Goal: Task Accomplishment & Management: Manage account settings

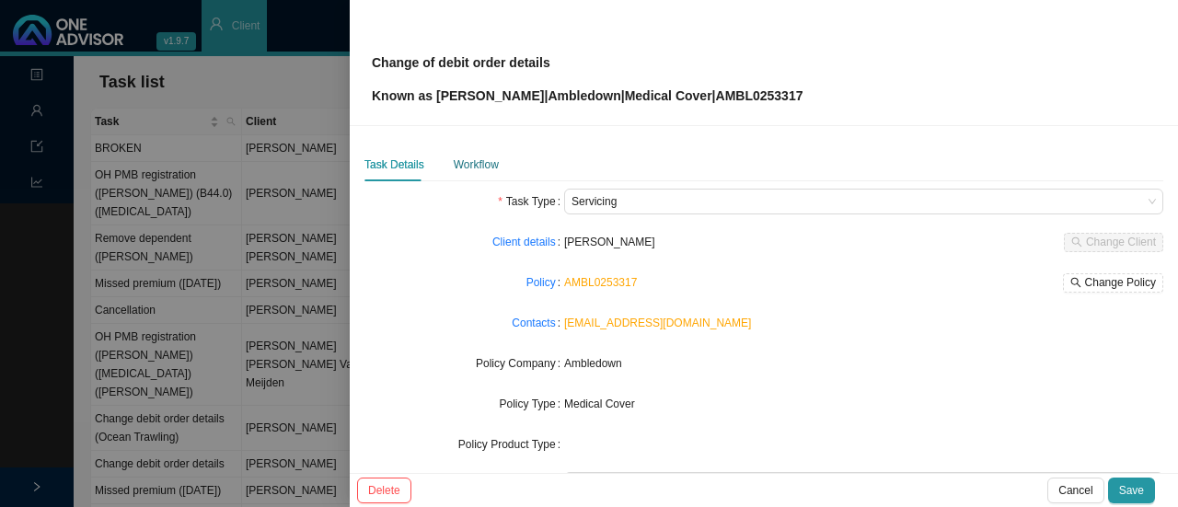
click at [466, 170] on div "Workflow" at bounding box center [476, 164] width 45 height 18
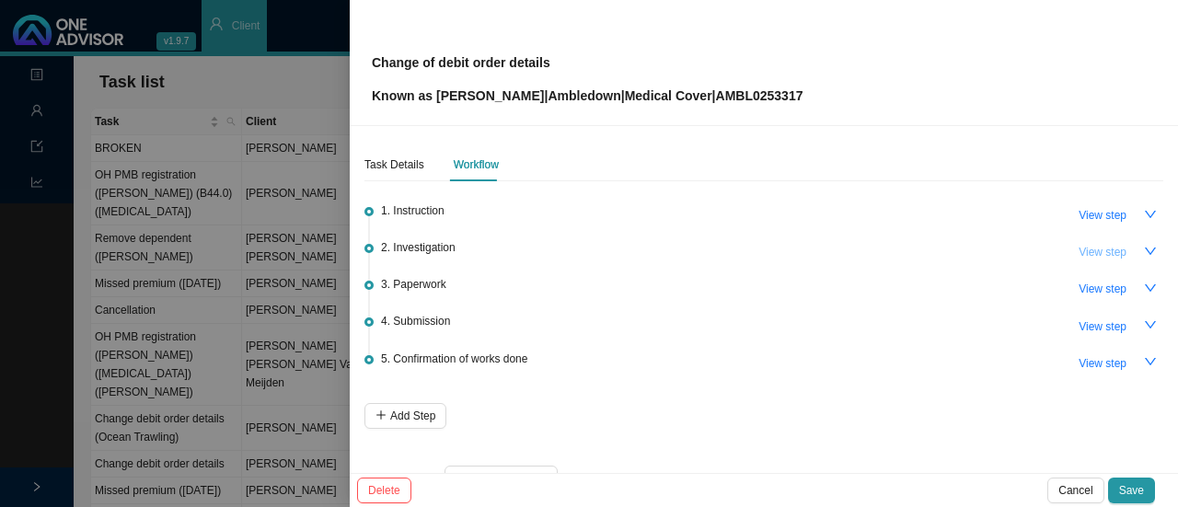
click at [1078, 249] on span "View step" at bounding box center [1102, 252] width 48 height 18
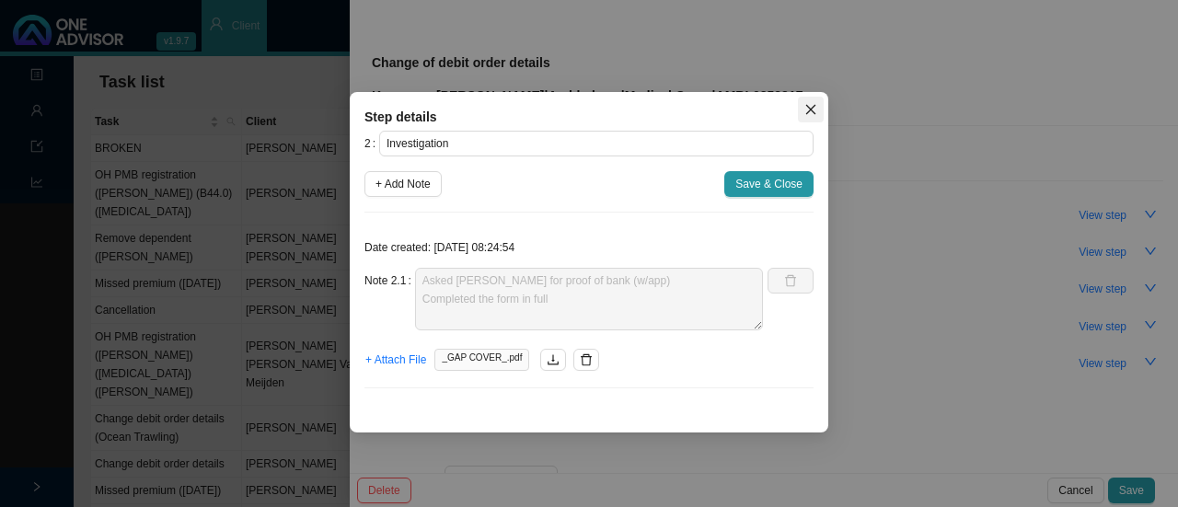
click at [816, 104] on icon "close" at bounding box center [810, 109] width 13 height 13
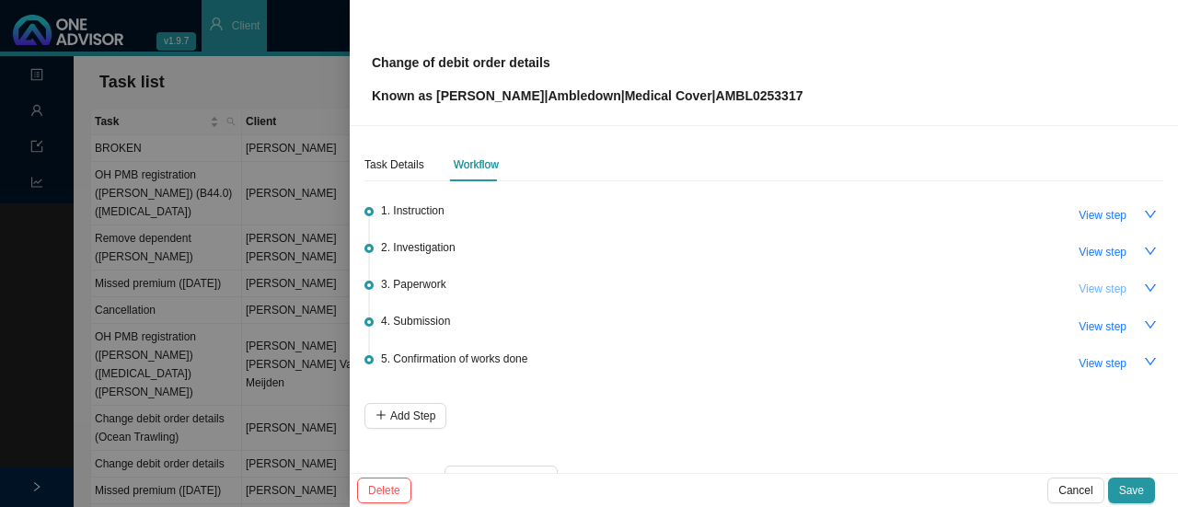
click at [1084, 280] on span "View step" at bounding box center [1102, 289] width 48 height 18
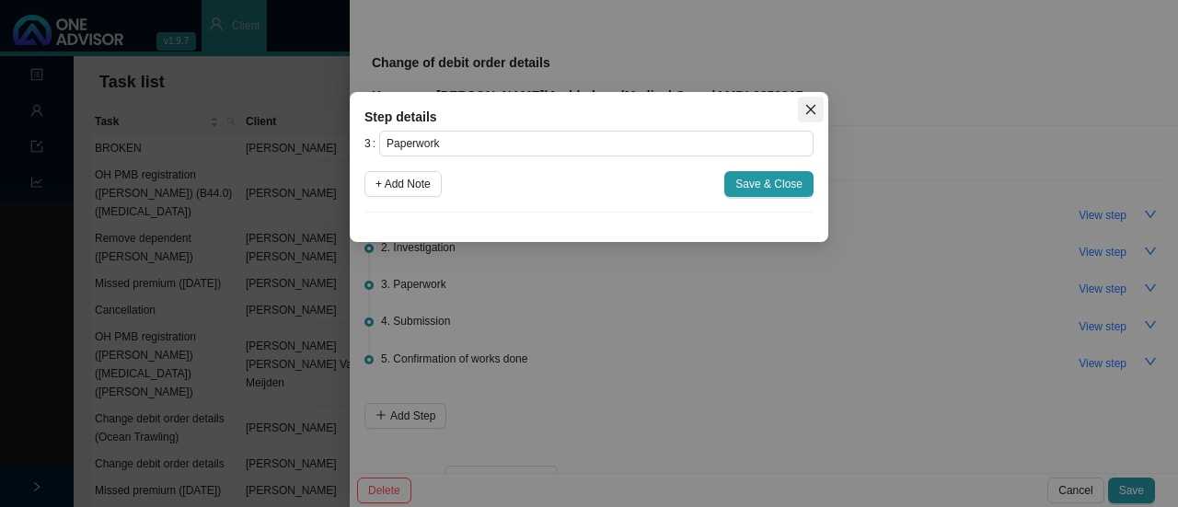
click at [807, 109] on icon "close" at bounding box center [810, 109] width 13 height 13
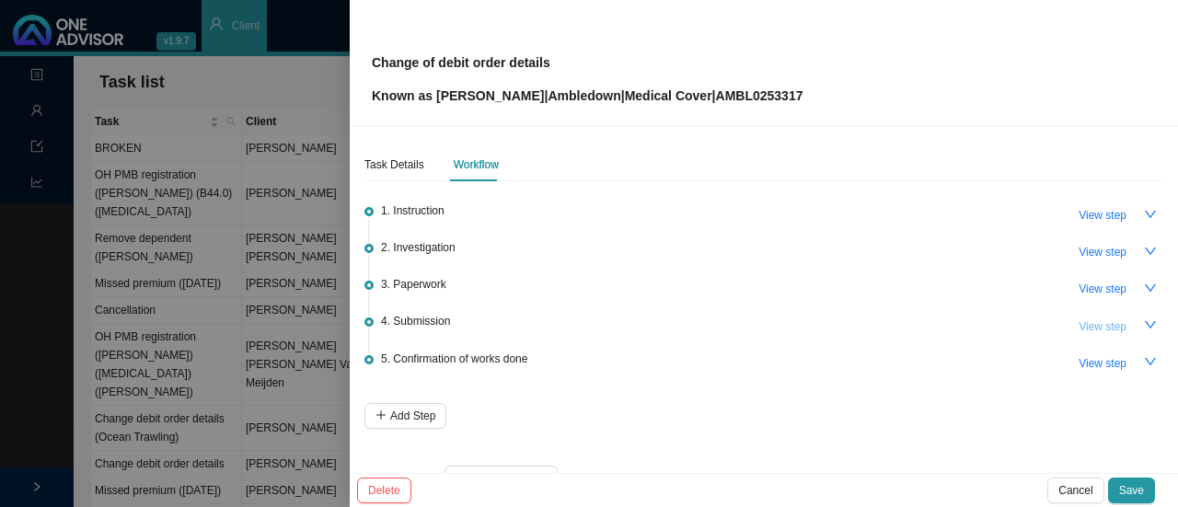
click at [1092, 327] on span "View step" at bounding box center [1102, 326] width 48 height 18
type input "Submission"
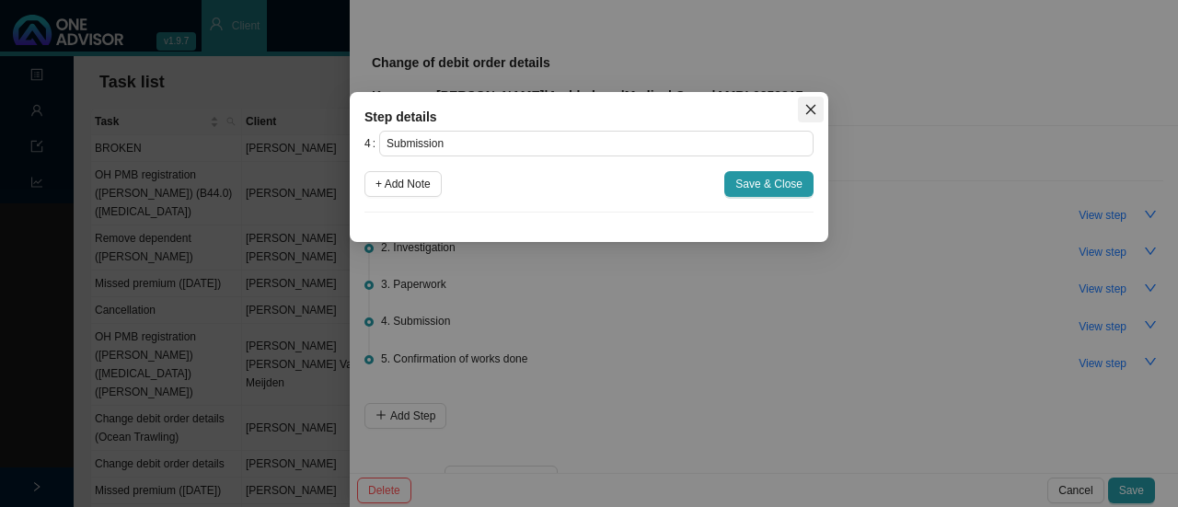
click at [817, 113] on span "Close" at bounding box center [811, 109] width 26 height 13
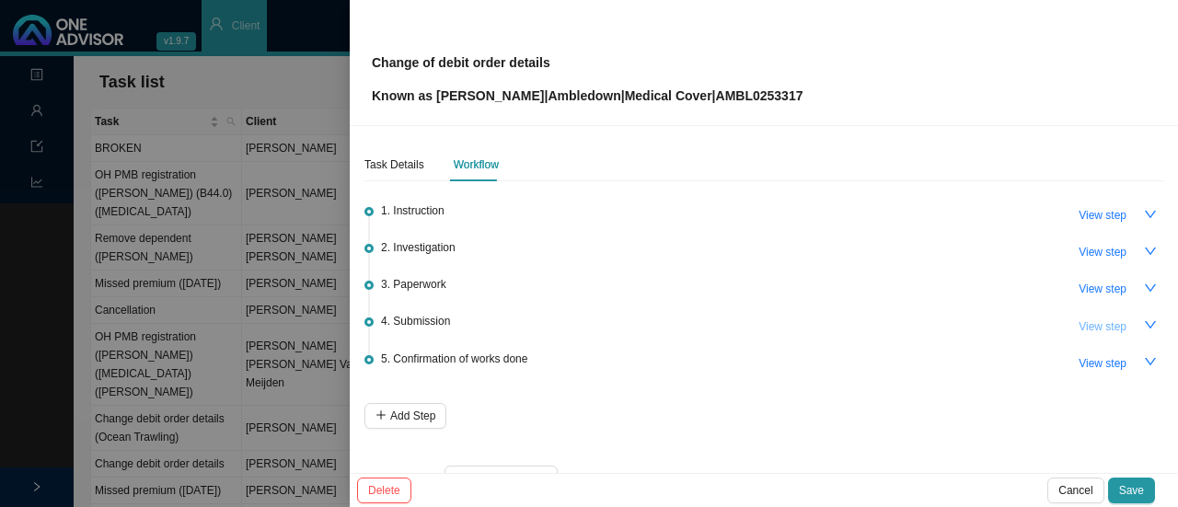
click at [1114, 324] on button "View step" at bounding box center [1102, 327] width 70 height 26
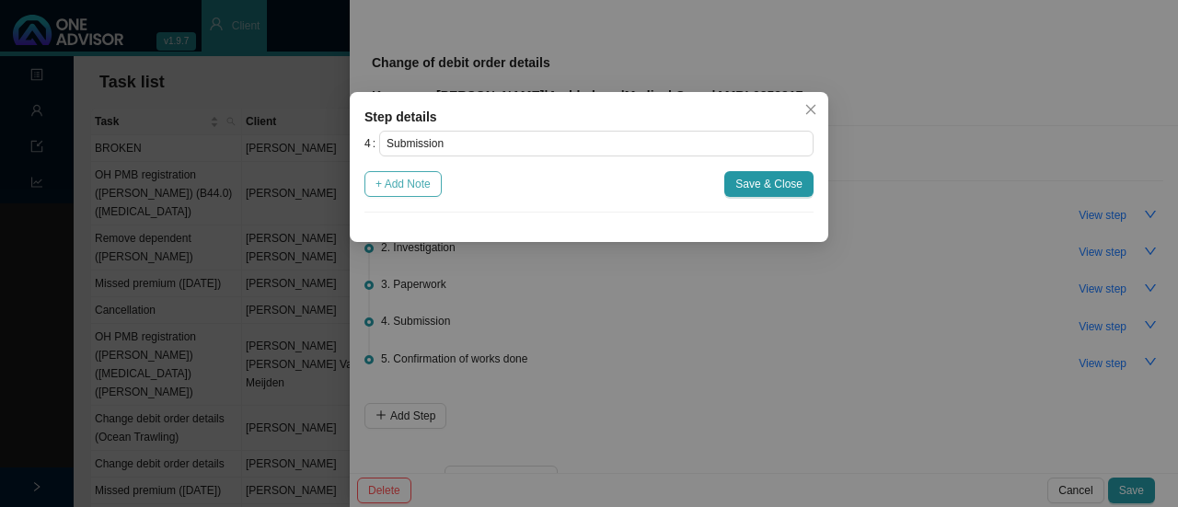
click at [394, 192] on span "+ Add Note" at bounding box center [402, 184] width 55 height 18
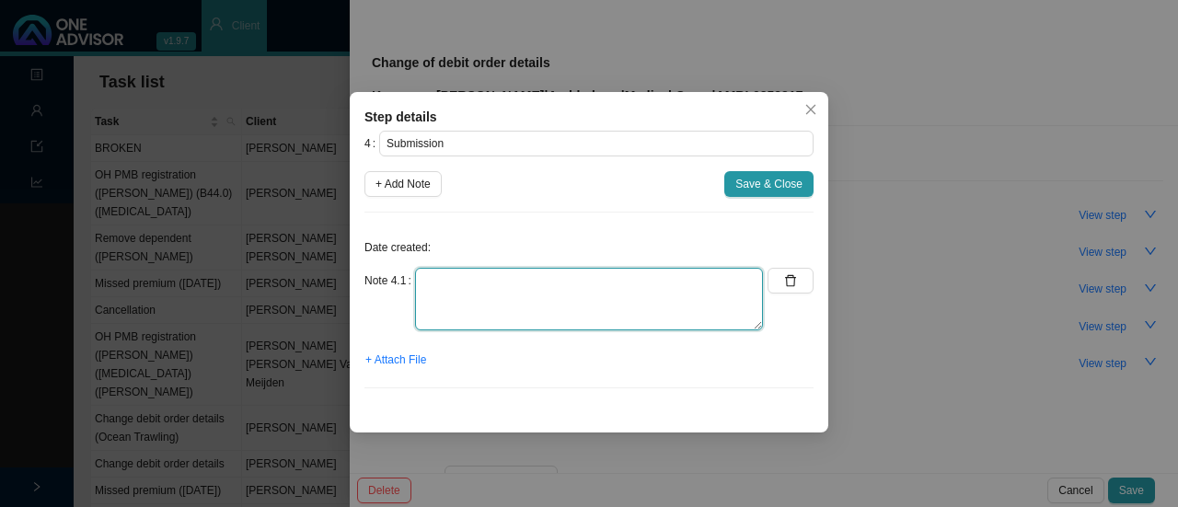
click at [466, 281] on textarea at bounding box center [589, 299] width 348 height 63
type textarea "s"
type textarea "Submit"
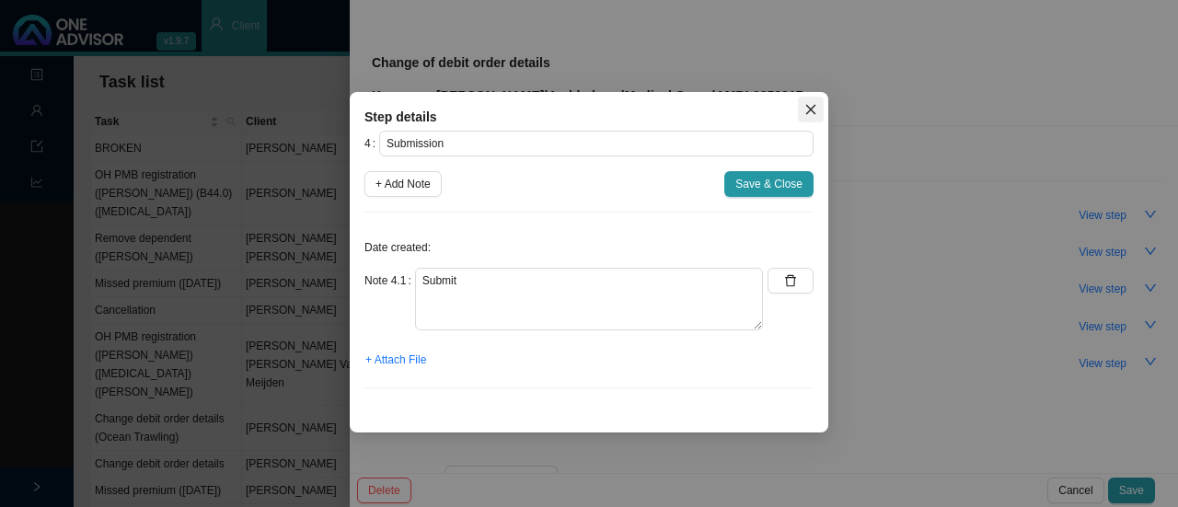
click at [813, 105] on icon "close" at bounding box center [810, 109] width 13 height 13
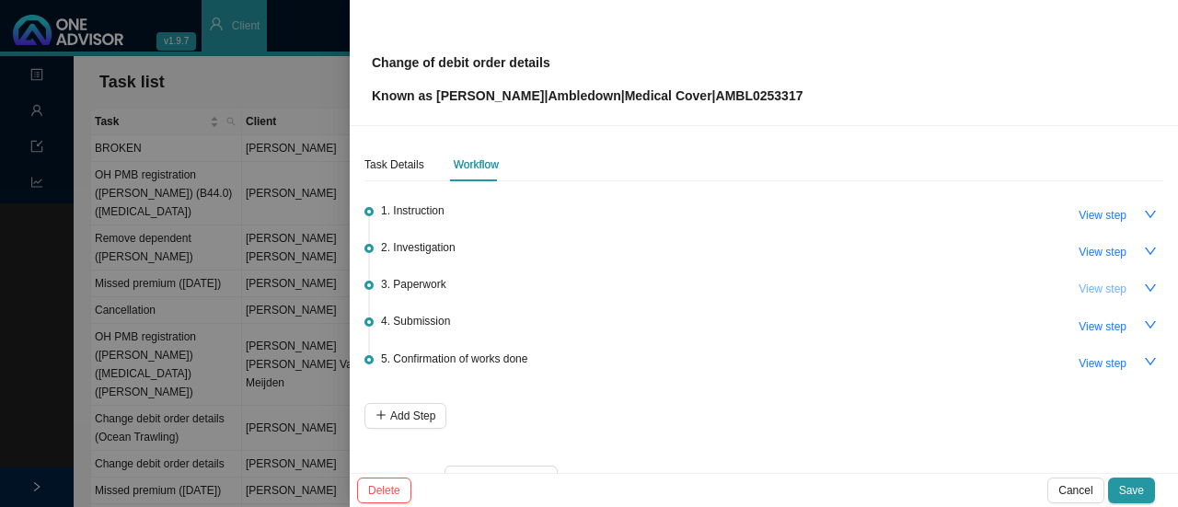
click at [1096, 281] on span "View step" at bounding box center [1102, 289] width 48 height 18
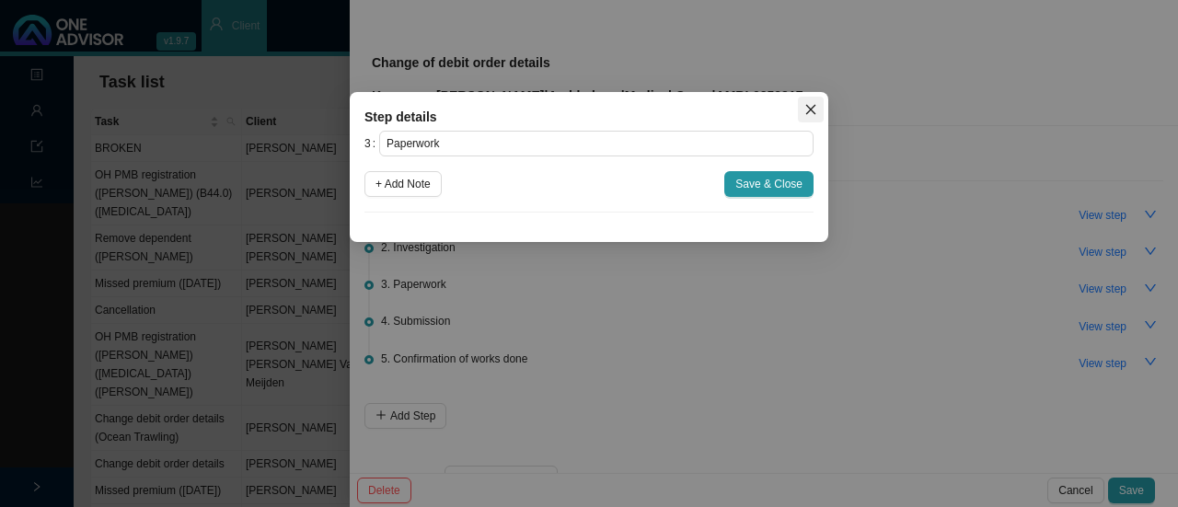
click at [806, 103] on icon "close" at bounding box center [810, 109] width 13 height 13
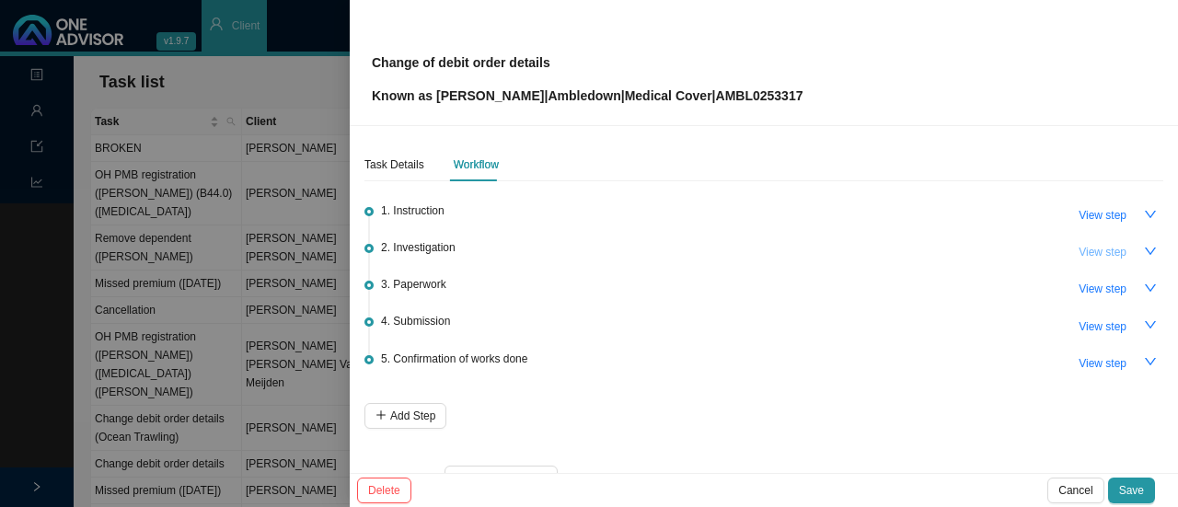
click at [1093, 251] on span "View step" at bounding box center [1102, 252] width 48 height 18
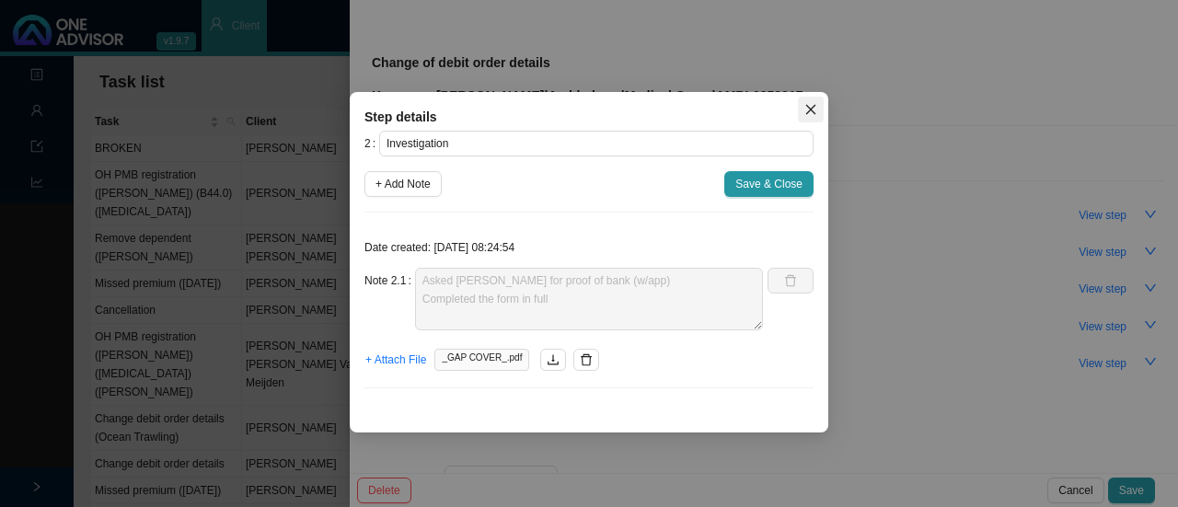
click at [811, 105] on icon "close" at bounding box center [810, 109] width 13 height 13
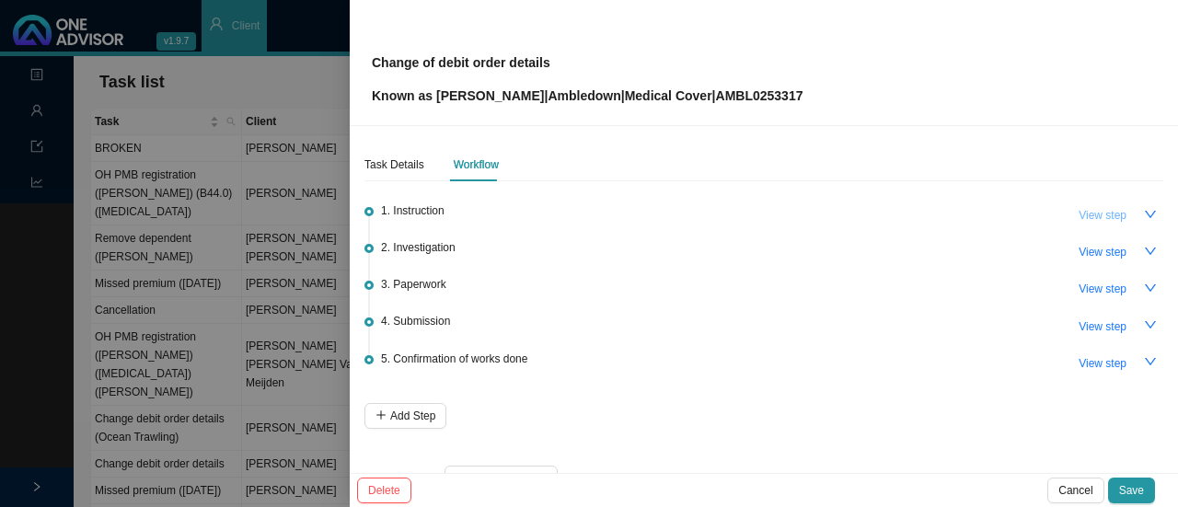
click at [1078, 207] on span "View step" at bounding box center [1102, 215] width 48 height 18
type input "Instruction"
type textarea "Received change of debit order details form. Warren Kuhn will be paying his par…"
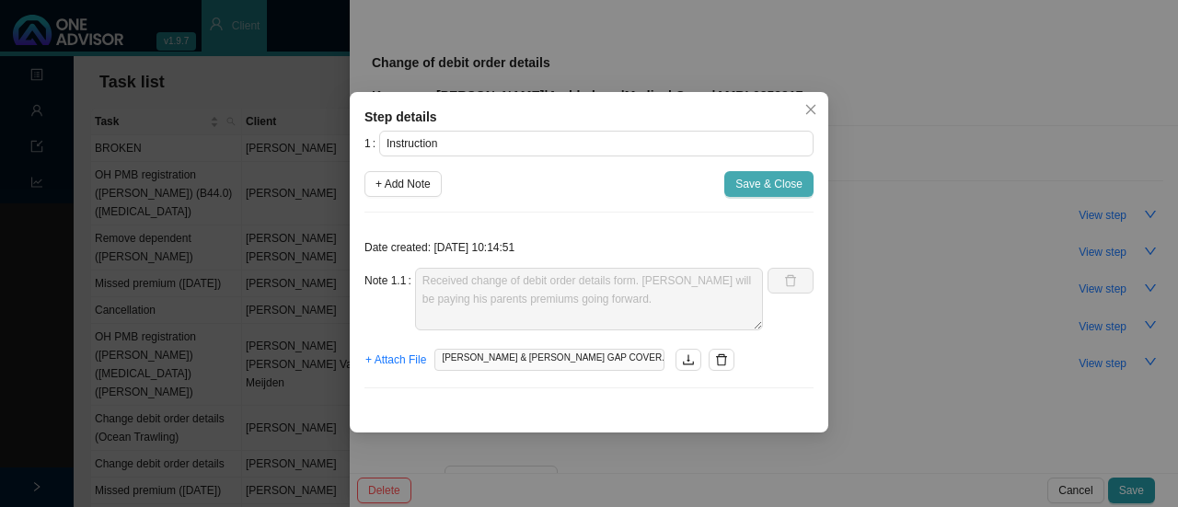
click at [747, 183] on span "Save & Close" at bounding box center [768, 184] width 67 height 18
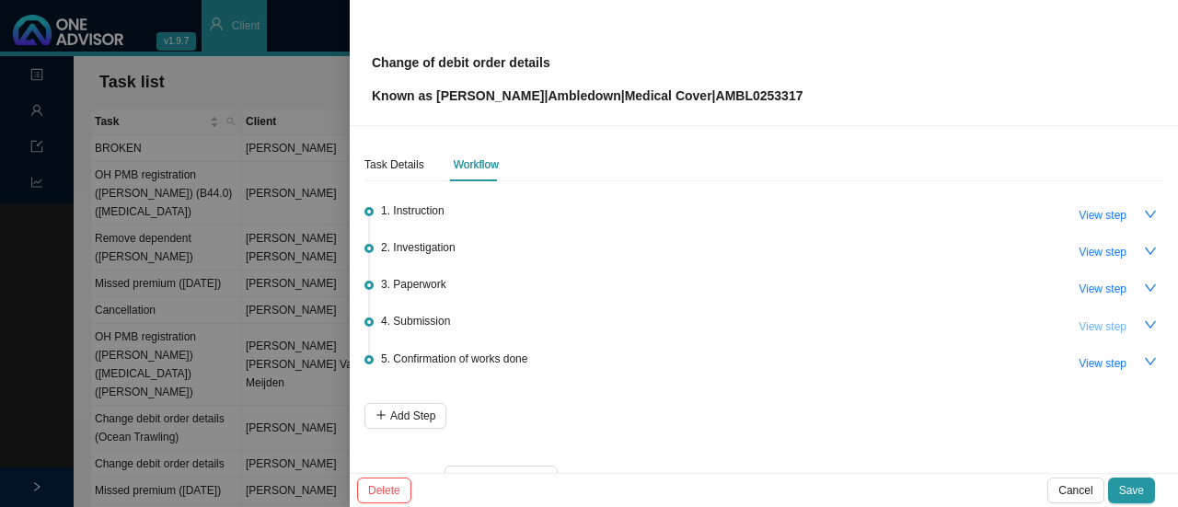
click at [1082, 324] on span "View step" at bounding box center [1102, 326] width 48 height 18
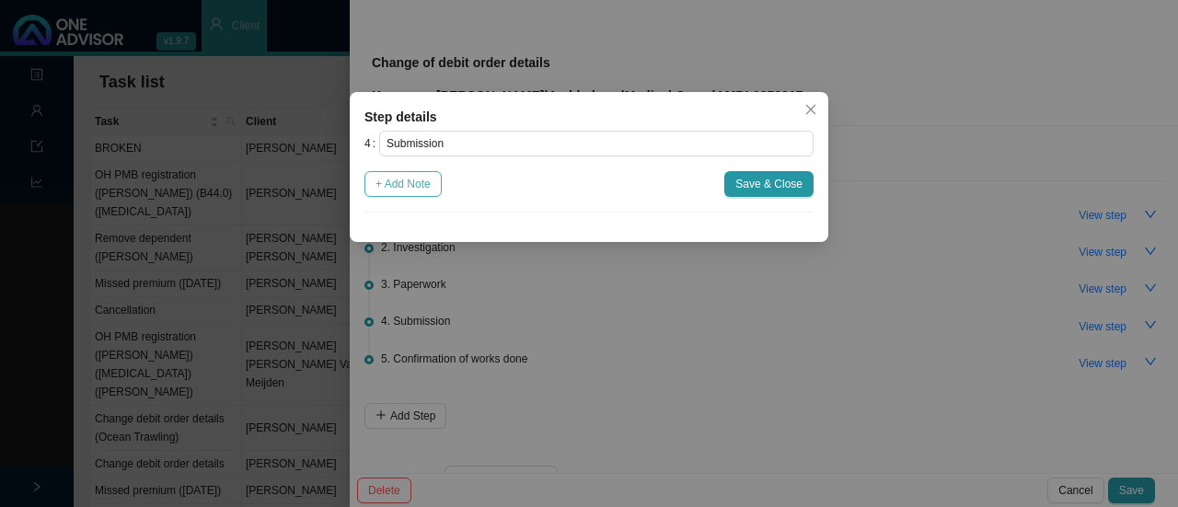
click at [412, 183] on span "+ Add Note" at bounding box center [402, 184] width 55 height 18
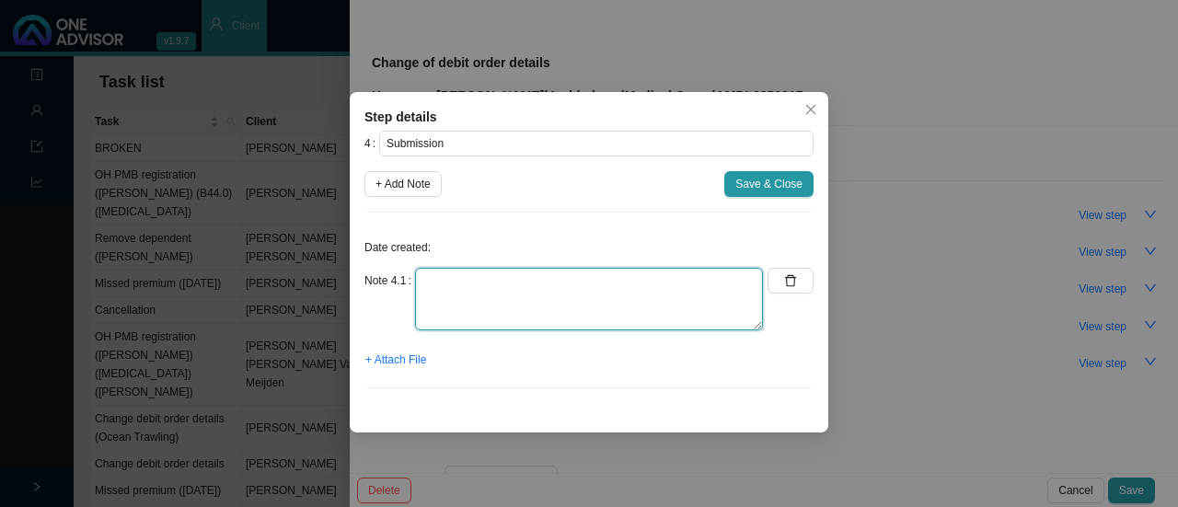
click at [431, 299] on textarea at bounding box center [589, 299] width 348 height 63
type textarea "s"
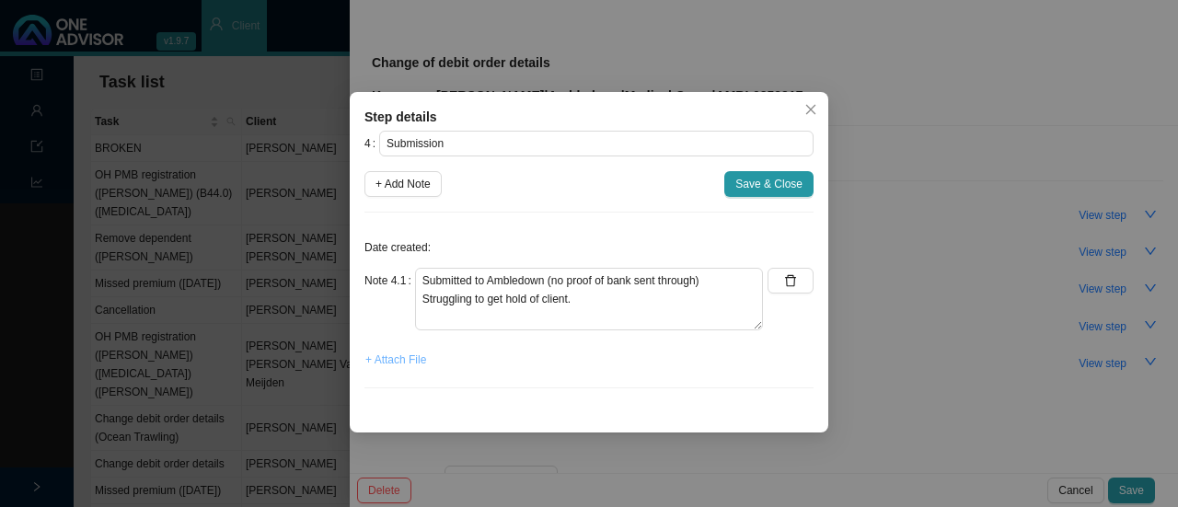
click at [393, 355] on span "+ Attach File" at bounding box center [395, 360] width 61 height 18
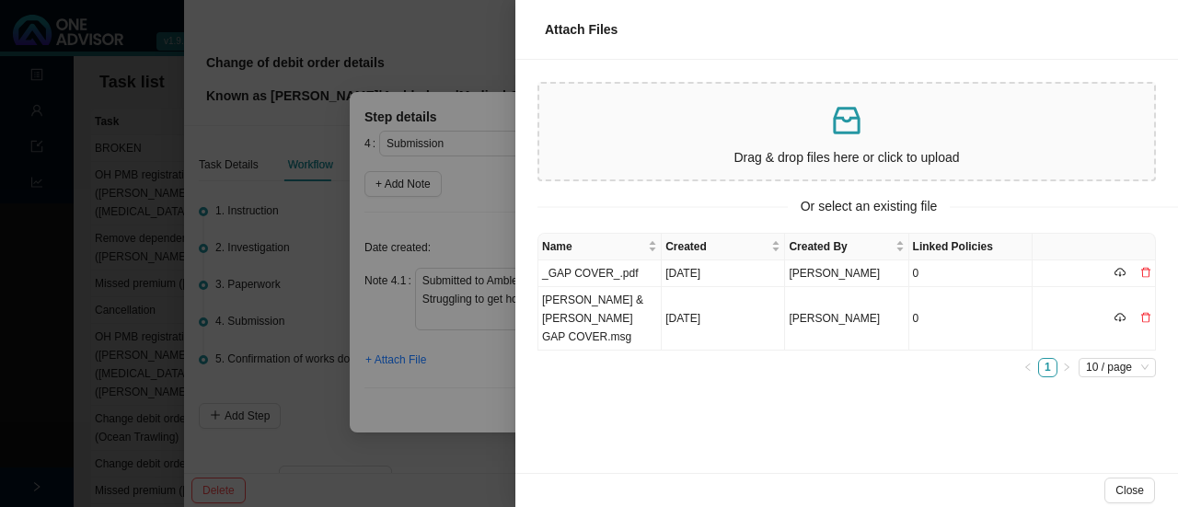
drag, startPoint x: 471, startPoint y: 317, endPoint x: 480, endPoint y: 312, distance: 10.7
click at [470, 316] on div at bounding box center [589, 253] width 1178 height 507
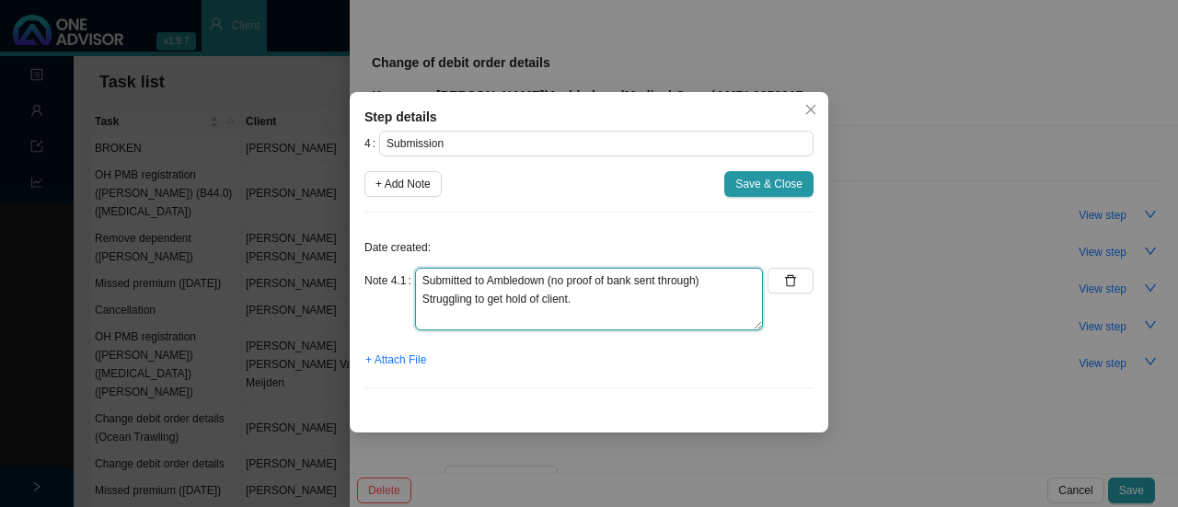
click at [593, 306] on textarea "Submitted to Ambledown (no proof of bank sent through) Struggling to get hold o…" at bounding box center [589, 299] width 348 height 63
type textarea "Submitted to Ambledown (no proof of bank sent through) Struggling to get hold o…"
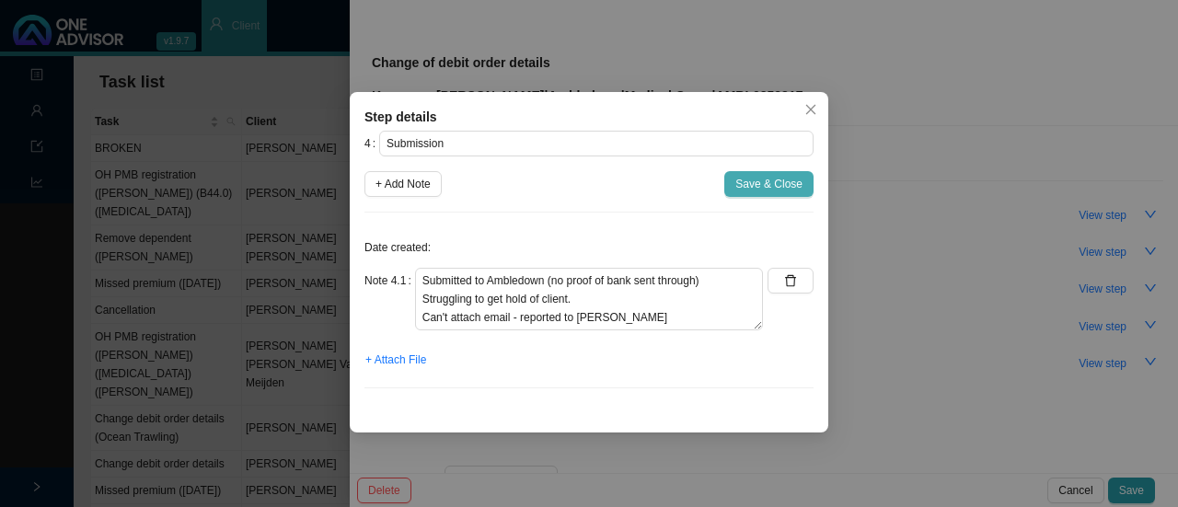
click at [765, 176] on span "Save & Close" at bounding box center [768, 184] width 67 height 18
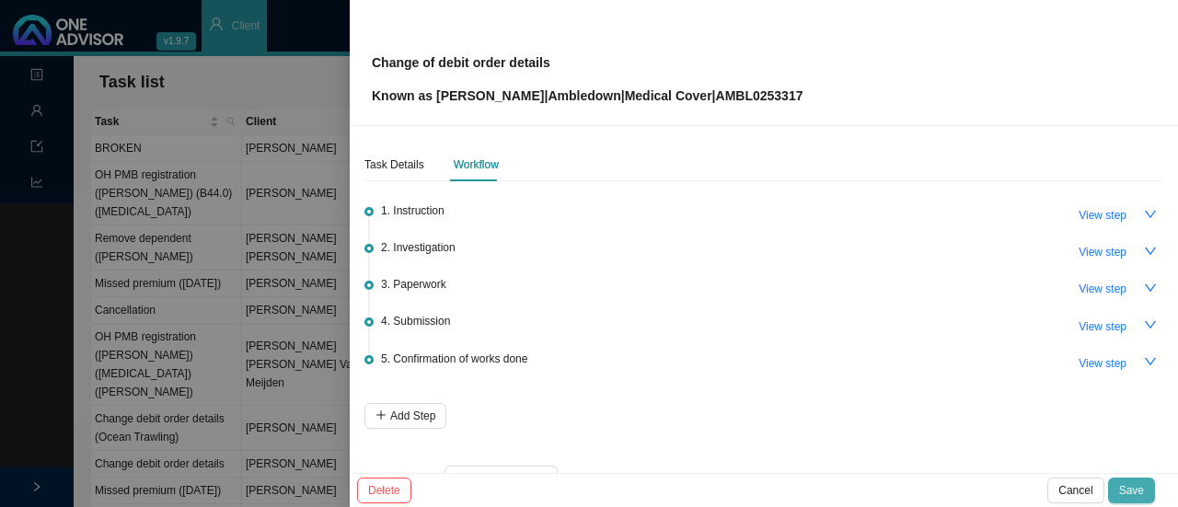
click at [1127, 485] on span "Save" at bounding box center [1131, 490] width 25 height 18
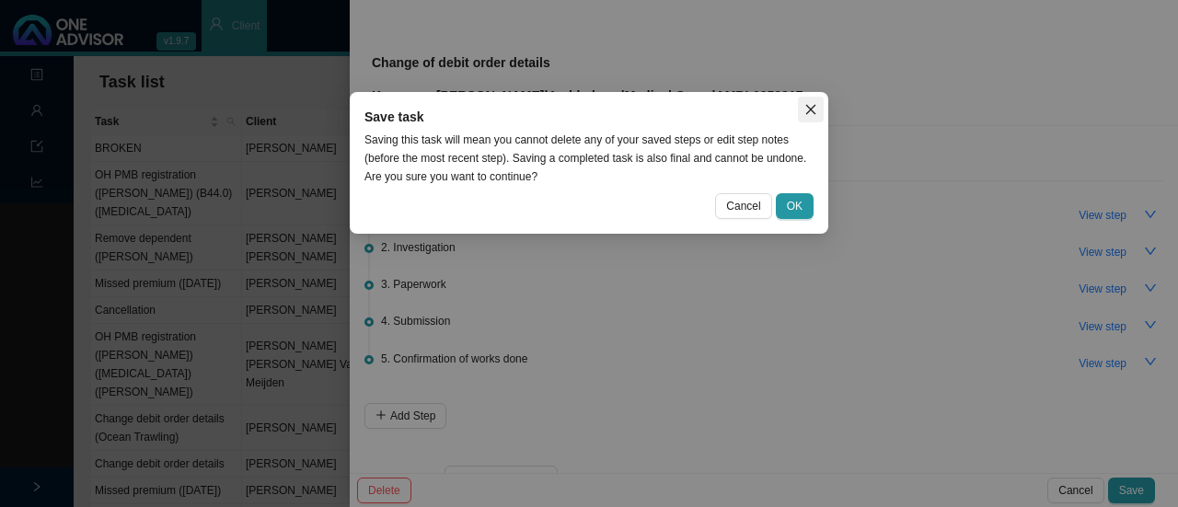
click at [812, 108] on icon "close" at bounding box center [811, 110] width 10 height 10
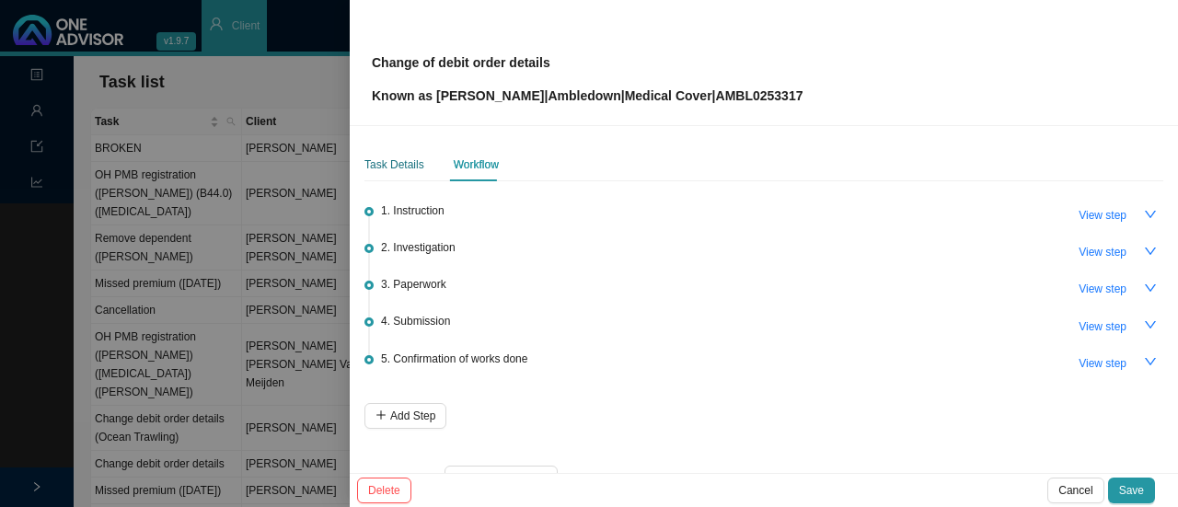
click at [396, 157] on div "Task Details" at bounding box center [394, 164] width 60 height 18
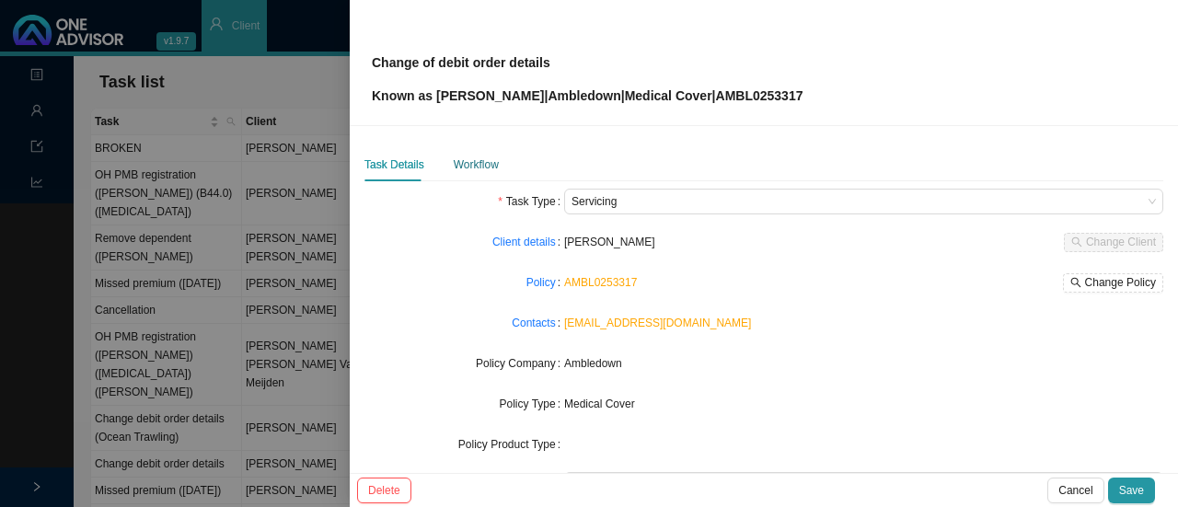
click at [474, 167] on div "Workflow" at bounding box center [476, 164] width 45 height 18
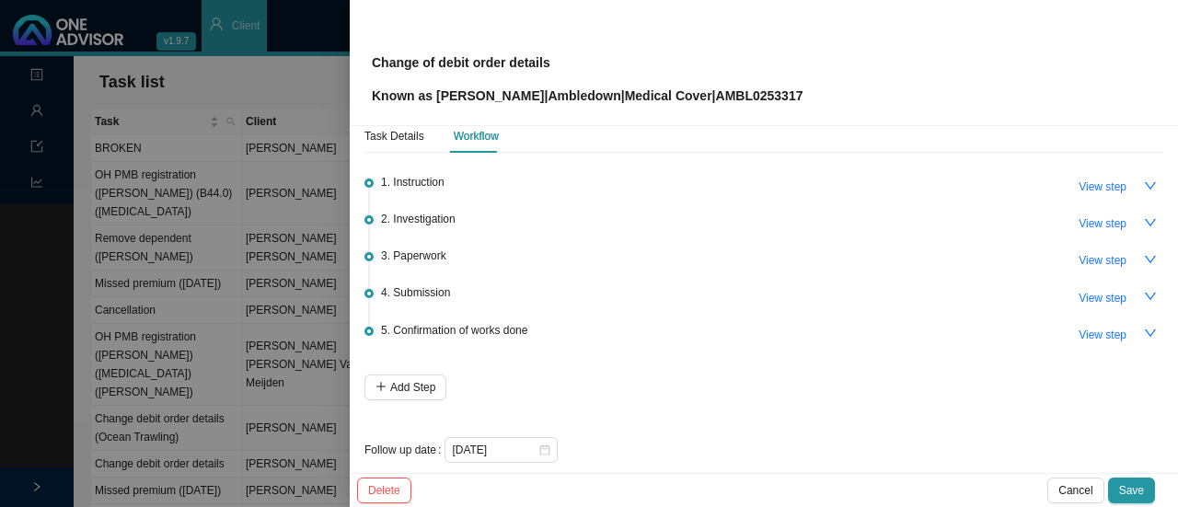
scroll to position [44, 0]
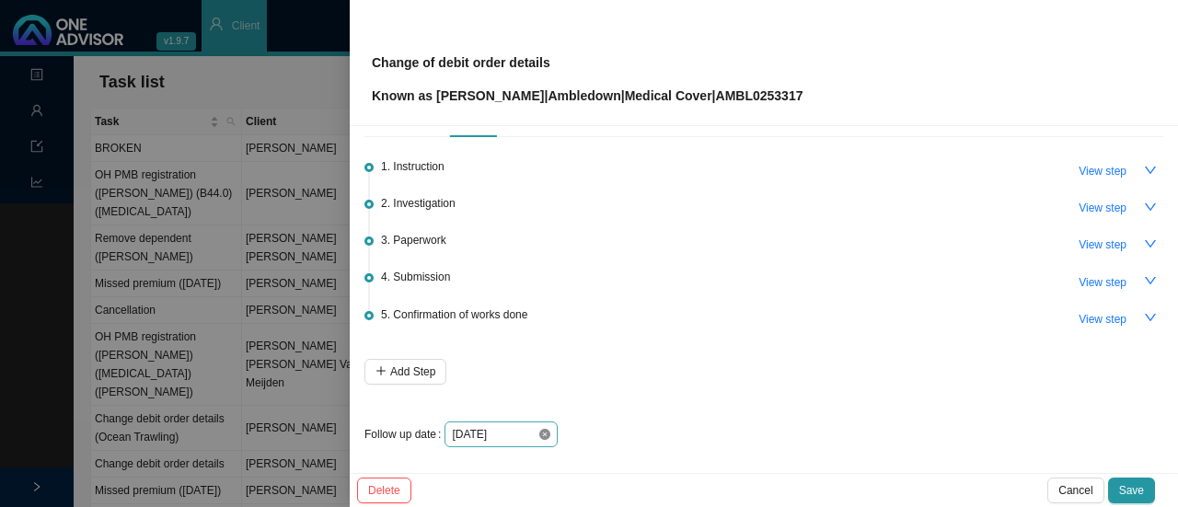
click at [541, 433] on icon "close-circle" at bounding box center [544, 434] width 11 height 11
click at [512, 414] on div "1. Instruction View step 2. Investigation View step 3. Paperwork View step 4. S…" at bounding box center [763, 295] width 799 height 303
click at [513, 433] on input at bounding box center [495, 434] width 86 height 18
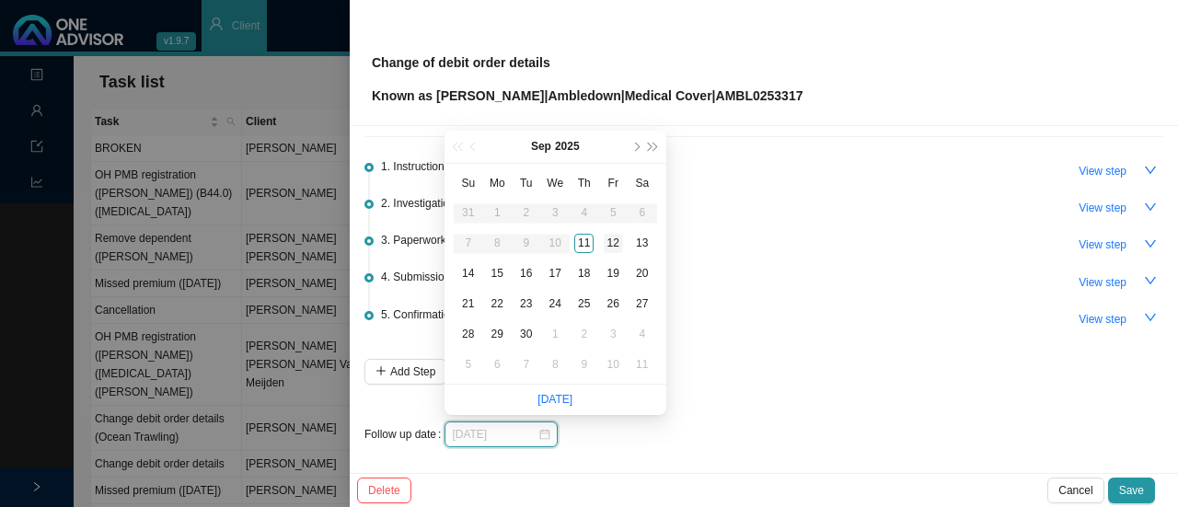
type input "[DATE]"
click at [609, 238] on div "12" at bounding box center [613, 243] width 19 height 19
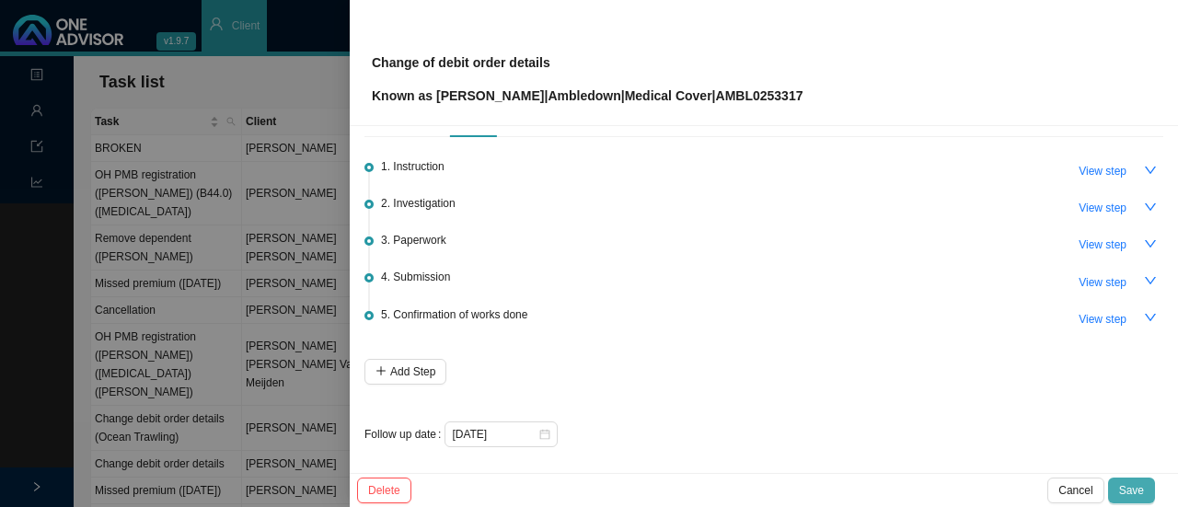
click at [1121, 490] on button "Save" at bounding box center [1131, 490] width 47 height 26
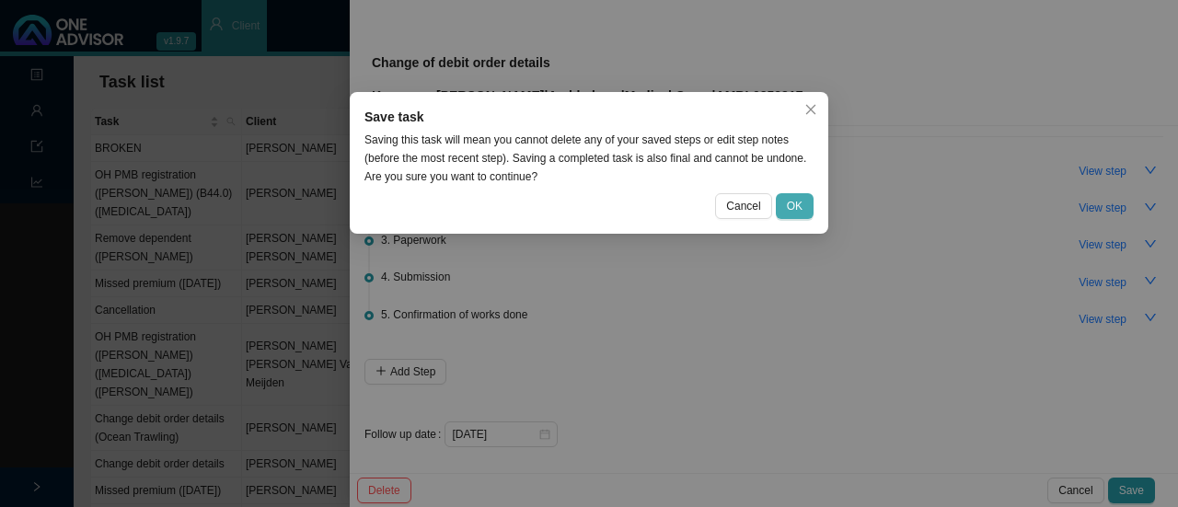
click at [798, 208] on span "OK" at bounding box center [795, 206] width 16 height 18
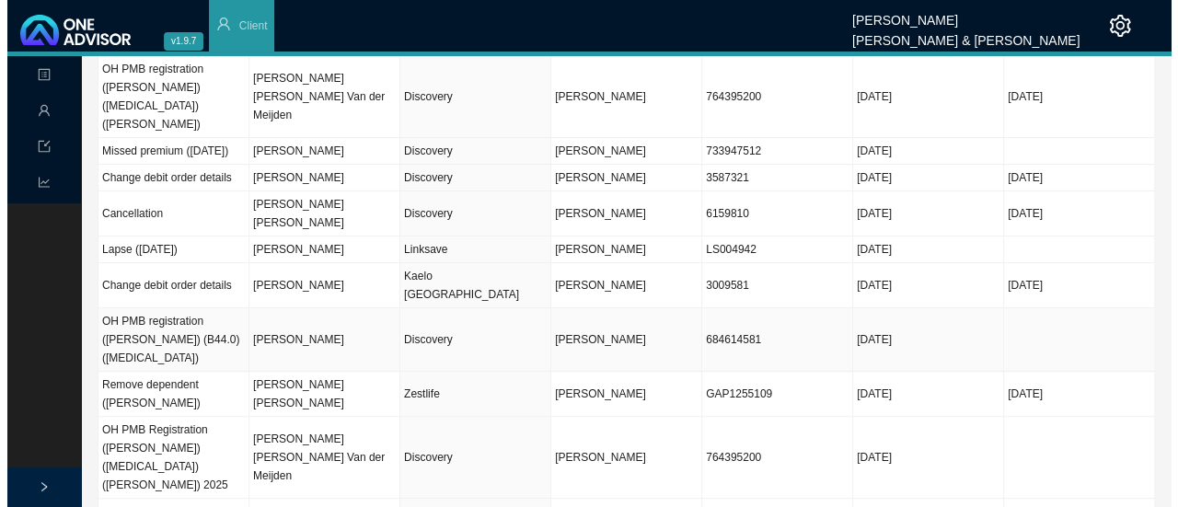
scroll to position [0, 0]
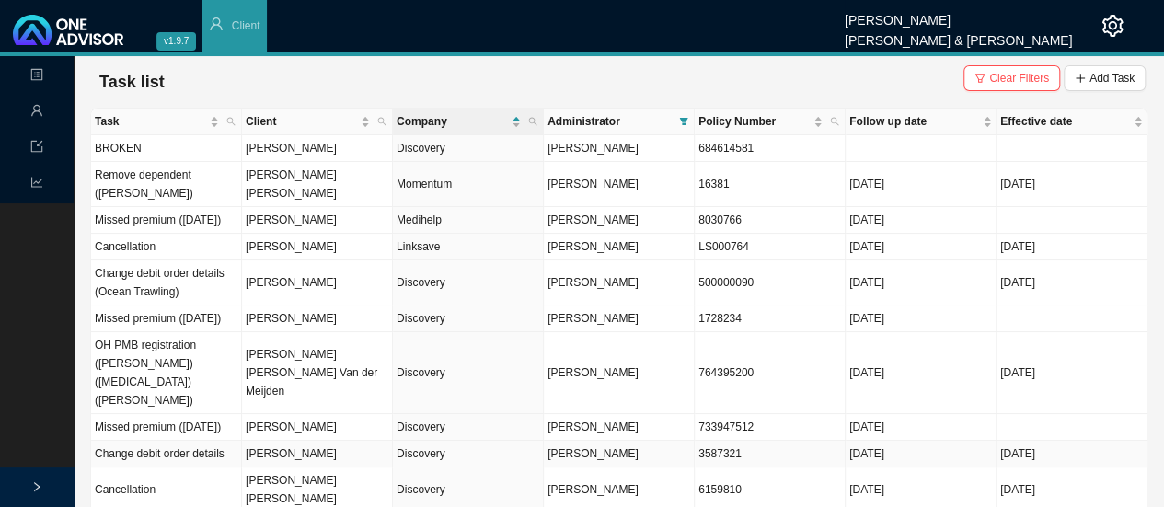
click at [421, 467] on td "Discovery" at bounding box center [468, 454] width 151 height 27
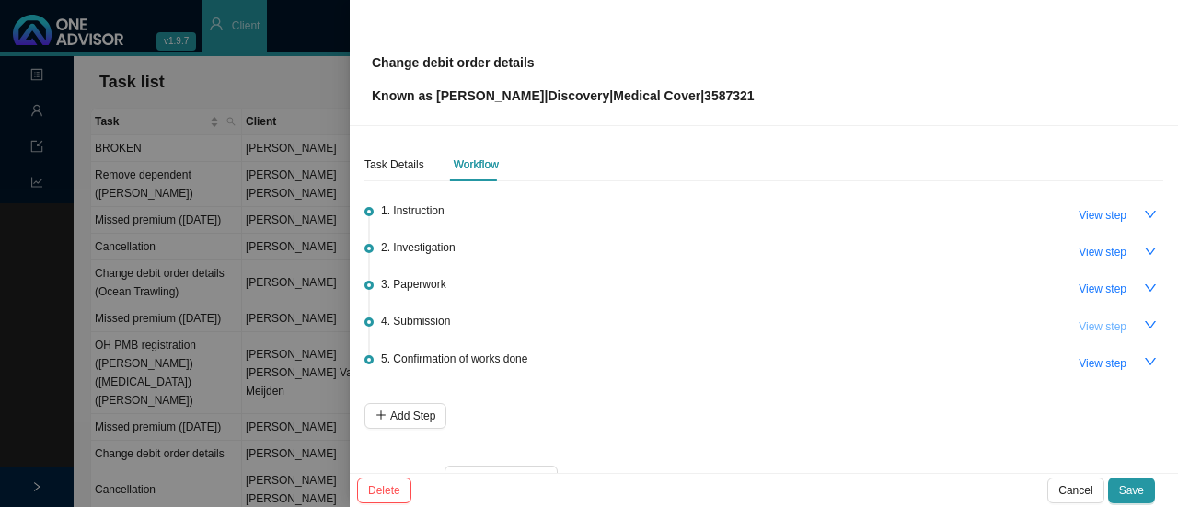
click at [1104, 322] on span "View step" at bounding box center [1102, 326] width 48 height 18
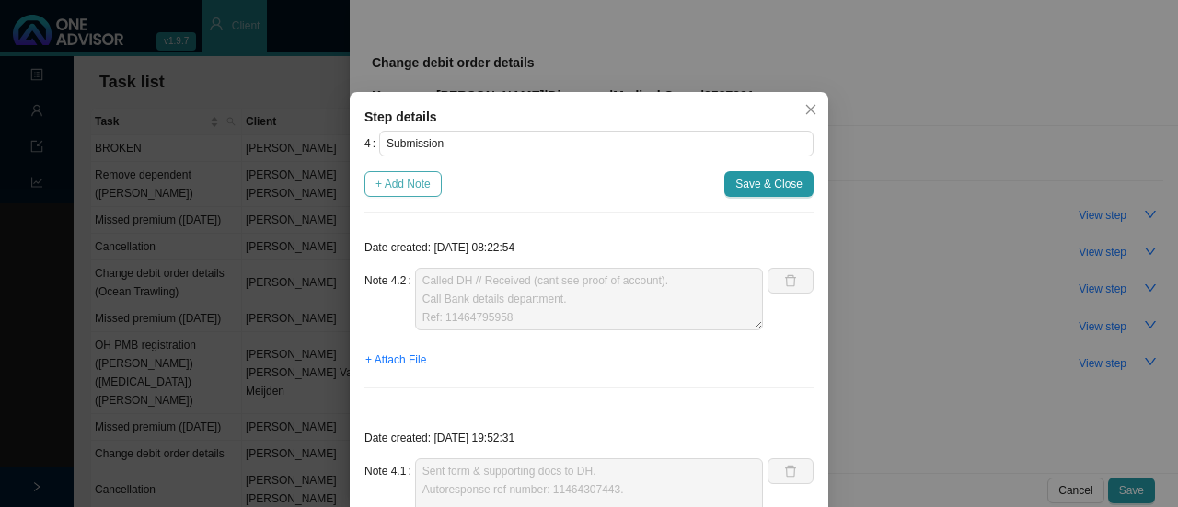
click at [401, 183] on span "+ Add Note" at bounding box center [402, 184] width 55 height 18
type textarea "Called DH // Received (cant see proof of account). Call Bank details department…"
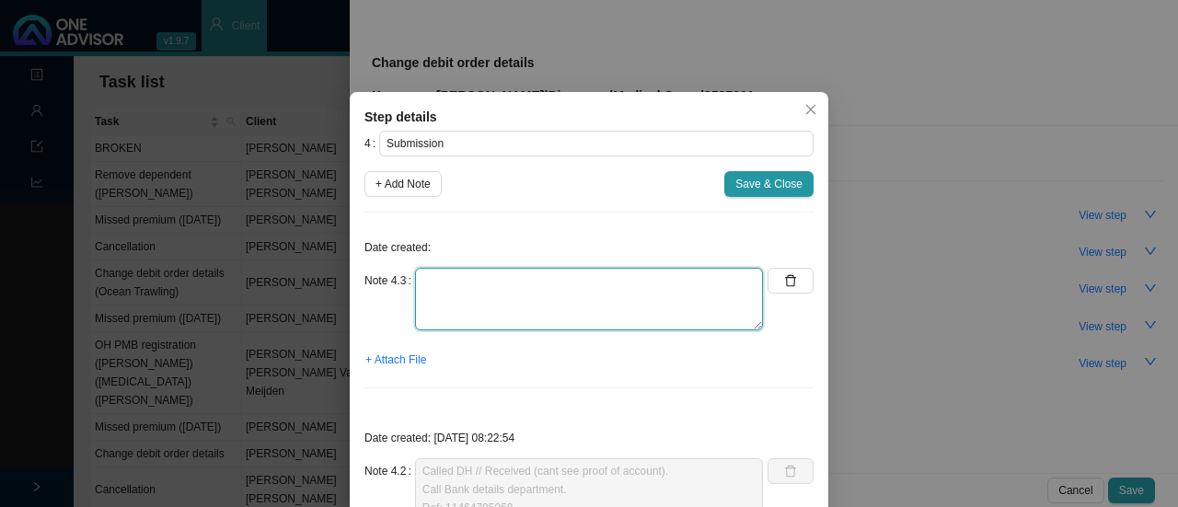
click at [471, 292] on textarea at bounding box center [589, 299] width 348 height 63
paste textarea "11466206478"
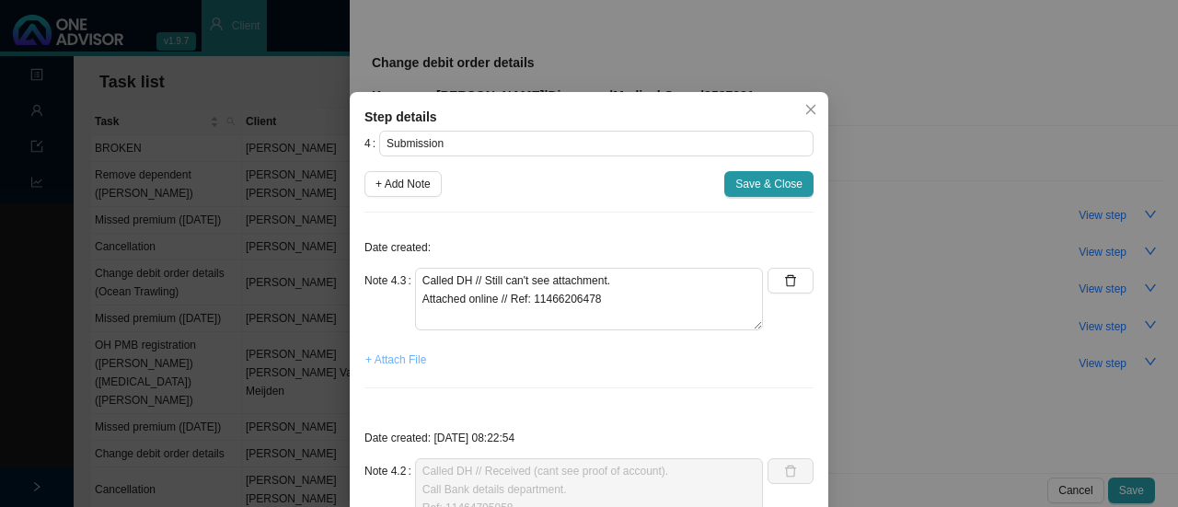
click at [397, 357] on span "+ Attach File" at bounding box center [395, 360] width 61 height 18
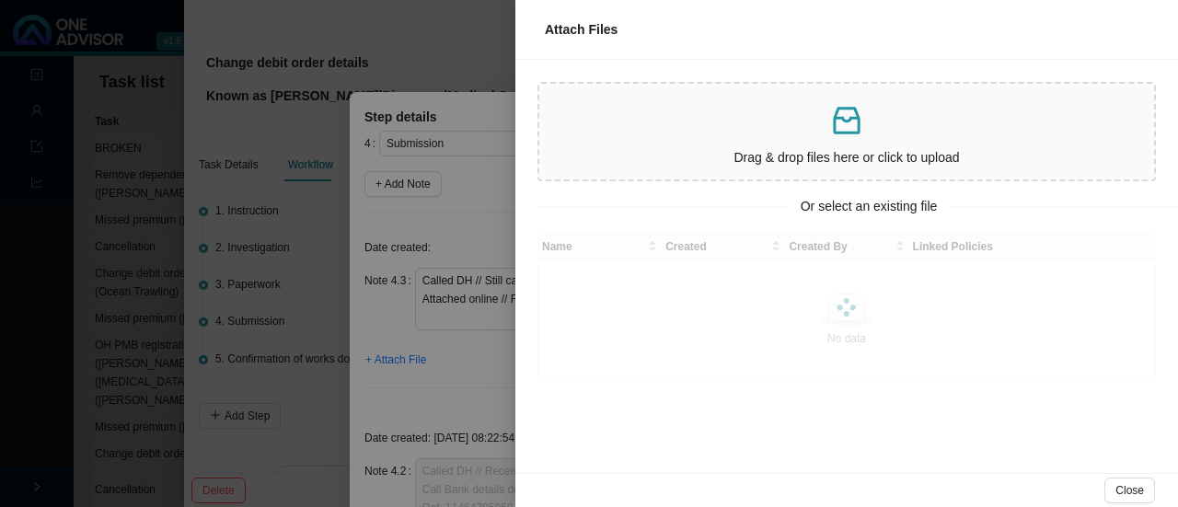
click at [810, 133] on p at bounding box center [846, 121] width 600 height 38
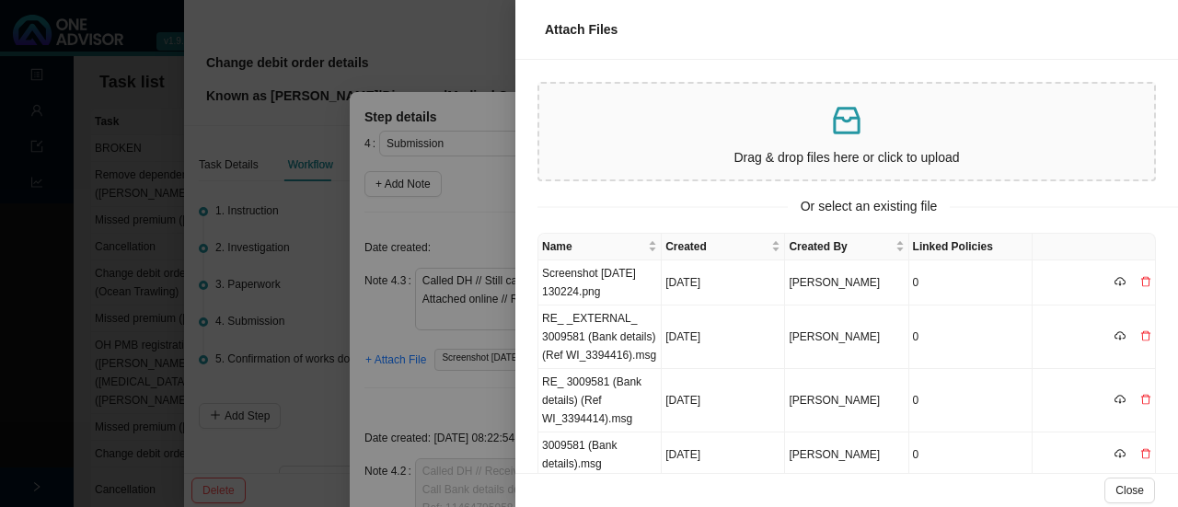
click at [449, 225] on div at bounding box center [589, 253] width 1178 height 507
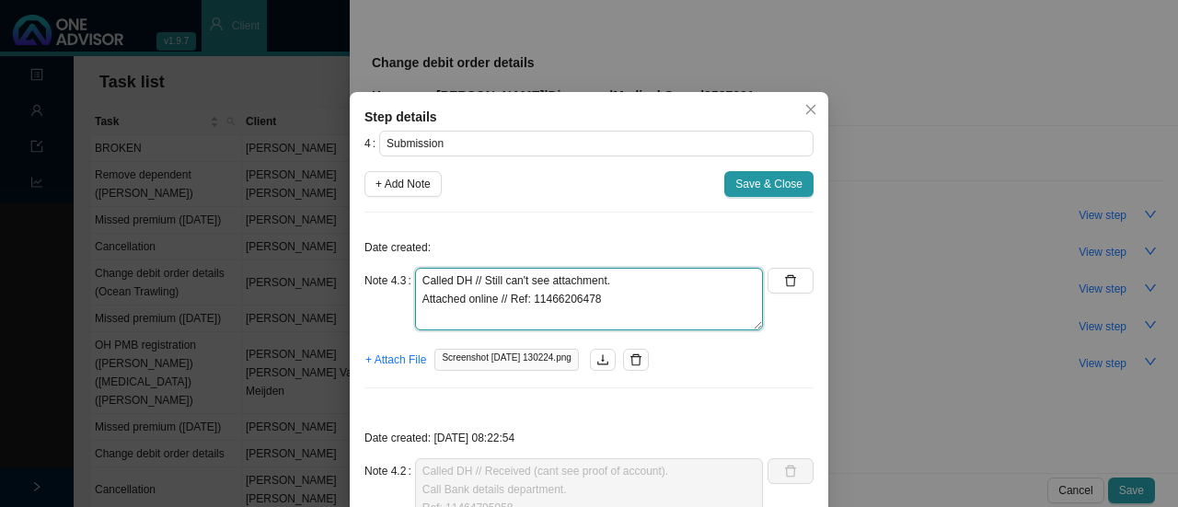
click at [683, 290] on textarea "Called DH // Still can't see attachment. Attached online // Ref: 11466206478" at bounding box center [589, 299] width 348 height 63
click at [519, 303] on textarea "Called DH // Still can't see attachment. Attached online // Ref: 11466206478" at bounding box center [589, 299] width 348 height 63
click at [651, 298] on textarea "Called DH // Still can't see attachment. Attached online // Ref: 11466206478" at bounding box center [589, 299] width 348 height 63
drag, startPoint x: 589, startPoint y: 295, endPoint x: 608, endPoint y: 295, distance: 19.3
click at [589, 295] on textarea "Called DH // Still can't see attachment. Attached online // Ref: 11466206478 Ca…" at bounding box center [589, 299] width 348 height 63
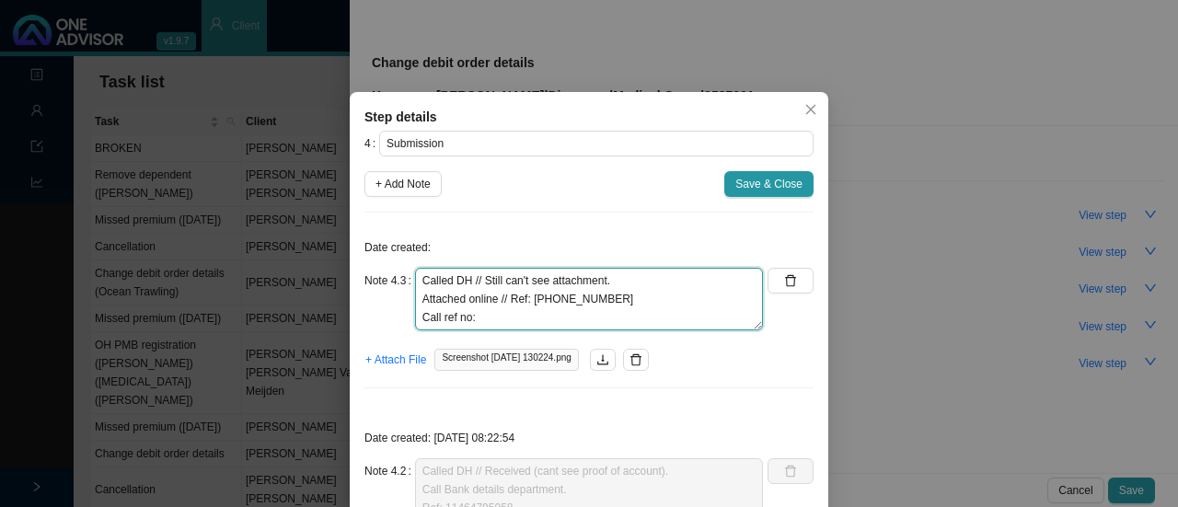
click at [562, 295] on textarea "Called DH // Still can't see attachment. Attached online // Ref: 11466206478 Ca…" at bounding box center [589, 299] width 348 height 63
drag, startPoint x: 618, startPoint y: 301, endPoint x: 528, endPoint y: 300, distance: 90.2
click at [528, 300] on textarea "Called DH // Still can't see attachment. Attached online // Ref: 11466206478 Ca…" at bounding box center [589, 299] width 348 height 63
paste textarea "43631"
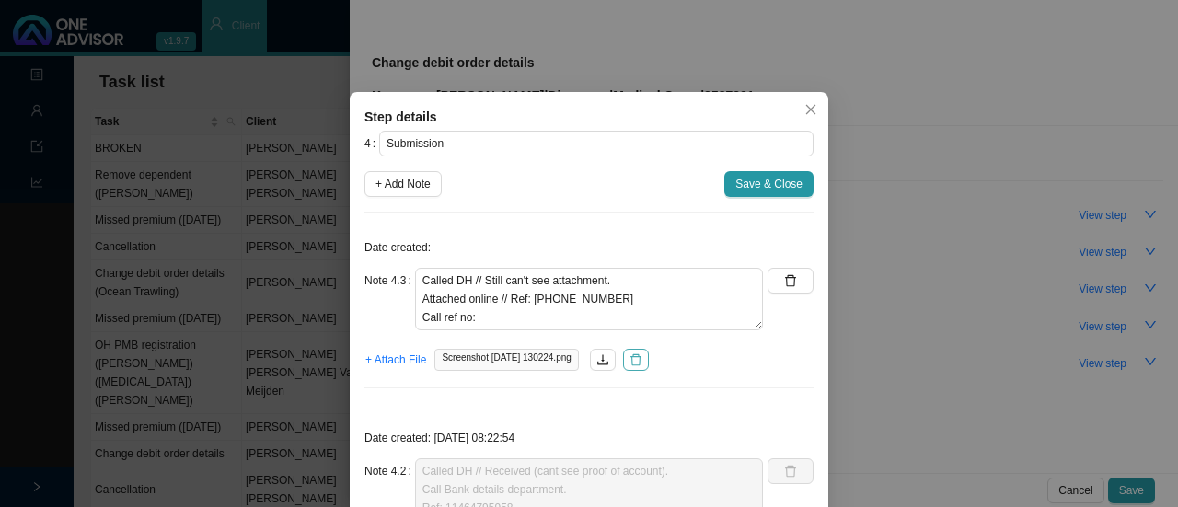
click at [642, 362] on icon "delete" at bounding box center [635, 359] width 13 height 13
click at [399, 358] on span "+ Attach File" at bounding box center [395, 360] width 61 height 18
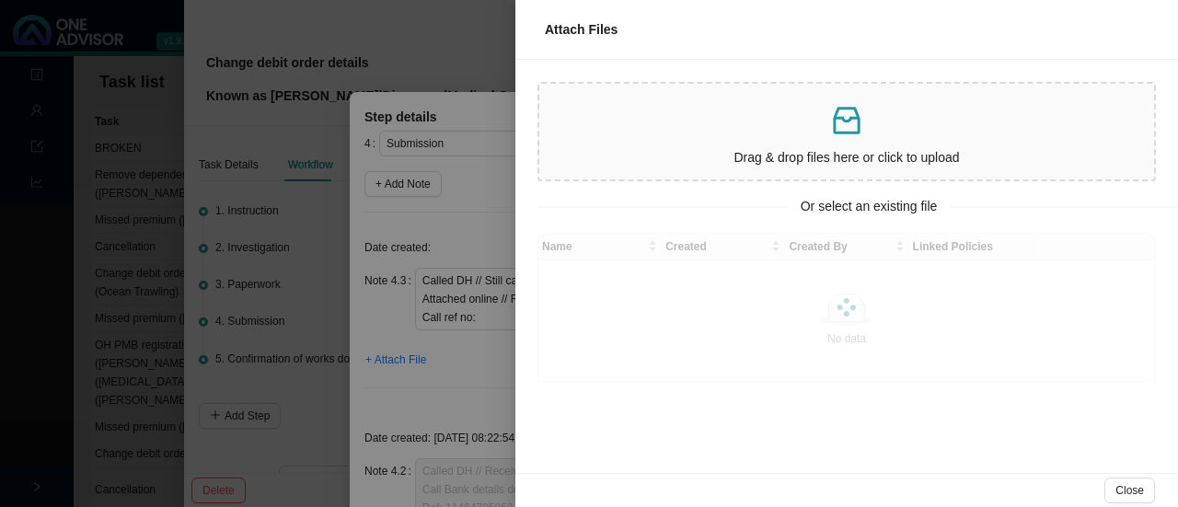
click at [809, 139] on div "Drag & drop files here or click to upload" at bounding box center [846, 131] width 600 height 81
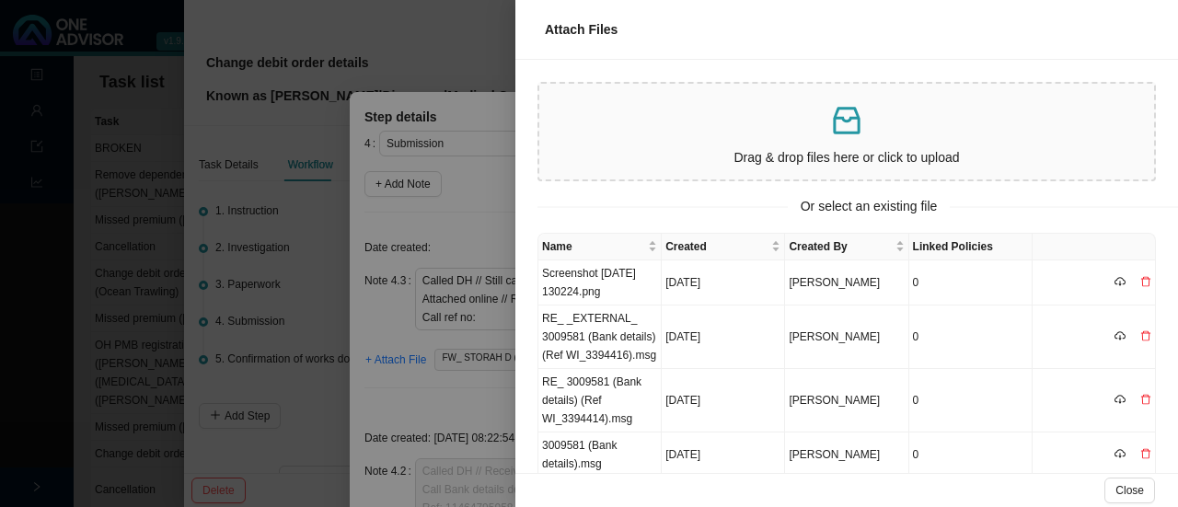
click at [441, 395] on div at bounding box center [589, 253] width 1178 height 507
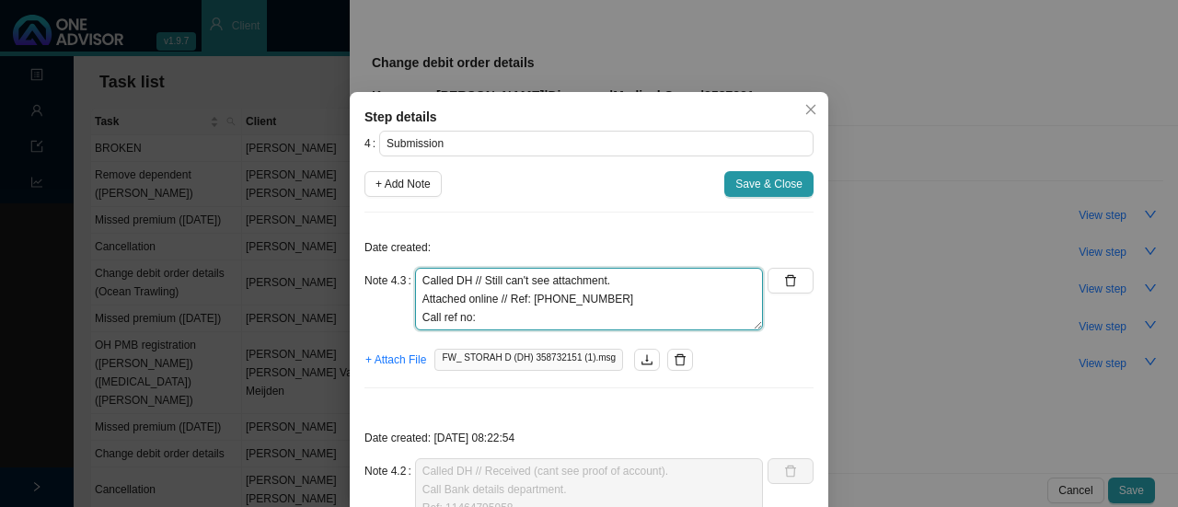
click at [609, 302] on textarea "Called DH // Still can't see attachment. Attached online // Ref: 11466243631 Ca…" at bounding box center [589, 299] width 348 height 63
type textarea "Called DH // Still can't see attachment. Attached online // Ref: 11466243631 (S…"
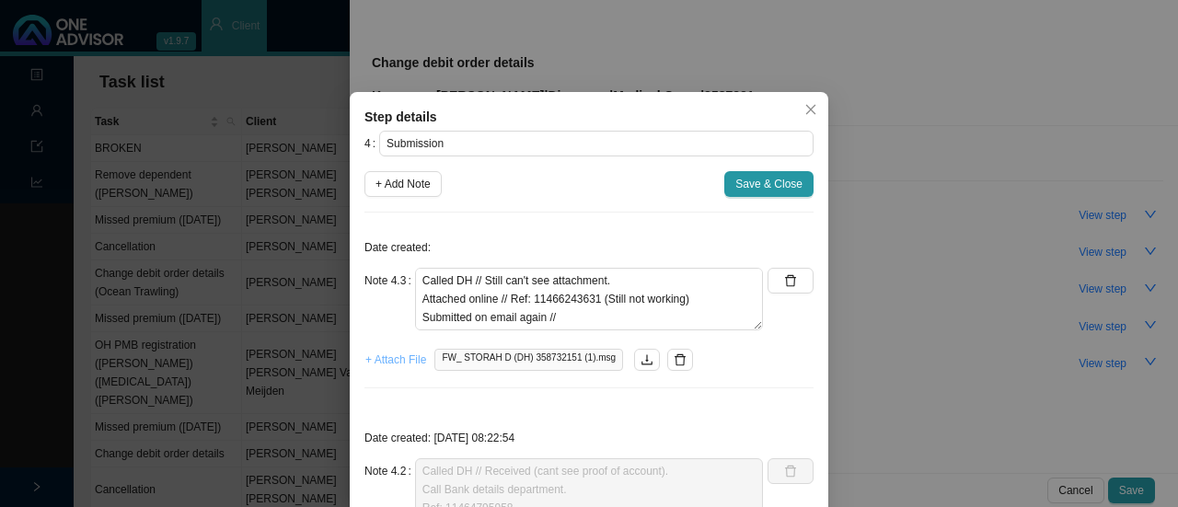
click at [380, 359] on span "+ Attach File" at bounding box center [395, 360] width 61 height 18
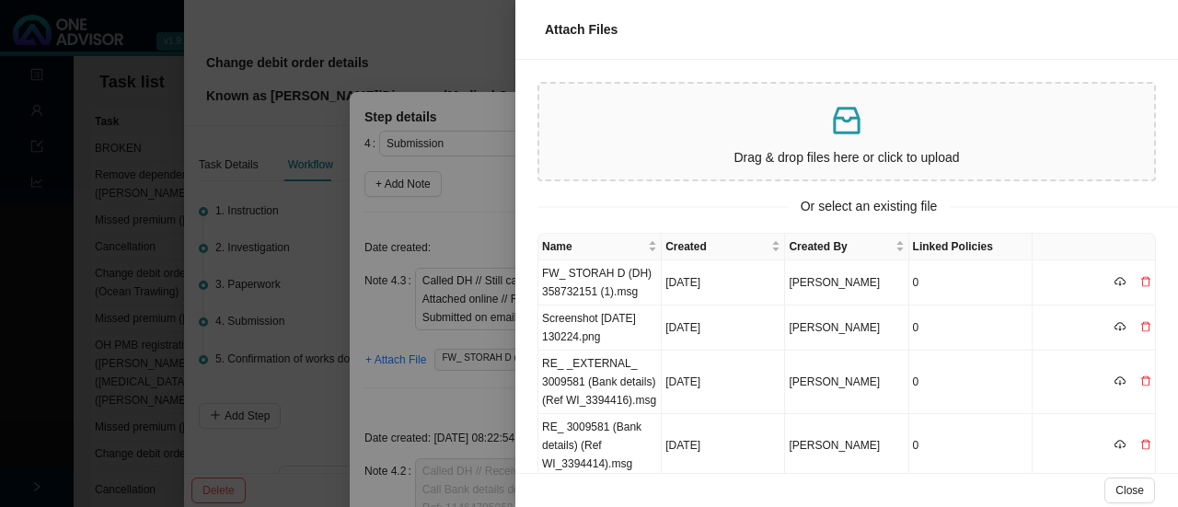
click at [819, 154] on p "Drag & drop files here or click to upload" at bounding box center [846, 157] width 600 height 21
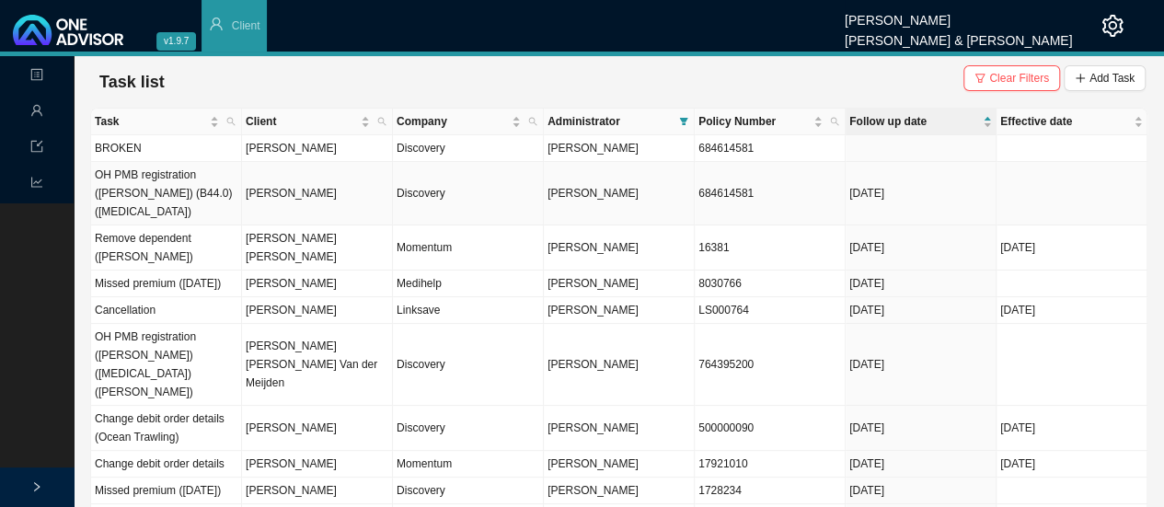
click at [290, 181] on td "[PERSON_NAME]" at bounding box center [317, 193] width 151 height 63
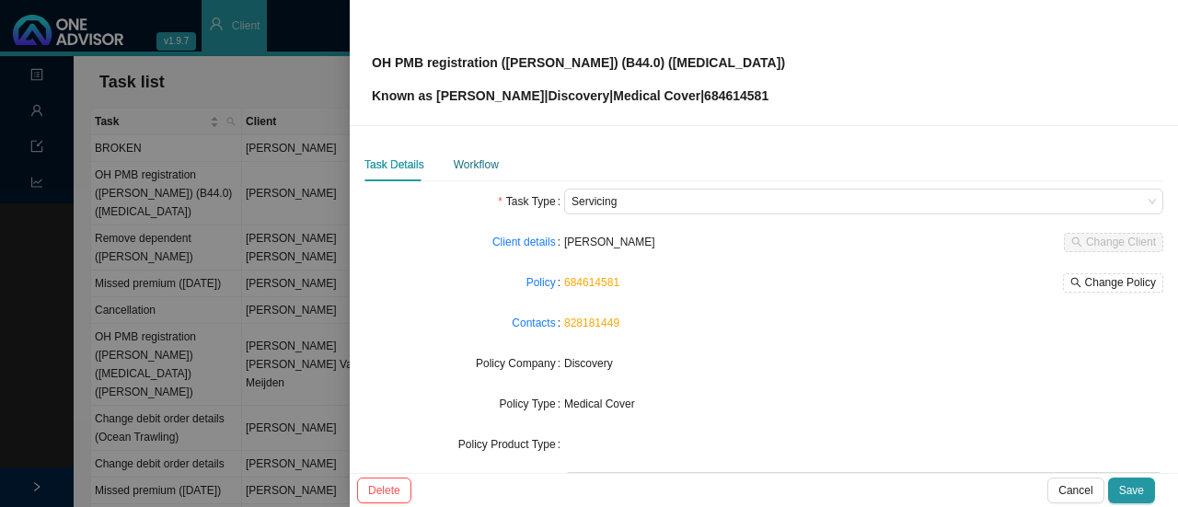
click at [468, 172] on div "Workflow" at bounding box center [476, 164] width 45 height 18
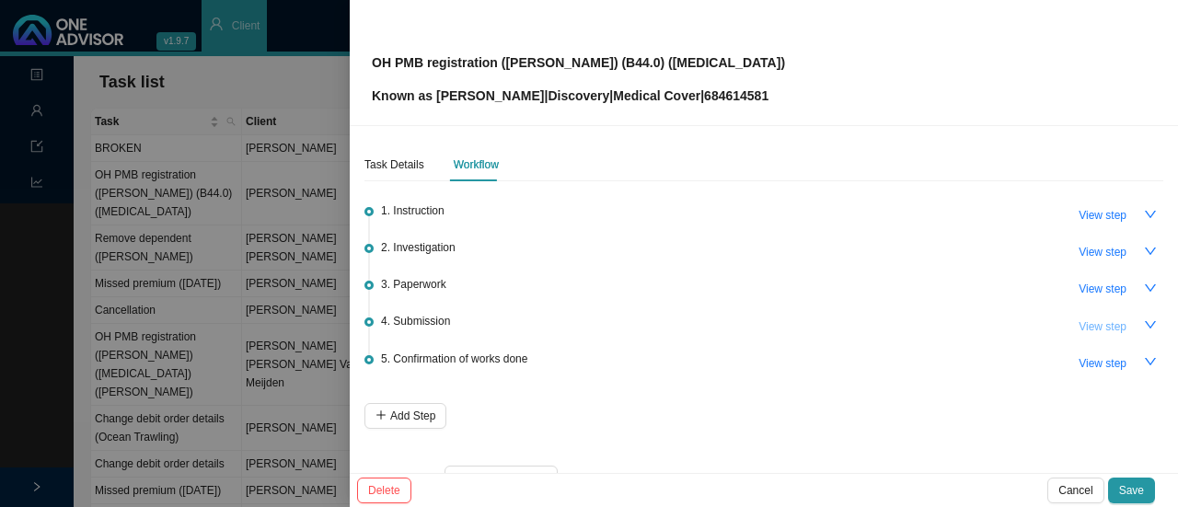
click at [1087, 325] on span "View step" at bounding box center [1102, 326] width 48 height 18
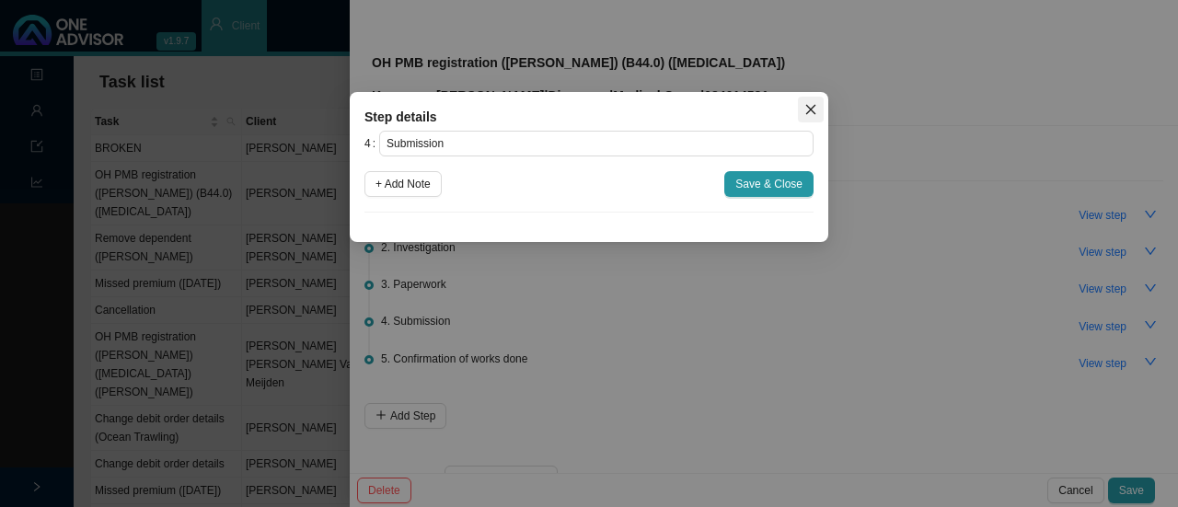
click at [814, 103] on icon "close" at bounding box center [810, 109] width 13 height 13
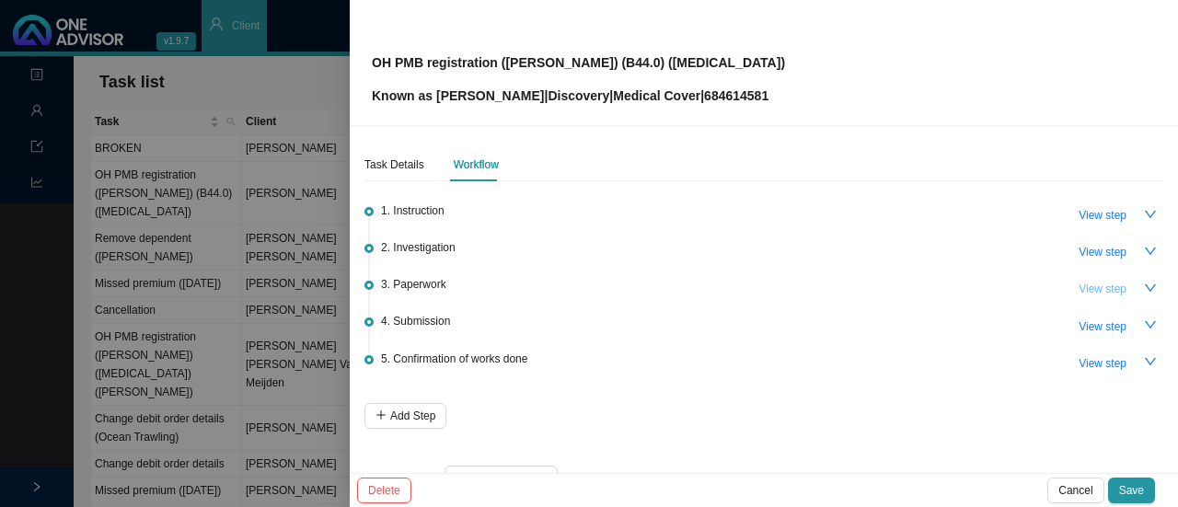
click at [1082, 280] on span "View step" at bounding box center [1102, 289] width 48 height 18
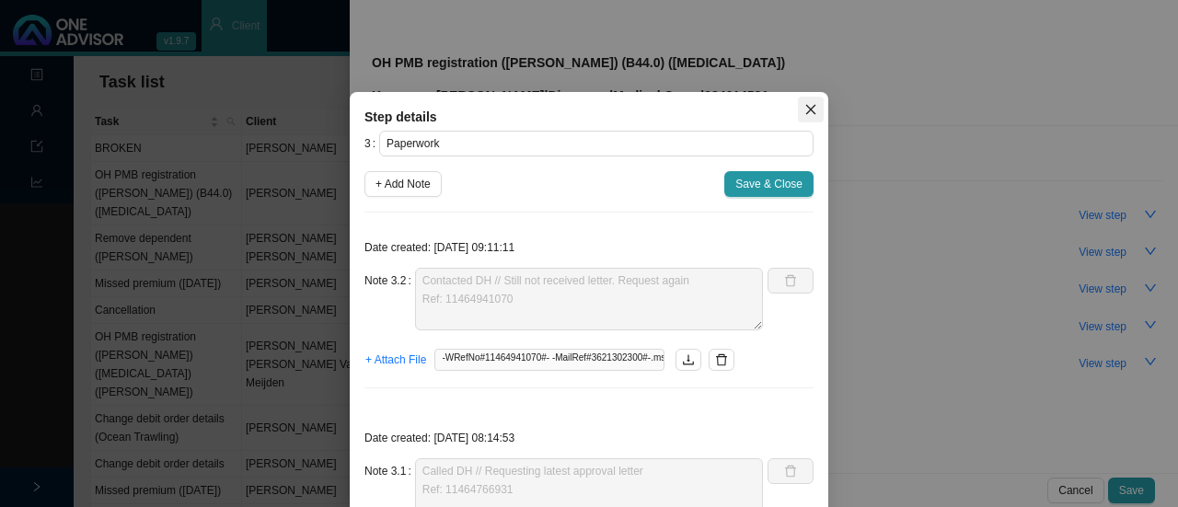
click at [804, 118] on button "Close" at bounding box center [811, 110] width 26 height 26
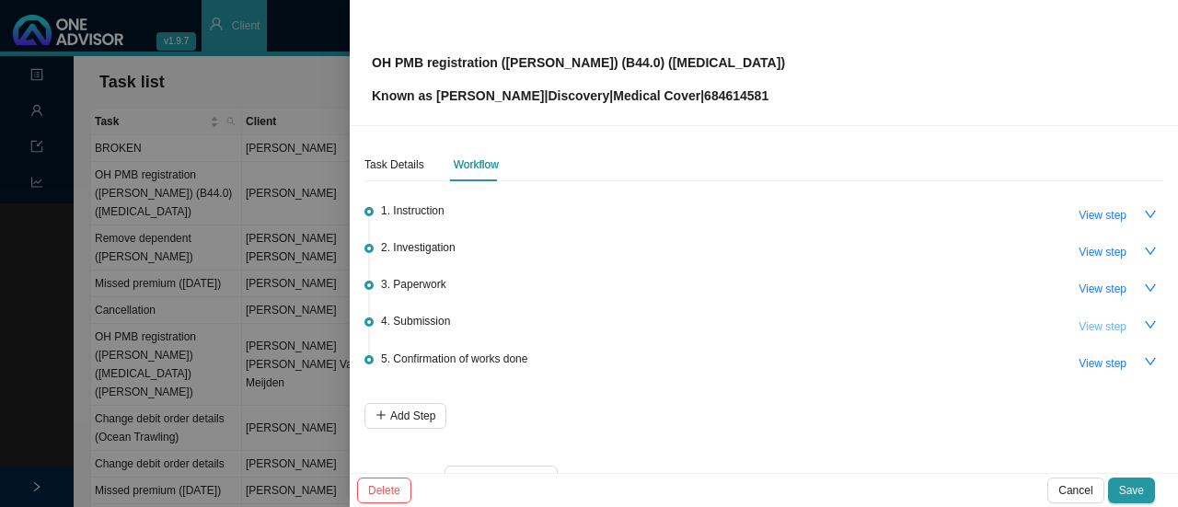
click at [1100, 323] on span "View step" at bounding box center [1102, 326] width 48 height 18
type input "Submission"
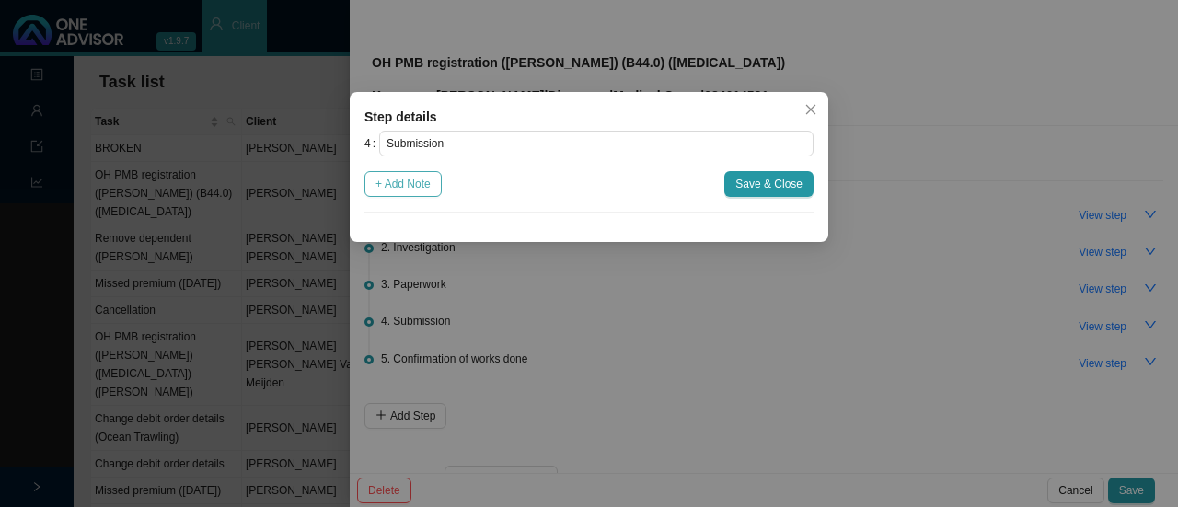
click at [416, 180] on span "+ Add Note" at bounding box center [402, 184] width 55 height 18
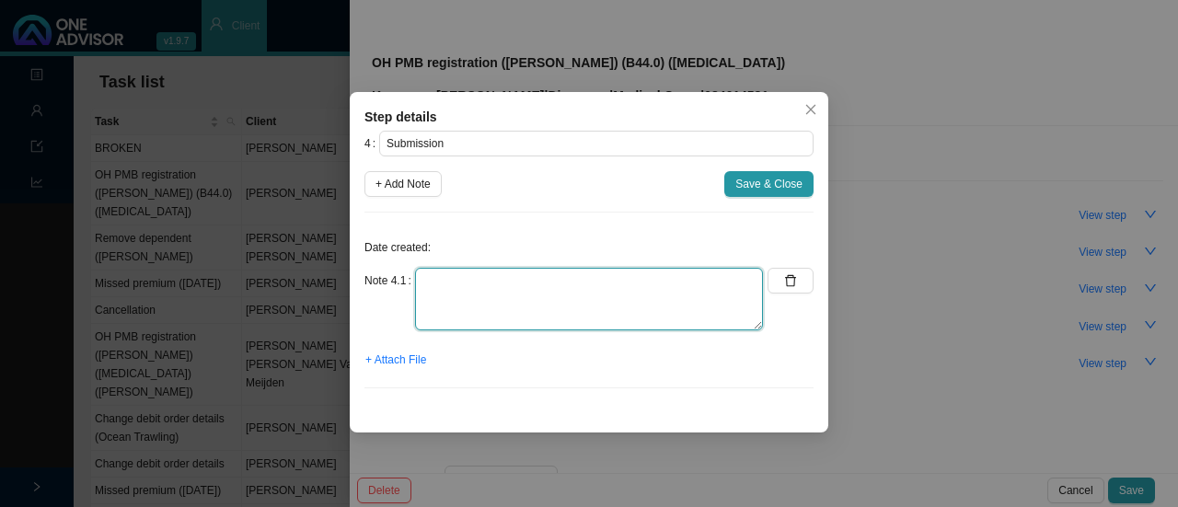
click at [467, 305] on textarea at bounding box center [589, 299] width 348 height 63
type textarea "N/A"
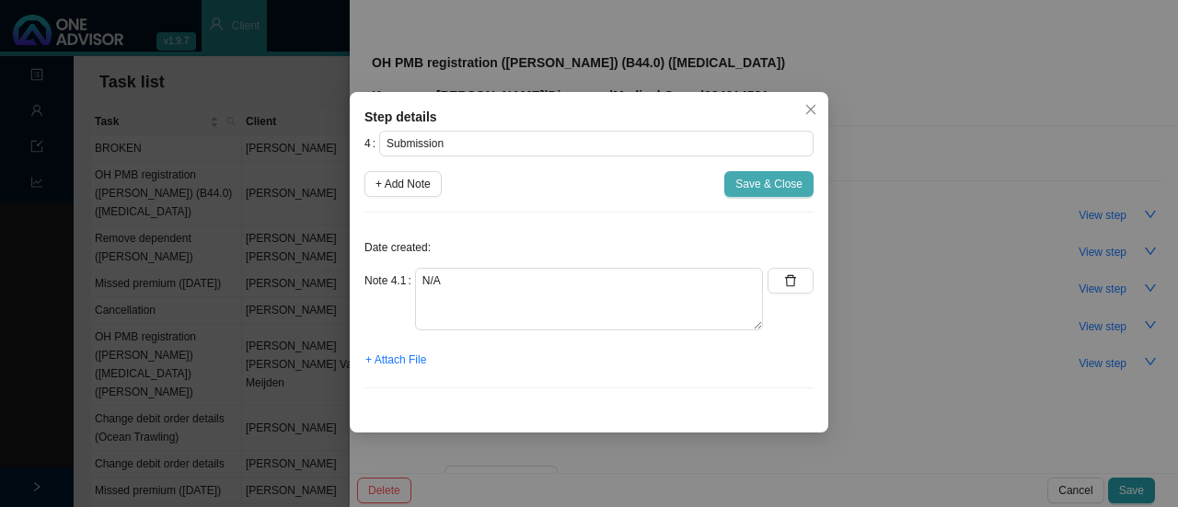
click at [786, 181] on span "Save & Close" at bounding box center [768, 184] width 67 height 18
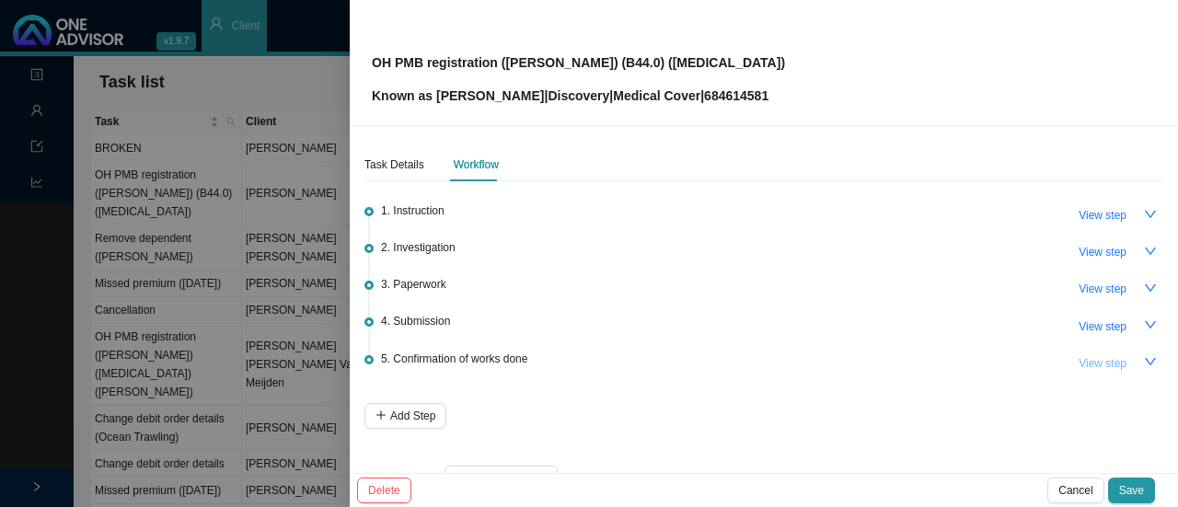
click at [1078, 355] on span "View step" at bounding box center [1102, 363] width 48 height 18
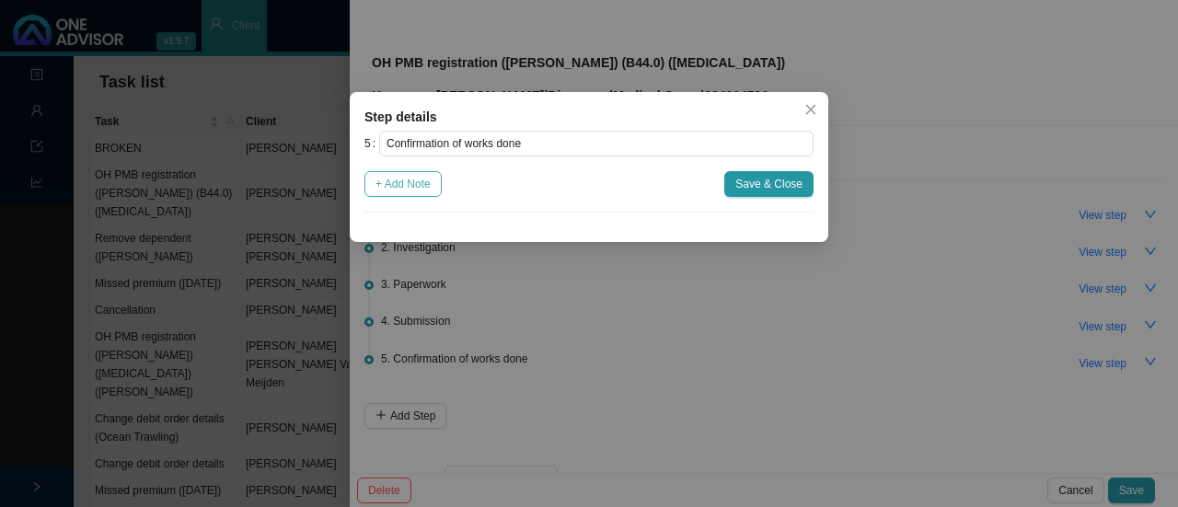
click at [425, 183] on span "+ Add Note" at bounding box center [402, 184] width 55 height 18
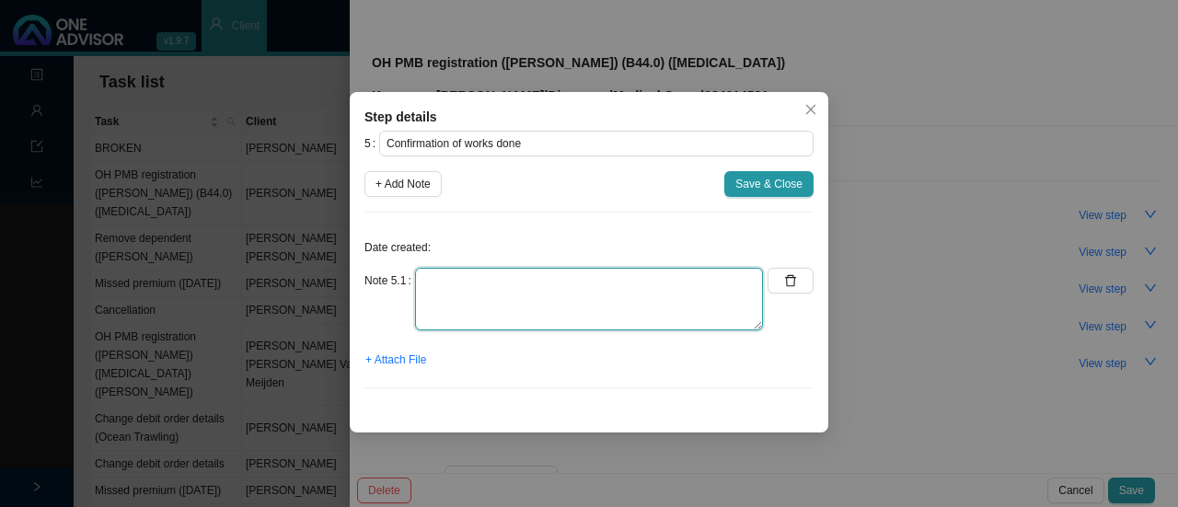
click at [474, 301] on textarea at bounding box center [589, 299] width 348 height 63
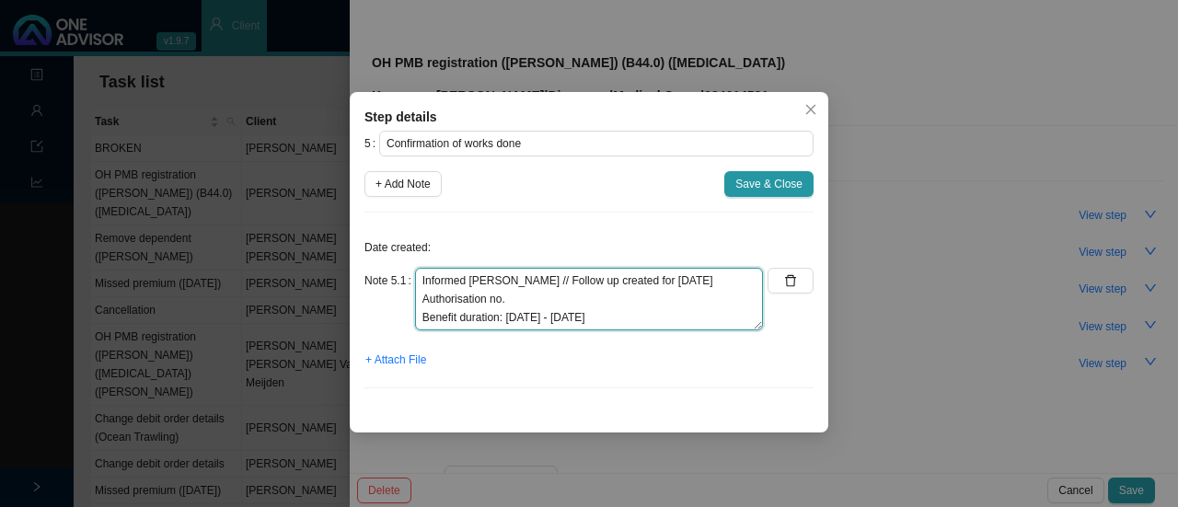
click at [521, 293] on textarea "Informed Kate // Follow up created for Feb '26 Authorisation no. Benefit durati…" at bounding box center [589, 299] width 348 height 63
paste textarea "124439583"
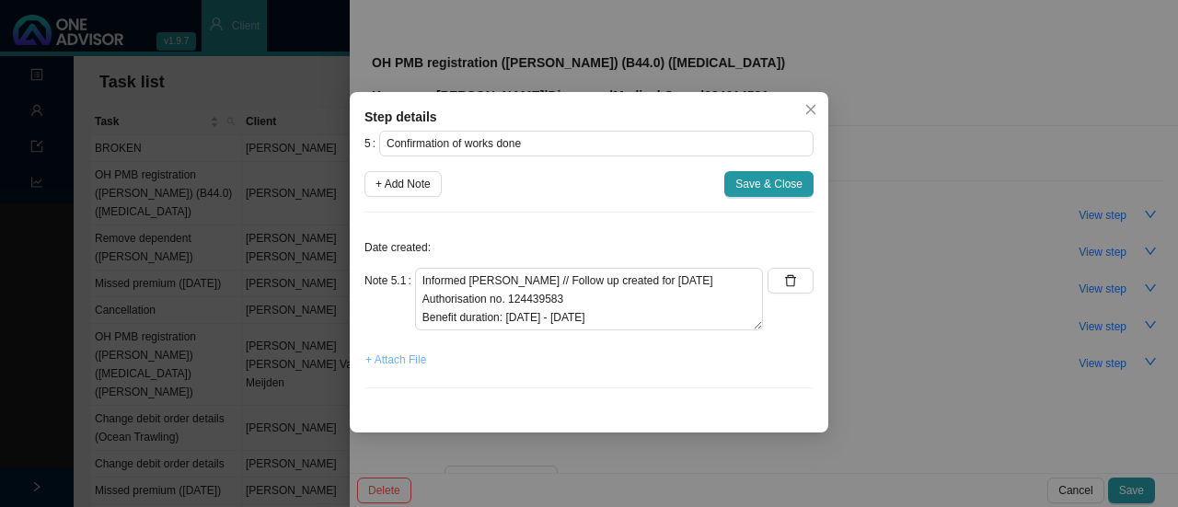
click at [399, 356] on span "+ Attach File" at bounding box center [395, 360] width 61 height 18
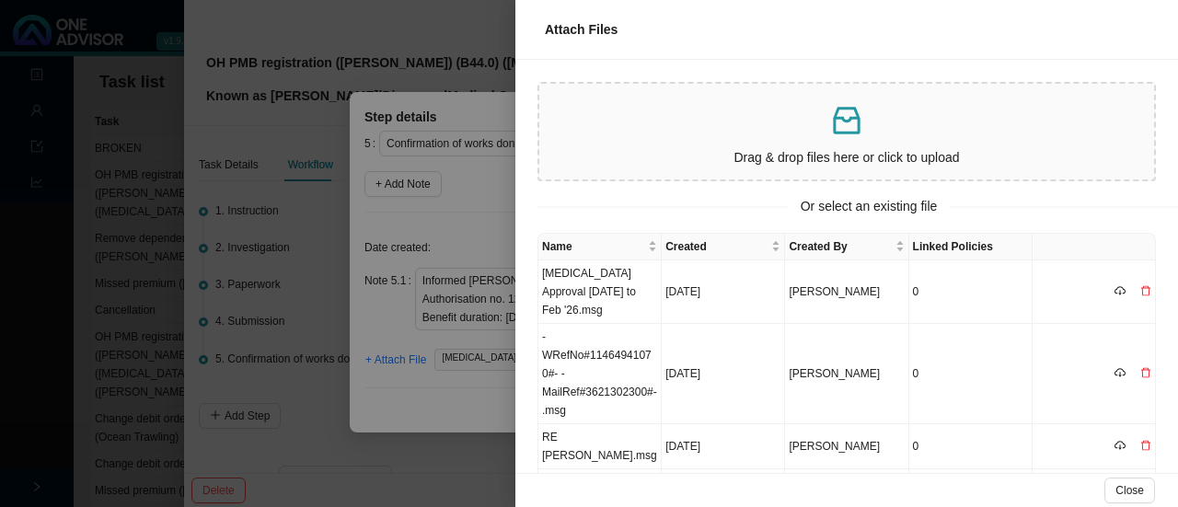
click at [453, 404] on div at bounding box center [589, 253] width 1178 height 507
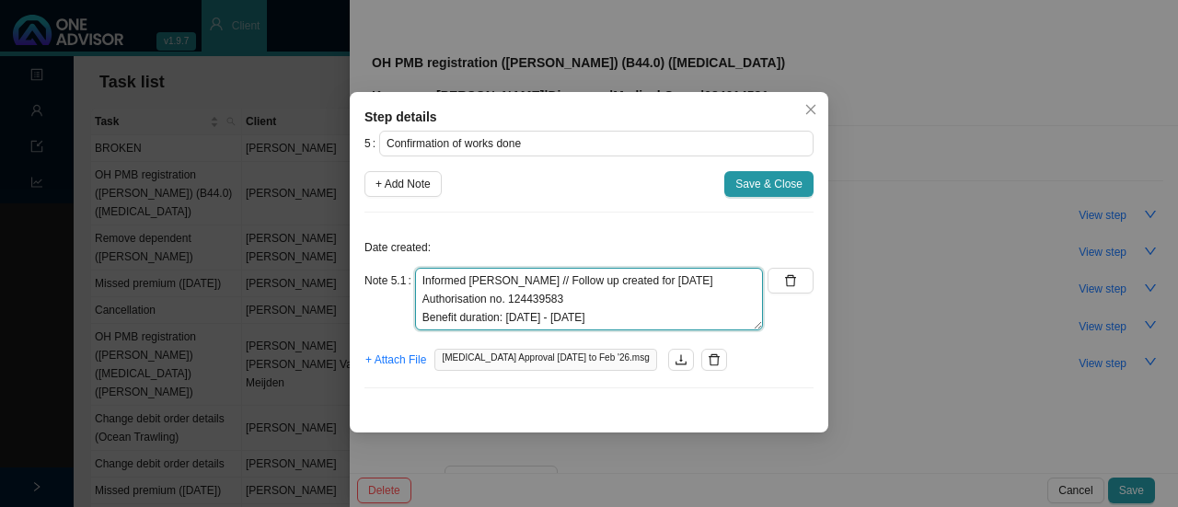
click at [572, 321] on textarea "Informed Kate // Follow up created for Feb '26 Authorisation no. 124439583 Bene…" at bounding box center [589, 299] width 348 height 63
type textarea "Informed Kate // Follow up created for Feb '26 Authorisation no. 124439583 Bene…"
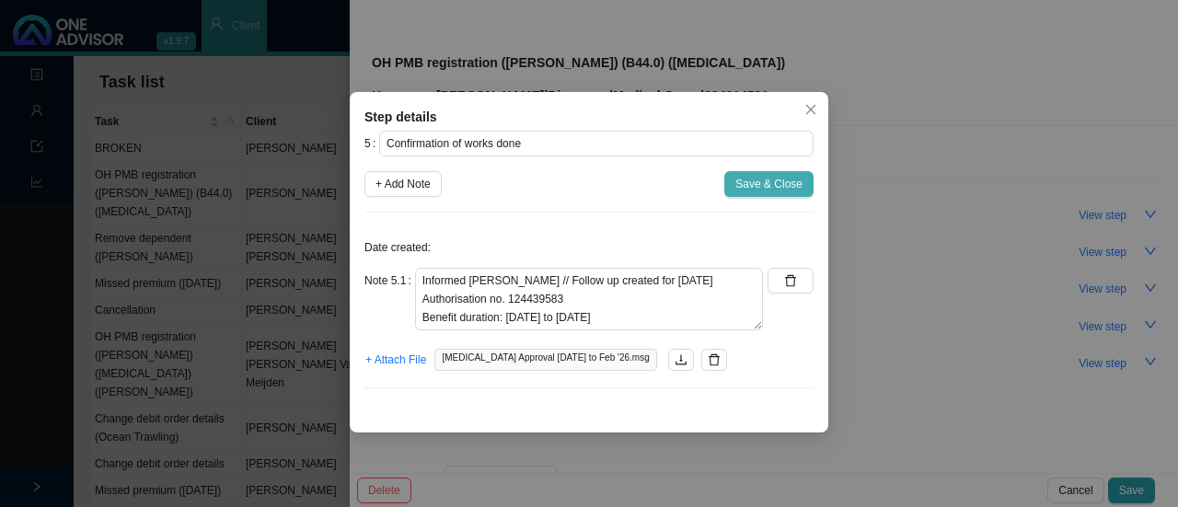
click at [759, 186] on span "Save & Close" at bounding box center [768, 184] width 67 height 18
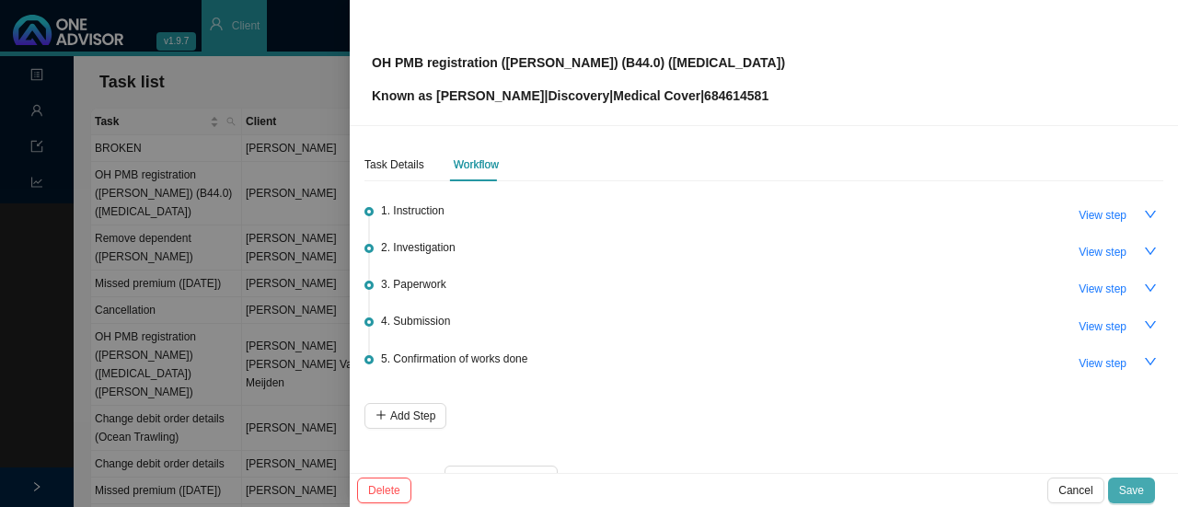
click at [1126, 485] on span "Save" at bounding box center [1131, 490] width 25 height 18
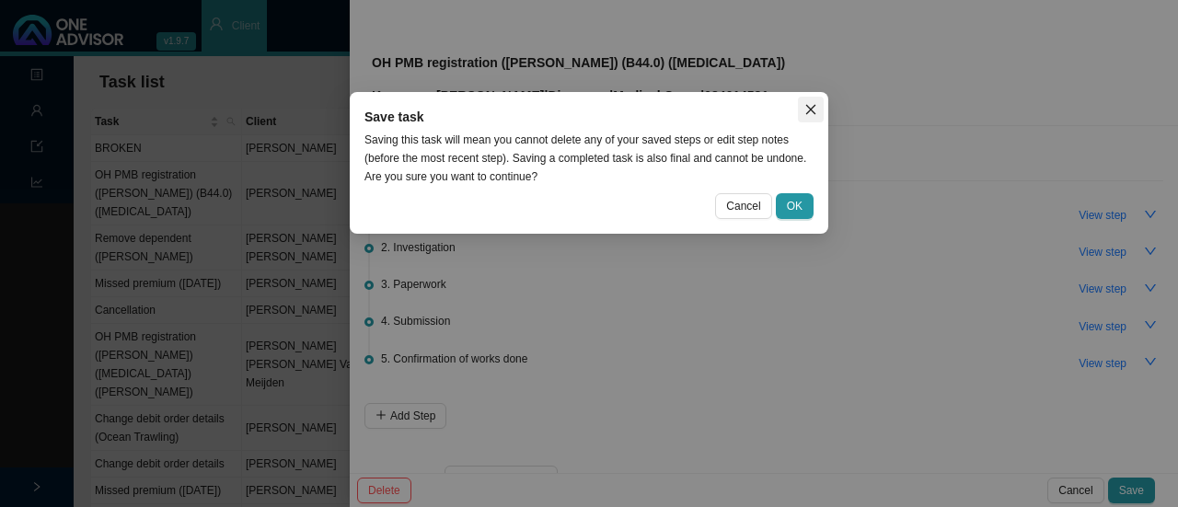
click at [814, 105] on icon "close" at bounding box center [811, 110] width 10 height 10
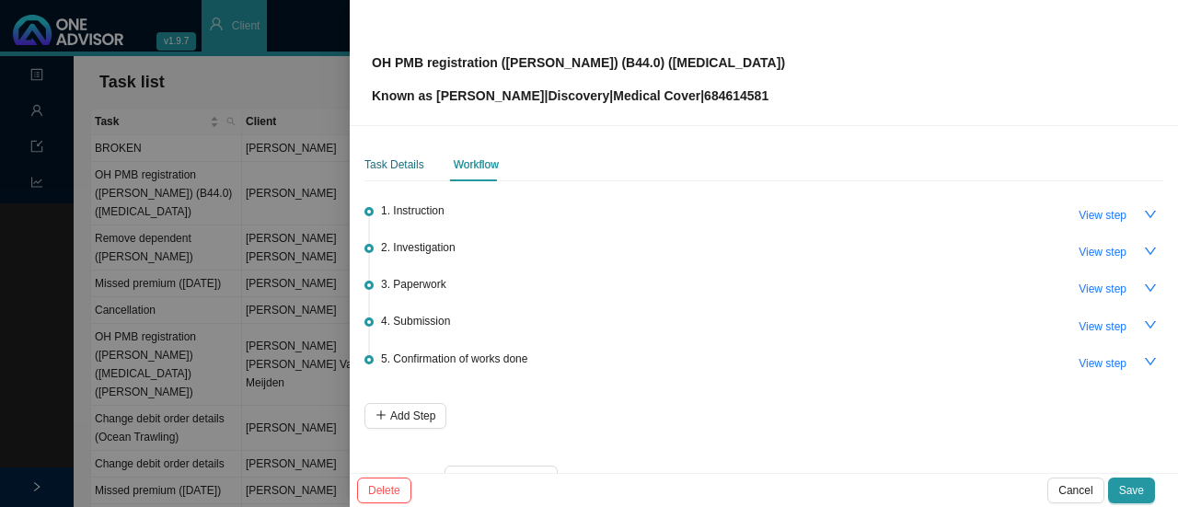
drag, startPoint x: 401, startPoint y: 159, endPoint x: 422, endPoint y: 173, distance: 25.3
click at [403, 158] on div "Task Details" at bounding box center [394, 164] width 60 height 18
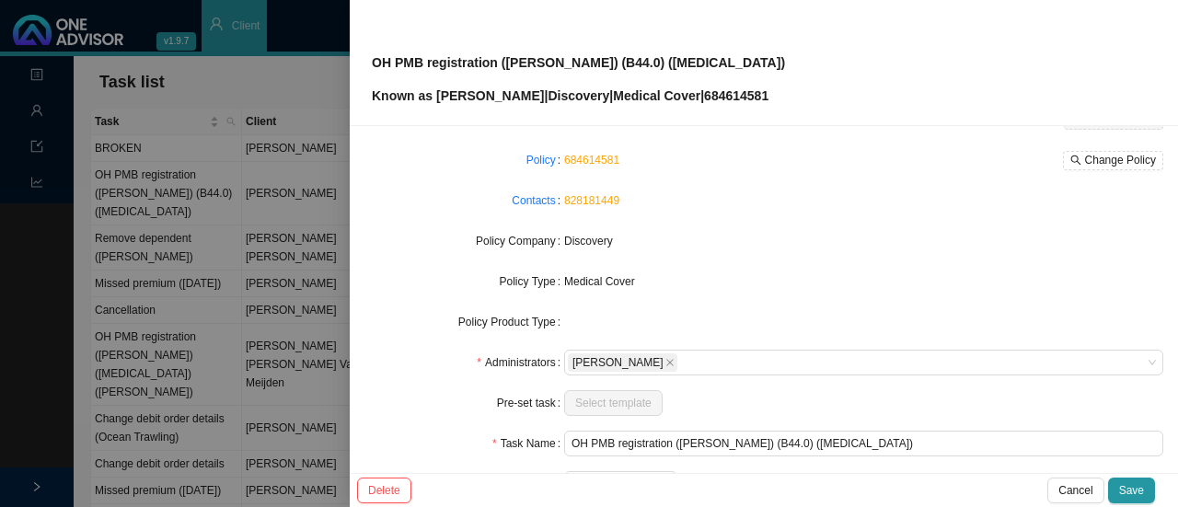
scroll to position [215, 0]
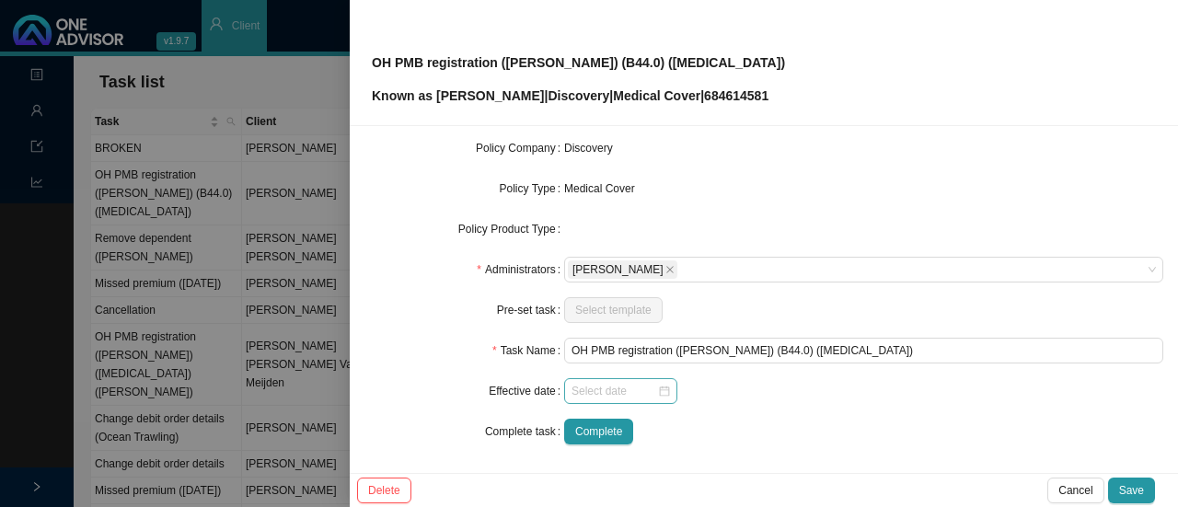
click at [667, 391] on div at bounding box center [620, 391] width 113 height 26
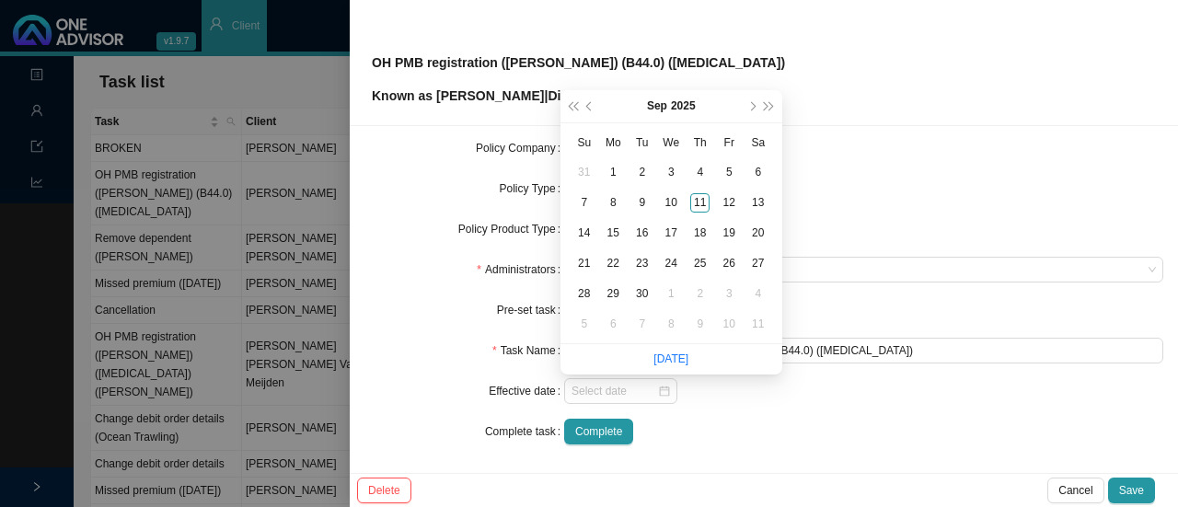
click at [773, 409] on form "Task Type Servicing Client details Geoff Howard-Tripp Change Client Policy 6846…" at bounding box center [763, 208] width 799 height 471
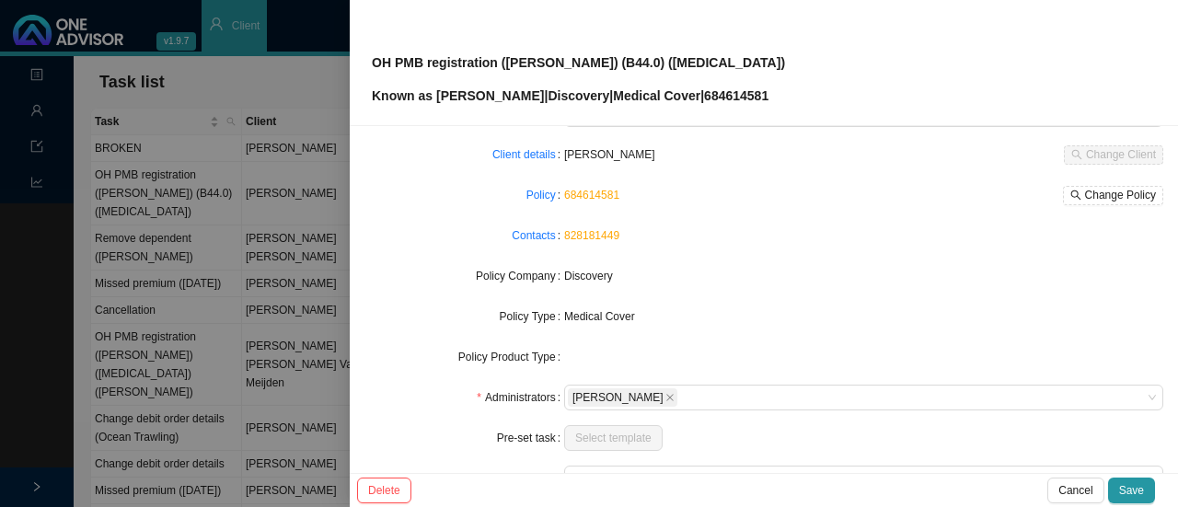
scroll to position [0, 0]
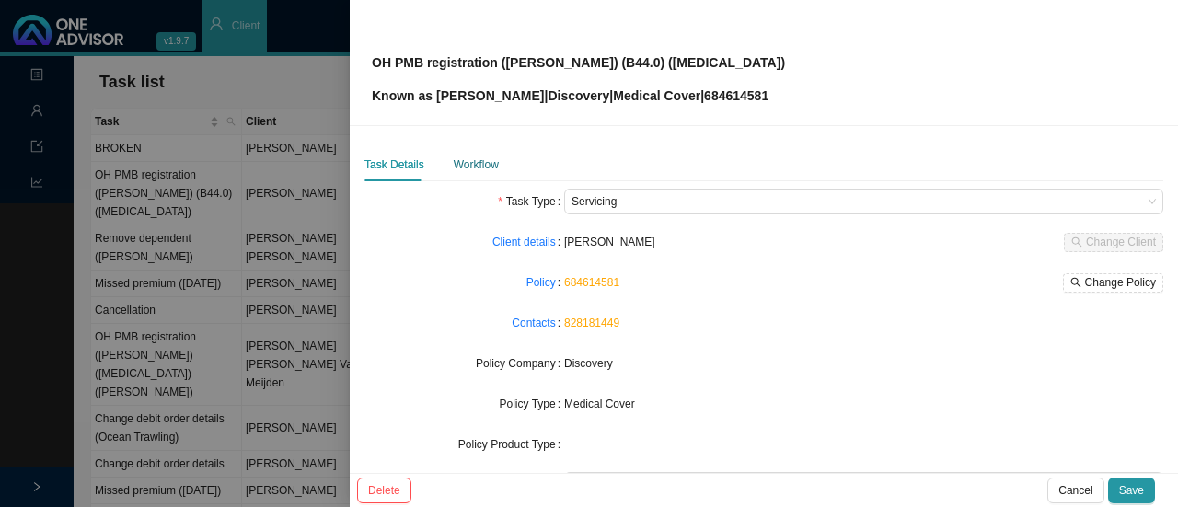
click at [466, 168] on div "Workflow" at bounding box center [476, 164] width 45 height 18
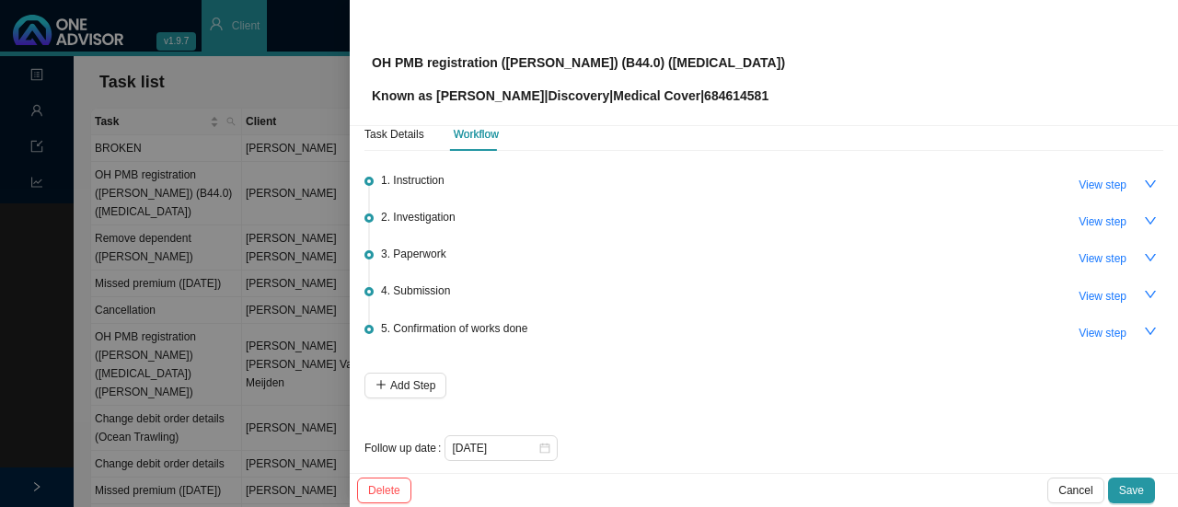
scroll to position [44, 0]
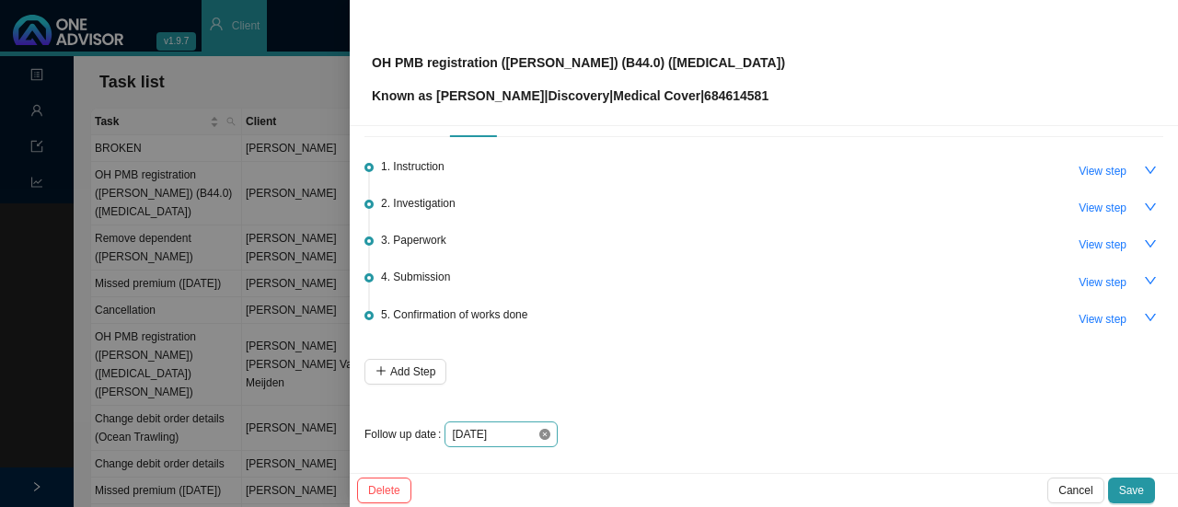
click at [539, 429] on icon "close-circle" at bounding box center [544, 434] width 11 height 11
click at [546, 430] on div at bounding box center [501, 434] width 98 height 18
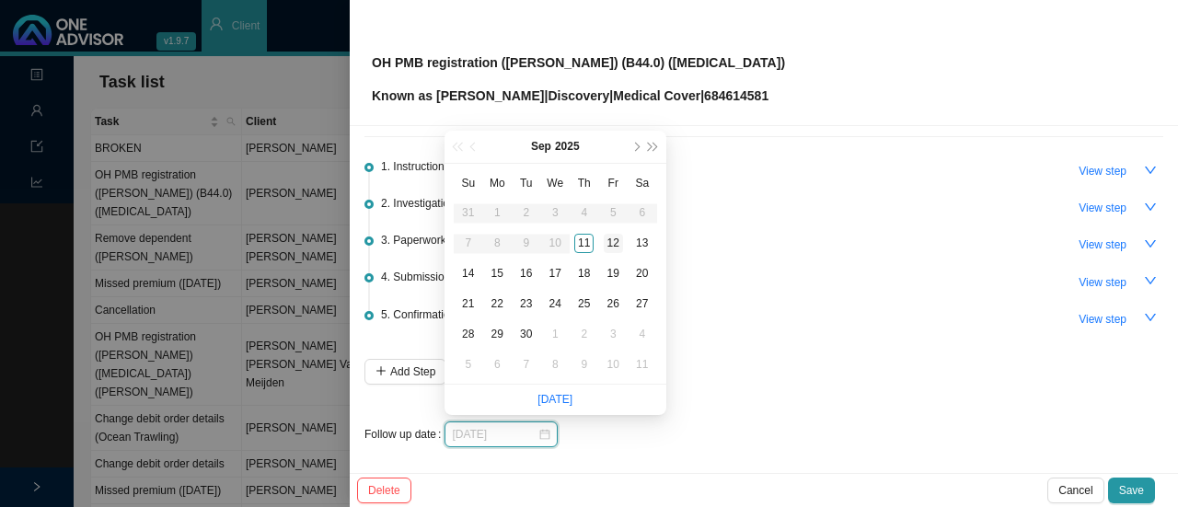
type input "[DATE]"
click at [610, 242] on div "12" at bounding box center [613, 243] width 19 height 19
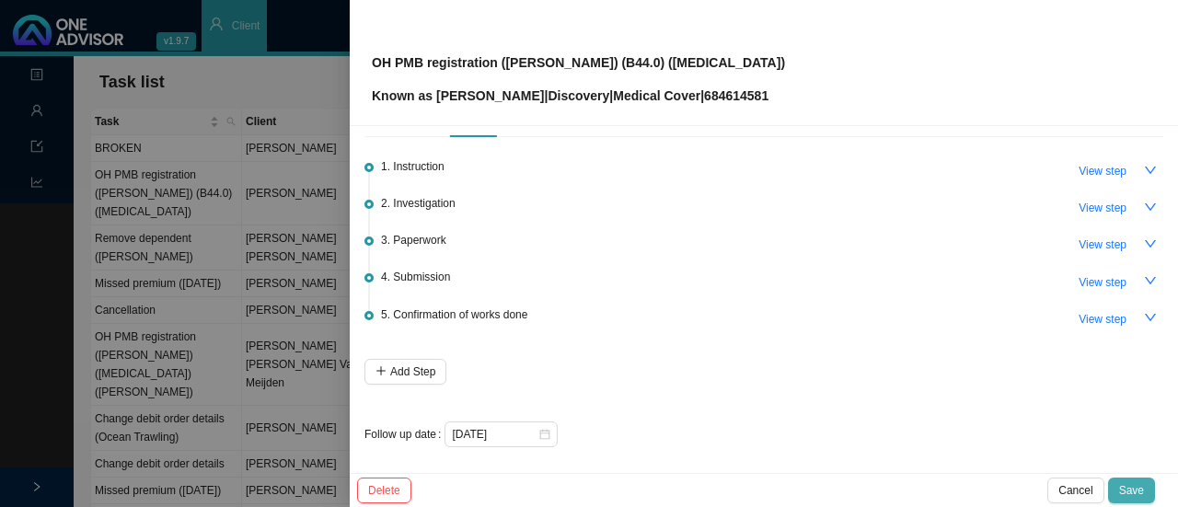
click at [1122, 482] on span "Save" at bounding box center [1131, 490] width 25 height 18
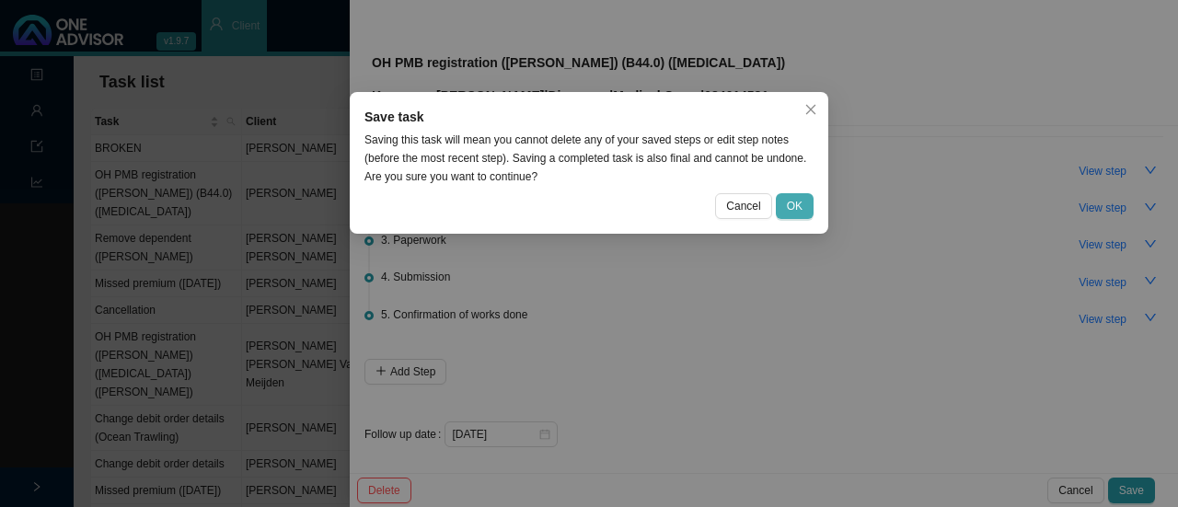
click at [795, 204] on span "OK" at bounding box center [795, 206] width 16 height 18
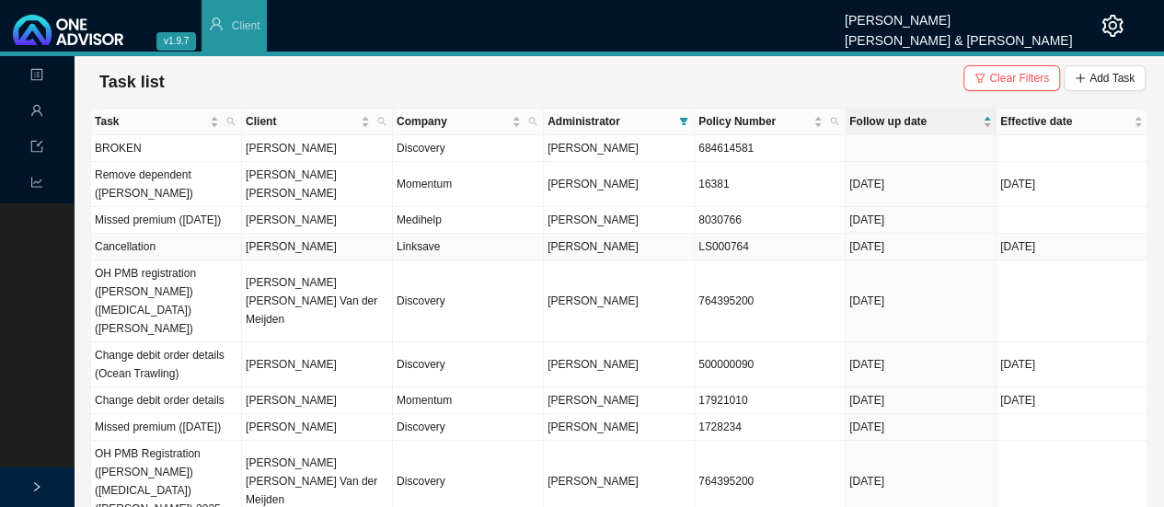
click at [592, 252] on span "[PERSON_NAME]" at bounding box center [592, 246] width 91 height 13
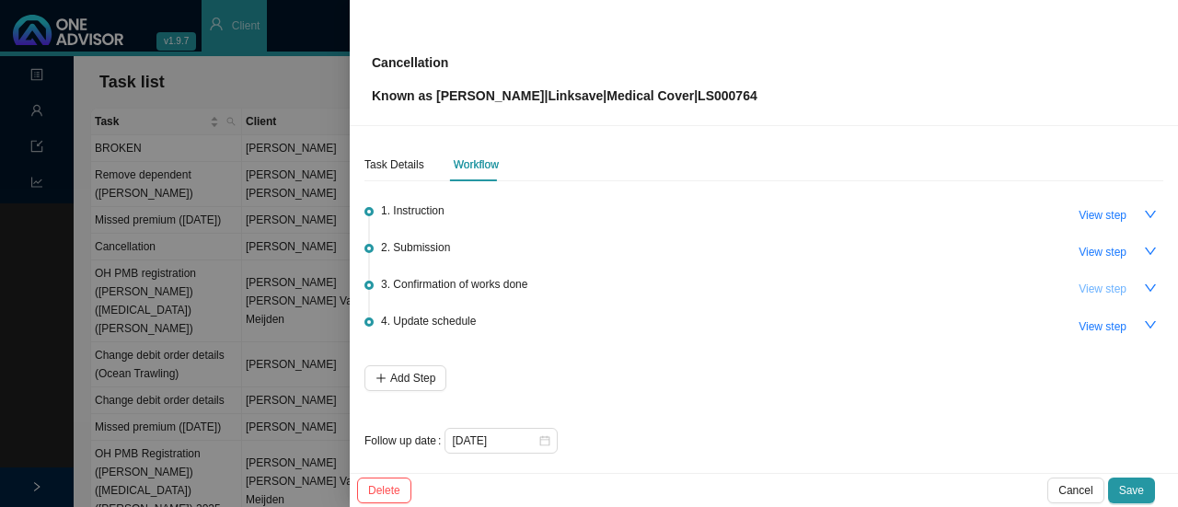
click at [1095, 292] on span "View step" at bounding box center [1102, 289] width 48 height 18
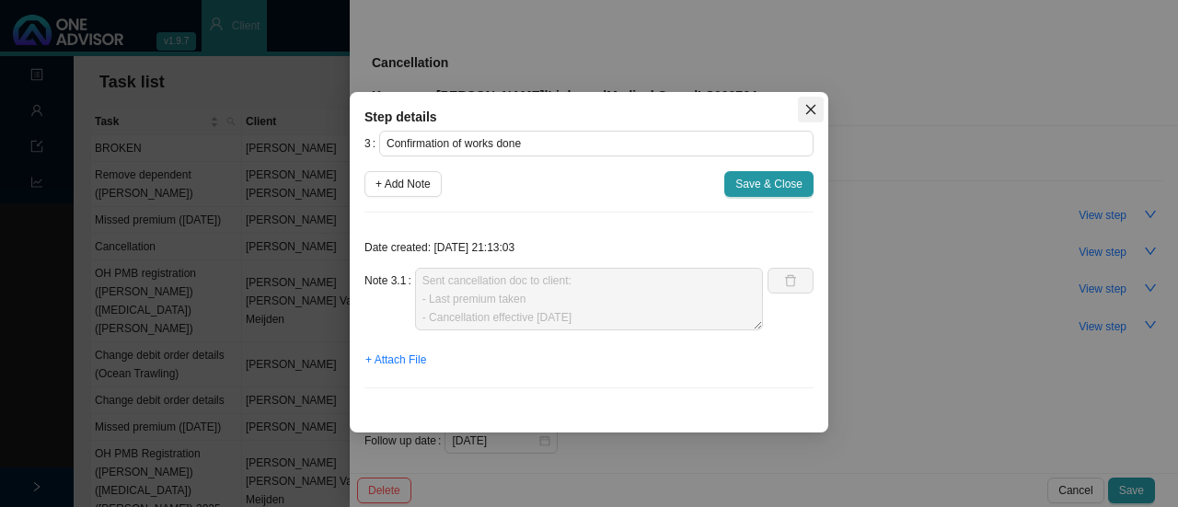
click at [810, 108] on icon "close" at bounding box center [810, 109] width 13 height 13
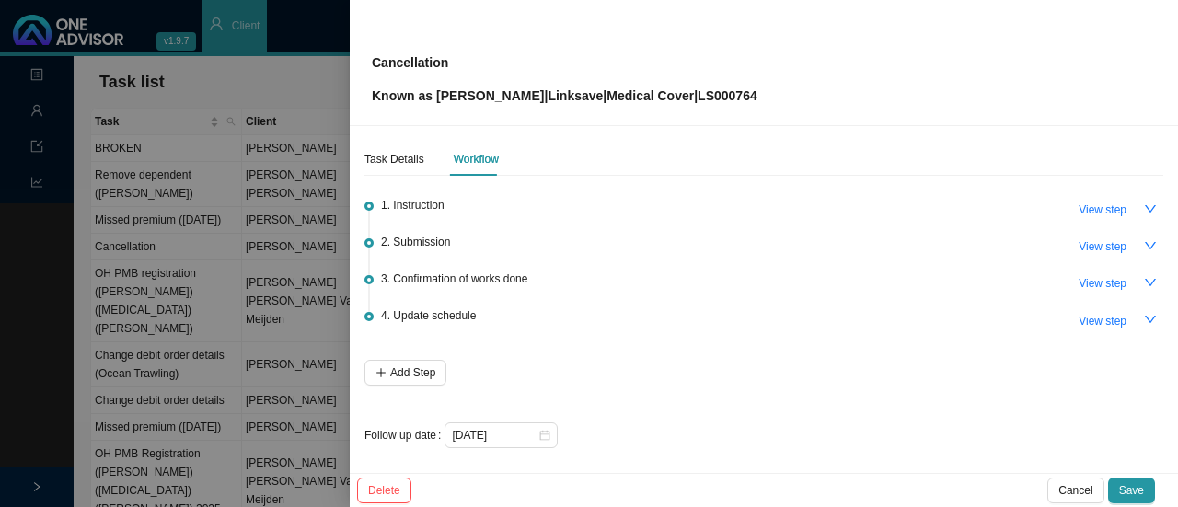
scroll to position [7, 0]
click at [1087, 238] on span "View step" at bounding box center [1102, 245] width 48 height 18
type input "Submission"
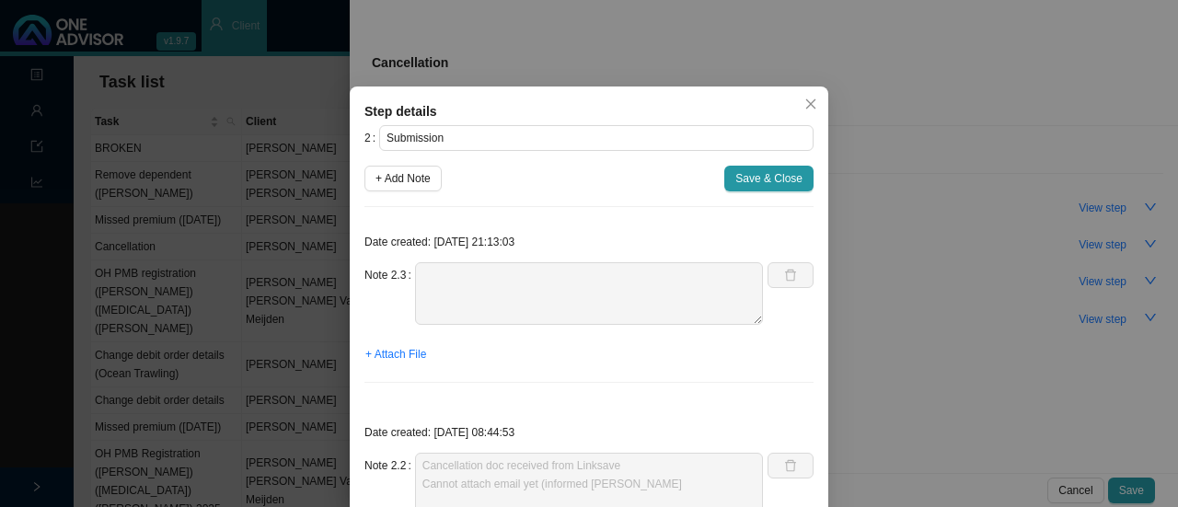
scroll to position [0, 0]
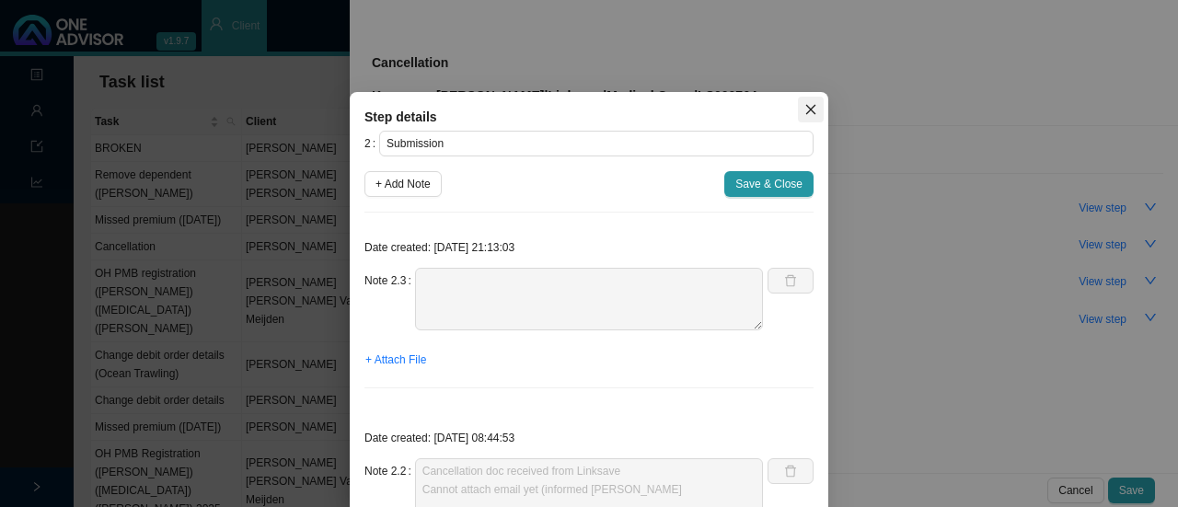
click at [808, 112] on icon "close" at bounding box center [810, 109] width 13 height 13
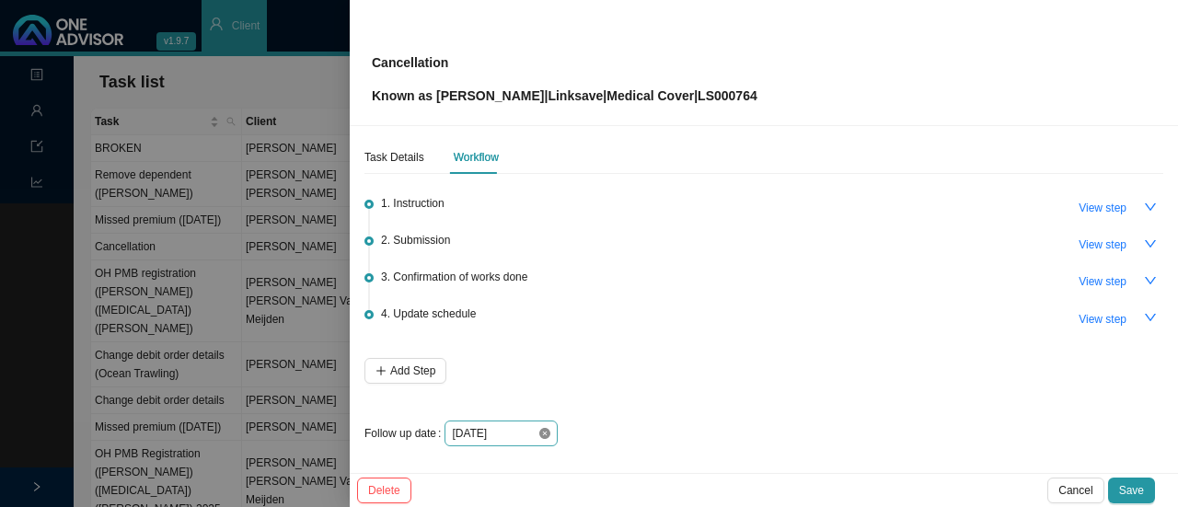
click at [543, 434] on icon "close-circle" at bounding box center [544, 433] width 11 height 11
click at [537, 433] on div at bounding box center [501, 433] width 98 height 18
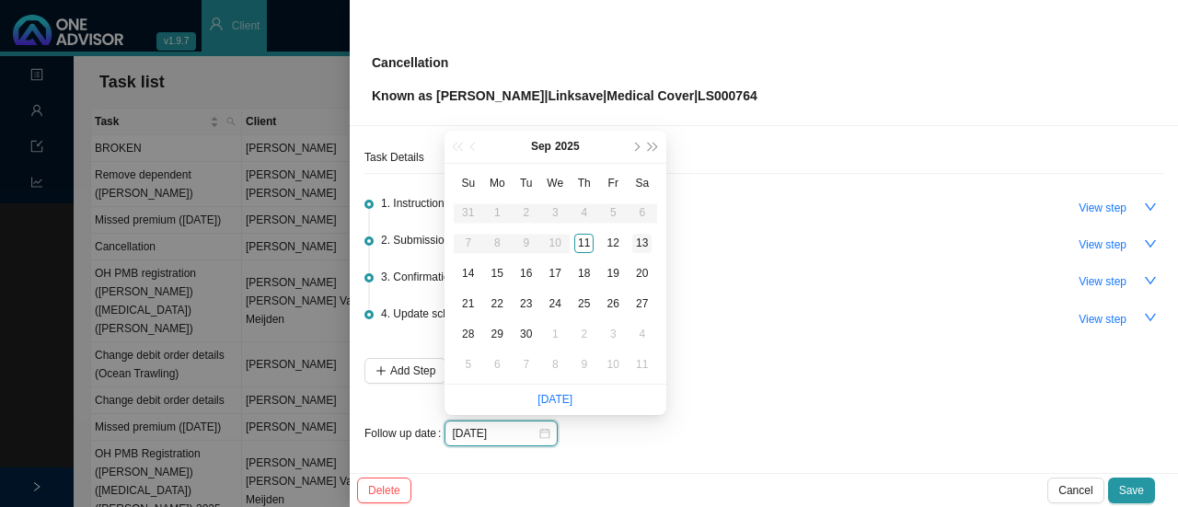
type input "2025-09-13"
type input "[DATE]"
click at [615, 246] on div "12" at bounding box center [613, 243] width 19 height 19
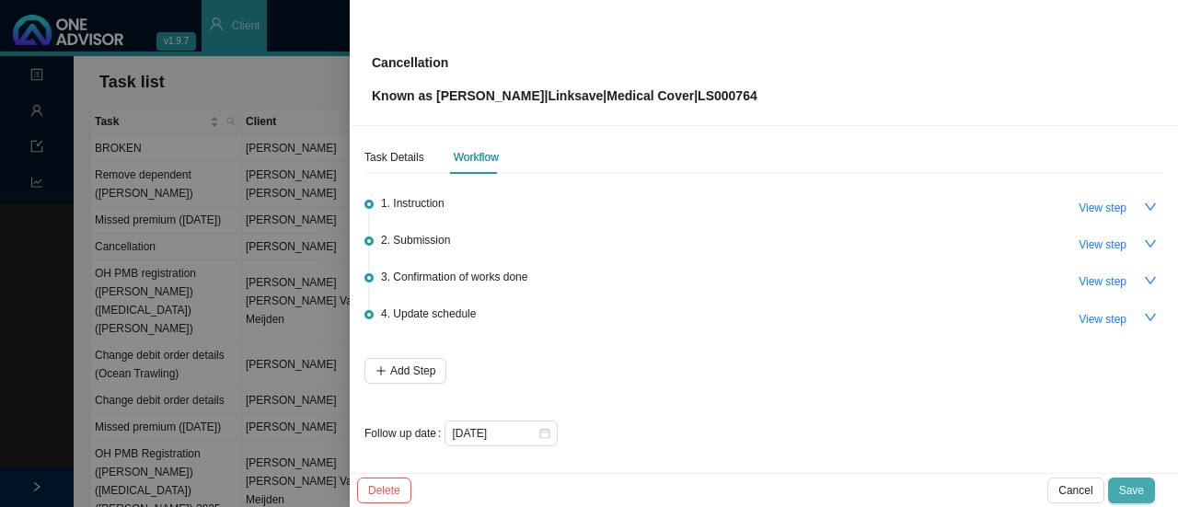
click at [1137, 481] on span "Save" at bounding box center [1131, 490] width 25 height 18
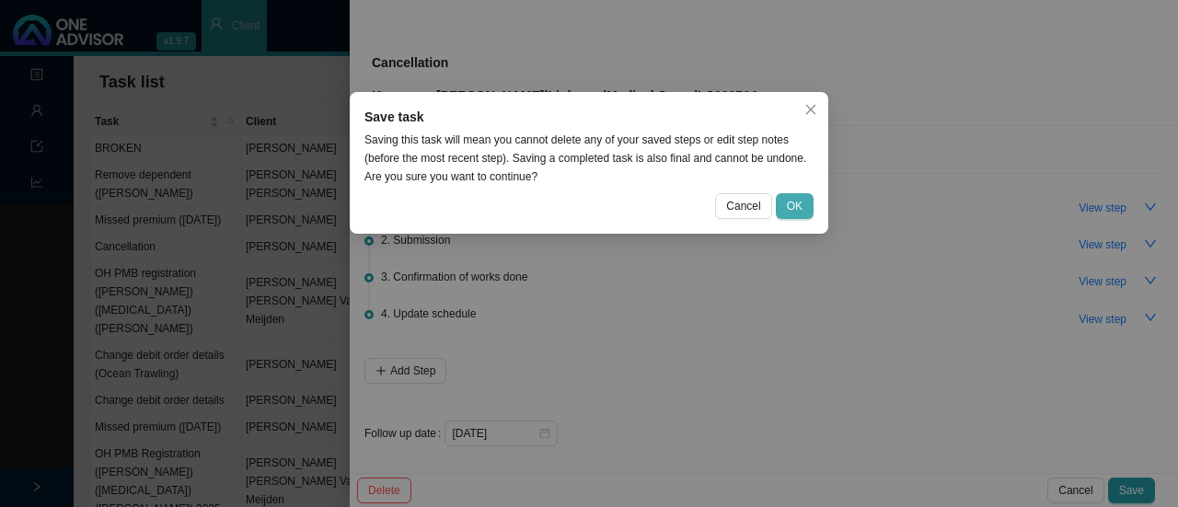
click at [799, 204] on span "OK" at bounding box center [795, 206] width 16 height 18
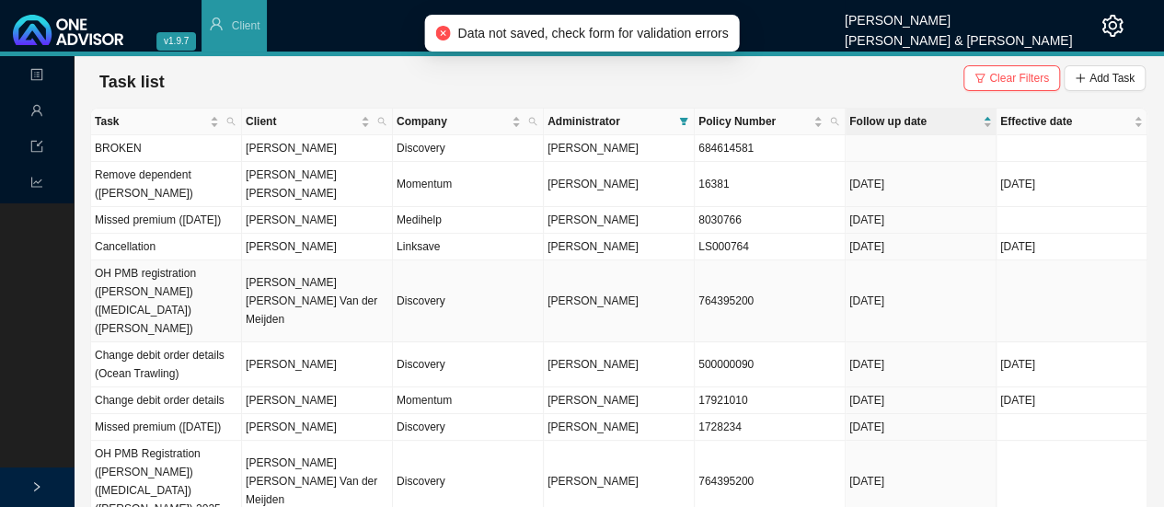
click at [410, 293] on td "Discovery" at bounding box center [468, 301] width 151 height 82
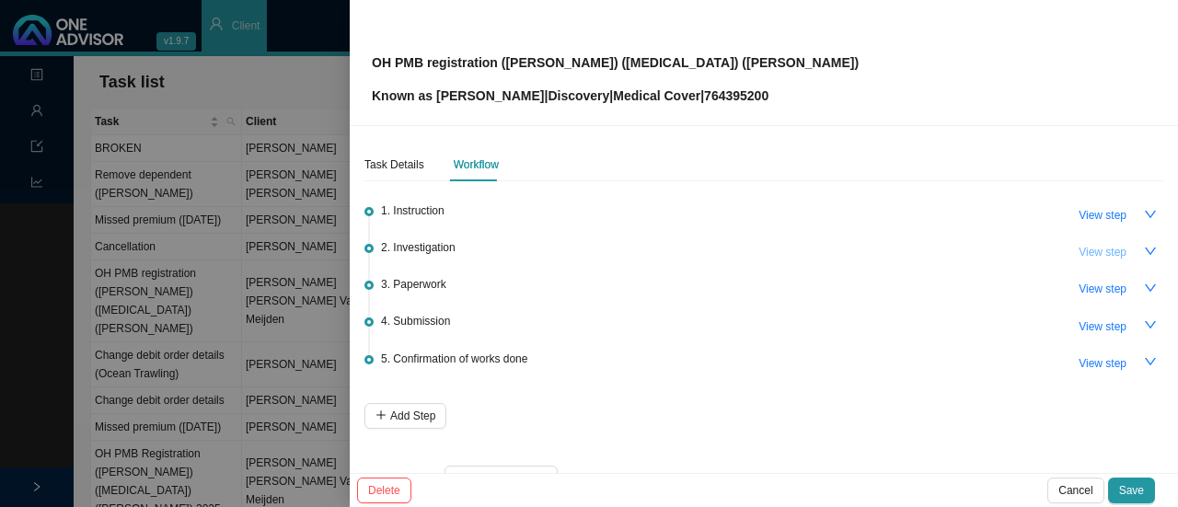
click at [1093, 254] on span "View step" at bounding box center [1102, 252] width 48 height 18
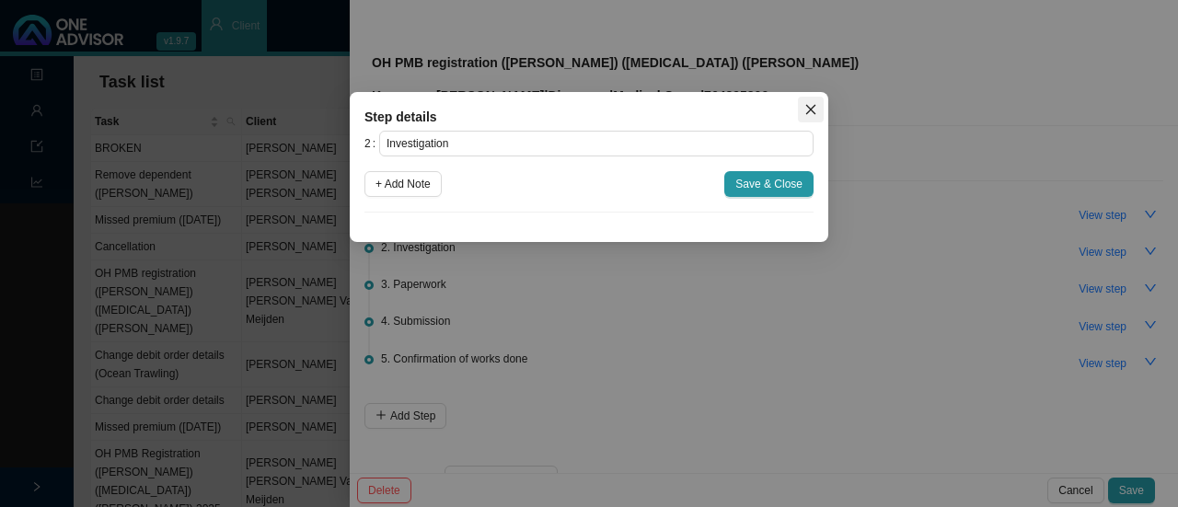
drag, startPoint x: 808, startPoint y: 104, endPoint x: 1010, endPoint y: 208, distance: 227.5
click at [810, 103] on icon "close" at bounding box center [810, 109] width 13 height 13
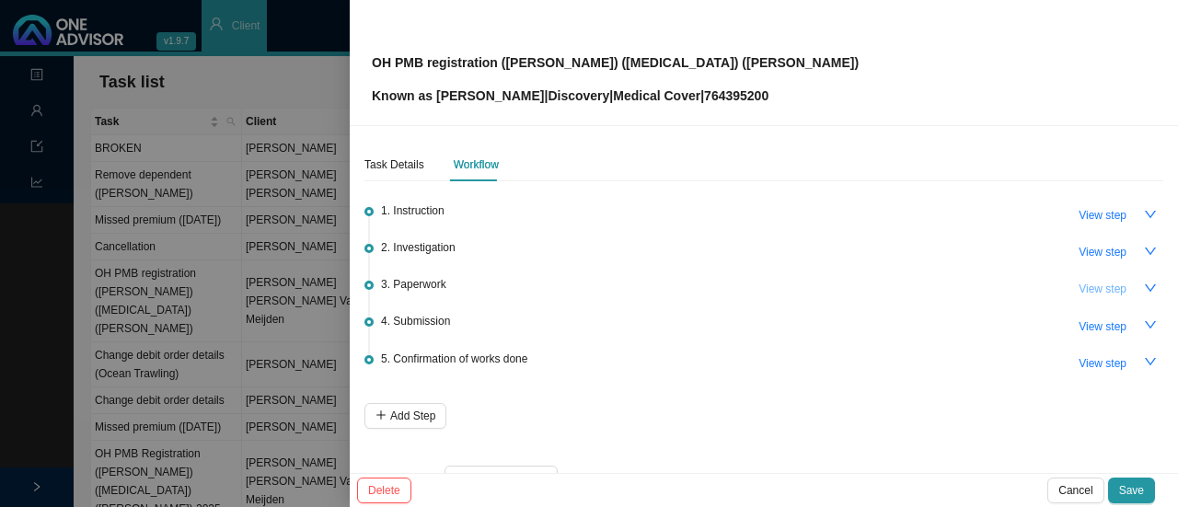
click at [1089, 288] on span "View step" at bounding box center [1102, 289] width 48 height 18
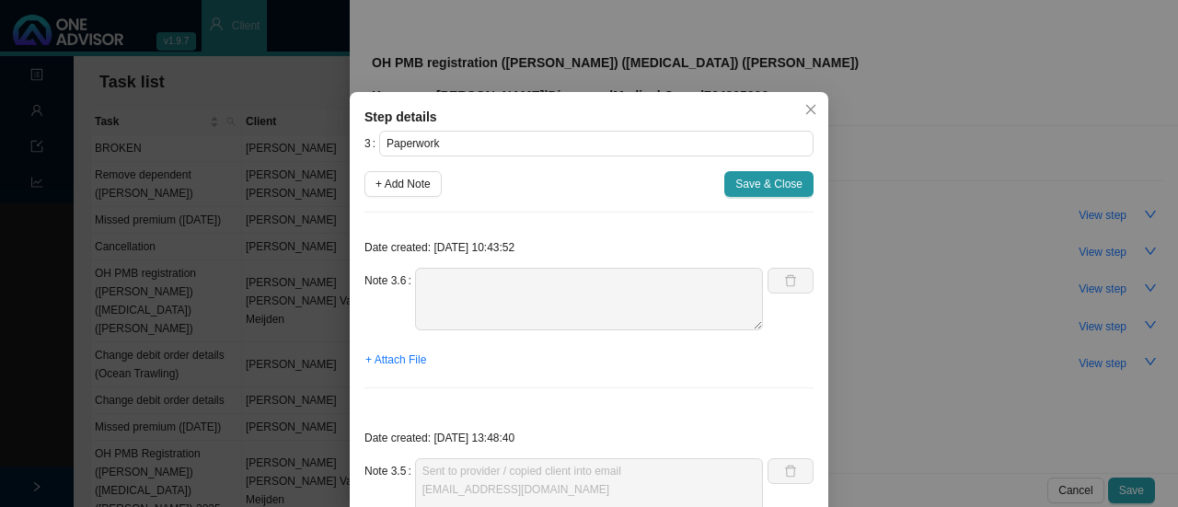
drag, startPoint x: 802, startPoint y: 109, endPoint x: 866, endPoint y: 123, distance: 65.0
click at [806, 109] on icon "close" at bounding box center [811, 110] width 10 height 10
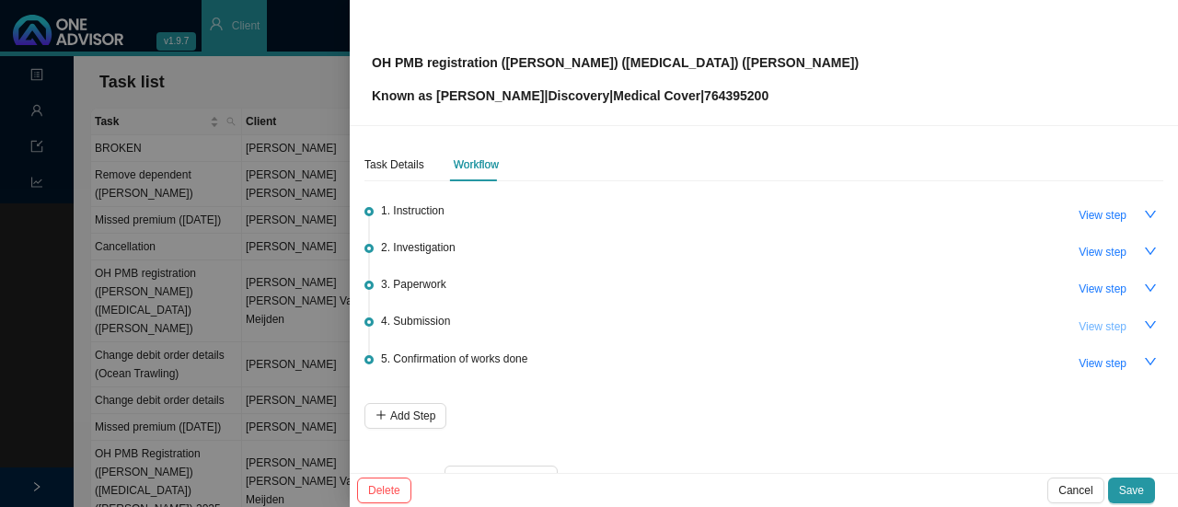
click at [1080, 317] on span "View step" at bounding box center [1102, 326] width 48 height 18
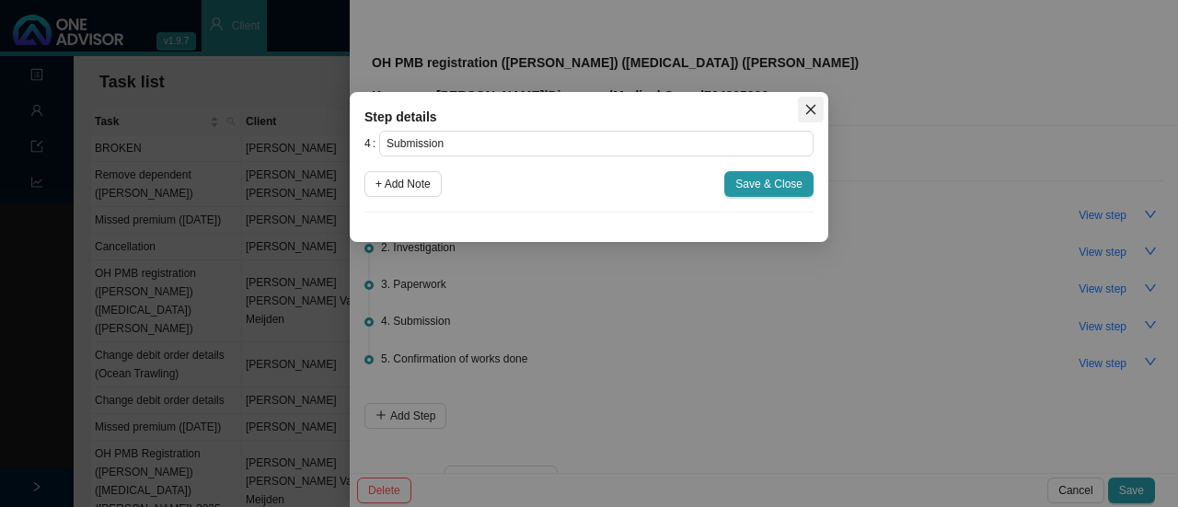
click at [806, 109] on icon "close" at bounding box center [810, 109] width 13 height 13
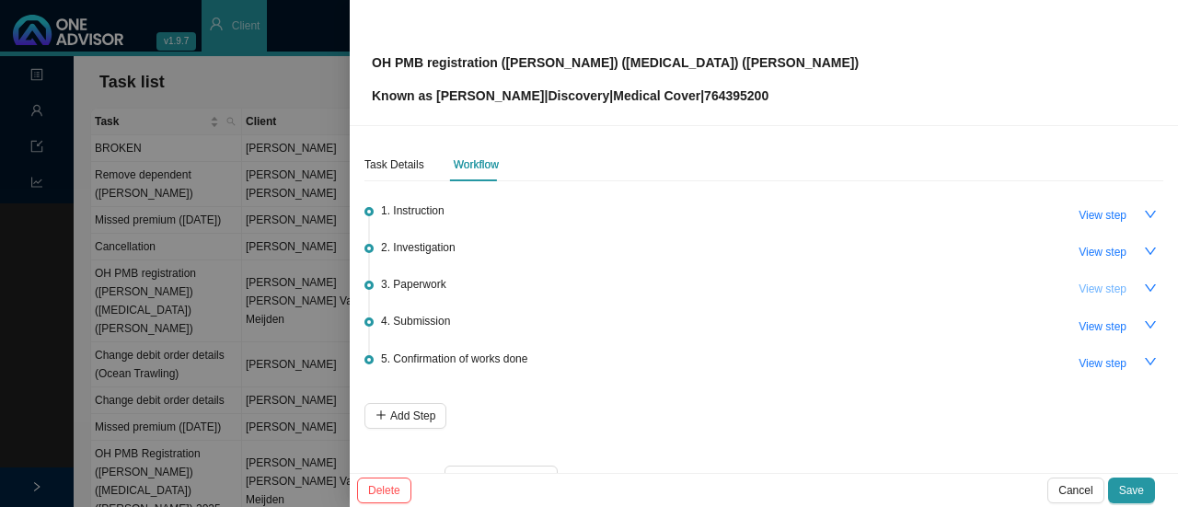
click at [1078, 287] on span "View step" at bounding box center [1102, 289] width 48 height 18
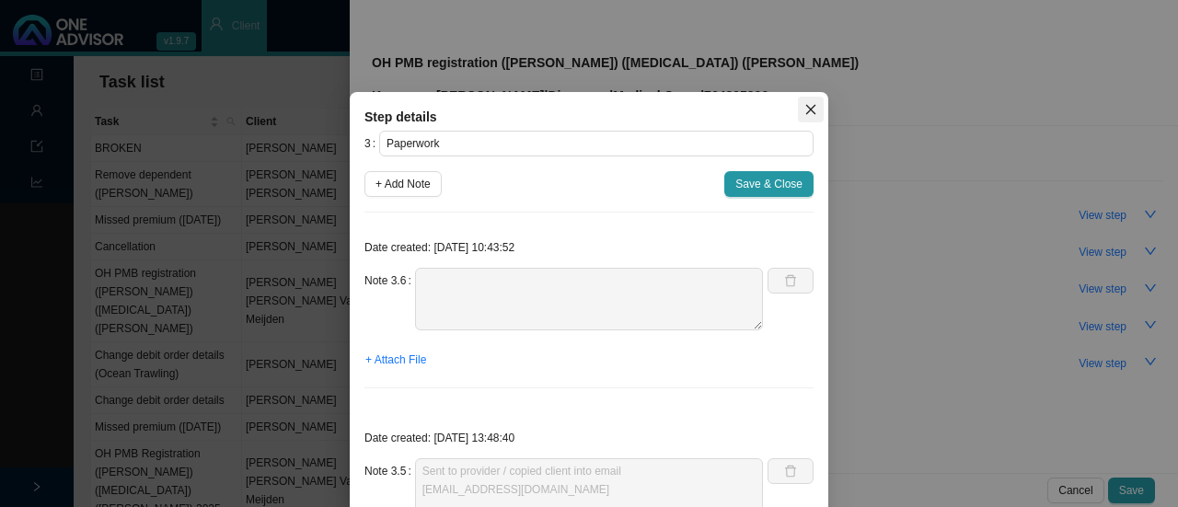
click at [799, 117] on button "Close" at bounding box center [811, 110] width 26 height 26
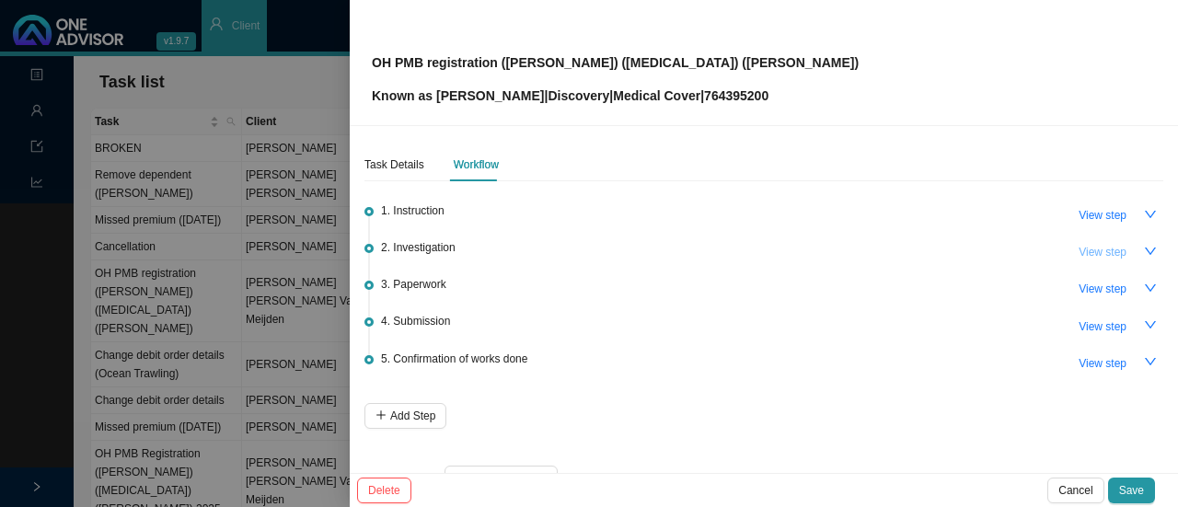
click at [1078, 253] on span "View step" at bounding box center [1102, 252] width 48 height 18
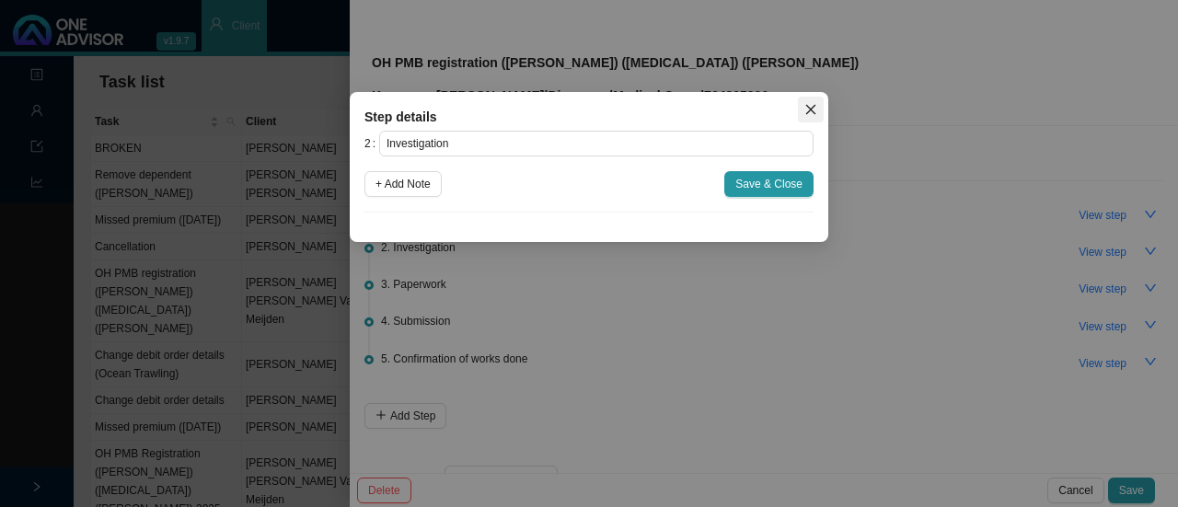
click at [807, 108] on icon "close" at bounding box center [810, 109] width 13 height 13
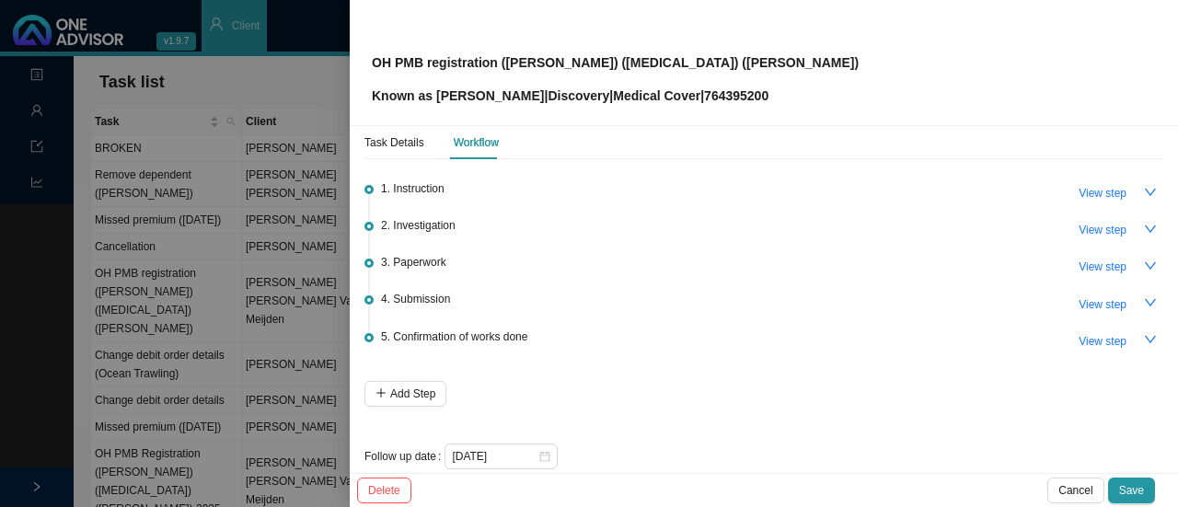
scroll to position [44, 0]
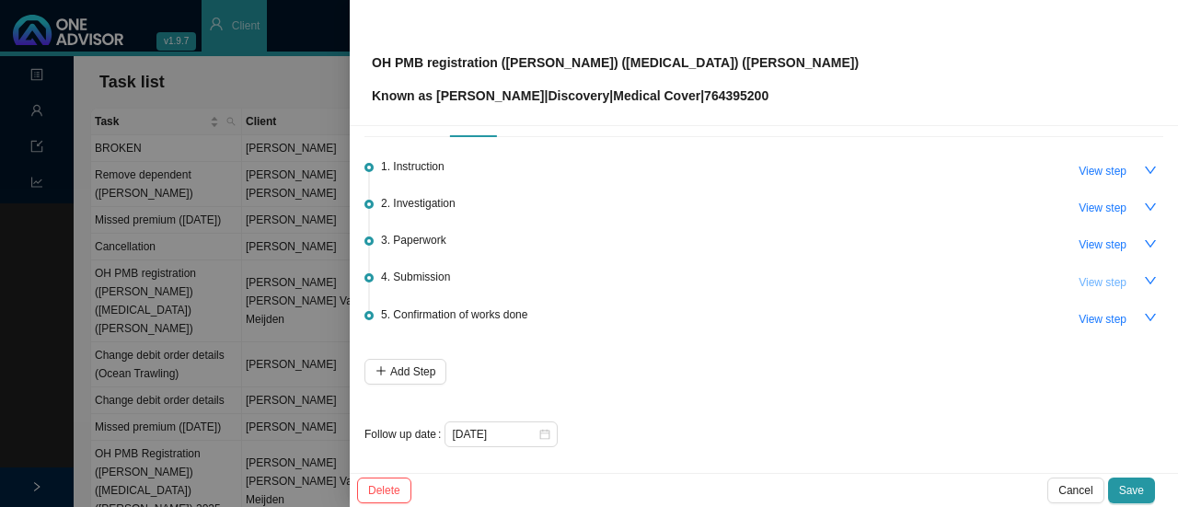
click at [1085, 281] on span "View step" at bounding box center [1102, 282] width 48 height 18
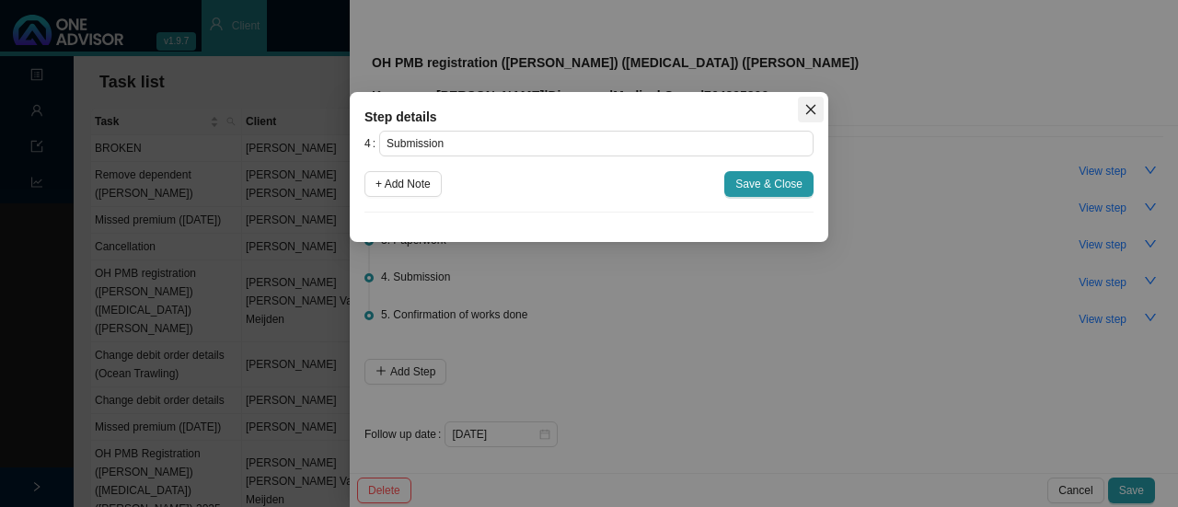
click at [803, 113] on span "Close" at bounding box center [811, 109] width 26 height 13
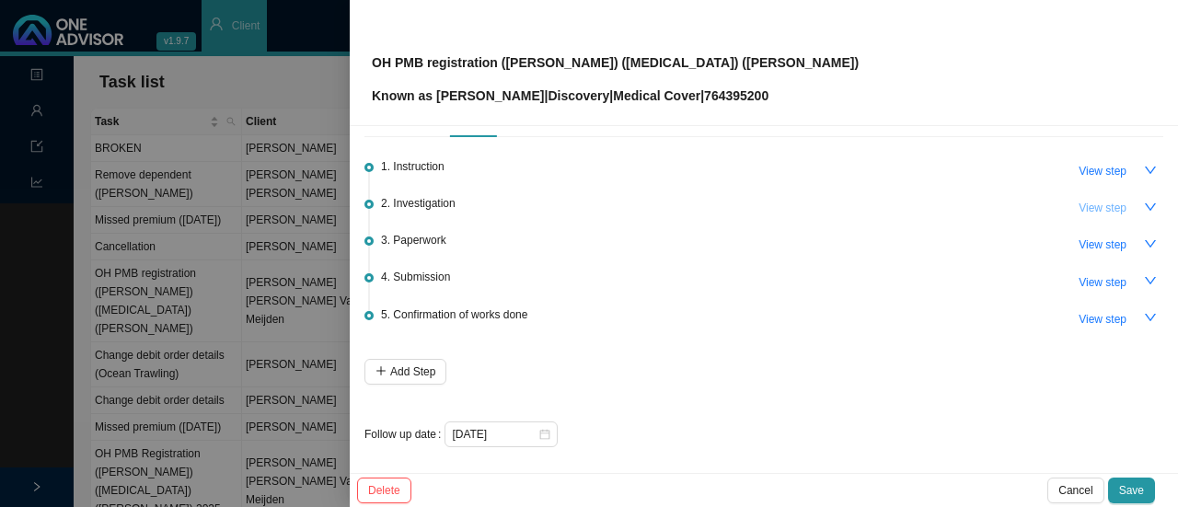
click at [1097, 200] on span "View step" at bounding box center [1102, 208] width 48 height 18
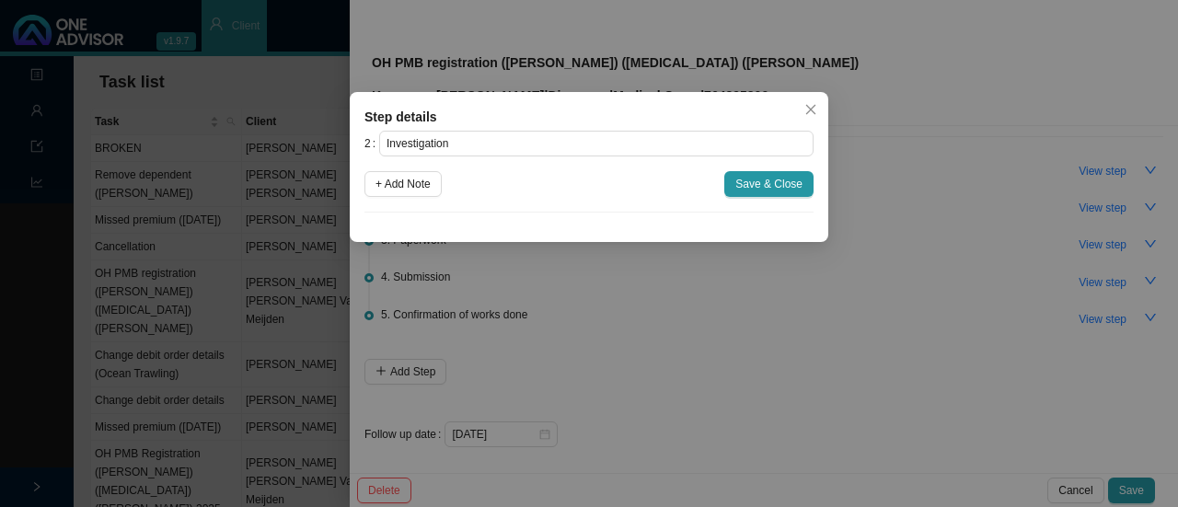
click at [810, 108] on icon "close" at bounding box center [810, 109] width 13 height 13
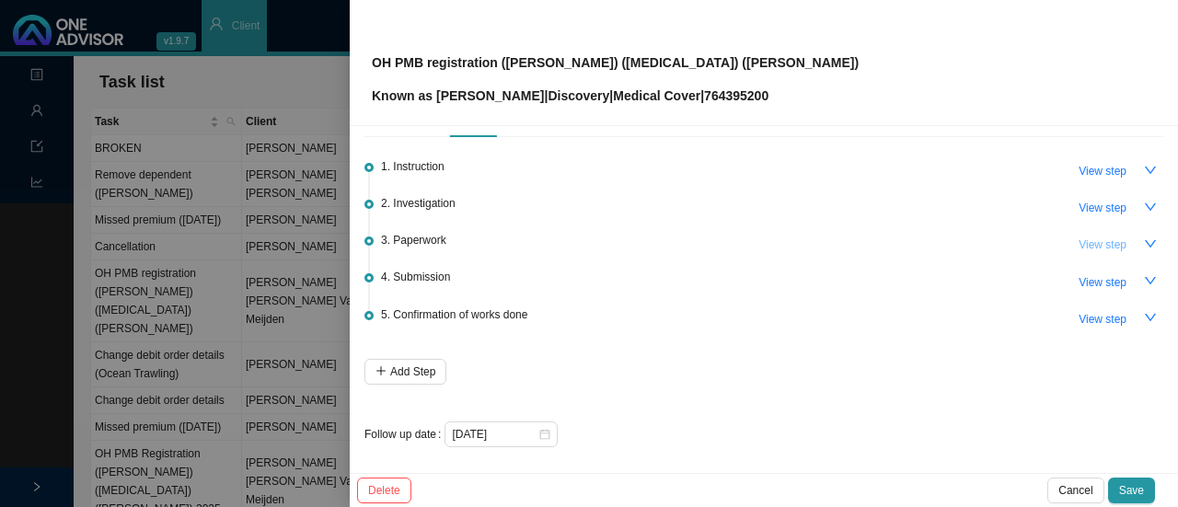
click at [1091, 240] on span "View step" at bounding box center [1102, 245] width 48 height 18
type input "Paperwork"
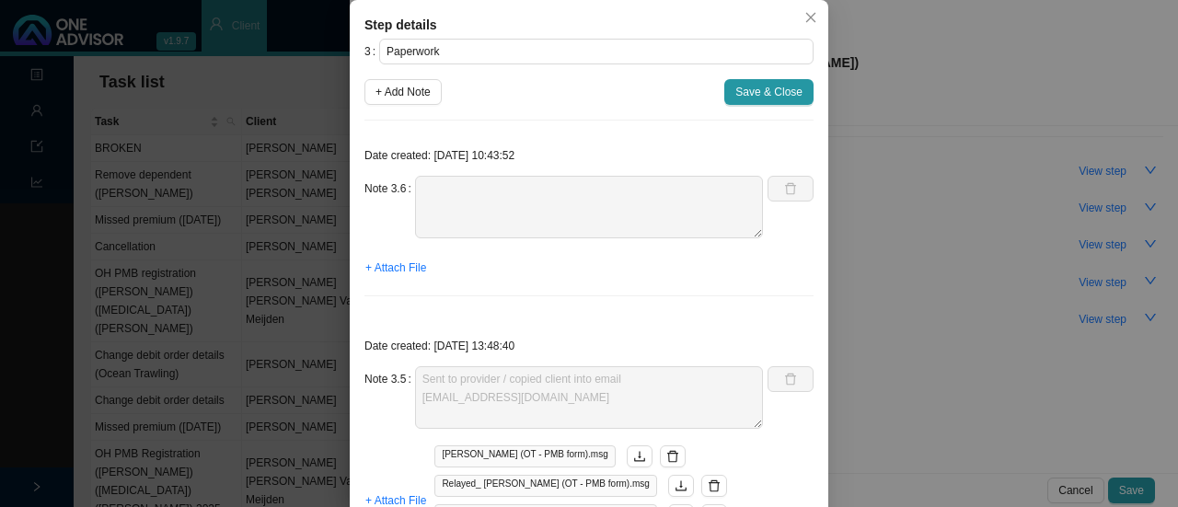
scroll to position [0, 0]
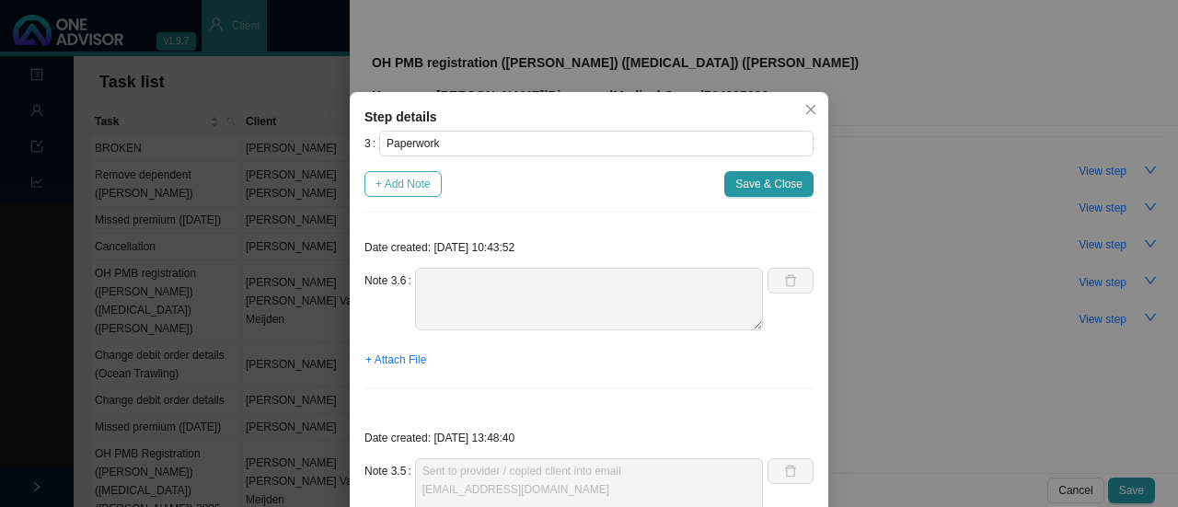
click at [423, 179] on span "+ Add Note" at bounding box center [402, 184] width 55 height 18
type textarea "Sent to provider / copied client into email reception@broughtonjonck.co.za"
type textarea "Form returned. Client signed. Rest of form is blank. Send to providers."
type textarea "- Called client 26.08.2025. Reminder to send through forms. - Client mentioned …"
type textarea "Follow up with client (whatsapp & phone call): - Client will send us form with …"
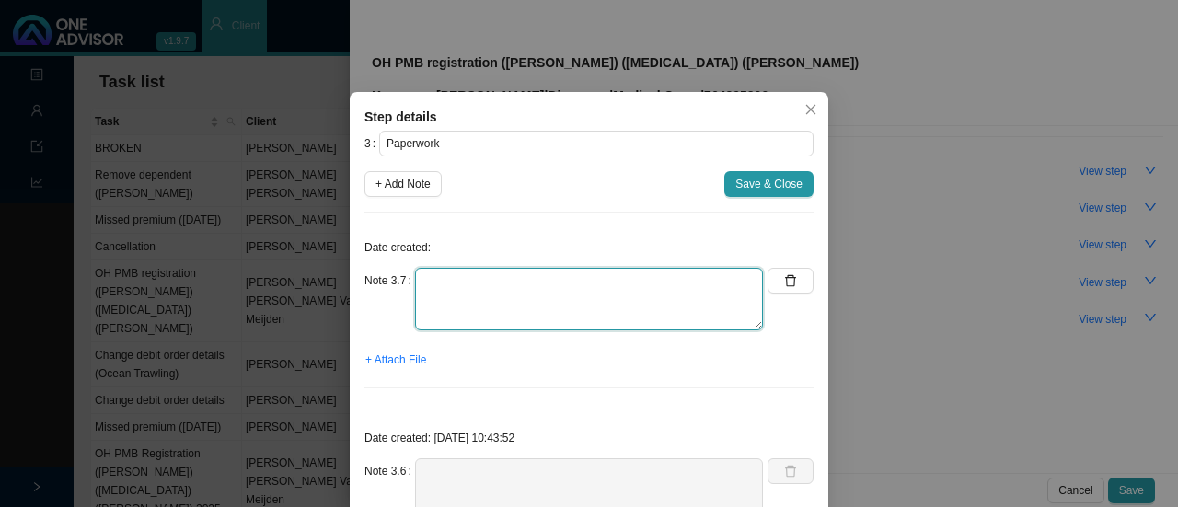
click at [471, 302] on textarea at bounding box center [589, 299] width 348 height 63
click at [578, 277] on textarea "Called rooms - No answer Whatsapp line does not work either." at bounding box center [589, 299] width 348 height 63
type textarea "Called rooms - No answer. Whatsapp line does not work either."
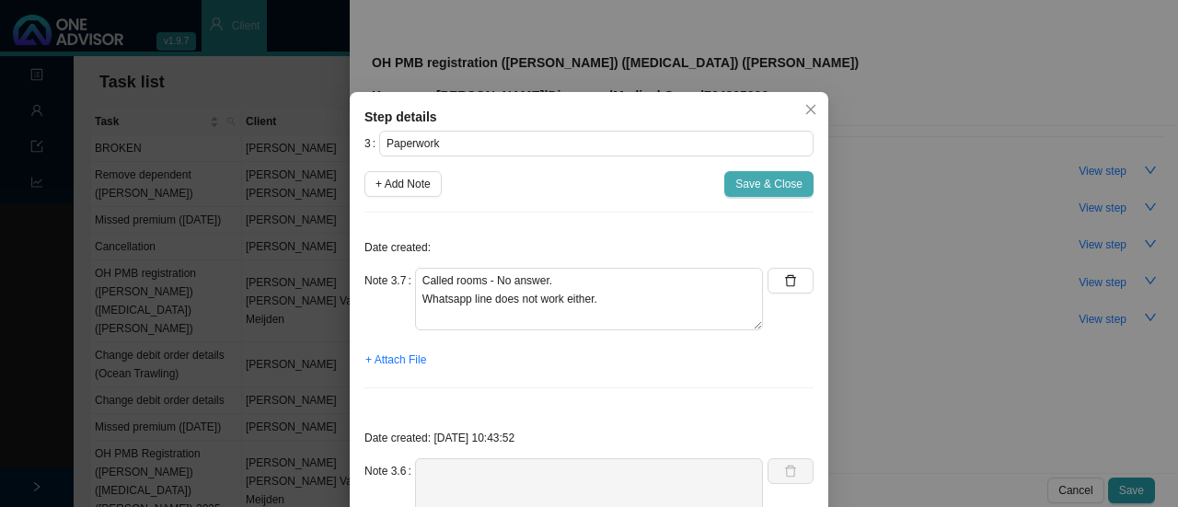
click at [761, 185] on span "Save & Close" at bounding box center [768, 184] width 67 height 18
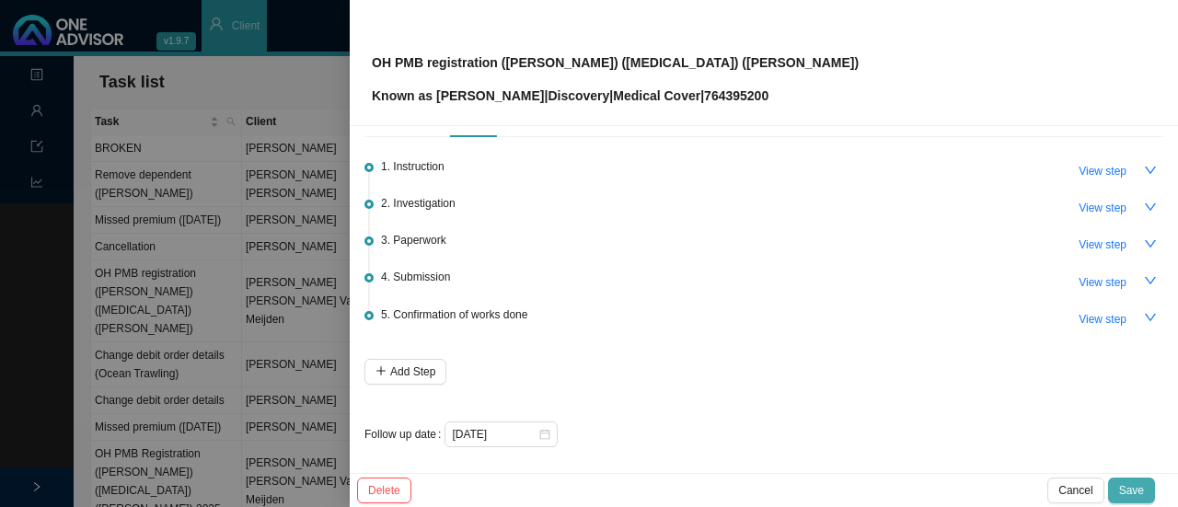
click at [1141, 492] on span "Save" at bounding box center [1131, 490] width 25 height 18
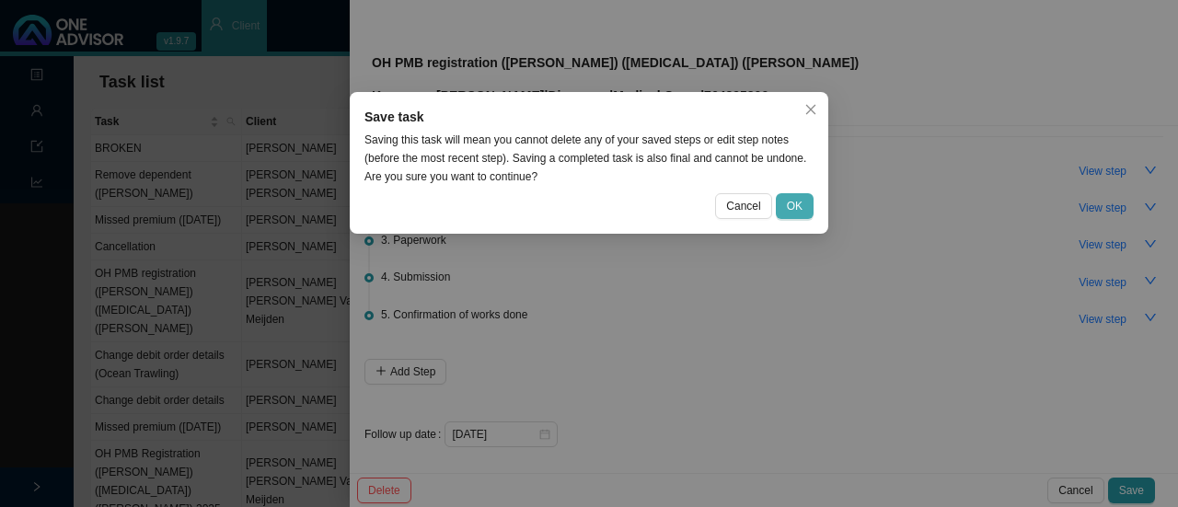
click at [792, 199] on span "OK" at bounding box center [795, 206] width 16 height 18
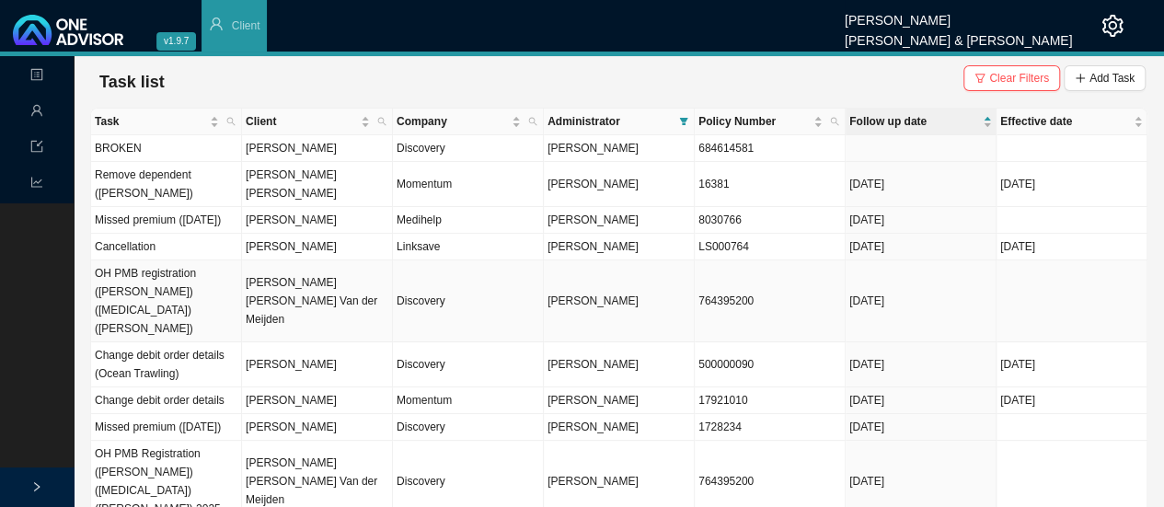
click at [304, 303] on td "[PERSON_NAME] [PERSON_NAME] Van der Meijden" at bounding box center [317, 301] width 151 height 82
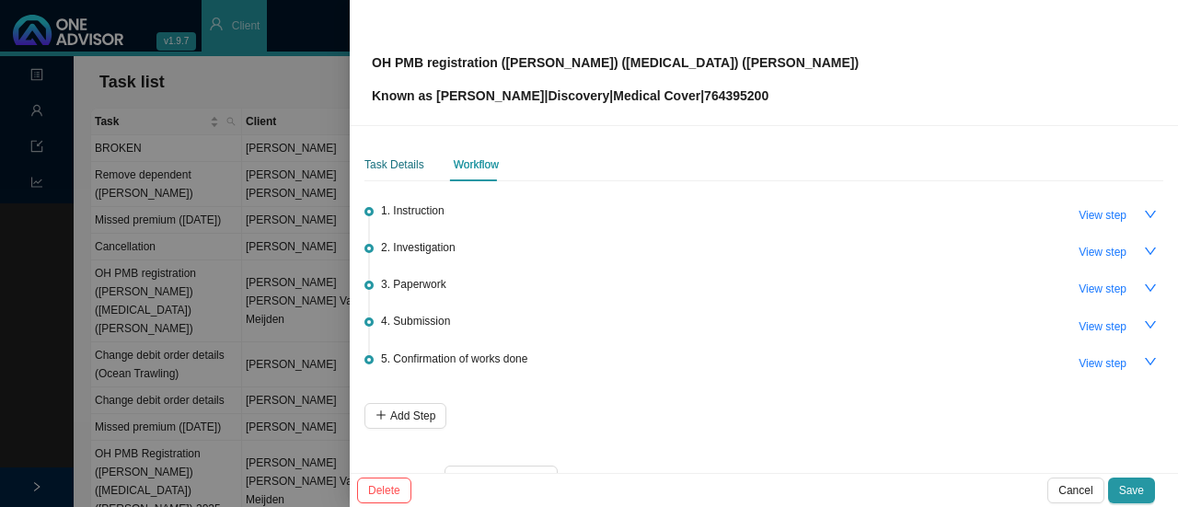
click at [404, 162] on div "Task Details" at bounding box center [394, 164] width 60 height 18
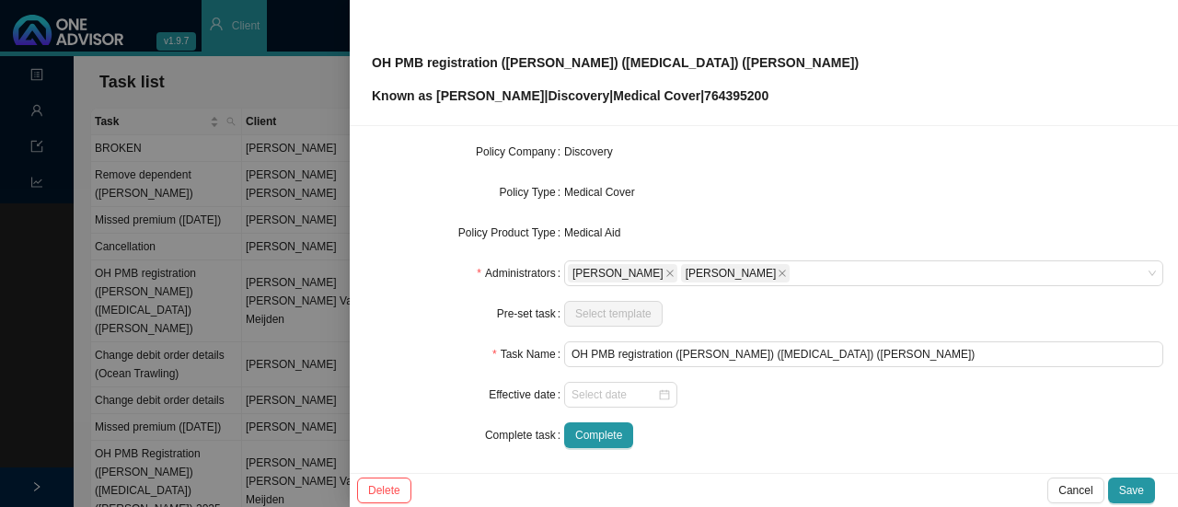
scroll to position [215, 0]
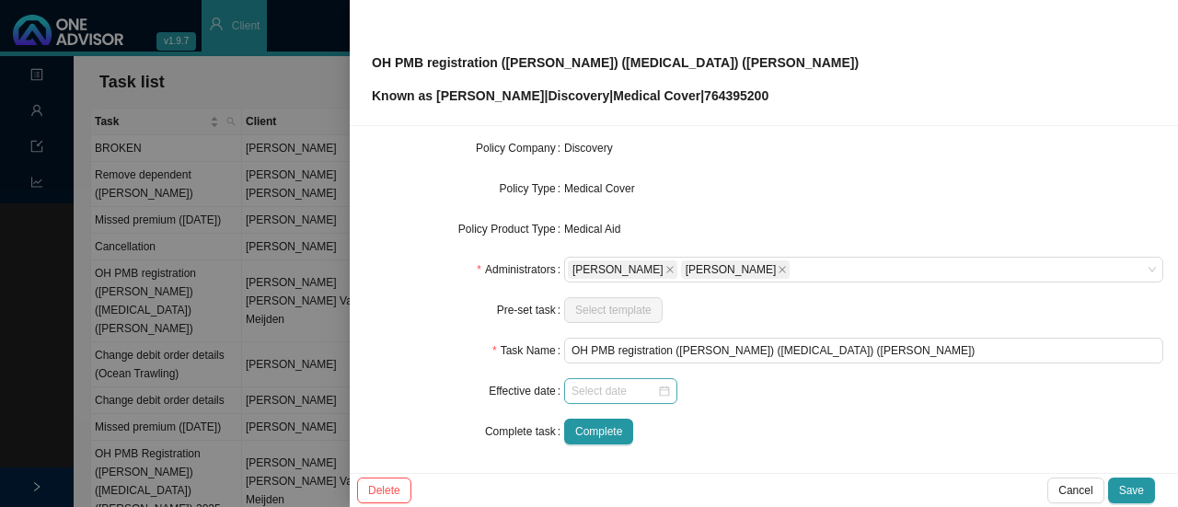
click at [659, 387] on div at bounding box center [620, 391] width 98 height 18
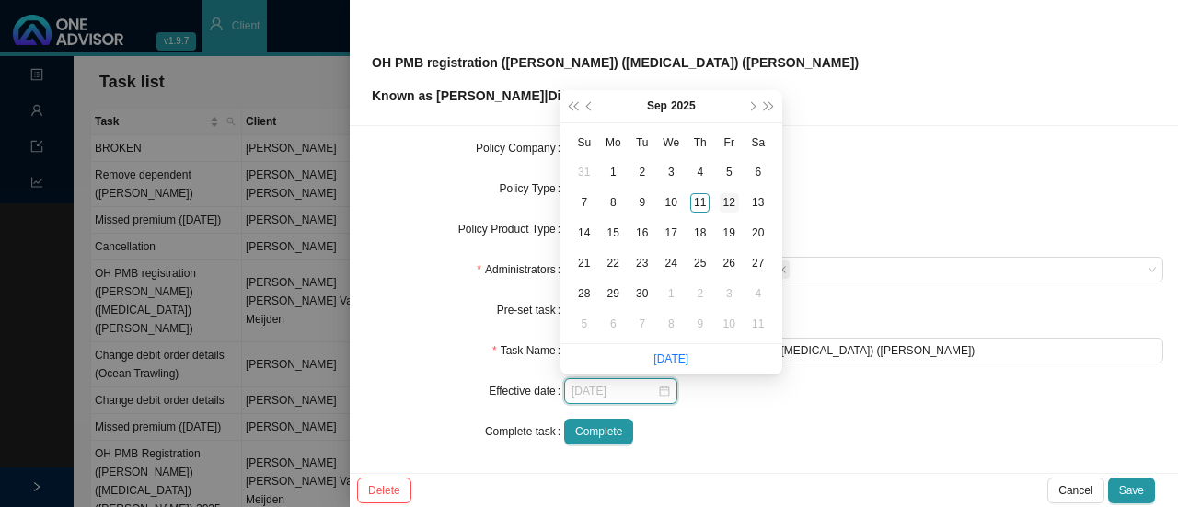
type input "[DATE]"
click at [727, 200] on div "12" at bounding box center [728, 202] width 19 height 19
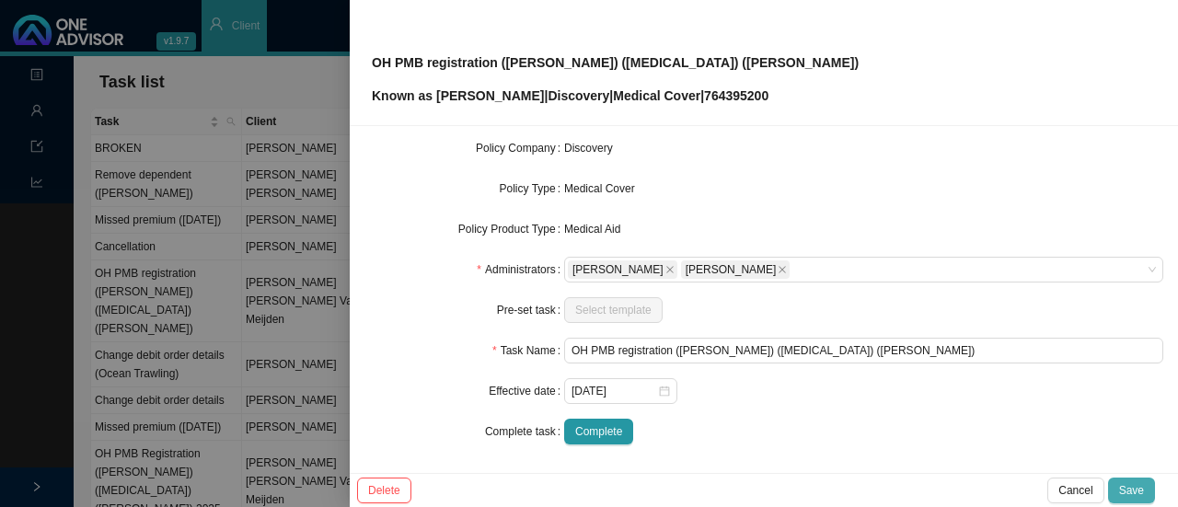
click at [1127, 500] on span "Save" at bounding box center [1131, 490] width 25 height 18
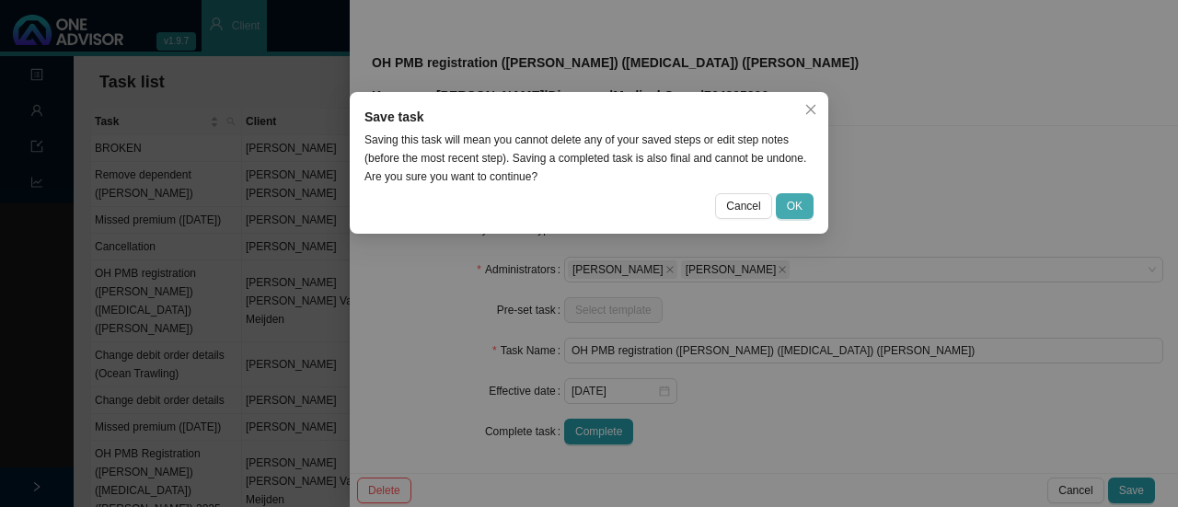
click at [792, 202] on span "OK" at bounding box center [795, 206] width 16 height 18
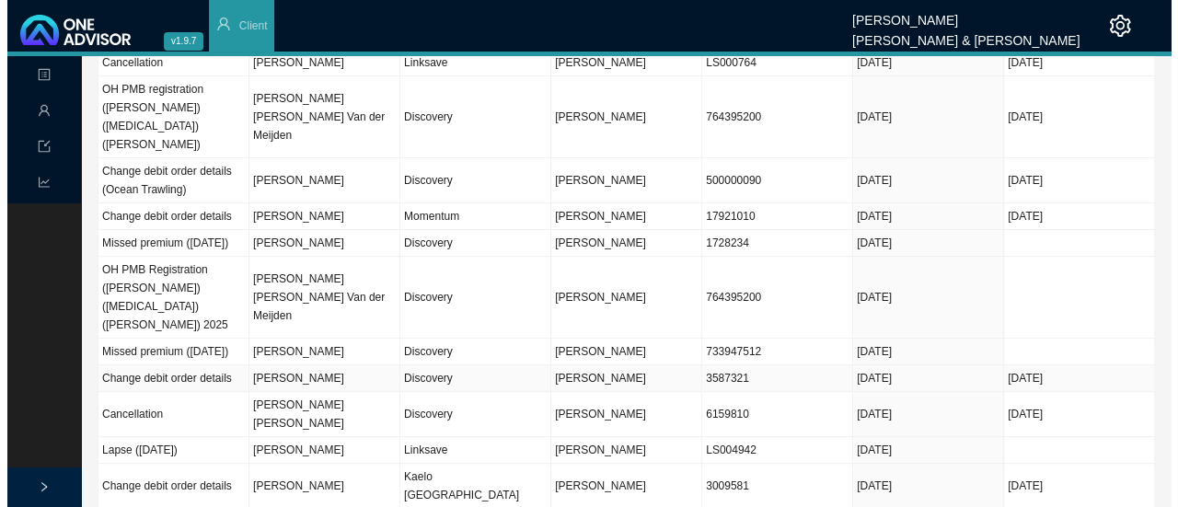
scroll to position [276, 0]
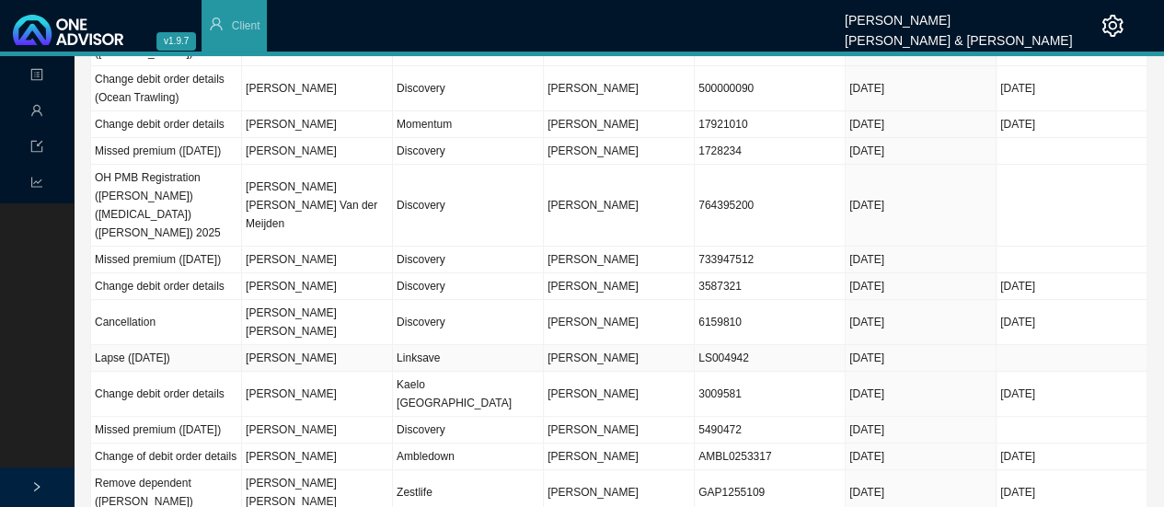
click at [278, 345] on td "[PERSON_NAME]" at bounding box center [317, 358] width 151 height 27
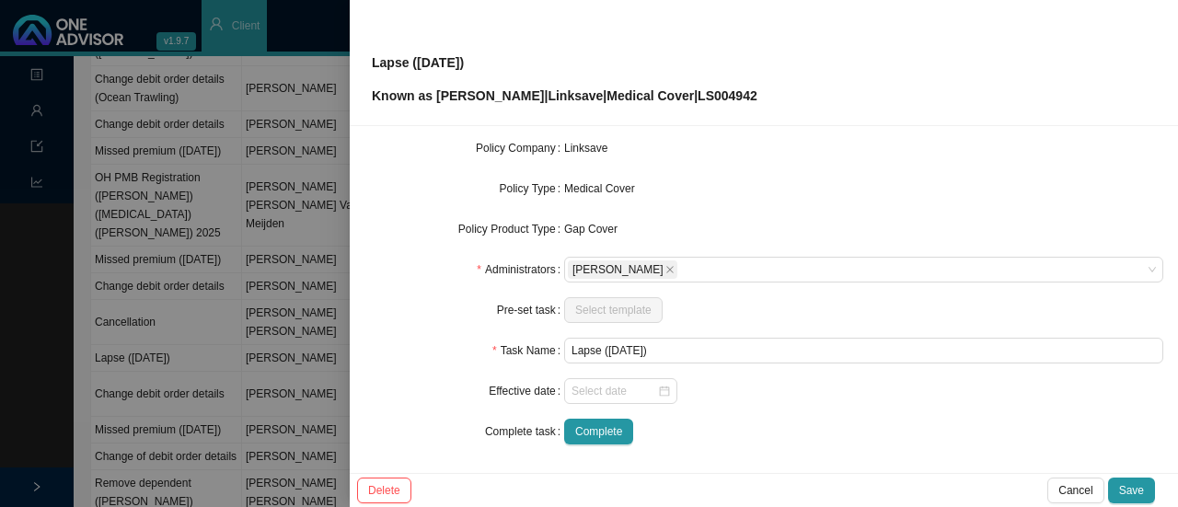
scroll to position [0, 0]
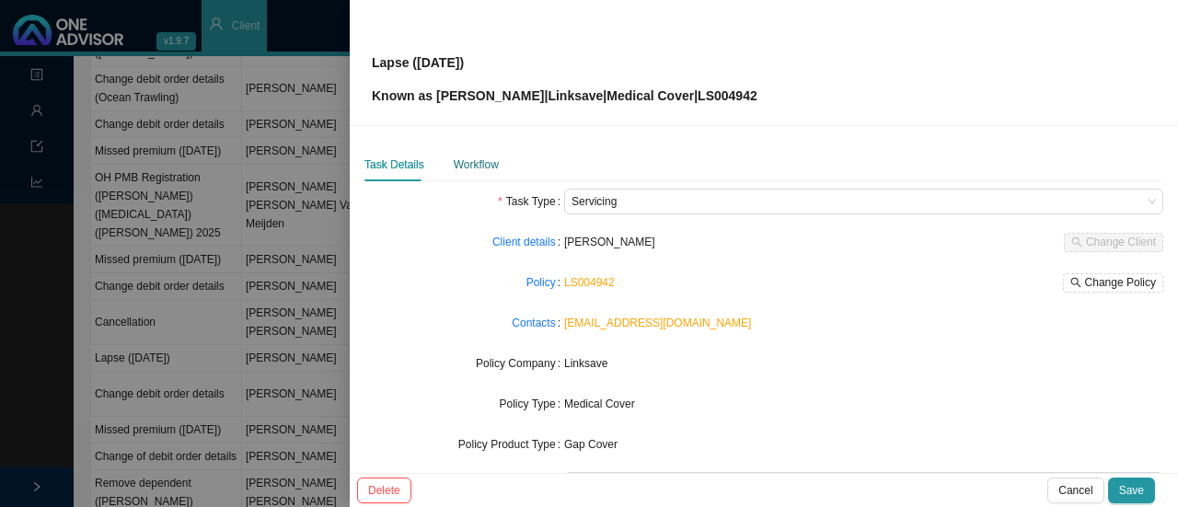
drag, startPoint x: 478, startPoint y: 165, endPoint x: 491, endPoint y: 163, distance: 13.0
click at [480, 164] on div "Workflow" at bounding box center [476, 164] width 45 height 18
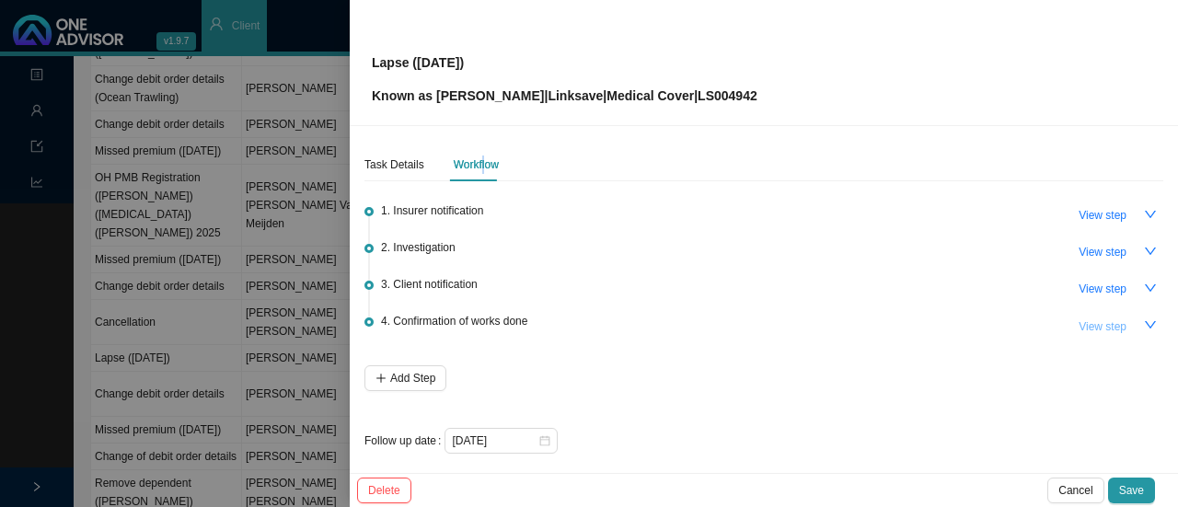
click at [1102, 320] on span "View step" at bounding box center [1102, 326] width 48 height 18
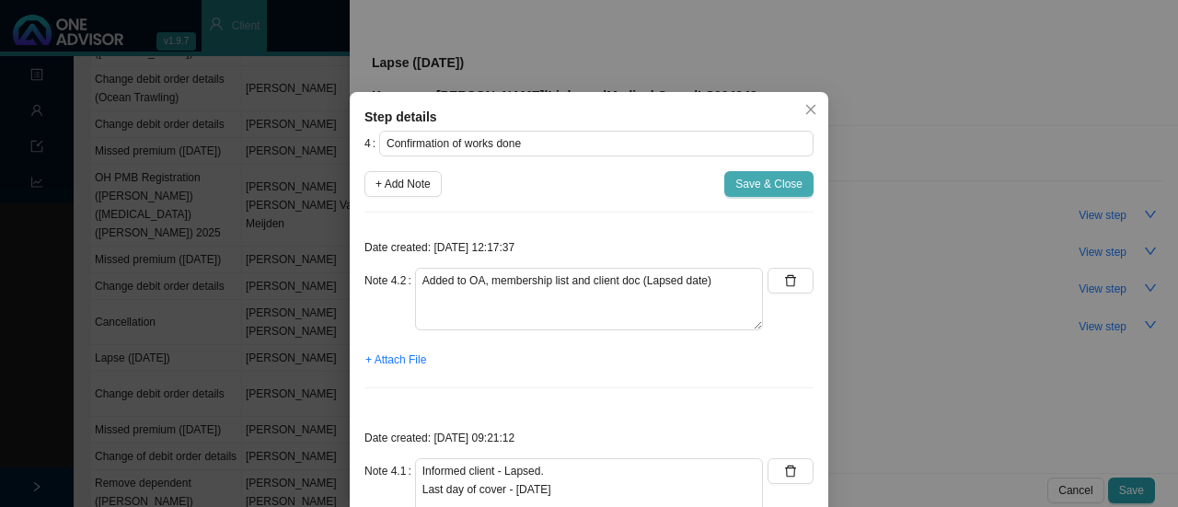
click at [765, 185] on span "Save & Close" at bounding box center [768, 184] width 67 height 18
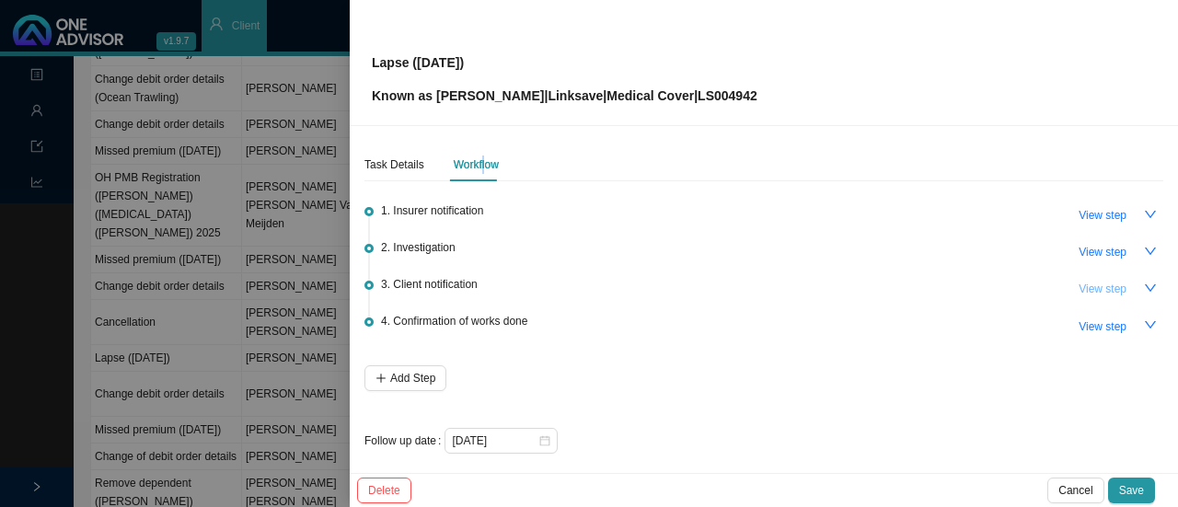
click at [1084, 288] on span "View step" at bounding box center [1102, 289] width 48 height 18
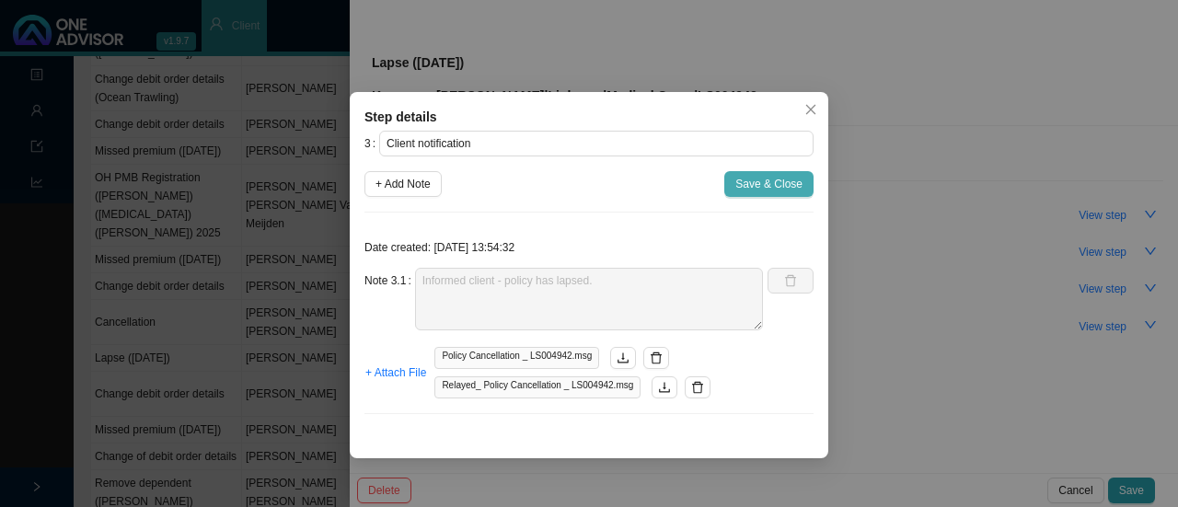
click at [764, 183] on span "Save & Close" at bounding box center [768, 184] width 67 height 18
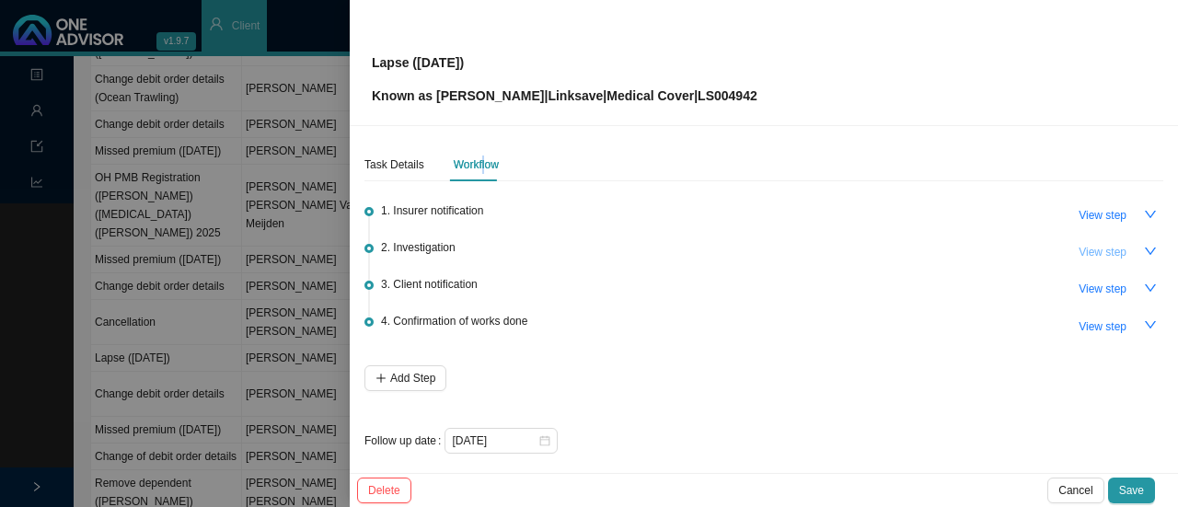
click at [1080, 251] on span "View step" at bounding box center [1102, 252] width 48 height 18
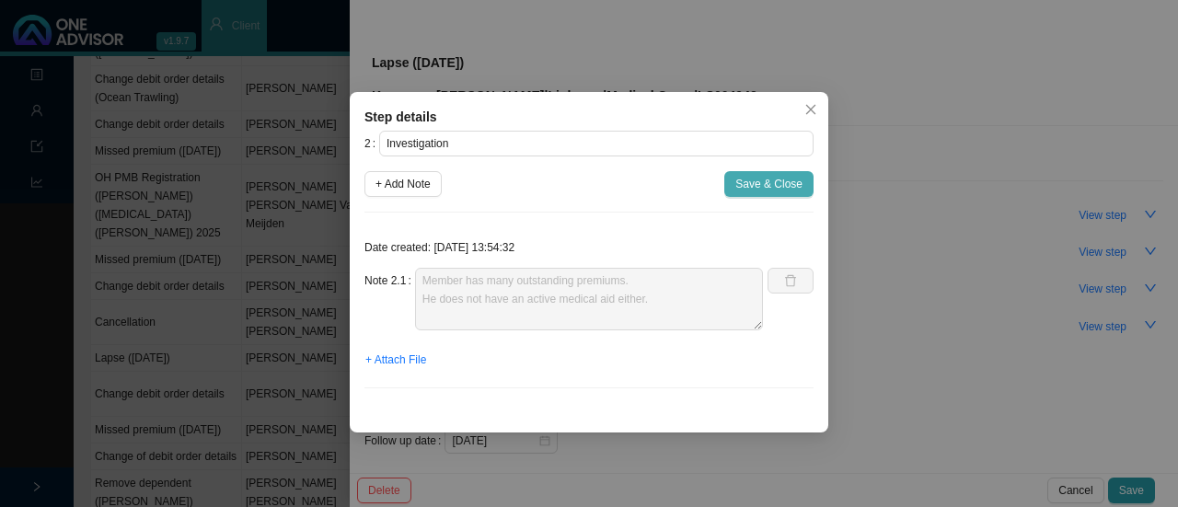
click at [764, 187] on span "Save & Close" at bounding box center [768, 184] width 67 height 18
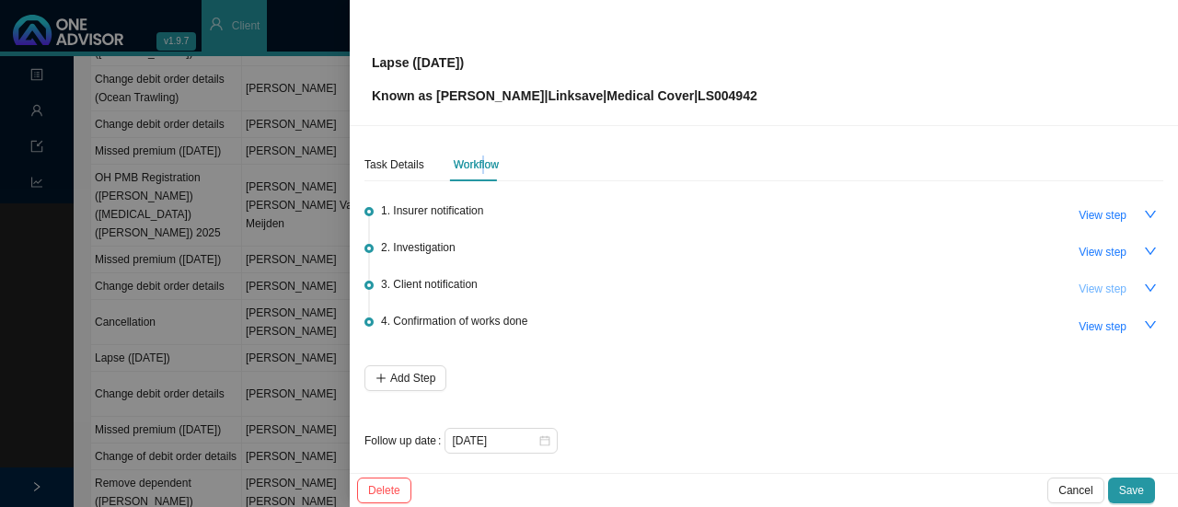
click at [1098, 282] on span "View step" at bounding box center [1102, 289] width 48 height 18
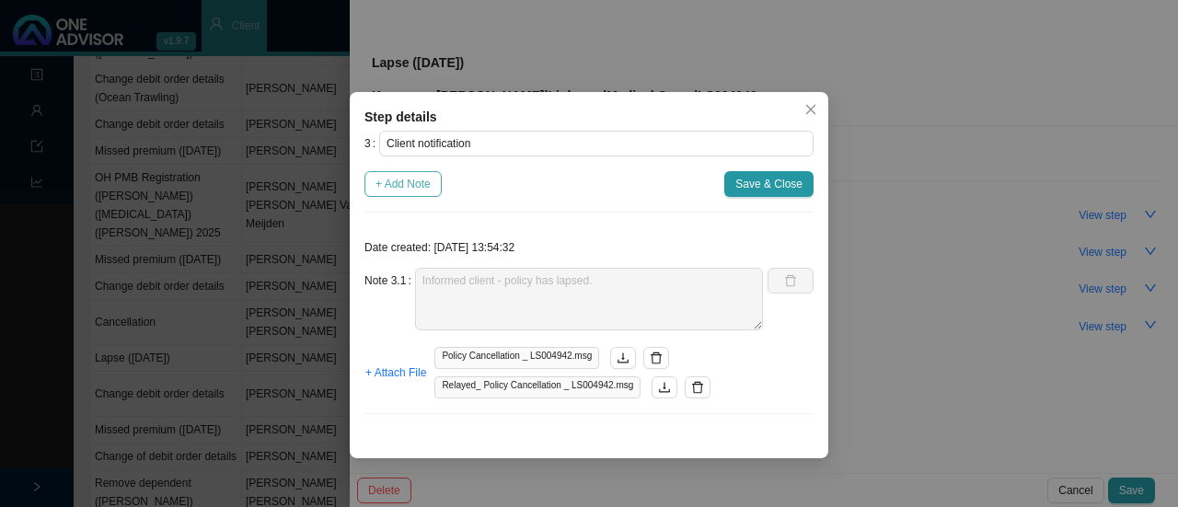
click at [401, 183] on span "+ Add Note" at bounding box center [402, 184] width 55 height 18
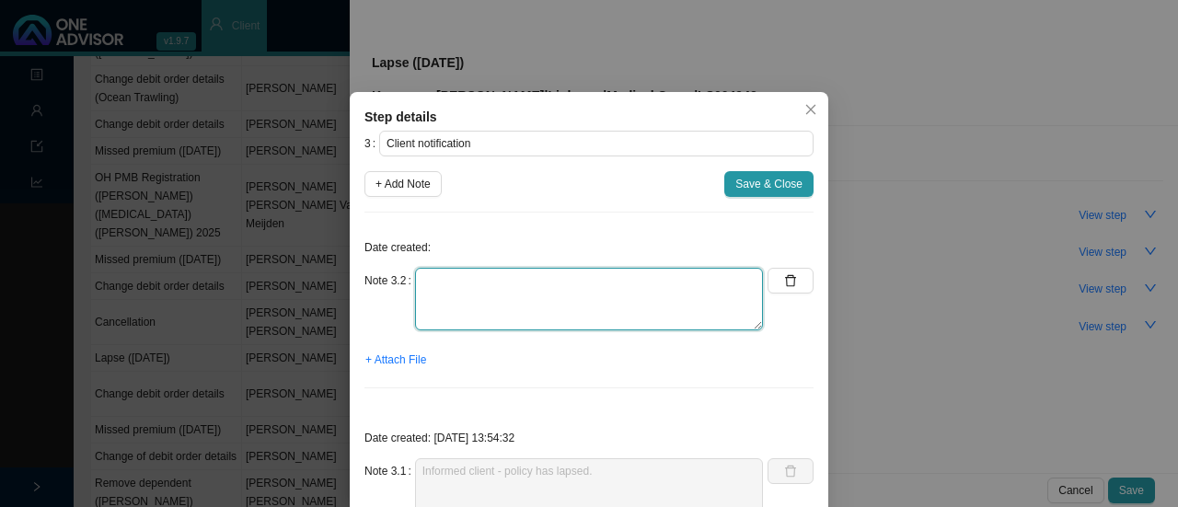
click at [489, 297] on textarea at bounding box center [589, 299] width 348 height 63
drag, startPoint x: 517, startPoint y: 294, endPoint x: 534, endPoint y: 293, distance: 16.6
click at [518, 294] on textarea "Informed client on whatsapp Tried to call client - No answer" at bounding box center [589, 299] width 348 height 63
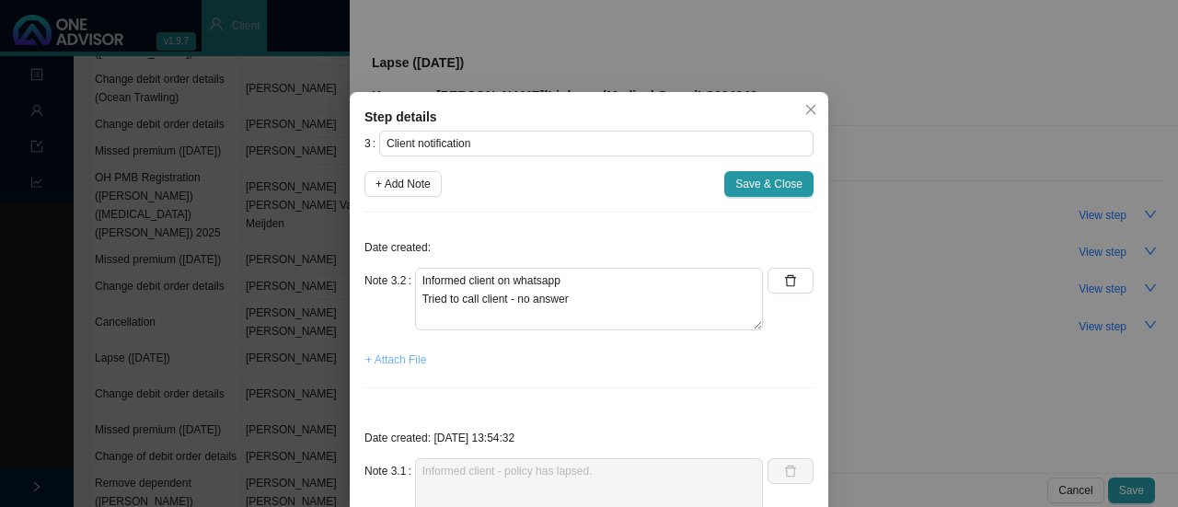
click at [399, 363] on span "+ Attach File" at bounding box center [395, 360] width 61 height 18
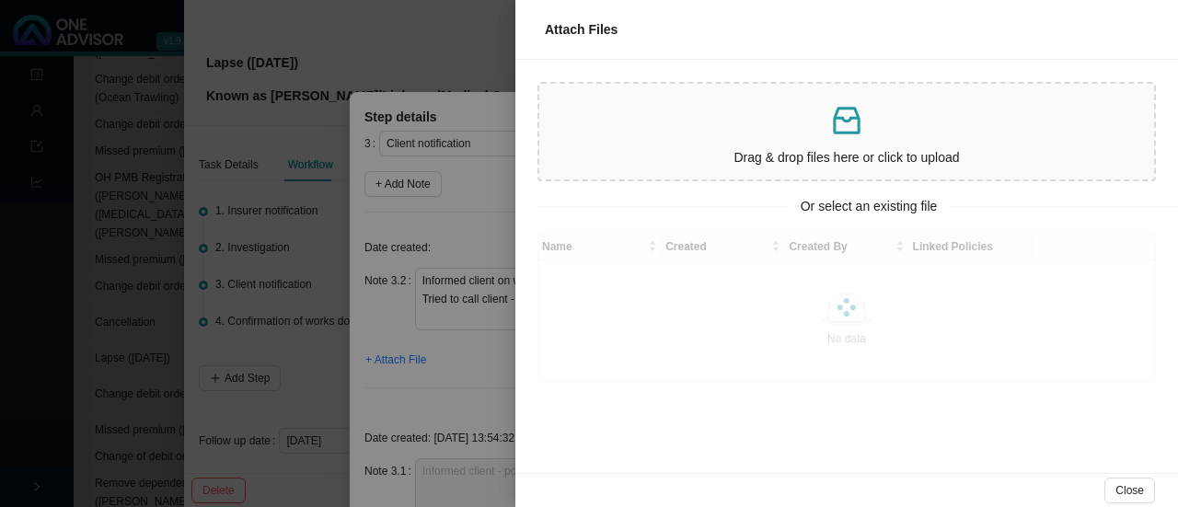
click at [781, 139] on div "Drag & drop files here or click to upload" at bounding box center [846, 131] width 600 height 81
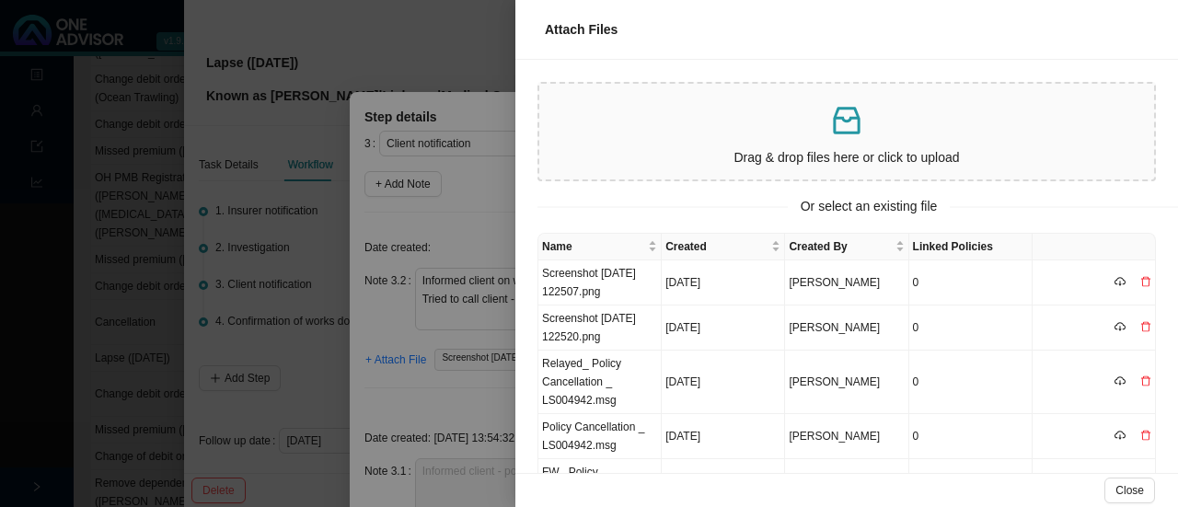
click at [408, 387] on div at bounding box center [589, 253] width 1178 height 507
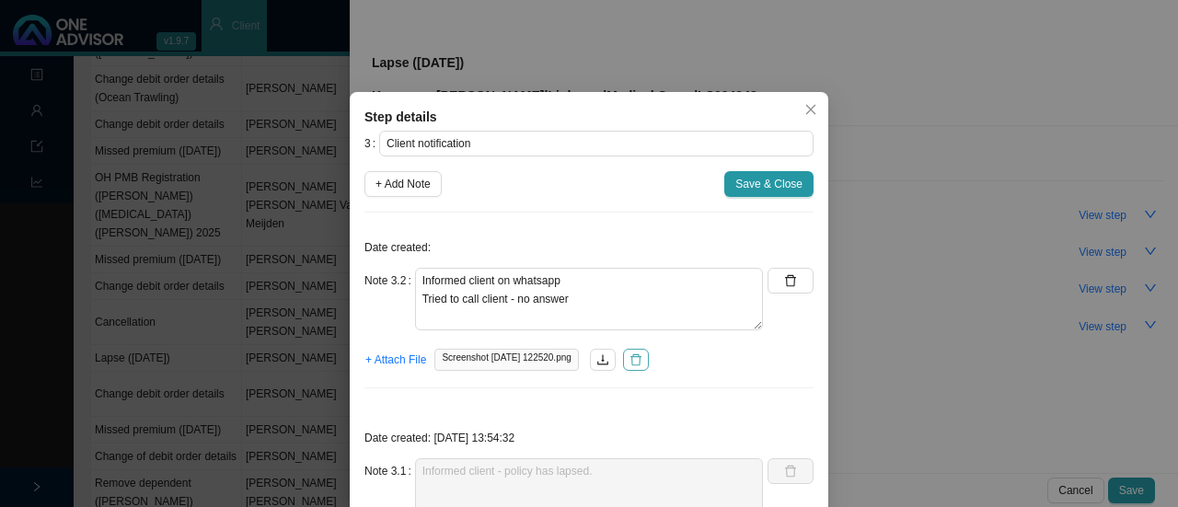
click at [642, 363] on icon "delete" at bounding box center [635, 359] width 13 height 13
click at [383, 358] on span "+ Attach File" at bounding box center [395, 360] width 61 height 18
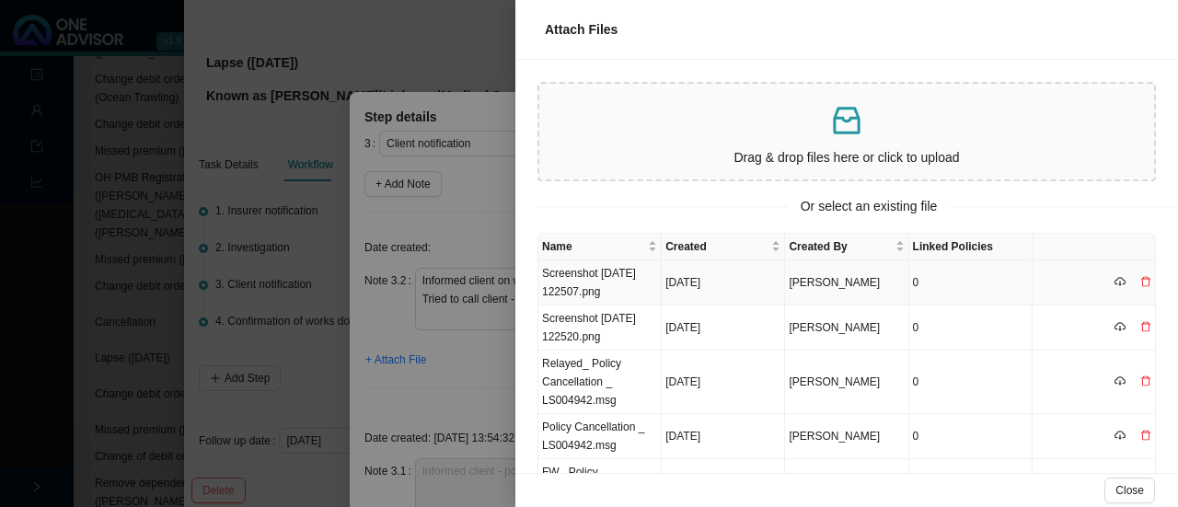
click at [596, 290] on td "Screenshot 2025-09-11 122507.png" at bounding box center [599, 282] width 123 height 45
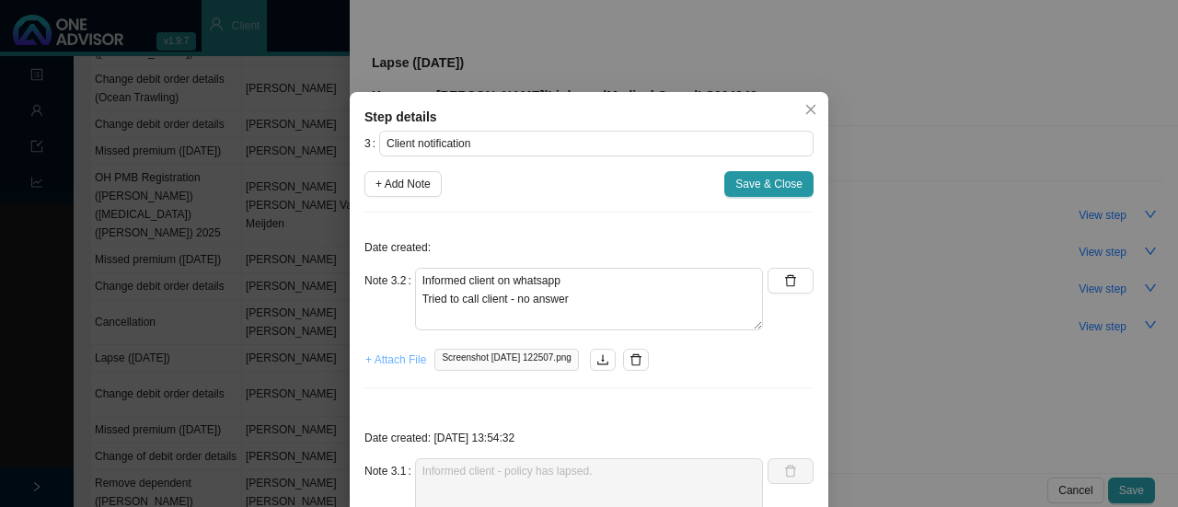
click at [407, 355] on span "+ Attach File" at bounding box center [395, 360] width 61 height 18
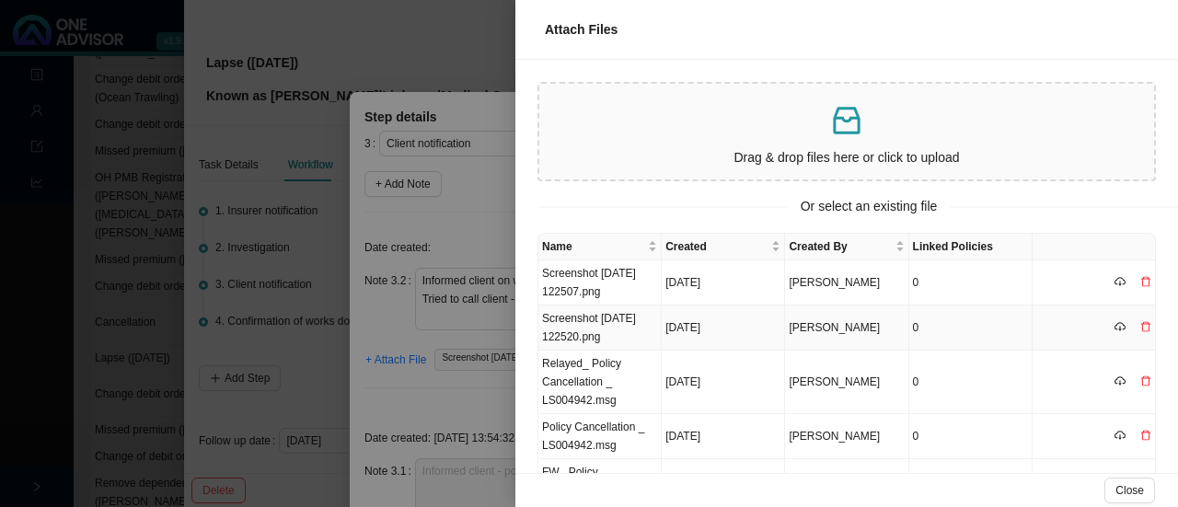
click at [585, 326] on td "Screenshot 2025-09-11 122520.png" at bounding box center [599, 327] width 123 height 45
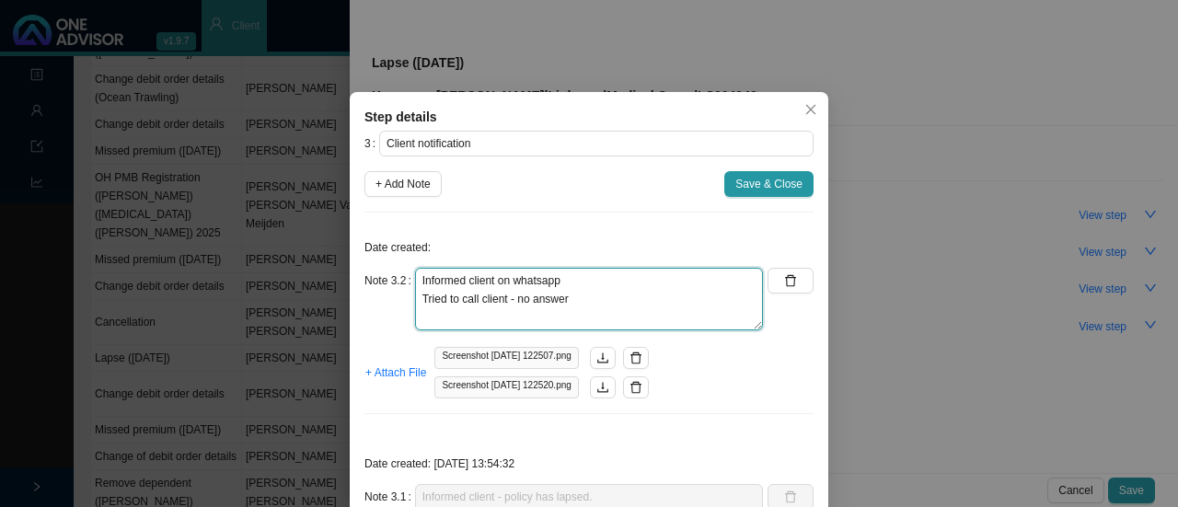
click at [576, 286] on textarea "Informed client on whatsapp Tried to call client - no answer" at bounding box center [589, 299] width 348 height 63
click at [587, 301] on textarea "Informed client on whatsapp Tried to call client - no answer" at bounding box center [589, 299] width 348 height 63
type textarea "Informed client on whatsapp Tried to call client - no answer Previous task - in…"
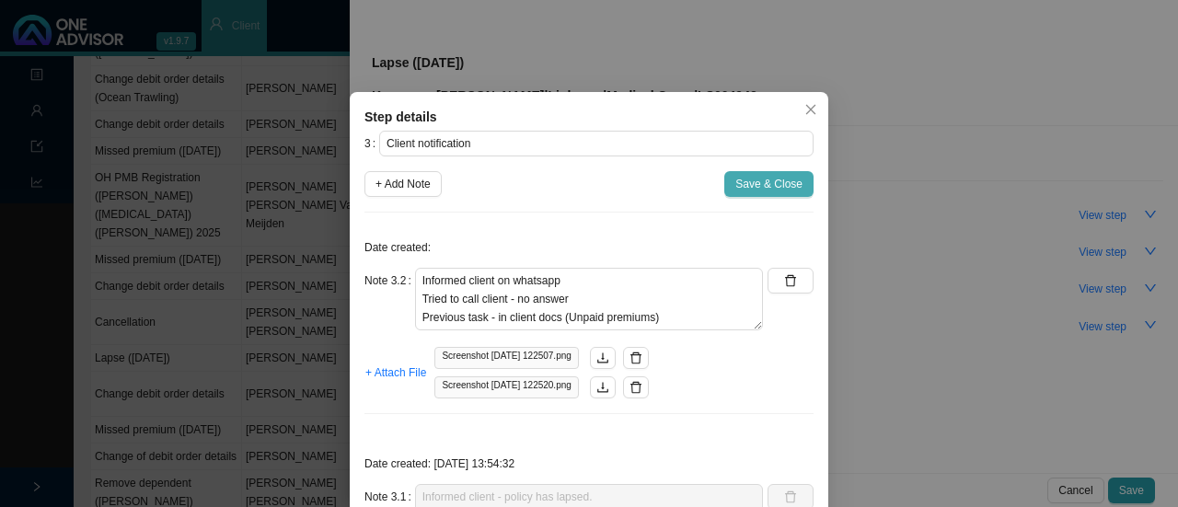
click at [765, 179] on span "Save & Close" at bounding box center [768, 184] width 67 height 18
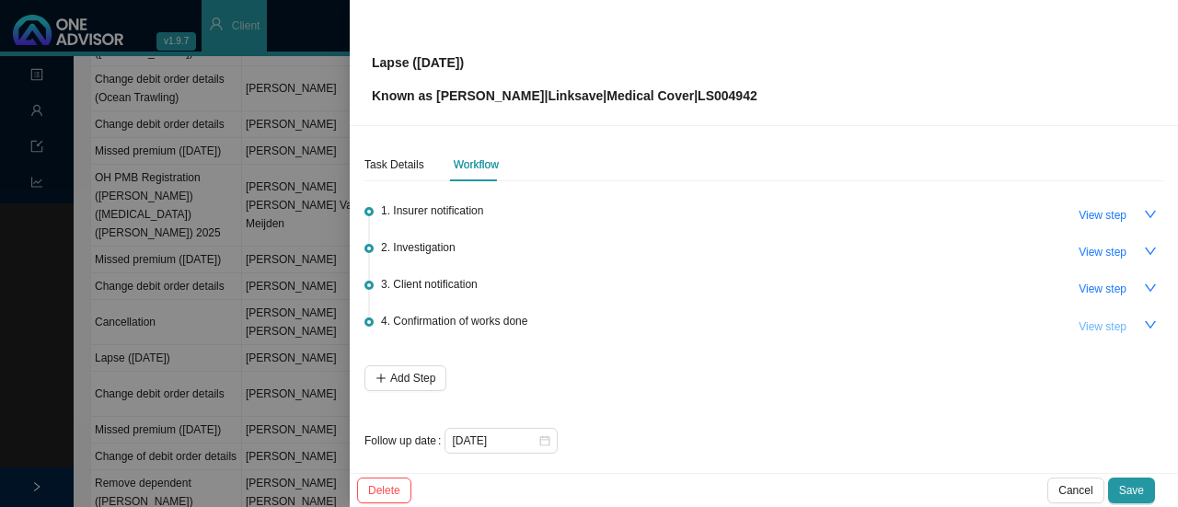
click at [1089, 323] on span "View step" at bounding box center [1102, 326] width 48 height 18
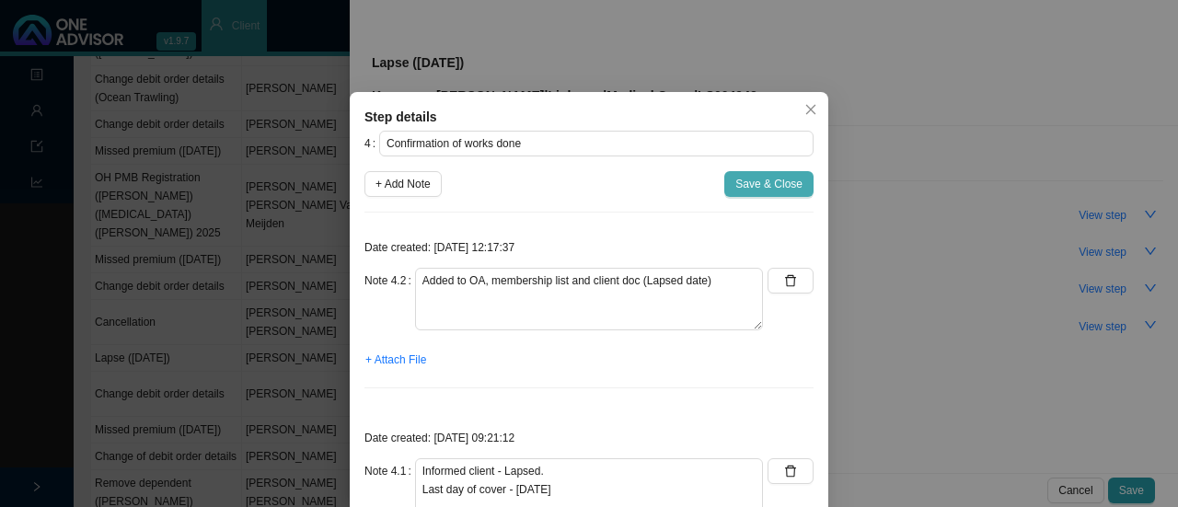
click at [744, 185] on span "Save & Close" at bounding box center [768, 184] width 67 height 18
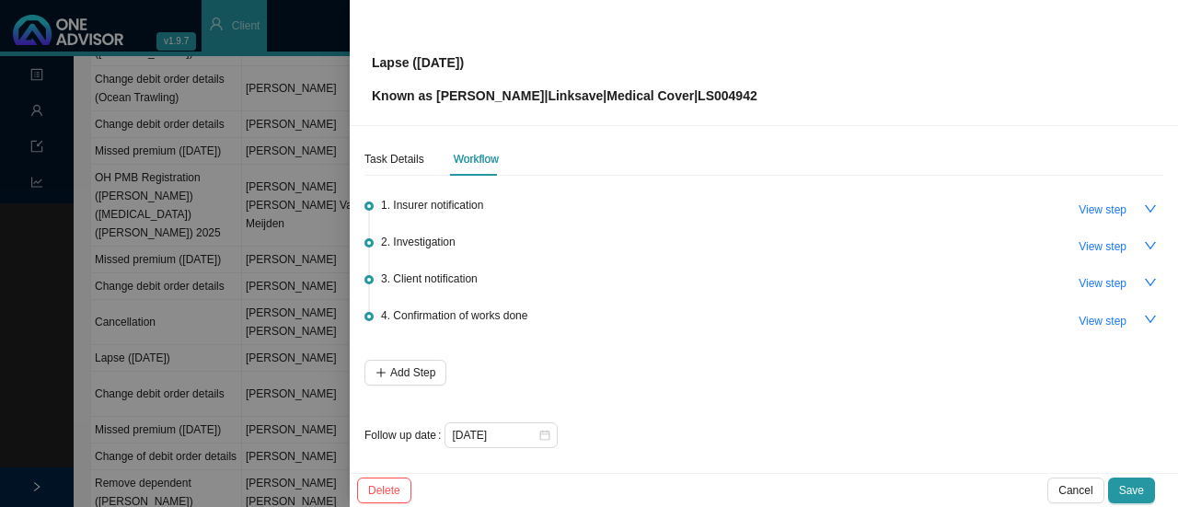
scroll to position [7, 0]
click at [1082, 210] on span "View step" at bounding box center [1102, 208] width 48 height 18
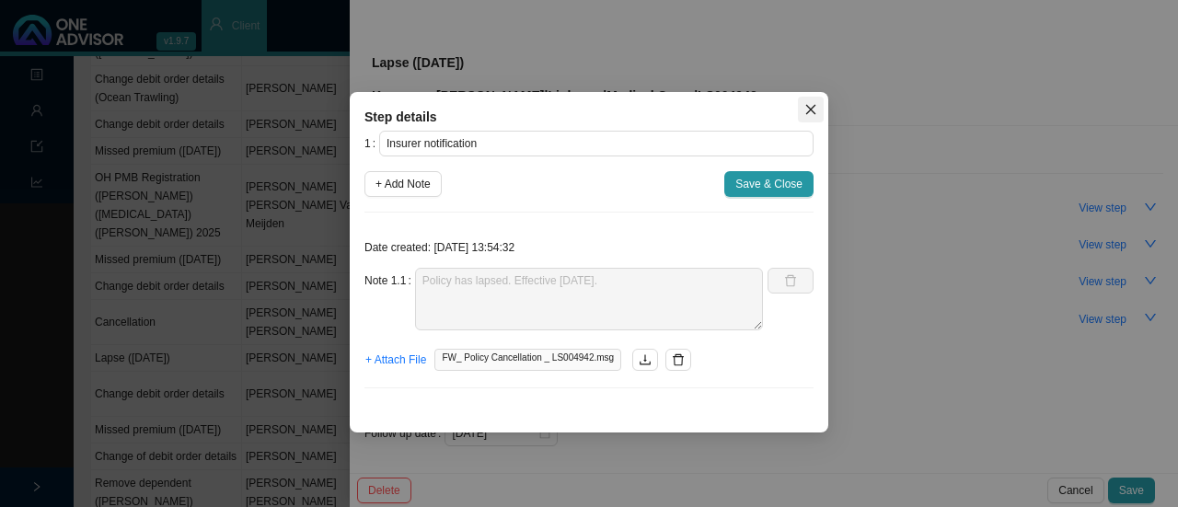
click at [804, 106] on icon "close" at bounding box center [810, 109] width 13 height 13
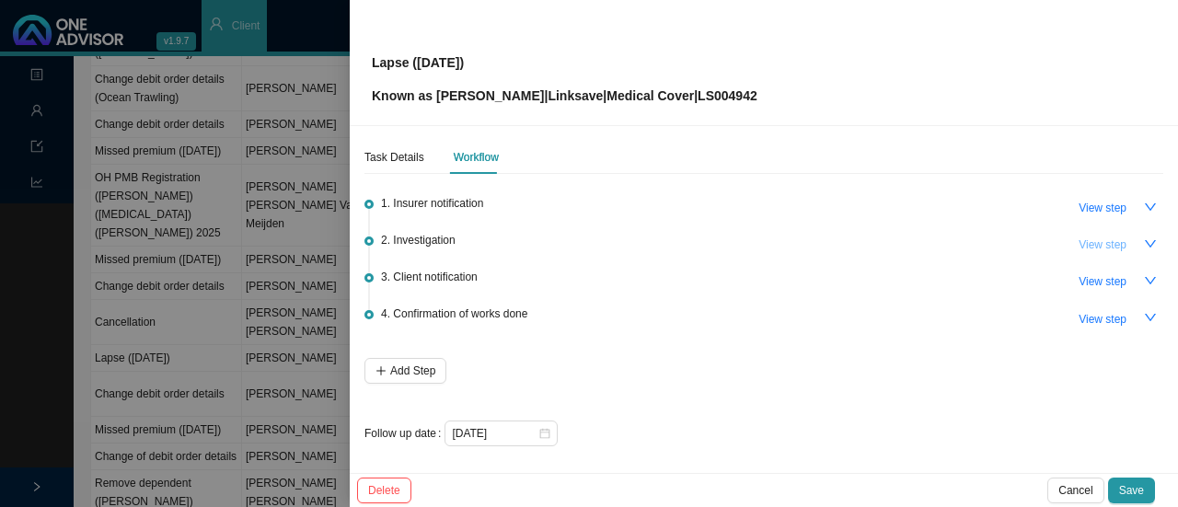
click at [1093, 240] on span "View step" at bounding box center [1102, 245] width 48 height 18
type input "Investigation"
type textarea "Member has many outstanding premiums. He does not have an active medical aid ei…"
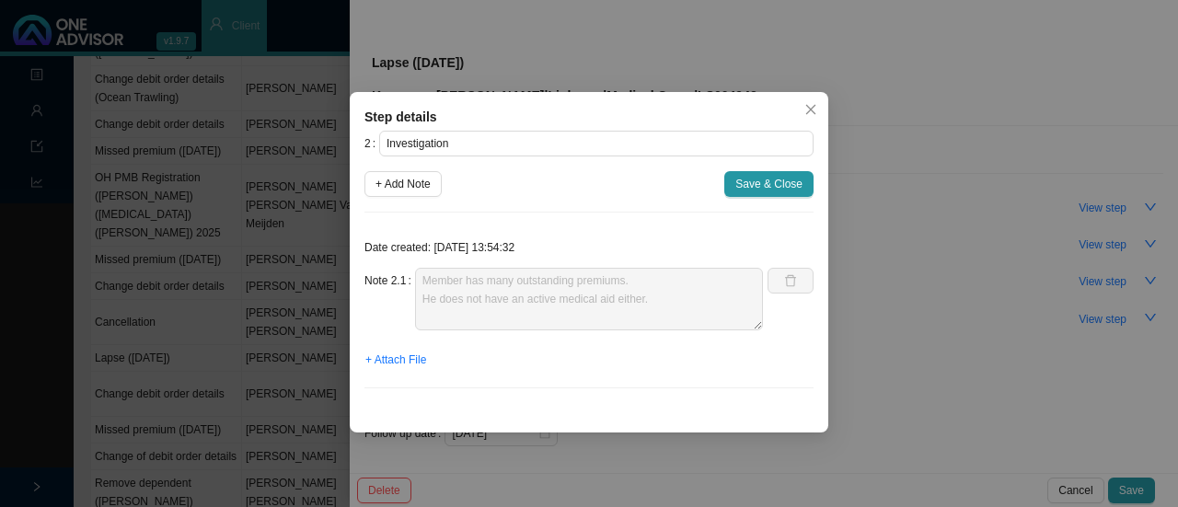
click at [828, 105] on div "Step details 2 Investigation + Add Note Save & Close Date created: 2025-09-04 1…" at bounding box center [589, 253] width 1178 height 507
click at [812, 106] on icon "close" at bounding box center [810, 109] width 13 height 13
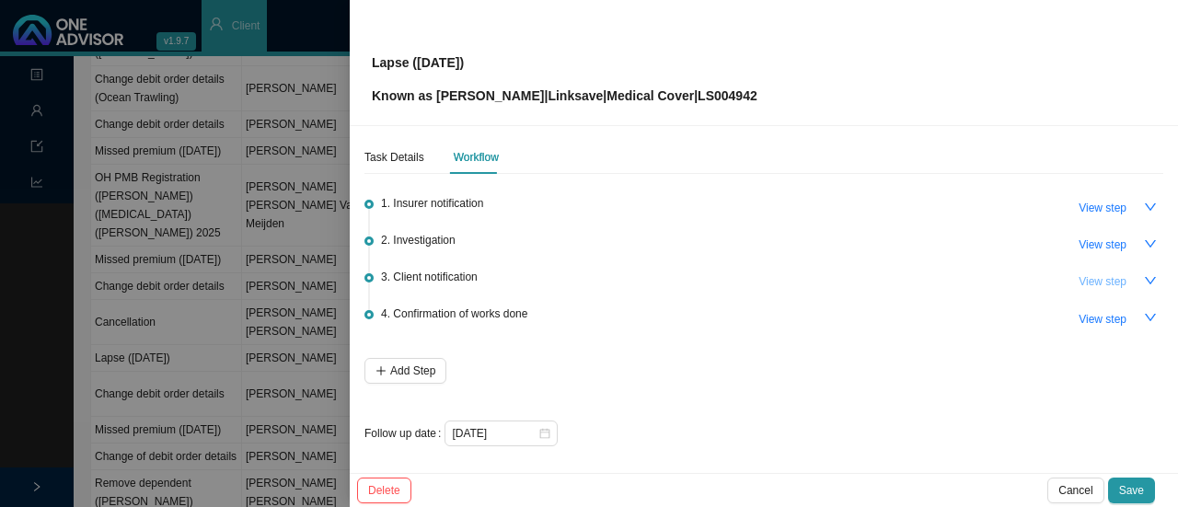
click at [1078, 279] on span "View step" at bounding box center [1102, 281] width 48 height 18
type input "Client notification"
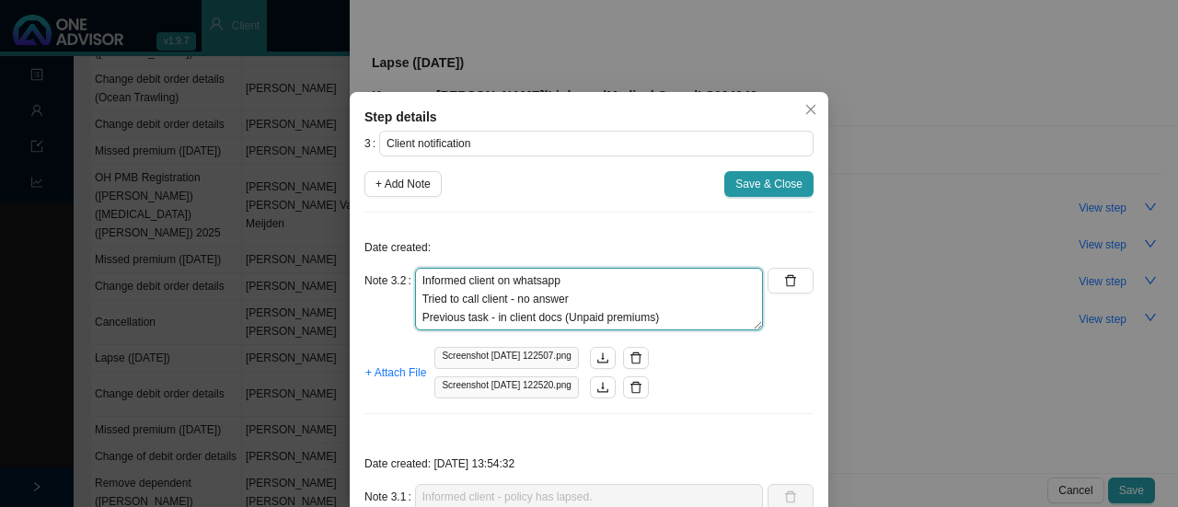
click at [587, 294] on textarea "Informed client on whatsapp Tried to call client - no answer Previous task - in…" at bounding box center [589, 299] width 348 height 63
type textarea "Informed client on whatsapp Tried to call client - no answer (Multiple times) P…"
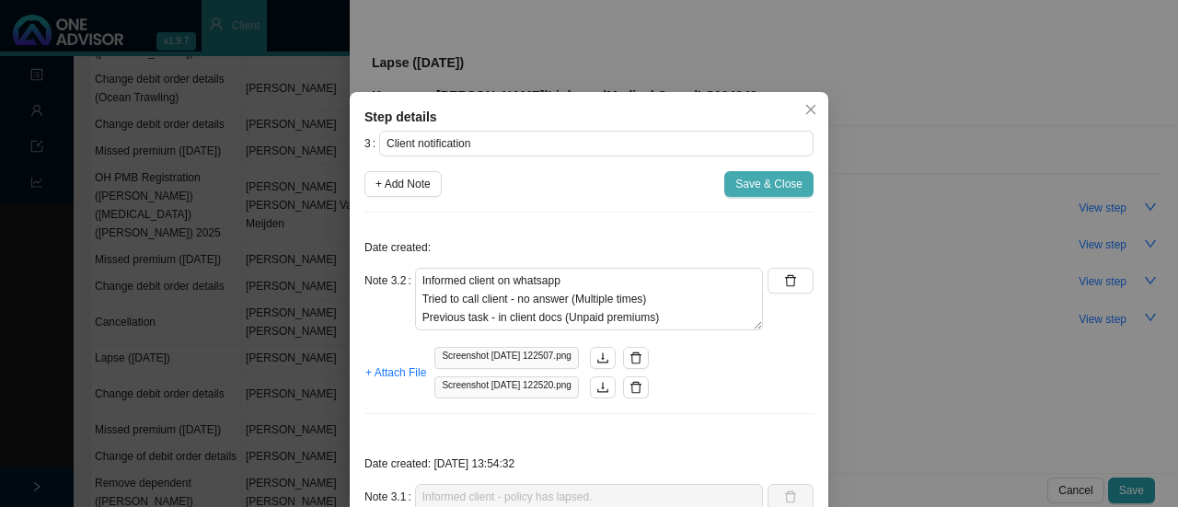
click at [765, 180] on span "Save & Close" at bounding box center [768, 184] width 67 height 18
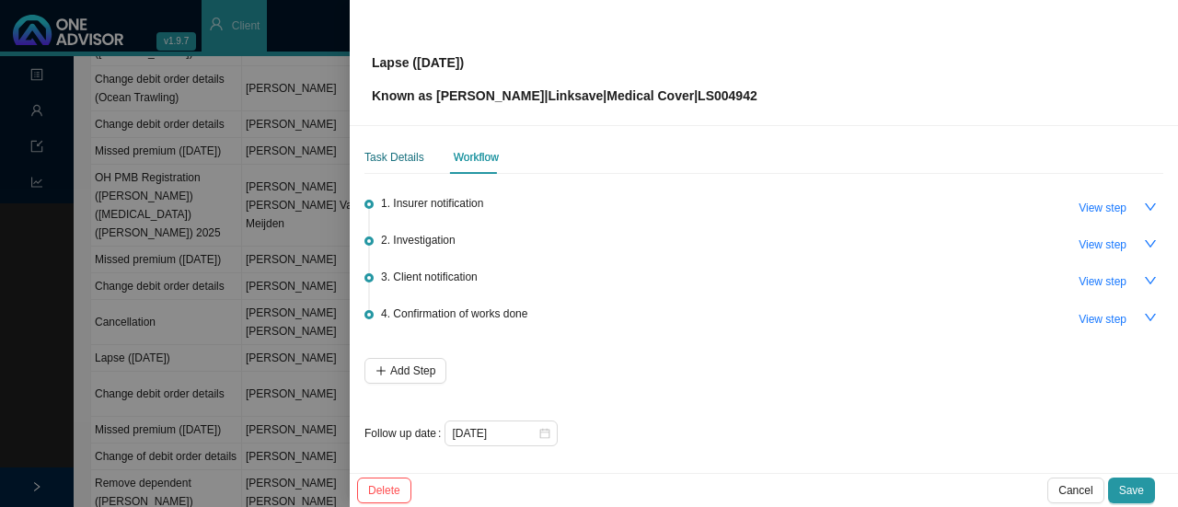
click at [406, 156] on div "Task Details" at bounding box center [394, 157] width 60 height 18
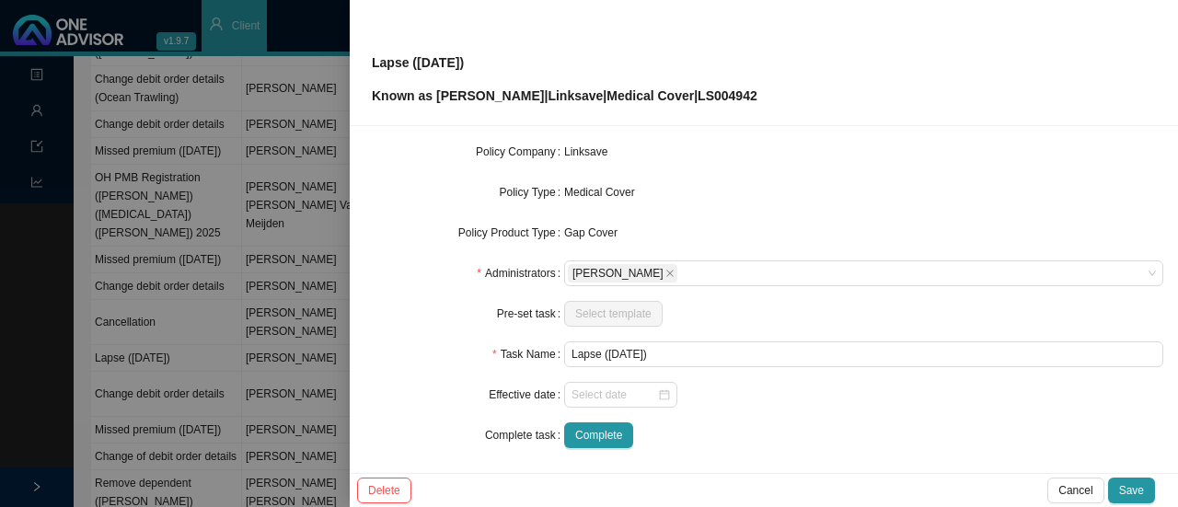
scroll to position [215, 0]
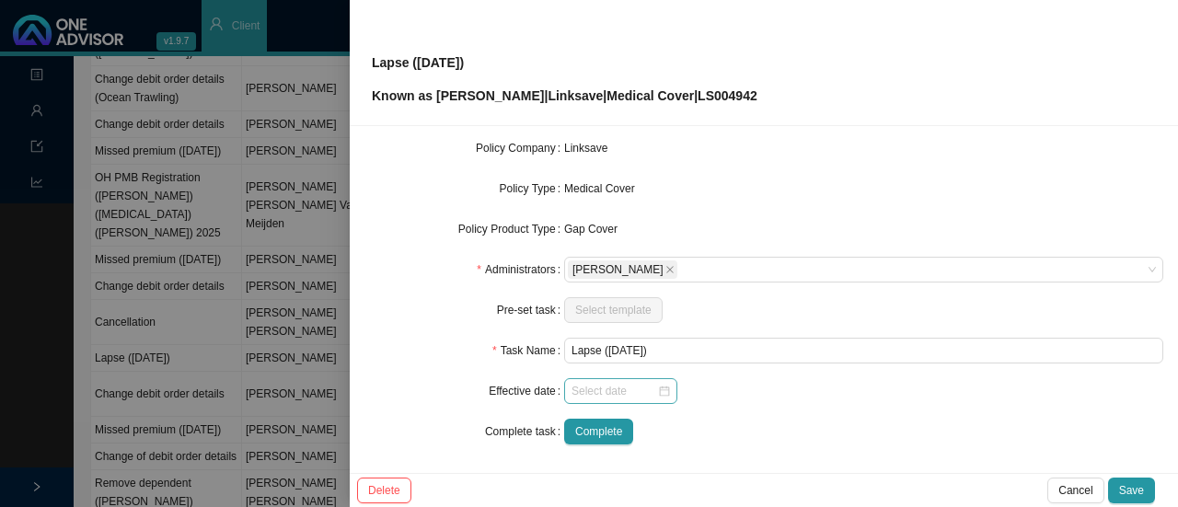
click at [658, 392] on div at bounding box center [620, 391] width 98 height 18
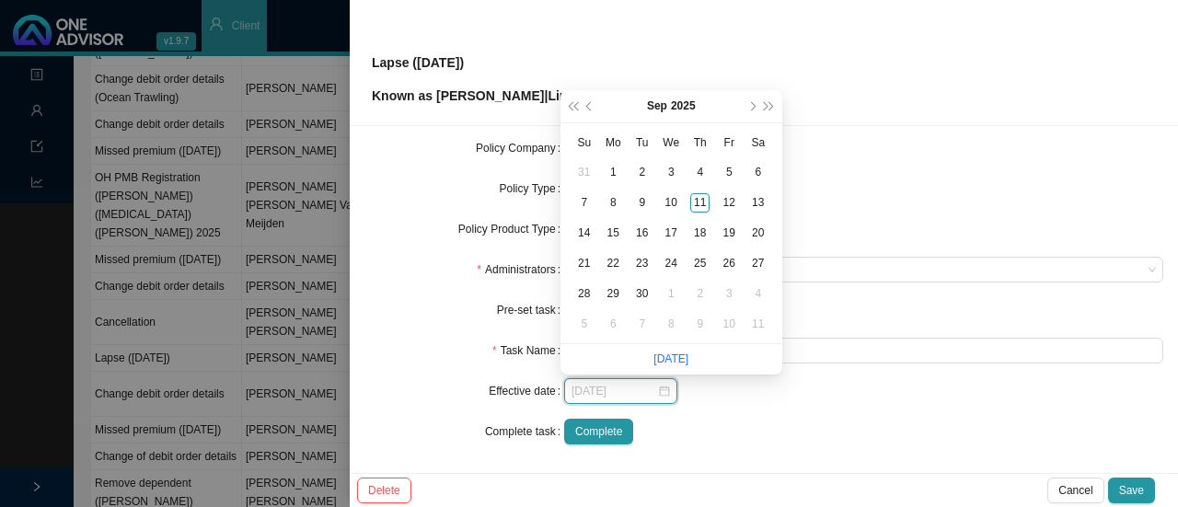
type input "2025-09-03"
click at [591, 102] on span "prev-year" at bounding box center [590, 106] width 9 height 9
type input "2025-06-30"
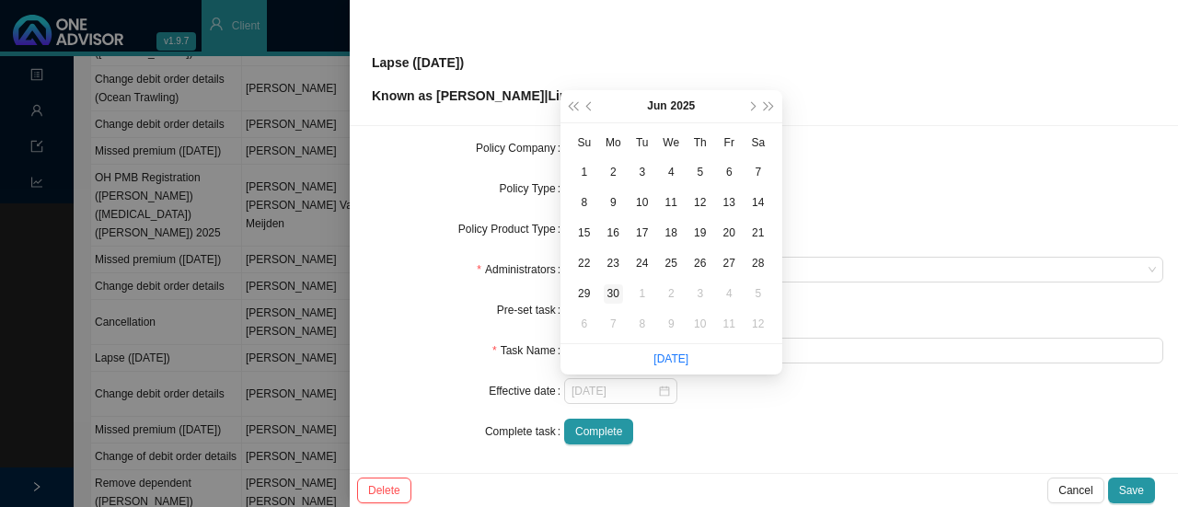
click at [619, 291] on div "30" at bounding box center [613, 293] width 19 height 19
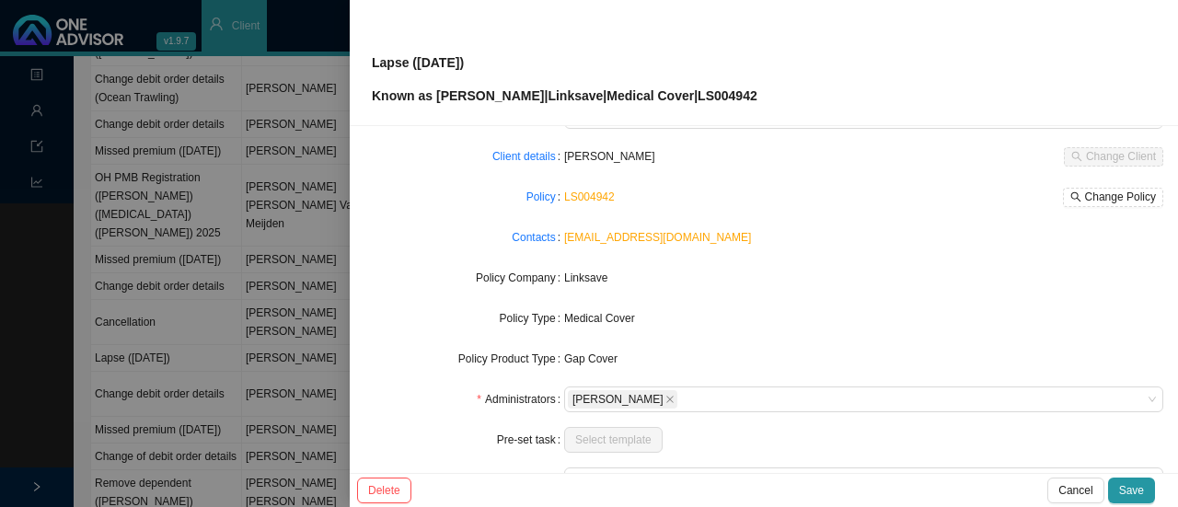
scroll to position [0, 0]
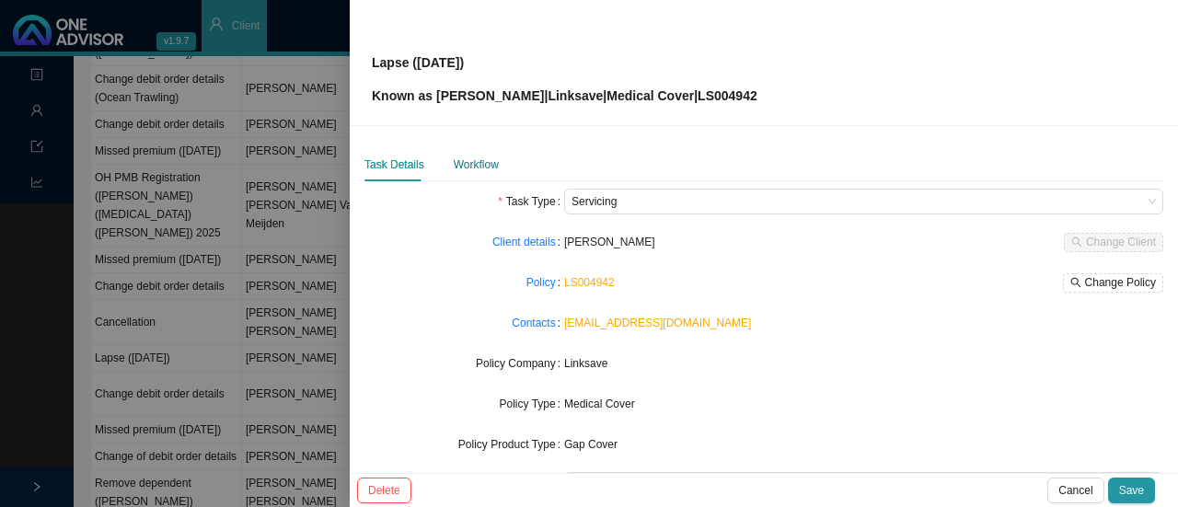
click at [473, 161] on div "Workflow" at bounding box center [476, 164] width 45 height 18
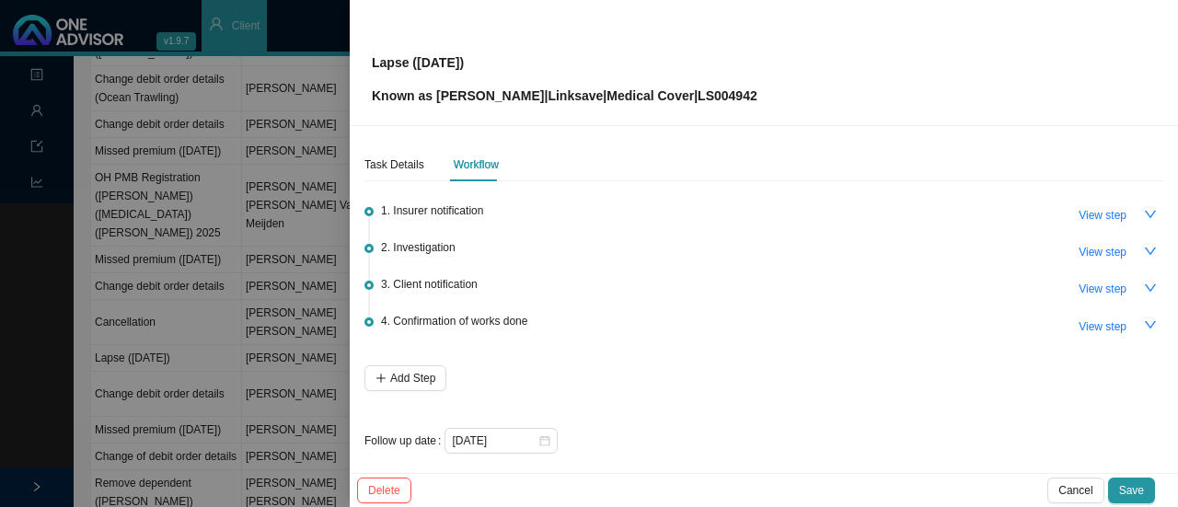
scroll to position [7, 0]
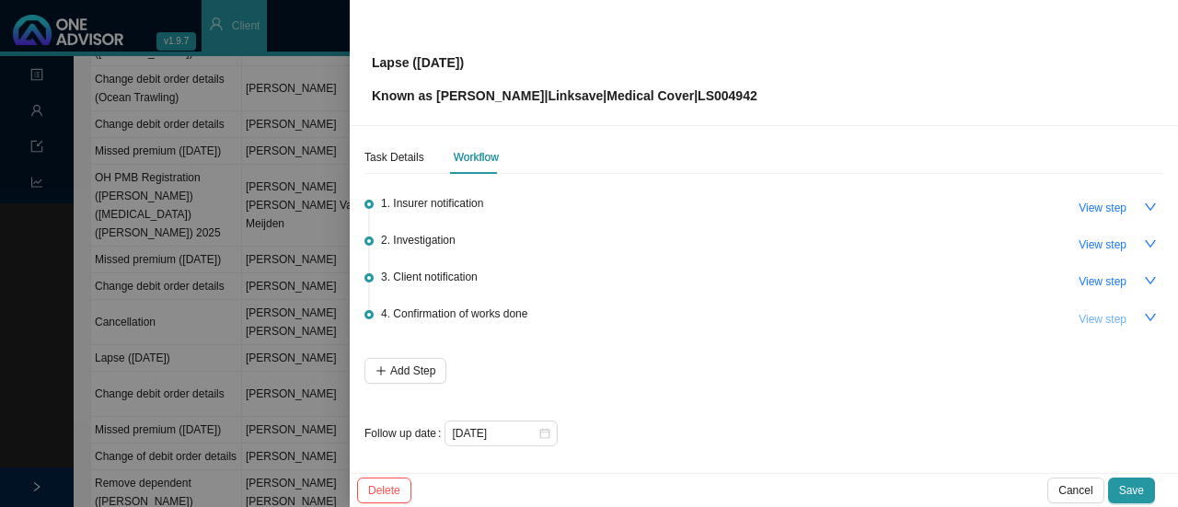
click at [1093, 311] on span "View step" at bounding box center [1102, 319] width 48 height 18
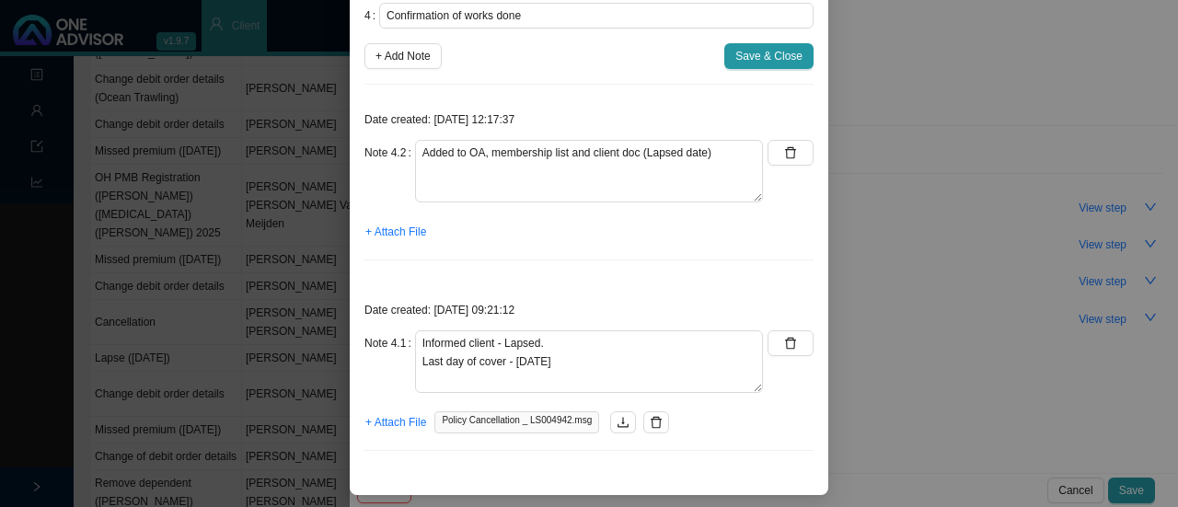
scroll to position [0, 0]
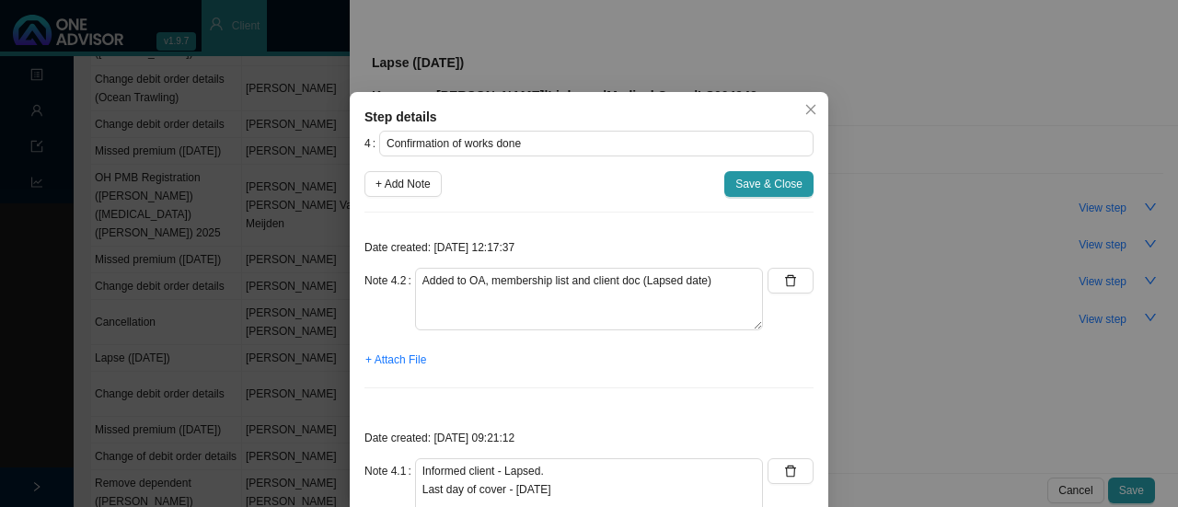
click at [575, 44] on div "Step details 4 Confirmation of works done + Add Note Save & Close Date created:…" at bounding box center [589, 253] width 1178 height 507
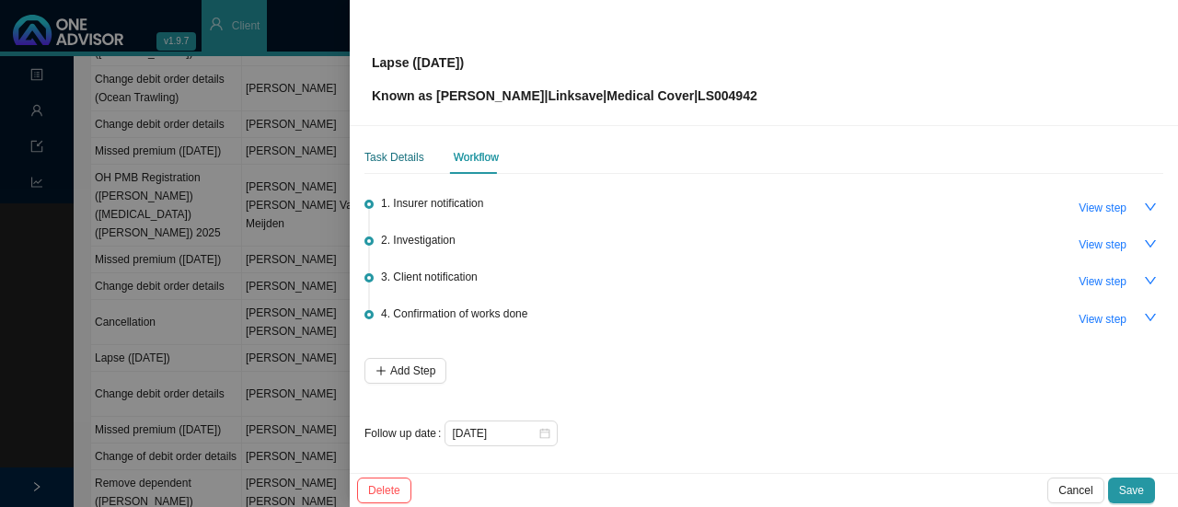
click at [396, 154] on div "Task Details" at bounding box center [394, 157] width 60 height 18
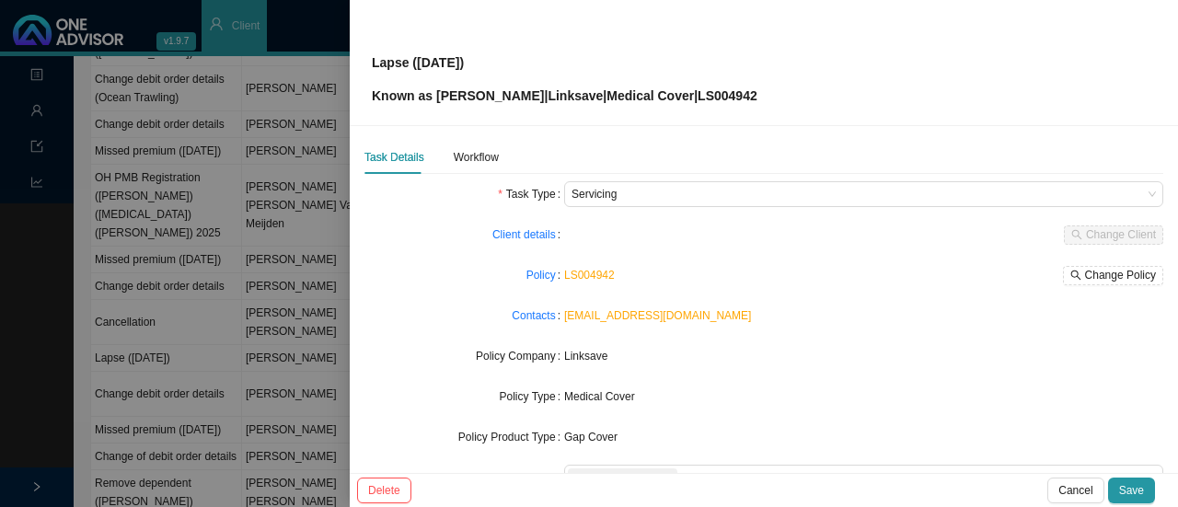
scroll to position [215, 0]
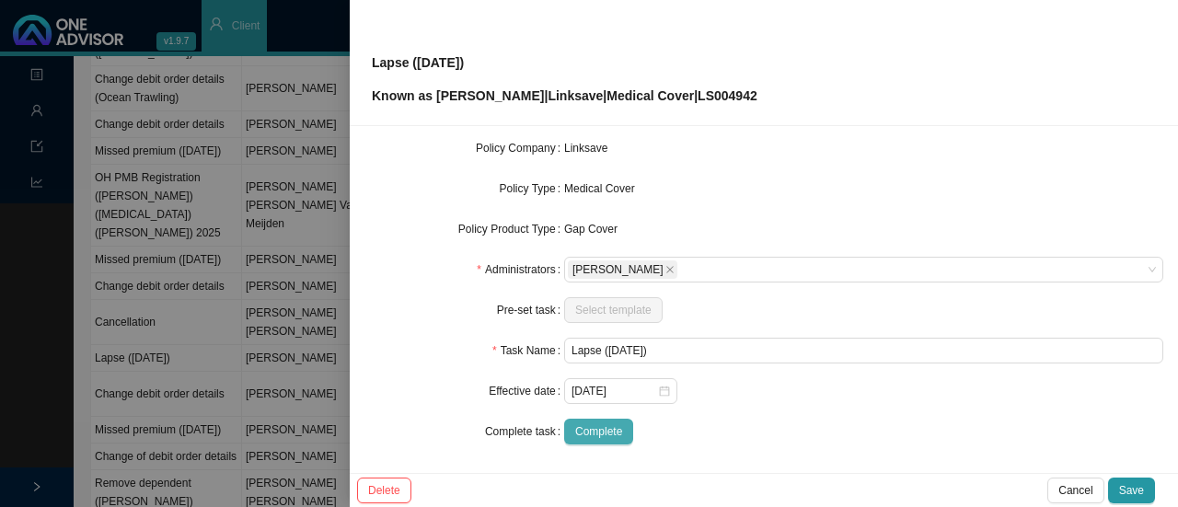
click at [591, 428] on span "Complete" at bounding box center [598, 431] width 47 height 18
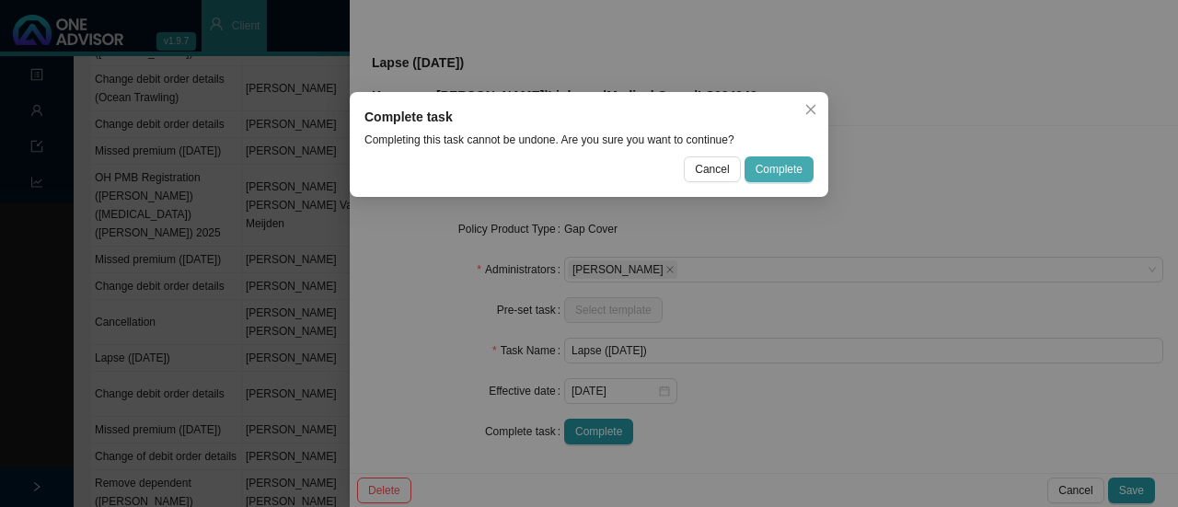
click at [795, 167] on span "Complete" at bounding box center [778, 169] width 47 height 18
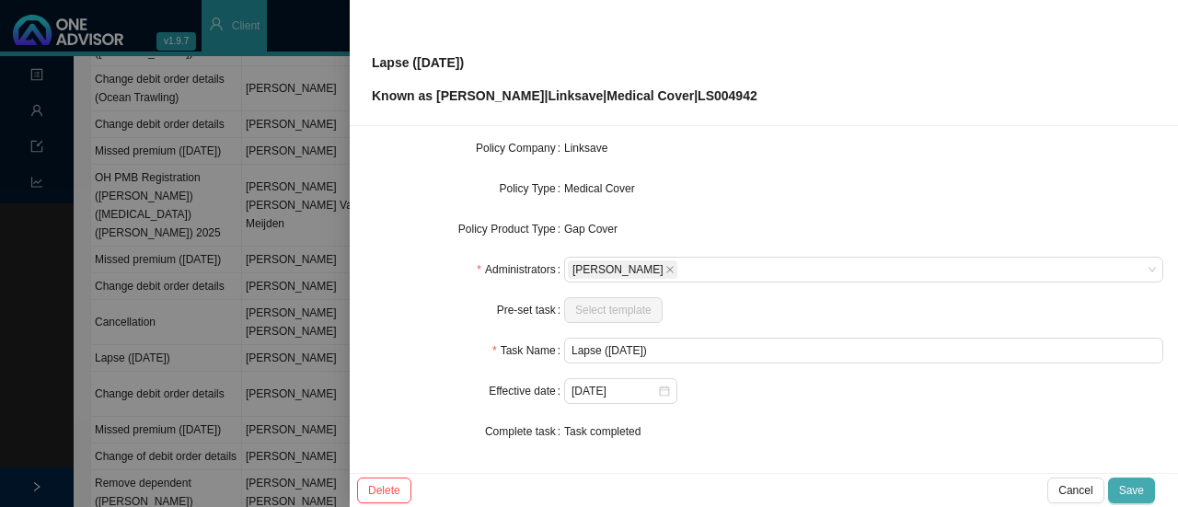
click at [1130, 488] on span "Save" at bounding box center [1131, 490] width 25 height 18
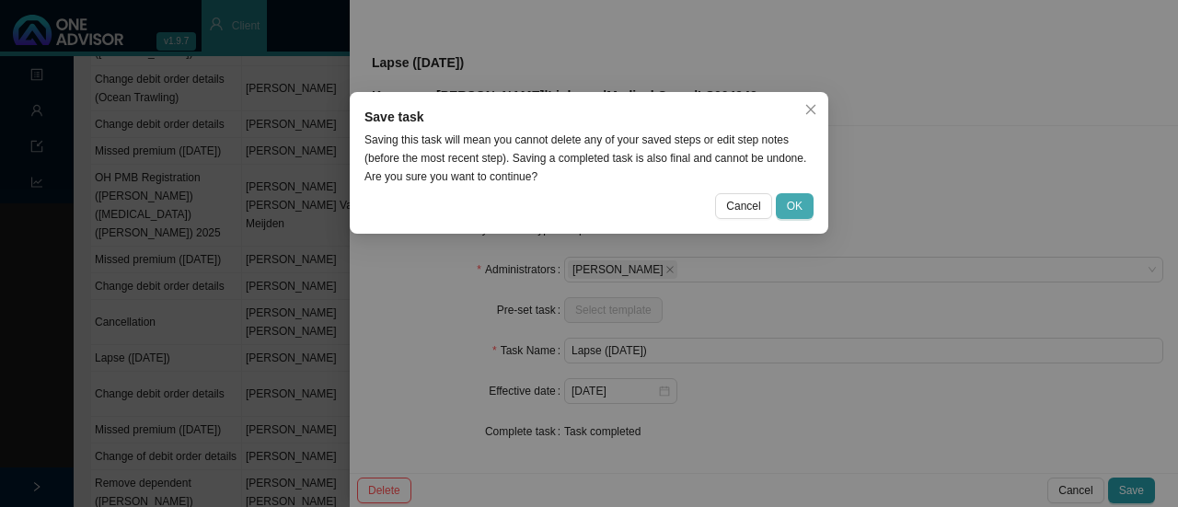
click at [799, 209] on span "OK" at bounding box center [795, 206] width 16 height 18
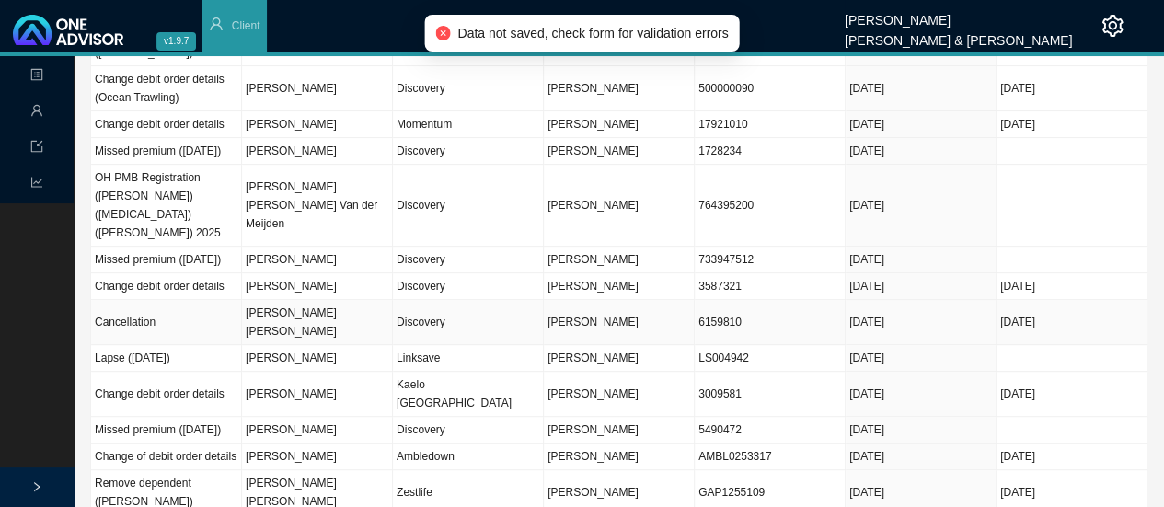
click at [709, 313] on td "6159810" at bounding box center [770, 322] width 151 height 45
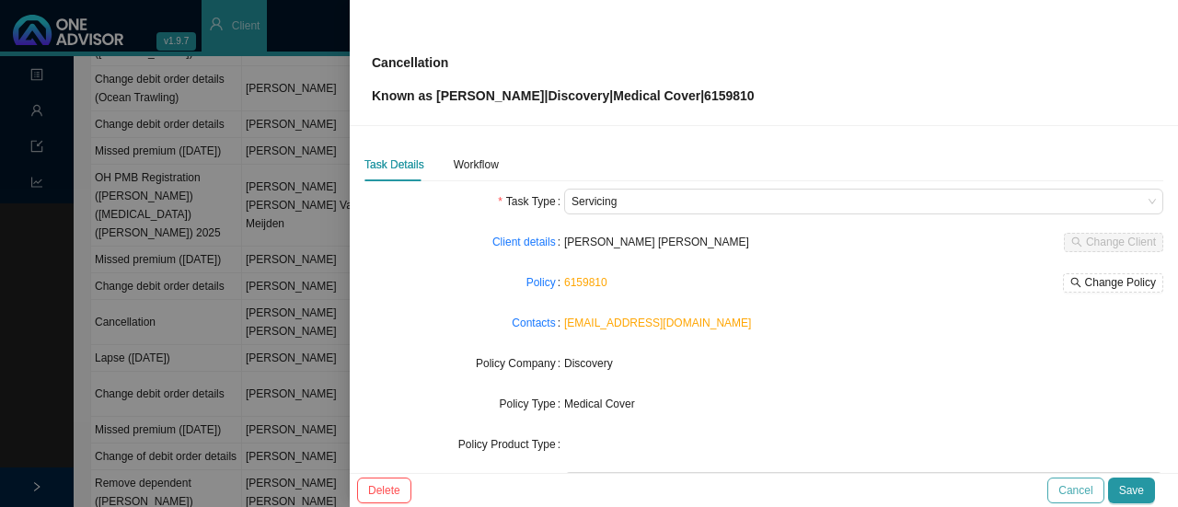
click at [1076, 489] on span "Cancel" at bounding box center [1075, 490] width 34 height 18
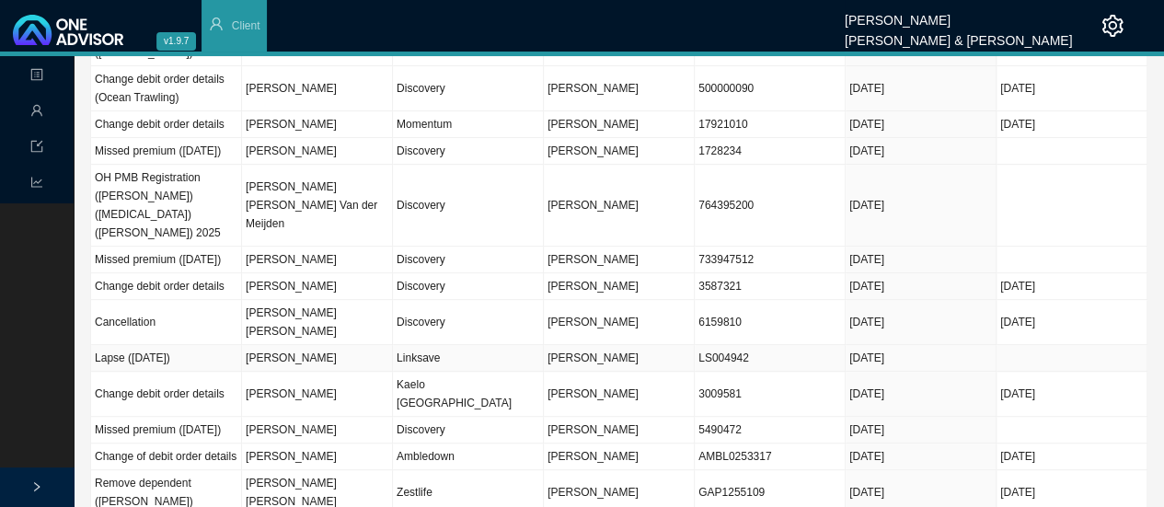
click at [431, 345] on td "Linksave" at bounding box center [468, 358] width 151 height 27
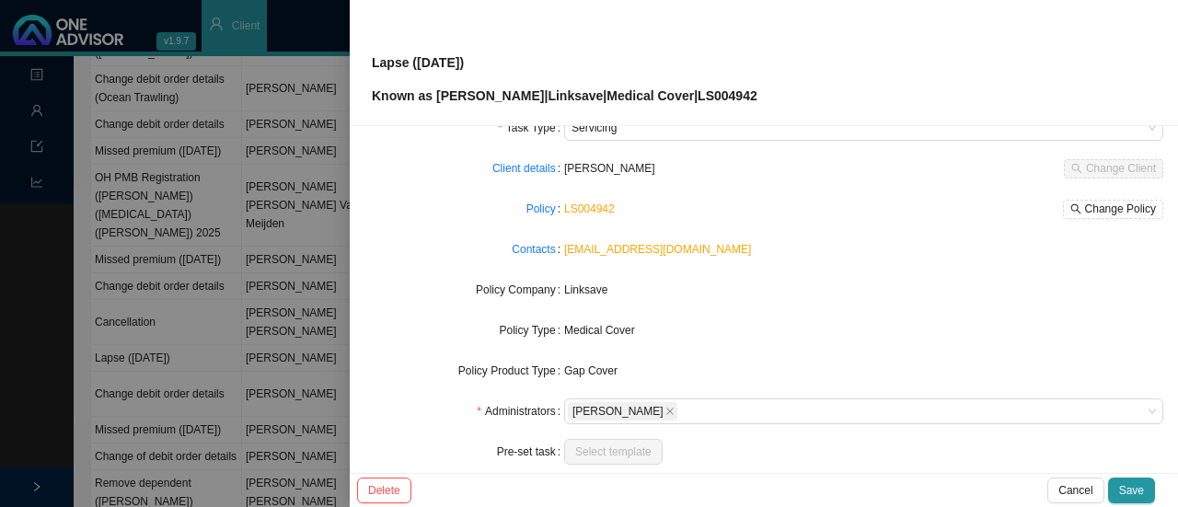
scroll to position [0, 0]
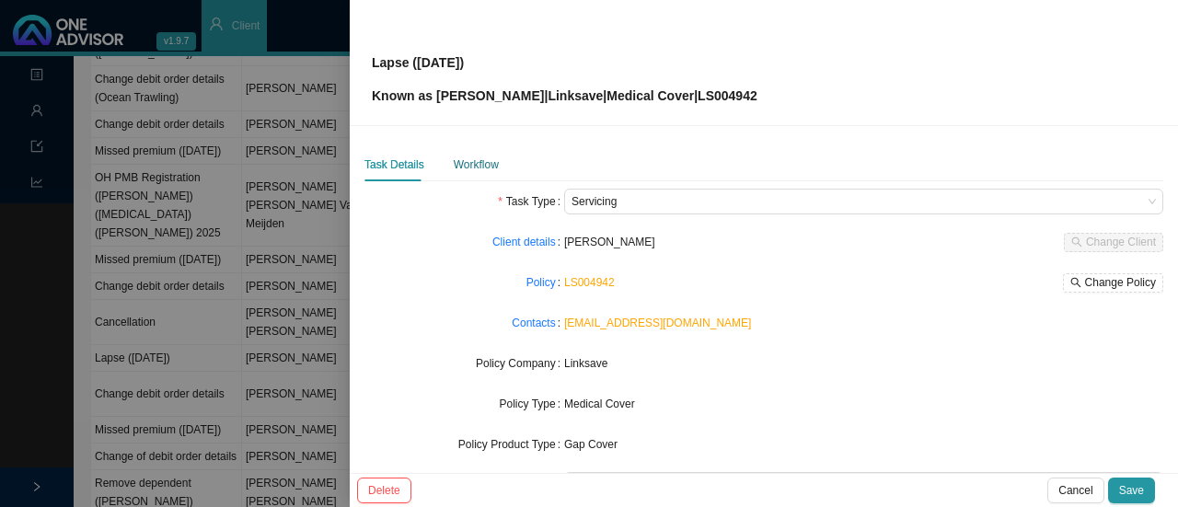
click at [466, 163] on div "Workflow" at bounding box center [476, 164] width 45 height 18
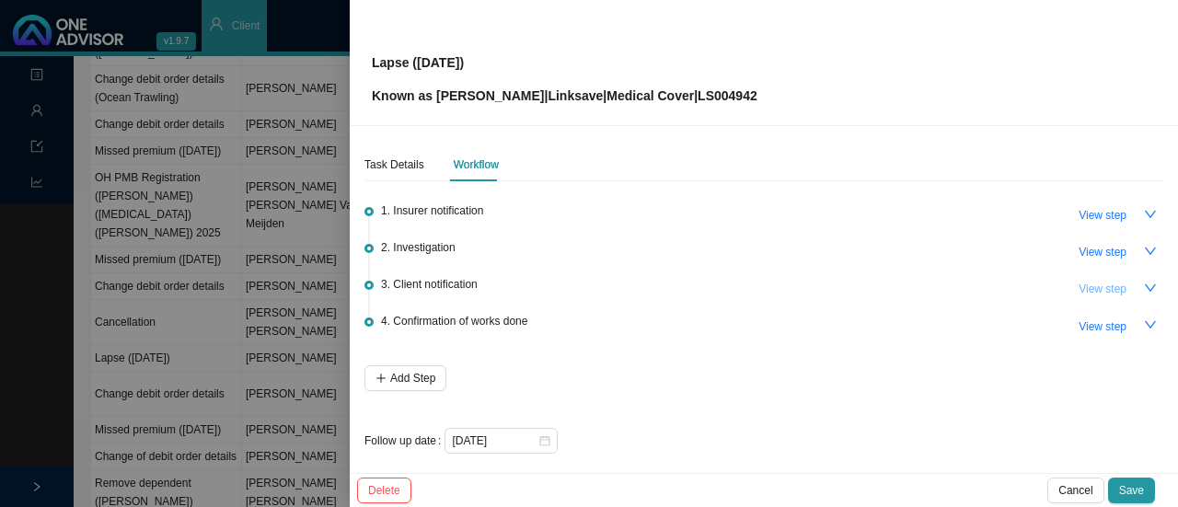
click at [1089, 281] on span "View step" at bounding box center [1102, 289] width 48 height 18
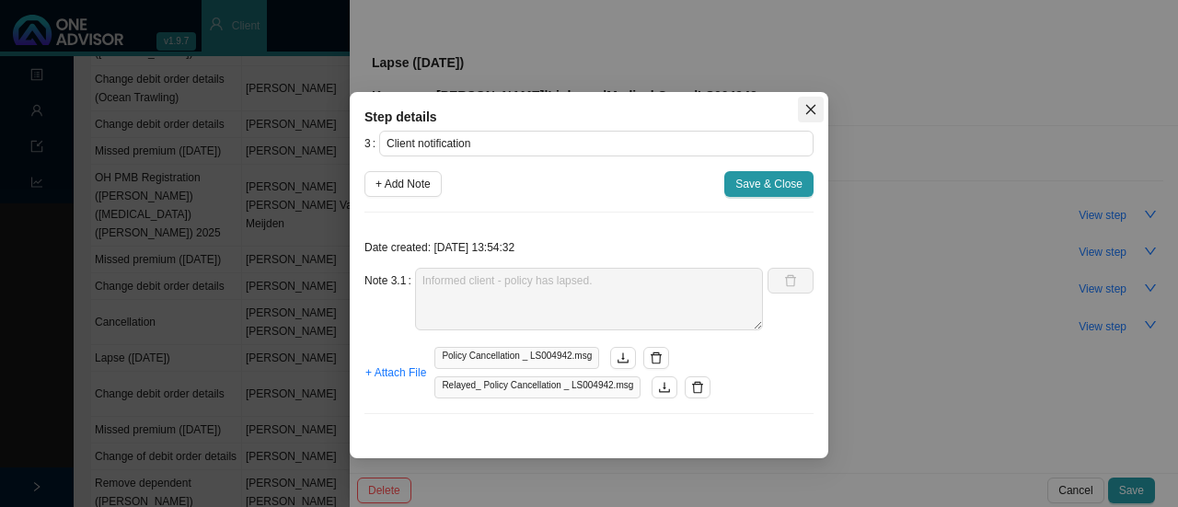
click at [815, 111] on icon "close" at bounding box center [810, 109] width 13 height 13
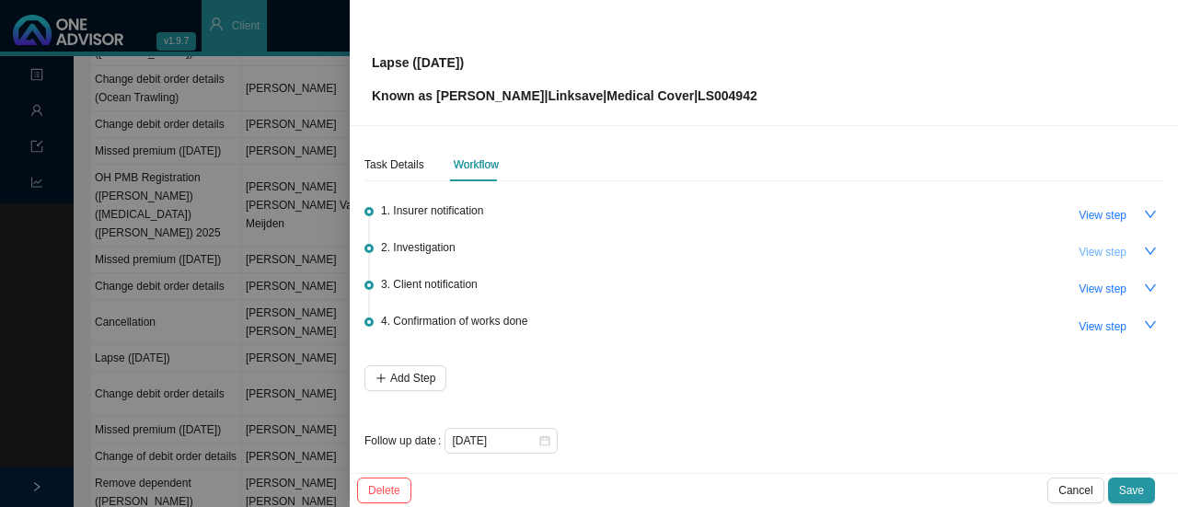
click at [1080, 249] on span "View step" at bounding box center [1102, 252] width 48 height 18
type input "Investigation"
type textarea "Member has many outstanding premiums. He does not have an active medical aid ei…"
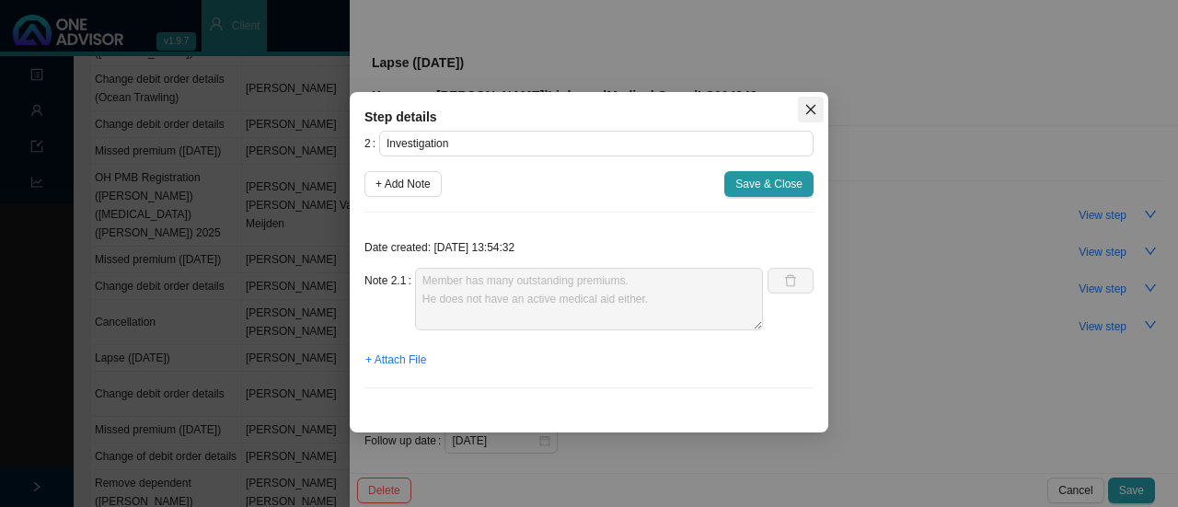
drag, startPoint x: 815, startPoint y: 109, endPoint x: 1064, endPoint y: 254, distance: 287.3
click at [816, 109] on icon "close" at bounding box center [810, 109] width 13 height 13
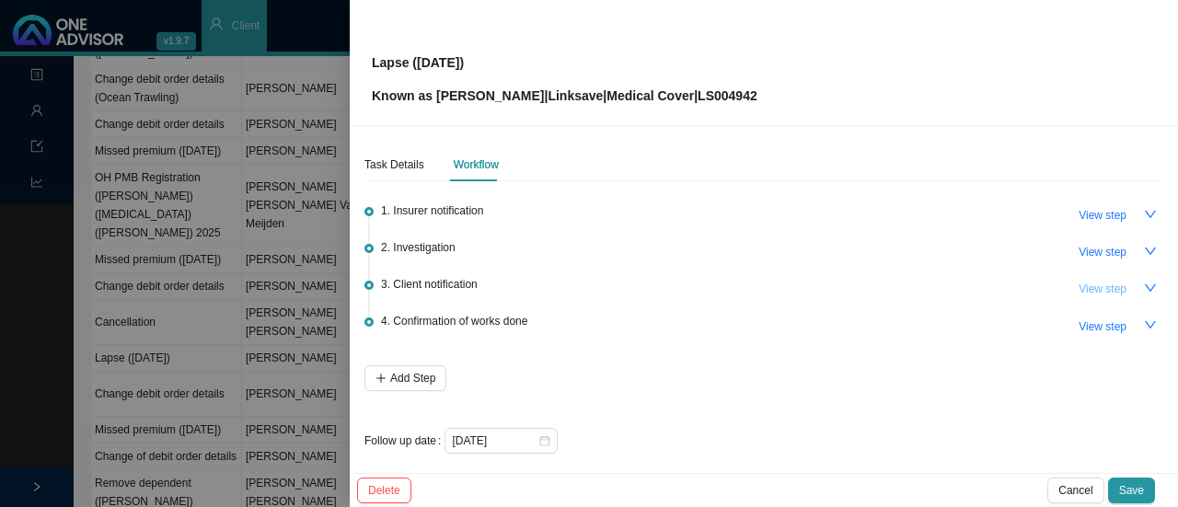
click at [1092, 287] on span "View step" at bounding box center [1102, 289] width 48 height 18
type input "Client notification"
type textarea "Informed client - policy has lapsed."
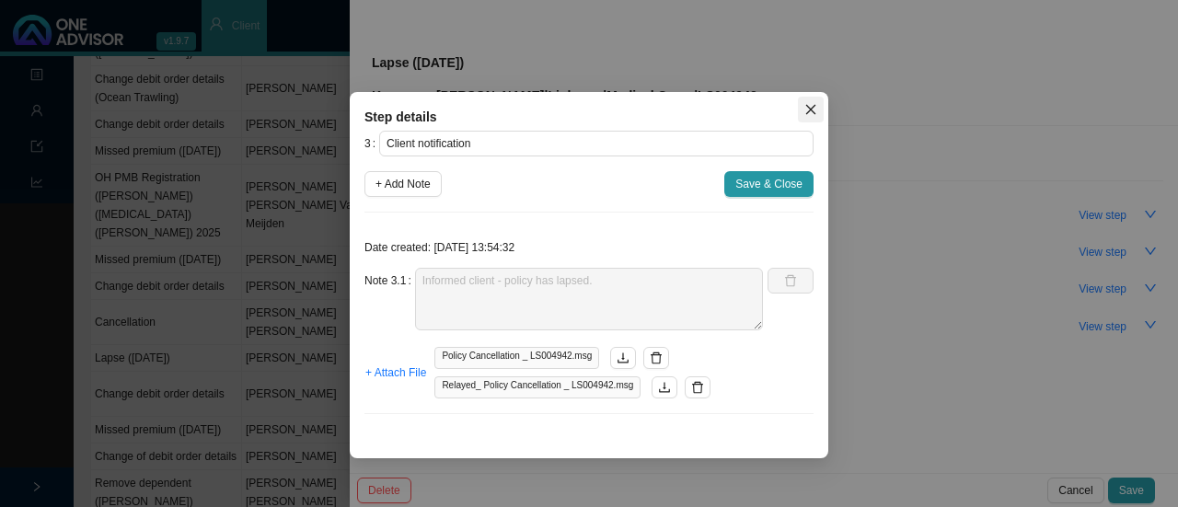
click at [811, 111] on icon "close" at bounding box center [810, 109] width 13 height 13
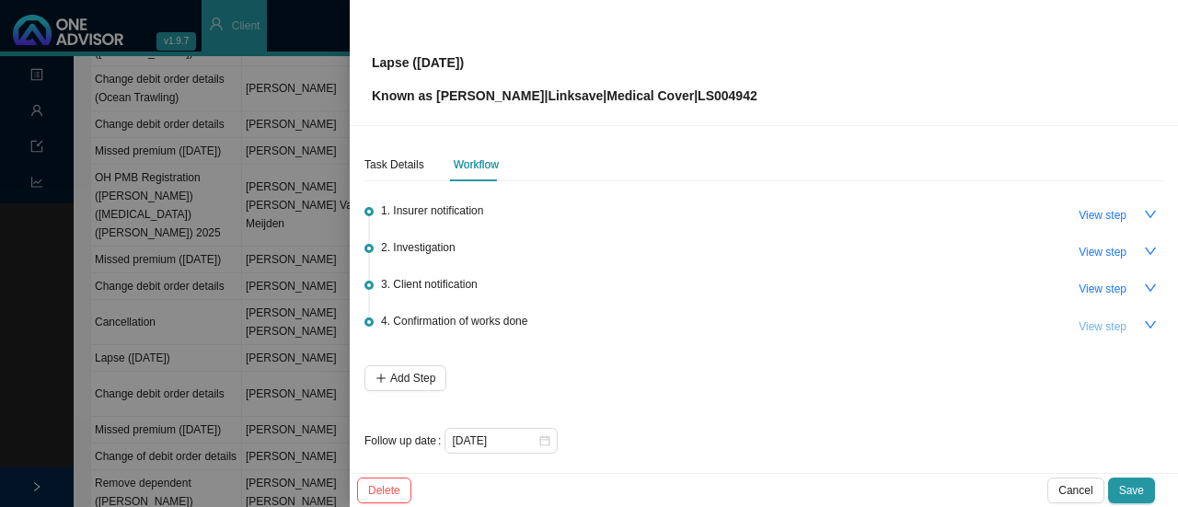
click at [1091, 324] on span "View step" at bounding box center [1102, 326] width 48 height 18
type input "Confirmation of works done"
type textarea "Added to OA, membership list and client doc (Lapsed date)"
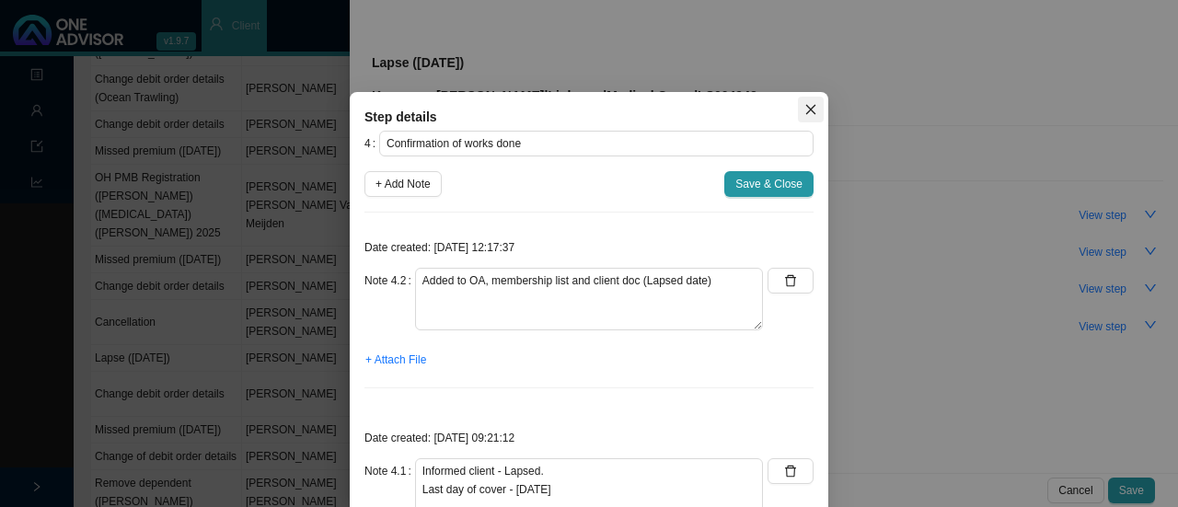
click at [804, 108] on icon "close" at bounding box center [810, 109] width 13 height 13
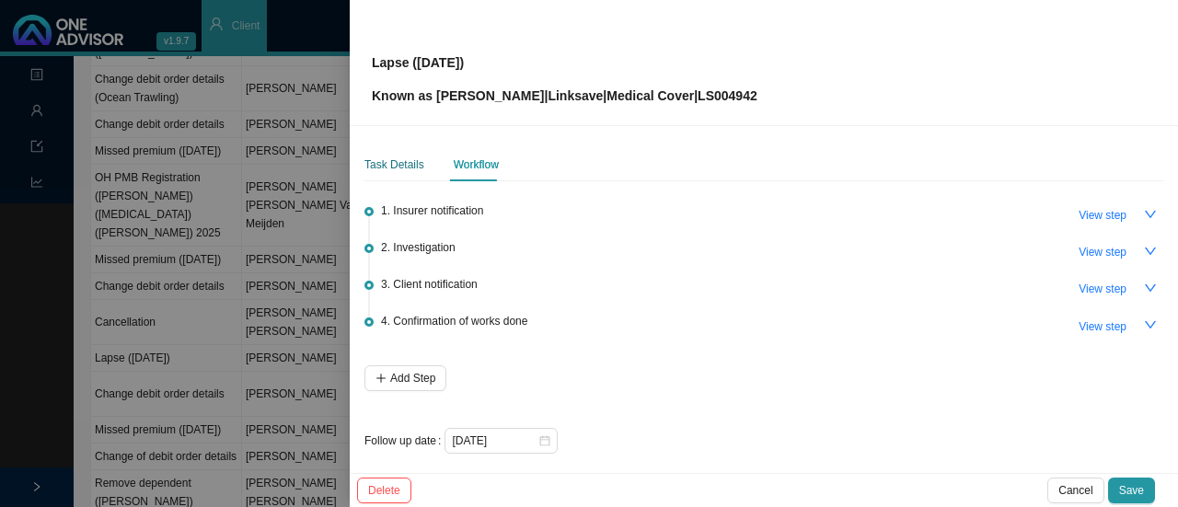
click at [401, 155] on div "Task Details" at bounding box center [394, 164] width 60 height 18
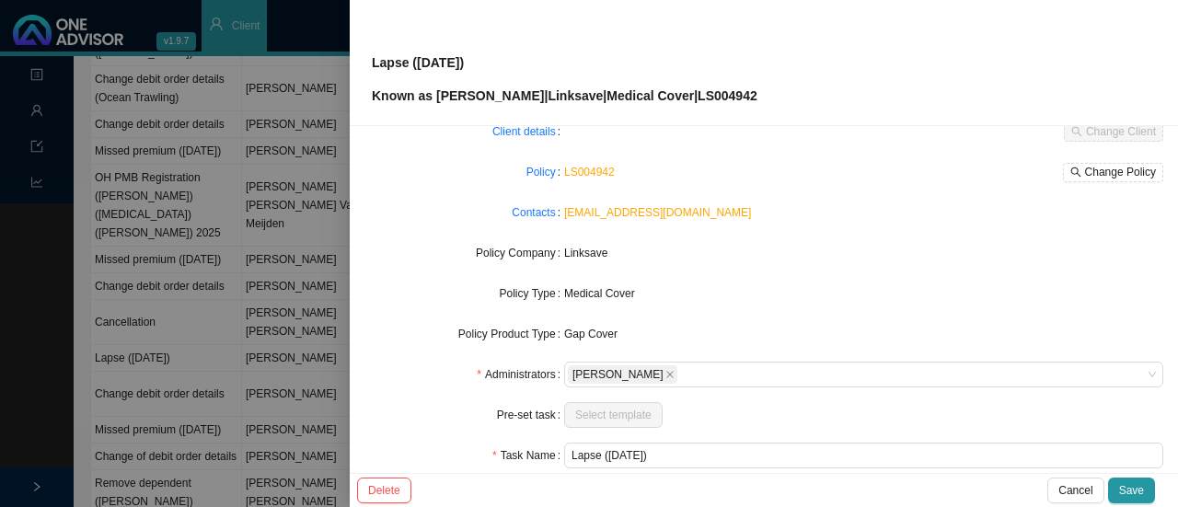
scroll to position [215, 0]
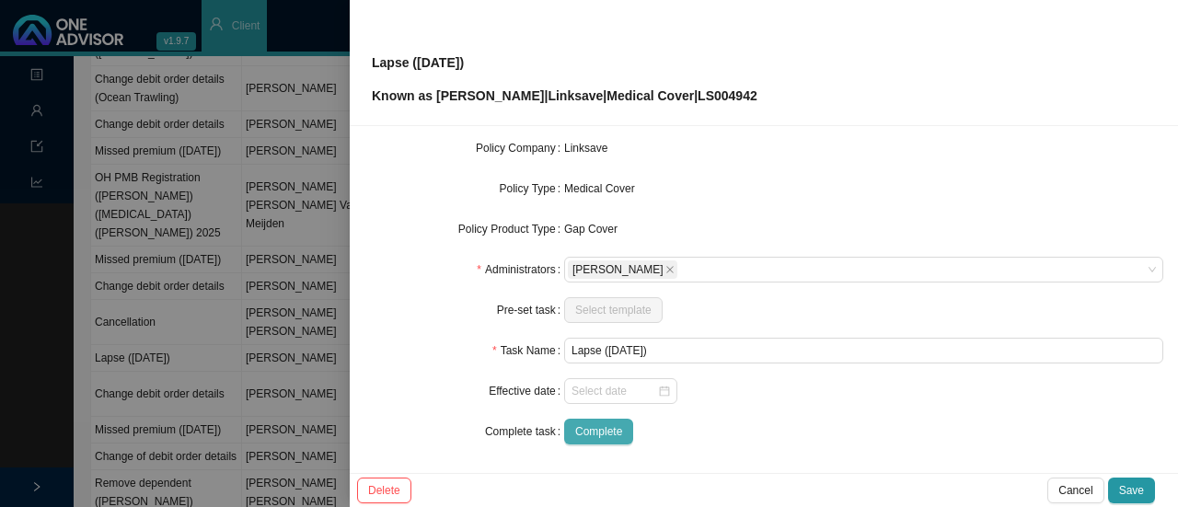
click at [591, 424] on span "Complete" at bounding box center [598, 431] width 47 height 18
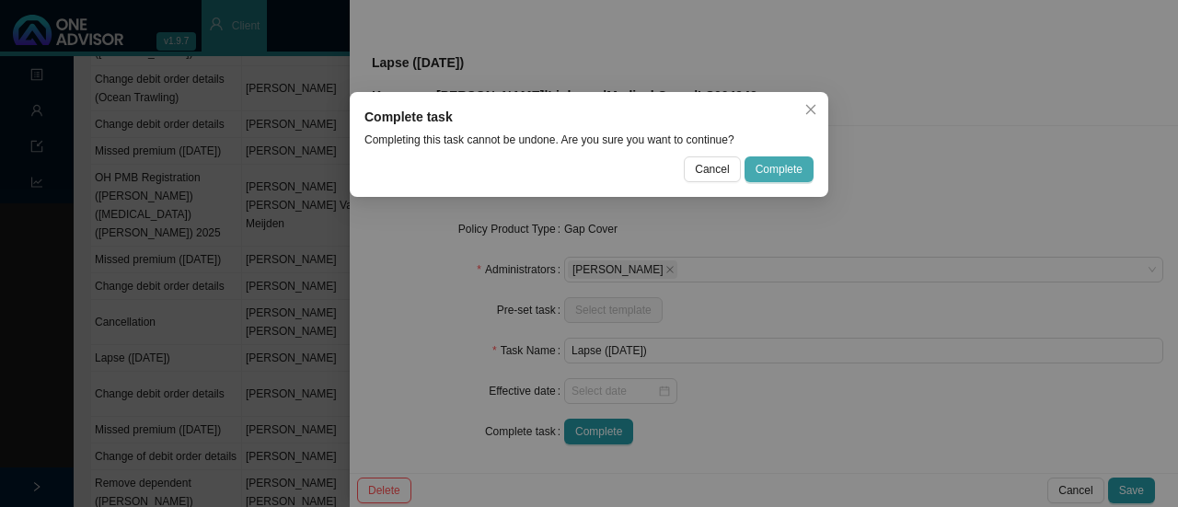
click at [775, 172] on span "Complete" at bounding box center [778, 169] width 47 height 18
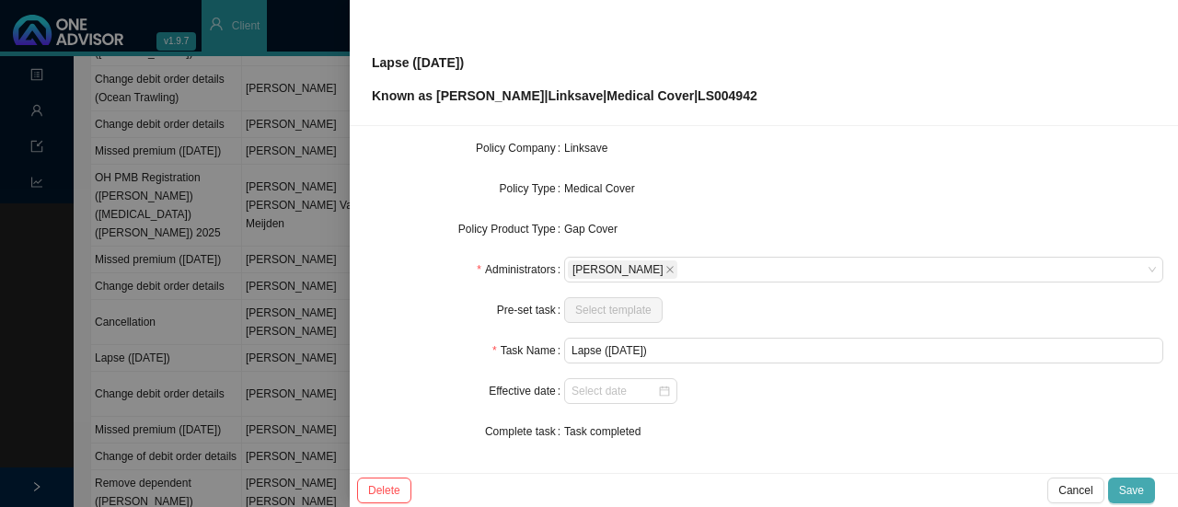
click at [1133, 493] on span "Save" at bounding box center [1131, 490] width 25 height 18
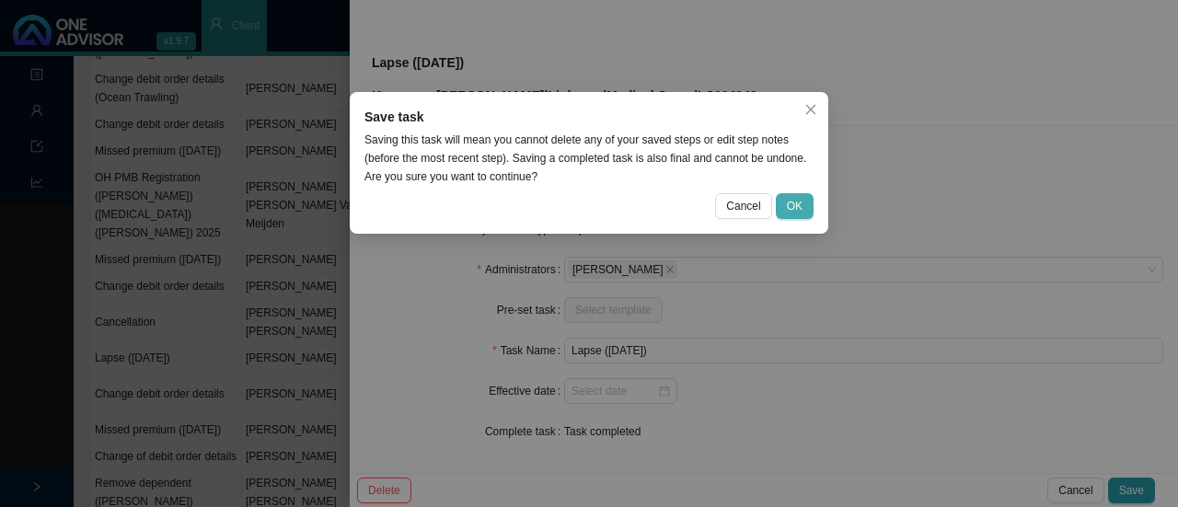
click at [790, 204] on span "OK" at bounding box center [795, 206] width 16 height 18
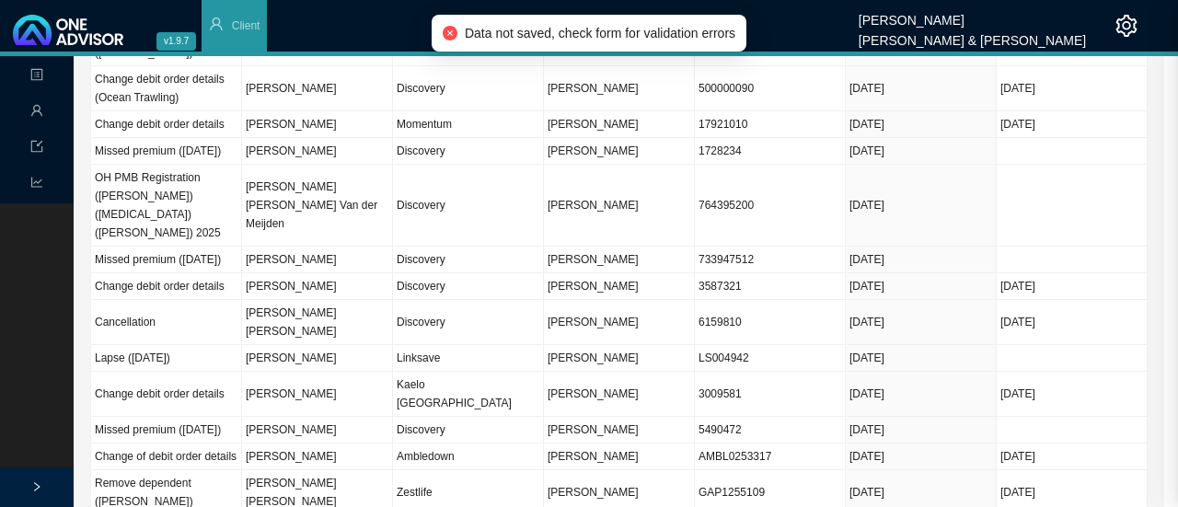
scroll to position [195, 0]
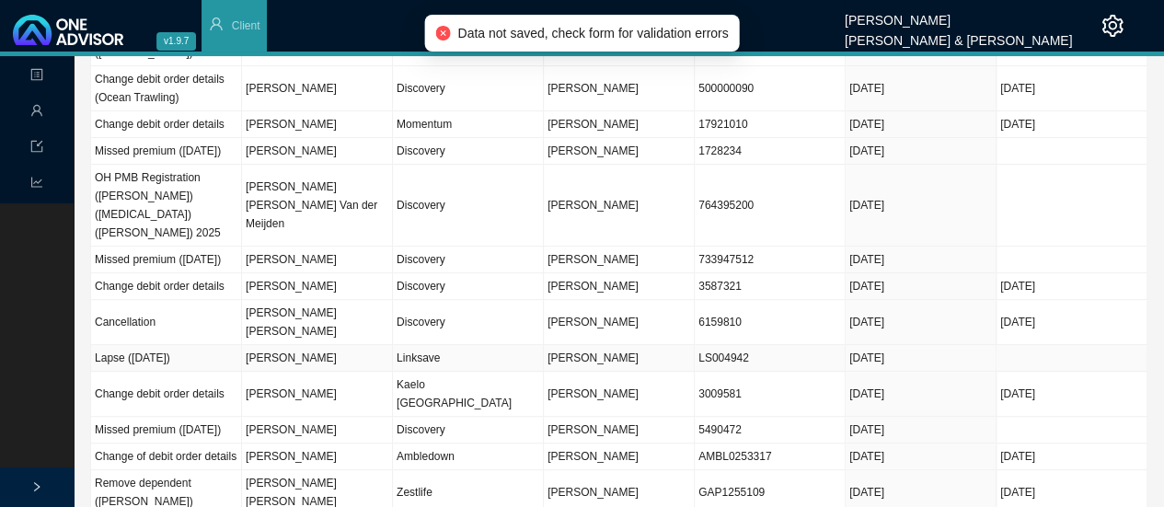
click at [439, 345] on td "Linksave" at bounding box center [468, 358] width 151 height 27
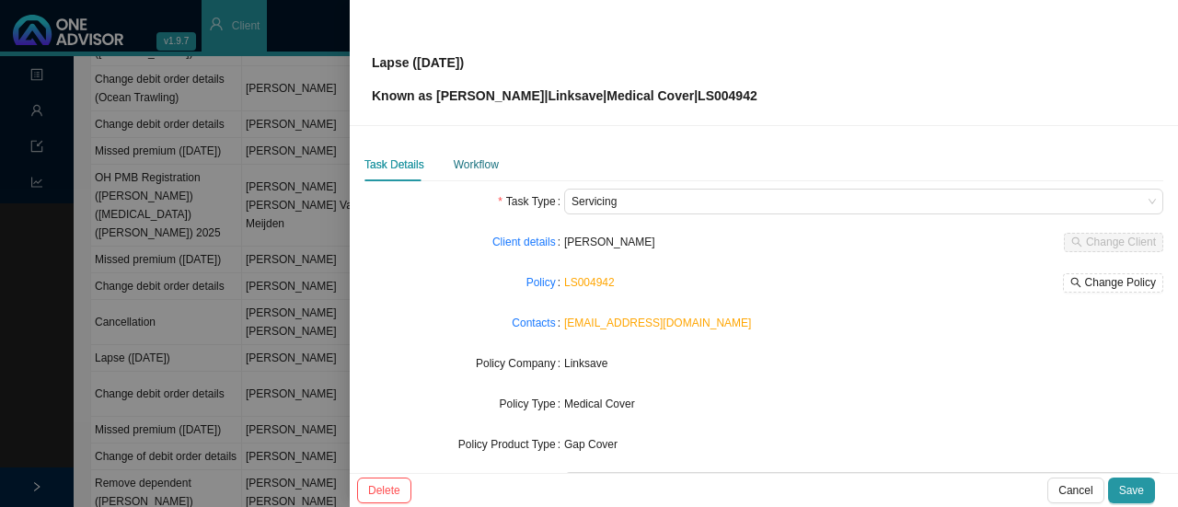
click at [477, 171] on div "Workflow" at bounding box center [476, 164] width 45 height 18
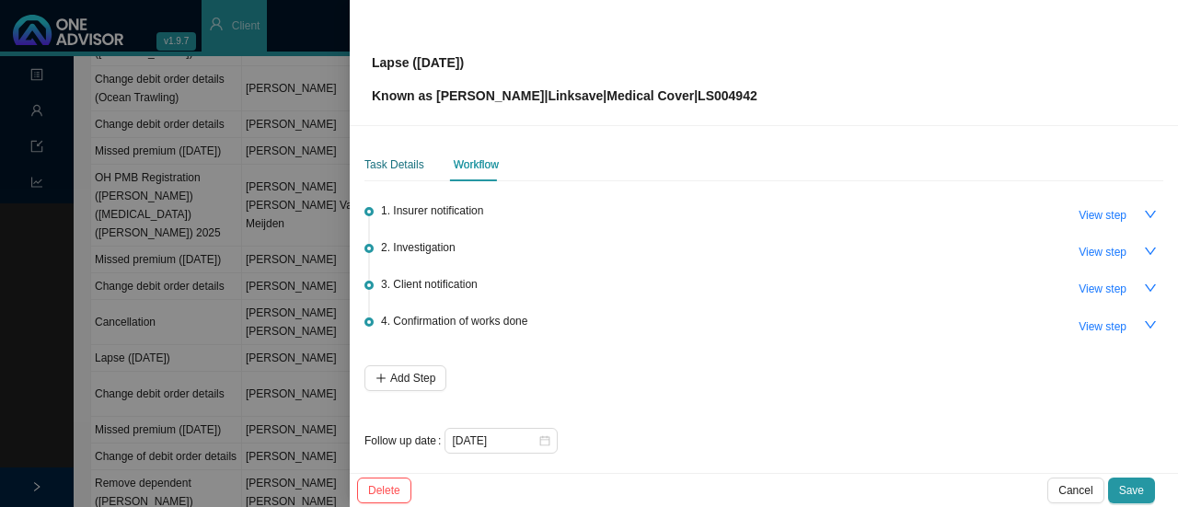
click at [395, 169] on div "Task Details" at bounding box center [394, 164] width 60 height 18
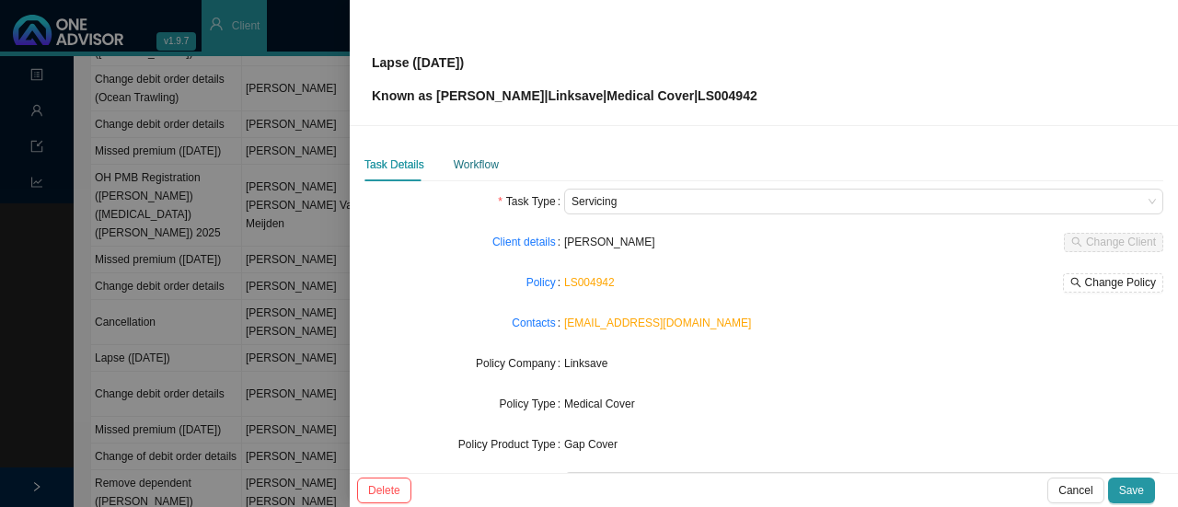
click at [457, 170] on div "Workflow" at bounding box center [476, 164] width 45 height 18
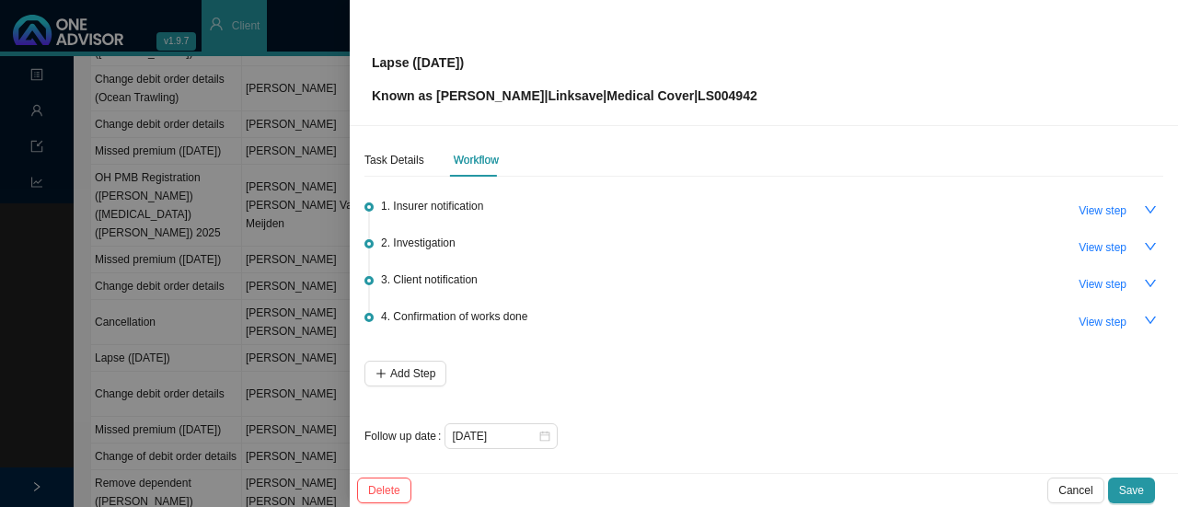
scroll to position [7, 0]
click at [547, 431] on icon "close-circle" at bounding box center [544, 433] width 11 height 11
drag, startPoint x: 543, startPoint y: 427, endPoint x: 548, endPoint y: 417, distance: 11.5
click at [543, 427] on div at bounding box center [501, 433] width 98 height 18
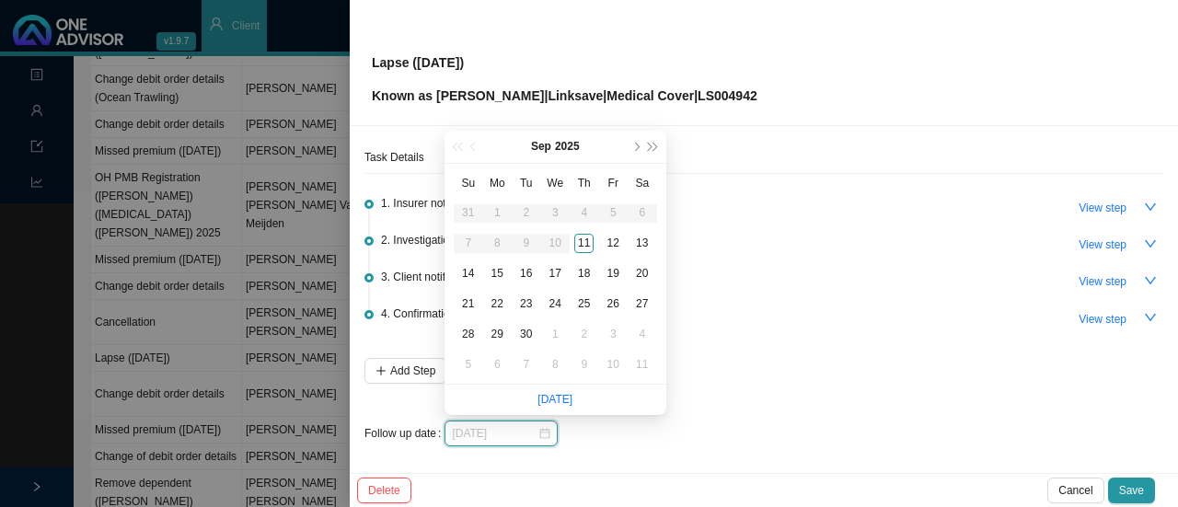
type input "2025-09-17"
type input "[DATE]"
click at [613, 240] on div "12" at bounding box center [613, 243] width 19 height 19
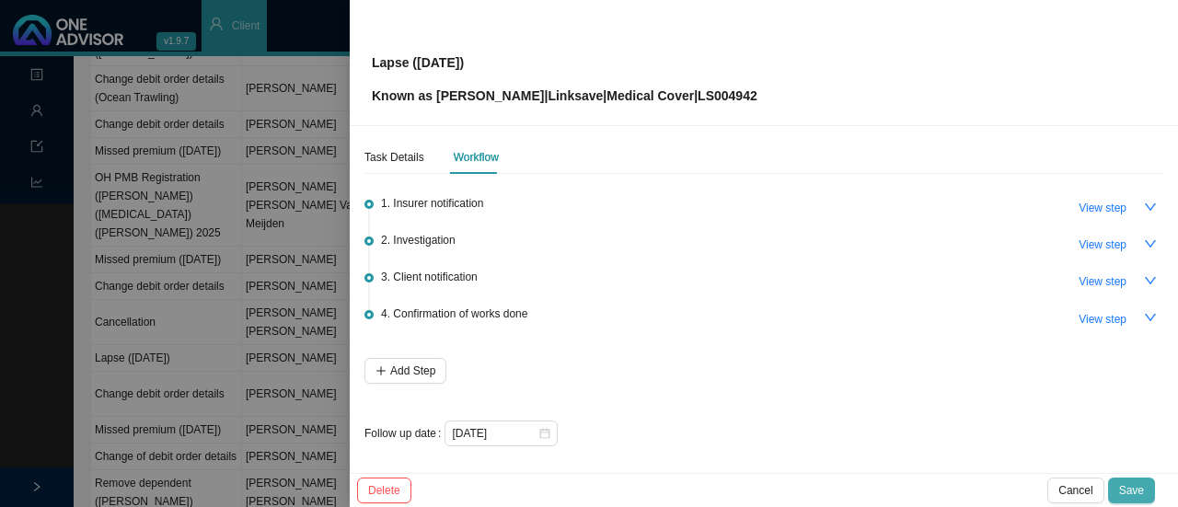
click at [1125, 487] on span "Save" at bounding box center [1131, 490] width 25 height 18
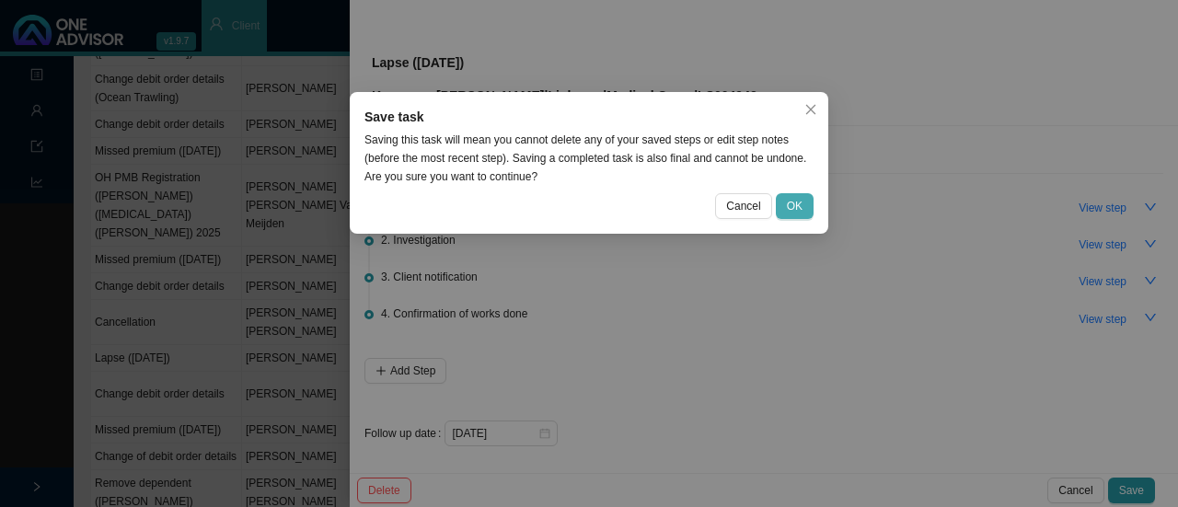
click at [805, 204] on button "OK" at bounding box center [795, 206] width 38 height 26
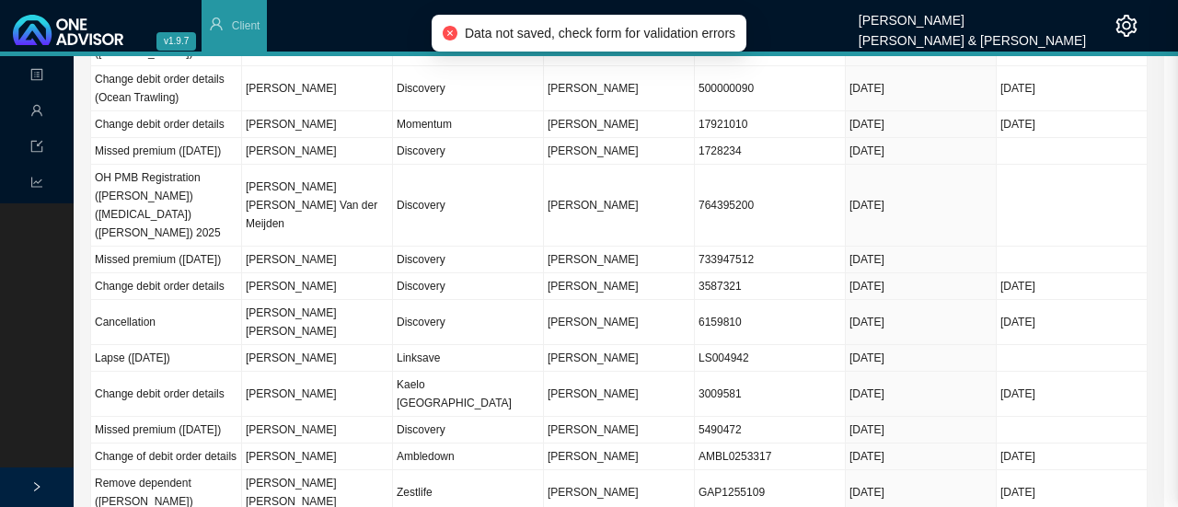
scroll to position [0, 0]
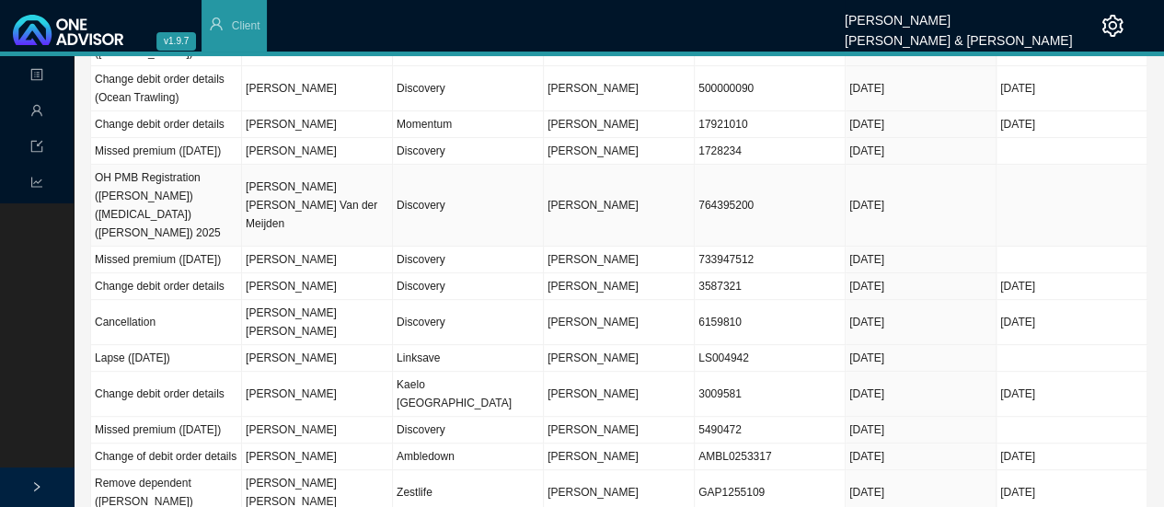
click at [500, 190] on td "Discovery" at bounding box center [468, 206] width 151 height 82
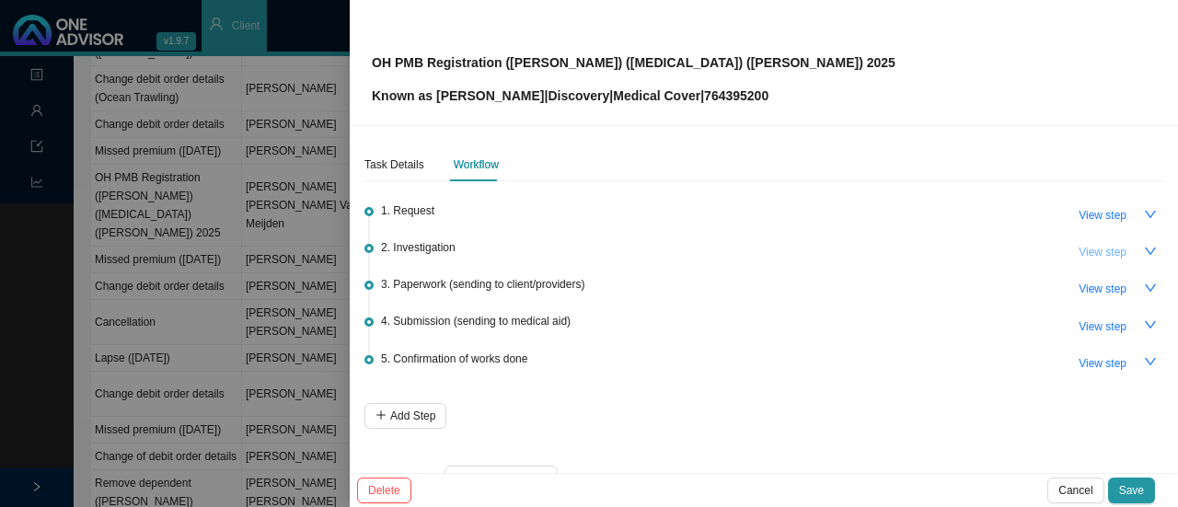
click at [1091, 247] on span "View step" at bounding box center [1102, 252] width 48 height 18
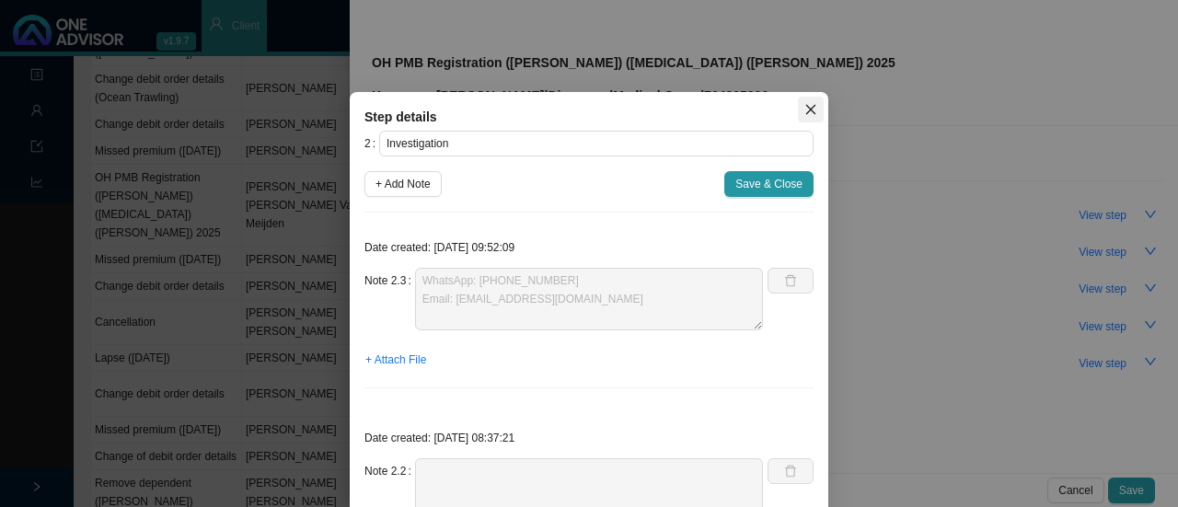
click at [805, 101] on button "Close" at bounding box center [811, 110] width 26 height 26
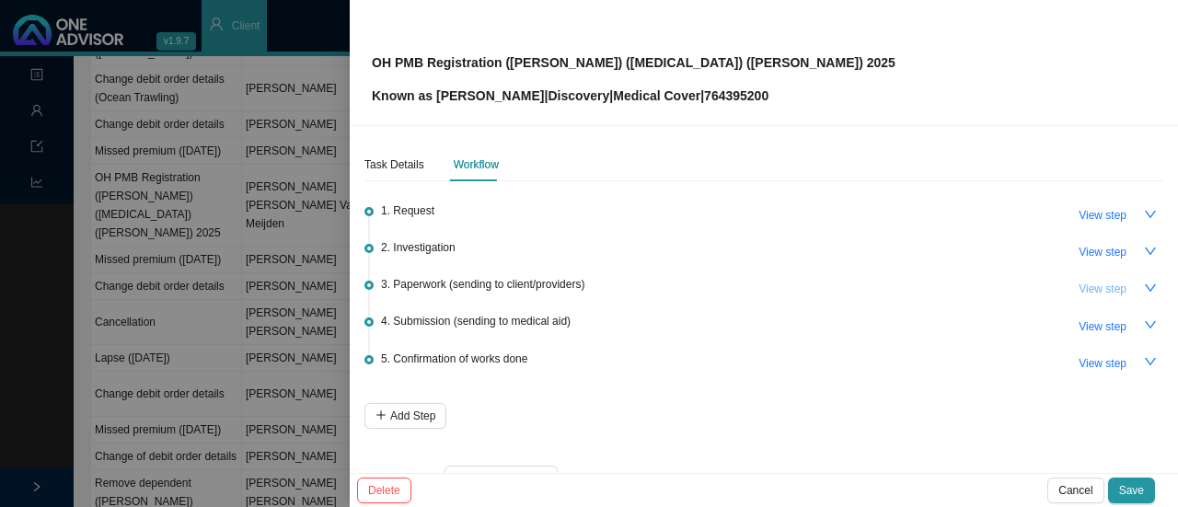
click at [1100, 281] on span "View step" at bounding box center [1102, 289] width 48 height 18
type input "Paperwork (sending to client/providers)"
type textarea "Sent forms to provider"
type textarea "Called client 26.08.2025. Reminder to send through forms. Client mentioned she …"
type textarea "Follow up with client (whatsapp & phone call): - Client will send us form with …"
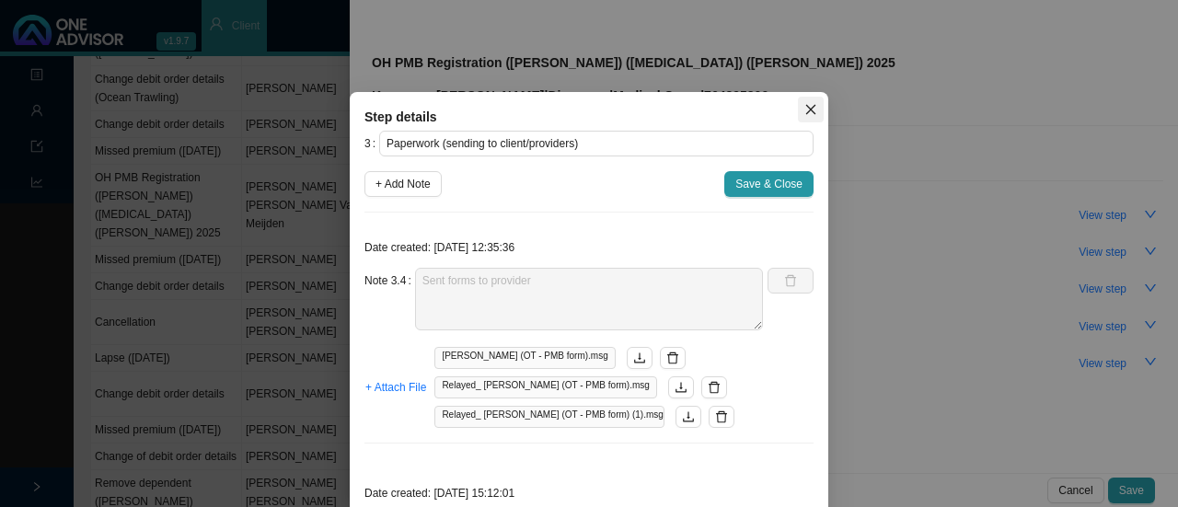
click at [806, 106] on icon "close" at bounding box center [811, 110] width 10 height 10
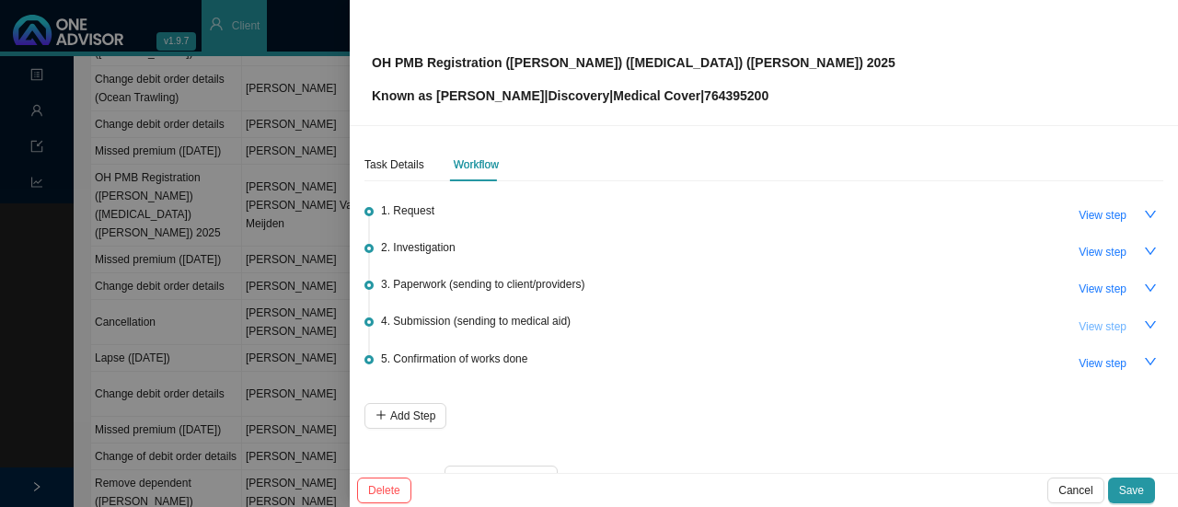
click at [1087, 318] on span "View step" at bounding box center [1102, 326] width 48 height 18
type input "Submission (sending to medical aid)"
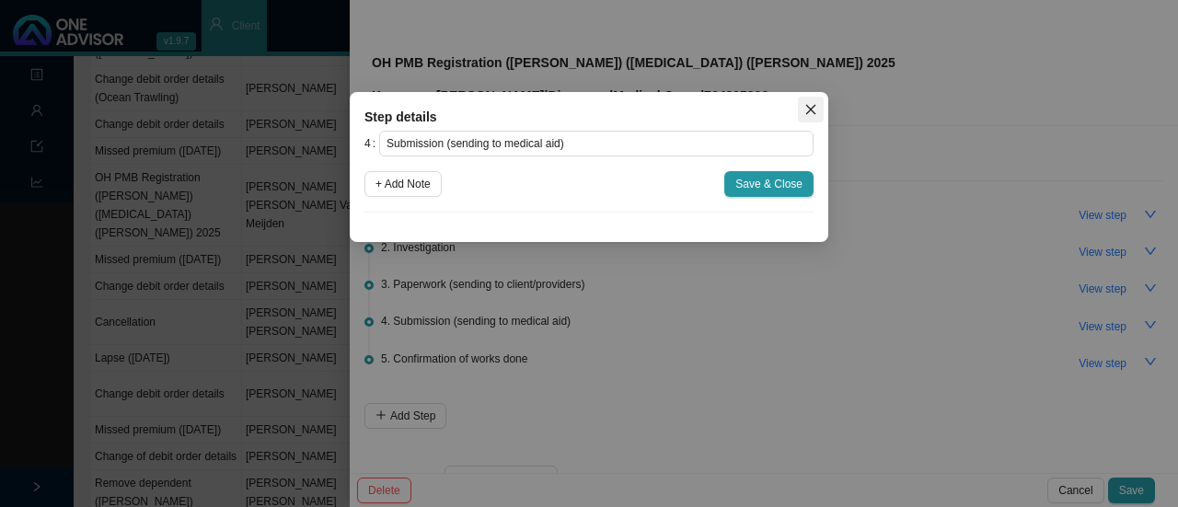
click at [809, 112] on icon "close" at bounding box center [810, 109] width 13 height 13
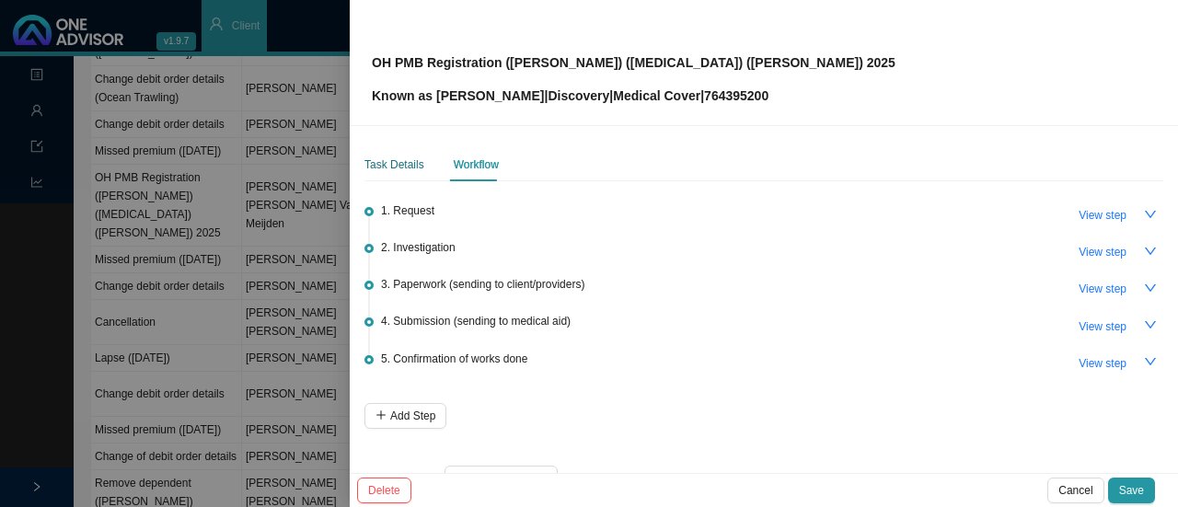
click at [376, 162] on div "Task Details" at bounding box center [394, 164] width 60 height 18
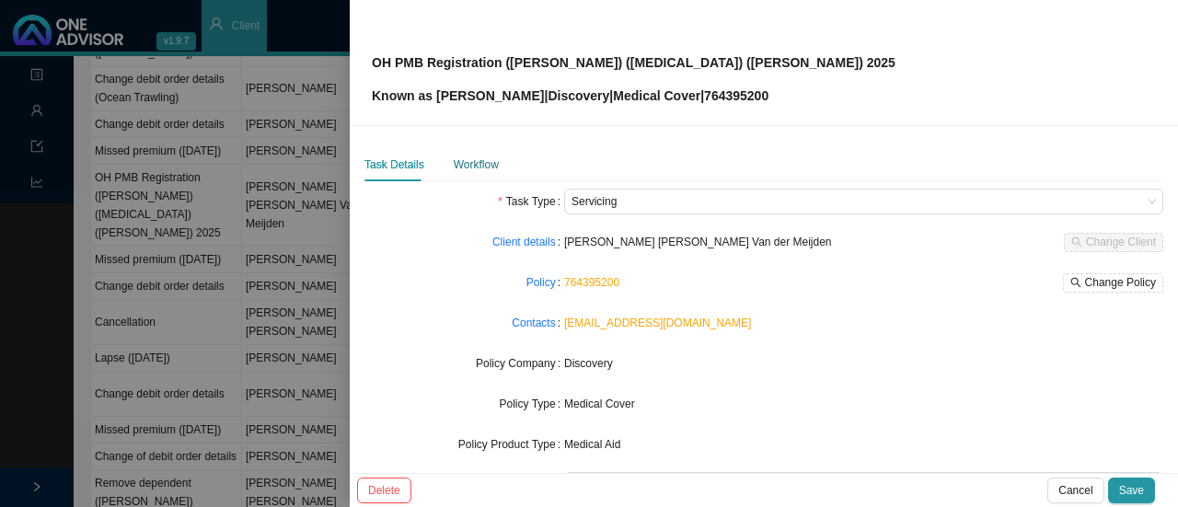
click at [480, 168] on div "Workflow" at bounding box center [476, 164] width 45 height 18
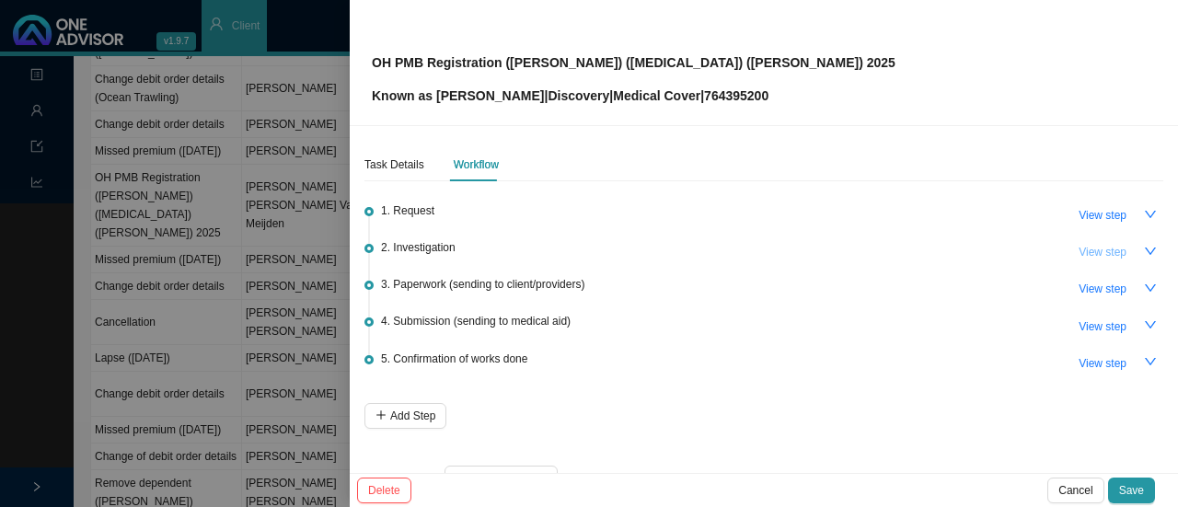
click at [1097, 253] on span "View step" at bounding box center [1102, 252] width 48 height 18
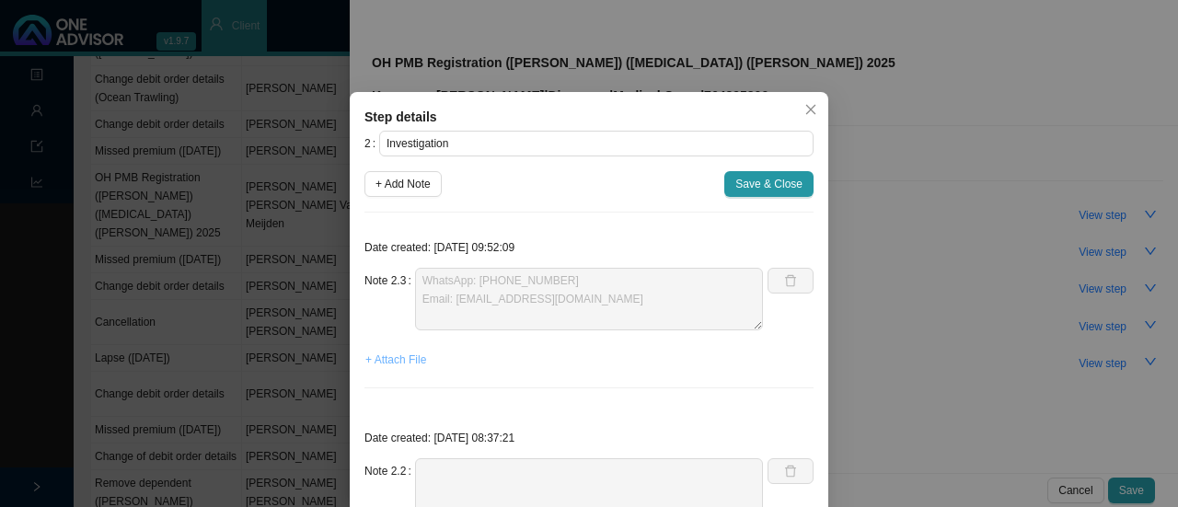
click at [385, 361] on span "+ Attach File" at bounding box center [395, 360] width 61 height 18
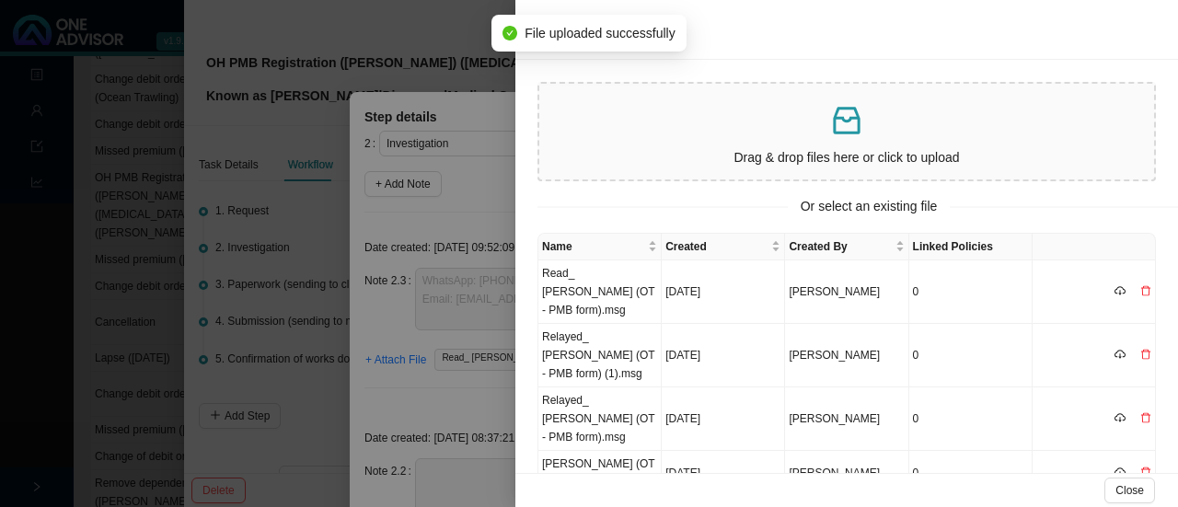
click at [420, 385] on div at bounding box center [589, 253] width 1178 height 507
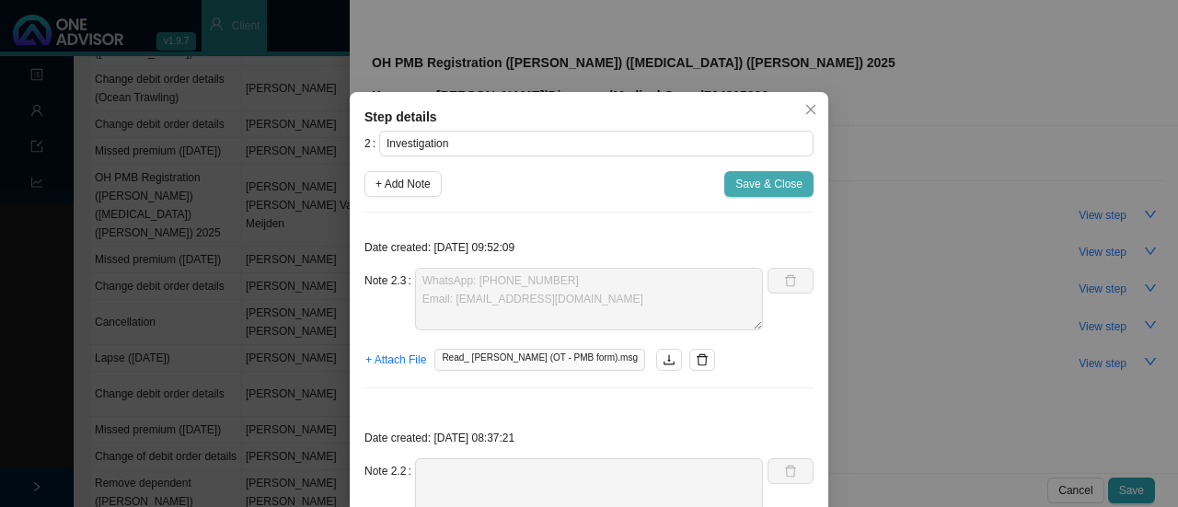
click at [765, 180] on span "Save & Close" at bounding box center [768, 184] width 67 height 18
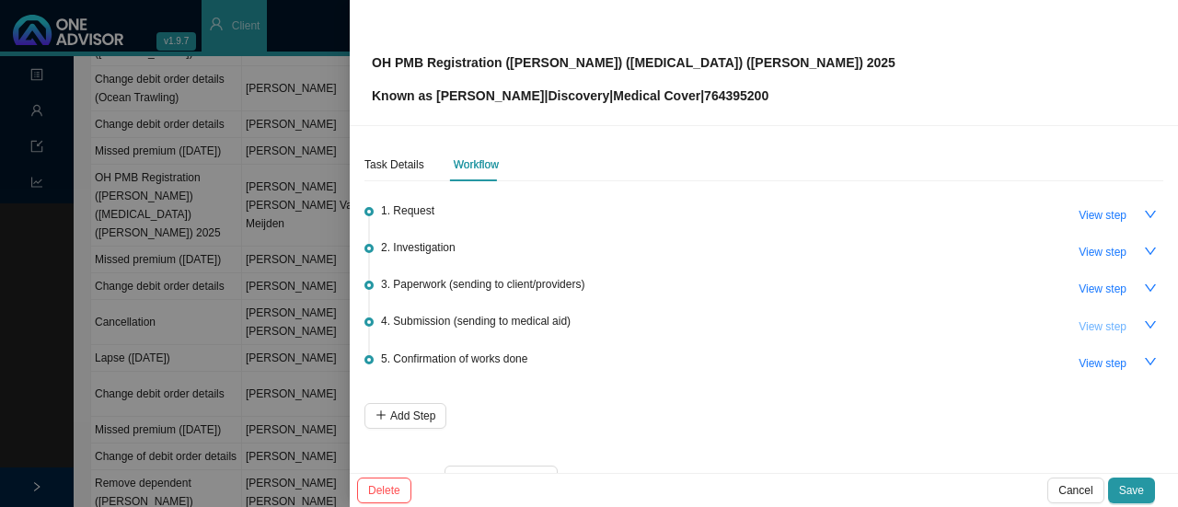
click at [1078, 328] on span "View step" at bounding box center [1102, 326] width 48 height 18
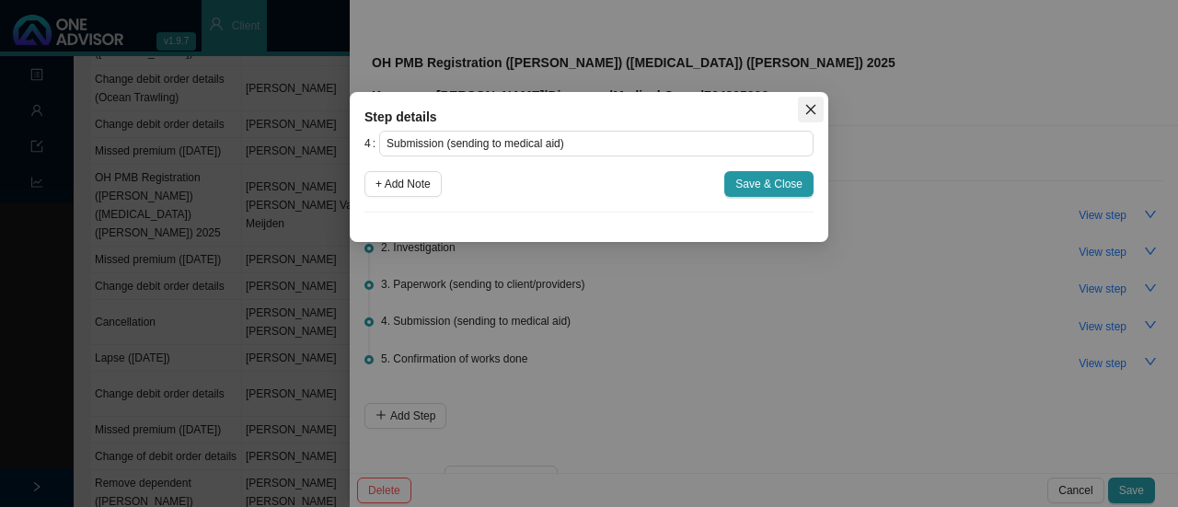
click at [811, 107] on icon "close" at bounding box center [810, 109] width 13 height 13
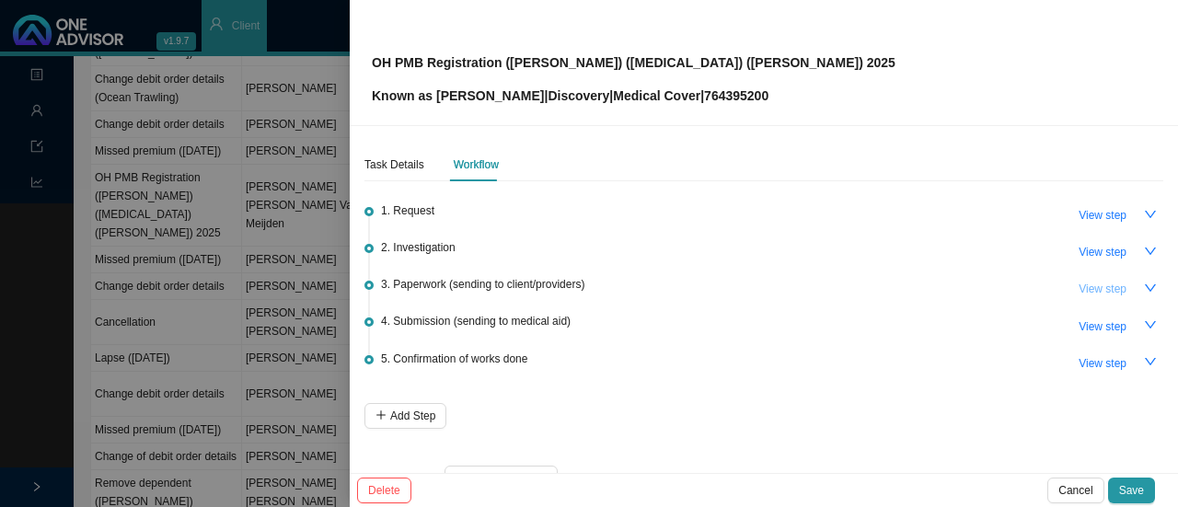
click at [1078, 283] on span "View step" at bounding box center [1102, 289] width 48 height 18
type input "Paperwork (sending to client/providers)"
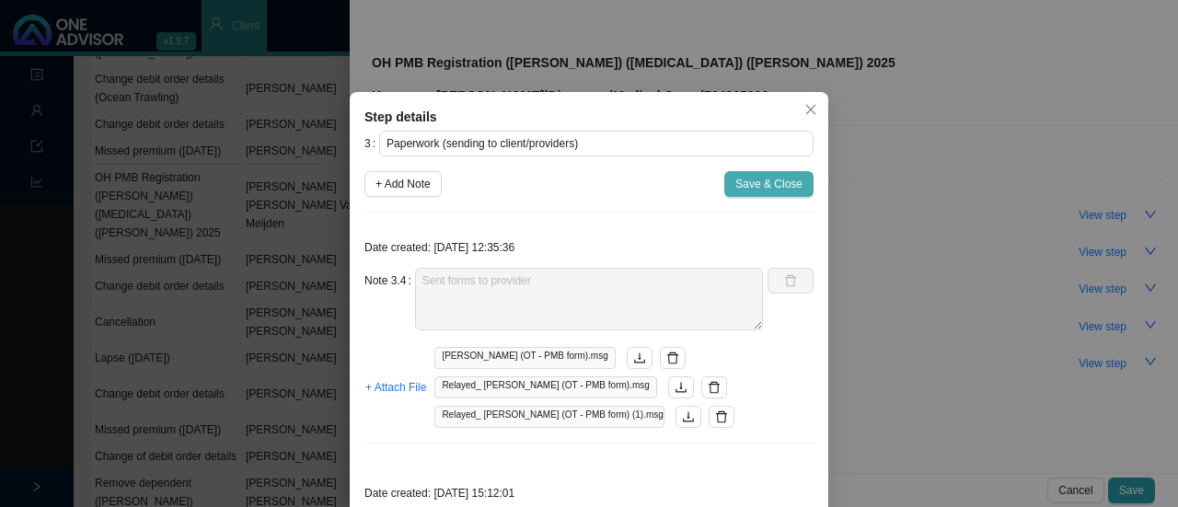
drag, startPoint x: 734, startPoint y: 196, endPoint x: 813, endPoint y: 211, distance: 80.5
click at [734, 195] on button "Save & Close" at bounding box center [768, 184] width 89 height 26
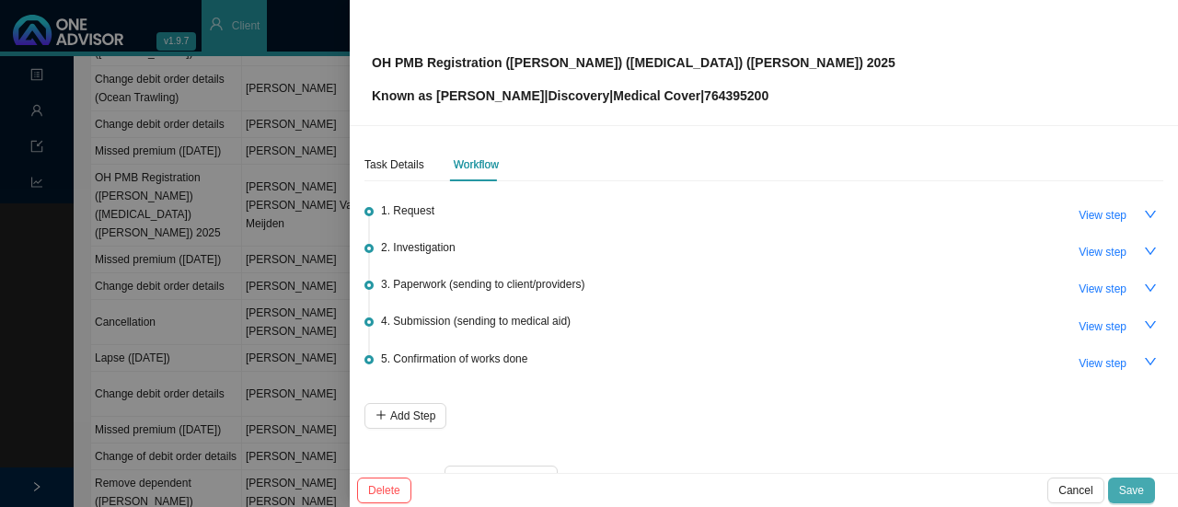
click at [1139, 486] on span "Save" at bounding box center [1131, 490] width 25 height 18
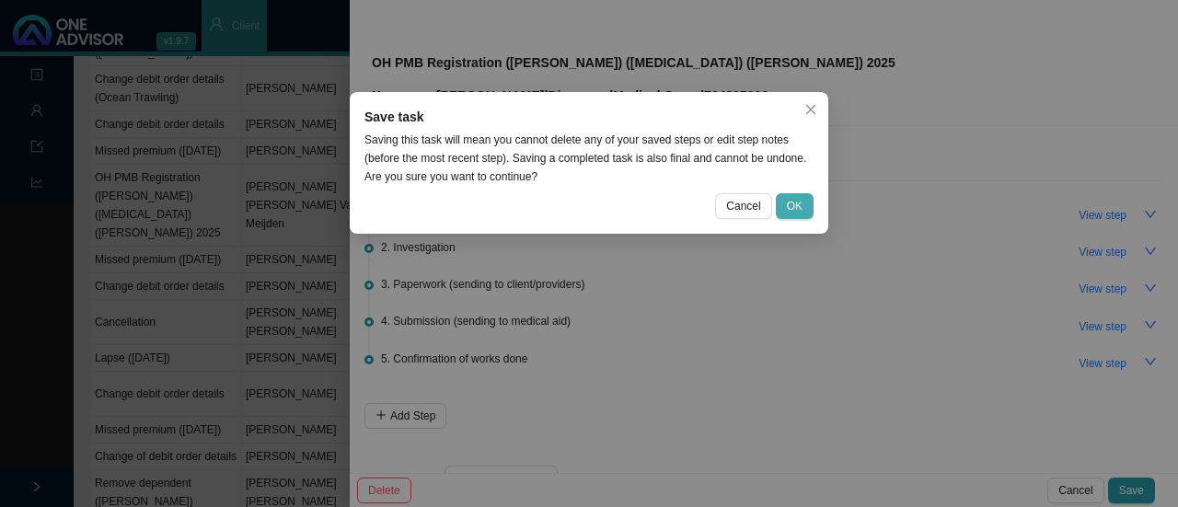
click at [799, 203] on span "OK" at bounding box center [795, 206] width 16 height 18
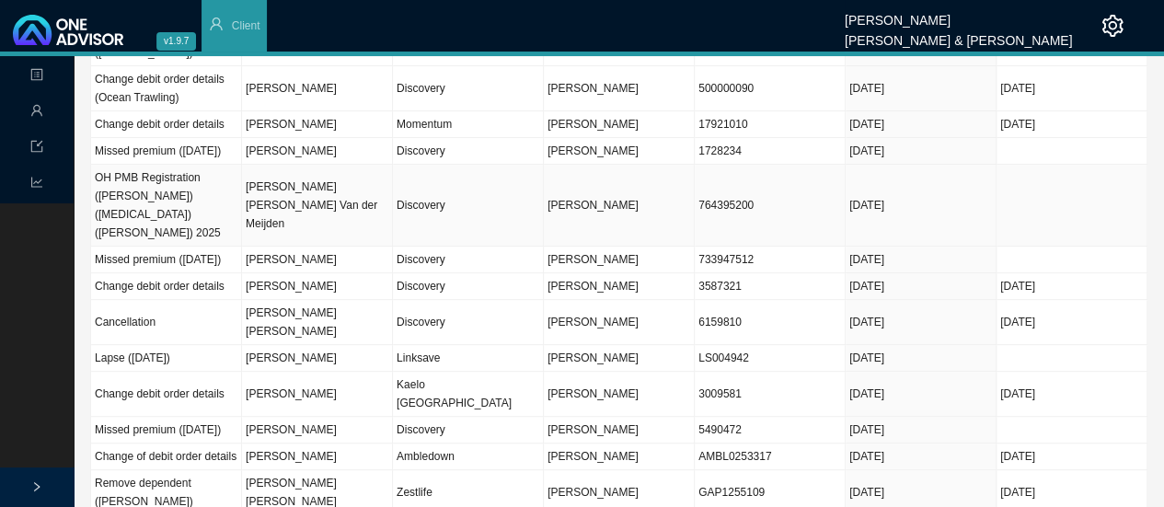
click at [458, 190] on td "Discovery" at bounding box center [468, 206] width 151 height 82
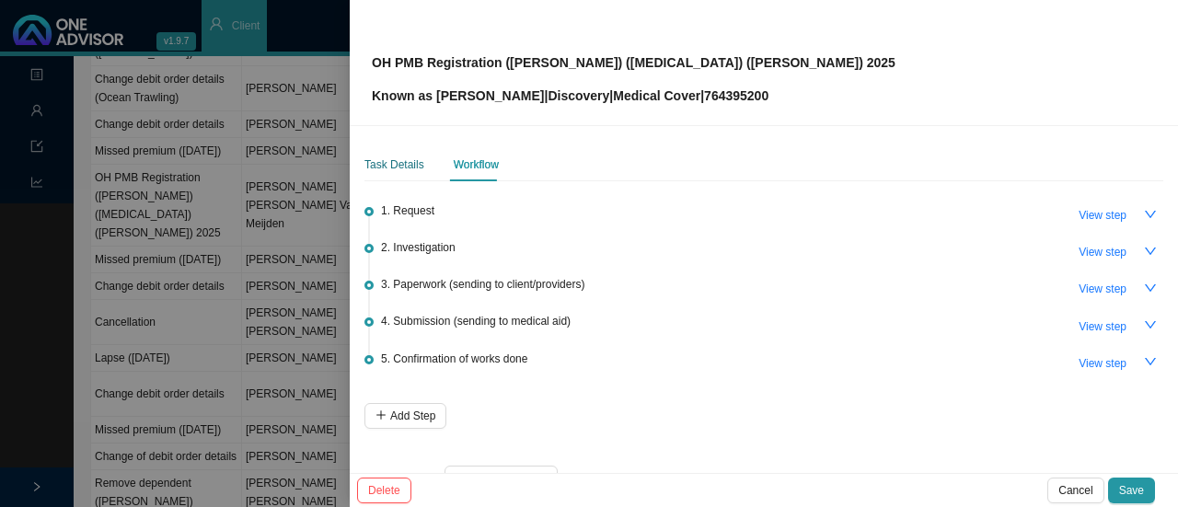
click at [408, 172] on div "Task Details" at bounding box center [394, 164] width 60 height 18
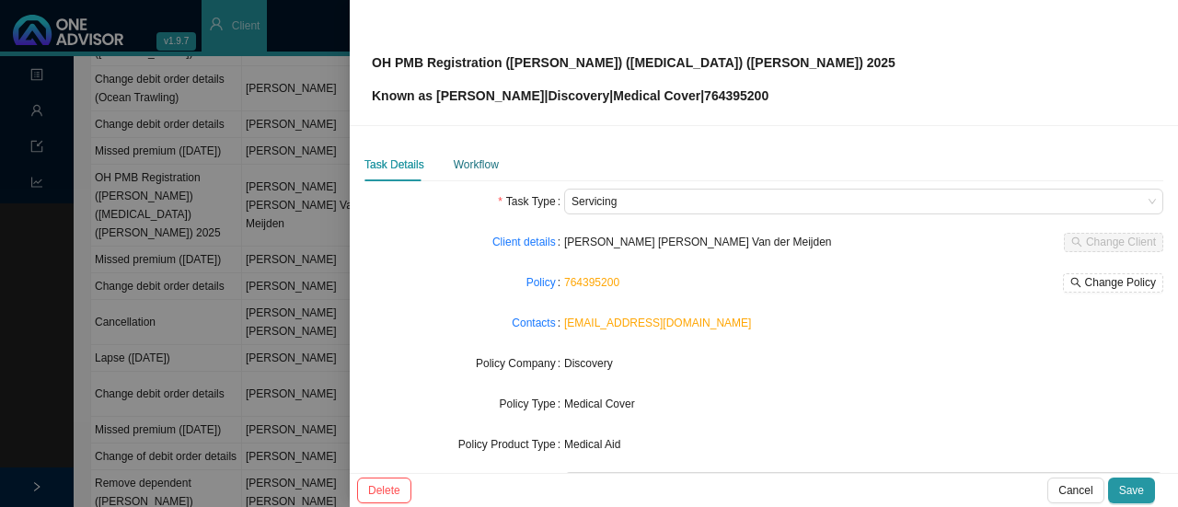
click at [477, 158] on div "Workflow" at bounding box center [476, 164] width 45 height 18
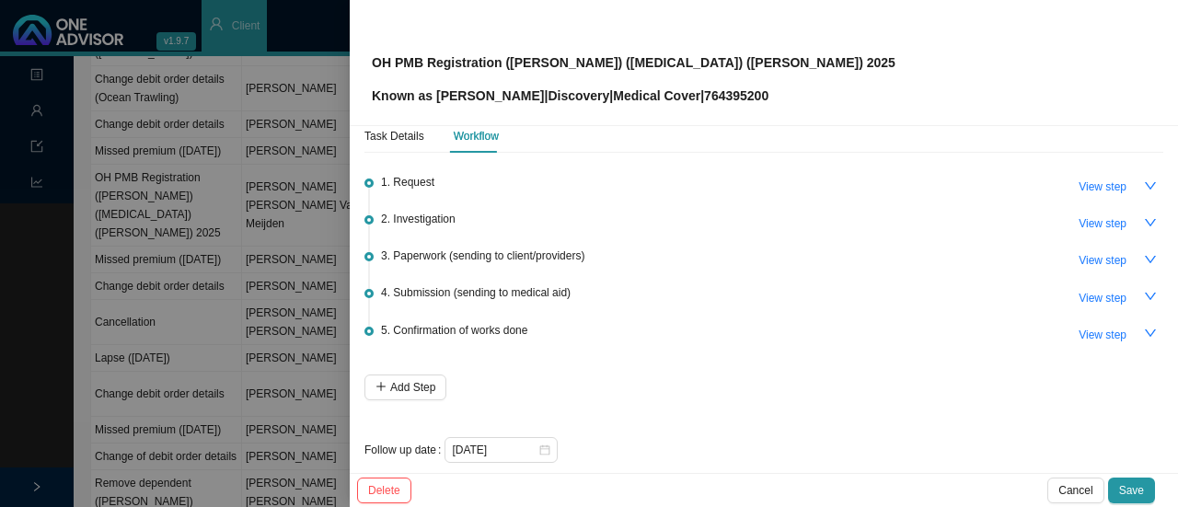
scroll to position [44, 0]
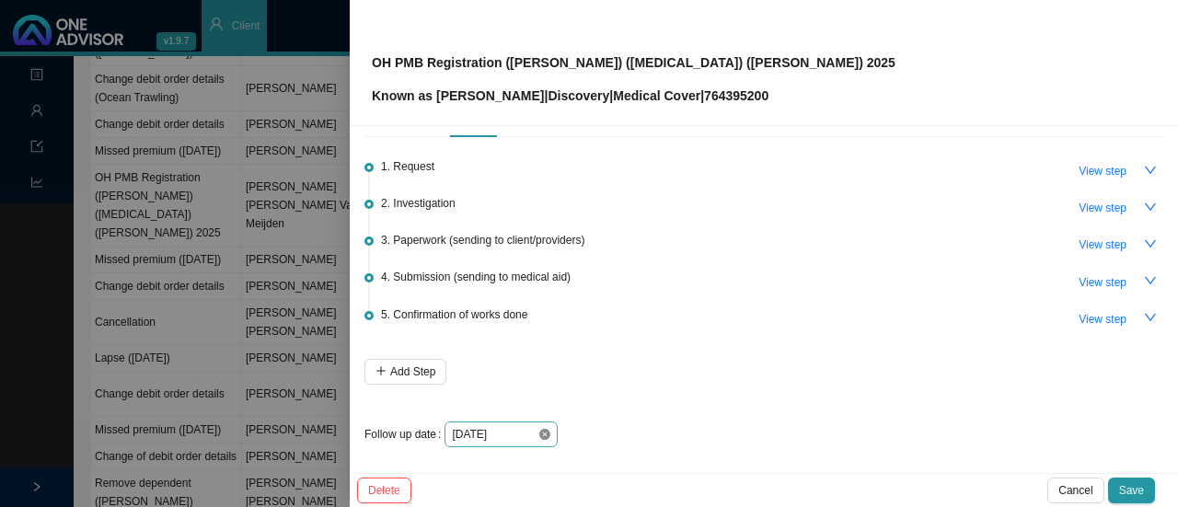
click at [541, 432] on icon "close-circle" at bounding box center [544, 434] width 11 height 11
click at [541, 432] on div at bounding box center [501, 434] width 98 height 18
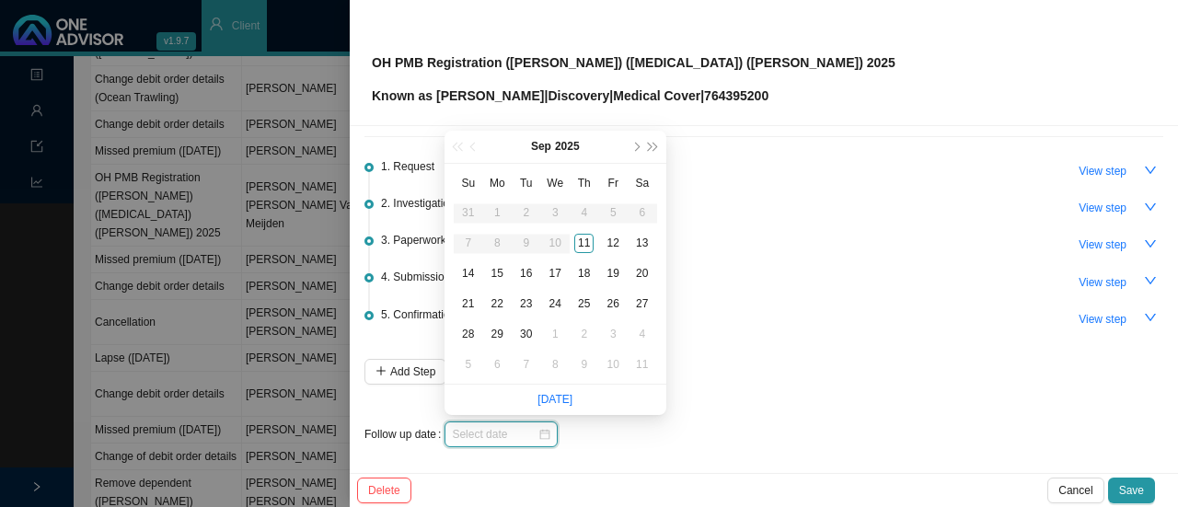
type input "2025-10-11"
type input "[DATE]"
click at [614, 247] on div "12" at bounding box center [613, 243] width 19 height 19
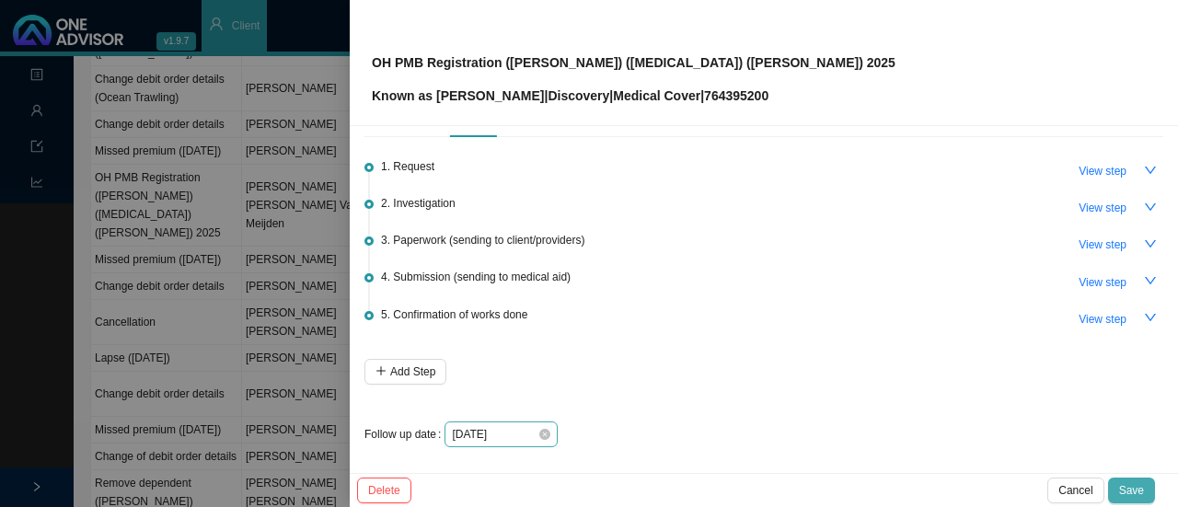
click at [1124, 488] on span "Save" at bounding box center [1131, 490] width 25 height 18
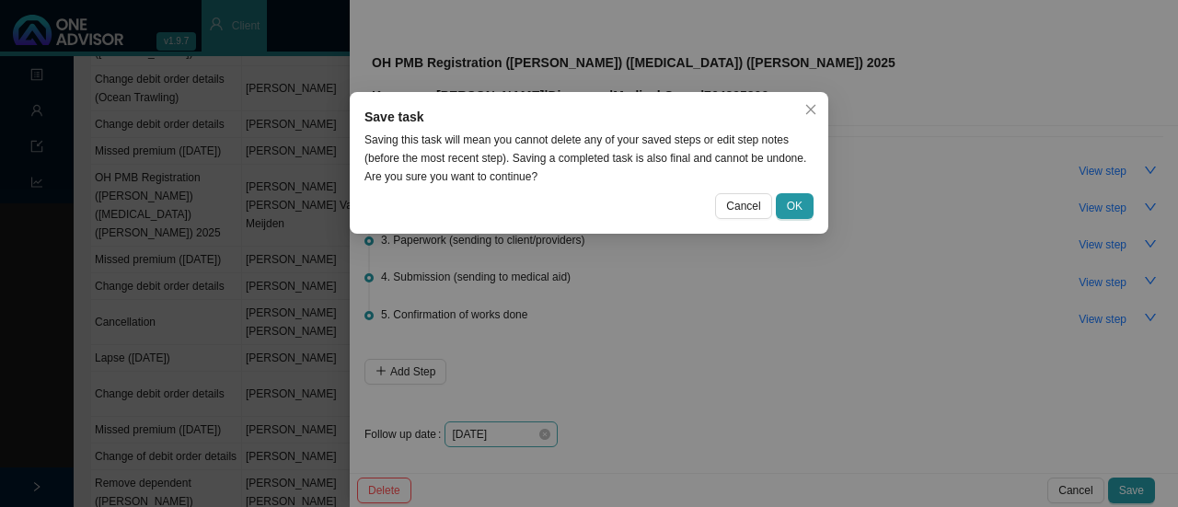
click at [793, 219] on div "Save task Saving this task will mean you cannot delete any of your saved steps …" at bounding box center [589, 163] width 478 height 142
click at [795, 208] on span "OK" at bounding box center [795, 206] width 16 height 18
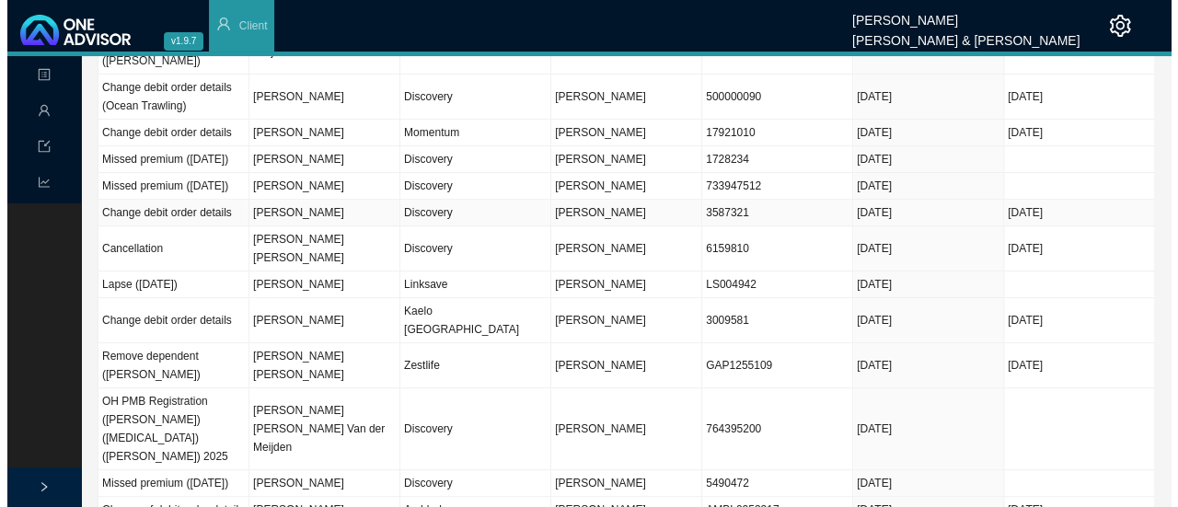
scroll to position [0, 0]
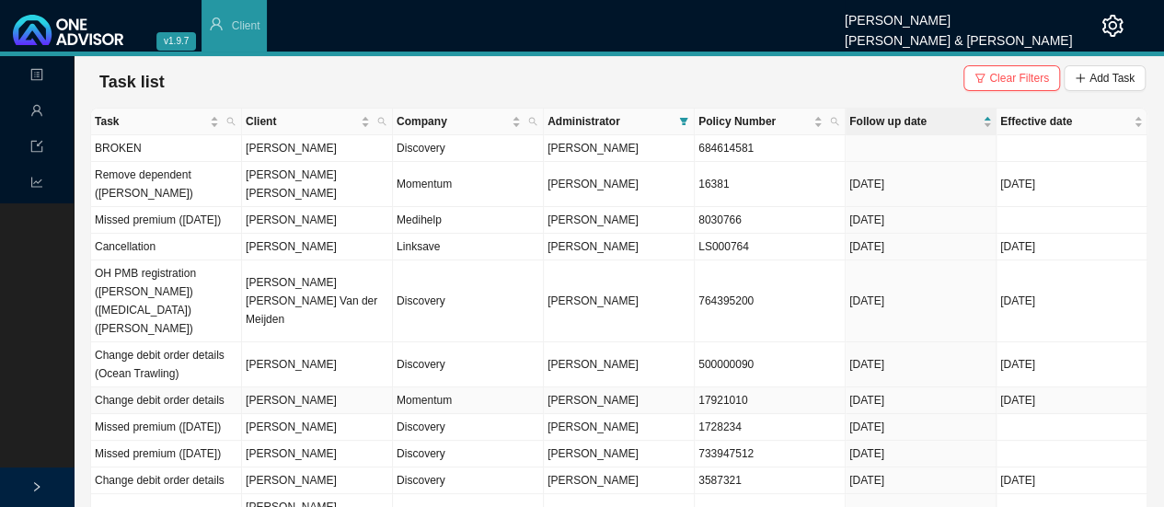
click at [440, 387] on td "Momentum" at bounding box center [468, 400] width 151 height 27
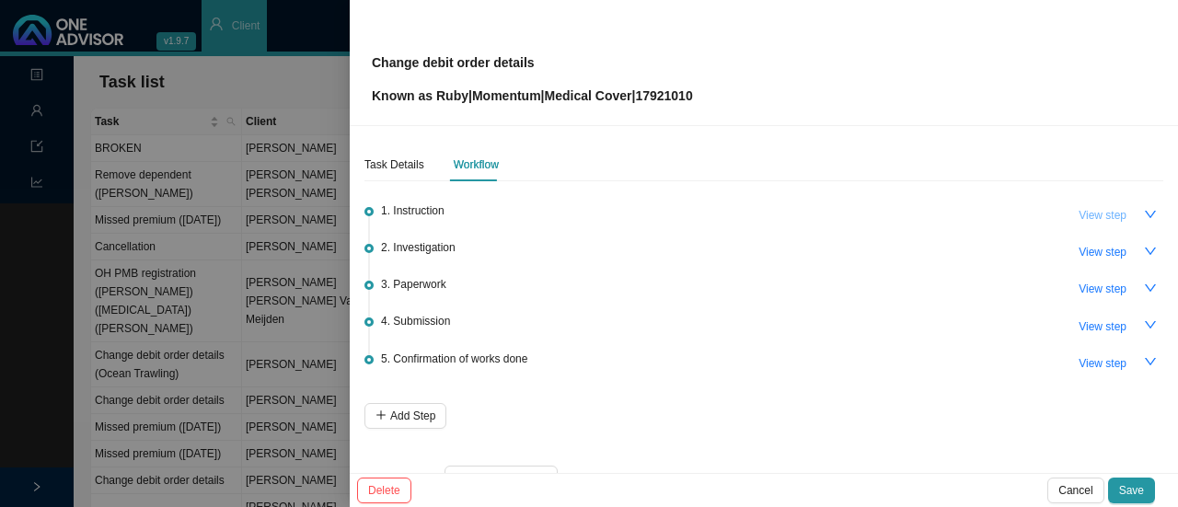
click at [1095, 213] on span "View step" at bounding box center [1102, 215] width 48 height 18
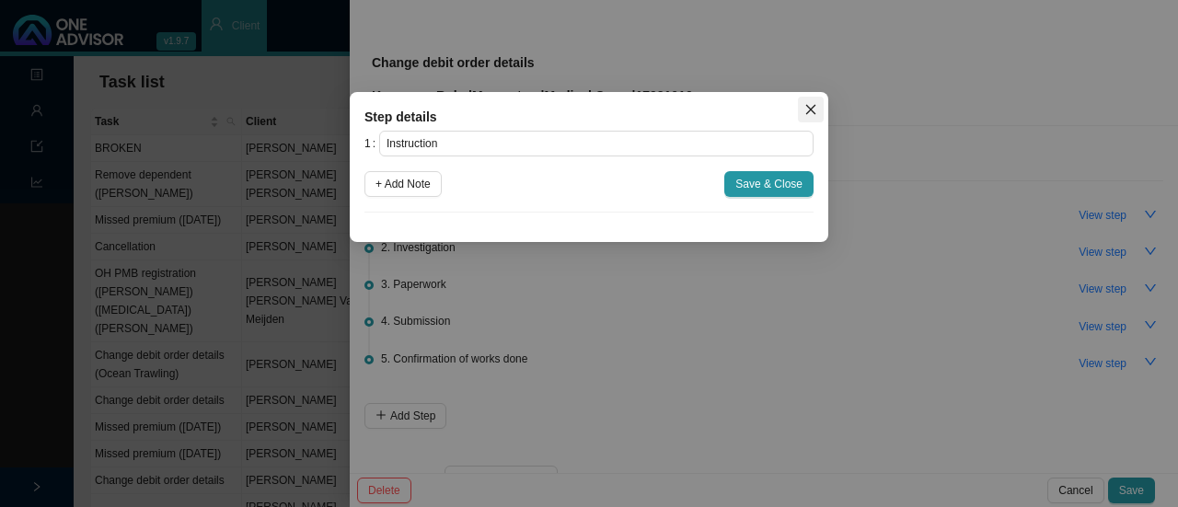
click at [817, 100] on button "Close" at bounding box center [811, 110] width 26 height 26
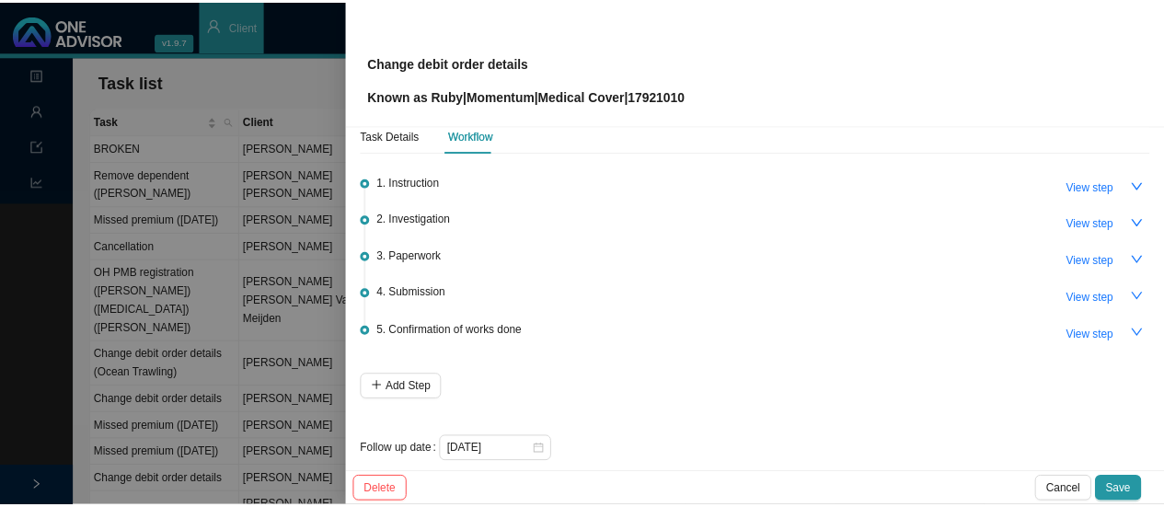
scroll to position [44, 0]
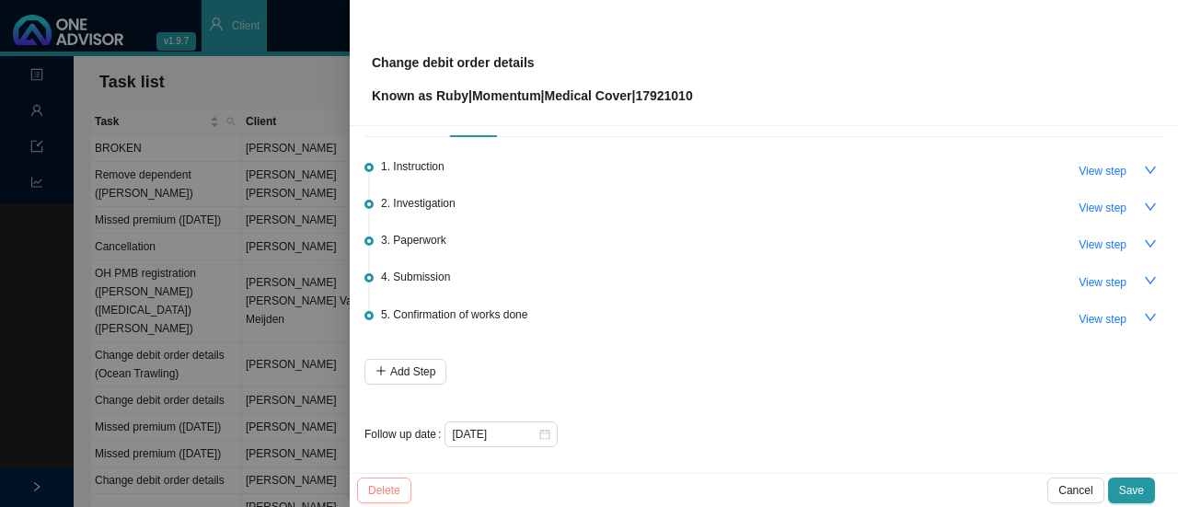
click at [374, 487] on span "Delete" at bounding box center [384, 490] width 32 height 18
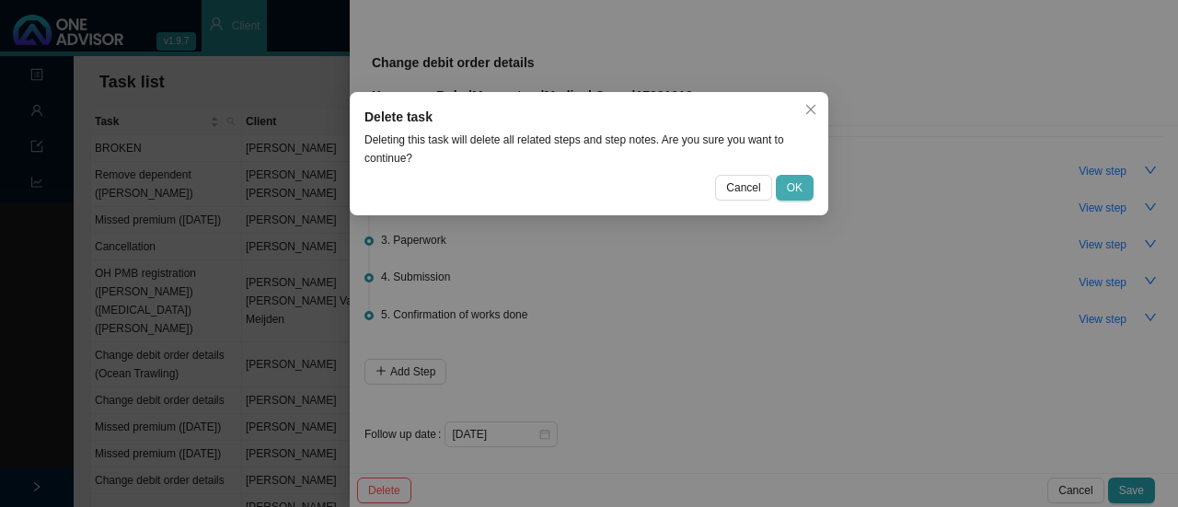
click at [800, 190] on span "OK" at bounding box center [795, 187] width 16 height 18
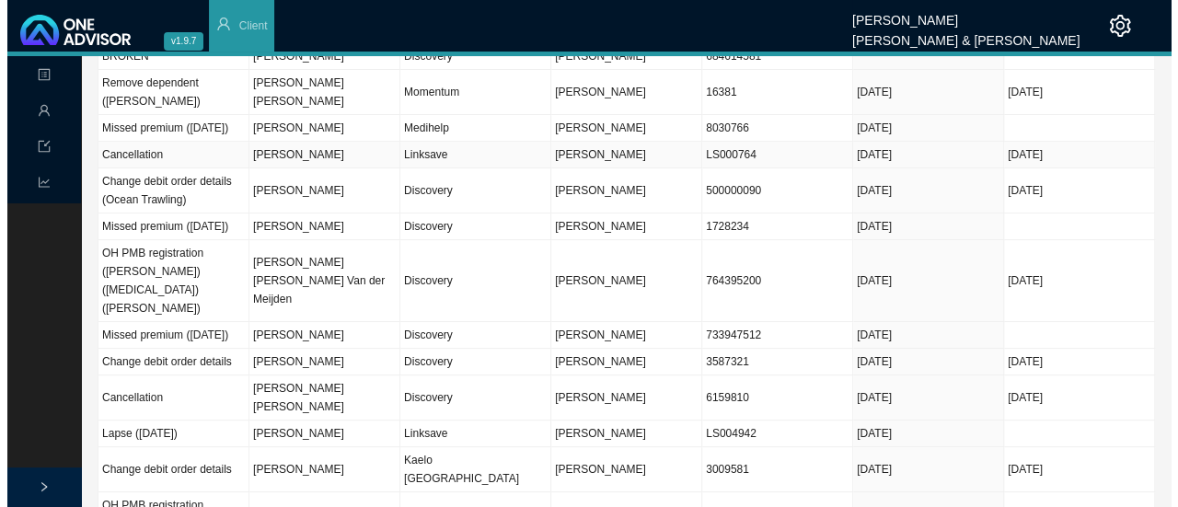
scroll to position [184, 0]
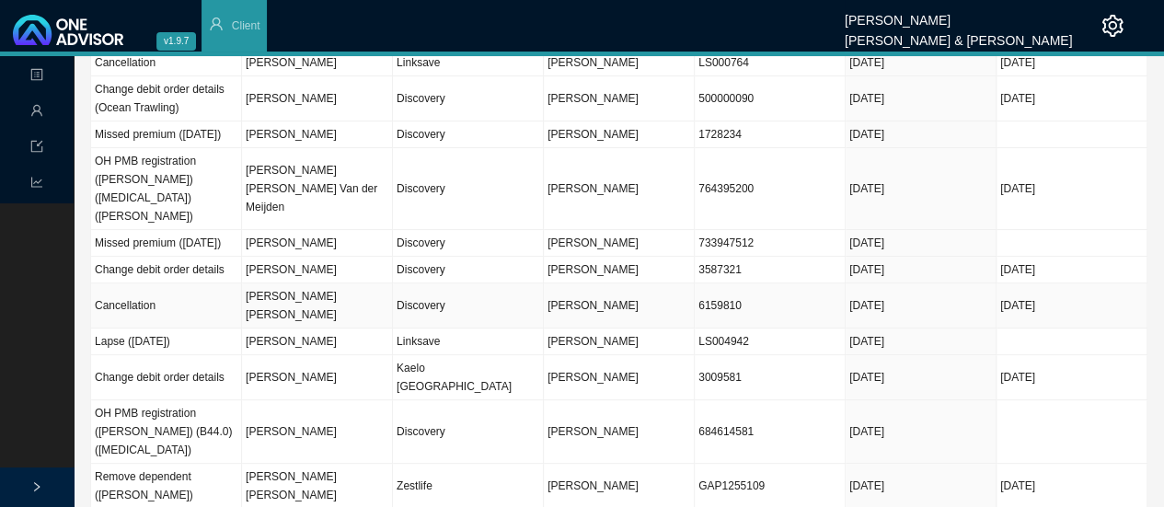
click at [443, 307] on td "Discovery" at bounding box center [468, 305] width 151 height 45
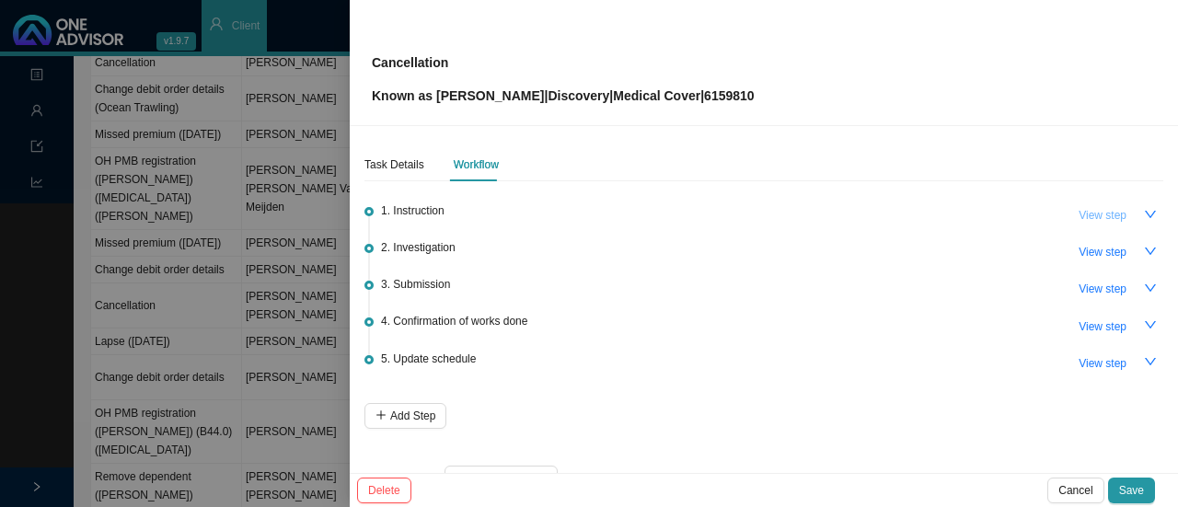
click at [1078, 212] on span "View step" at bounding box center [1102, 215] width 48 height 18
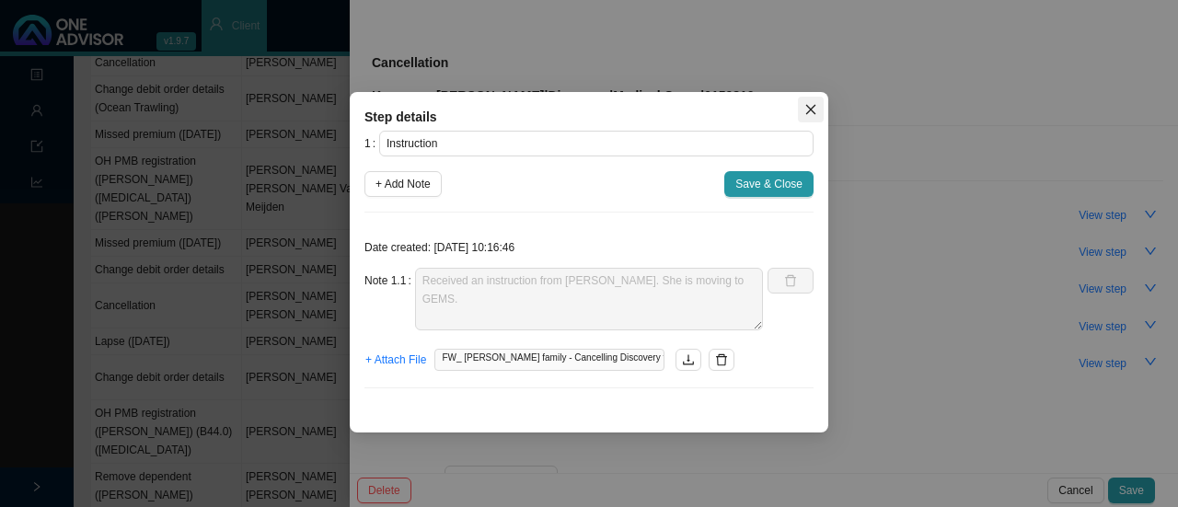
click at [817, 108] on span "Close" at bounding box center [811, 109] width 26 height 13
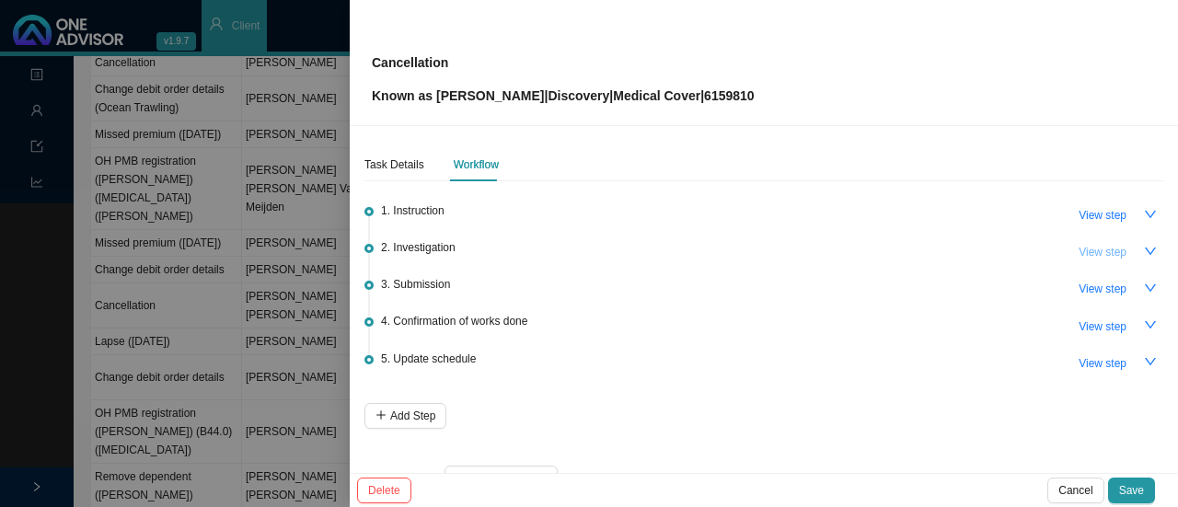
click at [1082, 253] on span "View step" at bounding box center [1102, 252] width 48 height 18
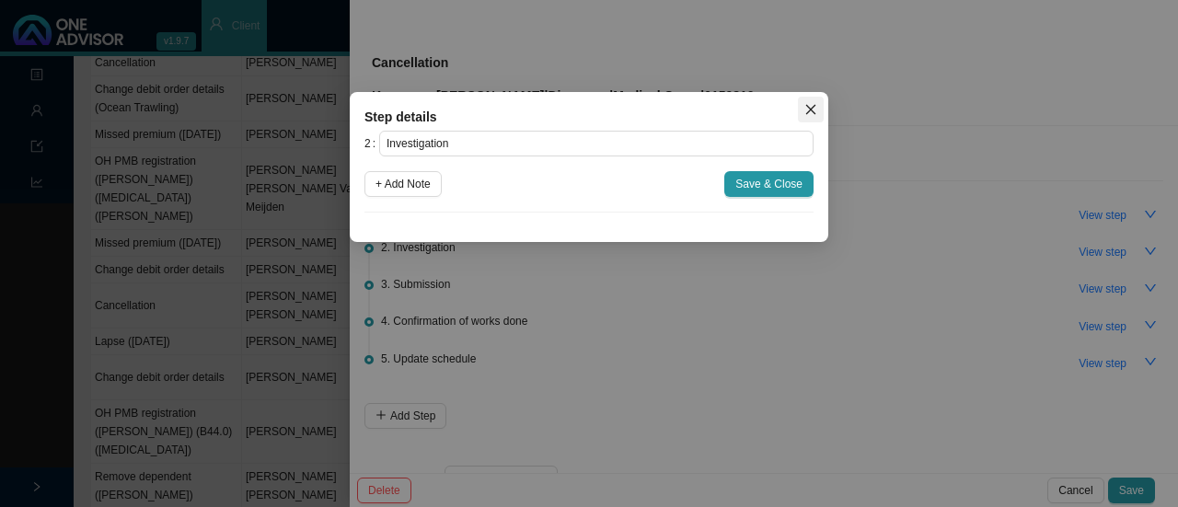
click at [811, 108] on icon "close" at bounding box center [810, 109] width 13 height 13
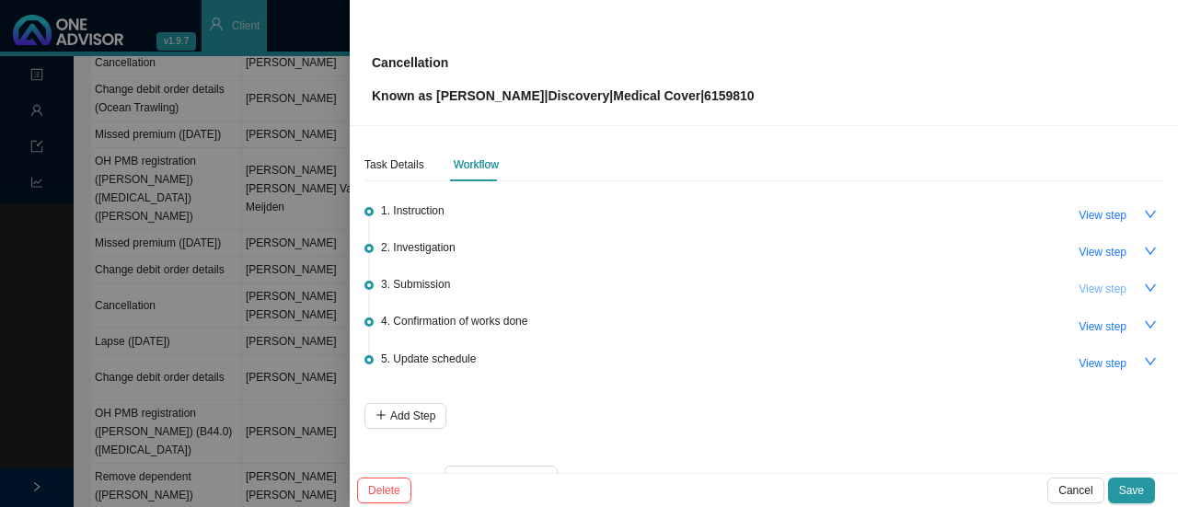
click at [1078, 292] on span "View step" at bounding box center [1102, 289] width 48 height 18
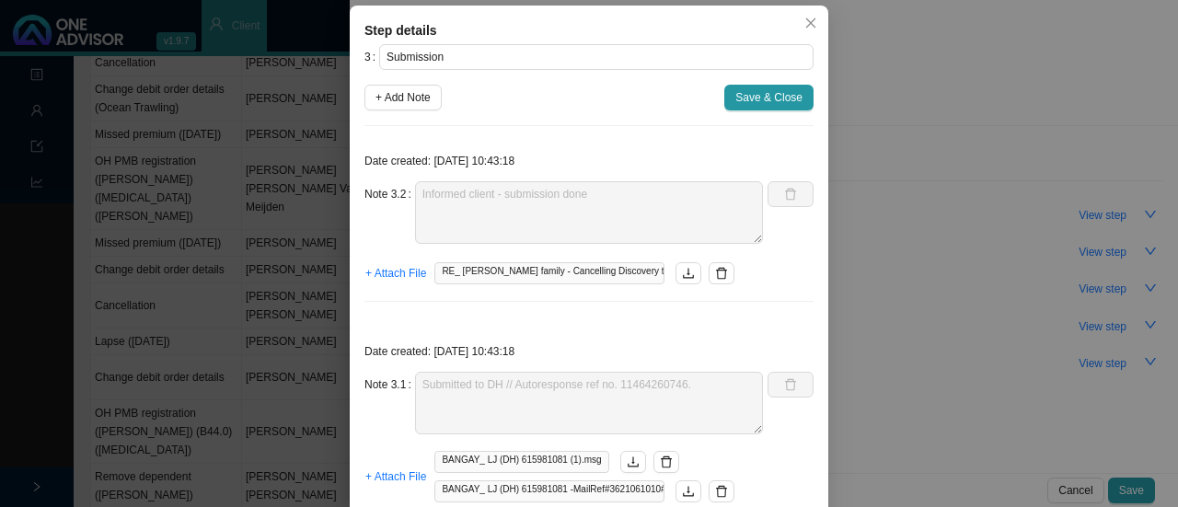
scroll to position [0, 0]
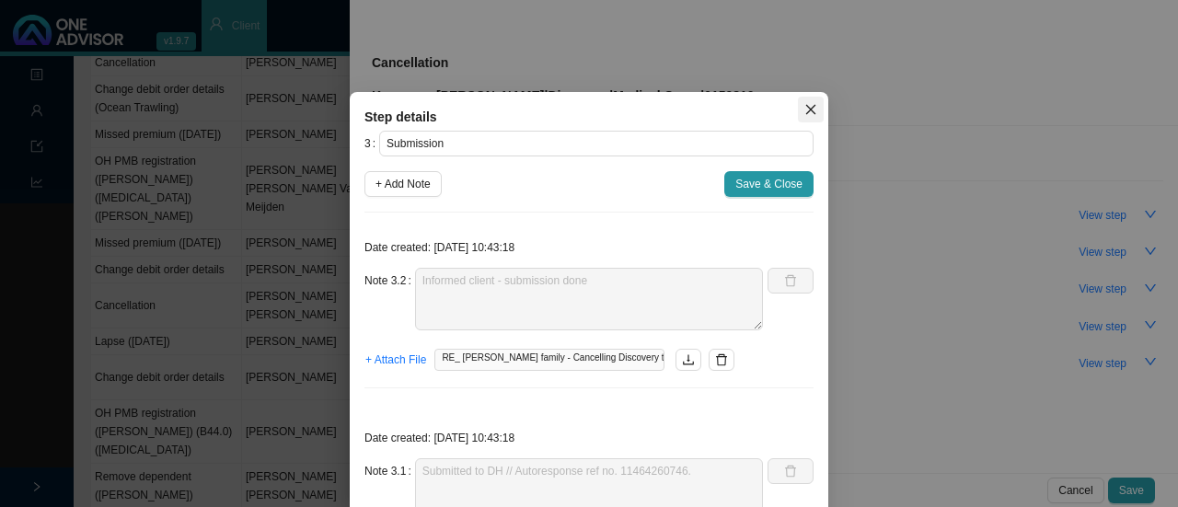
click at [804, 115] on icon "close" at bounding box center [810, 109] width 13 height 13
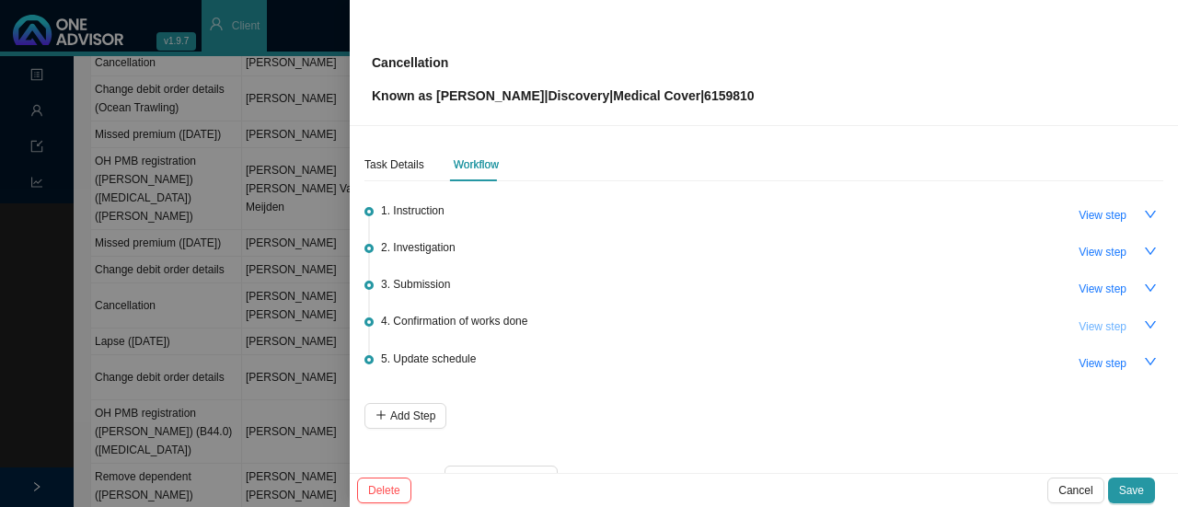
click at [1093, 318] on span "View step" at bounding box center [1102, 326] width 48 height 18
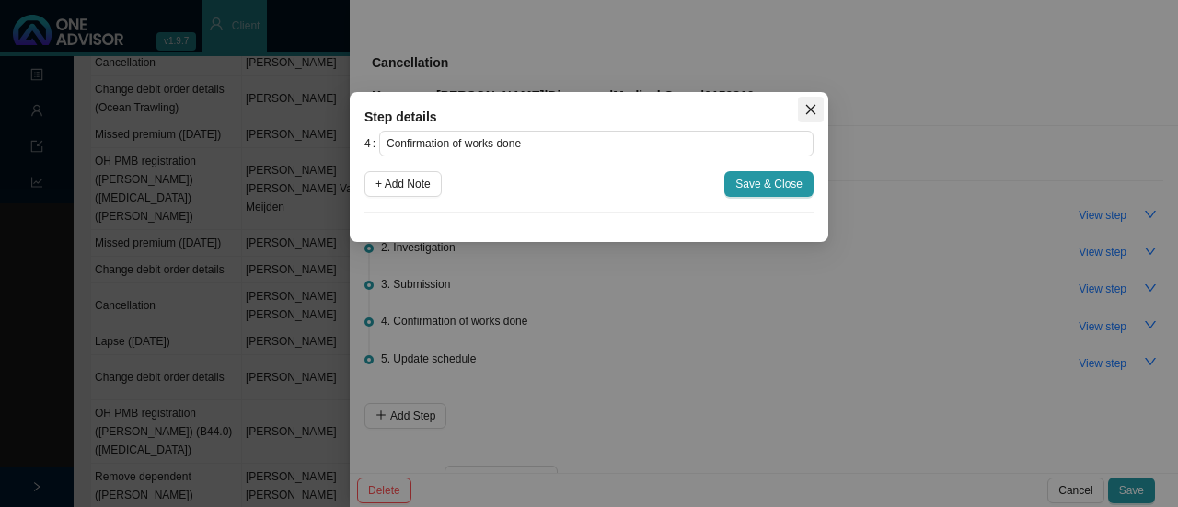
click at [810, 113] on icon "close" at bounding box center [810, 109] width 13 height 13
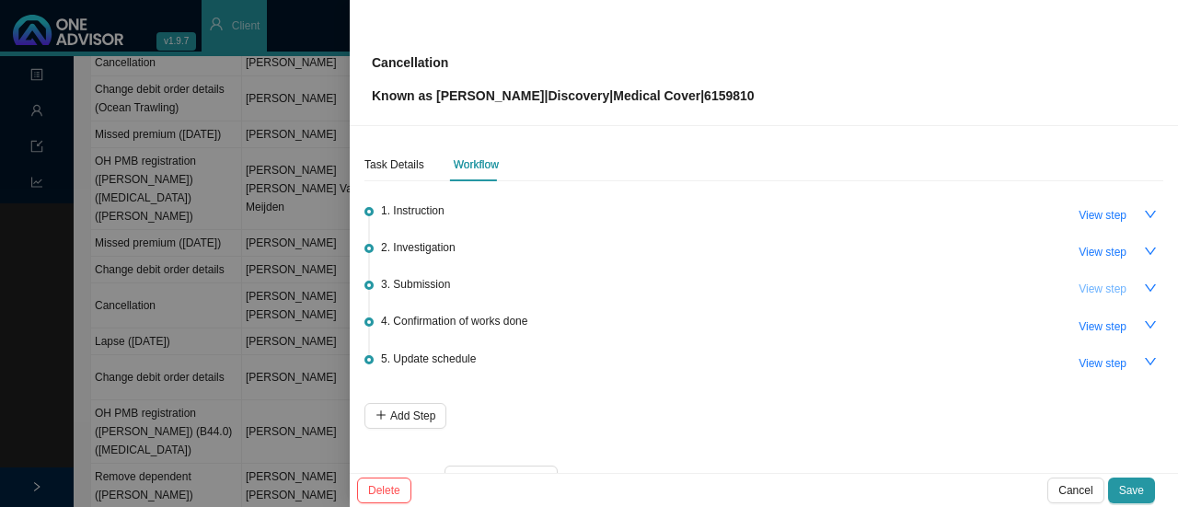
click at [1078, 288] on span "View step" at bounding box center [1102, 289] width 48 height 18
type input "Submission"
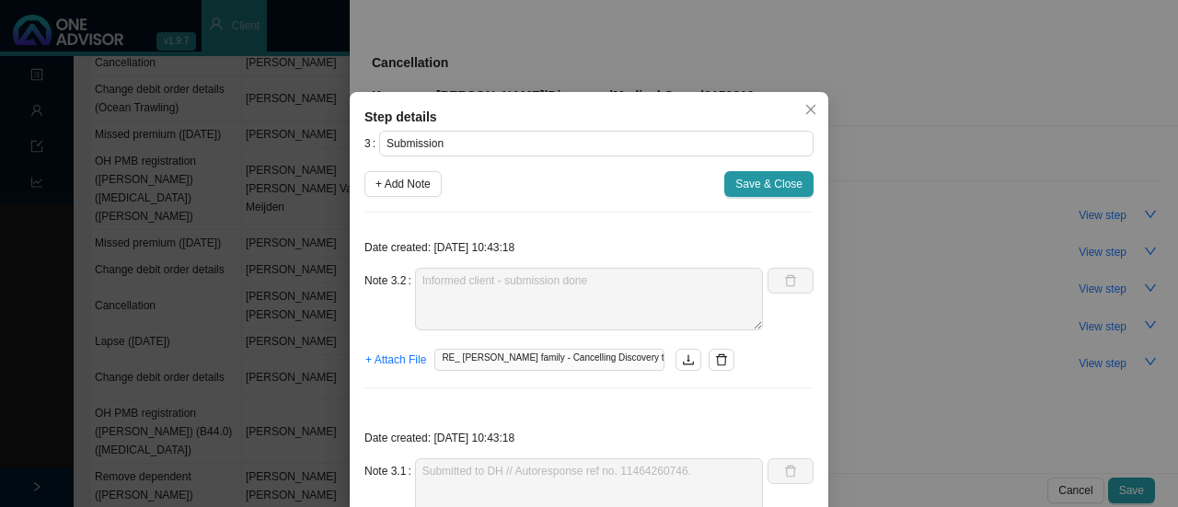
click at [418, 179] on span "+ Add Note" at bounding box center [402, 184] width 55 height 18
type textarea "Informed client - submission done"
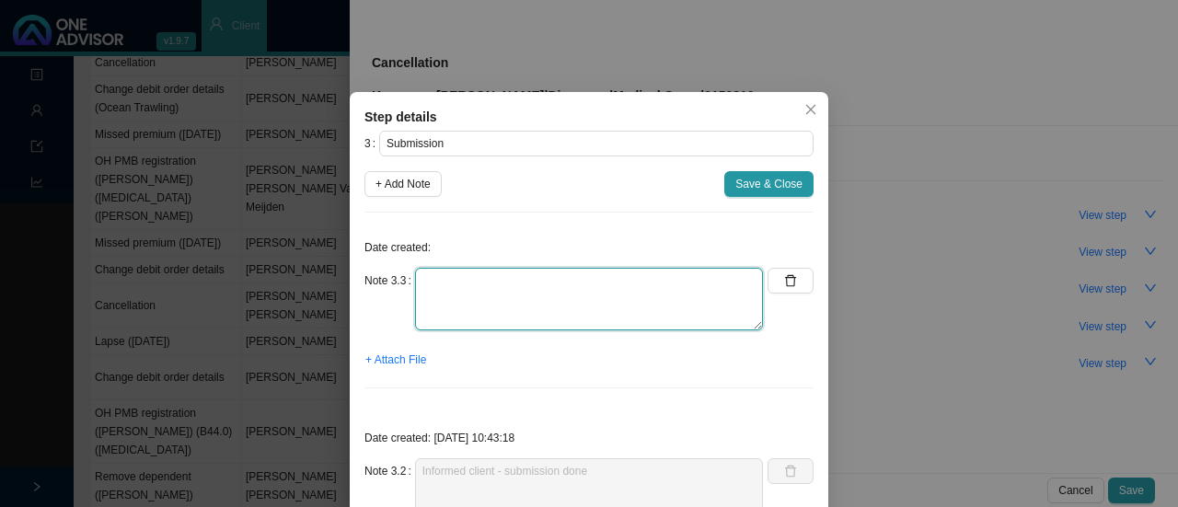
click at [475, 308] on textarea at bounding box center [589, 299] width 348 height 63
type textarea "Called DH // Received & actioned over the phone Ref"
click at [676, 277] on textarea "Called DH // Received & actioned over the phone Ref" at bounding box center [589, 299] width 348 height 63
drag, startPoint x: 444, startPoint y: 305, endPoint x: 409, endPoint y: 273, distance: 47.5
click at [415, 273] on textarea "Called DH // Received & actioned over the phone Ref" at bounding box center [589, 299] width 348 height 63
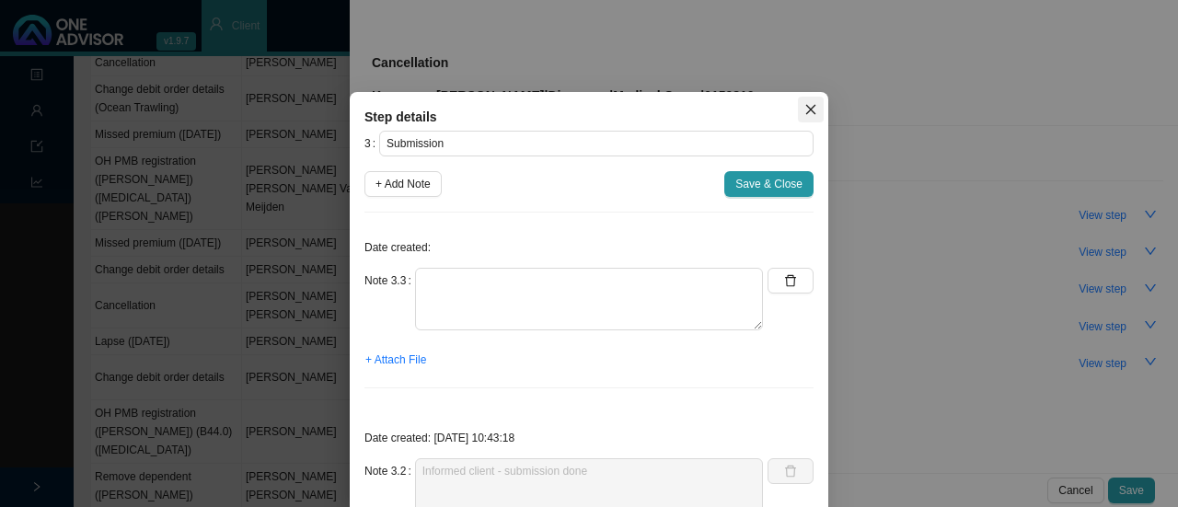
click at [804, 104] on icon "close" at bounding box center [810, 109] width 13 height 13
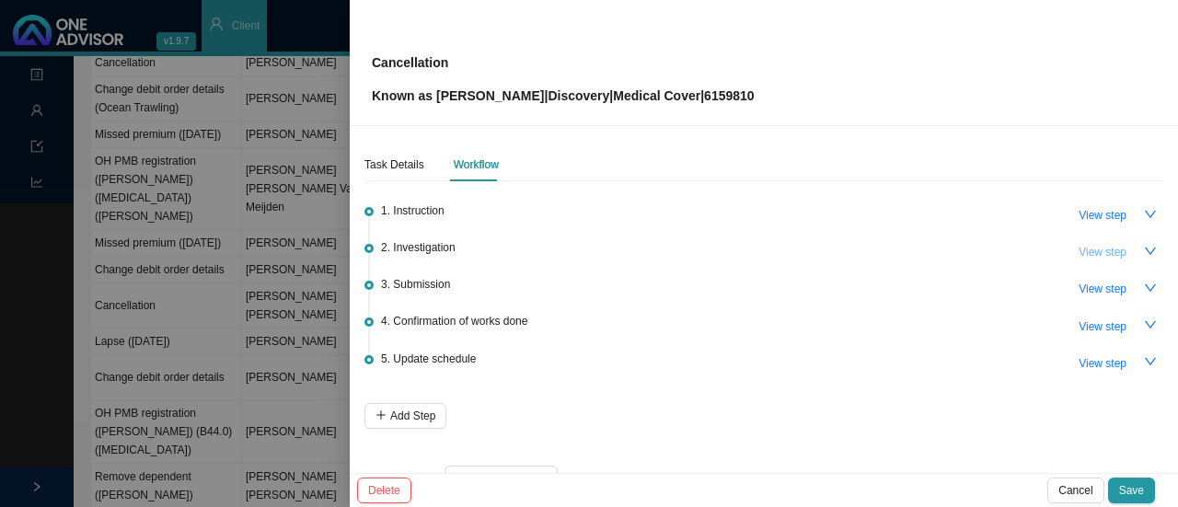
click at [1099, 245] on span "View step" at bounding box center [1102, 252] width 48 height 18
type input "Investigation"
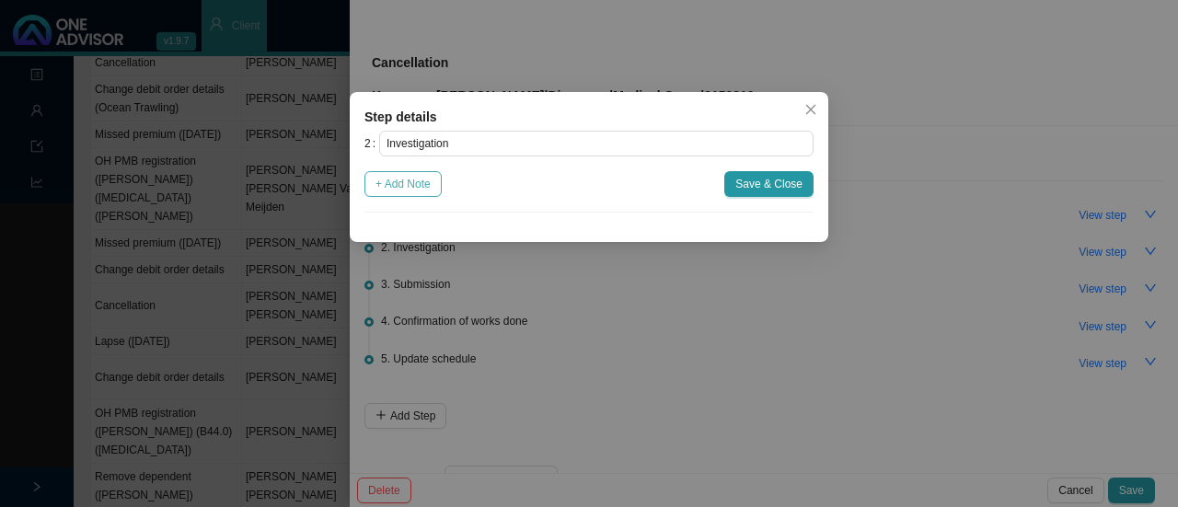
click at [401, 181] on span "+ Add Note" at bounding box center [402, 184] width 55 height 18
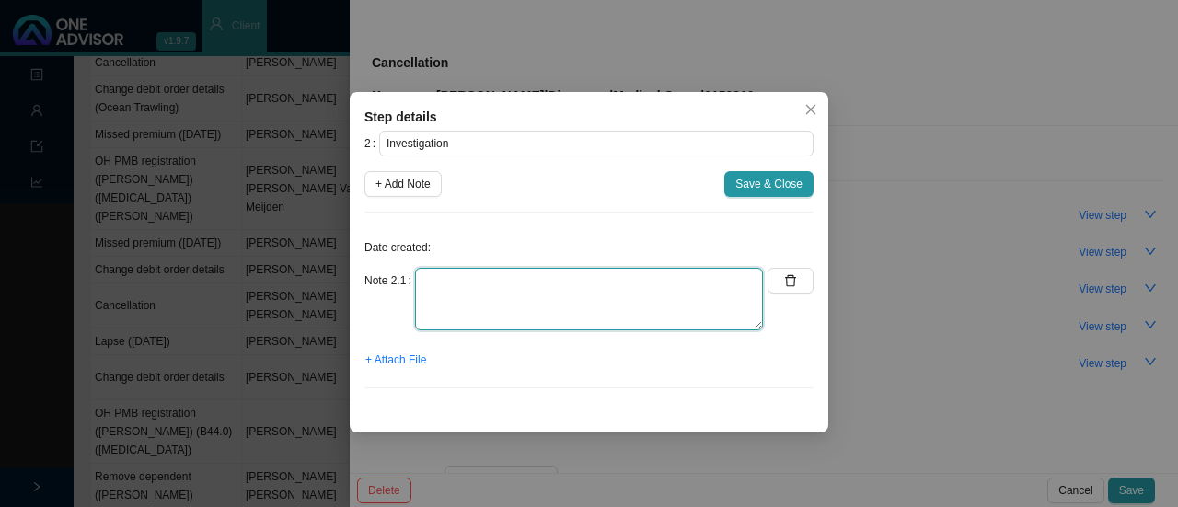
click at [443, 299] on textarea at bounding box center [589, 299] width 348 height 63
type textarea "c"
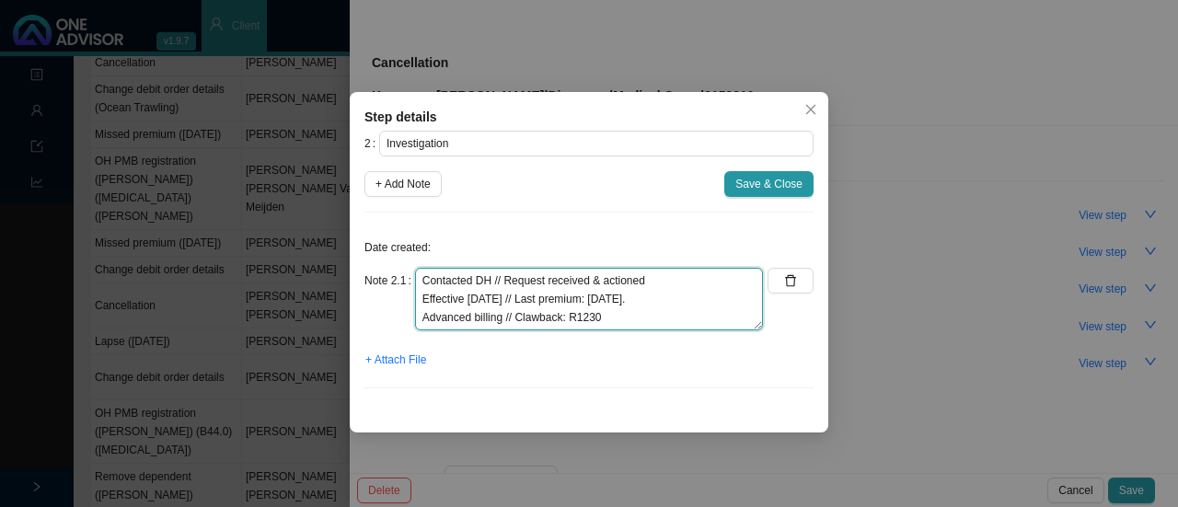
click at [559, 316] on textarea "Contacted DH // Request received & actioned Effective 31.10.2025 // Last premiu…" at bounding box center [589, 299] width 348 height 63
click at [689, 316] on textarea "Contacted DH // Request received & actioned Effective 31.10.2025 // Last premiu…" at bounding box center [589, 299] width 348 height 63
click at [687, 299] on textarea "Contacted DH // Request received & actioned Effective 31.10.2025 // Last premiu…" at bounding box center [589, 299] width 348 height 63
drag, startPoint x: 595, startPoint y: 297, endPoint x: 613, endPoint y: 297, distance: 17.5
click at [596, 297] on textarea "Contacted DH // Request received & actioned Effective 31.10.2025 // Last premiu…" at bounding box center [589, 299] width 348 height 63
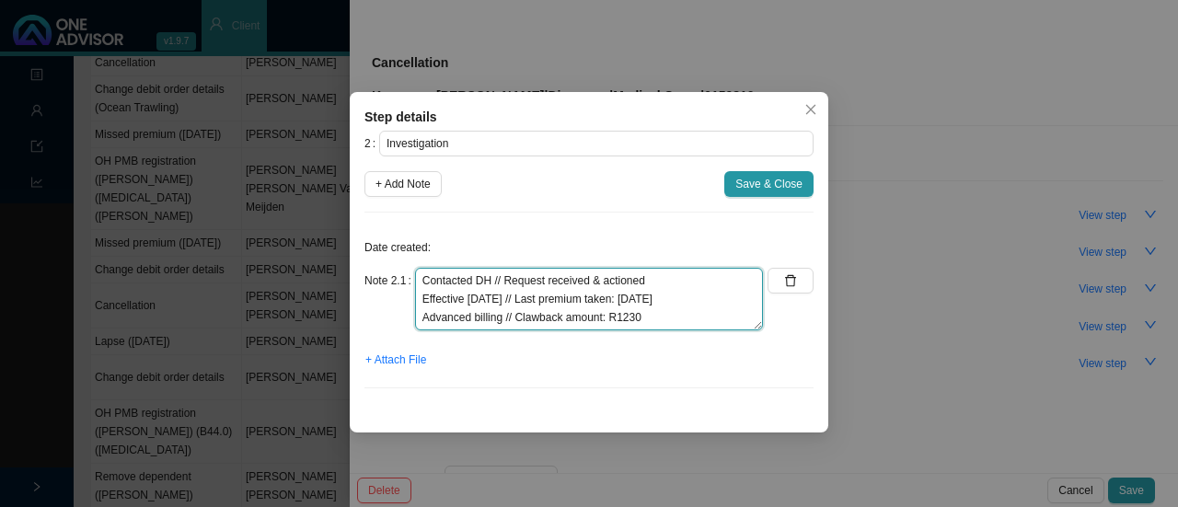
click at [661, 317] on textarea "Contacted DH // Request received & actioned Effective 31.10.2025 // Last premiu…" at bounding box center [589, 299] width 348 height 63
drag, startPoint x: 670, startPoint y: 318, endPoint x: 397, endPoint y: 277, distance: 275.5
click at [397, 277] on div "Note 2.1 Contacted DH // Request received & actioned Effective 31.10.2025 // La…" at bounding box center [563, 299] width 398 height 63
click at [668, 321] on textarea "Contacted DH // Request received & actioned Effective 31.10.2025 // Last premiu…" at bounding box center [589, 299] width 348 height 63
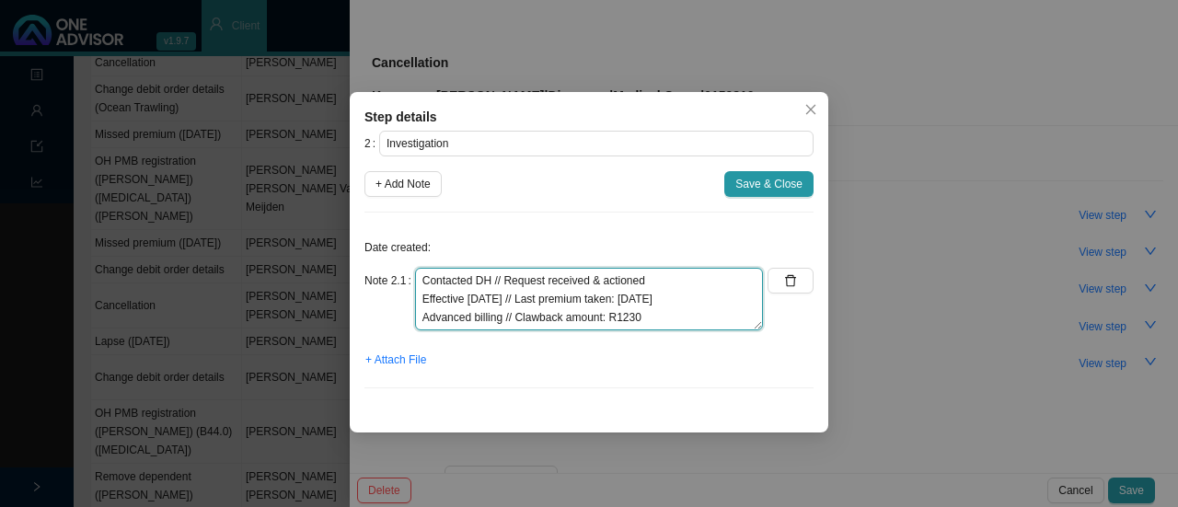
drag, startPoint x: 683, startPoint y: 278, endPoint x: 361, endPoint y: 270, distance: 322.1
click at [361, 270] on div "Step details 2 Investigation + Add Note Save & Close Date created: Note 2.1 Con…" at bounding box center [589, 262] width 478 height 340
click at [673, 315] on textarea "Contacted DH // Request received & actioned Effective 31.10.2025 // Last premiu…" at bounding box center [589, 299] width 348 height 63
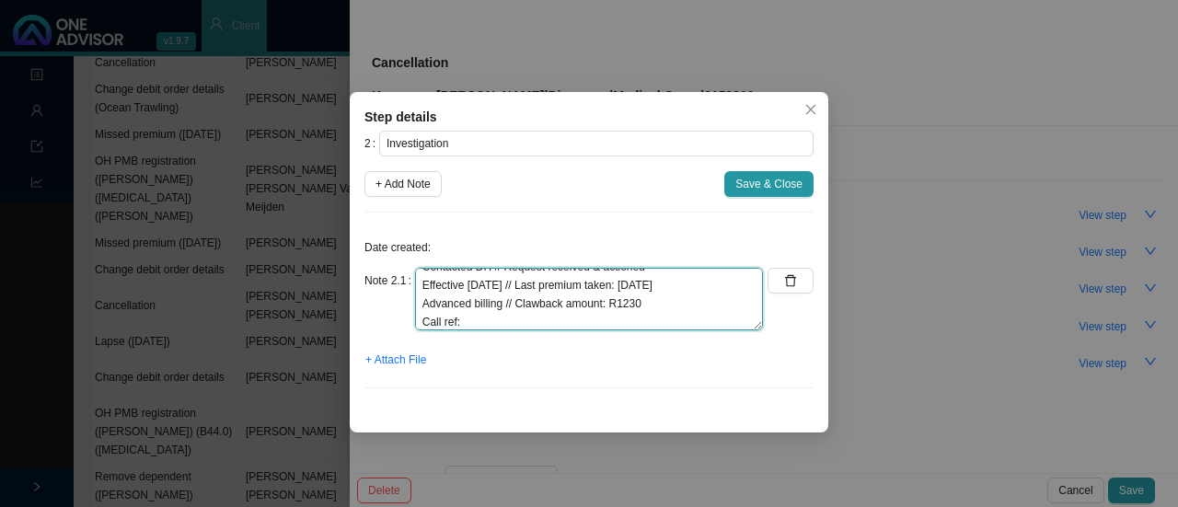
click at [513, 321] on textarea "Contacted DH // Request received & actioned Effective 31.10.2025 // Last premiu…" at bounding box center [589, 299] width 348 height 63
click at [469, 318] on textarea "Contacted DH // Request received & actioned Effective 31.10.2025 // Last premiu…" at bounding box center [589, 299] width 348 height 63
drag, startPoint x: 477, startPoint y: 322, endPoint x: 490, endPoint y: 322, distance: 12.9
click at [484, 321] on textarea "Contacted DH // Request received & actioned Effective 31.10.2025 // Last premiu…" at bounding box center [589, 299] width 348 height 63
drag, startPoint x: 490, startPoint y: 321, endPoint x: 534, endPoint y: 314, distance: 43.9
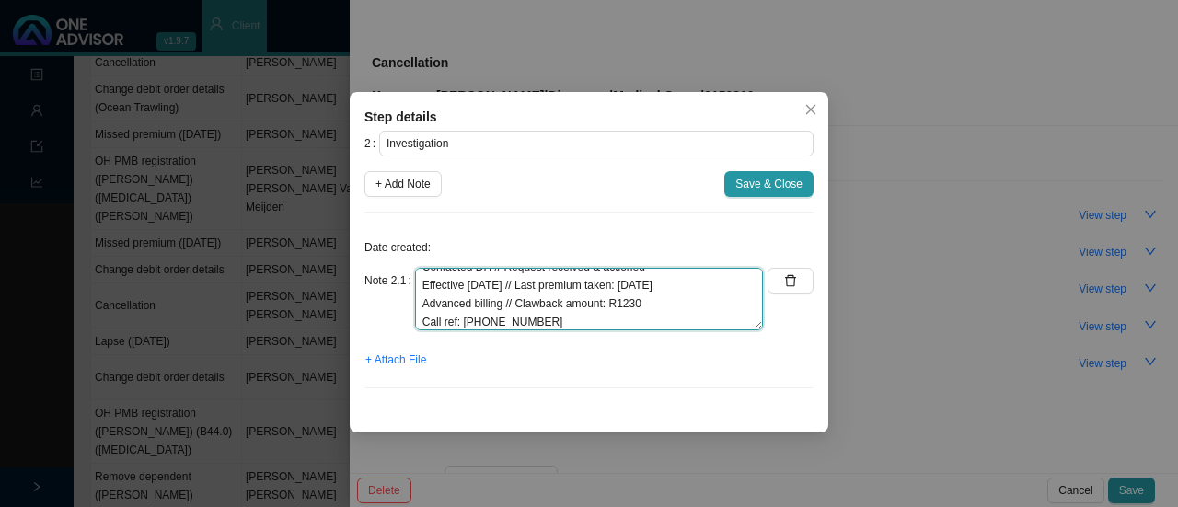
click at [490, 319] on textarea "Contacted DH // Request received & actioned Effective [DATE] // Last premium ta…" at bounding box center [589, 299] width 348 height 63
click at [545, 316] on textarea "Contacted DH // Request received & actioned Effective [DATE] // Last premium ta…" at bounding box center [589, 299] width 348 height 63
type textarea "Contacted DH // Request received & actioned Effective [DATE] // Last premium ta…"
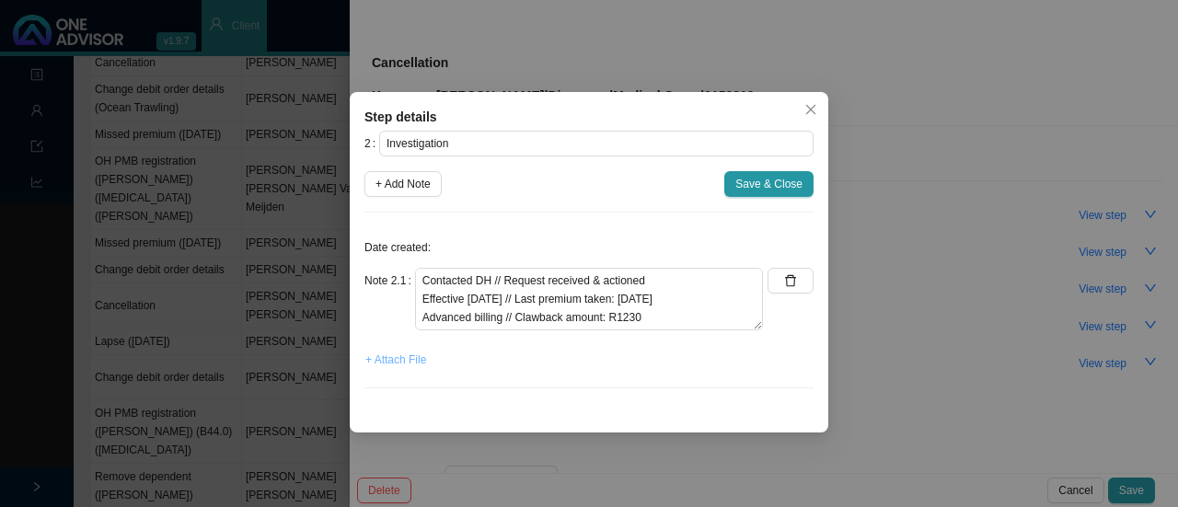
click at [401, 354] on span "+ Attach File" at bounding box center [395, 360] width 61 height 18
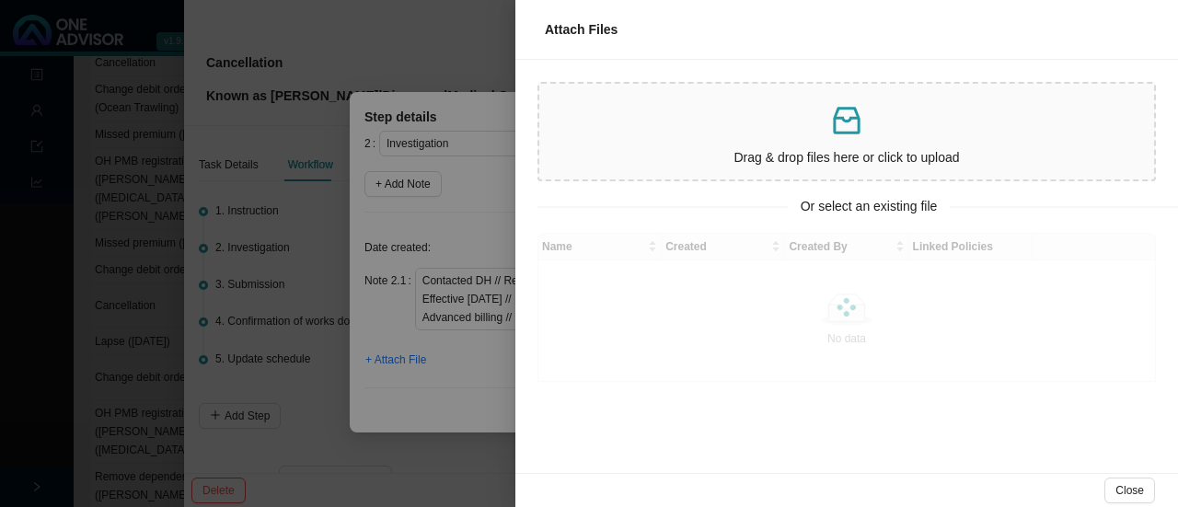
click at [454, 384] on div at bounding box center [589, 253] width 1178 height 507
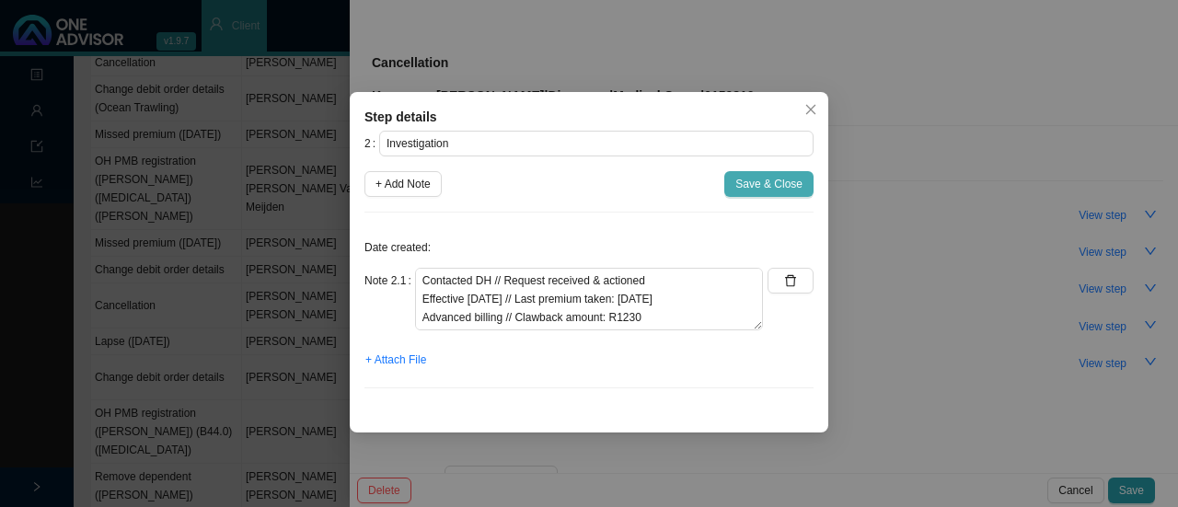
click at [756, 181] on span "Save & Close" at bounding box center [768, 184] width 67 height 18
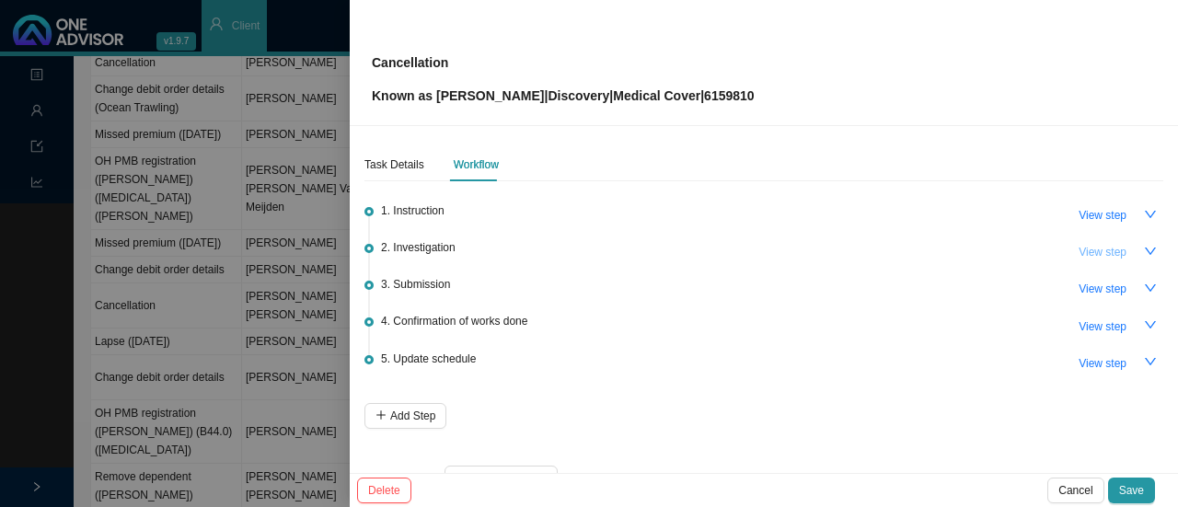
click at [1111, 247] on span "View step" at bounding box center [1102, 252] width 48 height 18
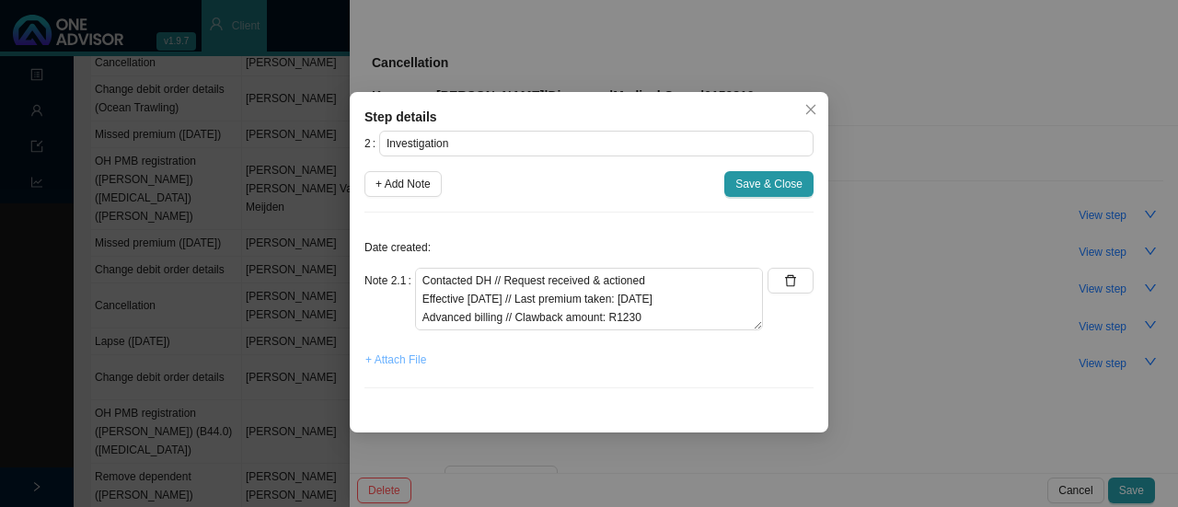
click at [408, 359] on span "+ Attach File" at bounding box center [395, 360] width 61 height 18
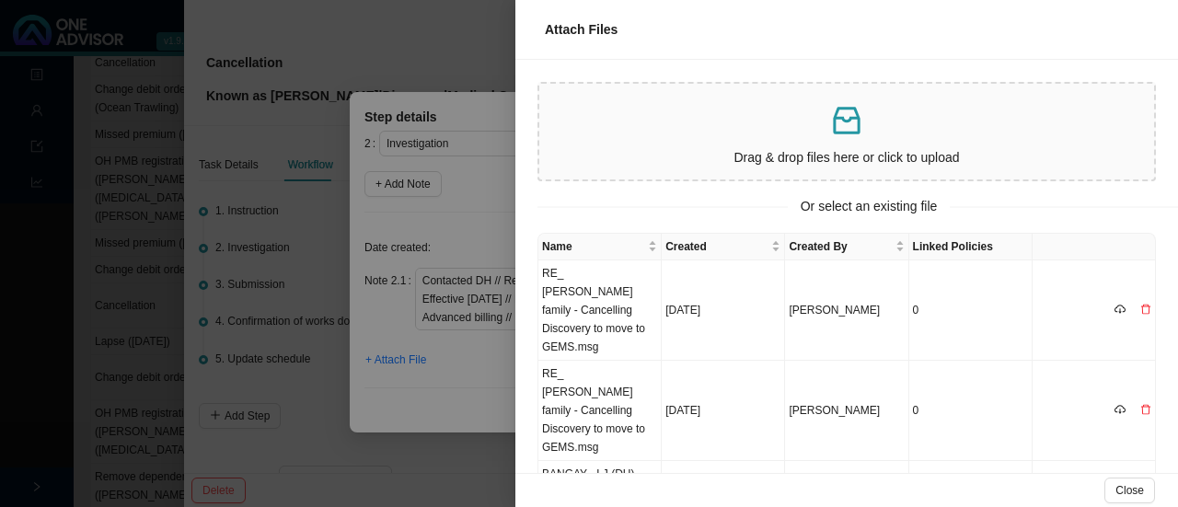
click at [374, 42] on div at bounding box center [589, 253] width 1178 height 507
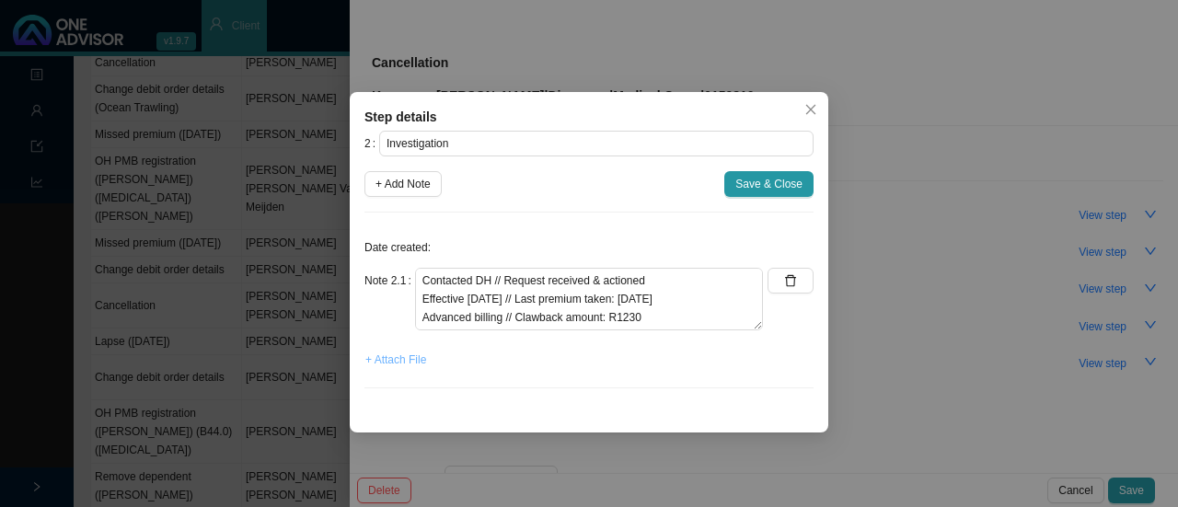
click at [377, 361] on span "+ Attach File" at bounding box center [395, 360] width 61 height 18
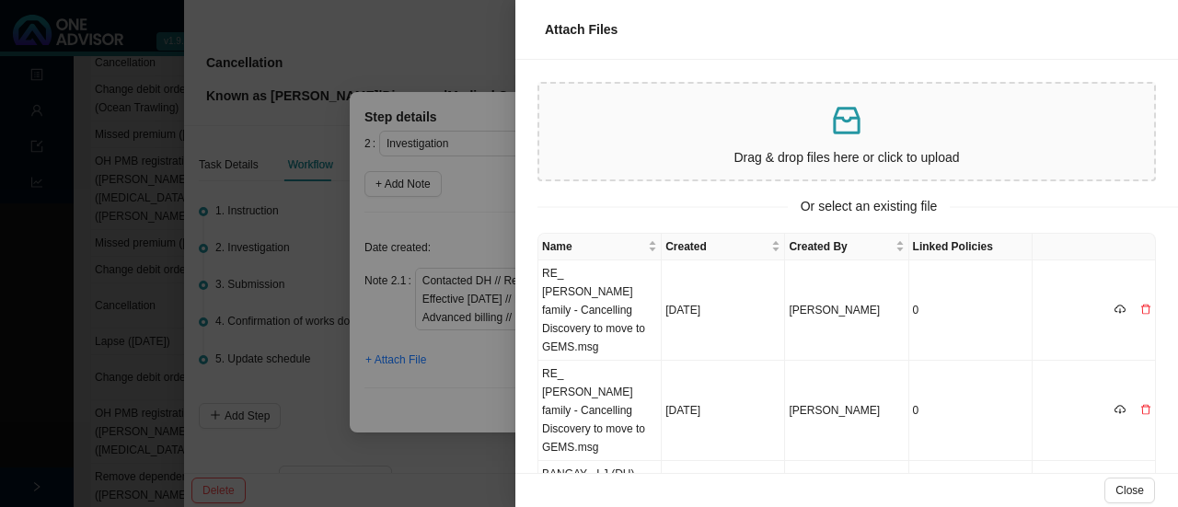
click at [860, 129] on icon "inbox" at bounding box center [846, 120] width 37 height 37
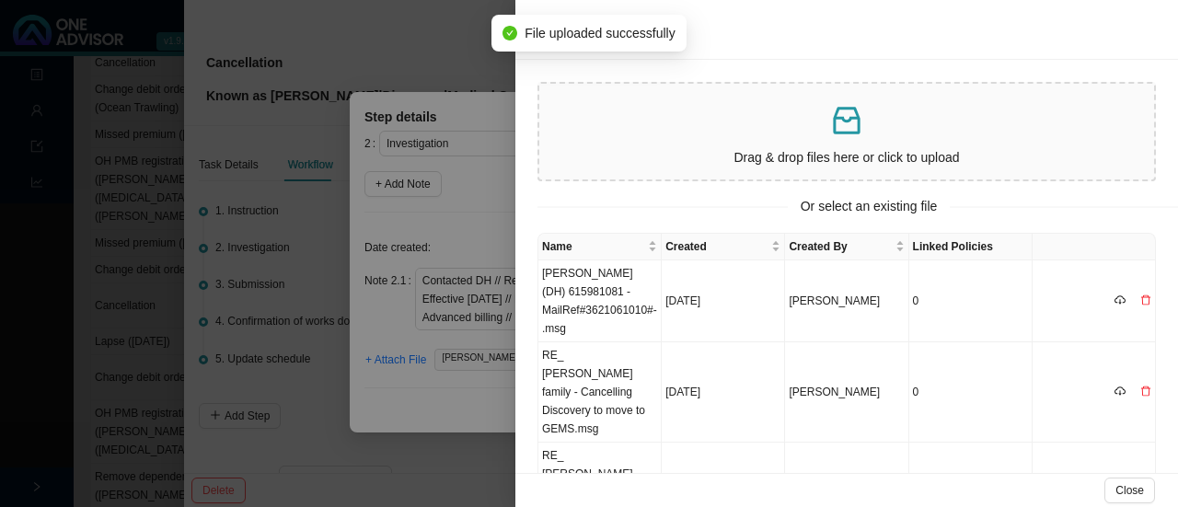
click at [434, 389] on div at bounding box center [589, 253] width 1178 height 507
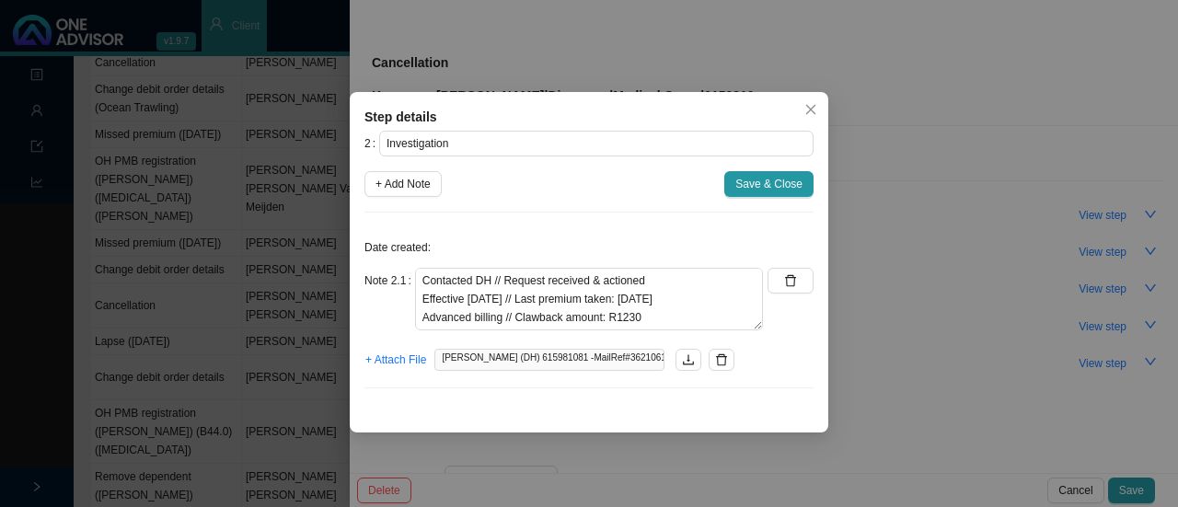
click at [508, 359] on span "[PERSON_NAME] (DH) 615981081 -MailRef#3621061010#-.msg" at bounding box center [549, 360] width 230 height 22
click at [722, 358] on icon "delete" at bounding box center [721, 359] width 13 height 13
click at [399, 360] on span "+ Attach File" at bounding box center [395, 360] width 61 height 18
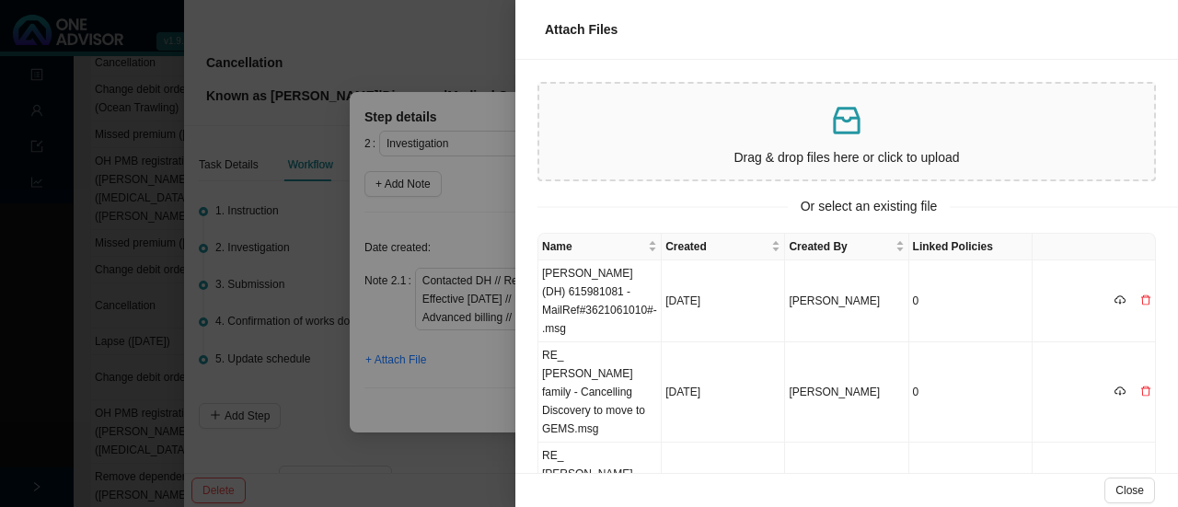
click at [775, 149] on p "Drag & drop files here or click to upload" at bounding box center [846, 157] width 600 height 21
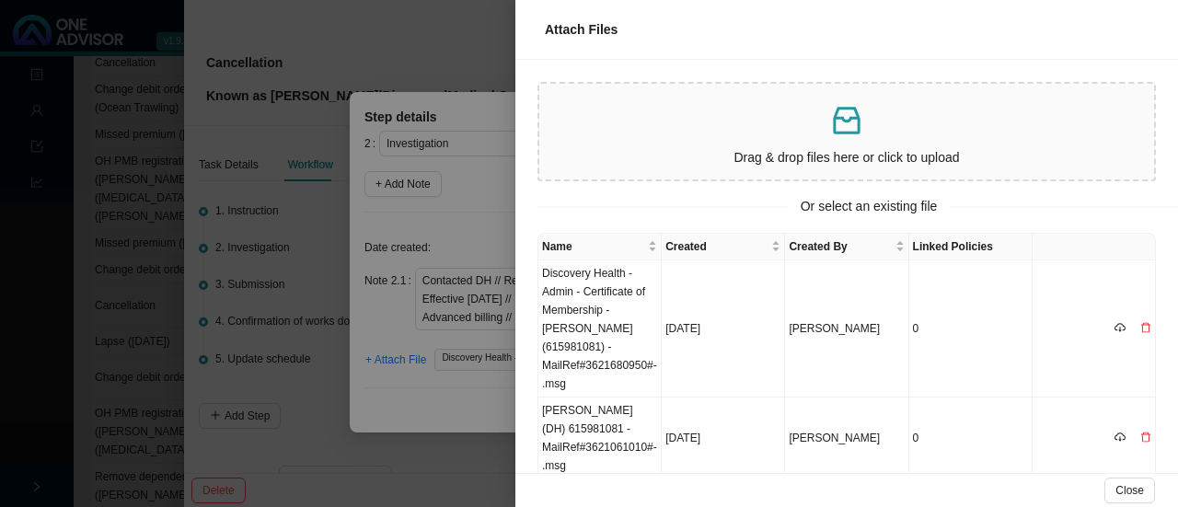
drag, startPoint x: 460, startPoint y: 409, endPoint x: 491, endPoint y: 408, distance: 31.3
click at [459, 410] on div at bounding box center [589, 253] width 1178 height 507
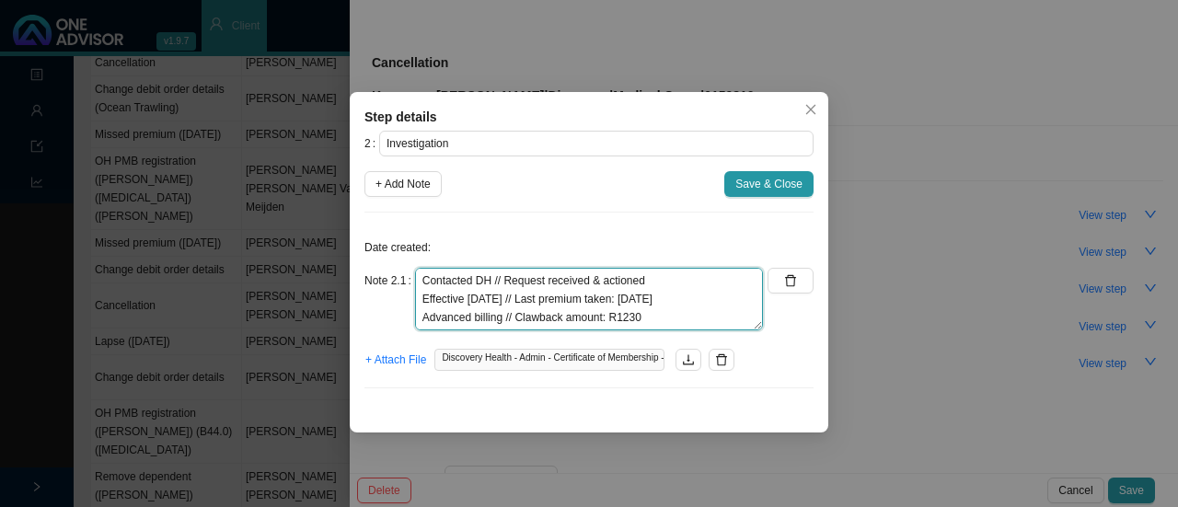
drag, startPoint x: 658, startPoint y: 281, endPoint x: 420, endPoint y: 276, distance: 237.4
click at [420, 276] on textarea "Contacted DH // Request received & actioned Effective [DATE] // Last premium ta…" at bounding box center [589, 299] width 348 height 63
drag, startPoint x: 540, startPoint y: 327, endPoint x: 377, endPoint y: 321, distance: 162.9
click at [377, 321] on div "Note 2.1 Contacted DH // Request received & actioned Effective 31.10.2025 // La…" at bounding box center [563, 299] width 398 height 63
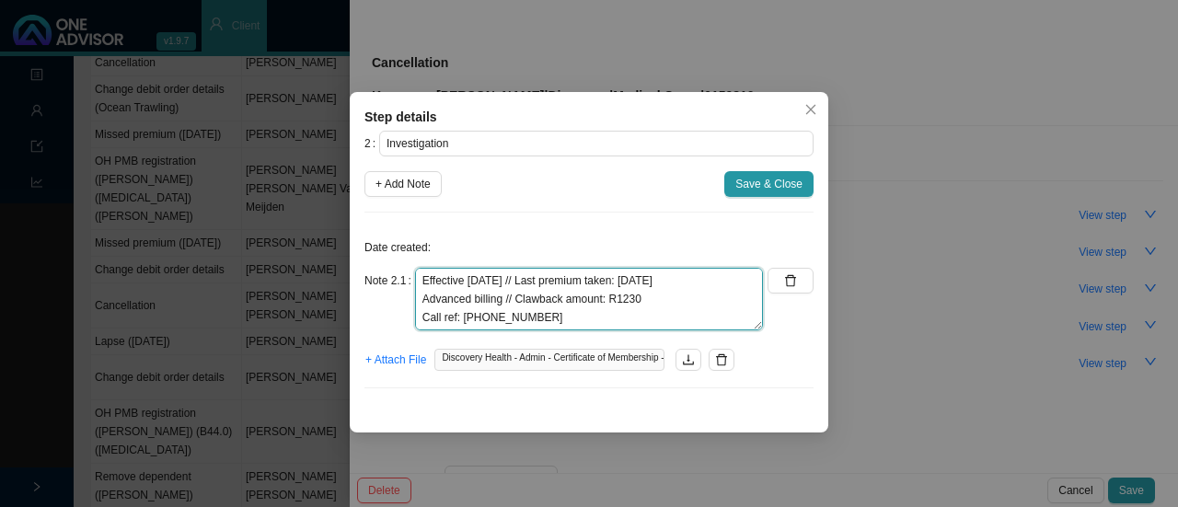
click at [539, 318] on textarea "Contacted DH // Request received & actioned Effective [DATE] // Last premium ta…" at bounding box center [589, 299] width 348 height 63
drag, startPoint x: 480, startPoint y: 295, endPoint x: 391, endPoint y: 250, distance: 100.0
click at [391, 250] on div "Date created: Note 2.1 Contacted DH // Request received & actioned Effective 31…" at bounding box center [588, 315] width 449 height 176
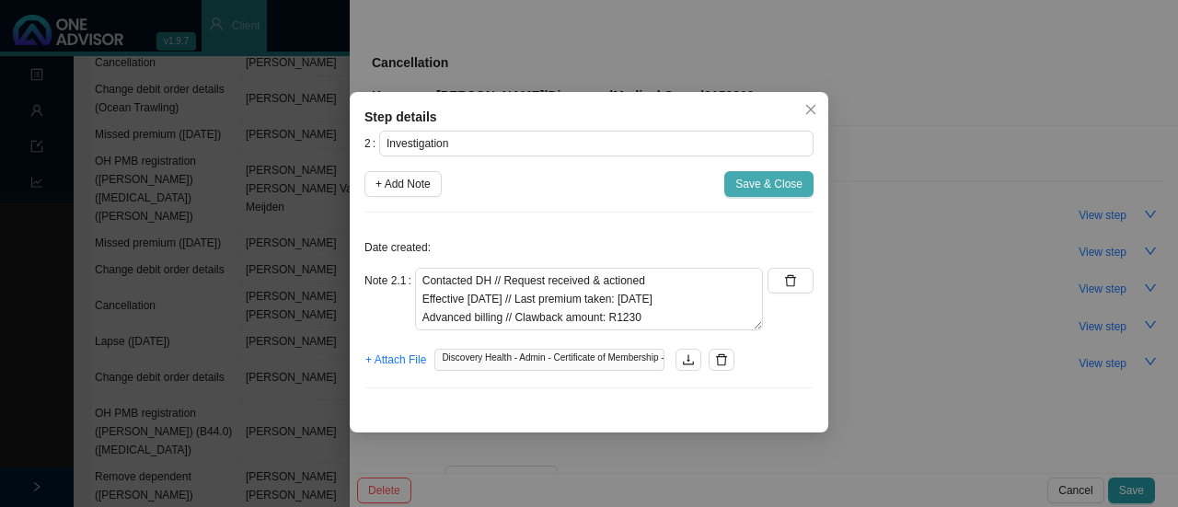
click at [774, 172] on button "Save & Close" at bounding box center [768, 184] width 89 height 26
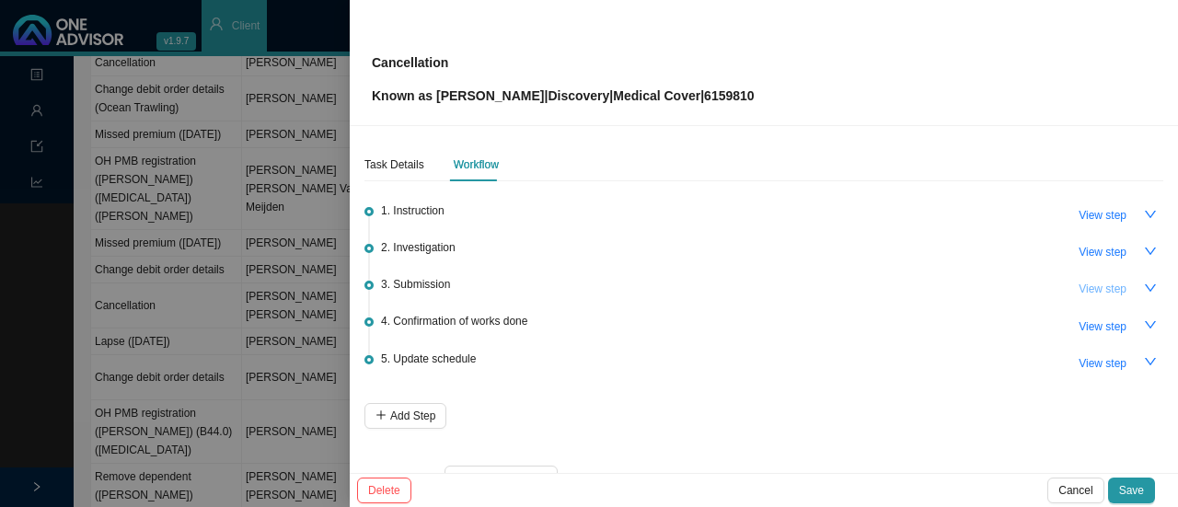
click at [1078, 281] on span "View step" at bounding box center [1102, 289] width 48 height 18
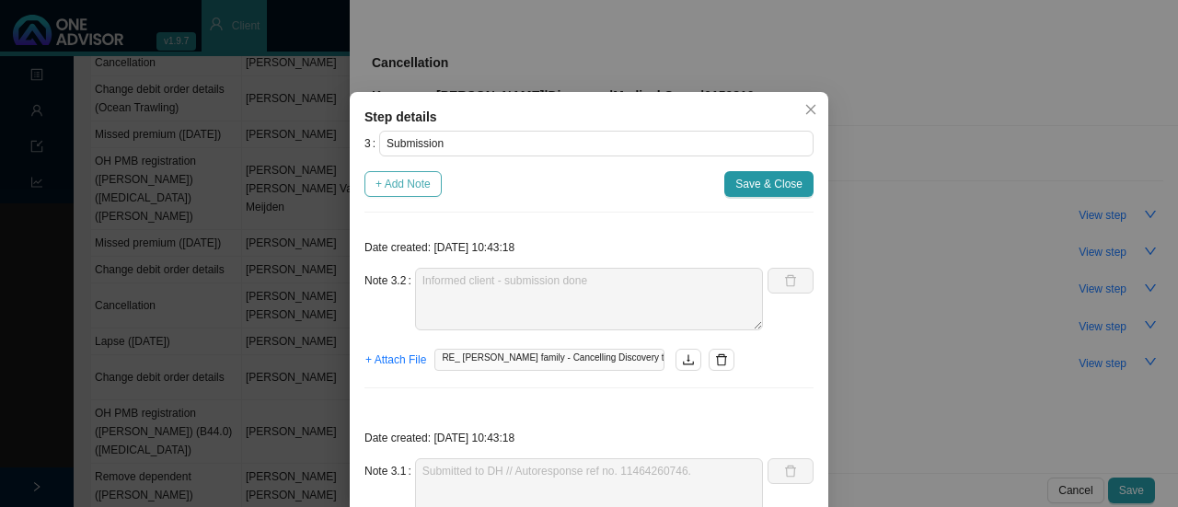
click at [397, 189] on span "+ Add Note" at bounding box center [402, 184] width 55 height 18
type textarea "Informed client - submission done"
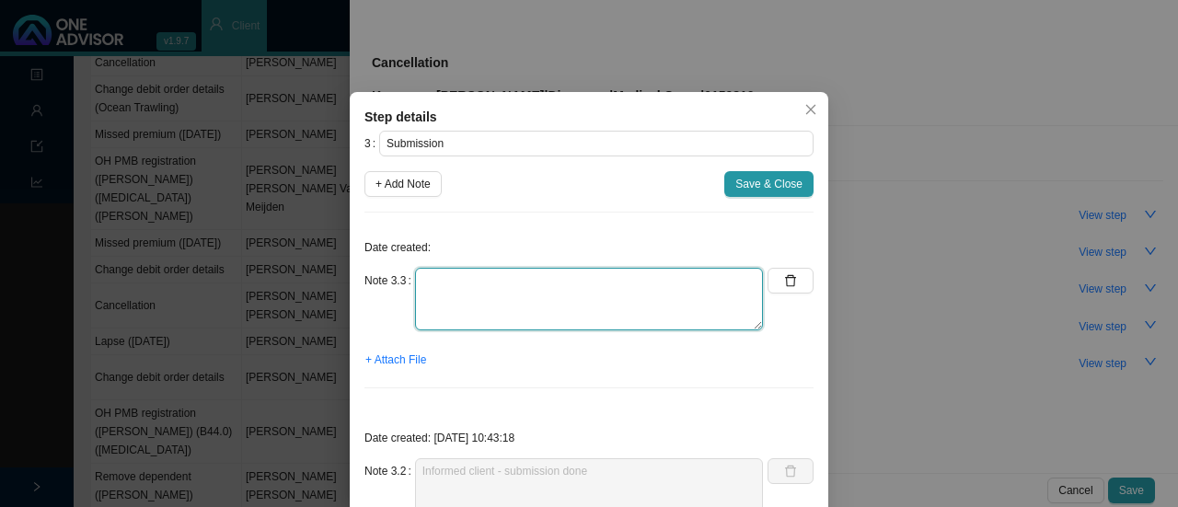
click at [486, 294] on textarea at bounding box center [589, 299] width 348 height 63
paste textarea "Contacted DH // Request received & actioned Effective [DATE] // Last premium ta…"
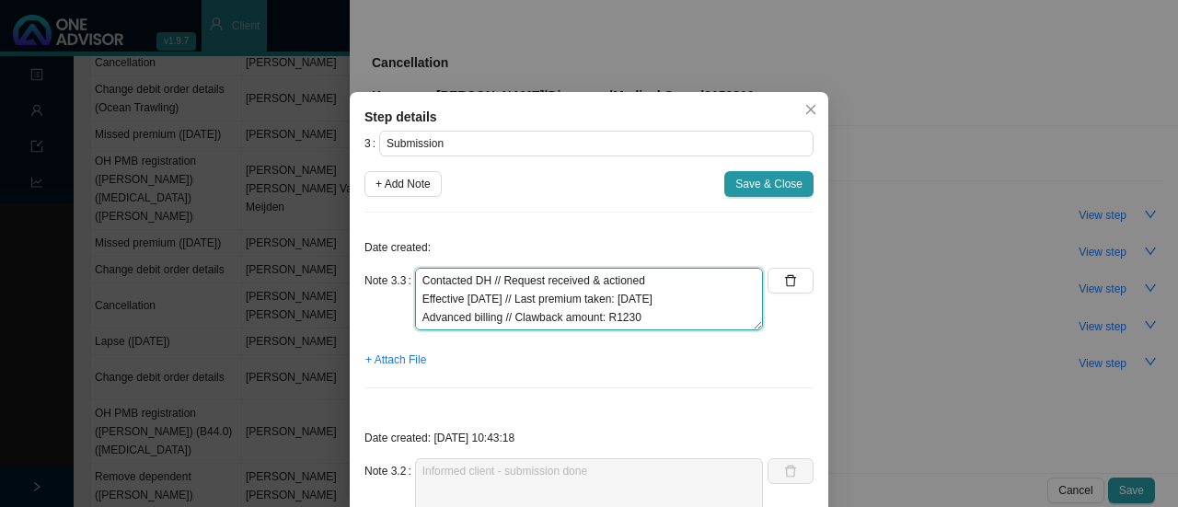
scroll to position [14, 0]
click at [558, 304] on textarea "Contacted DH // Request received & actioned Effective [DATE] // Last premium ta…" at bounding box center [589, 299] width 348 height 63
drag, startPoint x: 530, startPoint y: 304, endPoint x: 366, endPoint y: 280, distance: 165.5
click at [366, 280] on div "Note 3.3 Contacted DH // Request received & actioned Effective 31.10.2025 // La…" at bounding box center [563, 299] width 398 height 63
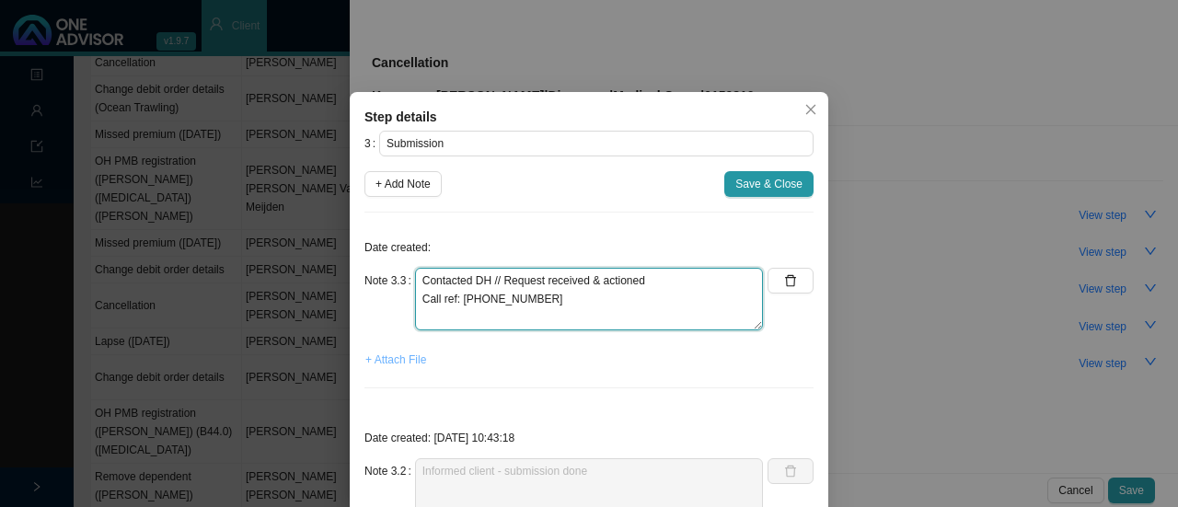
type textarea "Contacted DH // Request received & actioned Call ref: 11466113851"
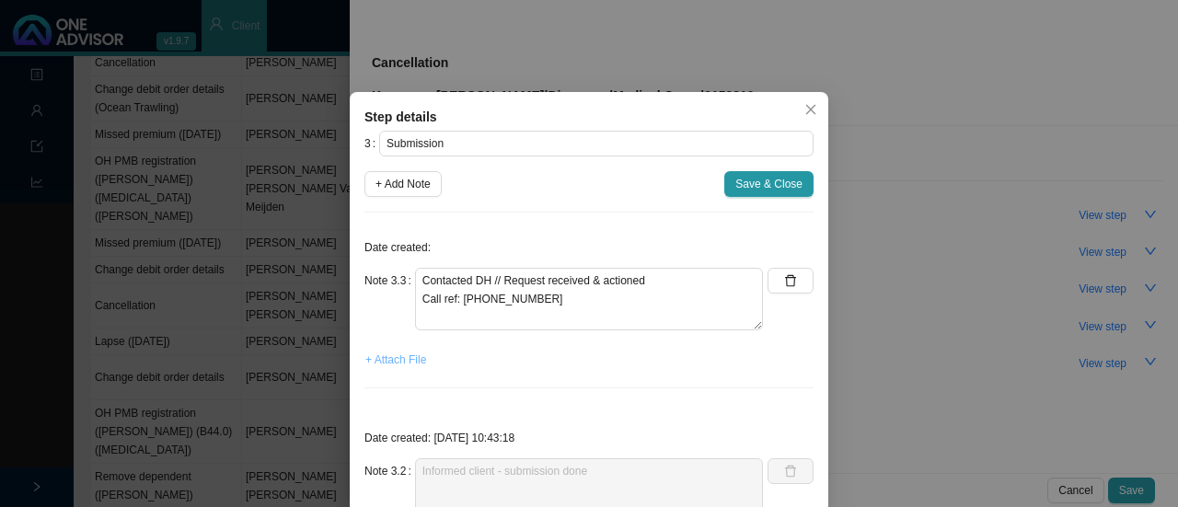
click at [388, 363] on span "+ Attach File" at bounding box center [395, 360] width 61 height 18
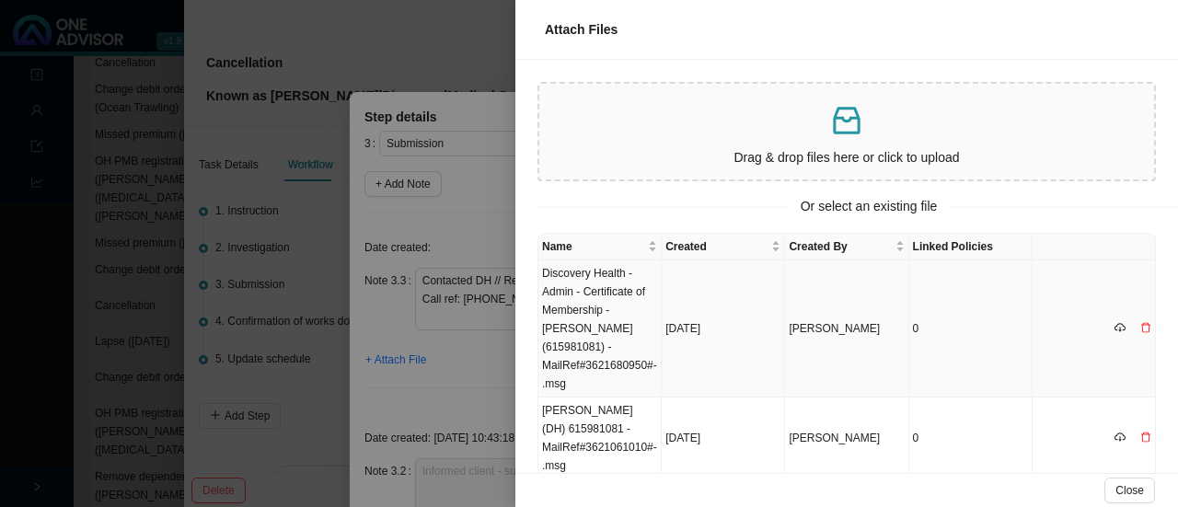
click at [599, 301] on td "Discovery Health - Admin - Certificate of Membership - [PERSON_NAME] (615981081…" at bounding box center [599, 328] width 123 height 137
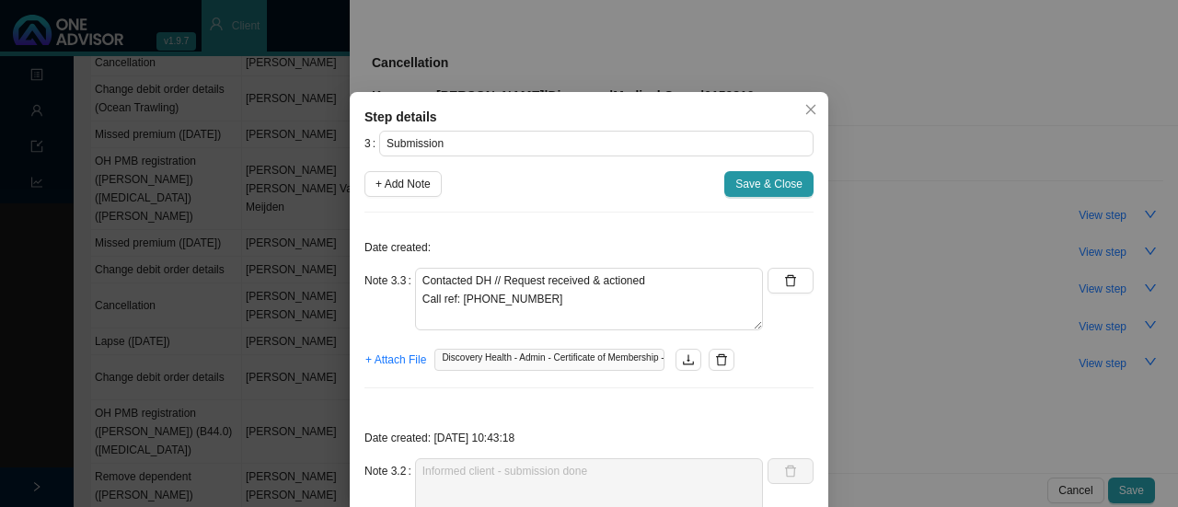
click at [742, 183] on span "Save & Close" at bounding box center [768, 184] width 67 height 18
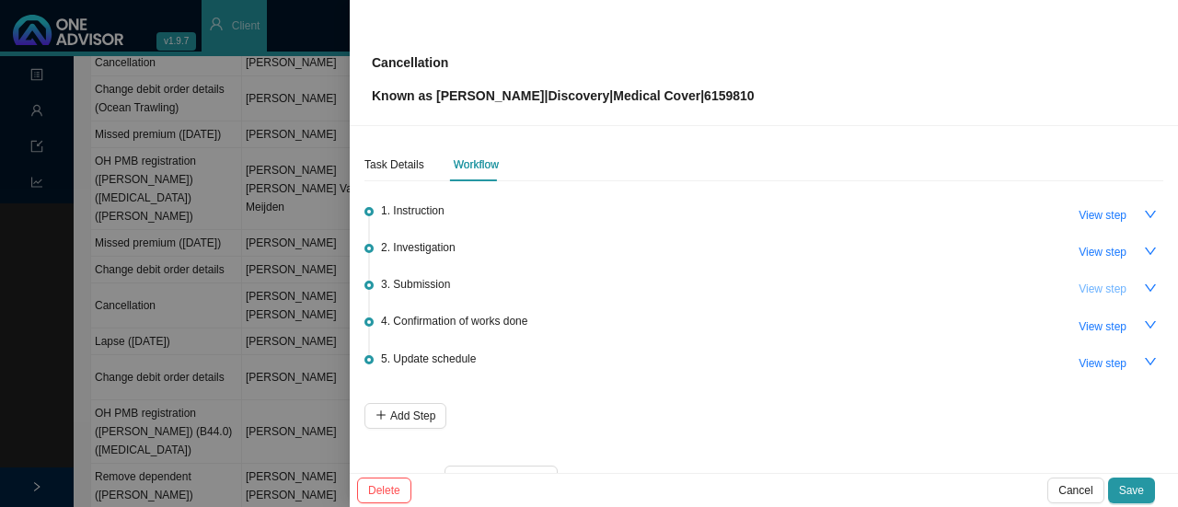
click at [1084, 280] on span "View step" at bounding box center [1102, 289] width 48 height 18
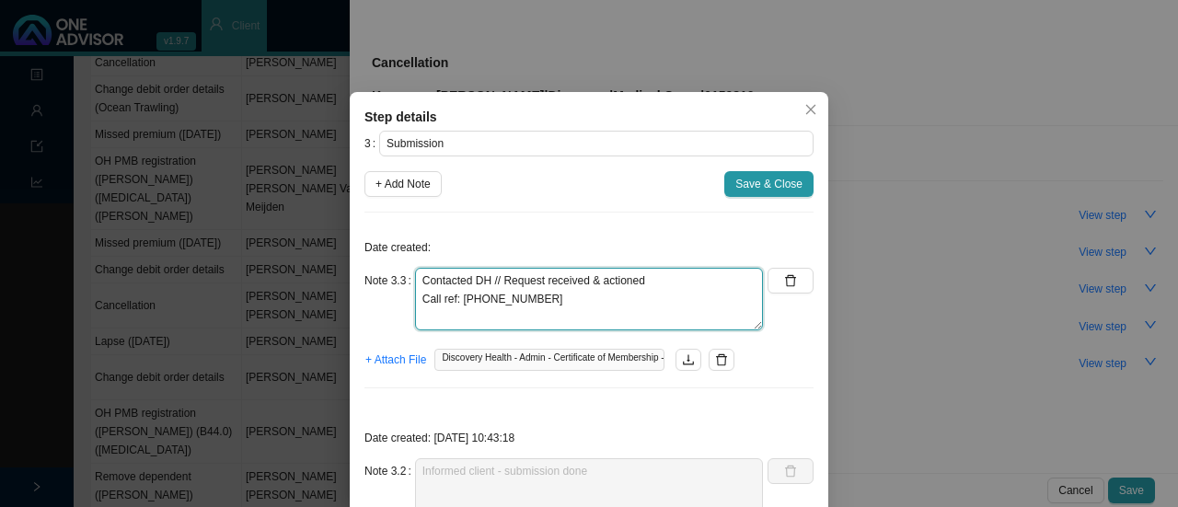
click at [569, 301] on textarea "Contacted DH // Request received & actioned Call ref: 11466113851" at bounding box center [589, 299] width 348 height 63
click at [679, 284] on textarea "Contacted DH // Request received & actioned Call ref: 11466113851" at bounding box center [589, 299] width 348 height 63
paste textarea "7111160284087"
click at [415, 297] on textarea "Contacted DH // Request received & actioned 7111160284087 Call ref: 11466113851" at bounding box center [589, 299] width 348 height 63
click at [554, 298] on textarea "Contacted DH // Request received & actioned ID: 7111160284087 Call ref: 1146611…" at bounding box center [589, 299] width 348 height 63
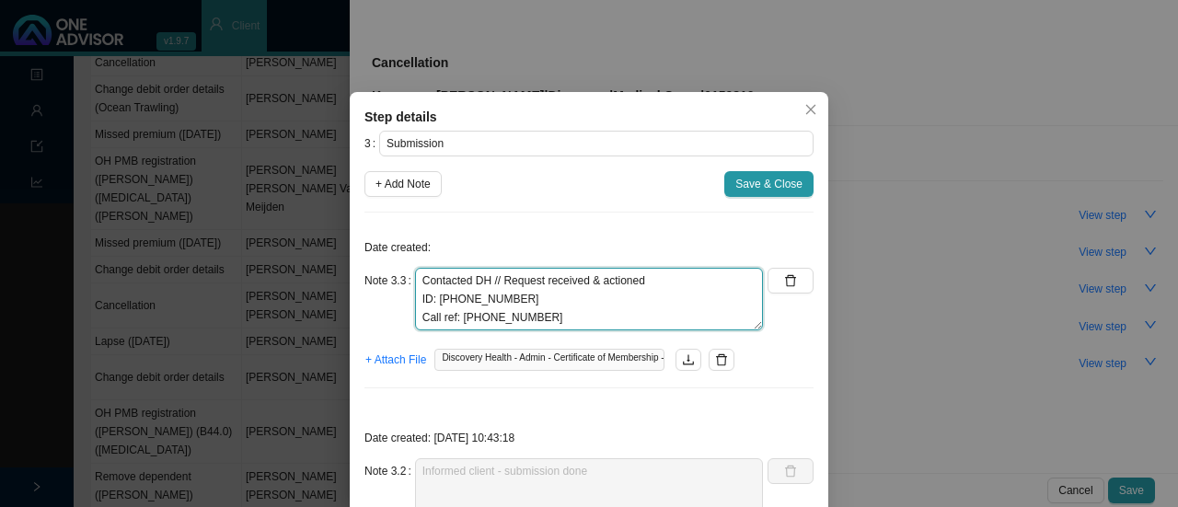
type textarea "Contacted DH // Request received & actioned ID: [PHONE_NUMBER] Call ref: [PHONE…"
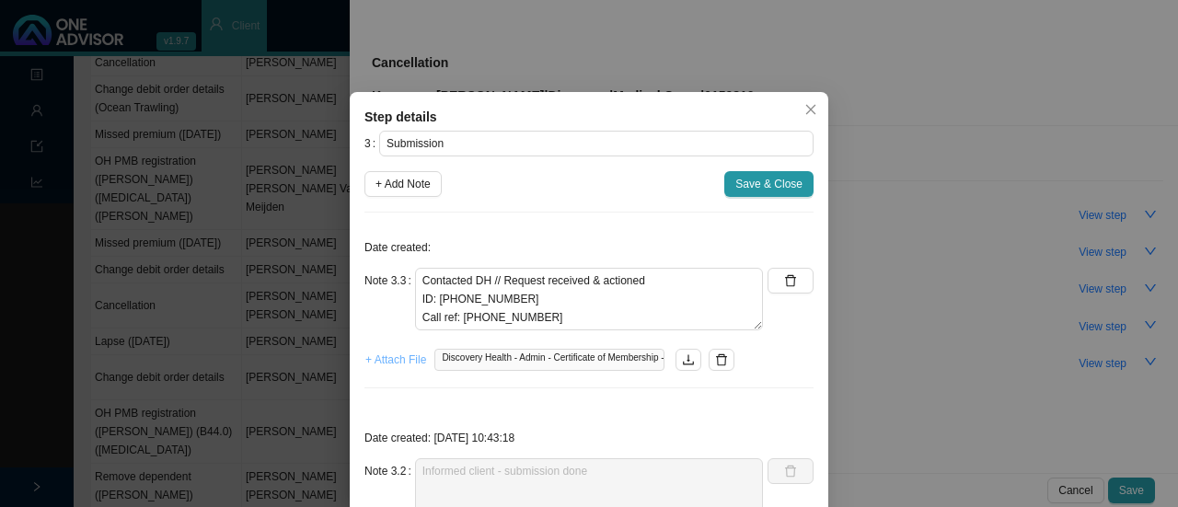
click at [401, 359] on span "+ Attach File" at bounding box center [395, 360] width 61 height 18
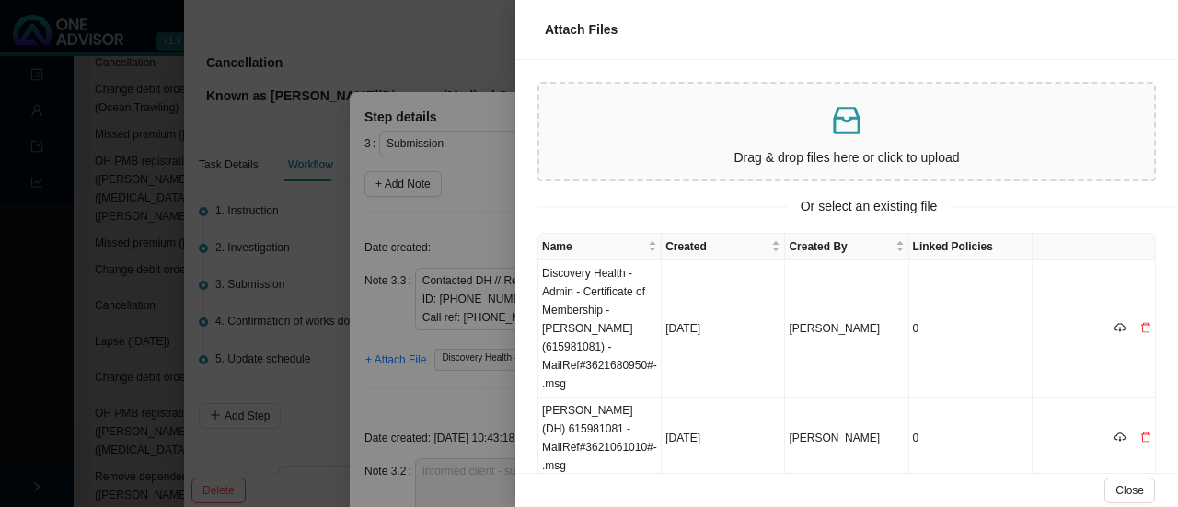
click at [830, 123] on icon "inbox" at bounding box center [846, 120] width 37 height 37
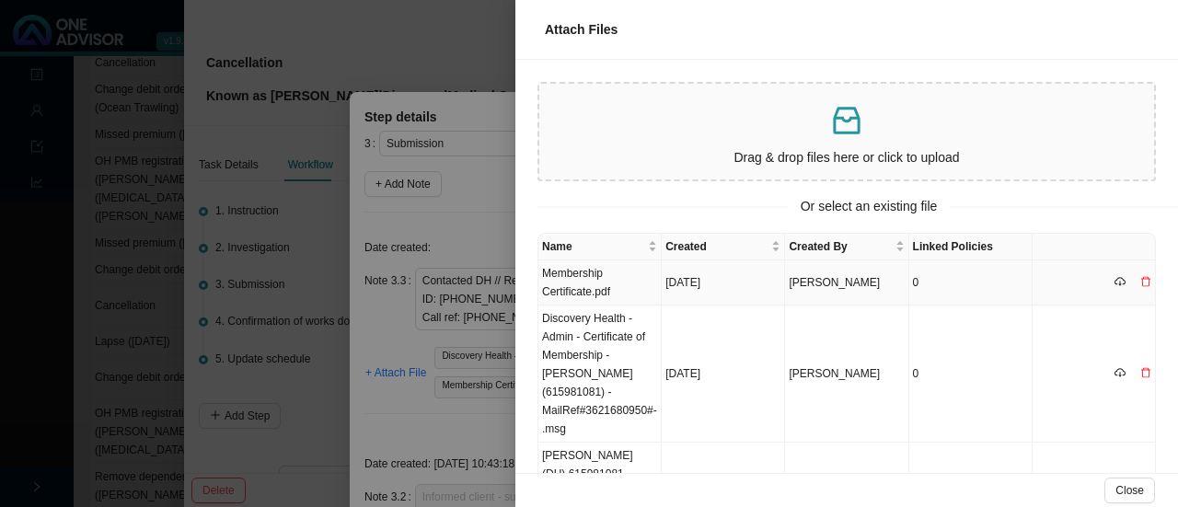
click at [607, 277] on td "Membership Certificate.pdf" at bounding box center [599, 282] width 123 height 45
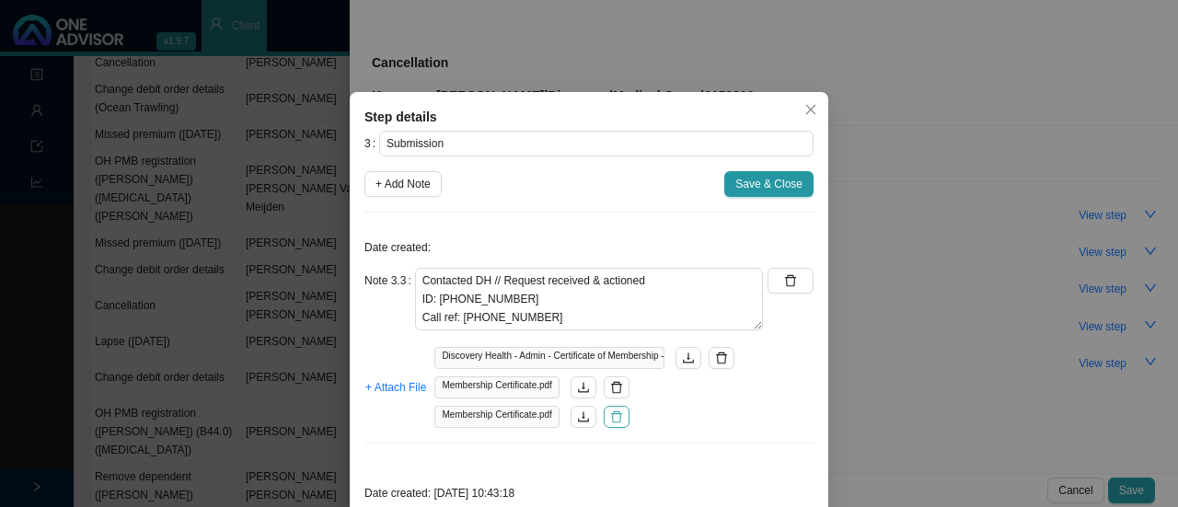
click at [613, 419] on icon "delete" at bounding box center [616, 417] width 11 height 12
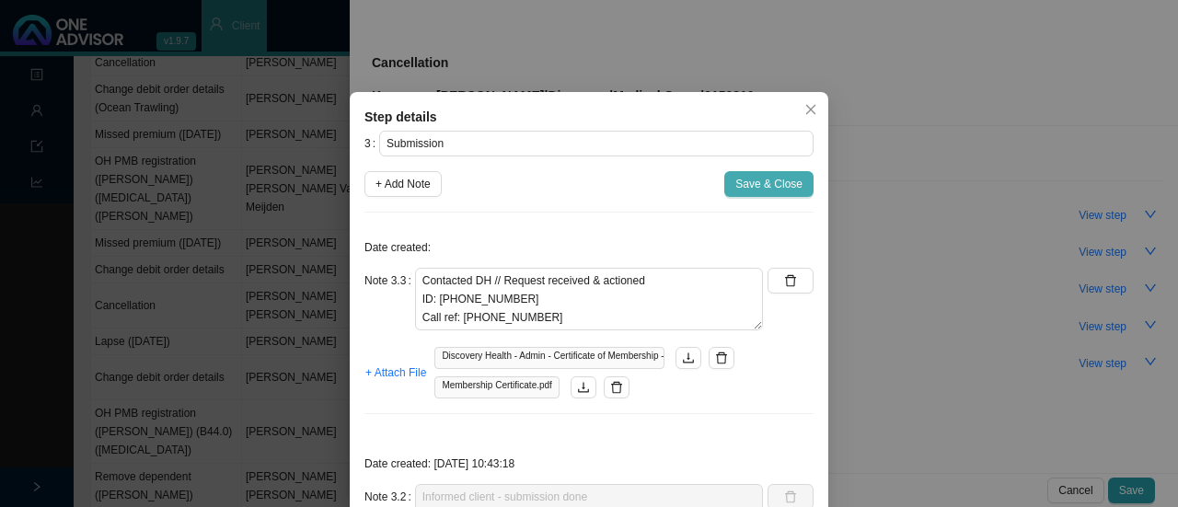
click at [765, 181] on span "Save & Close" at bounding box center [768, 184] width 67 height 18
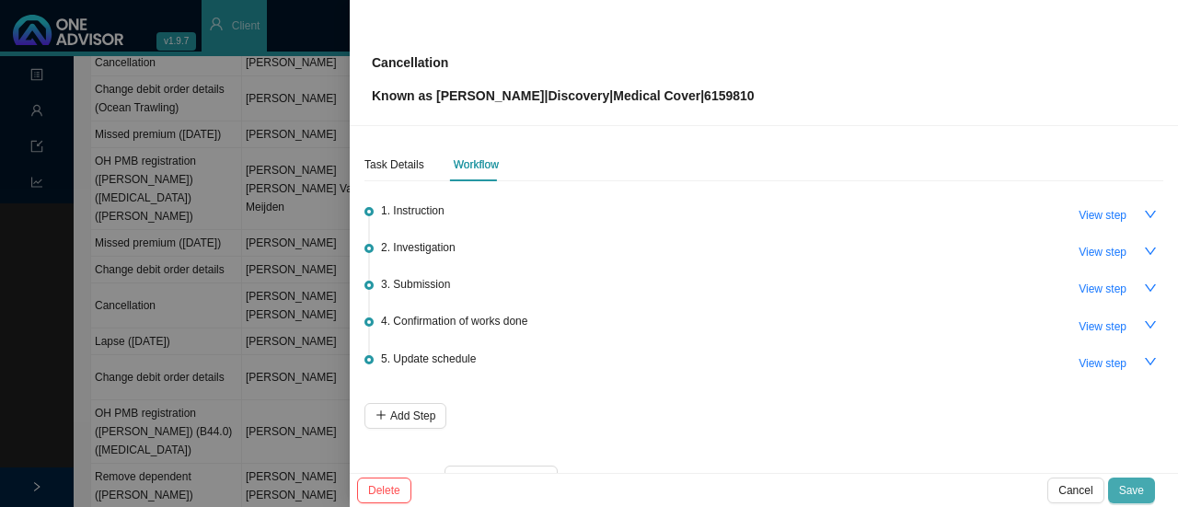
click at [1139, 490] on span "Save" at bounding box center [1131, 490] width 25 height 18
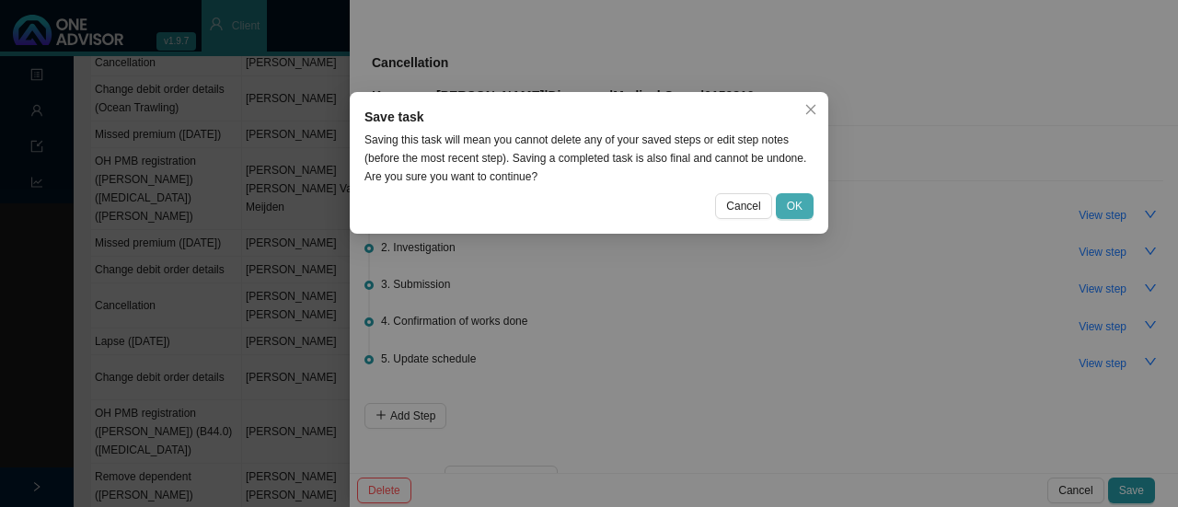
click at [792, 200] on span "OK" at bounding box center [795, 206] width 16 height 18
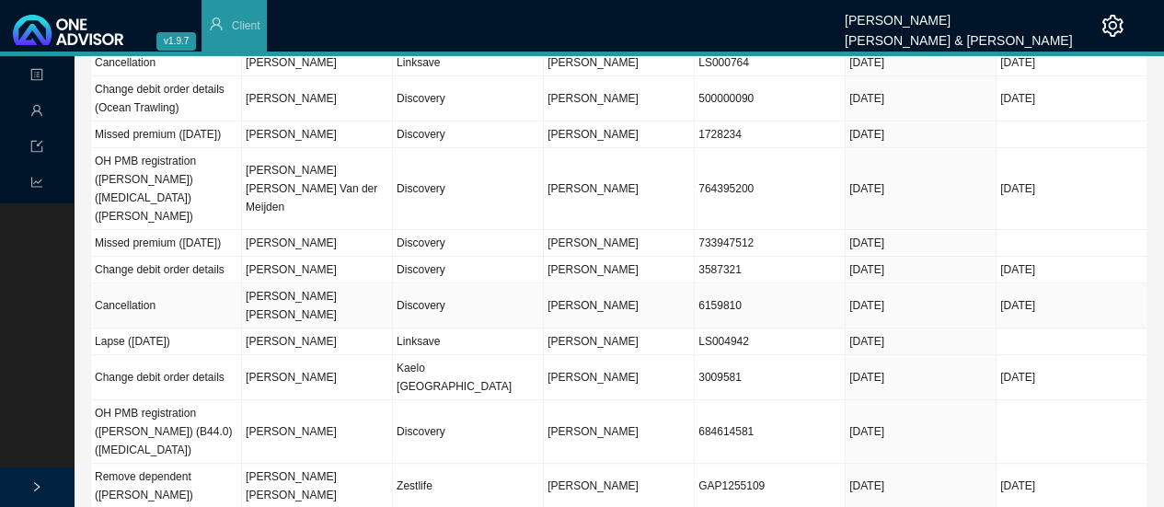
click at [328, 310] on td "[PERSON_NAME] [PERSON_NAME]" at bounding box center [317, 305] width 151 height 45
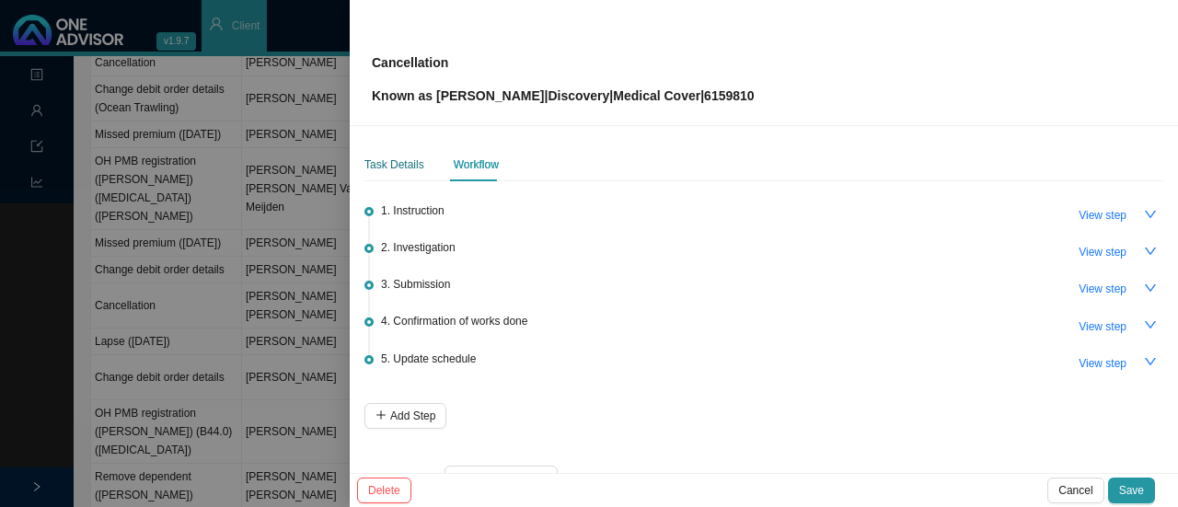
click at [401, 158] on div "Task Details" at bounding box center [394, 164] width 60 height 18
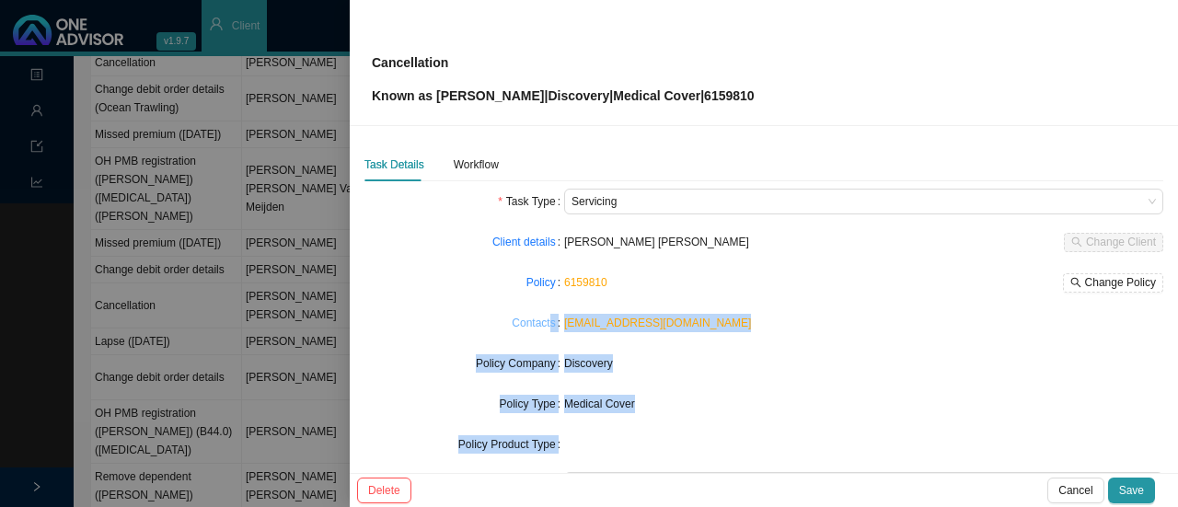
drag, startPoint x: 716, startPoint y: 325, endPoint x: 604, endPoint y: 325, distance: 112.2
click at [549, 323] on body "v1.9.7 Sarah-Lee Clements Smith & Bormann Client Landing Management Data Report…" at bounding box center [582, 69] width 1164 height 507
click at [738, 355] on div "Discovery" at bounding box center [863, 363] width 599 height 18
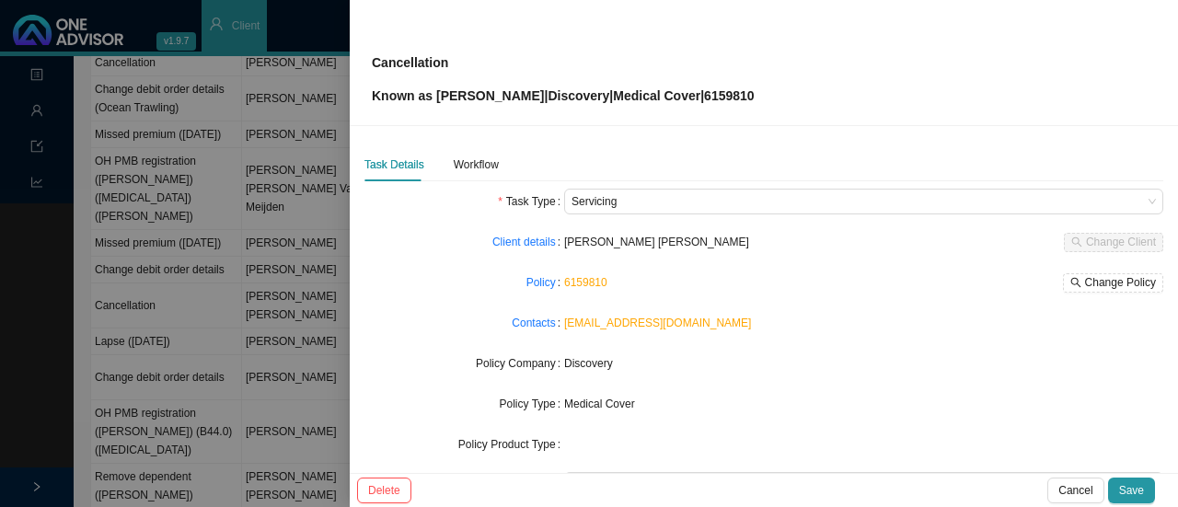
click at [673, 319] on link "laurenbangay2@gmail.com" at bounding box center [657, 322] width 187 height 13
click at [719, 320] on div "Click to copy" at bounding box center [740, 323] width 70 height 26
click at [480, 162] on div "Workflow" at bounding box center [476, 164] width 45 height 18
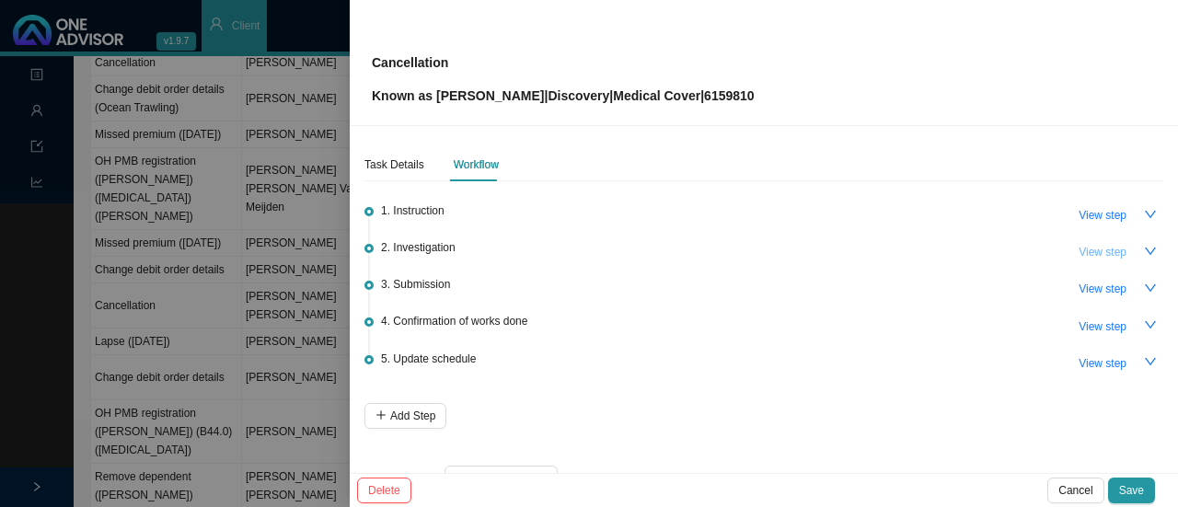
click at [1087, 259] on span "View step" at bounding box center [1102, 252] width 48 height 18
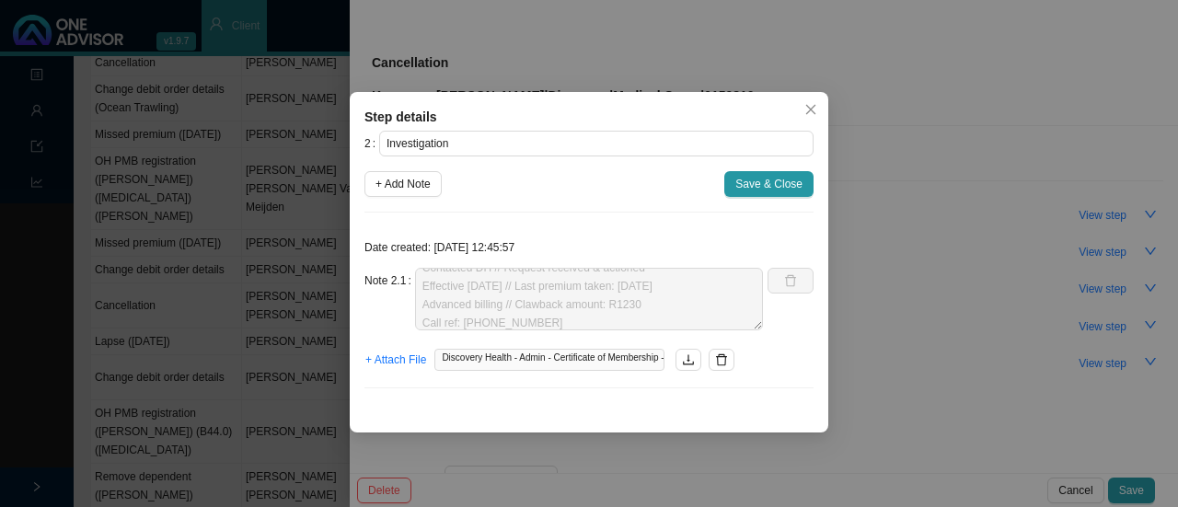
scroll to position [18, 0]
click at [763, 184] on span "Save & Close" at bounding box center [768, 184] width 67 height 18
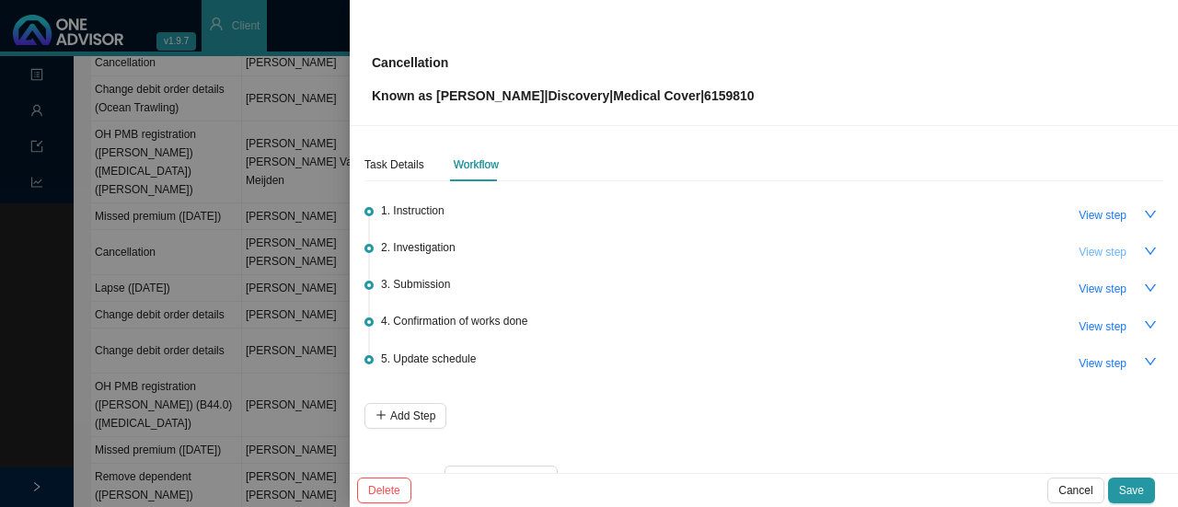
click at [1078, 251] on span "View step" at bounding box center [1102, 252] width 48 height 18
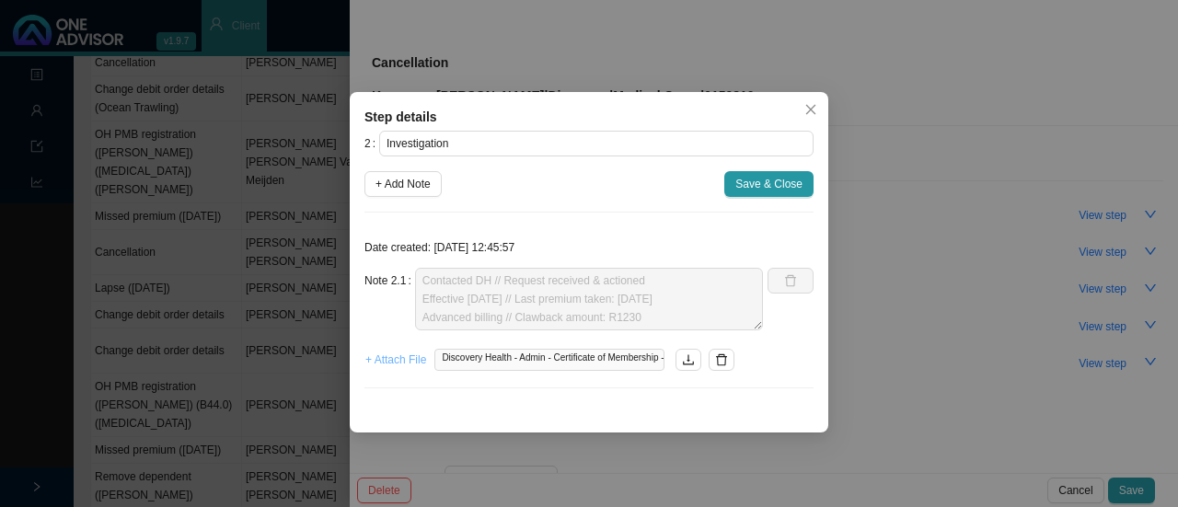
click at [396, 355] on span "+ Attach File" at bounding box center [395, 360] width 61 height 18
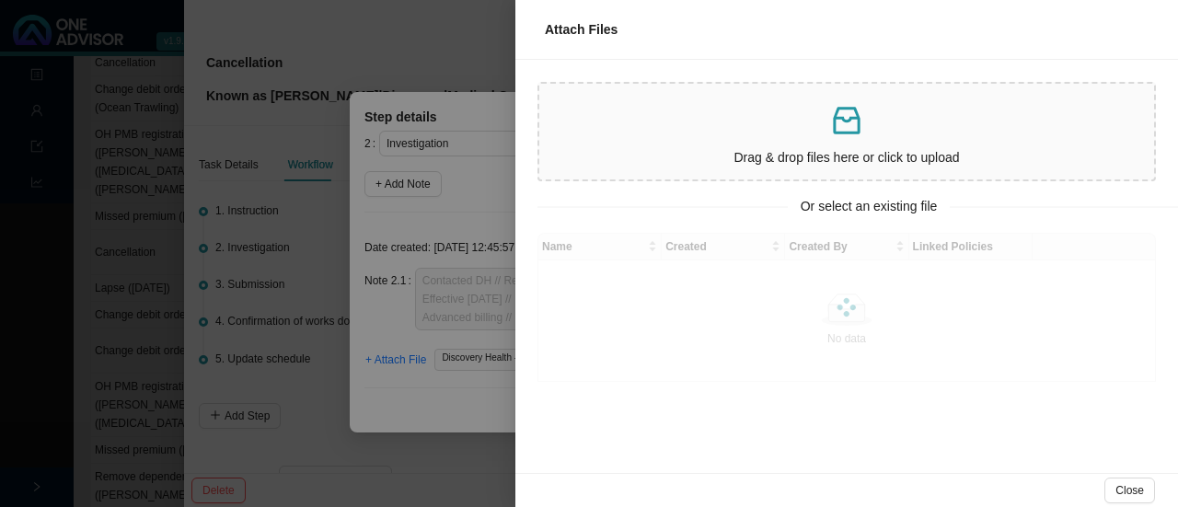
click at [772, 135] on p at bounding box center [846, 121] width 600 height 38
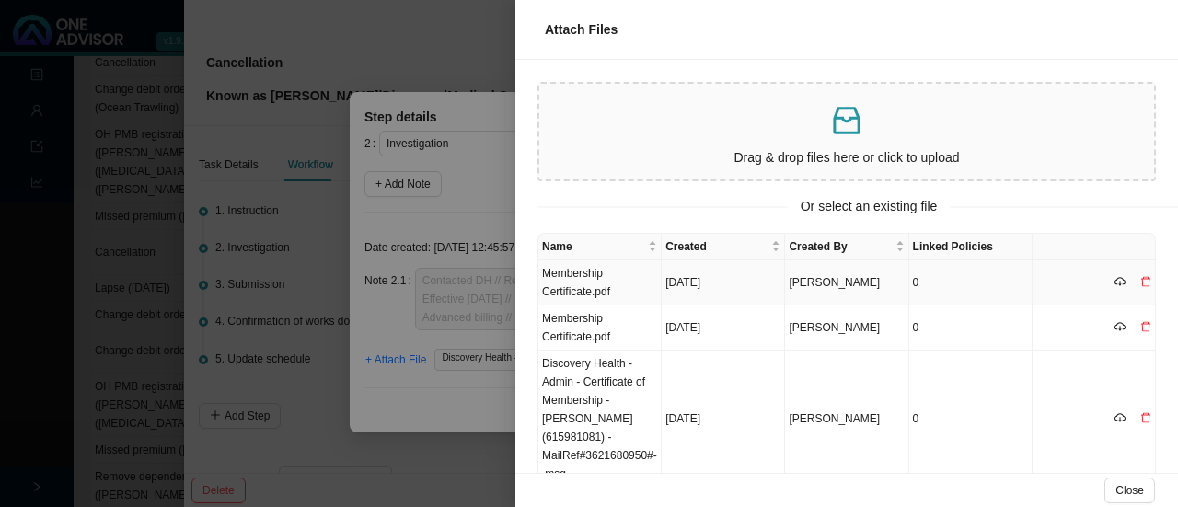
click at [588, 300] on td "Membership Certificate.pdf" at bounding box center [599, 282] width 123 height 45
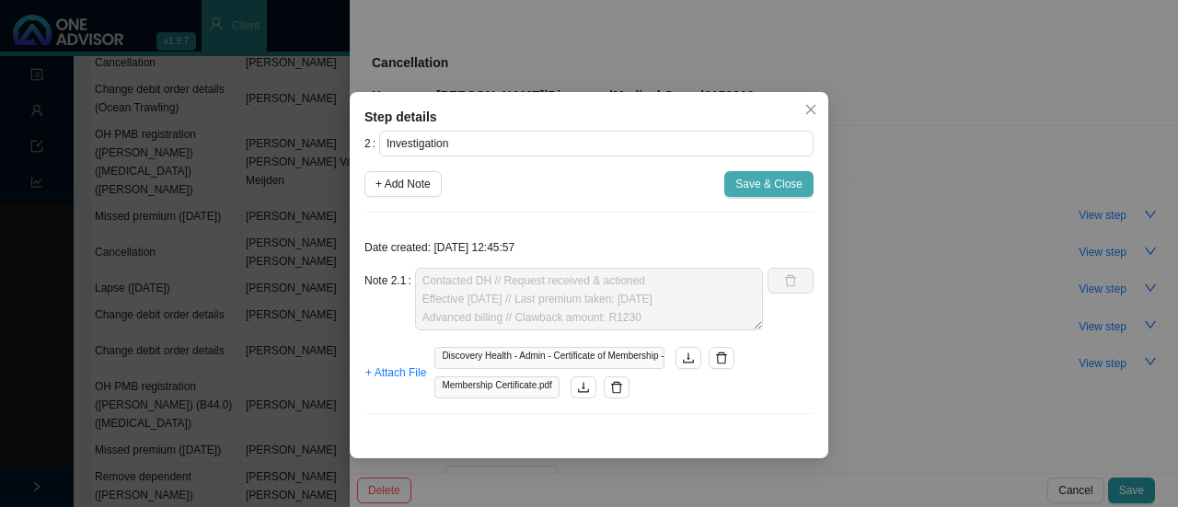
click at [754, 178] on span "Save & Close" at bounding box center [768, 184] width 67 height 18
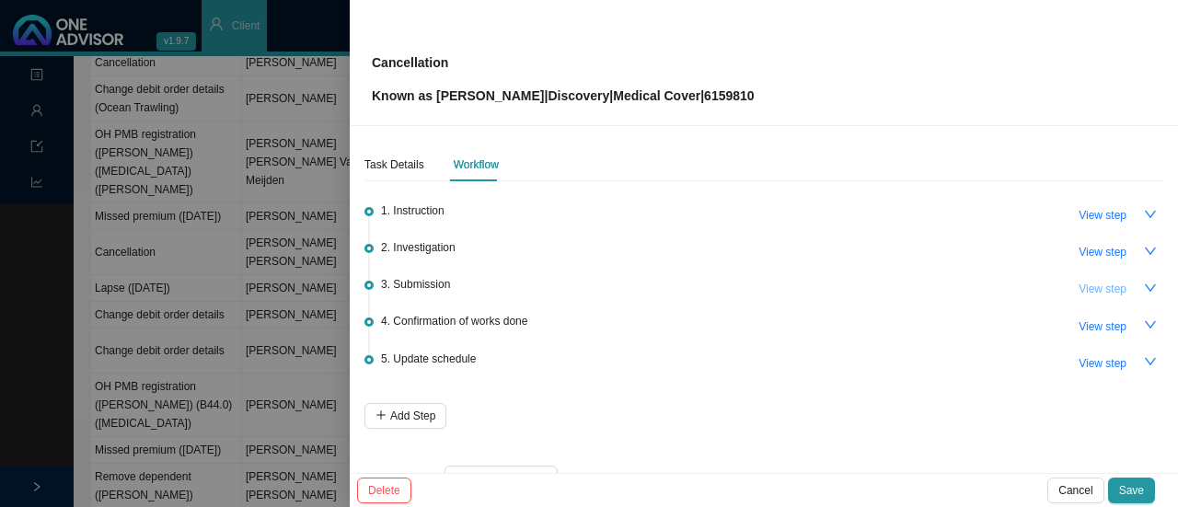
click at [1105, 289] on span "View step" at bounding box center [1102, 289] width 48 height 18
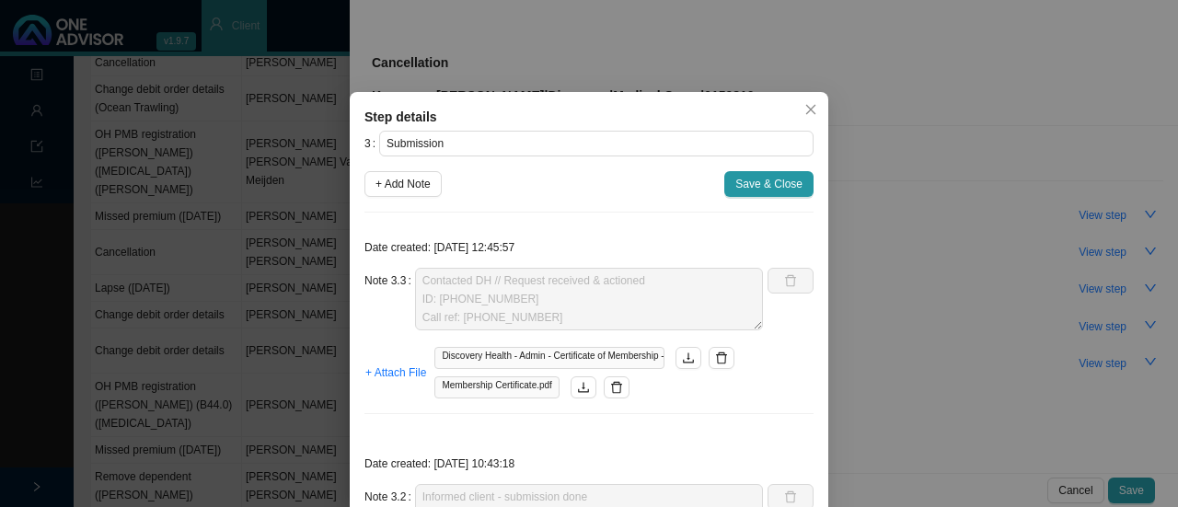
click at [805, 112] on icon "close" at bounding box center [810, 109] width 13 height 13
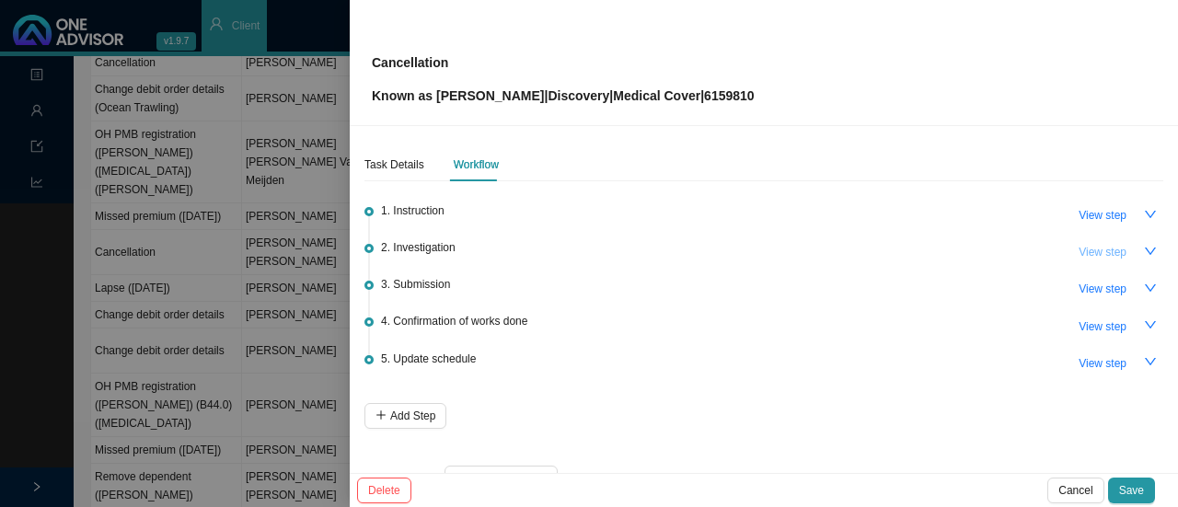
click at [1078, 247] on span "View step" at bounding box center [1102, 252] width 48 height 18
type input "Investigation"
type textarea "Contacted DH // Request received & actioned Effective [DATE] // Last premium ta…"
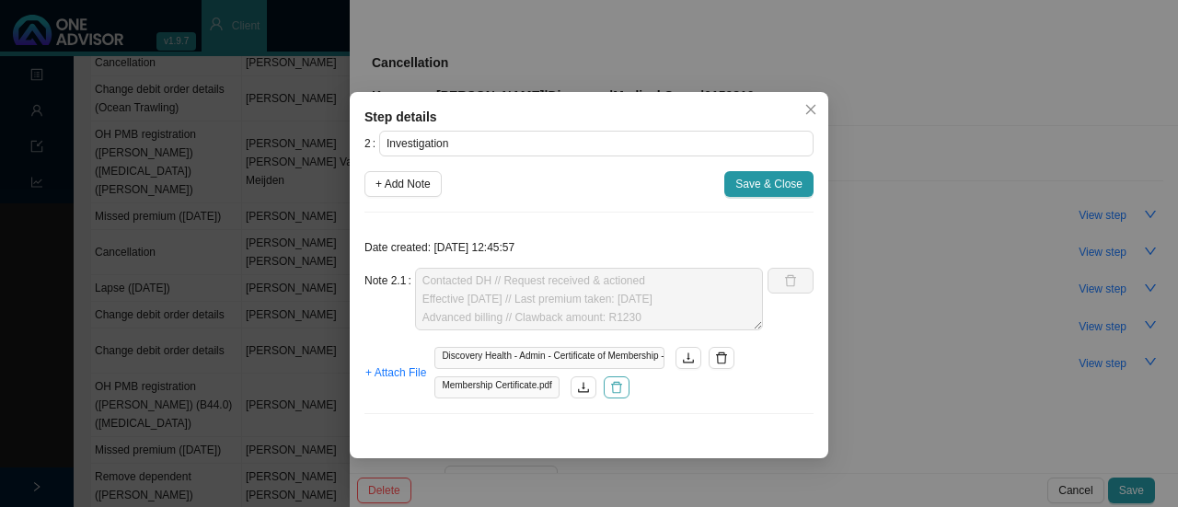
click at [616, 387] on icon "delete" at bounding box center [616, 387] width 13 height 13
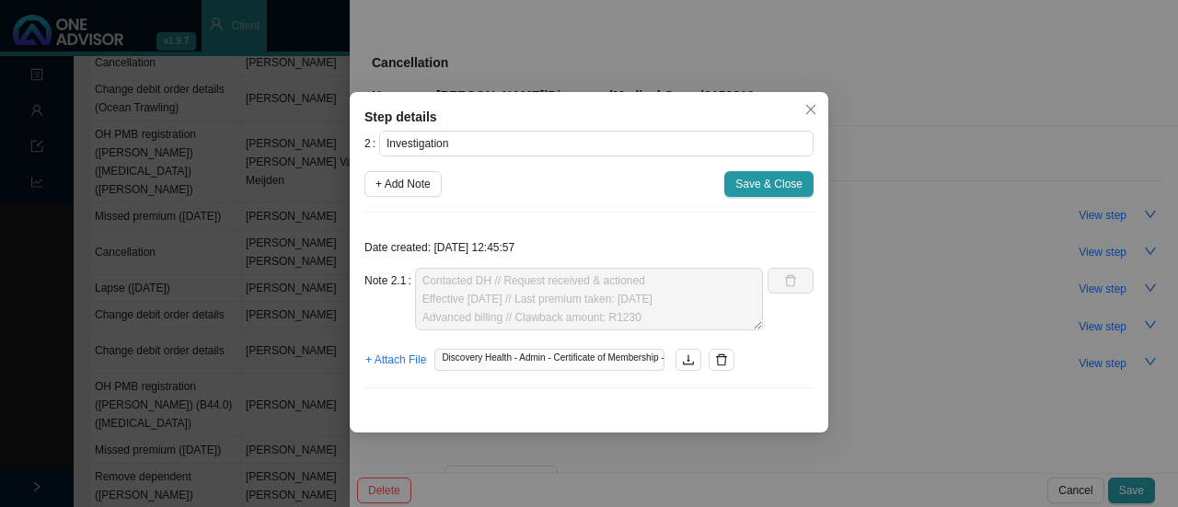
drag, startPoint x: 757, startPoint y: 171, endPoint x: 802, endPoint y: 189, distance: 48.4
click at [760, 172] on button "Save & Close" at bounding box center [768, 184] width 89 height 26
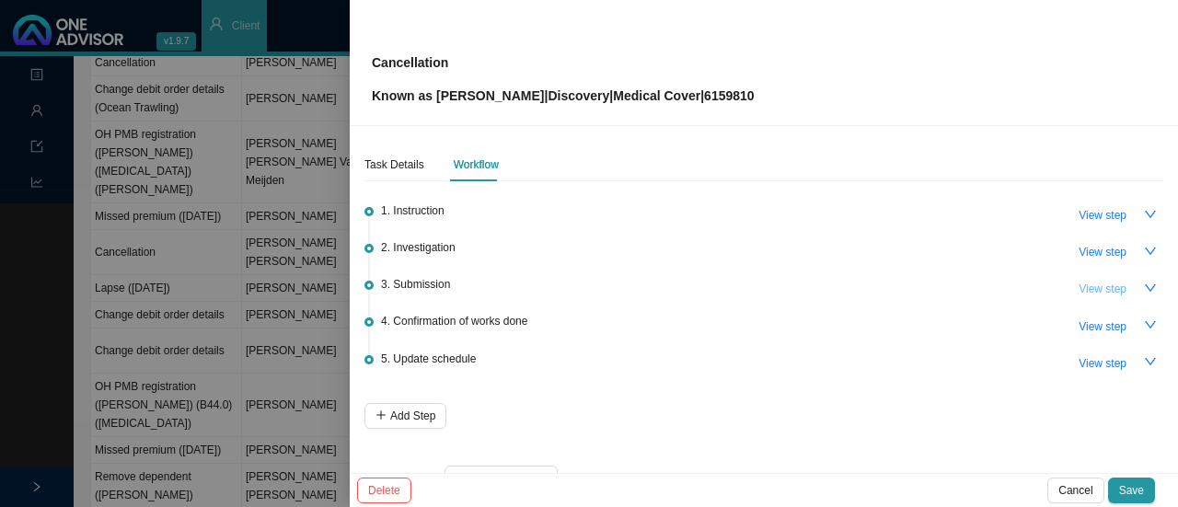
click at [1100, 290] on span "View step" at bounding box center [1102, 289] width 48 height 18
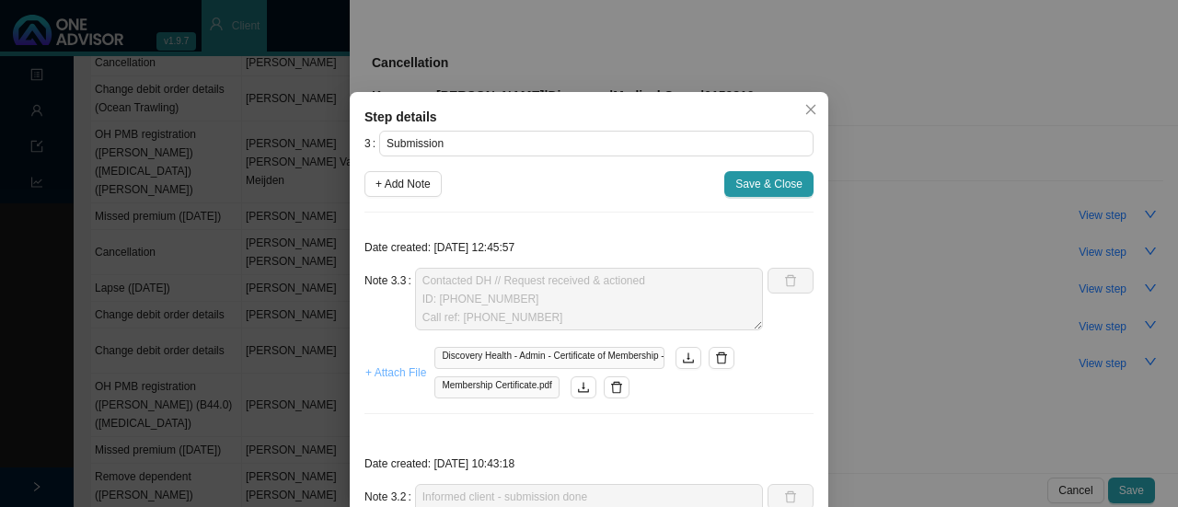
click at [374, 378] on span "+ Attach File" at bounding box center [395, 372] width 61 height 18
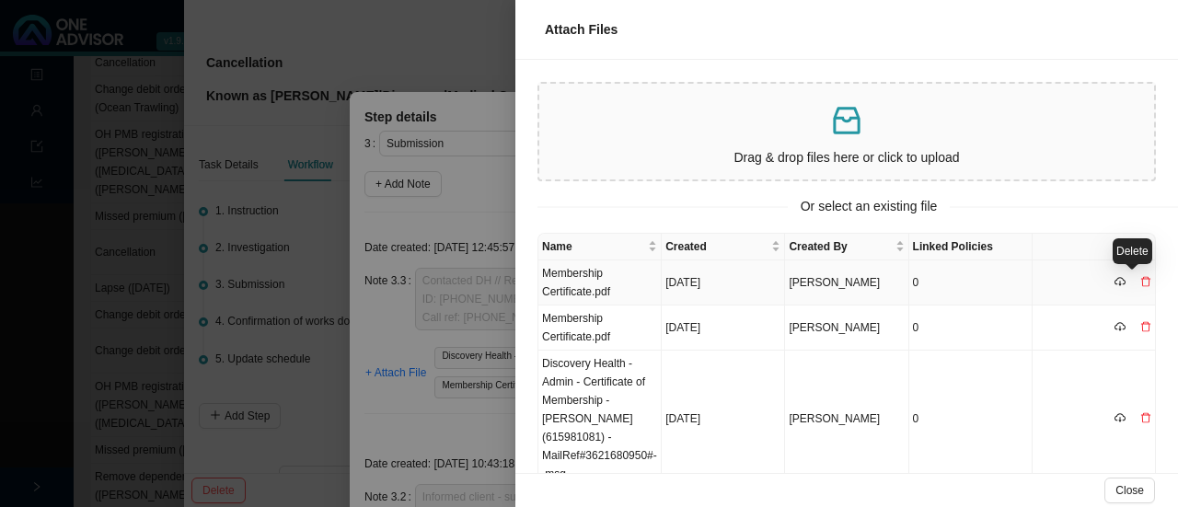
click at [1140, 280] on icon "delete" at bounding box center [1145, 281] width 11 height 11
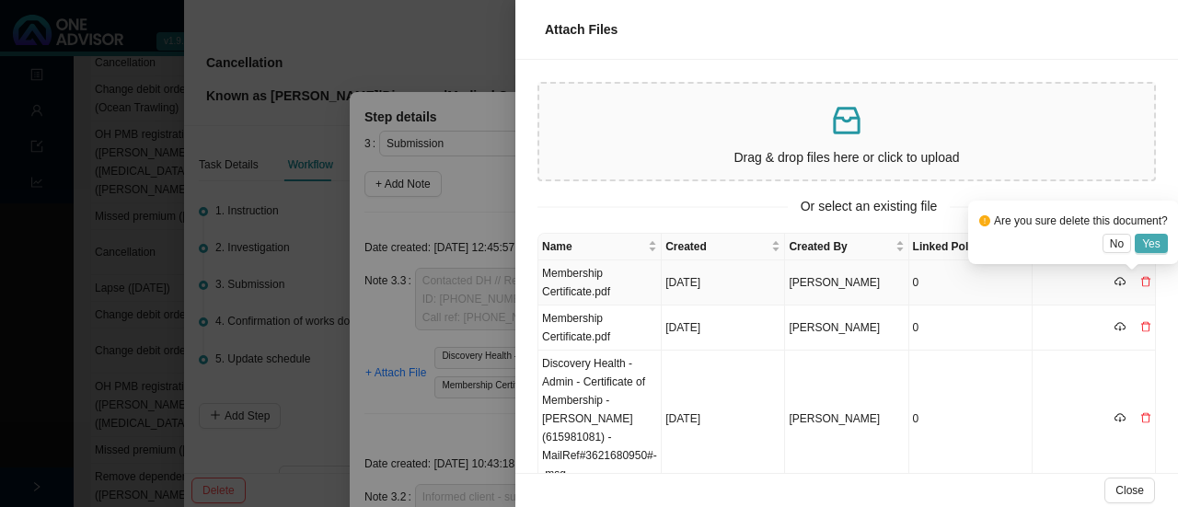
click at [1141, 243] on button "Yes" at bounding box center [1150, 243] width 33 height 19
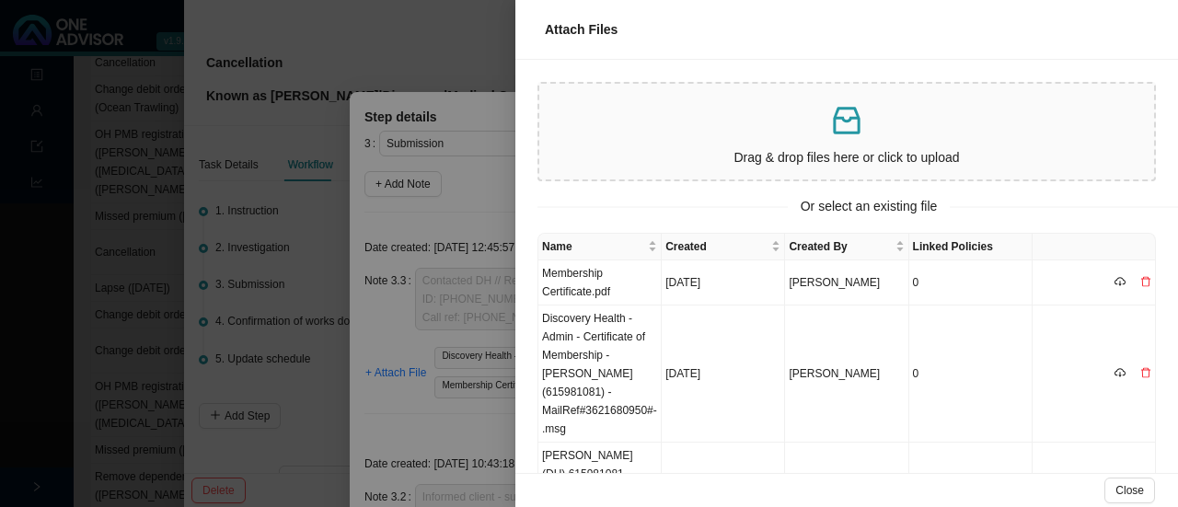
click at [485, 170] on div at bounding box center [589, 253] width 1178 height 507
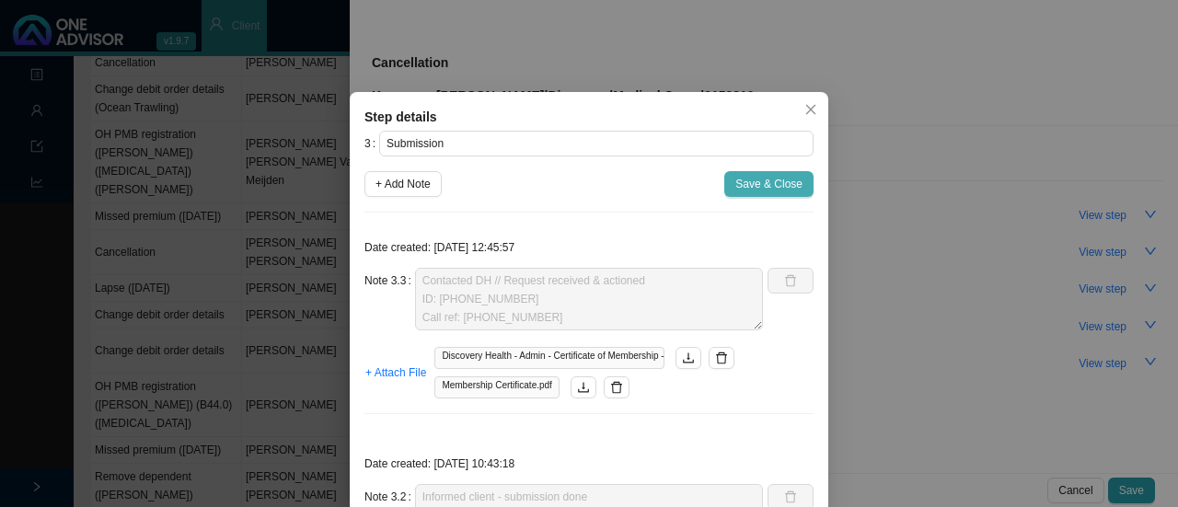
click at [736, 176] on span "Save & Close" at bounding box center [768, 184] width 67 height 18
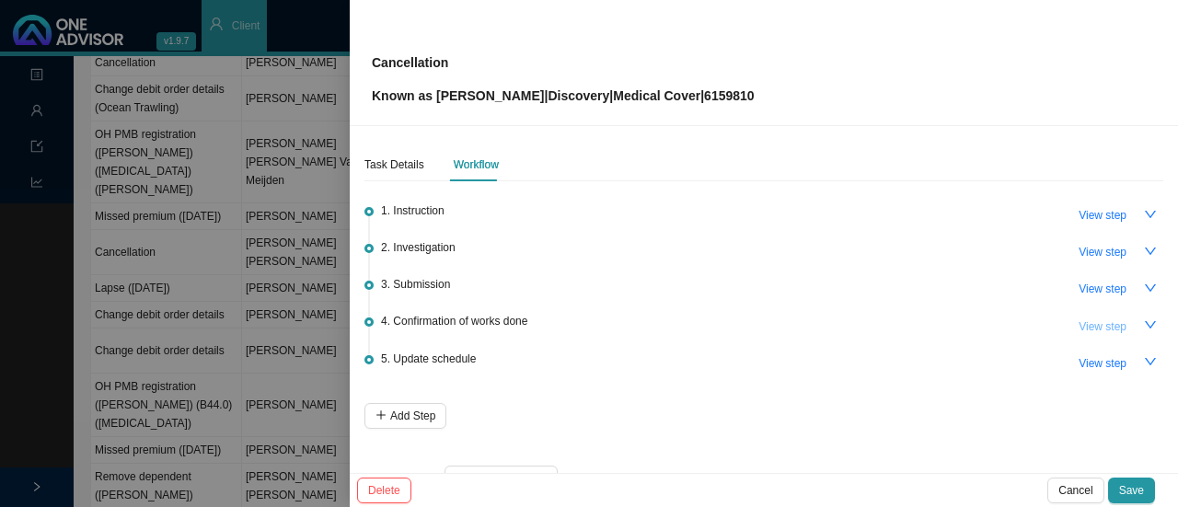
click at [1092, 319] on span "View step" at bounding box center [1102, 326] width 48 height 18
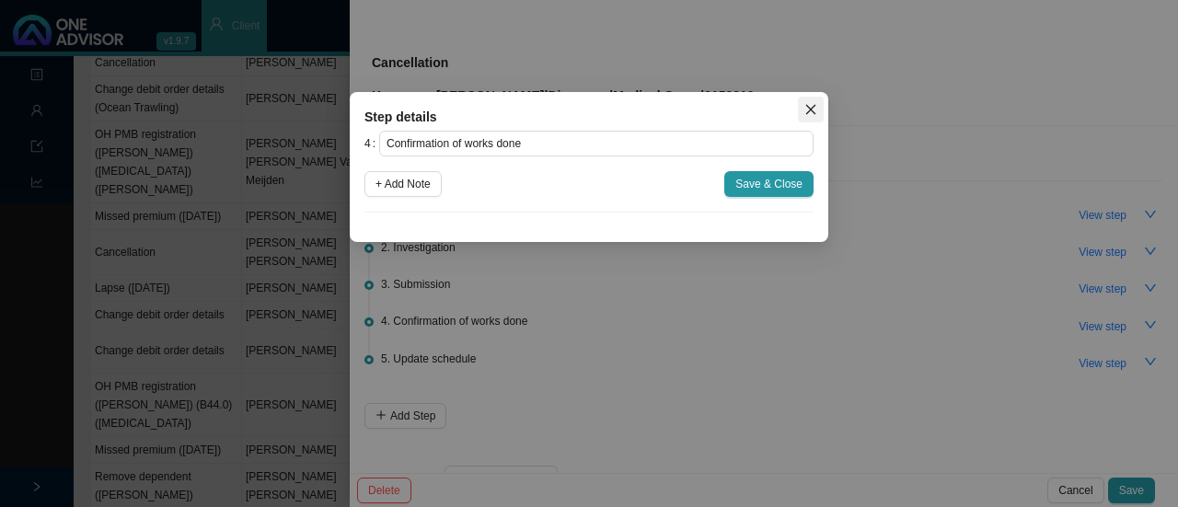
click at [814, 108] on icon "close" at bounding box center [810, 109] width 13 height 13
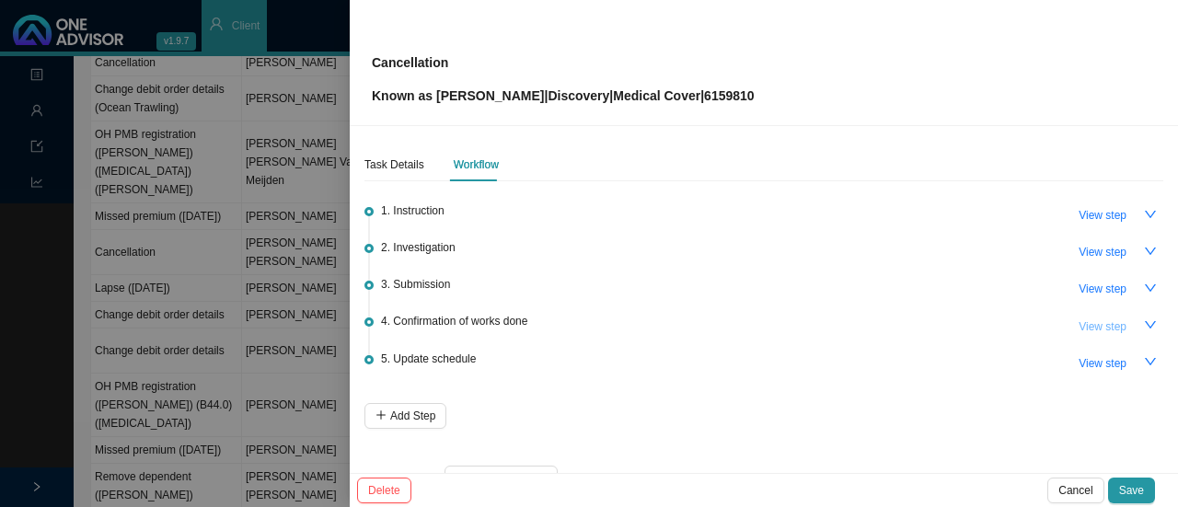
click at [1078, 324] on span "View step" at bounding box center [1102, 326] width 48 height 18
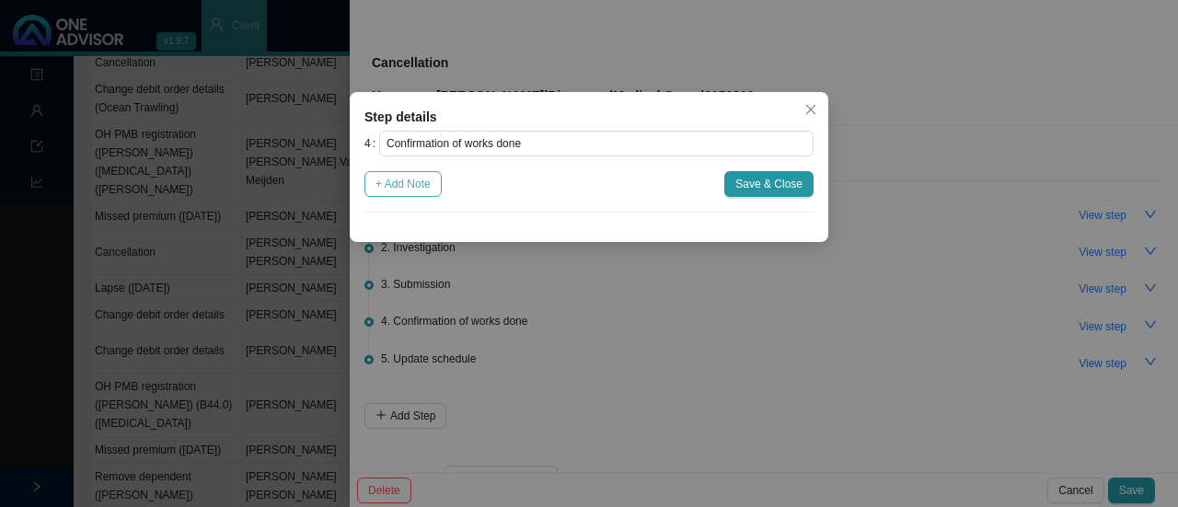
click at [403, 183] on span "+ Add Note" at bounding box center [402, 184] width 55 height 18
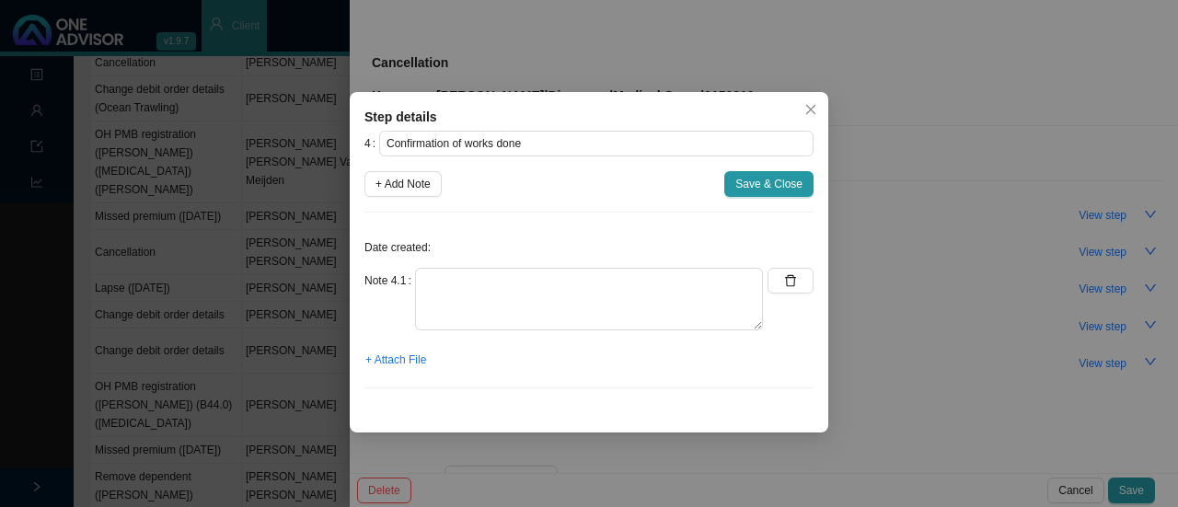
click at [440, 262] on div "Date created: Note 4.1 + Attach File" at bounding box center [588, 315] width 449 height 176
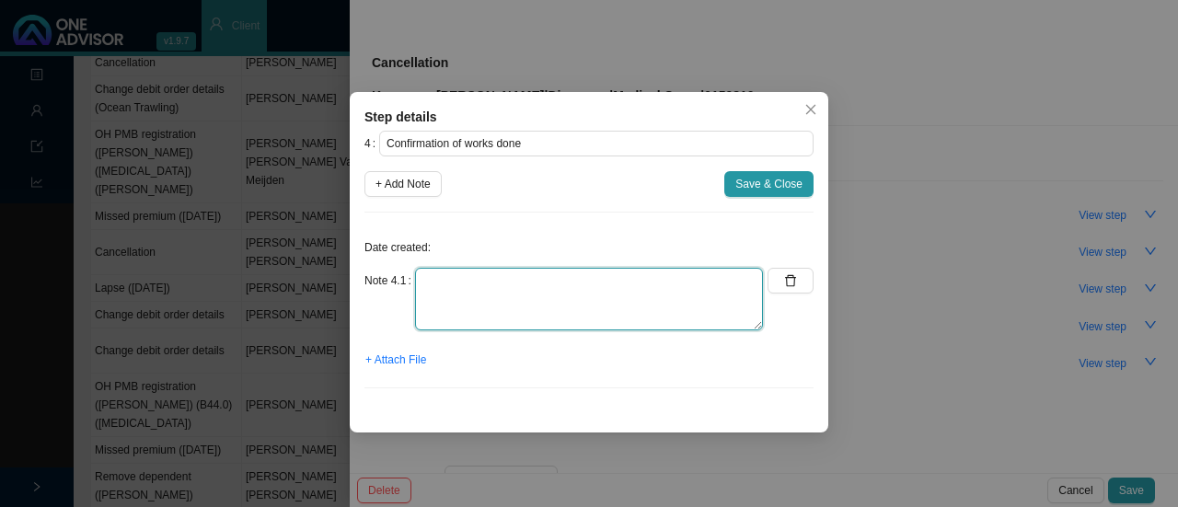
click at [434, 308] on textarea at bounding box center [589, 299] width 348 height 63
type textarea "Informed client"
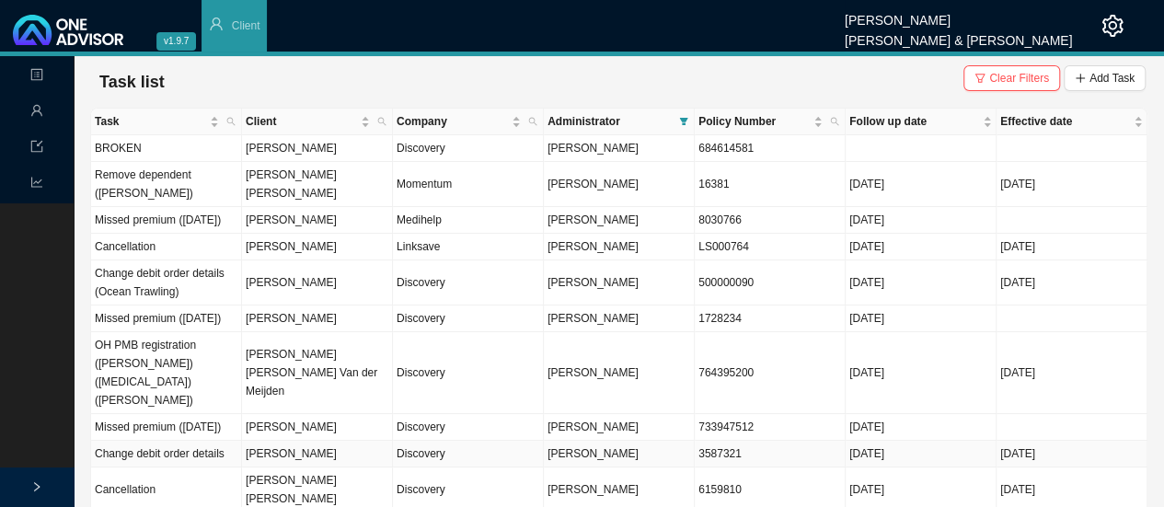
drag, startPoint x: 292, startPoint y: 473, endPoint x: 455, endPoint y: 457, distance: 164.5
click at [292, 467] on td "[PERSON_NAME]" at bounding box center [317, 454] width 151 height 27
click at [418, 466] on td "Discovery" at bounding box center [468, 454] width 151 height 27
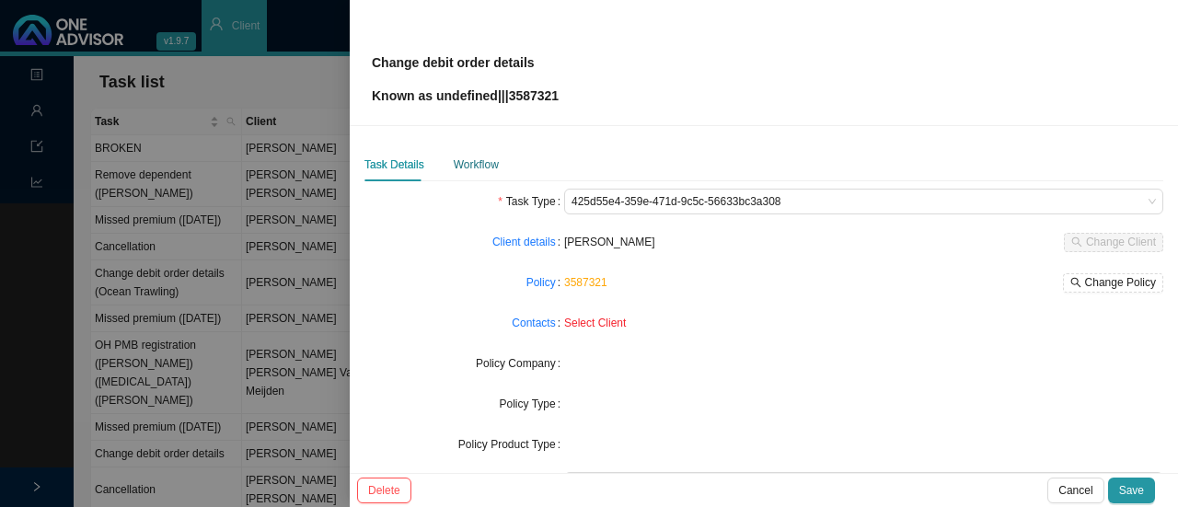
drag, startPoint x: 464, startPoint y: 166, endPoint x: 489, endPoint y: 185, distance: 32.2
click at [465, 166] on div "Workflow" at bounding box center [476, 164] width 45 height 18
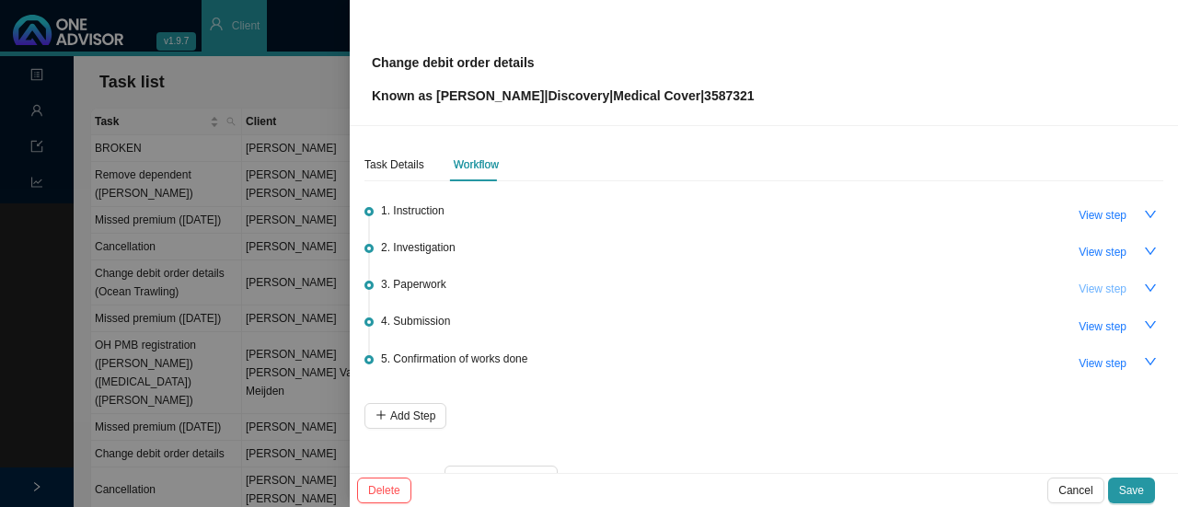
click at [1086, 293] on span "View step" at bounding box center [1102, 289] width 48 height 18
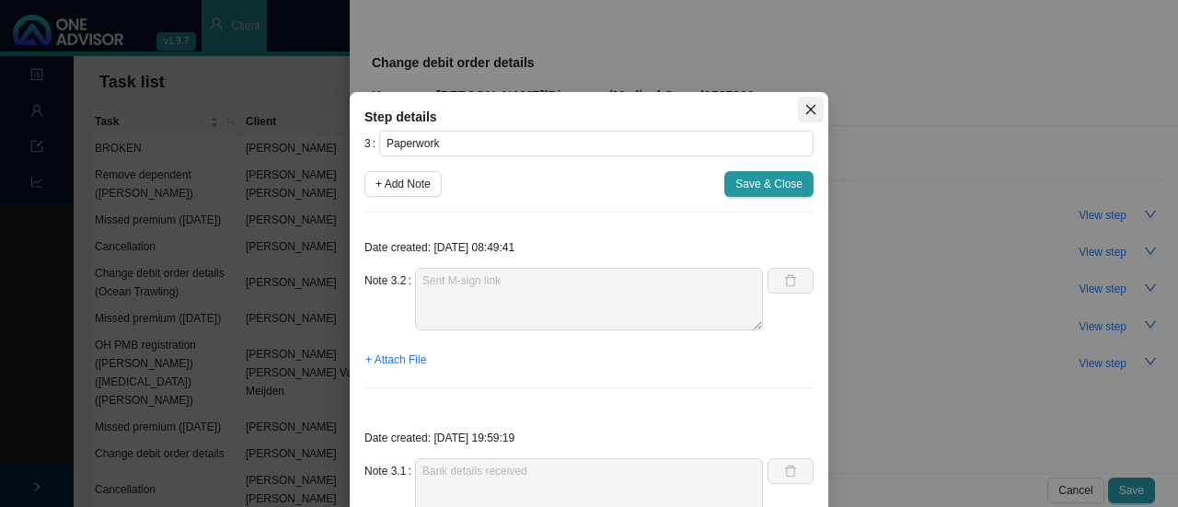
click at [806, 108] on icon "close" at bounding box center [811, 110] width 10 height 10
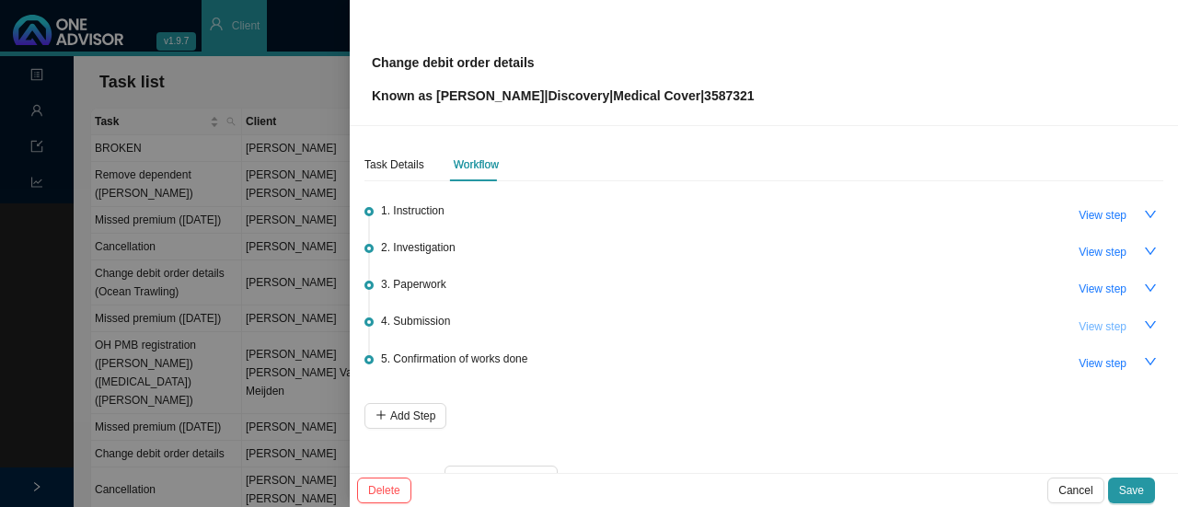
click at [1097, 327] on span "View step" at bounding box center [1102, 326] width 48 height 18
type input "Submission"
type textarea "Called DH // Received (cant see proof of account). Call Bank details department…"
type textarea "Sent form & supporting docs to DH. Autoresponse ref number: 11464307443."
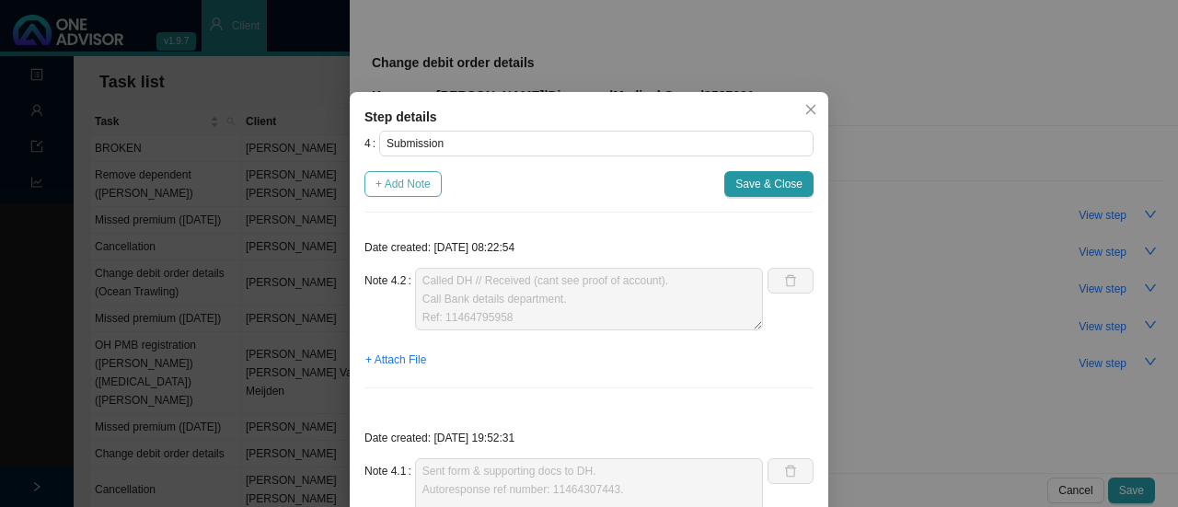
drag, startPoint x: 403, startPoint y: 183, endPoint x: 414, endPoint y: 189, distance: 12.3
click at [407, 184] on span "+ Add Note" at bounding box center [402, 184] width 55 height 18
type textarea "Called DH // Received (cant see proof of account). Call Bank details department…"
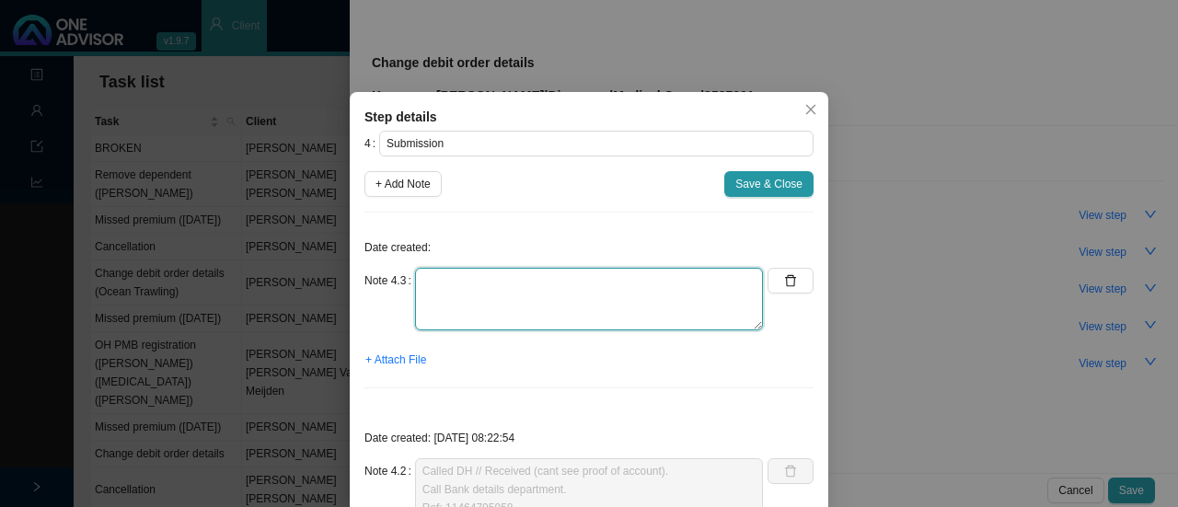
click at [449, 319] on textarea at bounding box center [589, 299] width 348 height 63
click at [425, 315] on textarea "Called DH // still cant view proof of bank Re. 11466189647" at bounding box center [589, 299] width 348 height 63
click at [580, 297] on textarea "Called DH // still cant view proof of bank Ref. 11466189647" at bounding box center [589, 299] width 348 height 63
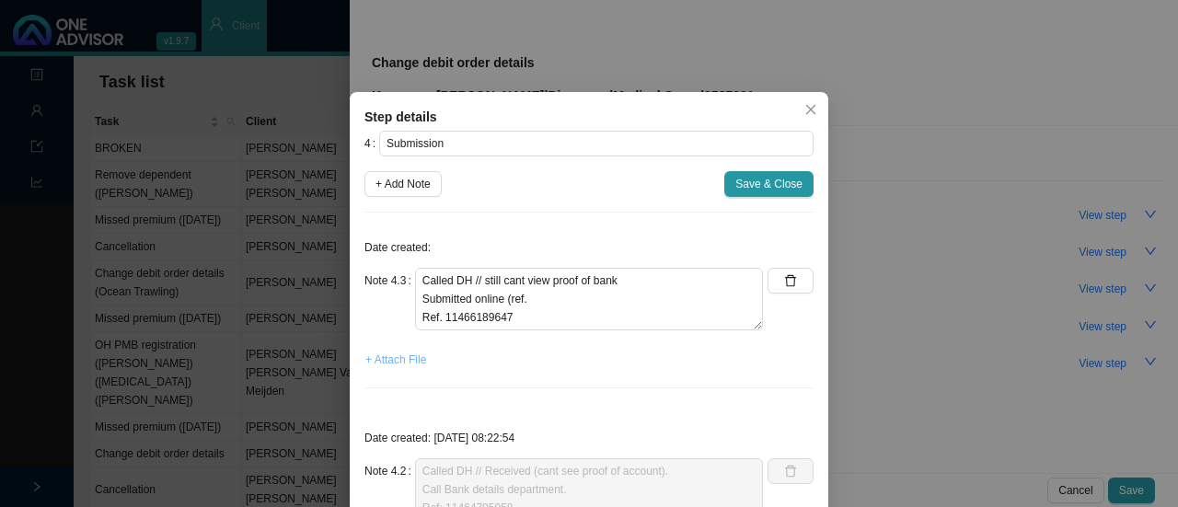
click at [393, 362] on span "+ Attach File" at bounding box center [395, 360] width 61 height 18
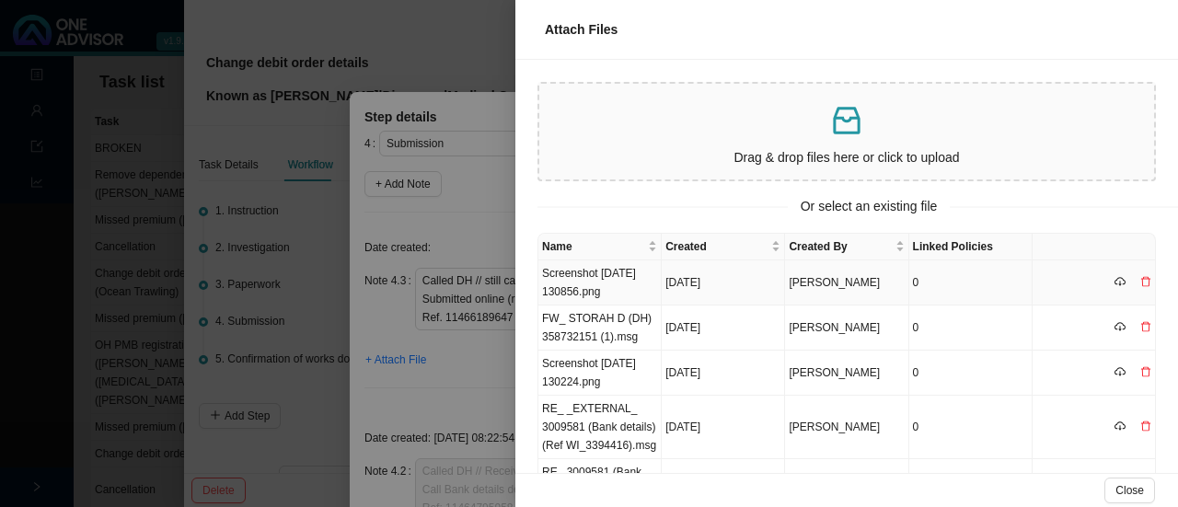
click at [592, 281] on td "Screenshot 2025-09-11 130856.png" at bounding box center [599, 282] width 123 height 45
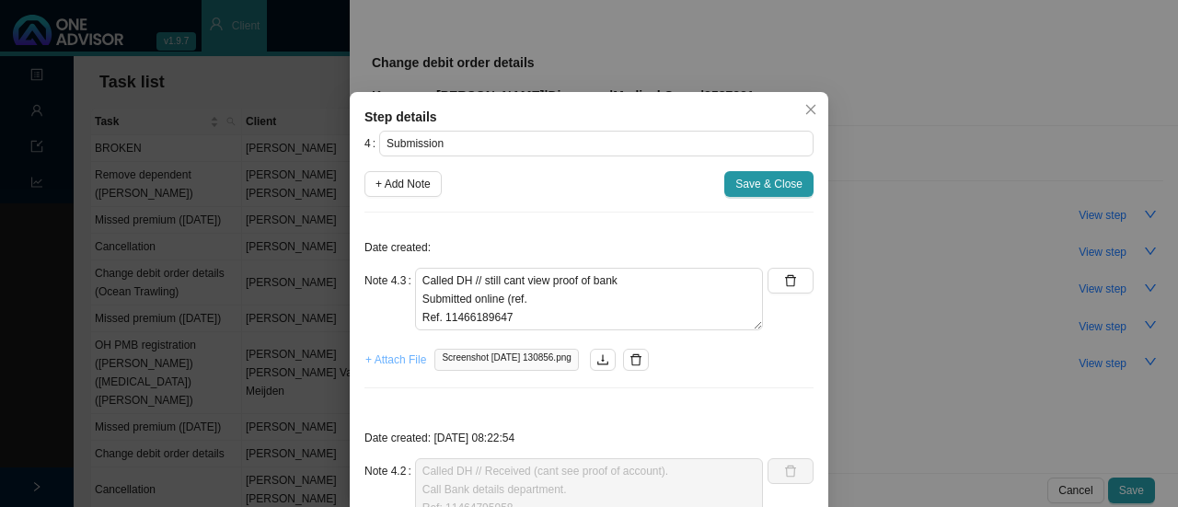
click at [391, 361] on span "+ Attach File" at bounding box center [395, 360] width 61 height 18
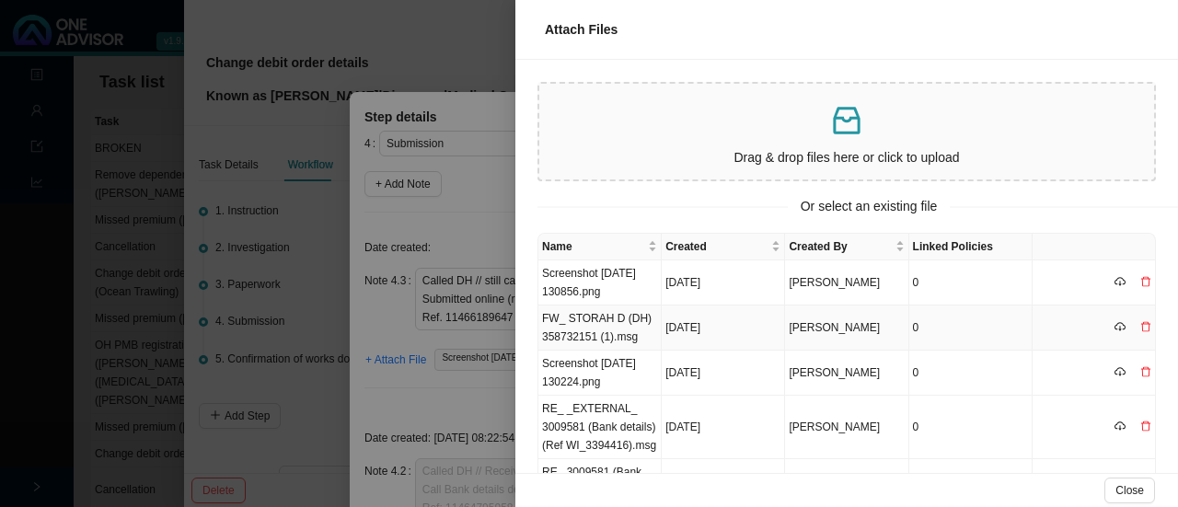
click at [616, 330] on td "FW_ STORAH D (DH) 358732151 (1).msg" at bounding box center [599, 327] width 123 height 45
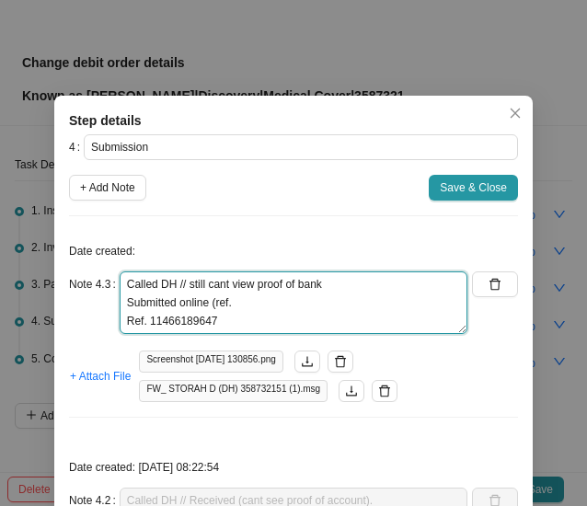
click at [262, 309] on textarea "Called DH // still cant view proof of bank Submitted online (ref. Ref. 11466189…" at bounding box center [294, 302] width 348 height 63
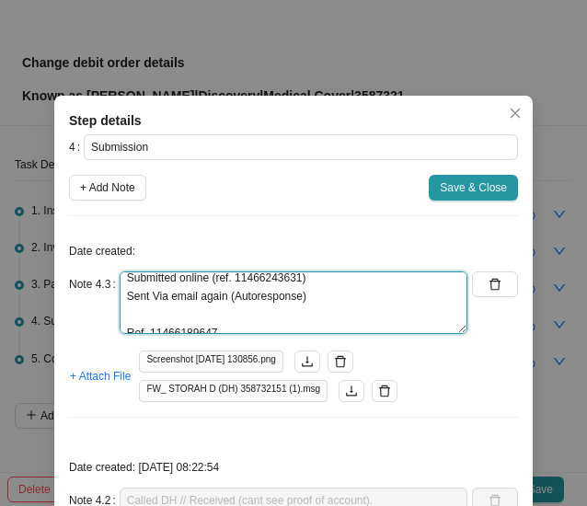
scroll to position [37, 0]
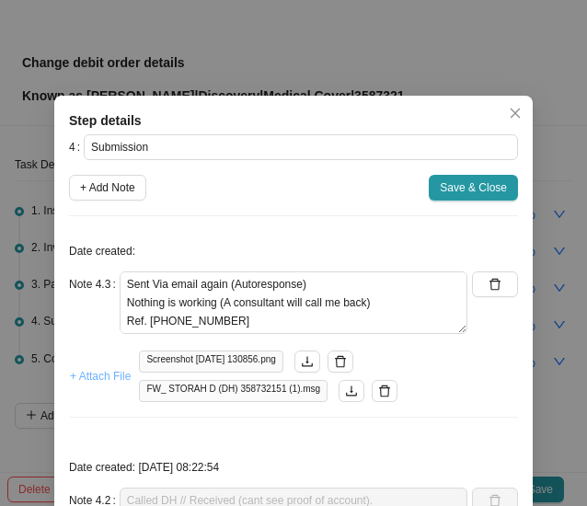
click at [96, 374] on span "+ Attach File" at bounding box center [100, 376] width 61 height 18
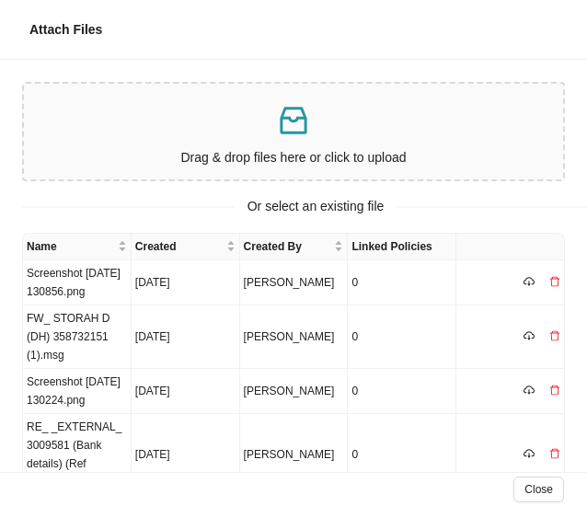
click at [194, 124] on p at bounding box center [293, 121] width 524 height 38
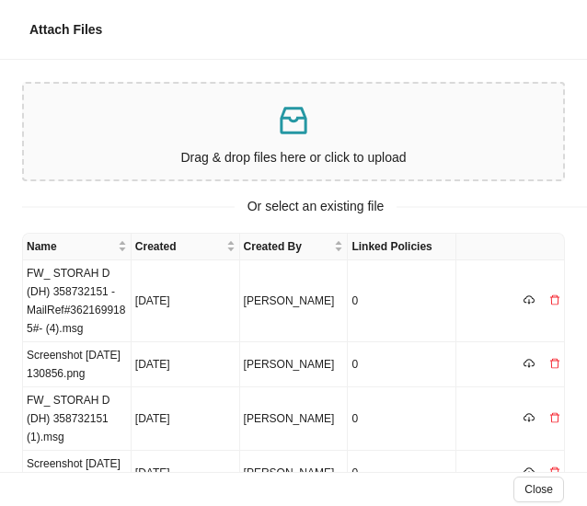
click at [166, 147] on p "Drag & drop files here or click to upload" at bounding box center [293, 157] width 524 height 21
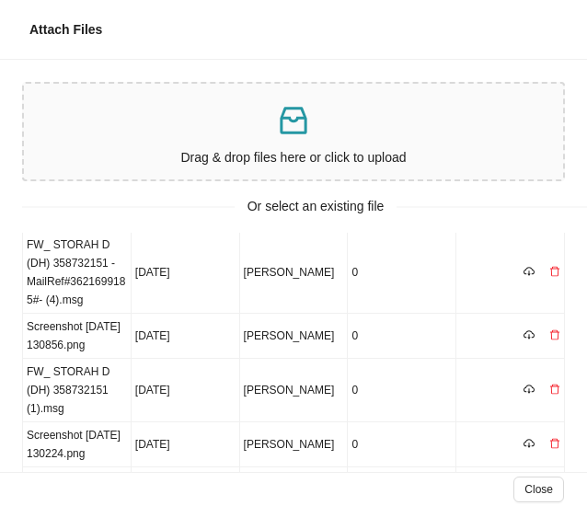
scroll to position [0, 0]
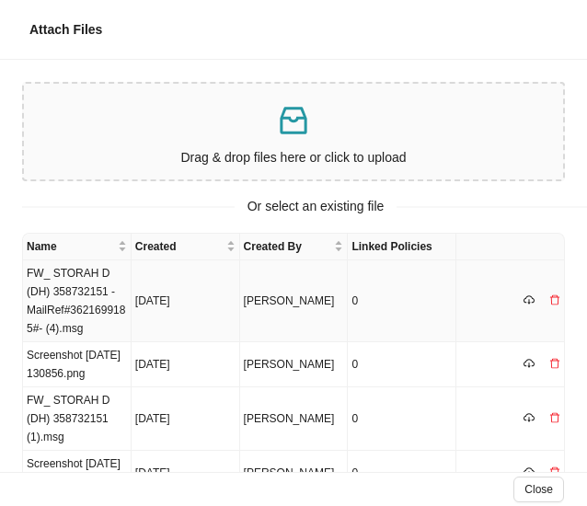
click at [64, 284] on td "FW_ STORAH D (DH) 358732151 -MailRef#3621699185#- (4).msg" at bounding box center [77, 301] width 109 height 82
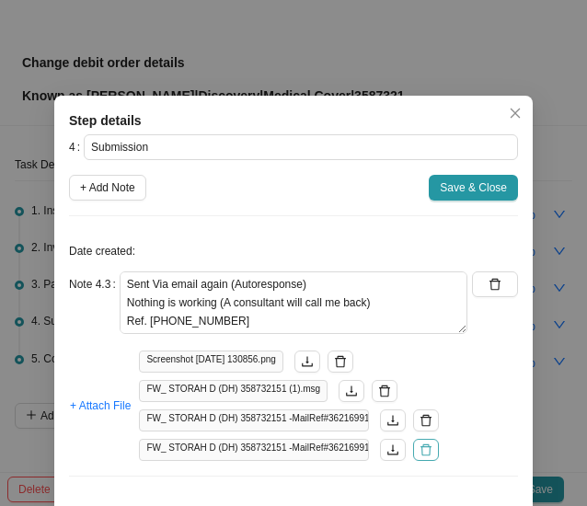
click at [420, 452] on icon "delete" at bounding box center [426, 449] width 13 height 13
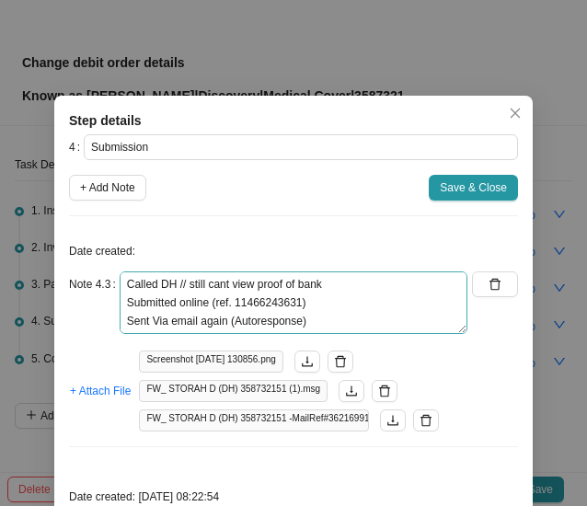
scroll to position [37, 0]
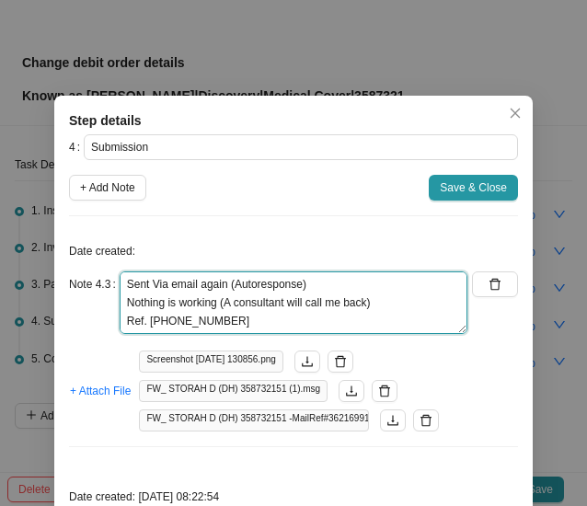
click at [292, 281] on textarea "Called DH // still cant view proof of bank Submitted online (ref. 11466243631) …" at bounding box center [294, 302] width 348 height 63
paste textarea "11466258350"
type textarea "Called DH // still cant view proof of bank Submitted online (ref. 11466243631) …"
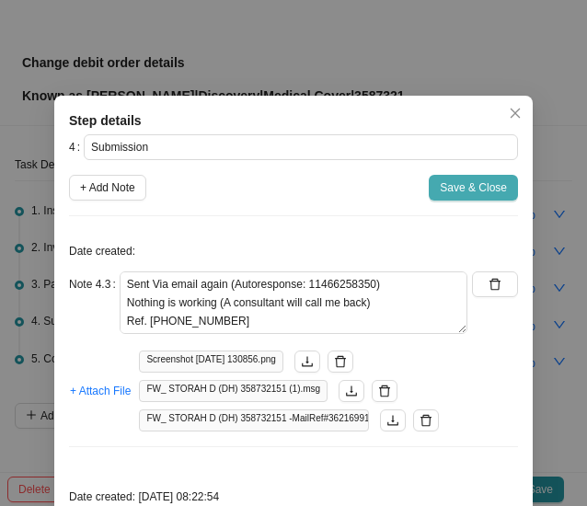
click at [460, 181] on span "Save & Close" at bounding box center [473, 187] width 67 height 18
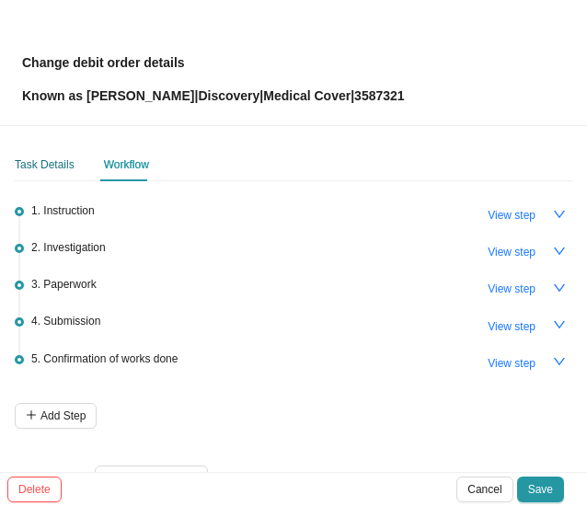
click at [45, 162] on div "Task Details" at bounding box center [45, 164] width 60 height 18
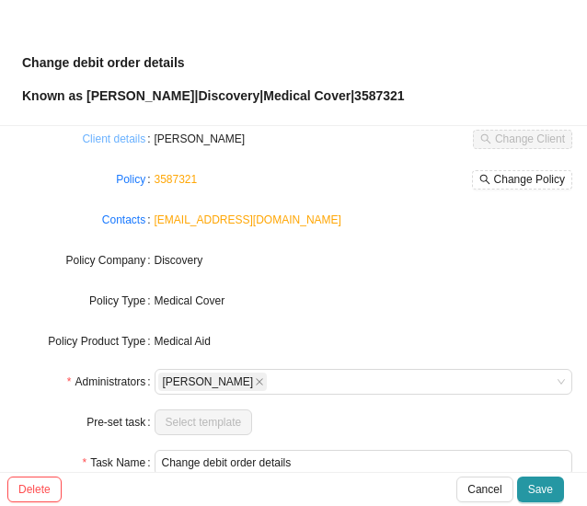
scroll to position [0, 0]
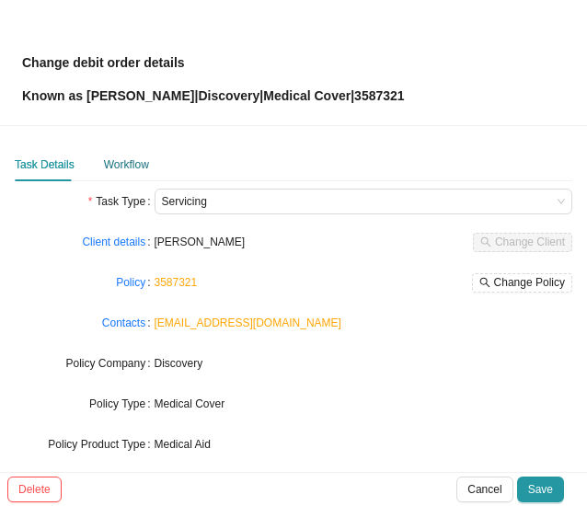
click at [115, 164] on div "Workflow" at bounding box center [126, 164] width 45 height 18
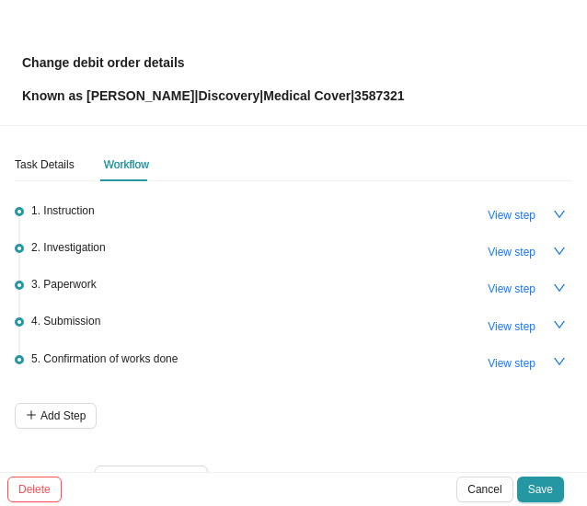
scroll to position [46, 0]
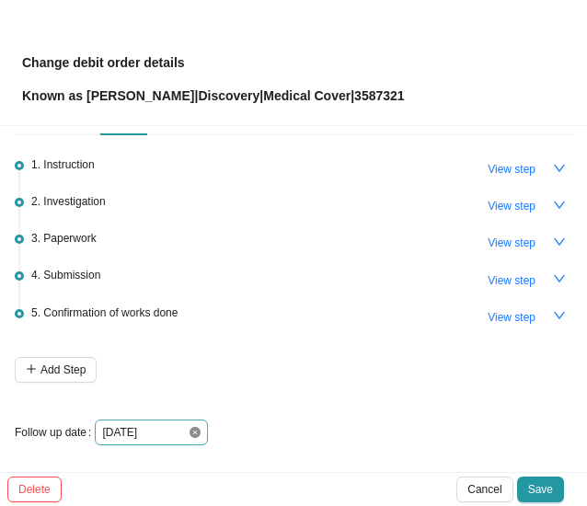
click at [190, 433] on icon "close-circle" at bounding box center [195, 432] width 11 height 11
click at [195, 428] on div at bounding box center [151, 432] width 98 height 18
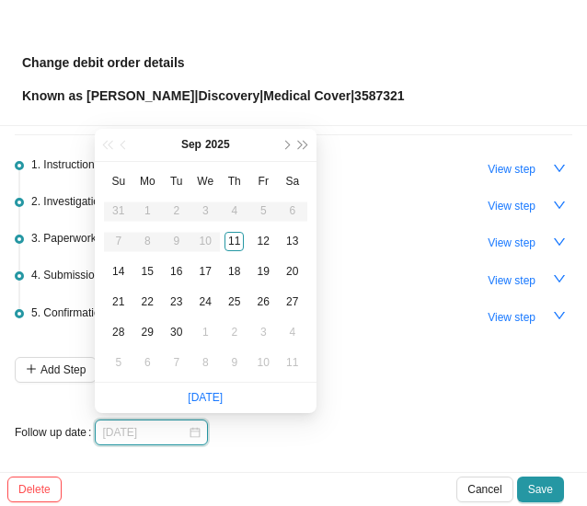
type input "[DATE]"
click at [266, 242] on div "12" at bounding box center [263, 241] width 19 height 19
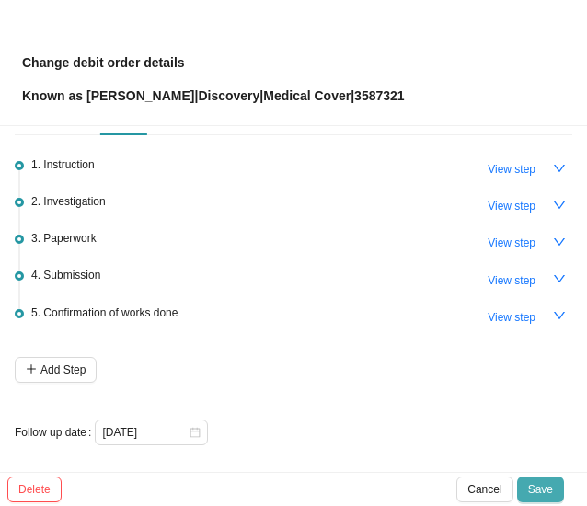
click at [538, 481] on span "Save" at bounding box center [540, 489] width 25 height 18
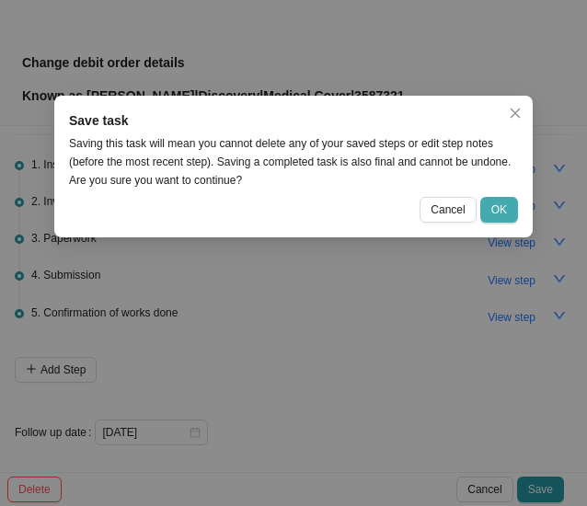
click at [494, 209] on span "OK" at bounding box center [499, 210] width 16 height 18
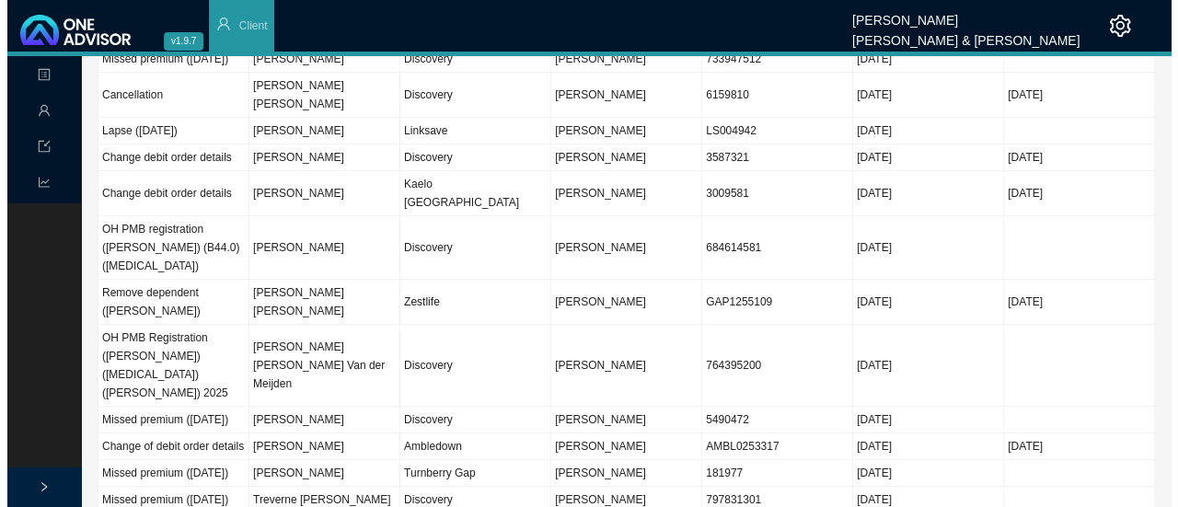
scroll to position [0, 0]
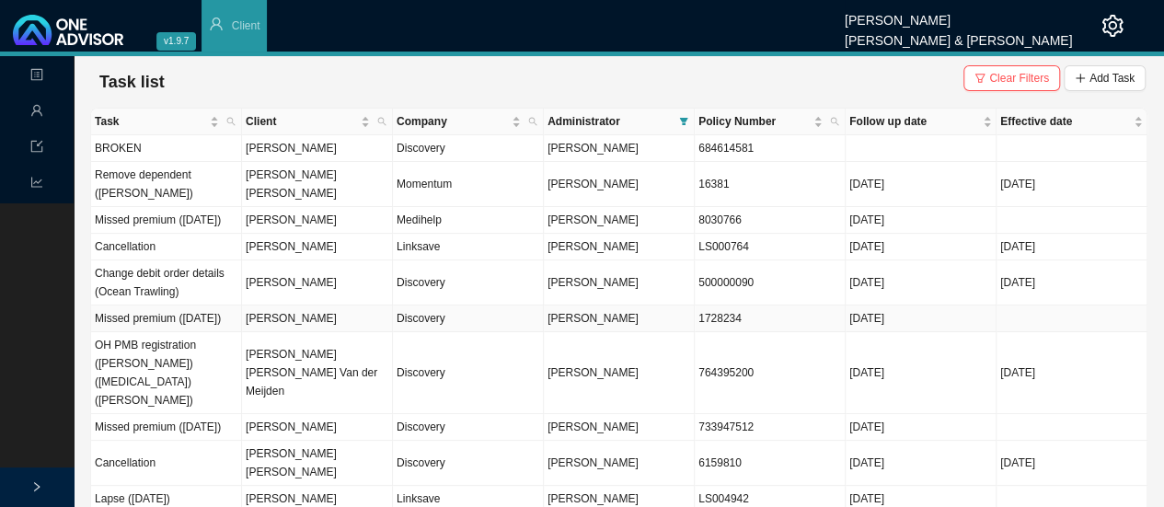
click at [306, 318] on td "[PERSON_NAME]" at bounding box center [317, 318] width 151 height 27
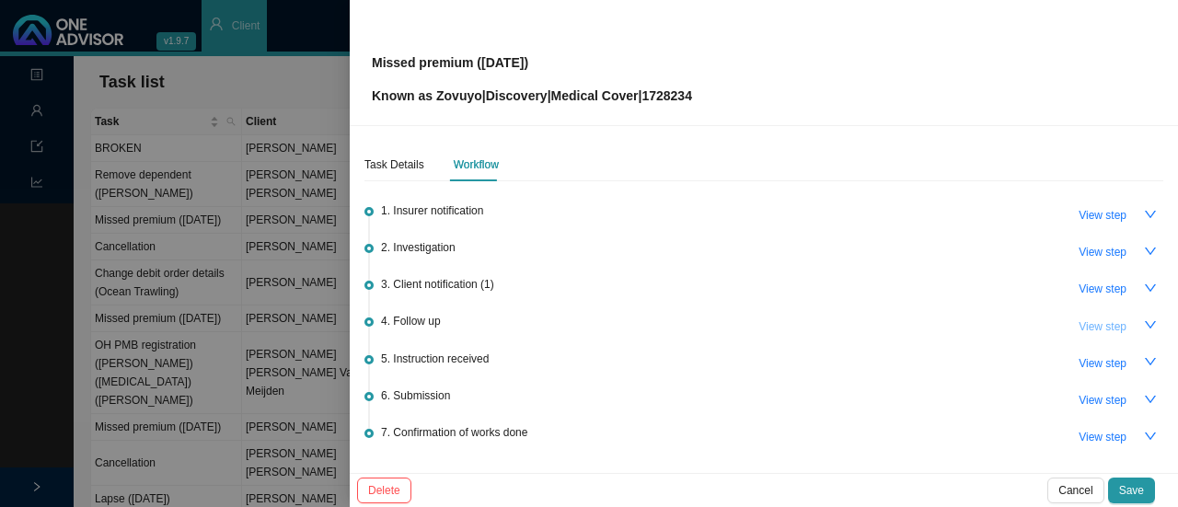
click at [1089, 328] on span "View step" at bounding box center [1102, 326] width 48 height 18
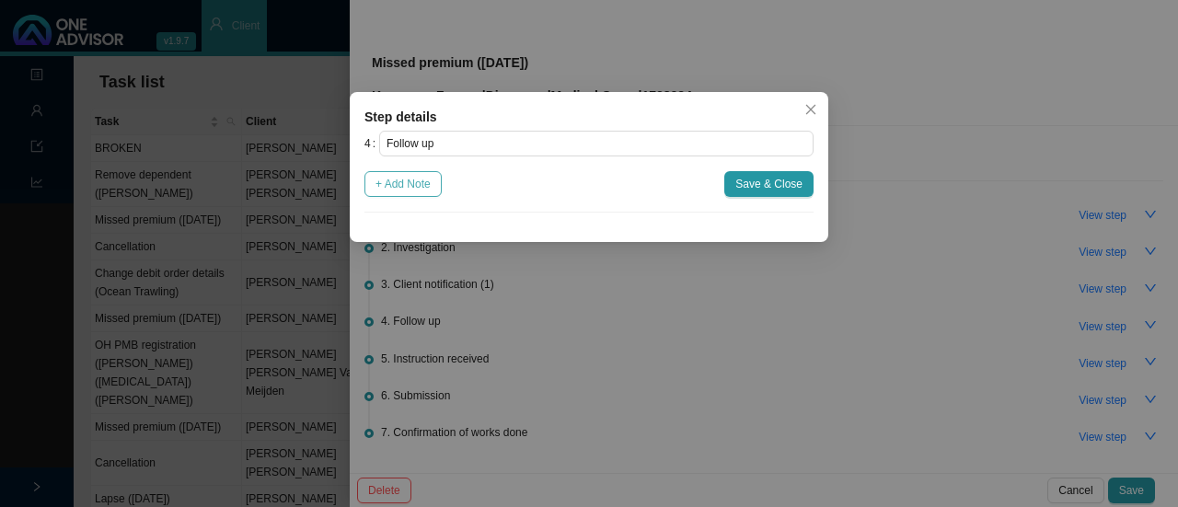
click at [401, 179] on span "+ Add Note" at bounding box center [402, 184] width 55 height 18
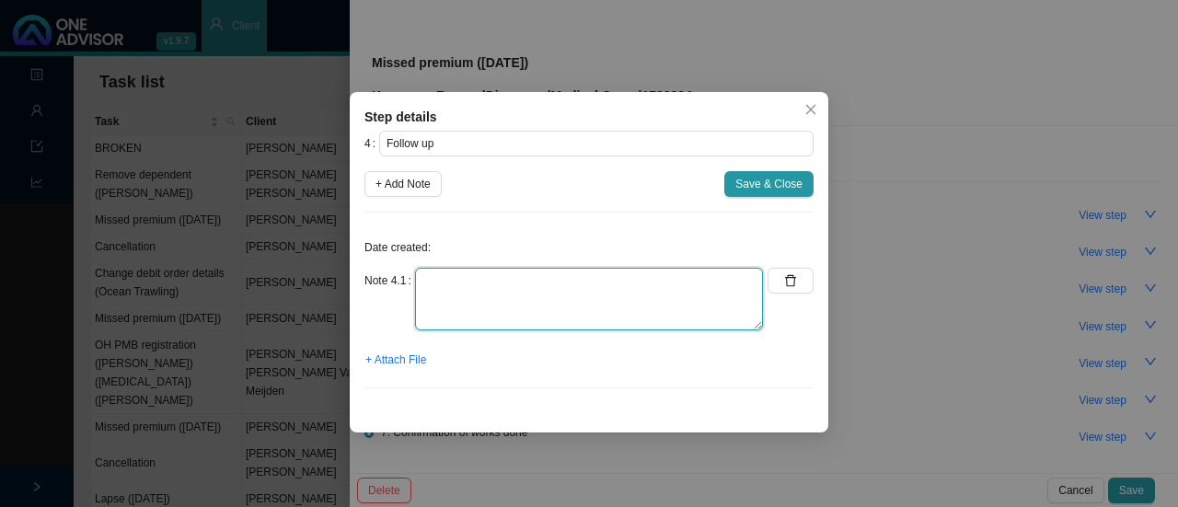
click at [462, 293] on textarea at bounding box center [589, 299] width 348 height 63
type textarea "Called client - No answer Whatsapp follow up"
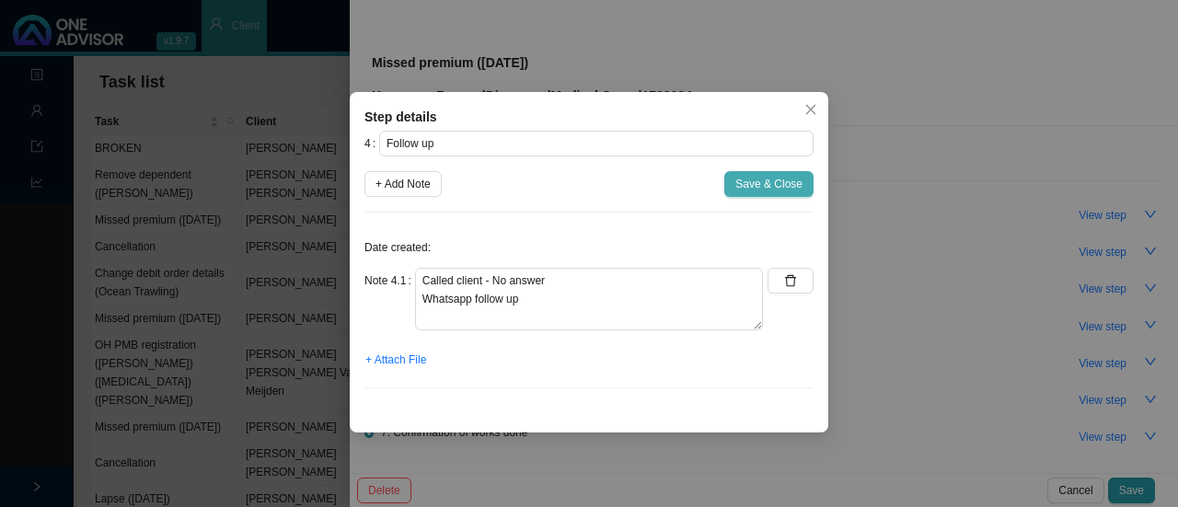
click at [766, 179] on span "Save & Close" at bounding box center [768, 184] width 67 height 18
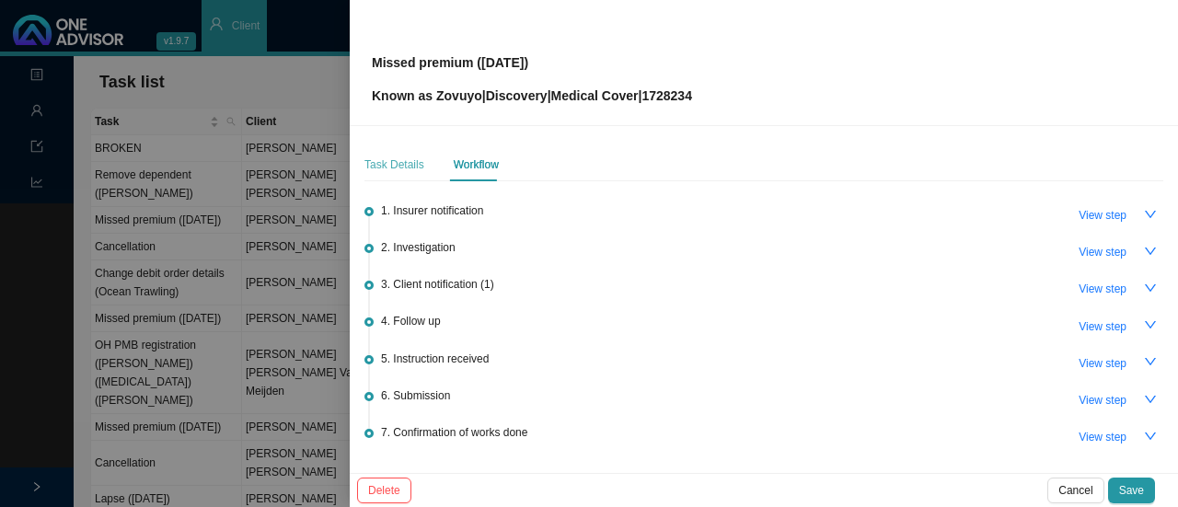
click at [365, 161] on div "Task Details Workflow 1. Insurer notification View step 2. Investigation View s…" at bounding box center [764, 299] width 828 height 347
drag, startPoint x: 390, startPoint y: 153, endPoint x: 453, endPoint y: 184, distance: 69.9
click at [391, 153] on div "Task Details" at bounding box center [394, 164] width 60 height 33
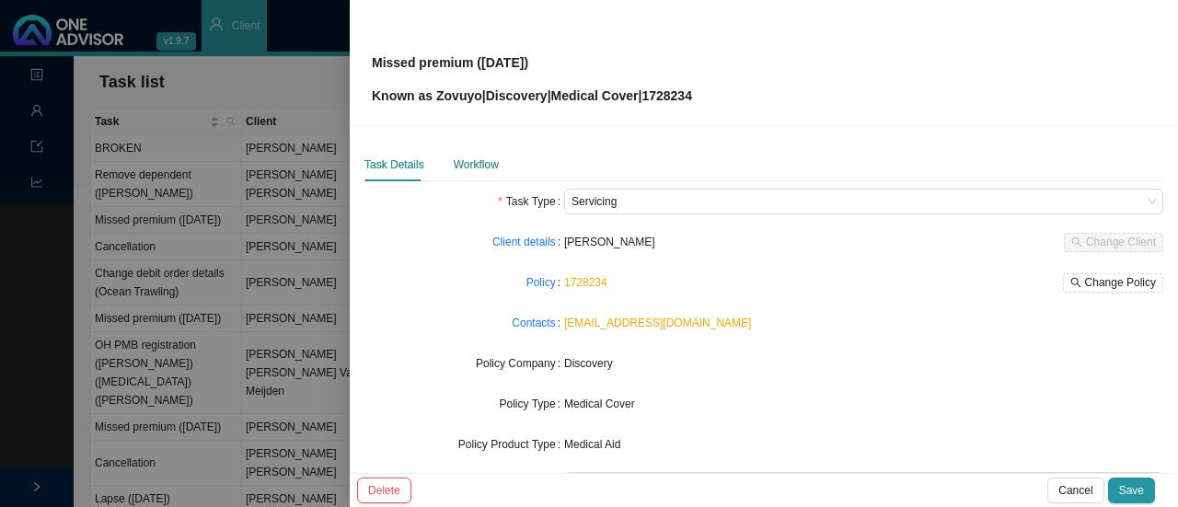
drag, startPoint x: 476, startPoint y: 169, endPoint x: 494, endPoint y: 176, distance: 19.5
click at [484, 170] on div "Workflow" at bounding box center [476, 164] width 45 height 18
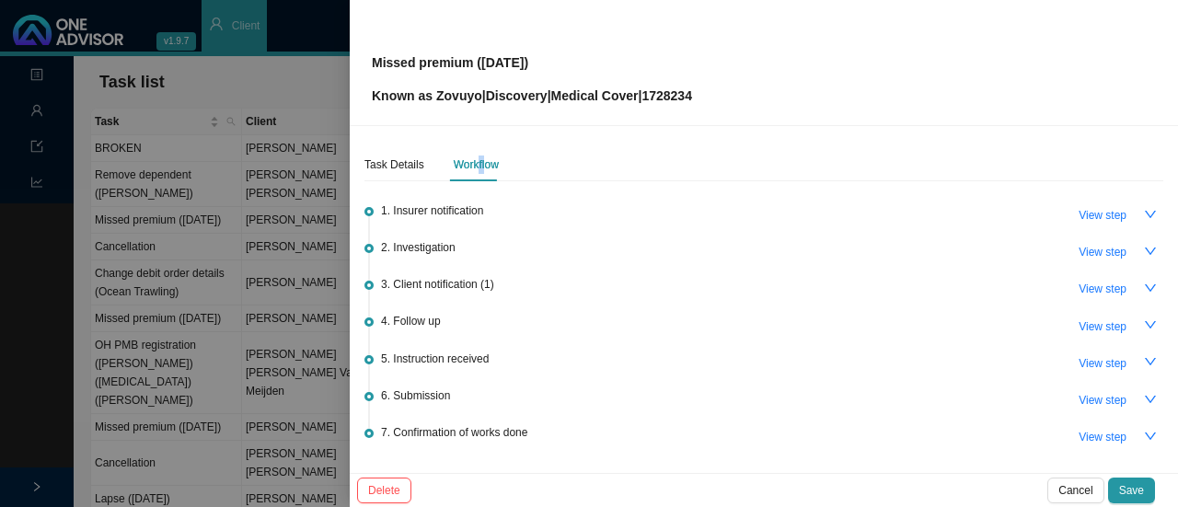
scroll to position [117, 0]
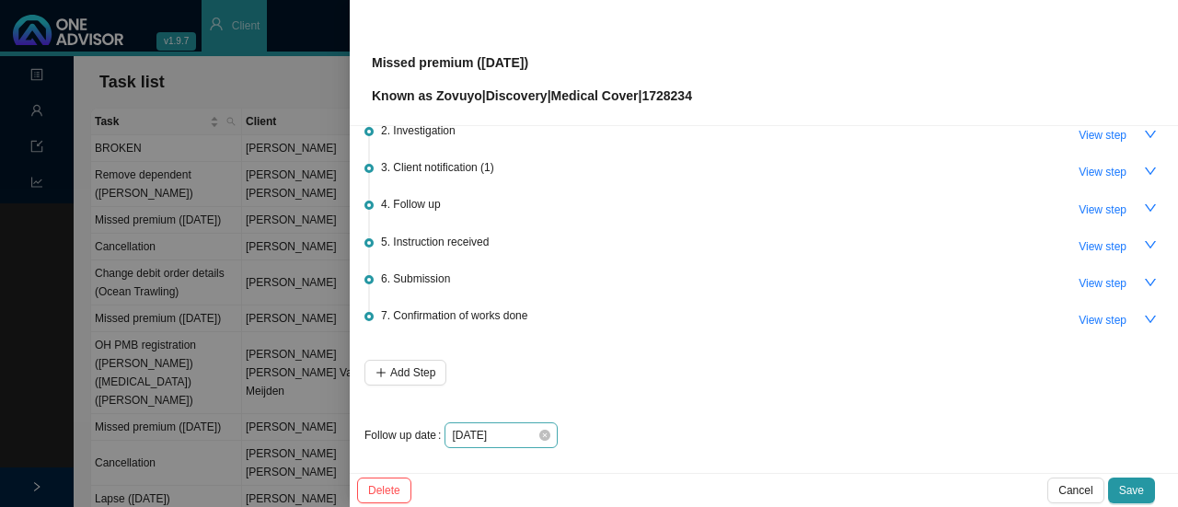
click at [538, 438] on div "[DATE]" at bounding box center [501, 435] width 98 height 18
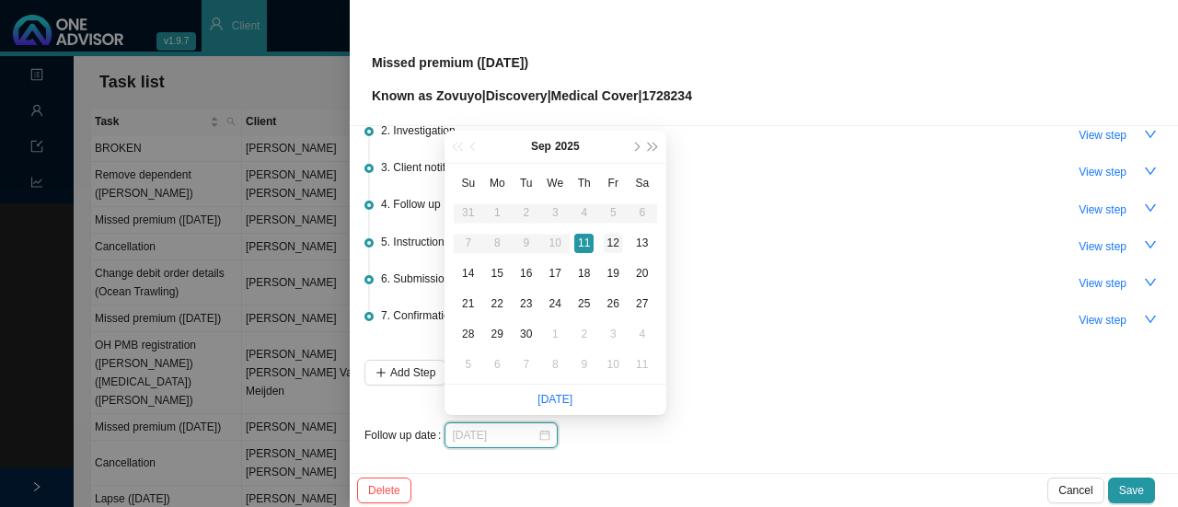
type input "[DATE]"
click at [611, 236] on div "12" at bounding box center [613, 243] width 19 height 19
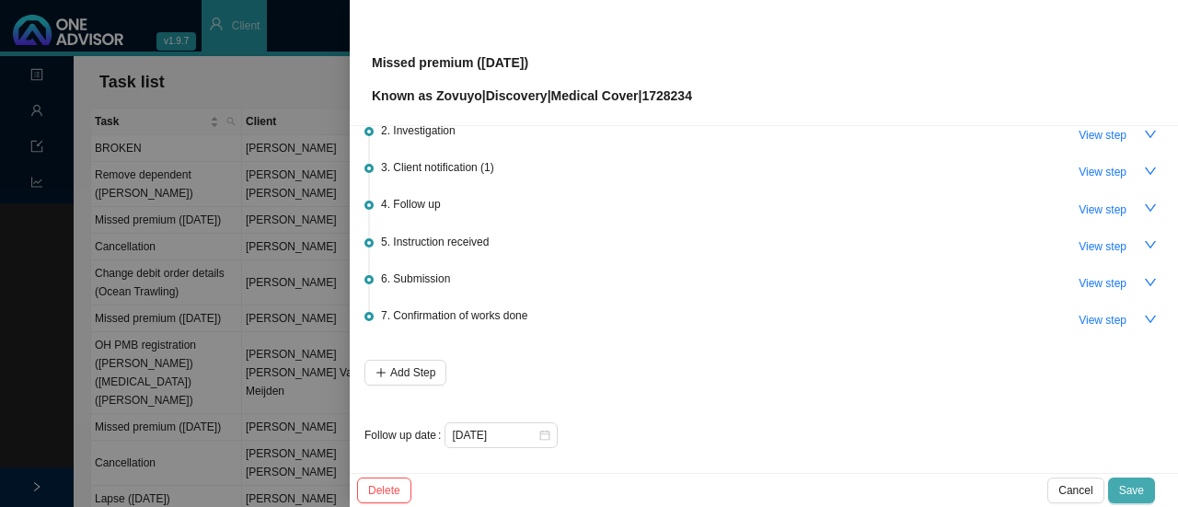
click at [1133, 496] on span "Save" at bounding box center [1131, 490] width 25 height 18
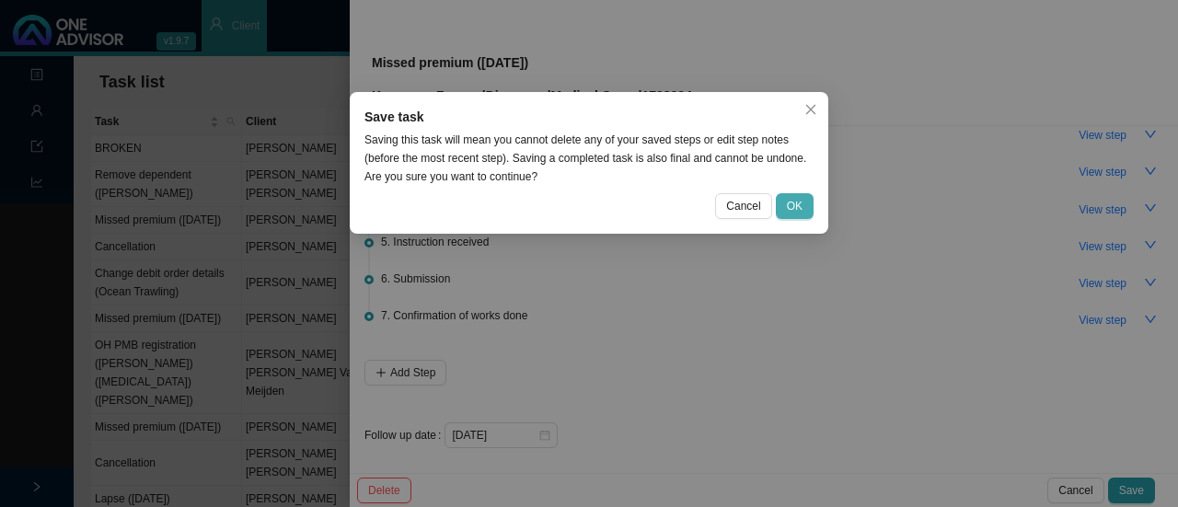
click at [797, 216] on button "OK" at bounding box center [795, 206] width 38 height 26
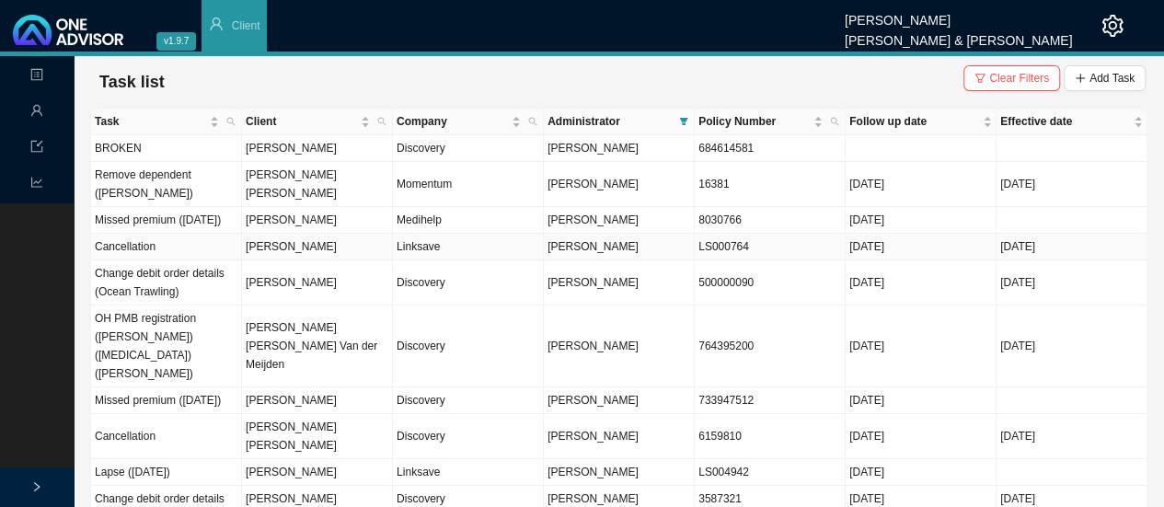
click at [764, 247] on td "LS000764" at bounding box center [770, 247] width 151 height 27
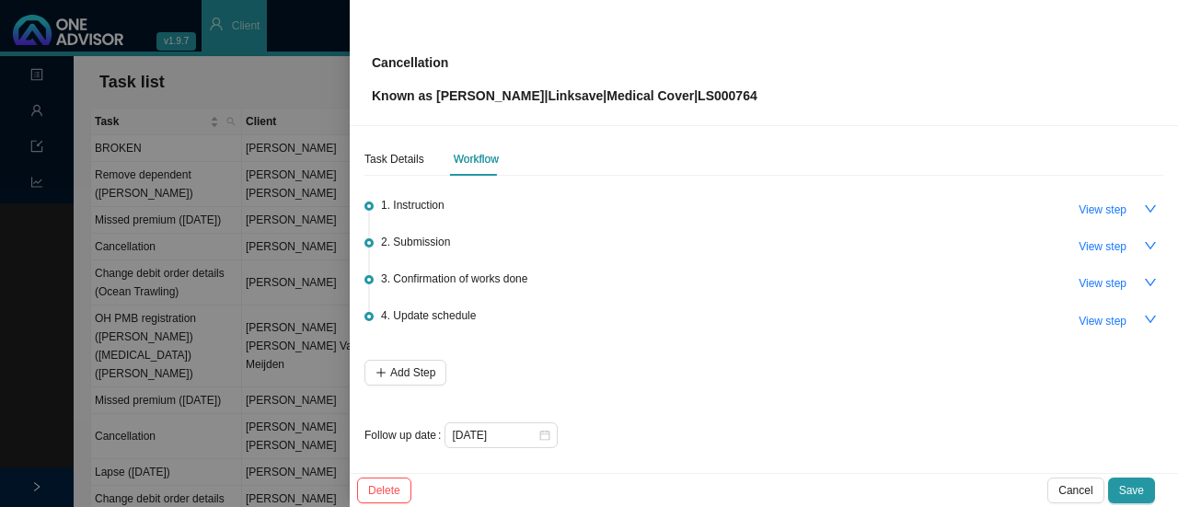
scroll to position [7, 0]
click at [541, 429] on icon "close-circle" at bounding box center [544, 433] width 11 height 11
click at [546, 433] on div at bounding box center [501, 433] width 98 height 18
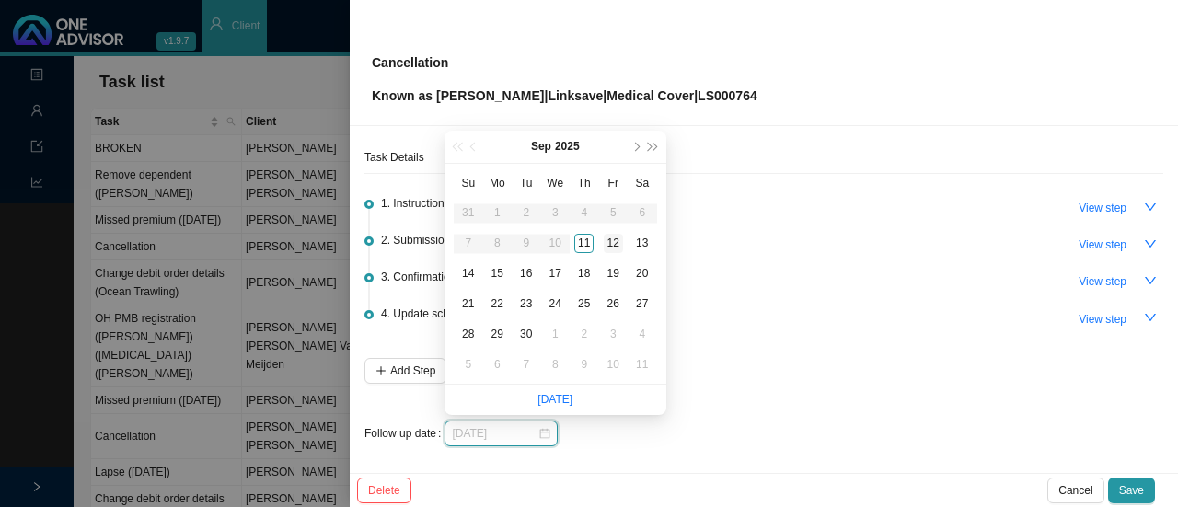
type input "[DATE]"
click at [615, 238] on div "12" at bounding box center [613, 243] width 19 height 19
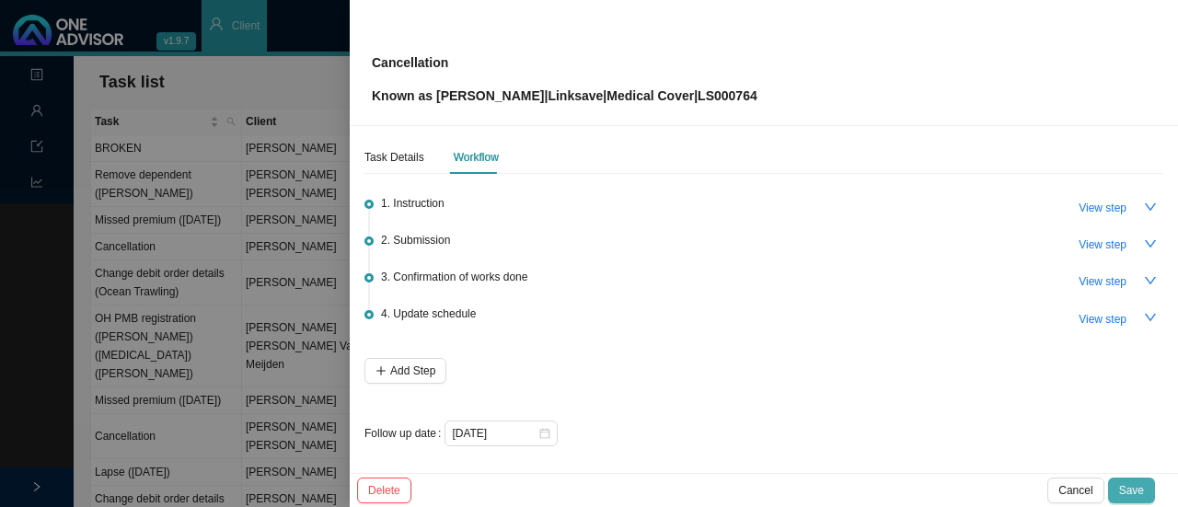
click at [1128, 487] on span "Save" at bounding box center [1131, 490] width 25 height 18
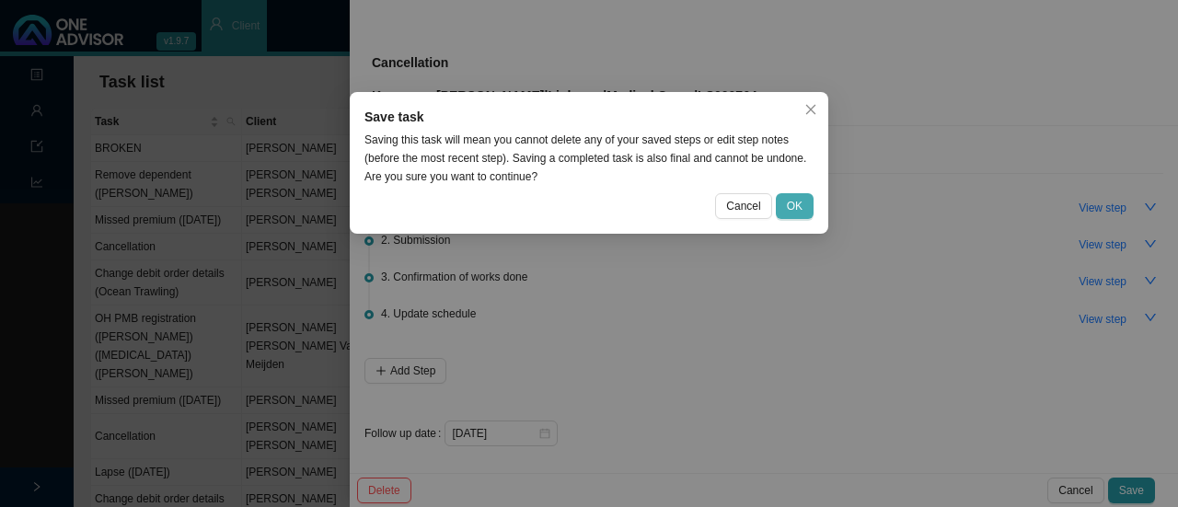
click at [798, 203] on span "OK" at bounding box center [795, 206] width 16 height 18
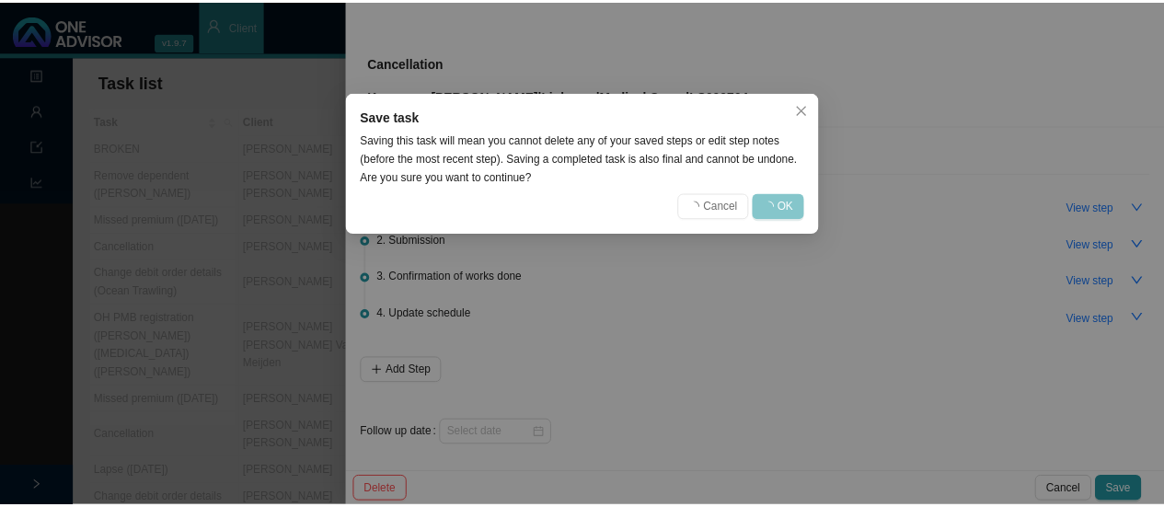
scroll to position [0, 0]
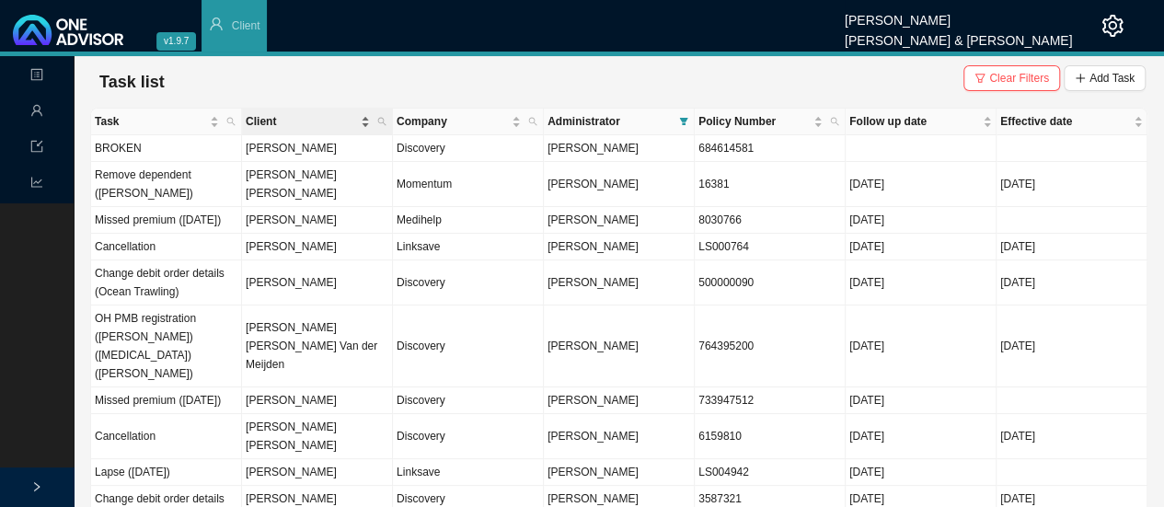
click at [270, 117] on span "Client" at bounding box center [301, 121] width 111 height 18
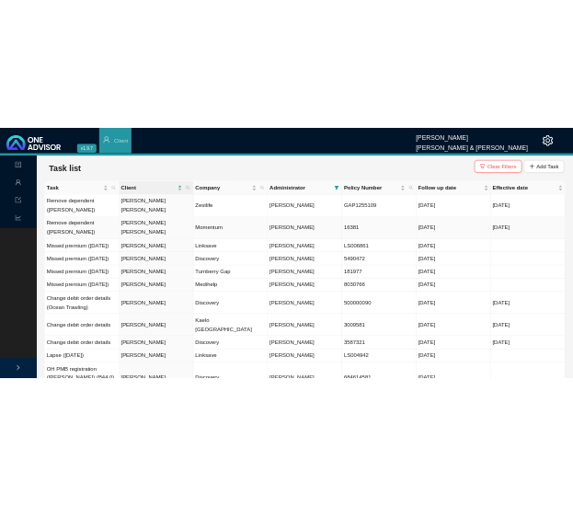
scroll to position [184, 0]
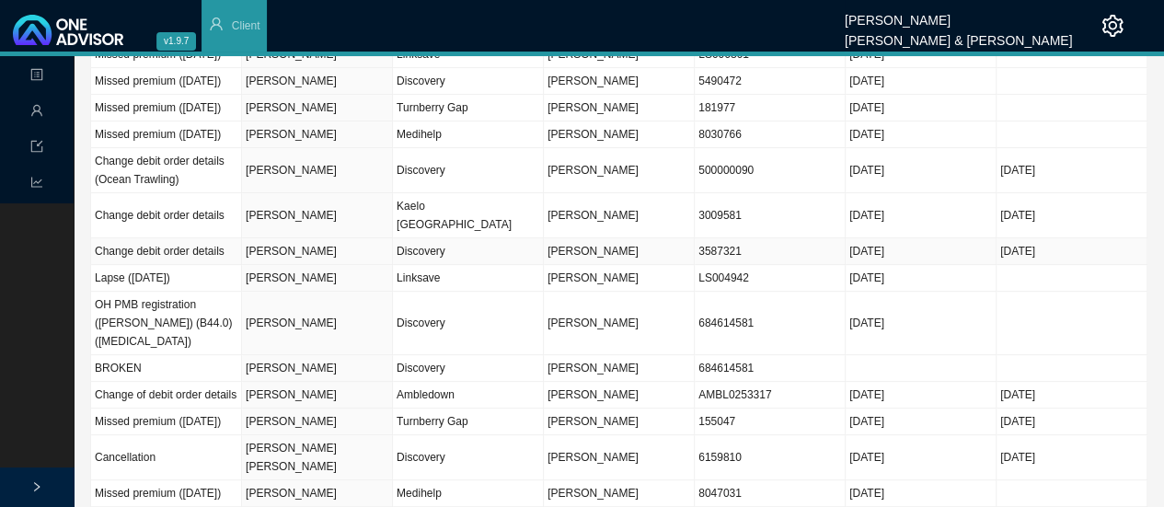
click at [296, 264] on td "[PERSON_NAME]" at bounding box center [317, 251] width 151 height 27
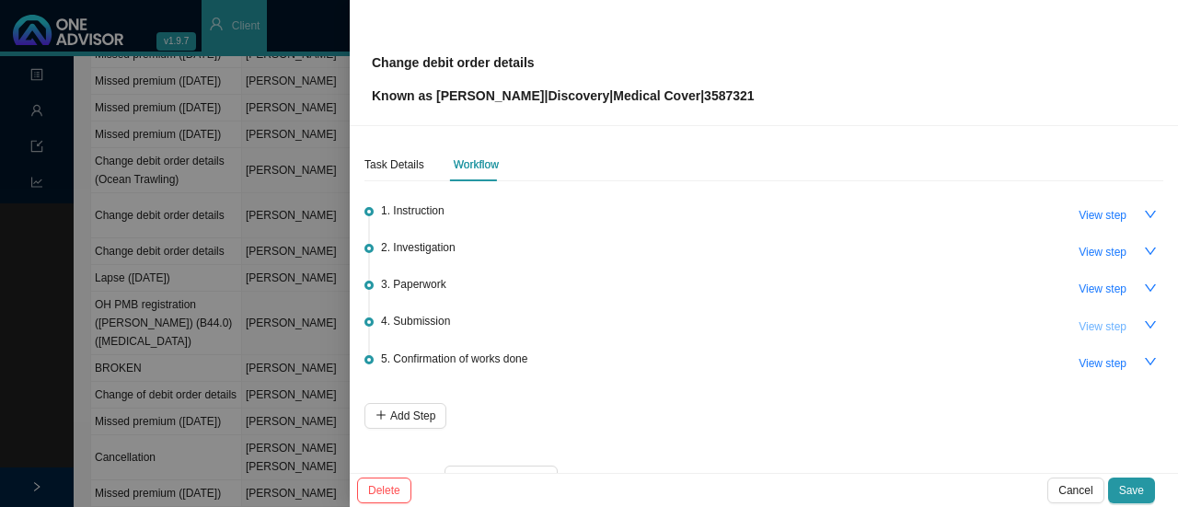
click at [1111, 330] on span "View step" at bounding box center [1102, 326] width 48 height 18
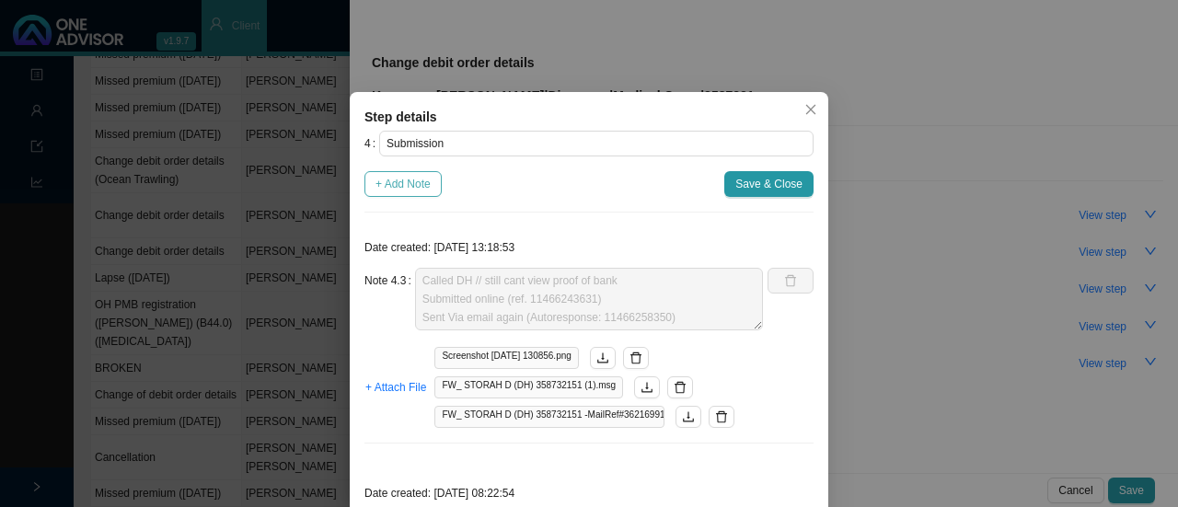
click at [398, 181] on span "+ Add Note" at bounding box center [402, 184] width 55 height 18
type textarea "Called DH // still cant view proof of bank Submitted online (ref. 11466243631) …"
type textarea "Called DH // Received (cant see proof of account). Call Bank details department…"
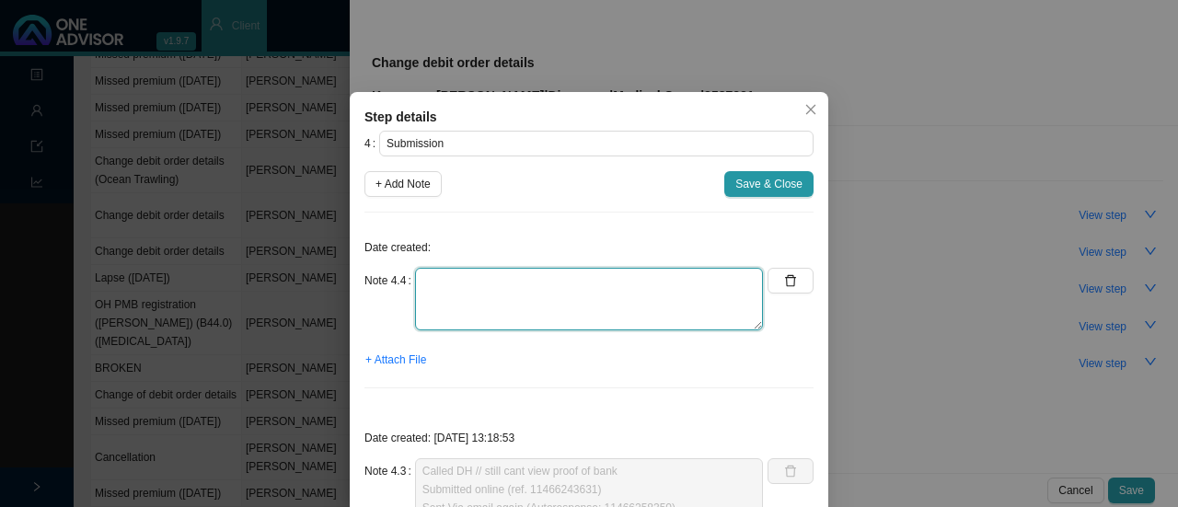
click at [451, 282] on textarea at bounding box center [589, 299] width 348 height 63
click at [451, 303] on textarea "Chad from DH called - Proof of bank can be viewed Ref. 11466417287" at bounding box center [589, 299] width 348 height 63
click at [464, 299] on textarea "Chad from DH called - Proof of bank can be viewed Ref. 11466417287" at bounding box center [589, 299] width 348 height 63
click at [475, 300] on textarea "Chad from DH called - Proof of bank can be viewed Ref. 11466417287" at bounding box center [589, 299] width 348 height 63
click at [482, 299] on textarea "Chad from DH called - Proof of bank can be viewed Ref. 11466417287" at bounding box center [589, 299] width 348 height 63
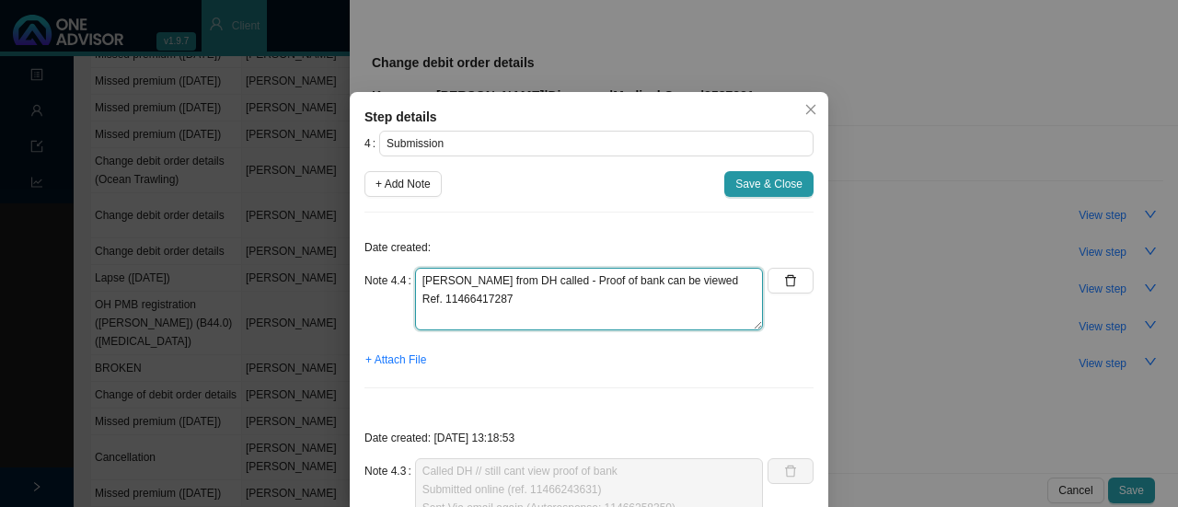
click at [504, 301] on textarea "Chad from DH called - Proof of bank can be viewed Ref. 11466417287" at bounding box center [589, 299] width 348 height 63
click at [503, 300] on textarea "Chad from DH called - Proof of bank can be viewed Ref. 11466417287" at bounding box center [589, 299] width 348 height 63
click at [415, 300] on textarea "Chad from DH called - Proof of bank can be viewed Ref. 11466417287" at bounding box center [589, 299] width 348 height 63
click at [531, 301] on textarea "Chad from DH called - Proof of bank can be viewed Ref. 11466417287" at bounding box center [589, 299] width 348 height 63
type textarea "Chad from DH called - Proof of bank can be viewed Ref. 11466417287"
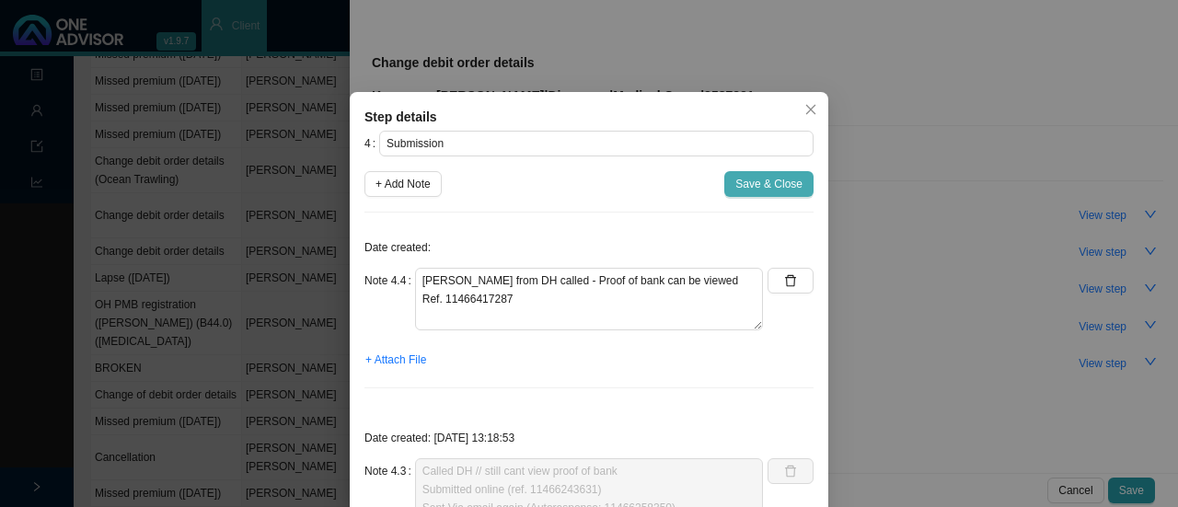
click at [735, 190] on span "Save & Close" at bounding box center [768, 184] width 67 height 18
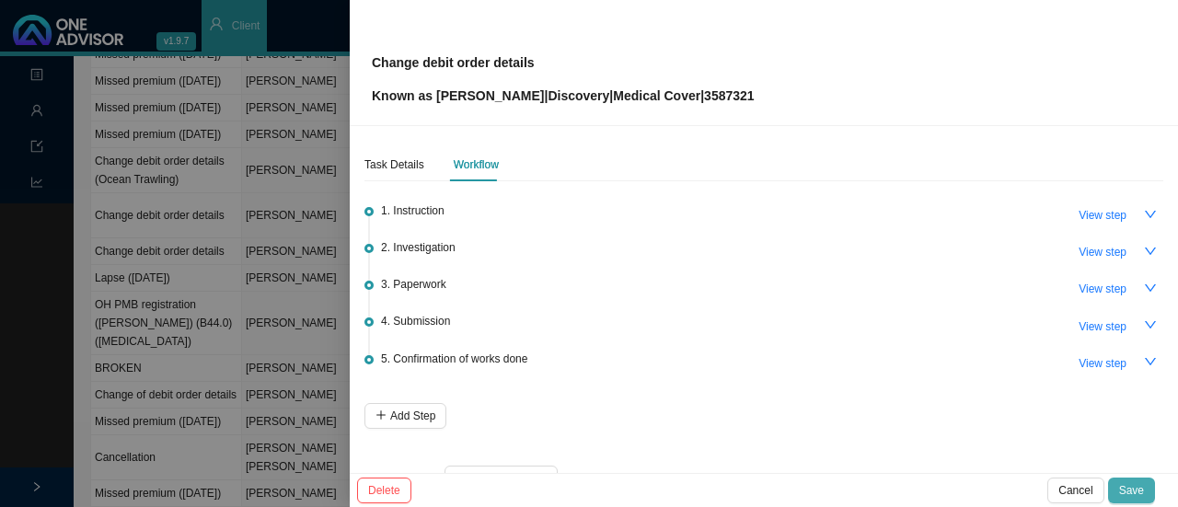
click at [1138, 489] on span "Save" at bounding box center [1131, 490] width 25 height 18
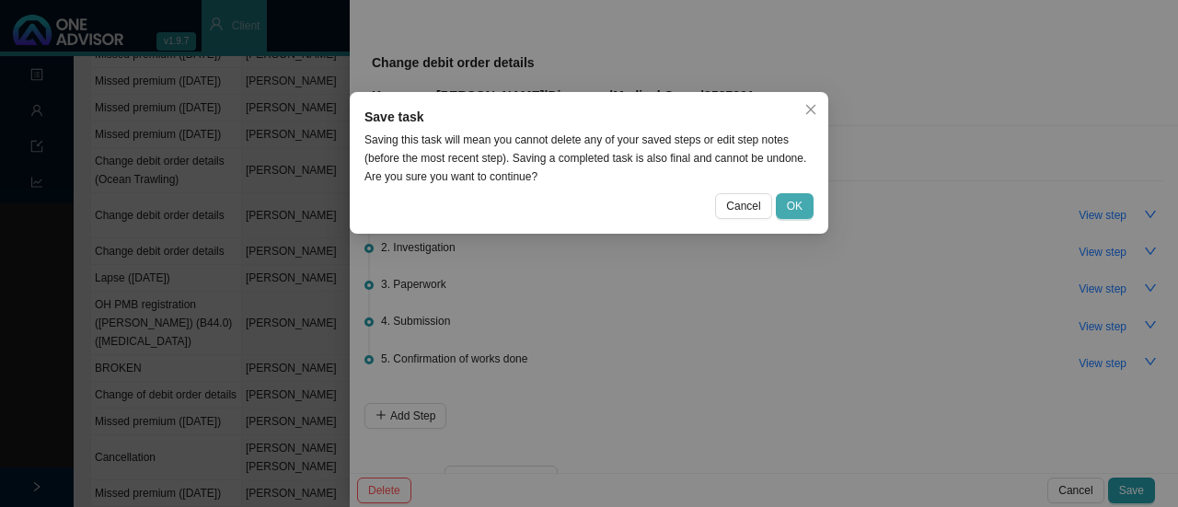
click at [789, 207] on span "OK" at bounding box center [795, 206] width 16 height 18
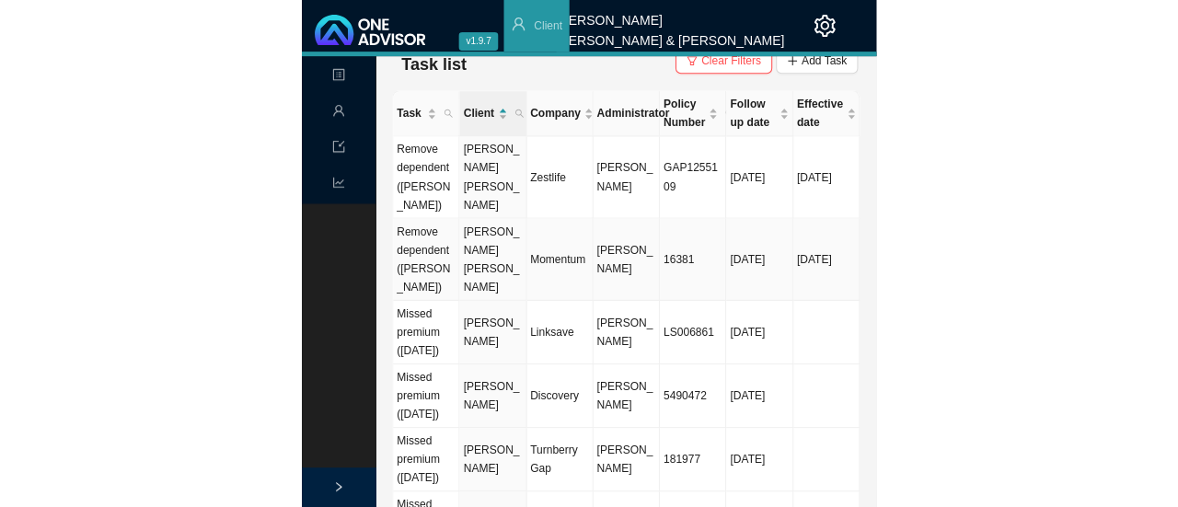
scroll to position [0, 0]
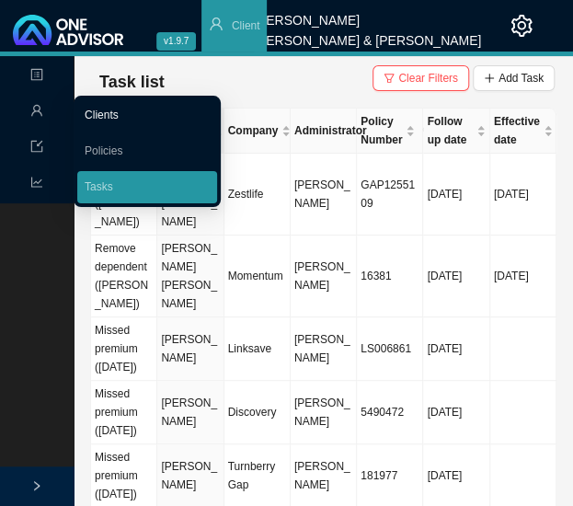
click at [103, 117] on link "Clients" at bounding box center [102, 115] width 34 height 13
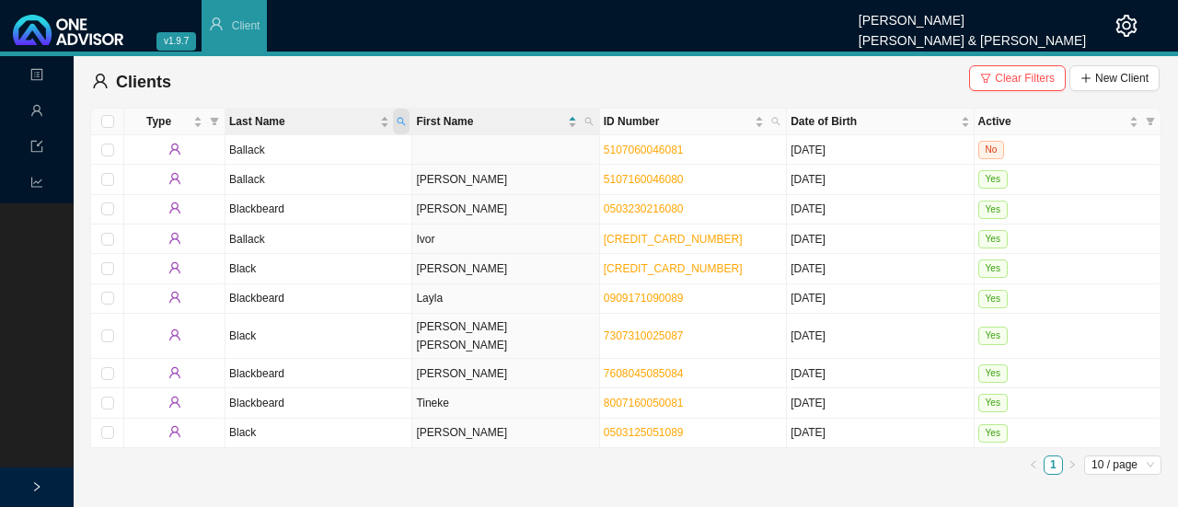
click at [402, 122] on icon "search" at bounding box center [401, 121] width 9 height 9
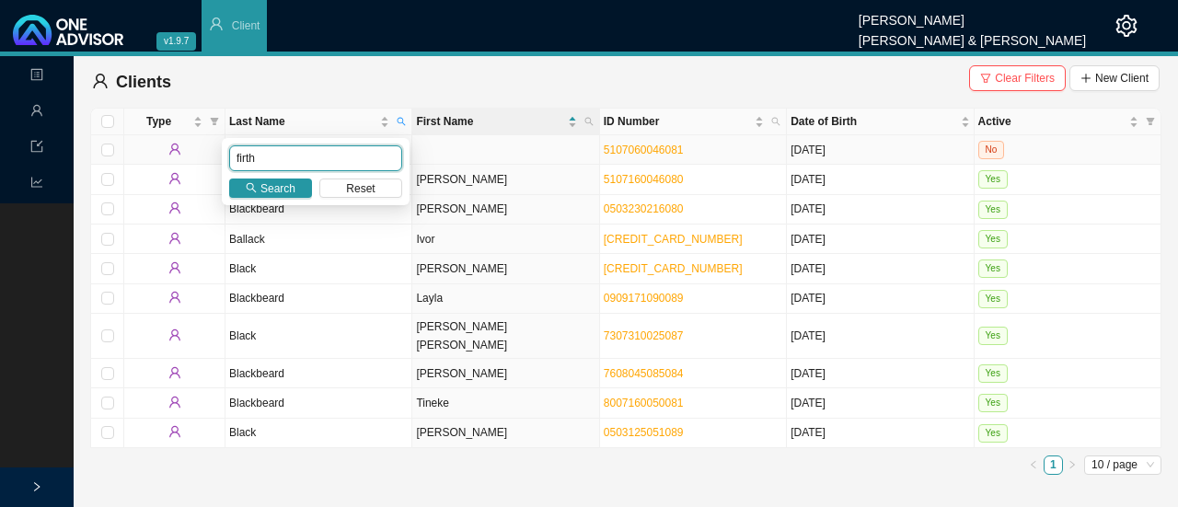
type input "firth"
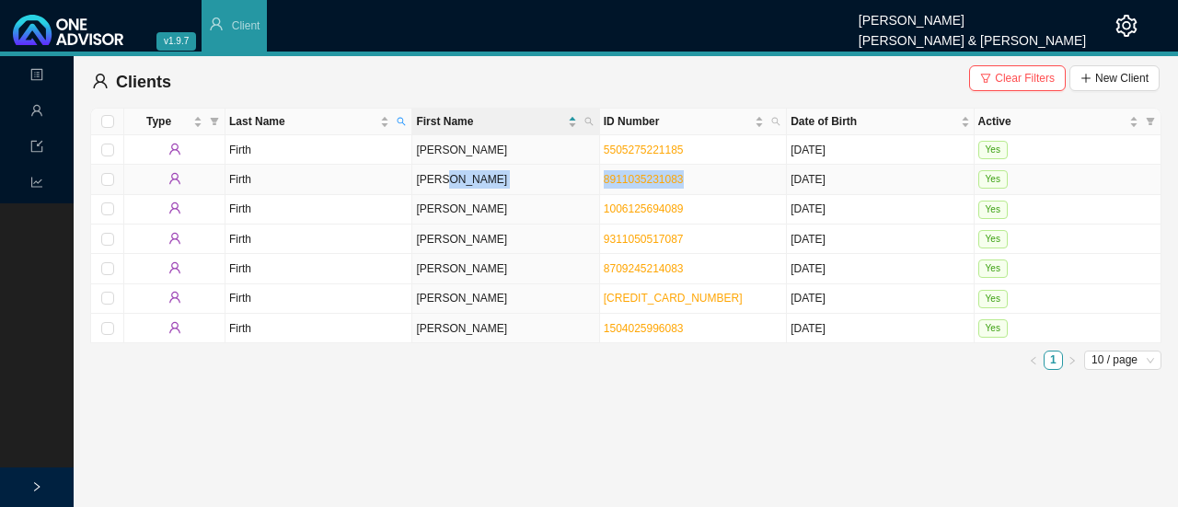
drag, startPoint x: 683, startPoint y: 183, endPoint x: 598, endPoint y: 171, distance: 85.5
click at [598, 171] on tr "Firth David 8911035231083 Nov 3, 1989 Yes" at bounding box center [626, 179] width 1070 height 29
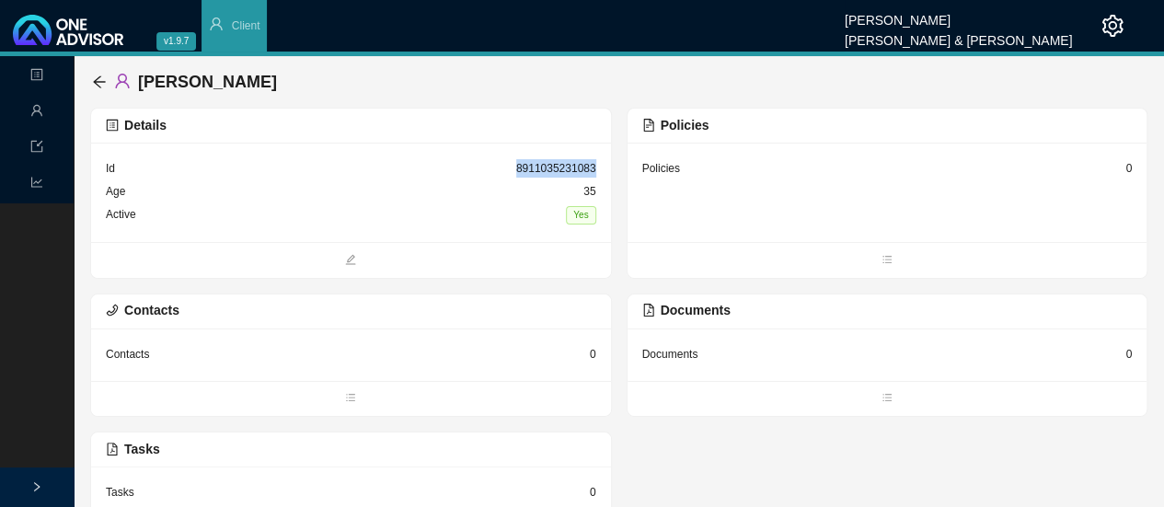
drag, startPoint x: 603, startPoint y: 165, endPoint x: 519, endPoint y: 165, distance: 83.7
click at [519, 165] on div "Id 8911035231083 Age 35 Active Yes" at bounding box center [351, 192] width 520 height 99
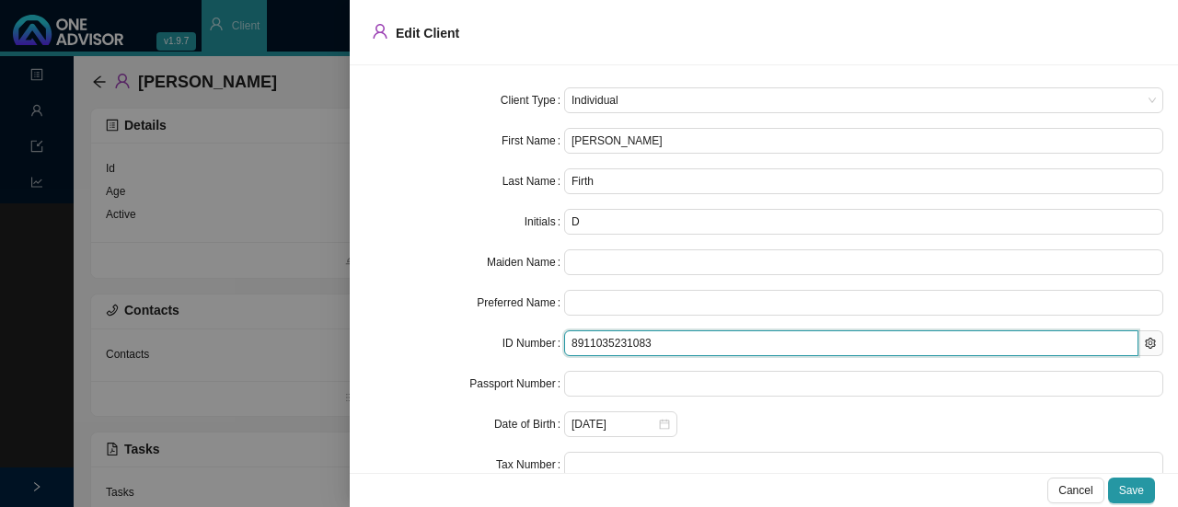
drag, startPoint x: 668, startPoint y: 342, endPoint x: 538, endPoint y: 344, distance: 129.7
click at [538, 344] on div "ID Number 8911035231083" at bounding box center [763, 343] width 799 height 26
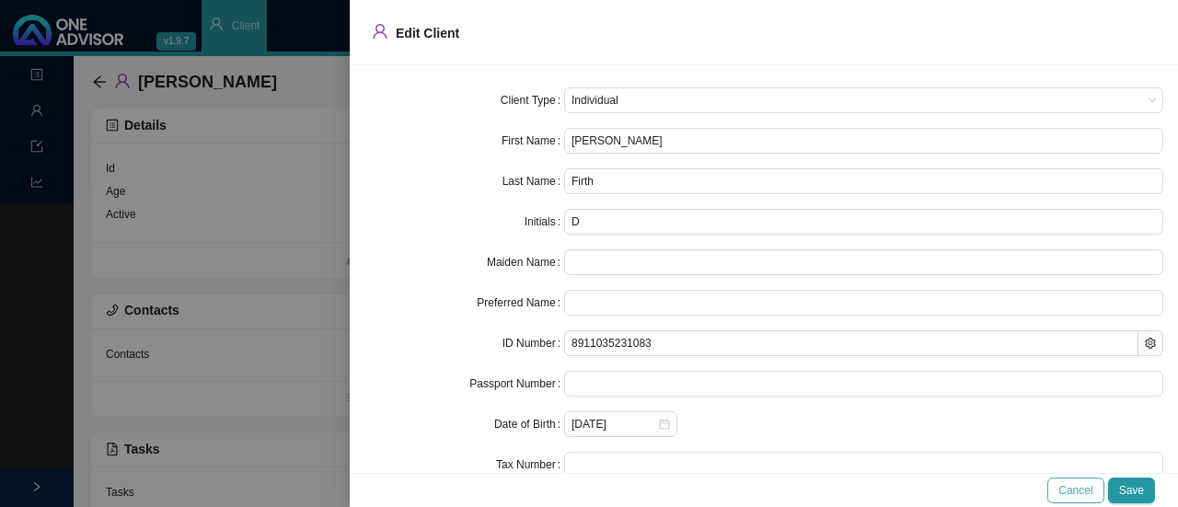
click at [1082, 484] on span "Cancel" at bounding box center [1075, 490] width 34 height 18
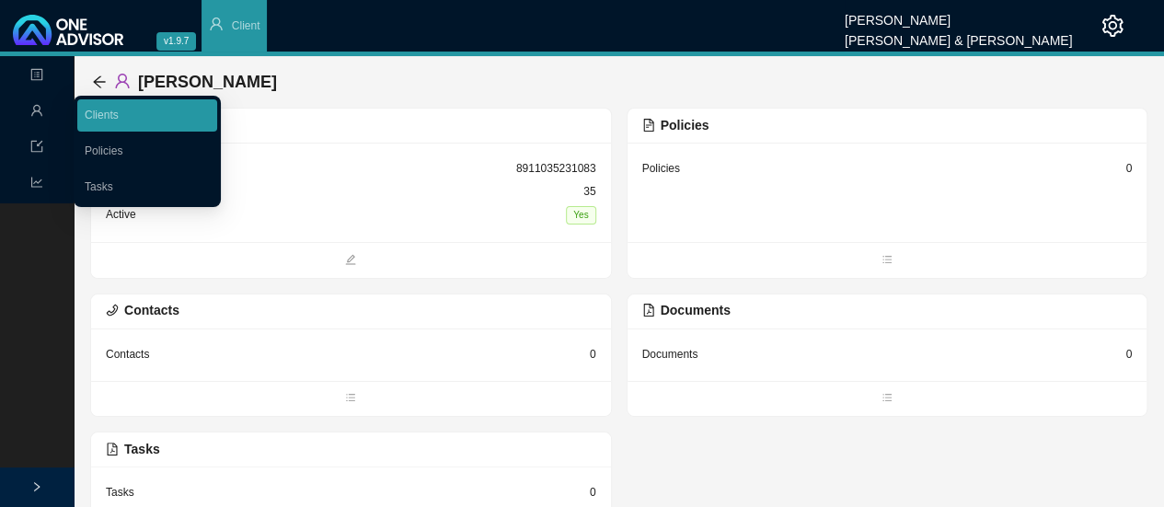
click at [31, 111] on icon "user" at bounding box center [36, 110] width 13 height 13
click at [99, 121] on link "Clients" at bounding box center [102, 115] width 34 height 13
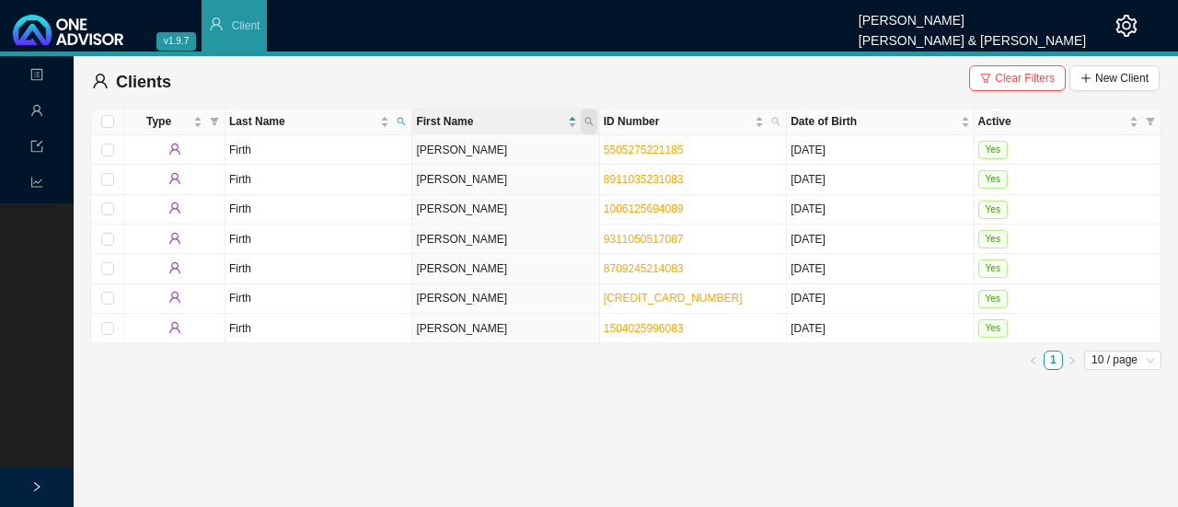
click at [589, 119] on icon "search" at bounding box center [588, 121] width 9 height 9
click at [408, 117] on span "Last Name" at bounding box center [401, 122] width 17 height 26
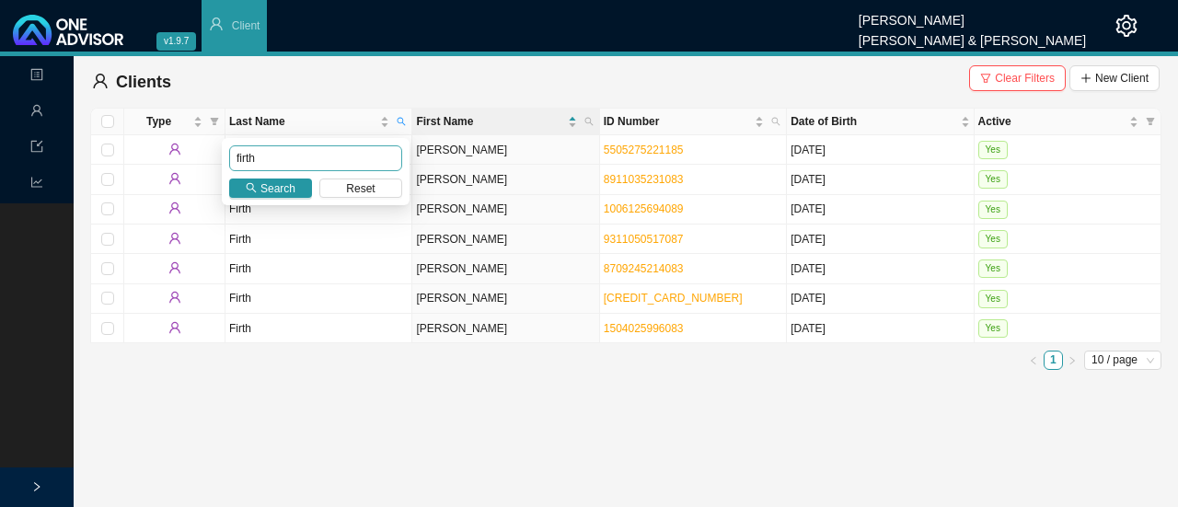
click at [278, 154] on input "firth" at bounding box center [315, 158] width 173 height 26
type input "f"
type input "bangay"
click at [282, 185] on span "Search" at bounding box center [277, 188] width 35 height 18
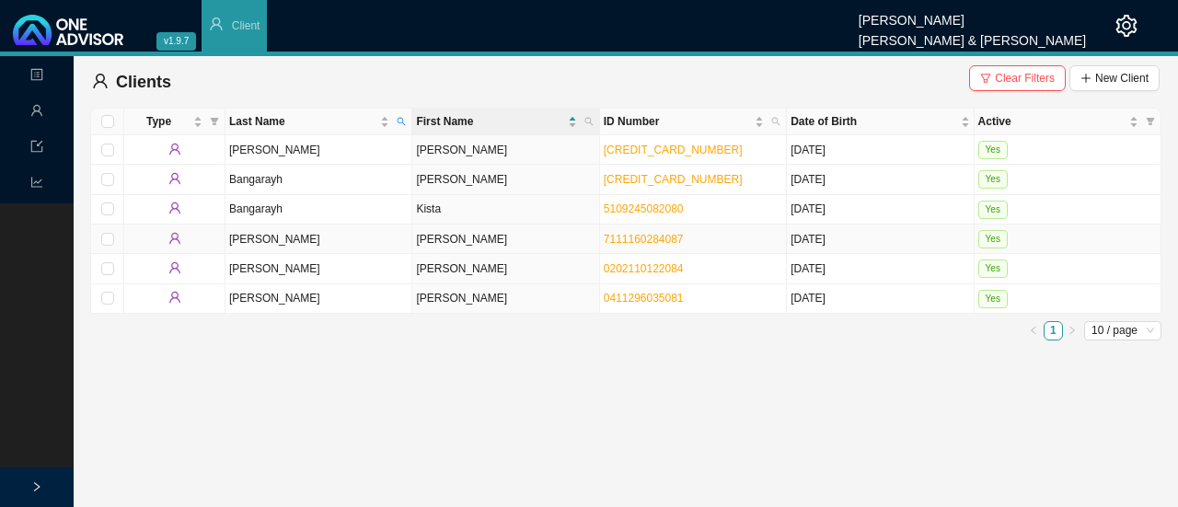
click at [447, 240] on td "Lauren Jane" at bounding box center [505, 238] width 187 height 29
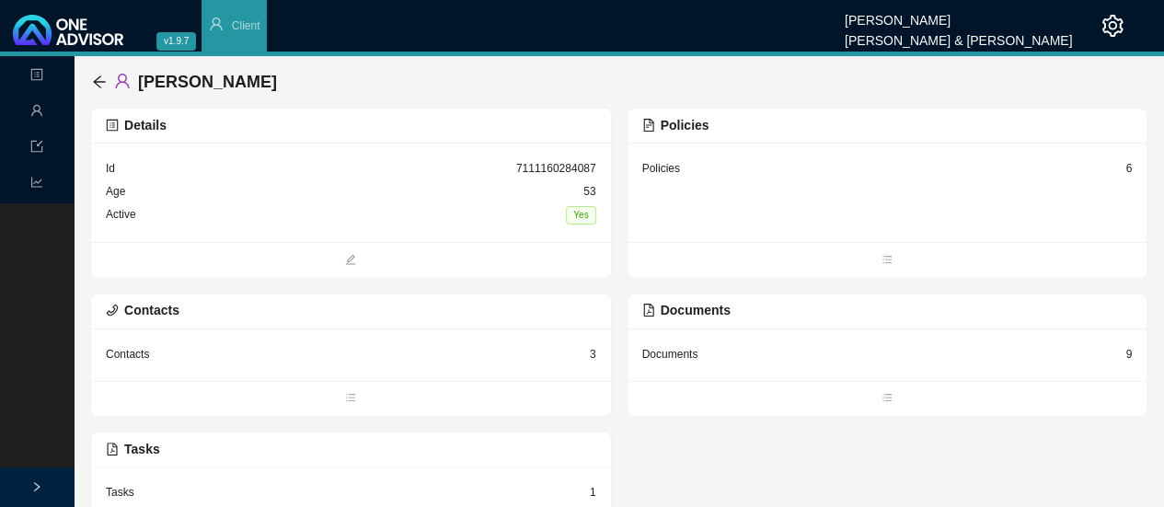
click at [673, 167] on div "Policies" at bounding box center [661, 168] width 38 height 18
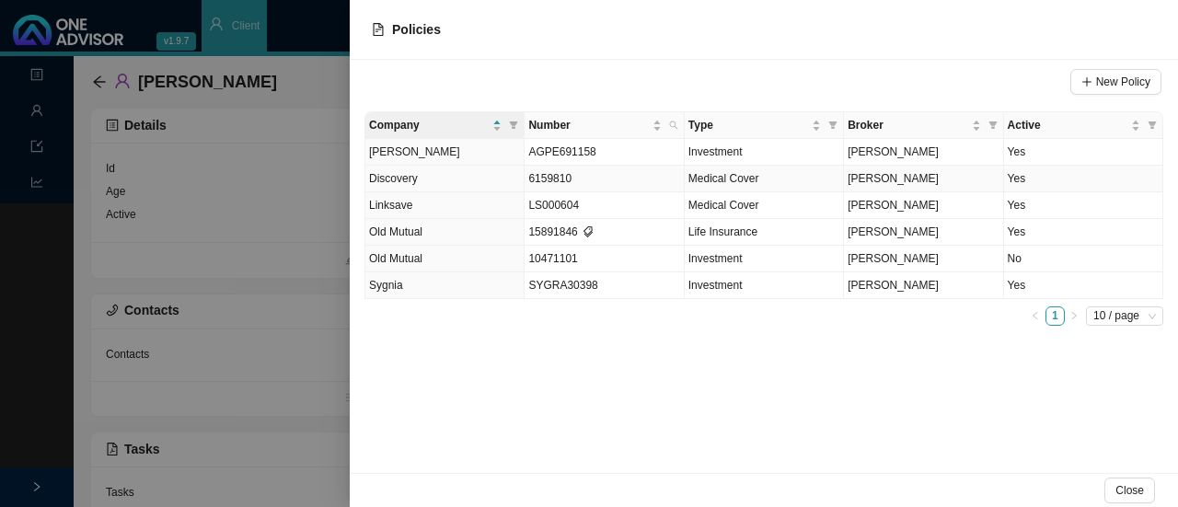
click at [1015, 178] on td "Yes" at bounding box center [1083, 179] width 159 height 27
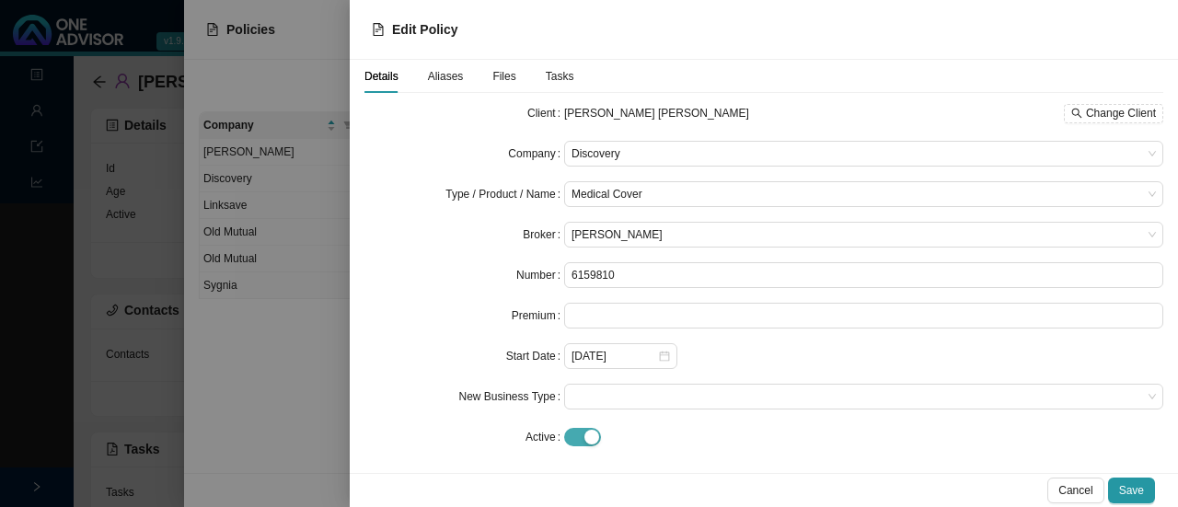
click at [572, 443] on span "button" at bounding box center [582, 437] width 37 height 18
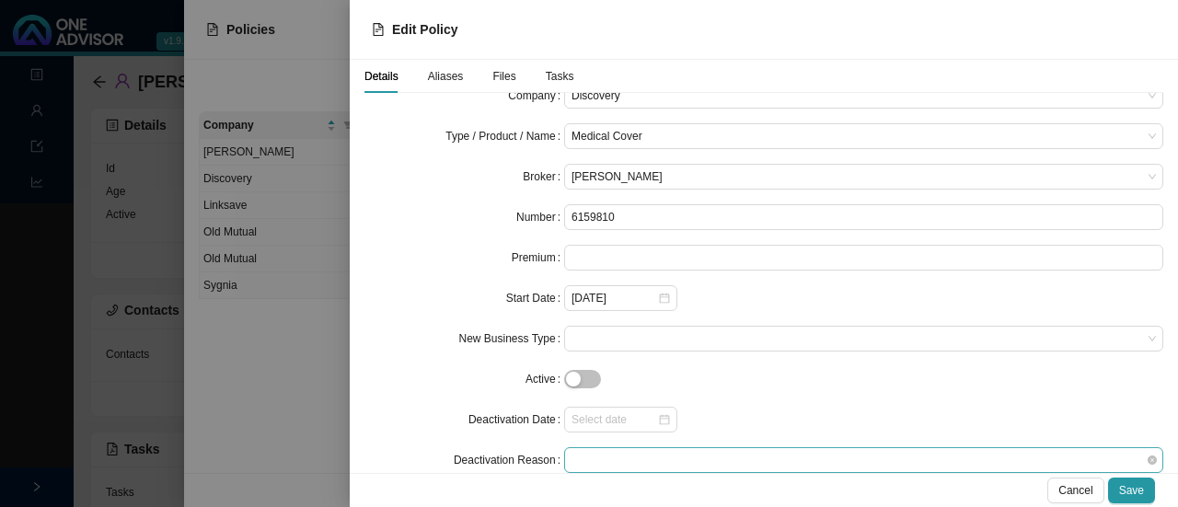
scroll to position [86, 0]
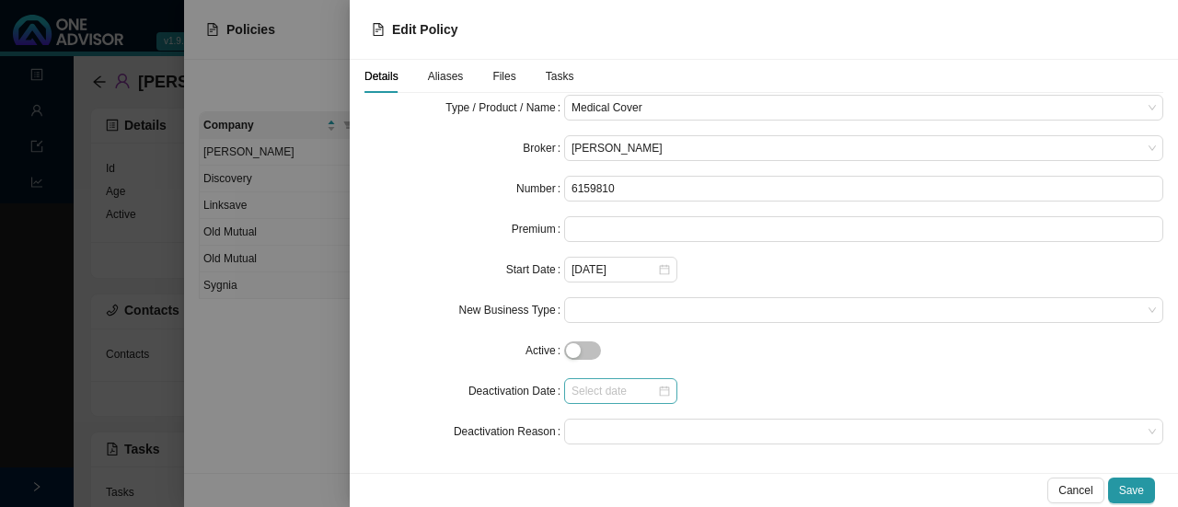
click at [666, 389] on div at bounding box center [620, 391] width 113 height 26
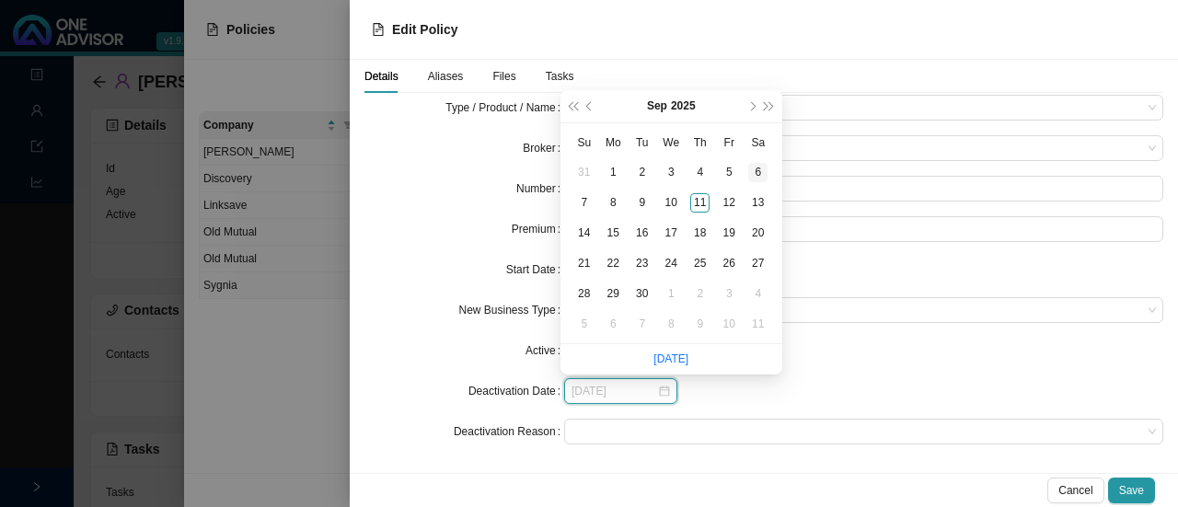
type input "2025-09-06"
click at [753, 109] on span "next-year" at bounding box center [751, 106] width 9 height 9
type input "2025-10-31"
click at [731, 295] on div "31" at bounding box center [728, 293] width 19 height 19
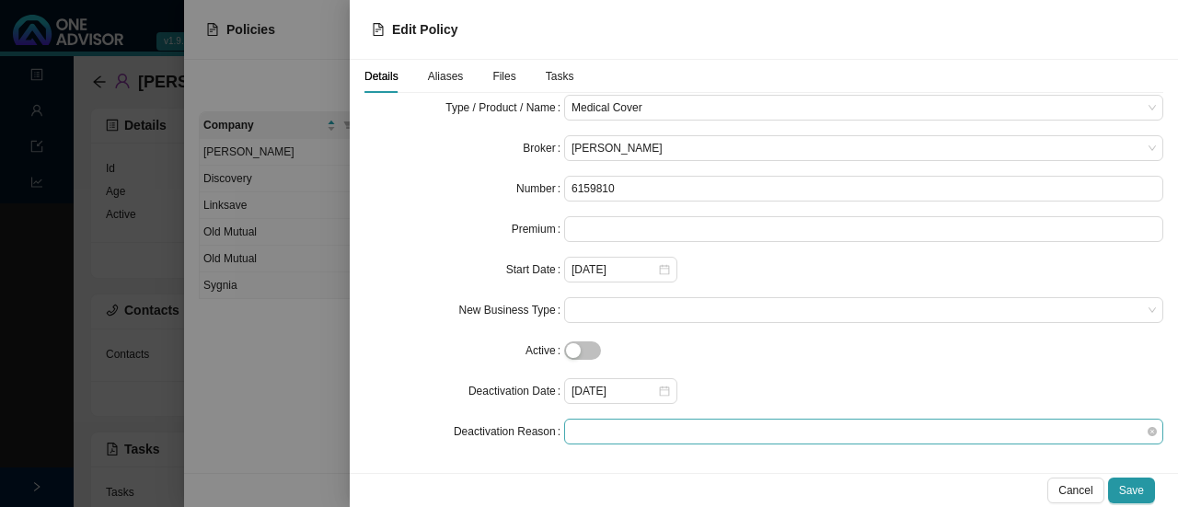
click at [627, 430] on span at bounding box center [863, 432] width 584 height 24
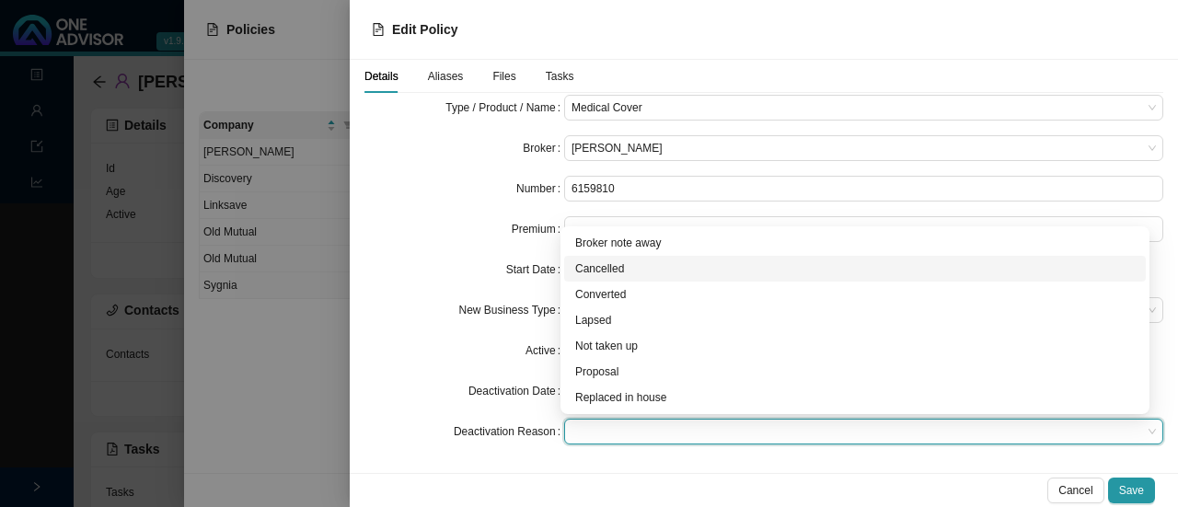
click at [614, 266] on div "Cancelled" at bounding box center [854, 268] width 559 height 18
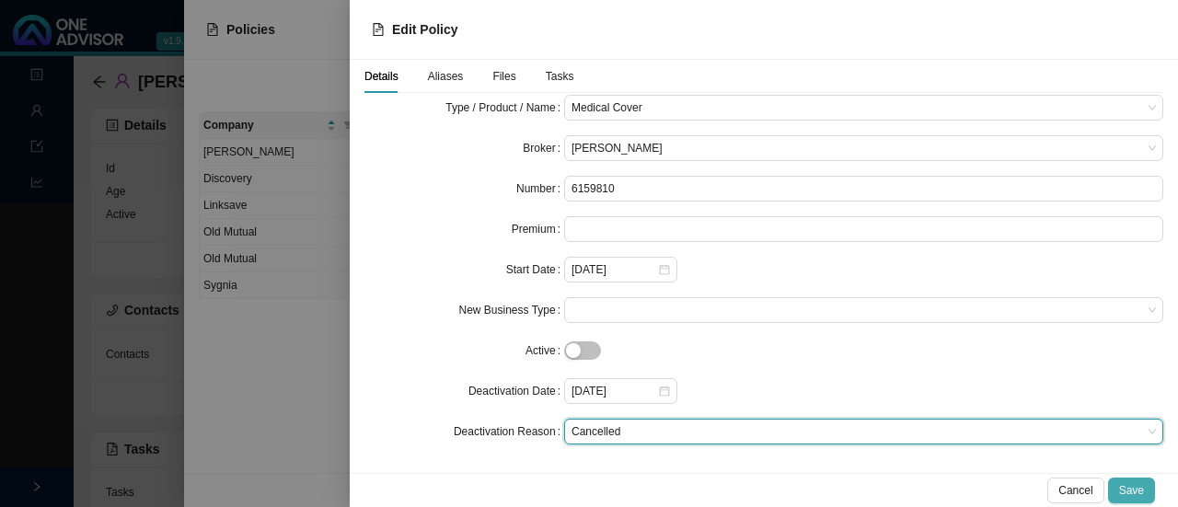
click at [1143, 484] on span "Save" at bounding box center [1131, 490] width 25 height 18
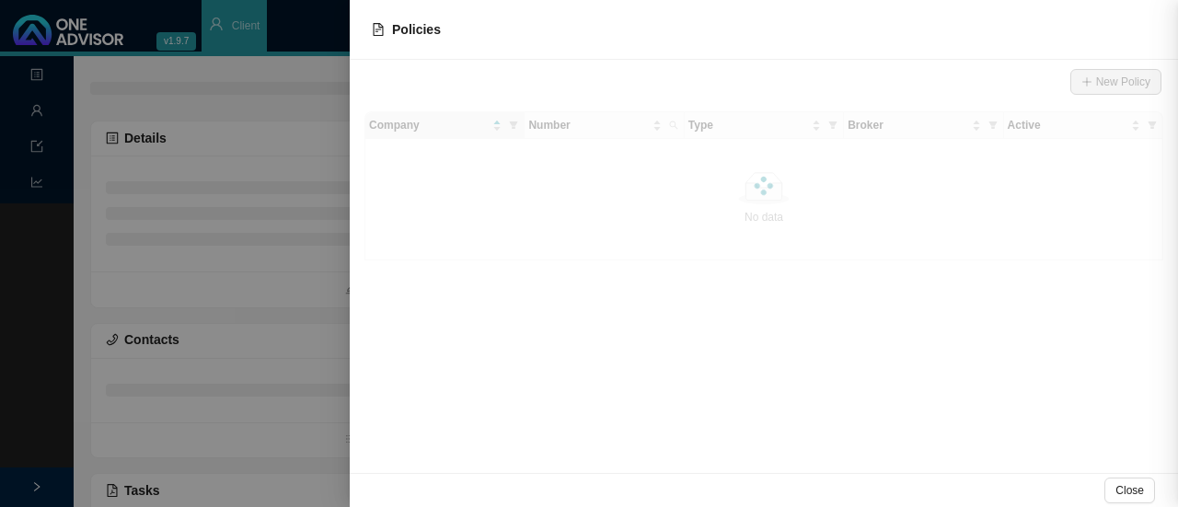
scroll to position [0, 0]
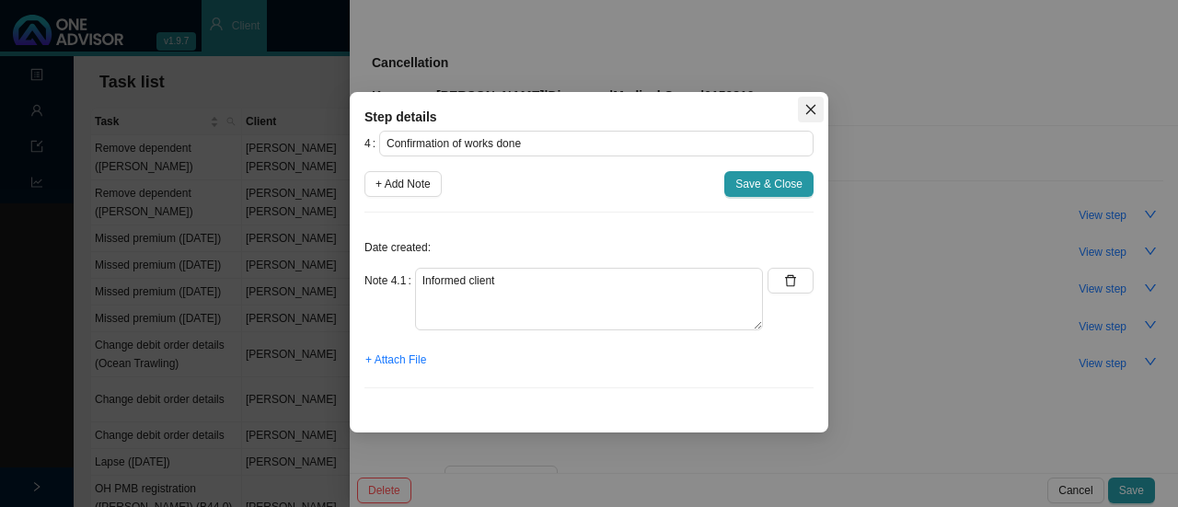
click at [811, 108] on icon "close" at bounding box center [810, 109] width 13 height 13
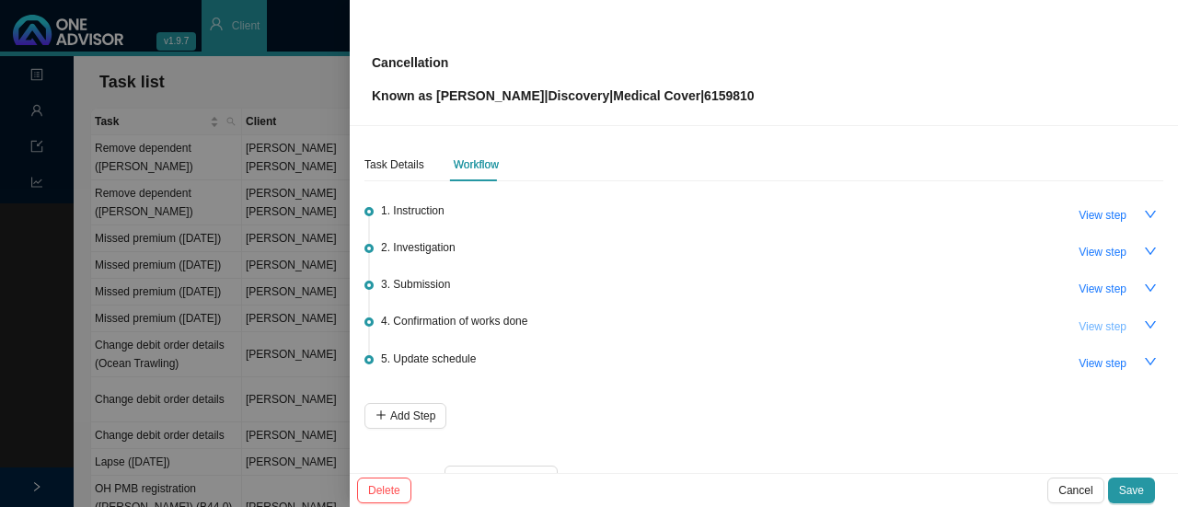
click at [1106, 319] on span "View step" at bounding box center [1102, 326] width 48 height 18
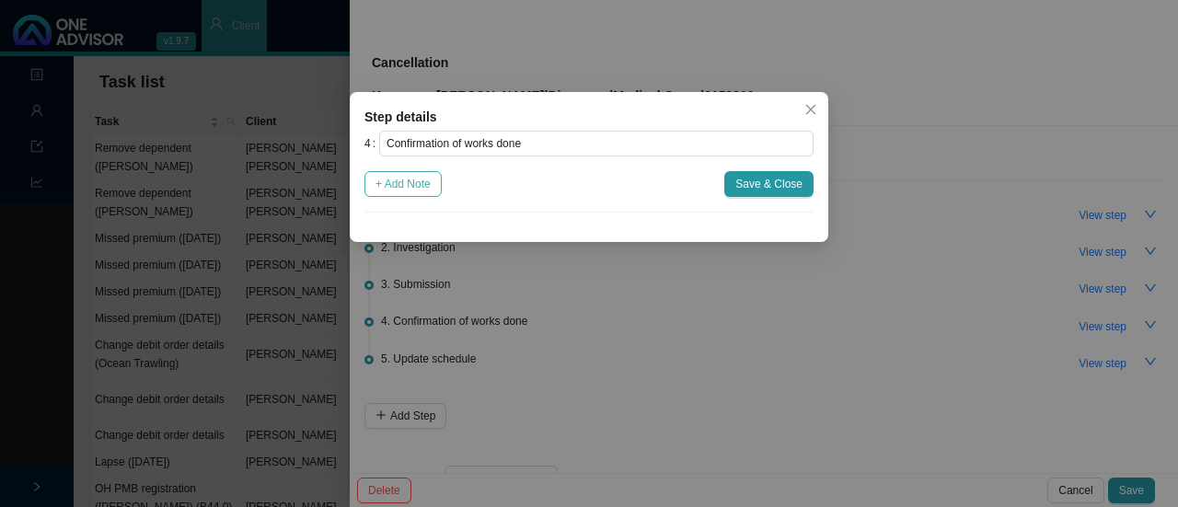
click at [418, 183] on span "+ Add Note" at bounding box center [402, 184] width 55 height 18
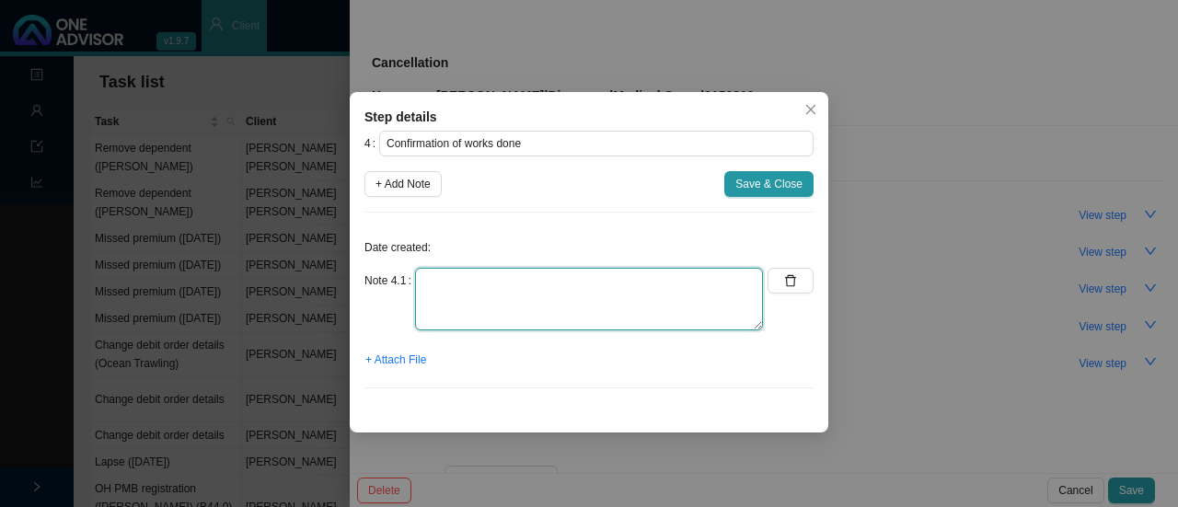
click at [466, 284] on textarea at bounding box center [589, 299] width 348 height 63
click at [500, 282] on textarea "Informed client. As per [PERSON_NAME]:" at bounding box center [589, 299] width 348 height 63
click at [549, 295] on textarea "Informed client // Cancellation date // Premiums // Clawback amount. As per [PE…" at bounding box center [589, 299] width 348 height 63
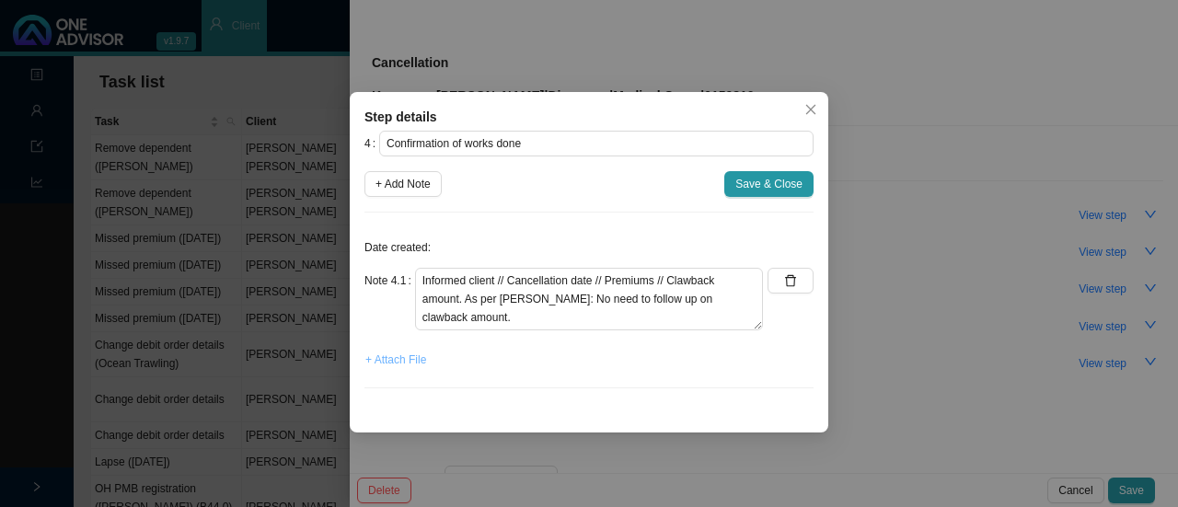
click at [399, 356] on span "+ Attach File" at bounding box center [395, 360] width 61 height 18
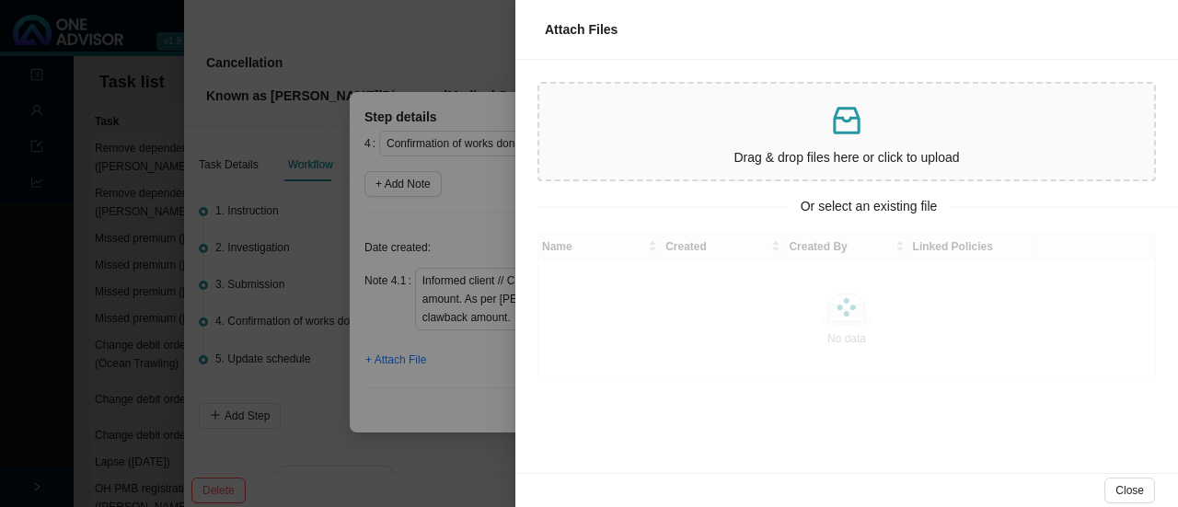
click at [753, 135] on p at bounding box center [846, 121] width 600 height 38
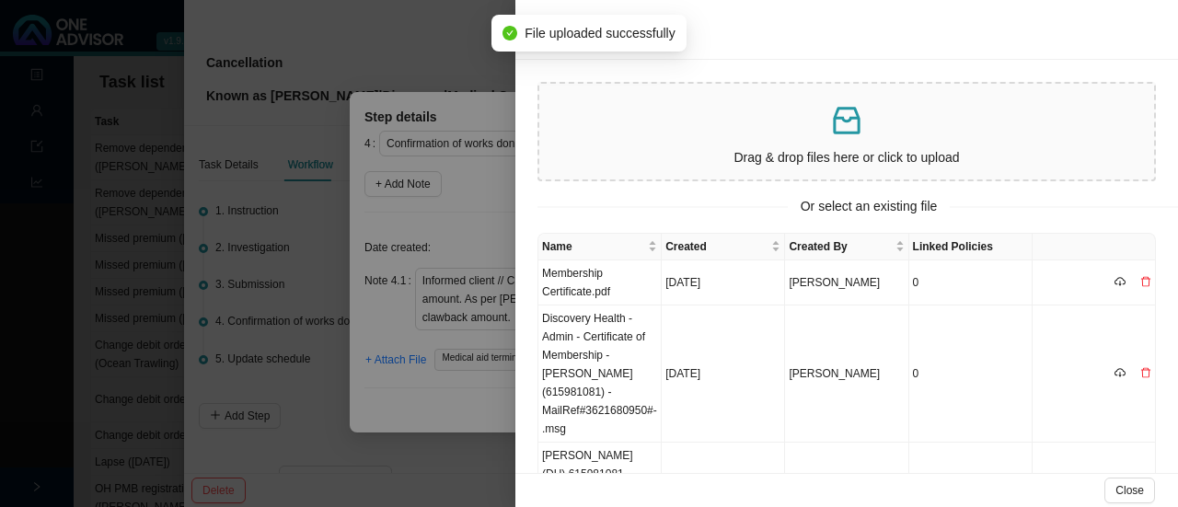
click at [466, 407] on div at bounding box center [589, 253] width 1178 height 507
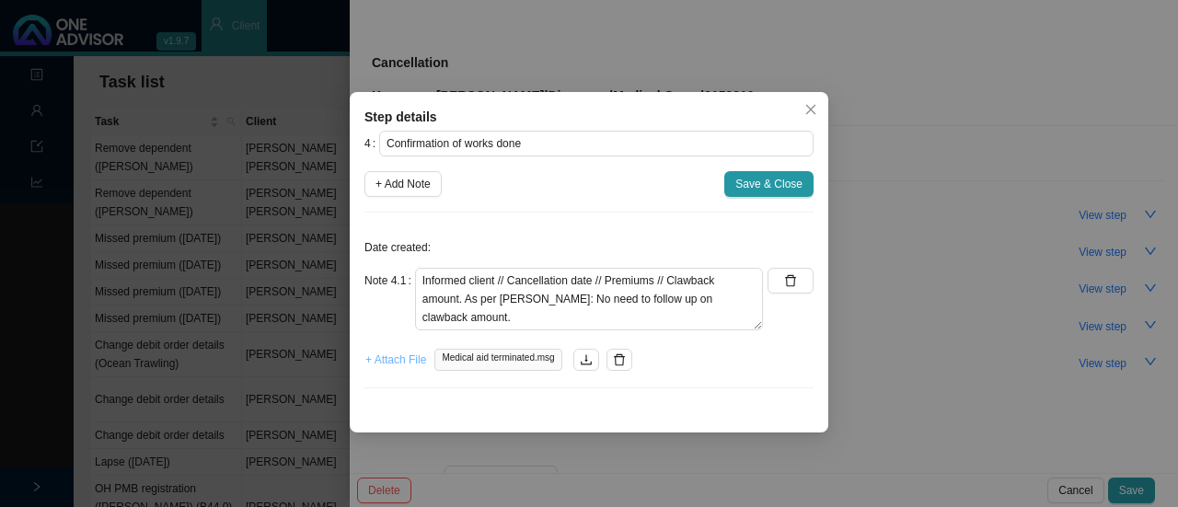
click at [401, 362] on span "+ Attach File" at bounding box center [395, 360] width 61 height 18
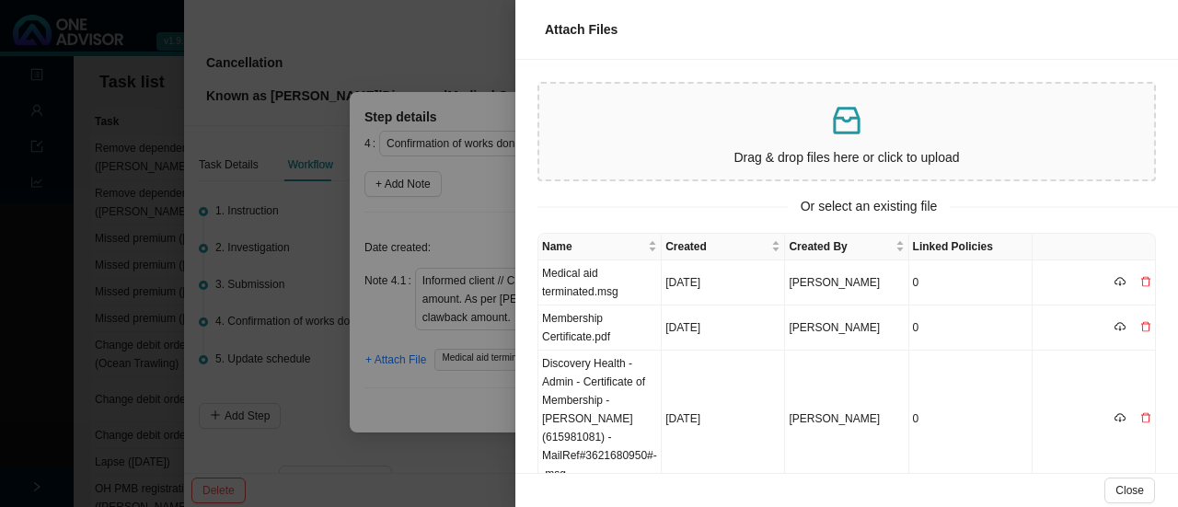
click at [420, 408] on div at bounding box center [589, 253] width 1178 height 507
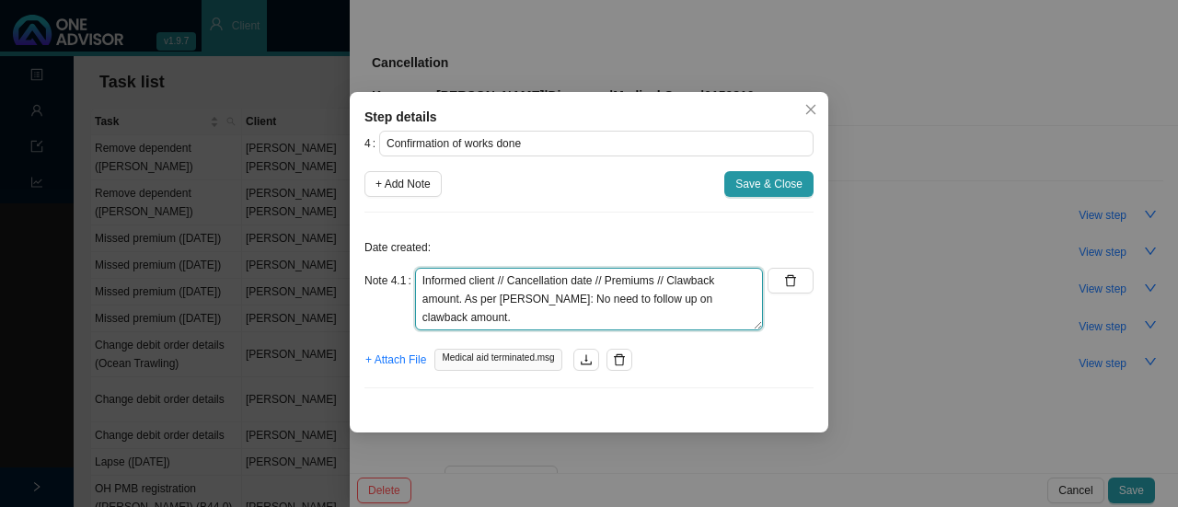
drag, startPoint x: 590, startPoint y: 275, endPoint x: 604, endPoint y: 273, distance: 13.9
click at [595, 275] on textarea "Informed client // Cancellation date // Premiums // Clawback amount. As per [PE…" at bounding box center [589, 299] width 348 height 63
click at [595, 282] on textarea "Informed client // Cancellation date // Premiums // Clawback amount. As per [PE…" at bounding box center [589, 299] width 348 height 63
click at [600, 280] on textarea "Informed client // Cancellation date // Premiums // Clawback amount. As per [PE…" at bounding box center [589, 299] width 348 height 63
drag, startPoint x: 592, startPoint y: 279, endPoint x: 602, endPoint y: 280, distance: 9.2
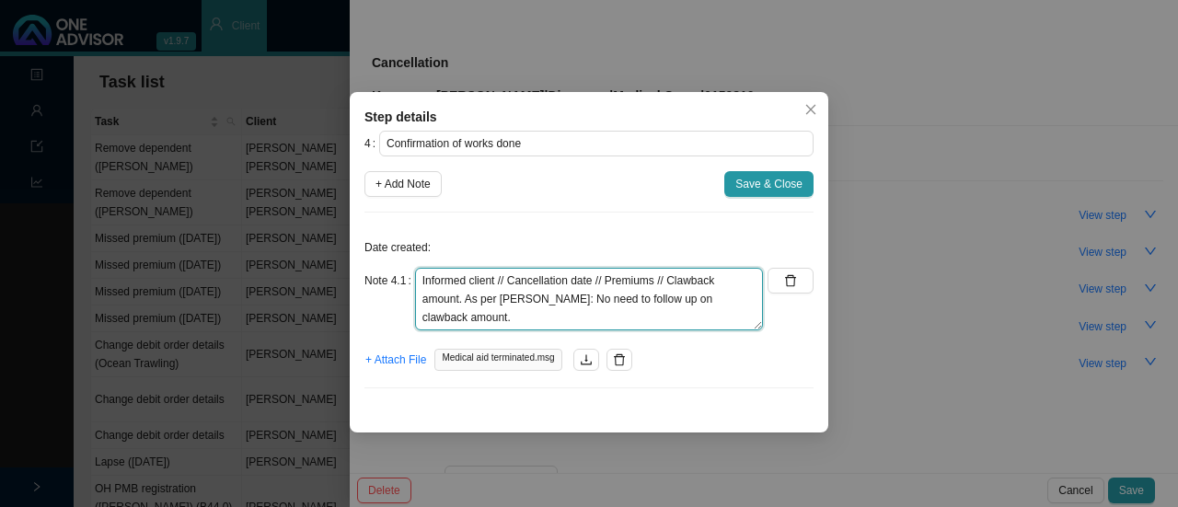
click at [593, 279] on textarea "Informed client // Cancellation date // Premiums // Clawback amount. As per [PE…" at bounding box center [589, 299] width 348 height 63
click at [622, 284] on textarea "Informed client // Cancellation date // Premiums // Clawback amount. As per [PE…" at bounding box center [589, 299] width 348 height 63
click at [438, 298] on textarea "Informed client // Cancellation date: [DATE] // Premiums // Clawback amount. As…" at bounding box center [589, 299] width 348 height 63
drag, startPoint x: 615, startPoint y: 300, endPoint x: 548, endPoint y: 299, distance: 67.2
click at [548, 299] on textarea "Informed client // Cancellation date: [DATE] Last premium: [DATE]. Premiums // …" at bounding box center [589, 299] width 348 height 63
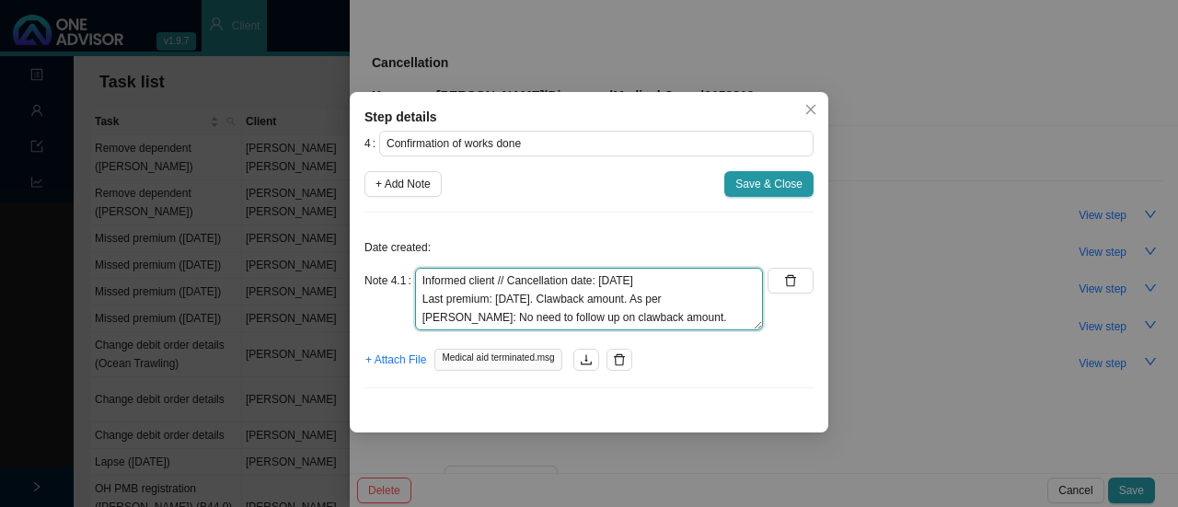
click at [641, 302] on textarea "Informed client // Cancellation date: [DATE] Last premium: [DATE]. Clawback amo…" at bounding box center [589, 299] width 348 height 63
type textarea "Informed client // Cancellation date: [DATE] Last premium: [DATE]. Clawback amo…"
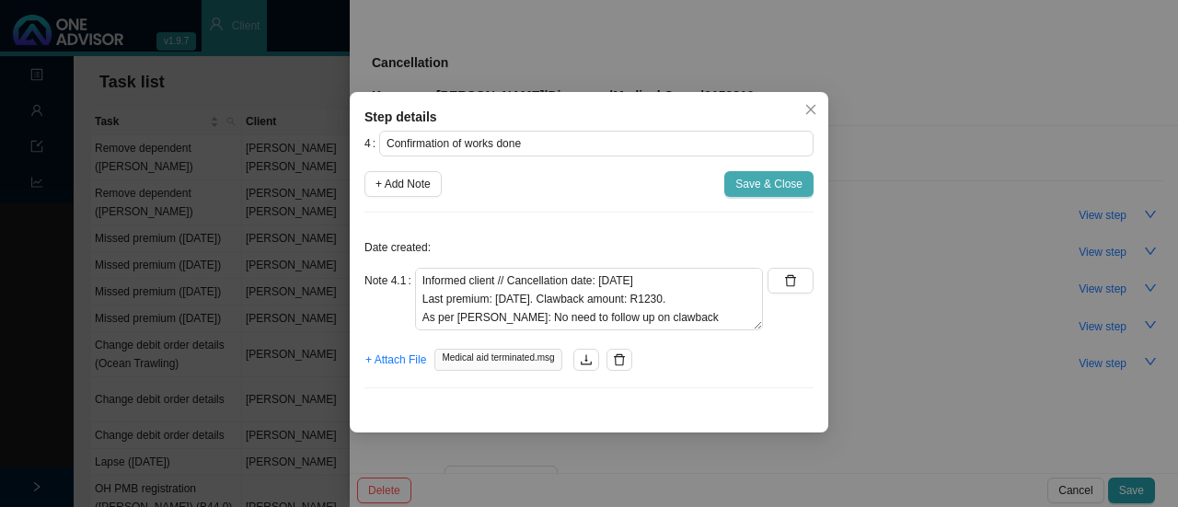
click at [767, 183] on span "Save & Close" at bounding box center [768, 184] width 67 height 18
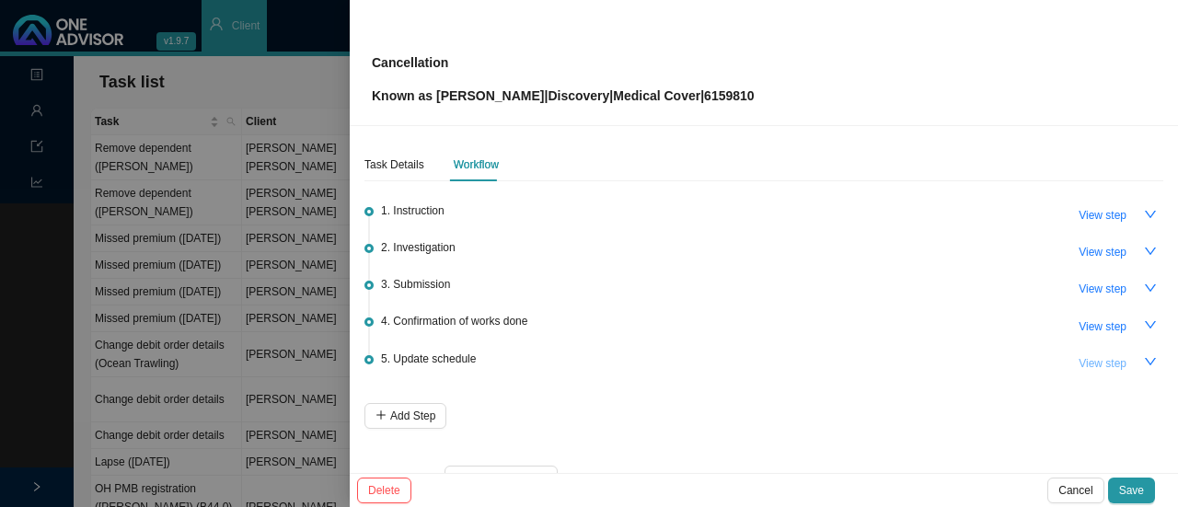
click at [1098, 362] on span "View step" at bounding box center [1102, 363] width 48 height 18
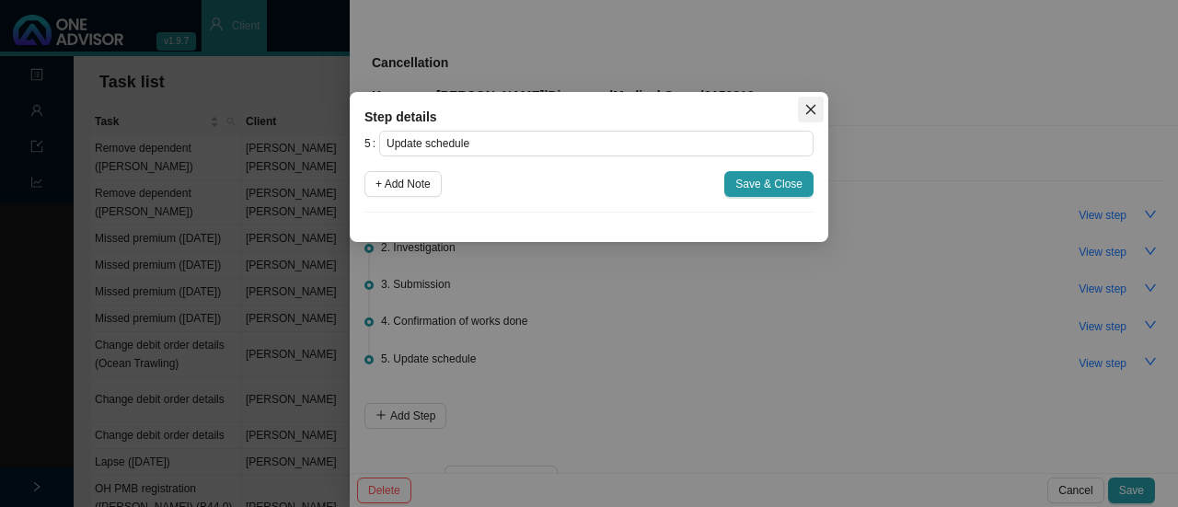
drag, startPoint x: 804, startPoint y: 109, endPoint x: 654, endPoint y: 303, distance: 244.6
click at [805, 109] on icon "close" at bounding box center [810, 109] width 13 height 13
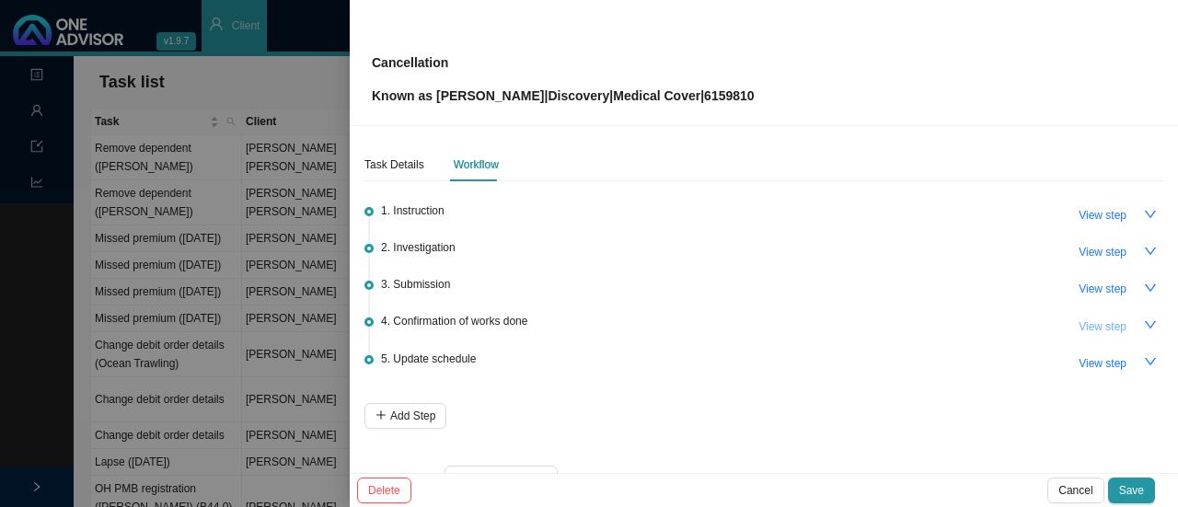
drag, startPoint x: 1080, startPoint y: 326, endPoint x: 1029, endPoint y: 325, distance: 50.6
click at [1080, 325] on span "View step" at bounding box center [1102, 326] width 48 height 18
type input "Confirmation of works done"
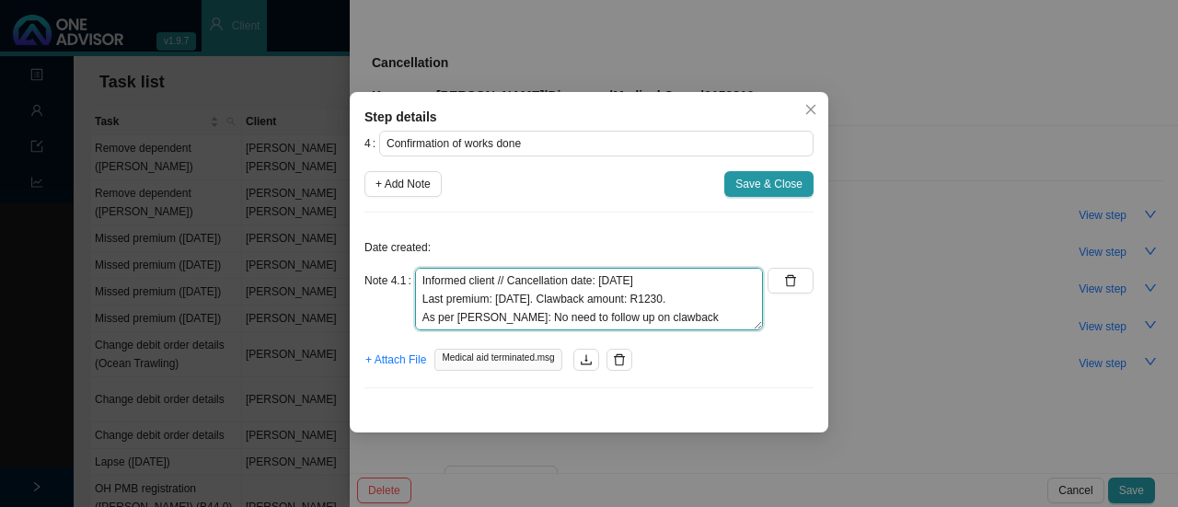
click at [691, 292] on textarea "Informed client // Cancellation date: [DATE] Last premium: [DATE]. Clawback amo…" at bounding box center [589, 299] width 348 height 63
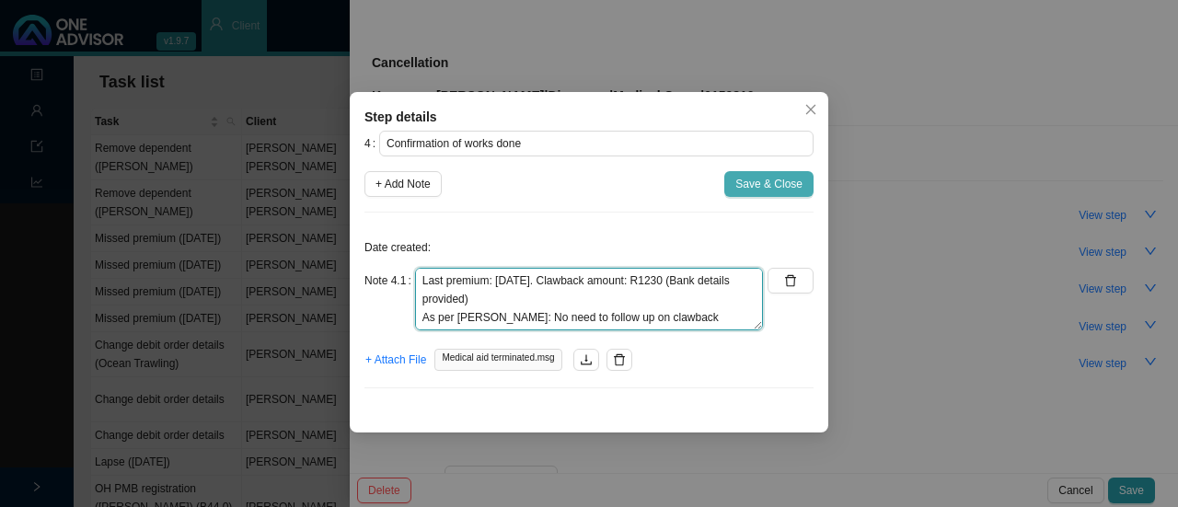
type textarea "Informed client // Cancellation date: [DATE] Last premium: [DATE]. Clawback amo…"
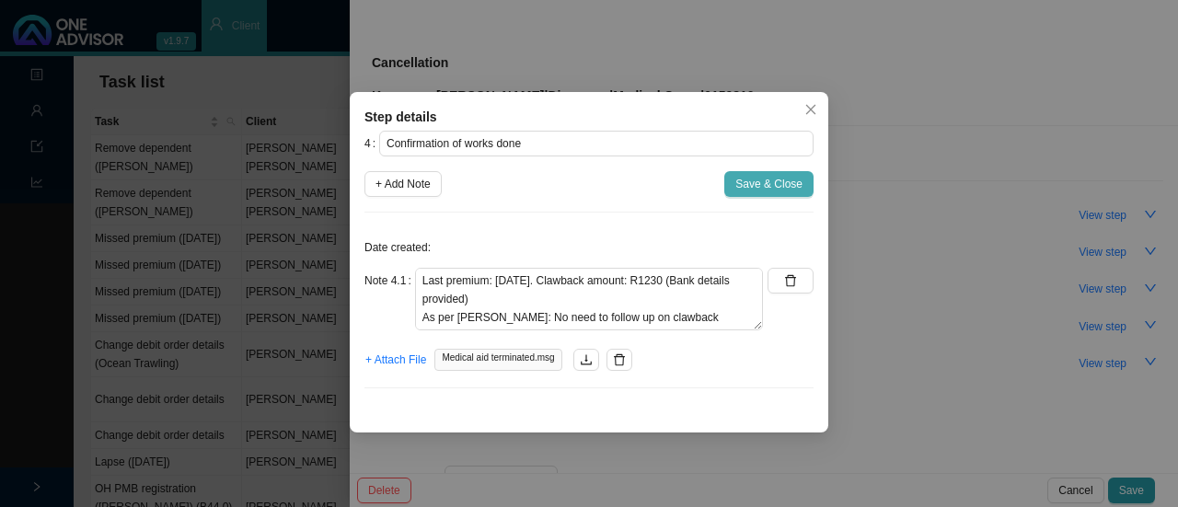
click at [790, 185] on span "Save & Close" at bounding box center [768, 184] width 67 height 18
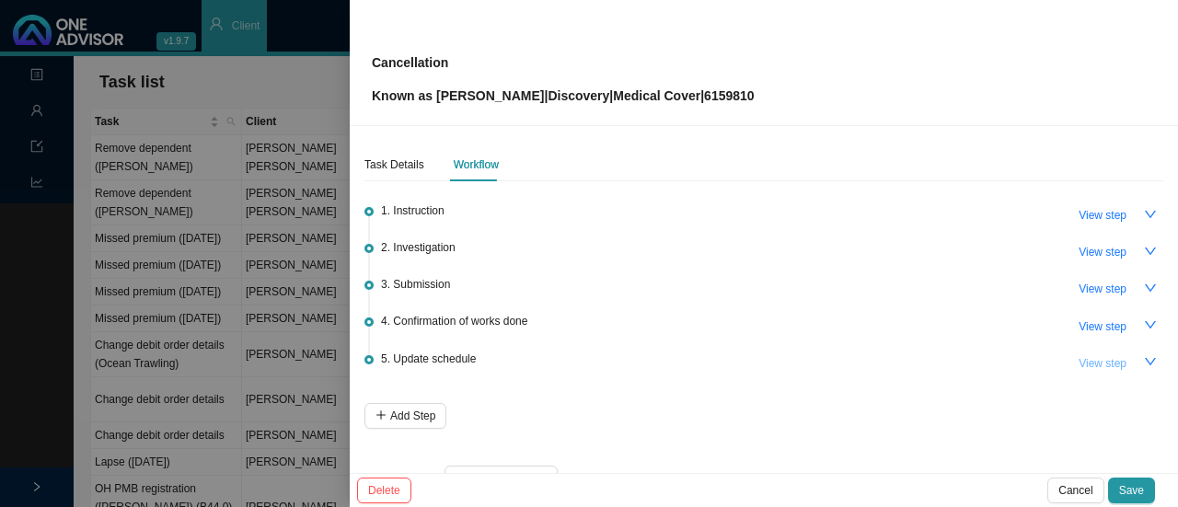
click at [1102, 355] on span "View step" at bounding box center [1102, 363] width 48 height 18
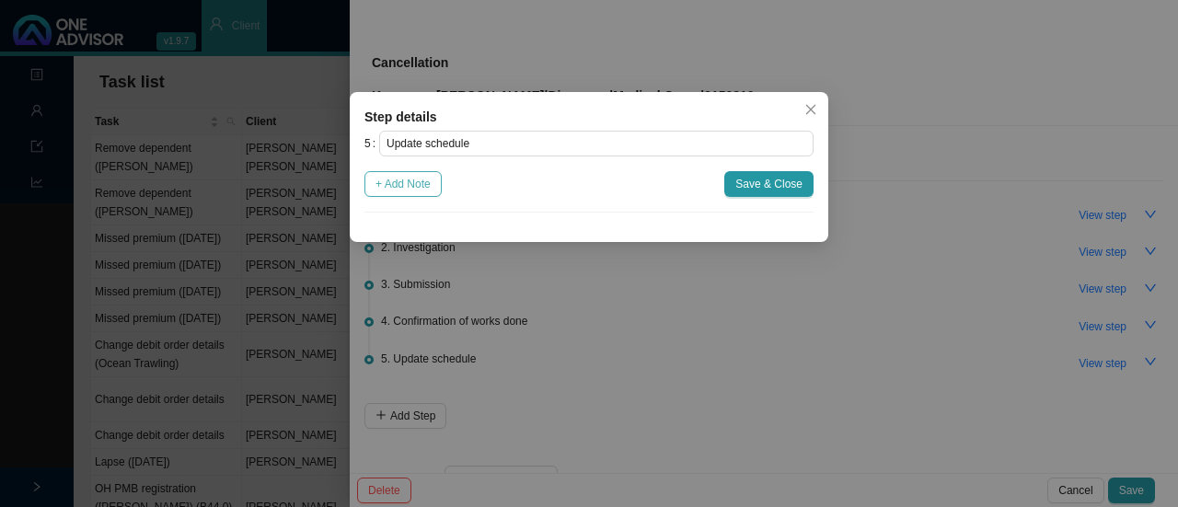
click at [396, 191] on span "+ Add Note" at bounding box center [402, 184] width 55 height 18
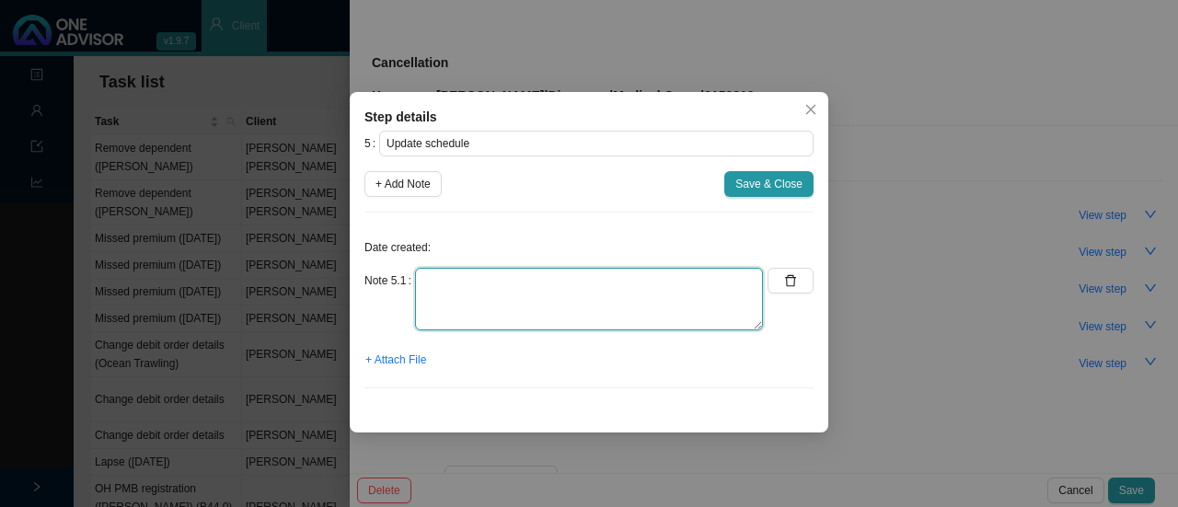
click at [453, 303] on textarea at bounding box center [589, 299] width 348 height 63
type textarea "u"
type textarea "Updated: - Membership list - OA - Client docs"
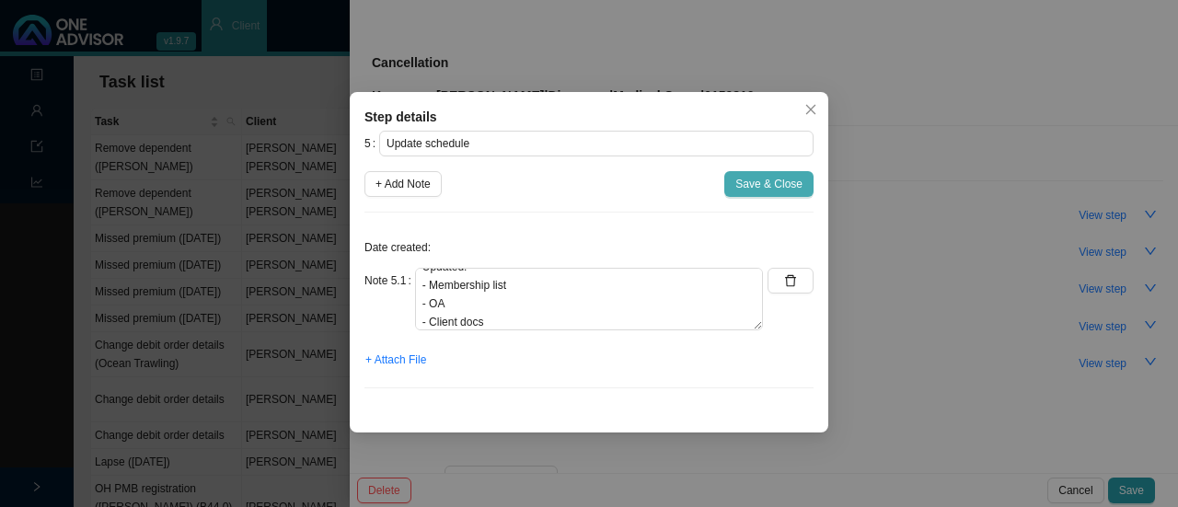
click at [771, 185] on span "Save & Close" at bounding box center [768, 184] width 67 height 18
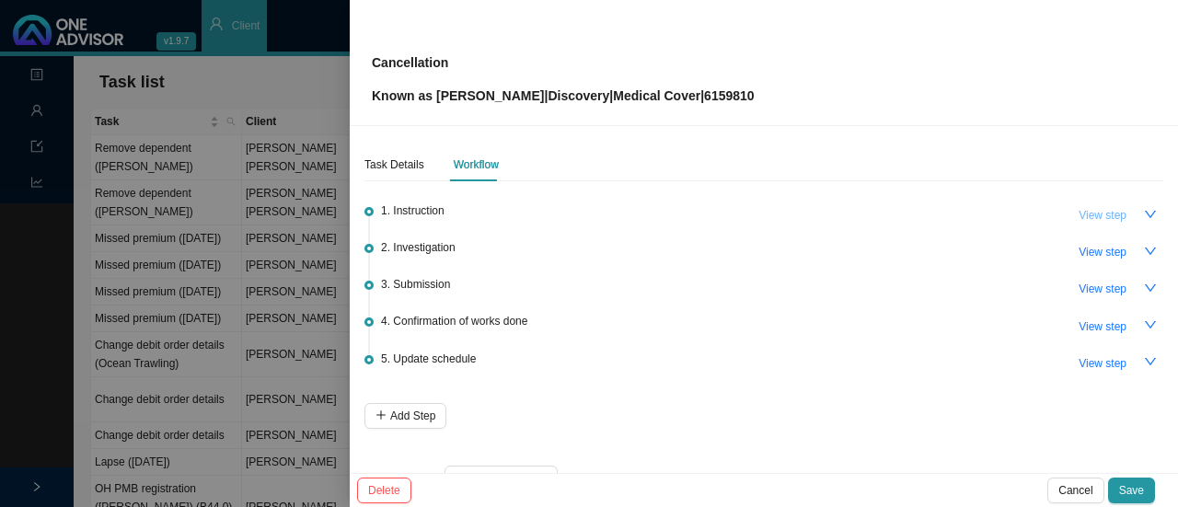
click at [1100, 209] on span "View step" at bounding box center [1102, 215] width 48 height 18
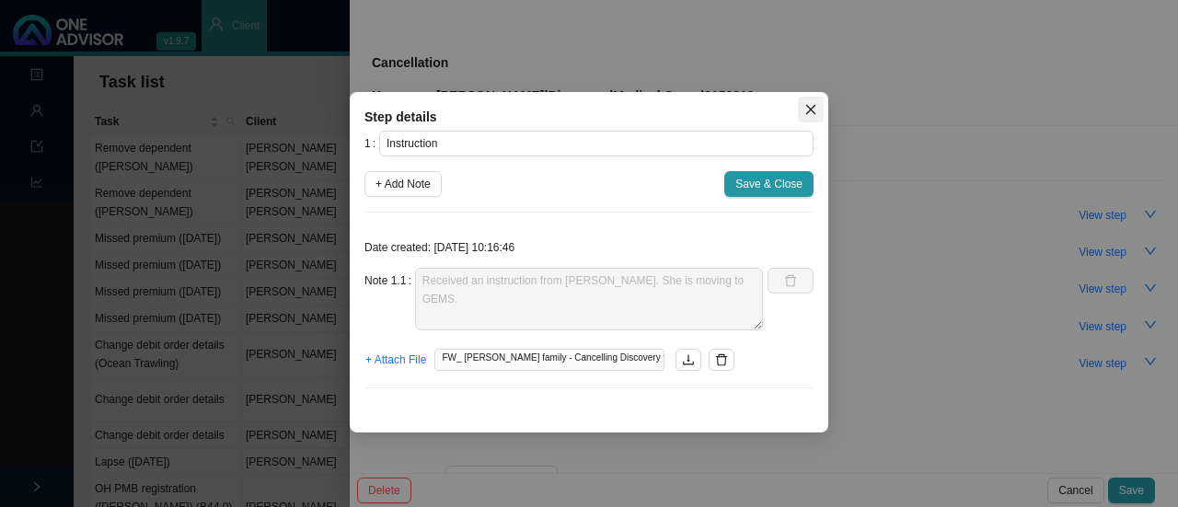
click at [818, 111] on span "Close" at bounding box center [811, 109] width 26 height 13
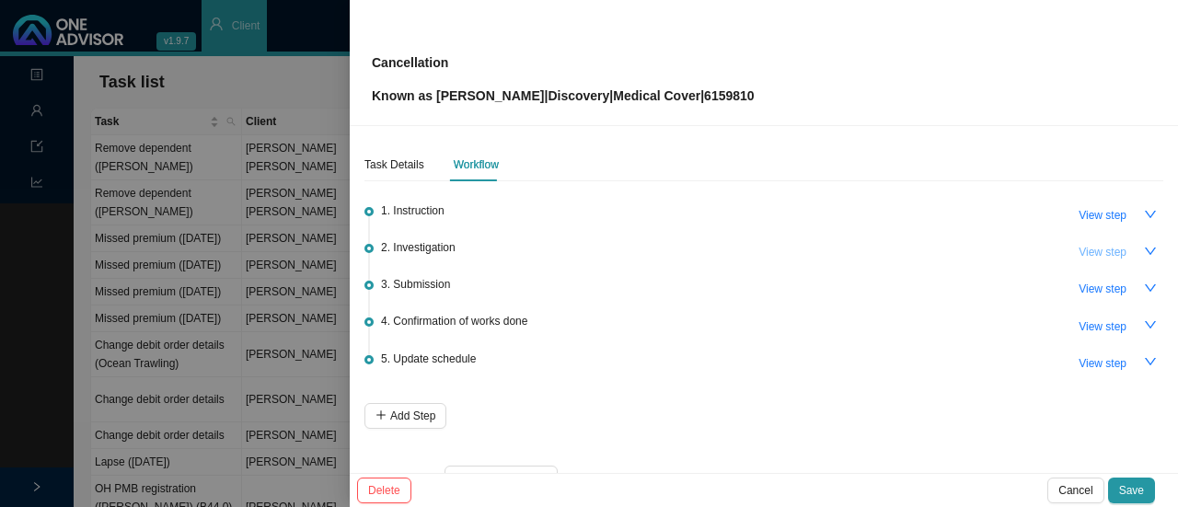
click at [1089, 249] on span "View step" at bounding box center [1102, 252] width 48 height 18
type input "Investigation"
type textarea "Contacted DH // Request received & actioned Effective [DATE] // Last premium ta…"
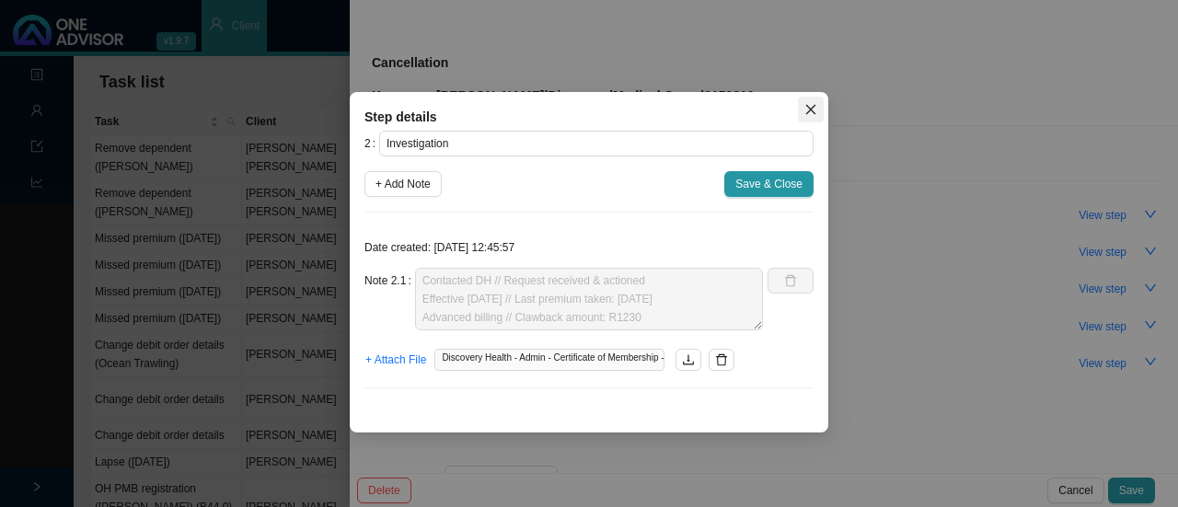
click at [807, 105] on icon "close" at bounding box center [810, 109] width 13 height 13
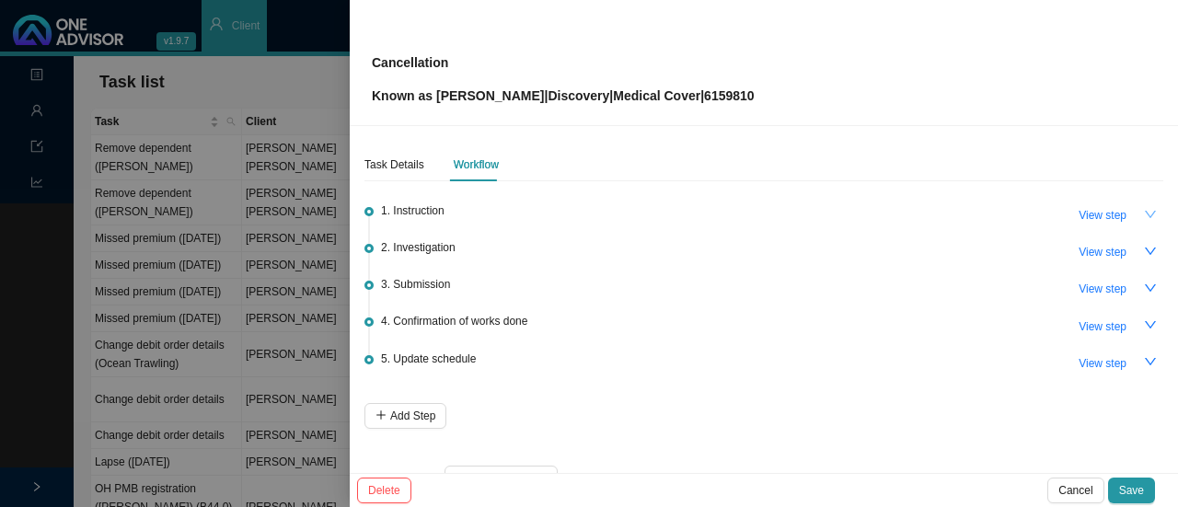
click at [1144, 214] on icon "down" at bounding box center [1149, 214] width 11 height 7
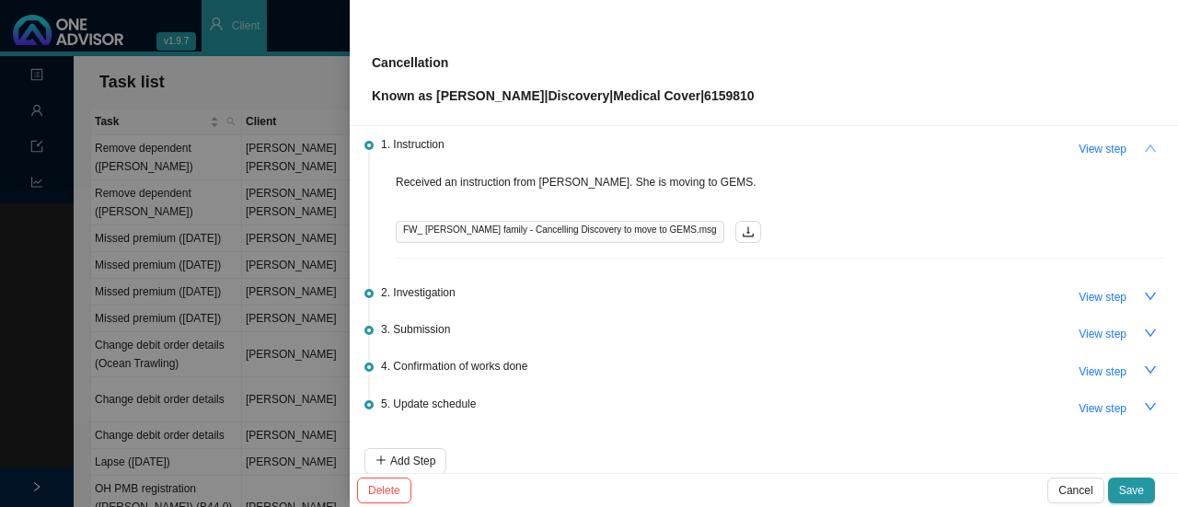
scroll to position [92, 0]
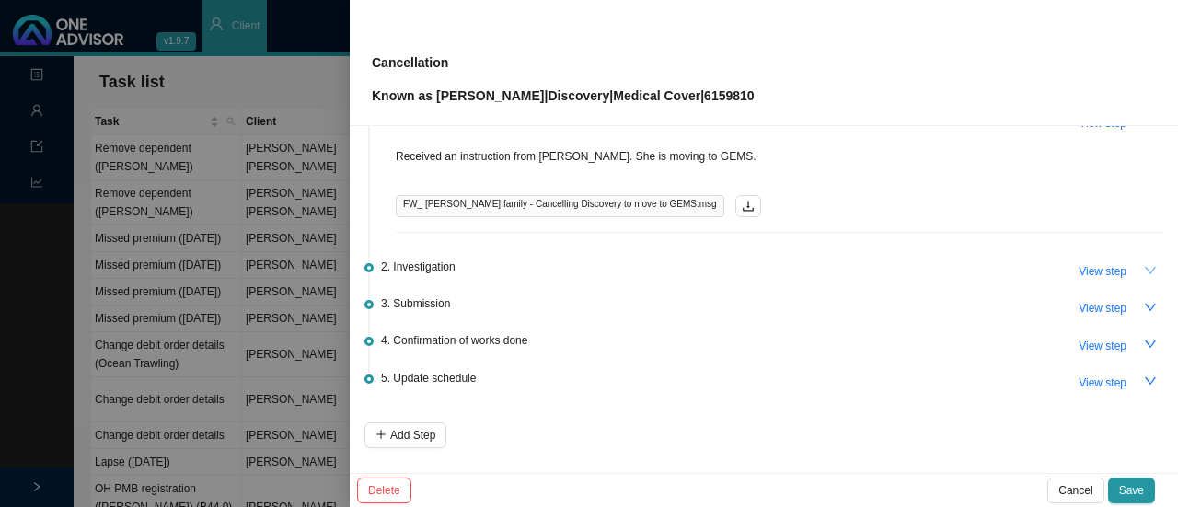
click at [1144, 269] on icon "down" at bounding box center [1150, 270] width 13 height 13
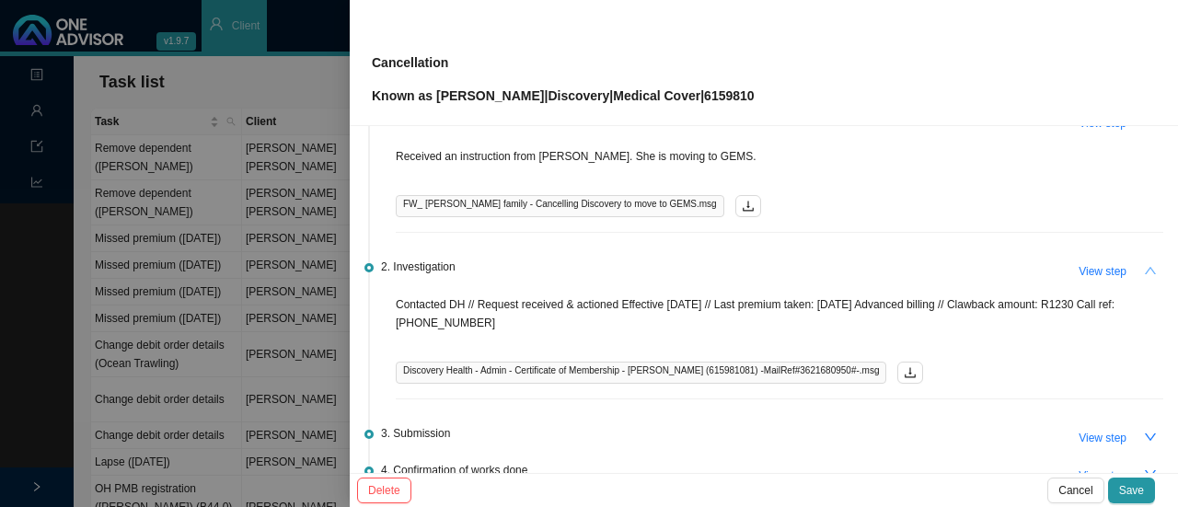
scroll to position [184, 0]
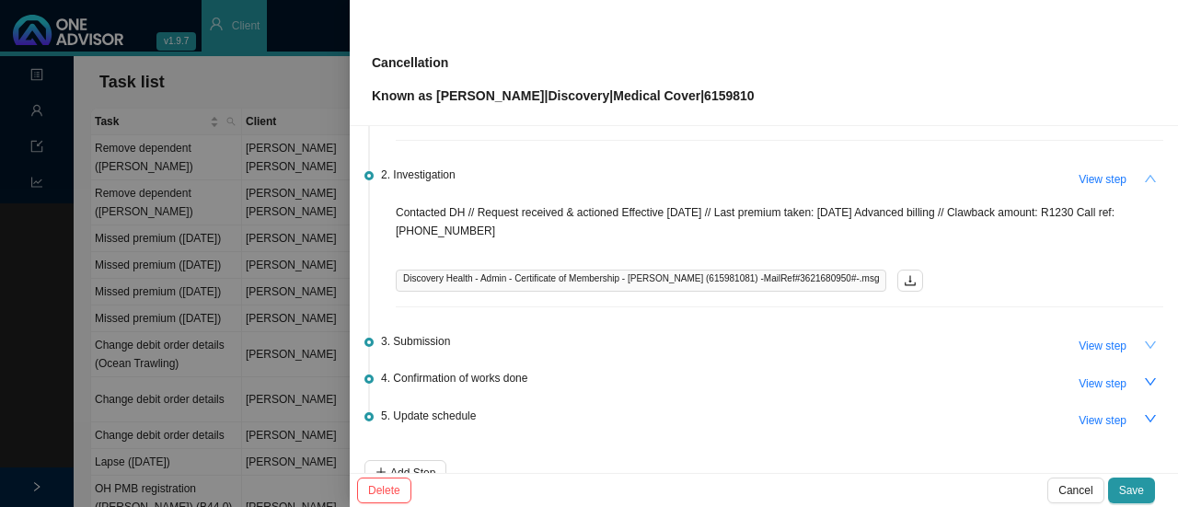
click at [1144, 339] on icon "down" at bounding box center [1150, 345] width 13 height 13
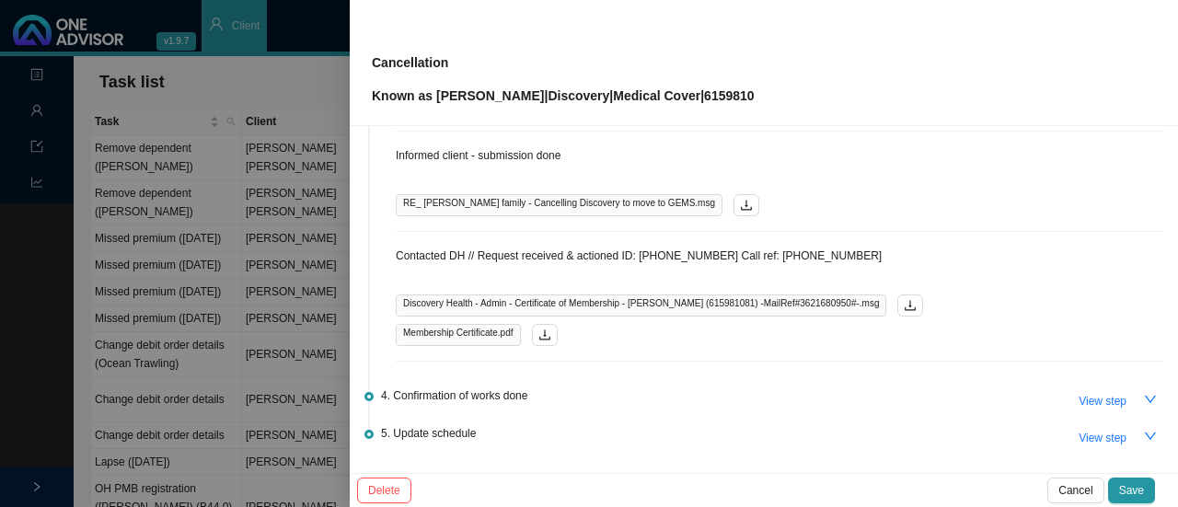
scroll to position [552, 0]
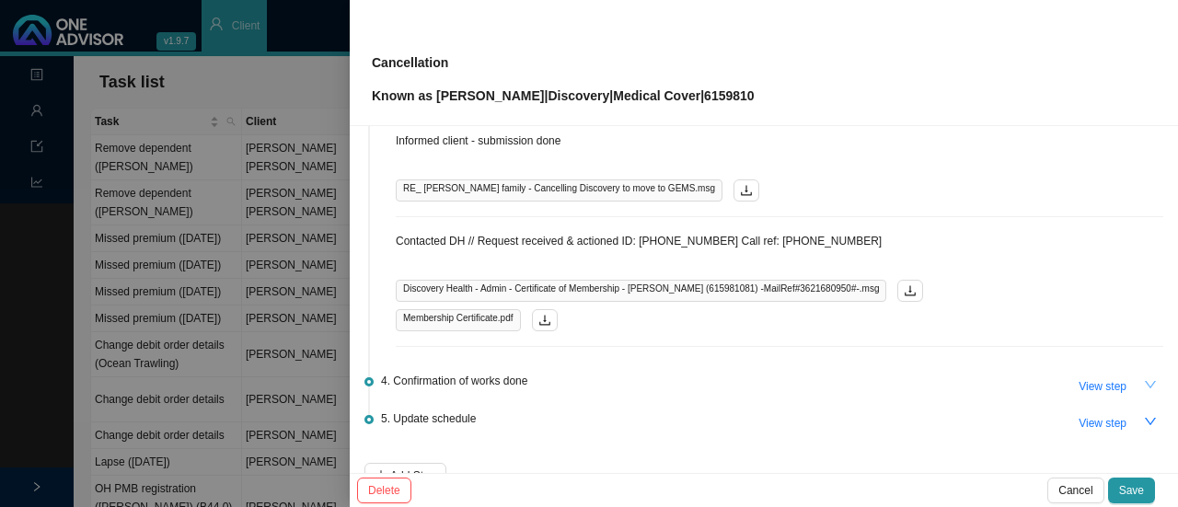
click at [1144, 380] on icon "down" at bounding box center [1150, 384] width 13 height 13
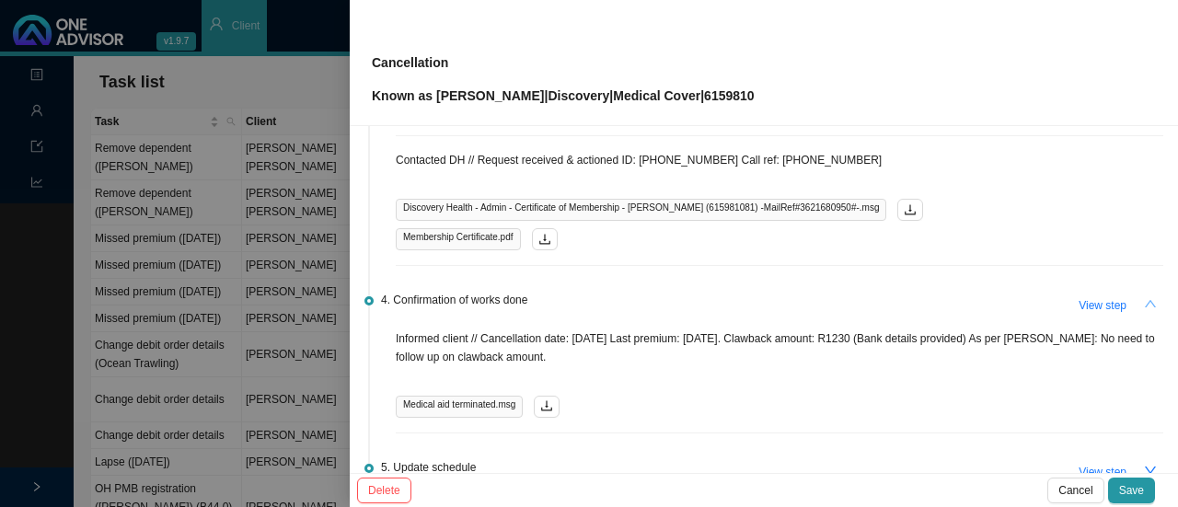
scroll to position [736, 0]
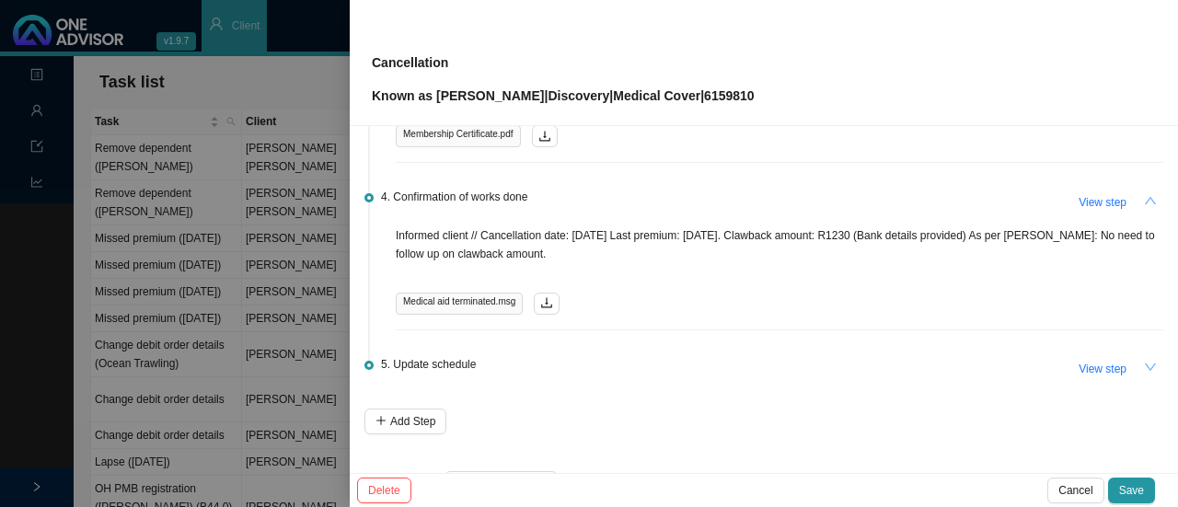
click at [1144, 361] on icon "down" at bounding box center [1150, 367] width 13 height 13
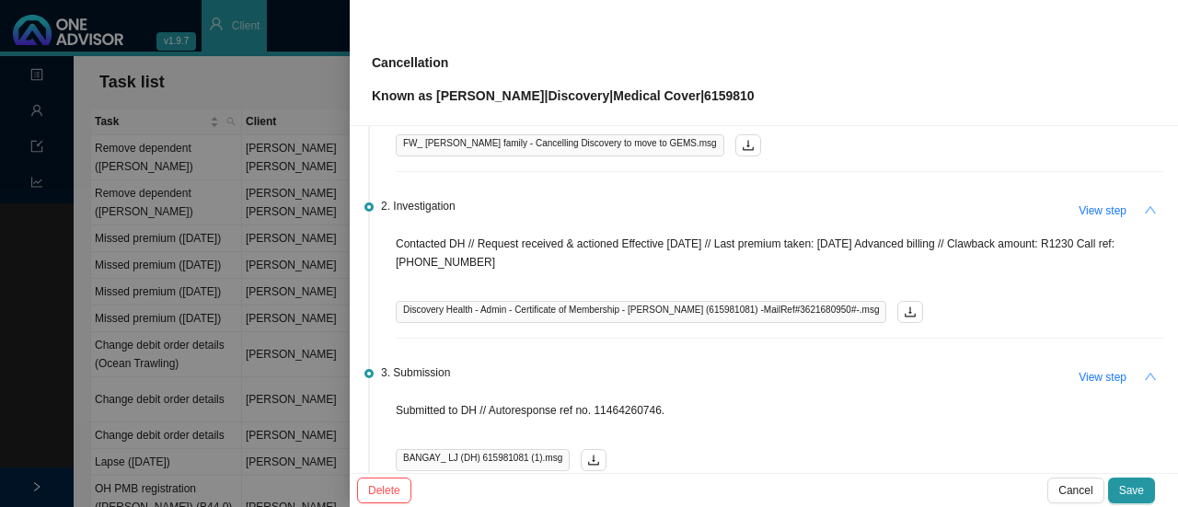
scroll to position [92, 0]
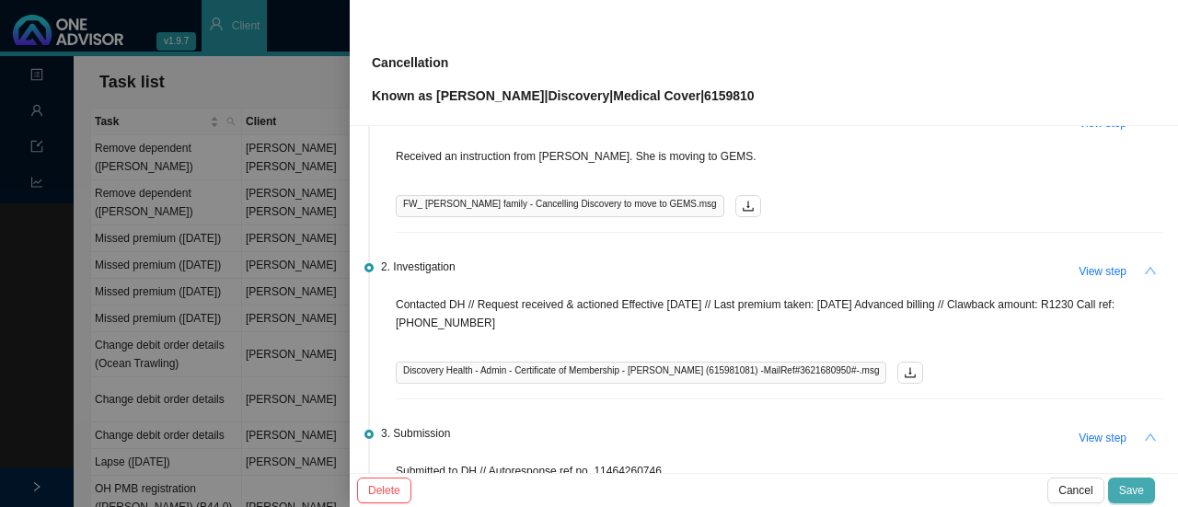
click at [1122, 487] on span "Save" at bounding box center [1131, 490] width 25 height 18
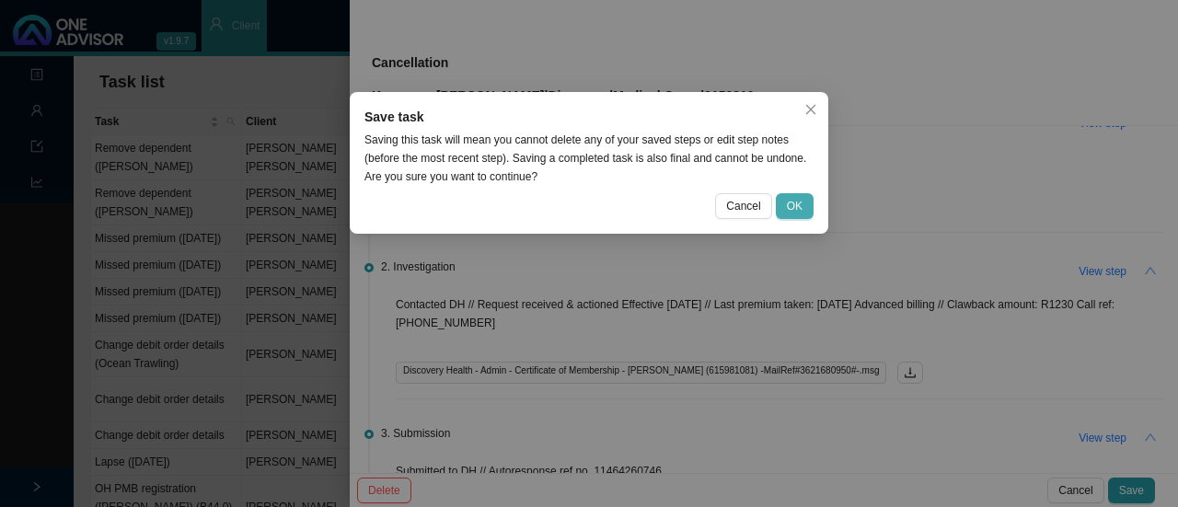
click at [808, 199] on button "OK" at bounding box center [795, 206] width 38 height 26
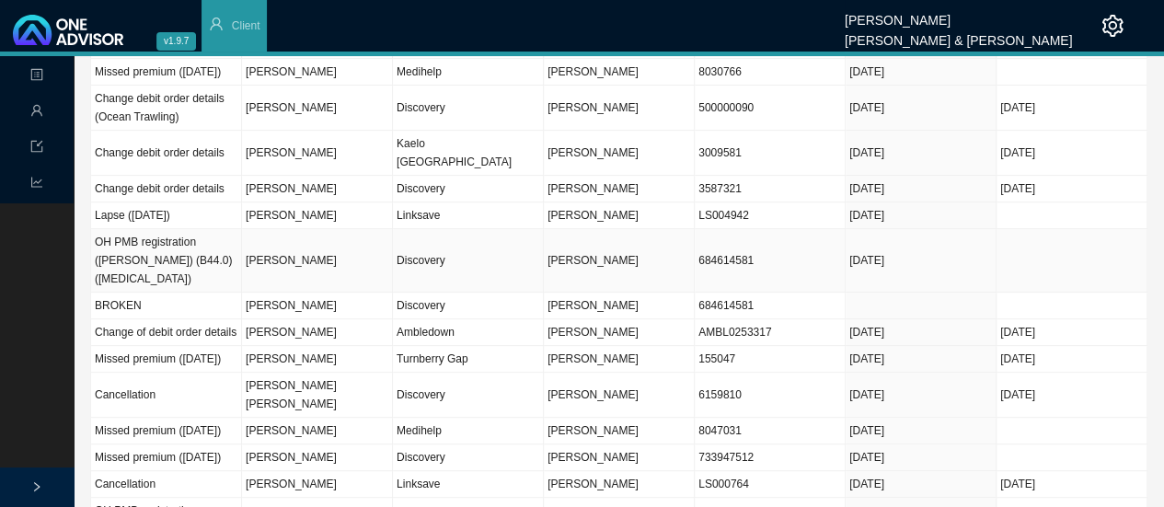
scroll to position [276, 0]
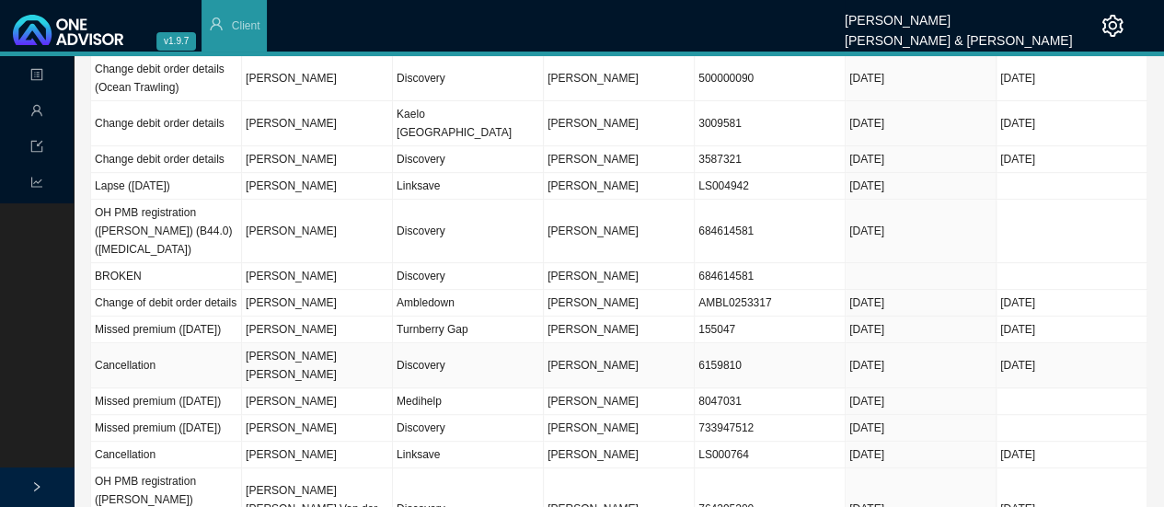
click at [387, 374] on td "[PERSON_NAME] [PERSON_NAME]" at bounding box center [317, 365] width 151 height 45
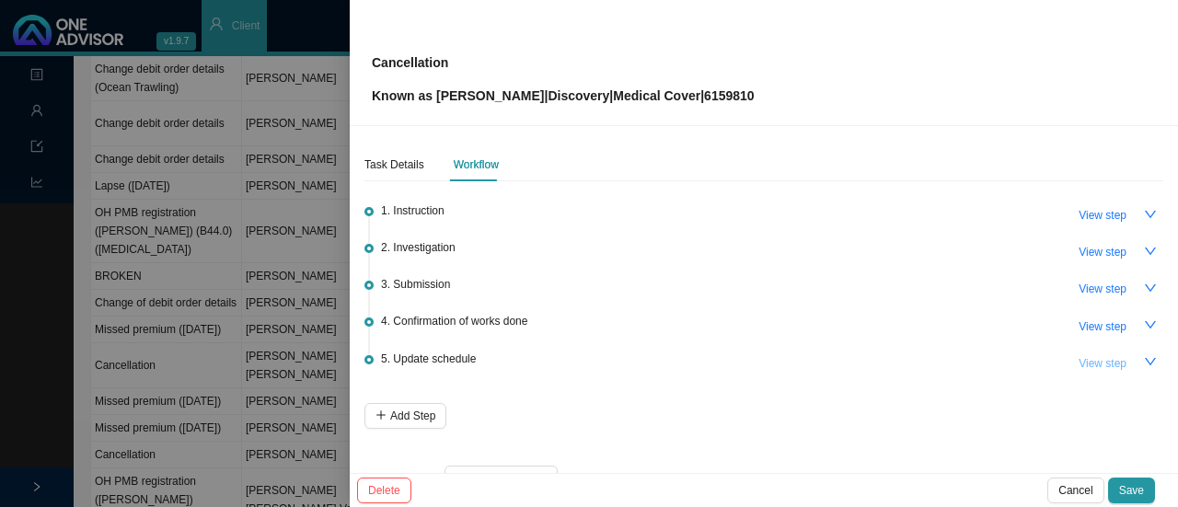
click at [1087, 362] on span "View step" at bounding box center [1102, 363] width 48 height 18
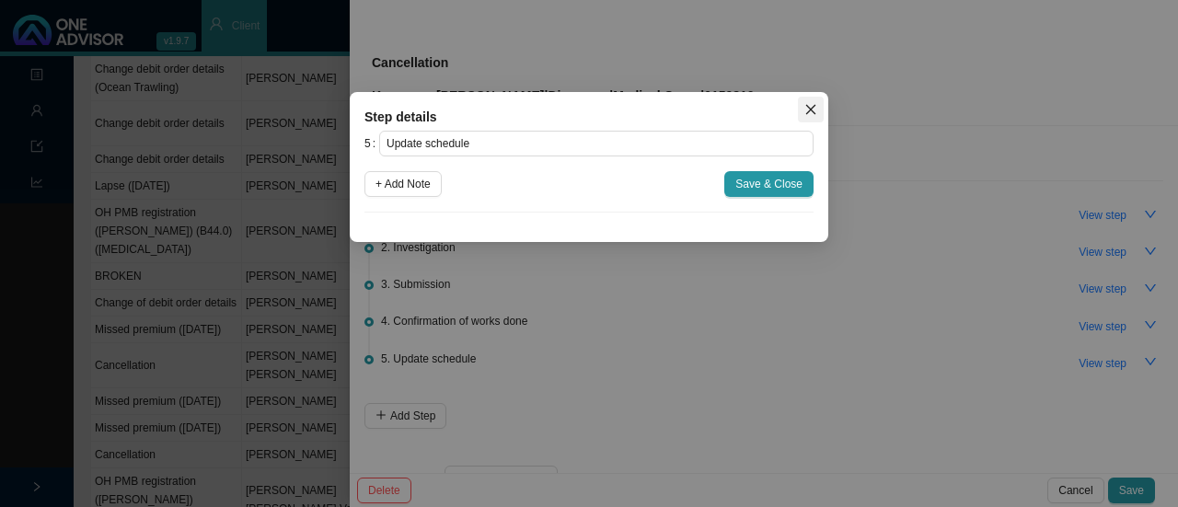
drag, startPoint x: 818, startPoint y: 115, endPoint x: 843, endPoint y: 177, distance: 66.5
click at [817, 115] on span "Close" at bounding box center [811, 109] width 26 height 13
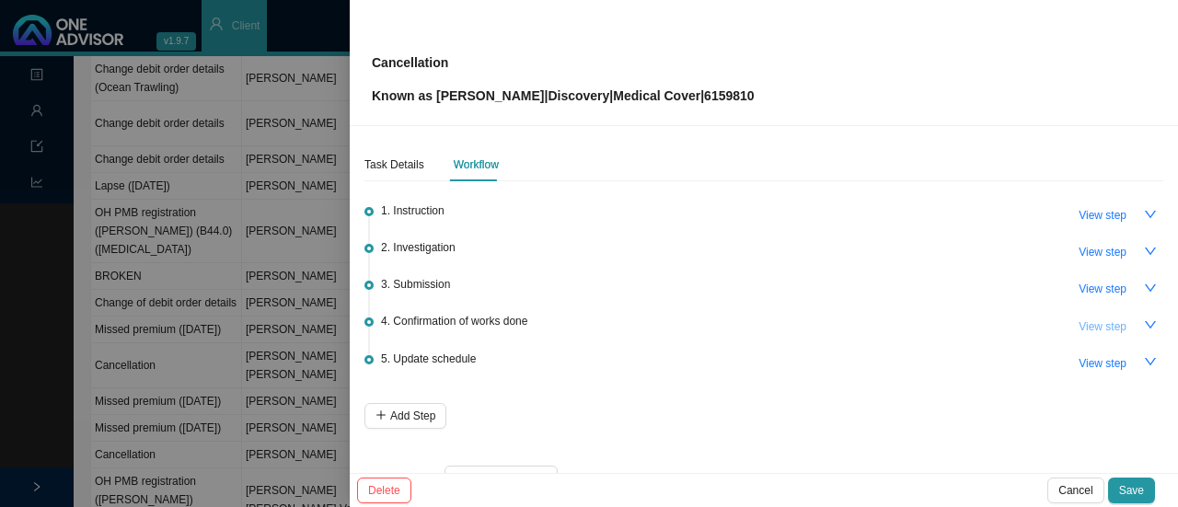
click at [1097, 317] on span "View step" at bounding box center [1102, 326] width 48 height 18
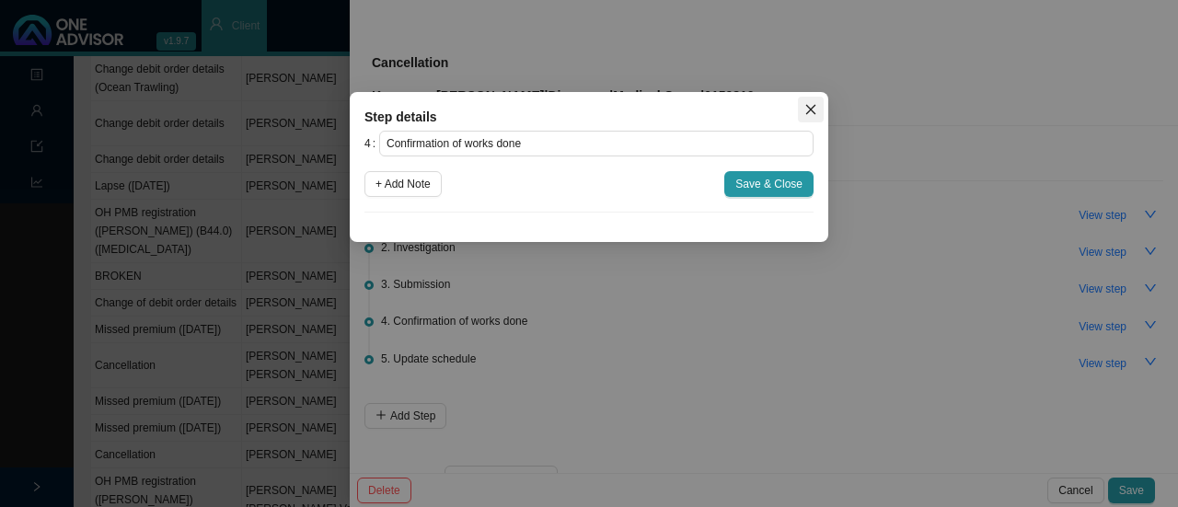
click at [814, 108] on icon "close" at bounding box center [810, 109] width 13 height 13
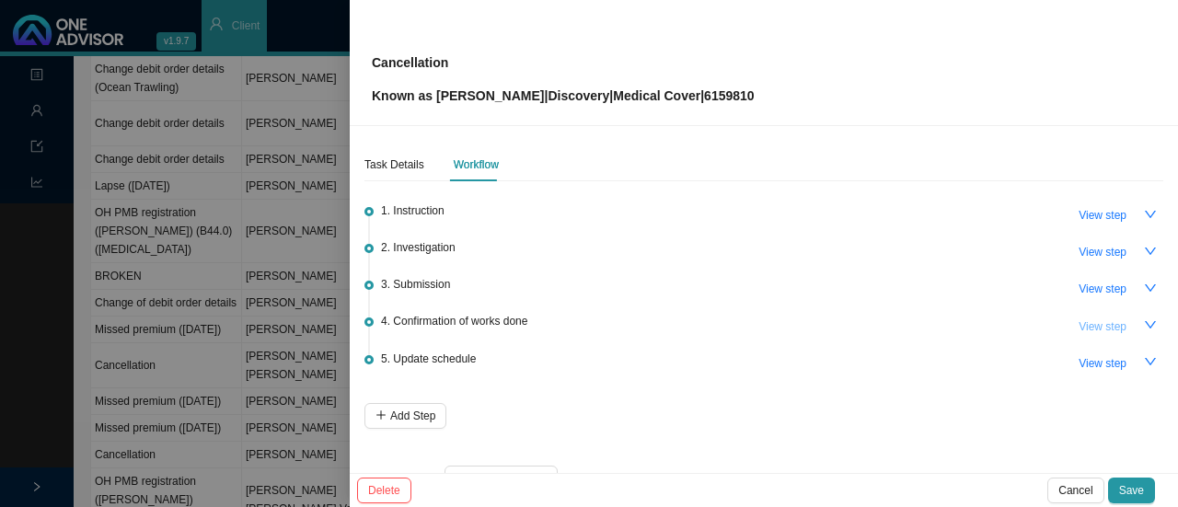
click at [1113, 321] on button "View step" at bounding box center [1102, 327] width 70 height 26
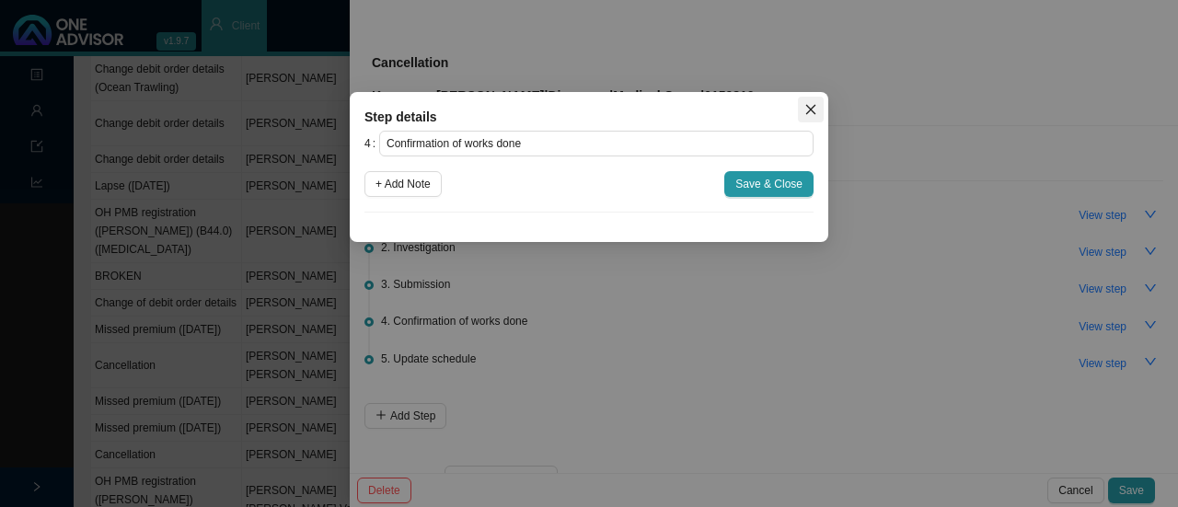
click at [818, 106] on span "Close" at bounding box center [811, 109] width 26 height 13
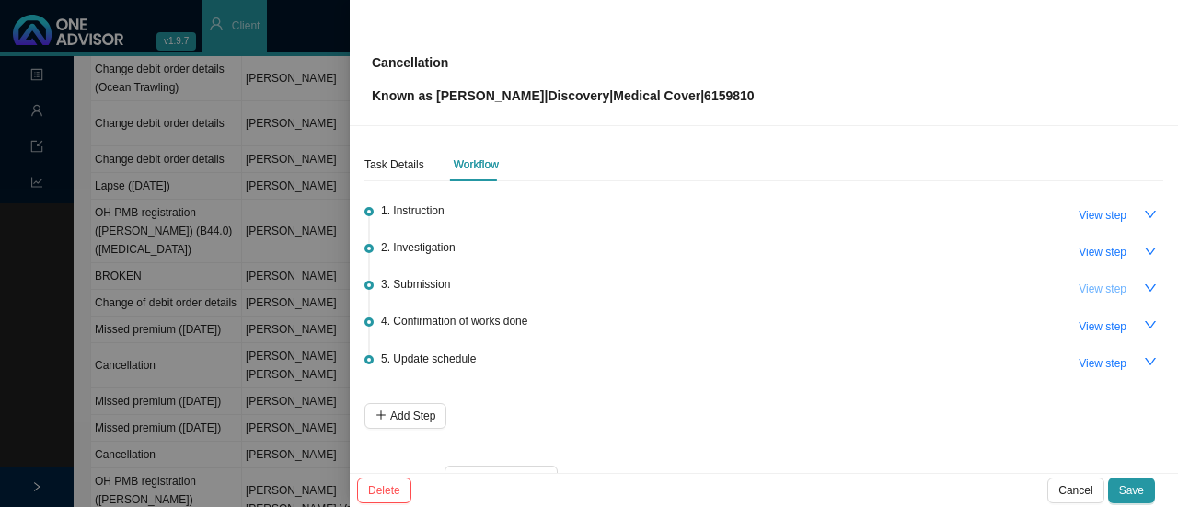
click at [1111, 285] on span "View step" at bounding box center [1102, 289] width 48 height 18
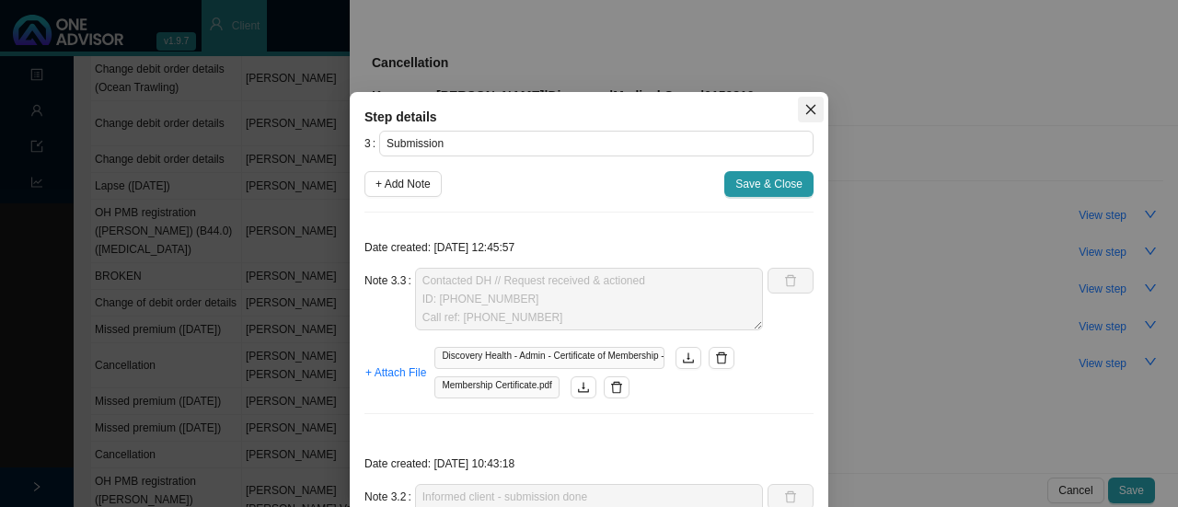
click at [805, 104] on icon "close" at bounding box center [810, 109] width 13 height 13
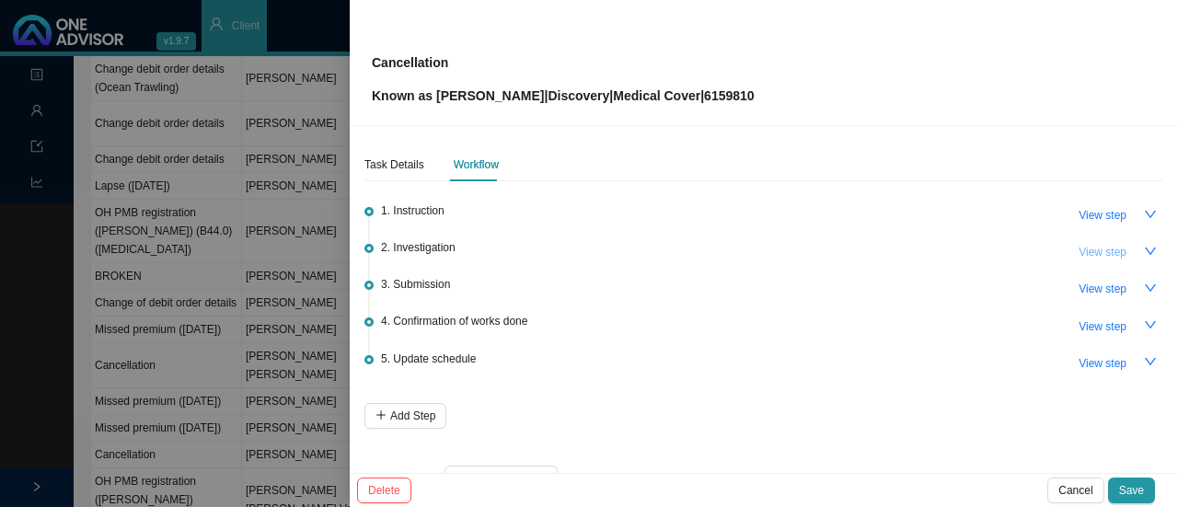
click at [1078, 249] on span "View step" at bounding box center [1102, 252] width 48 height 18
type input "Investigation"
type textarea "Contacted DH // Request received & actioned Effective [DATE] // Last premium ta…"
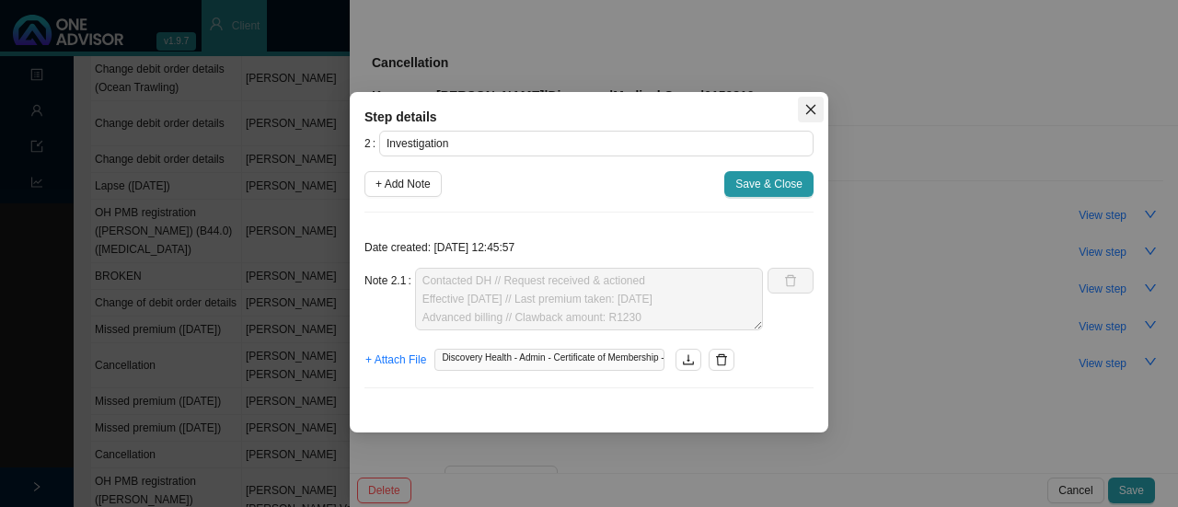
click at [810, 111] on icon "close" at bounding box center [810, 109] width 13 height 13
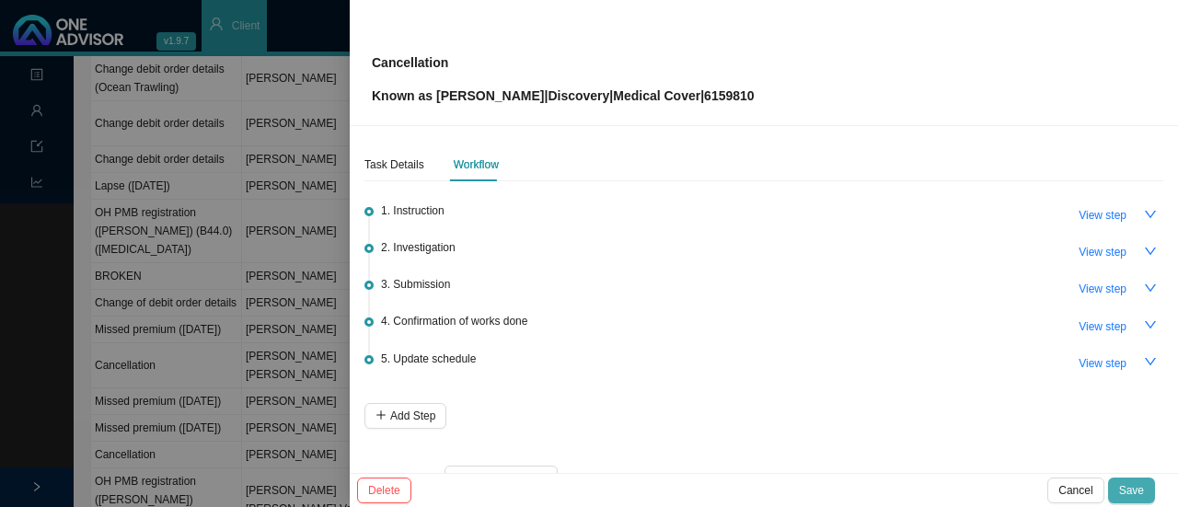
click at [1141, 486] on span "Save" at bounding box center [1131, 490] width 25 height 18
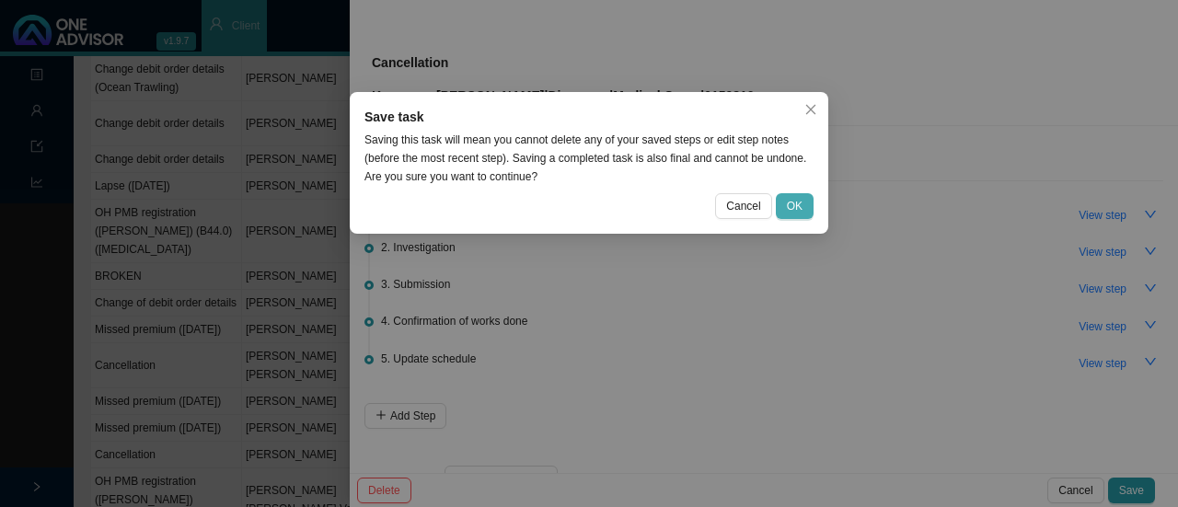
click at [787, 215] on button "OK" at bounding box center [795, 206] width 38 height 26
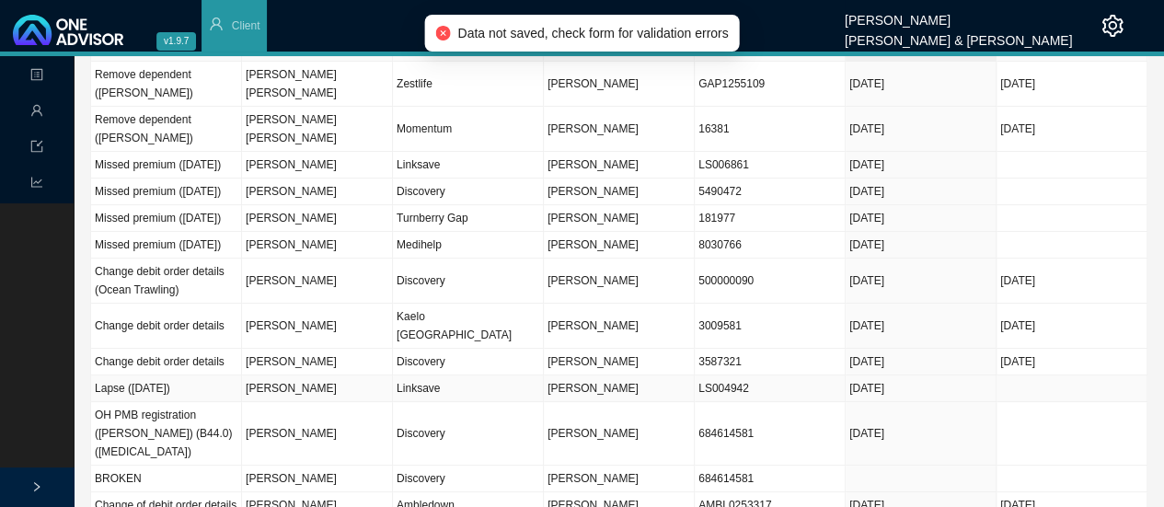
scroll to position [0, 0]
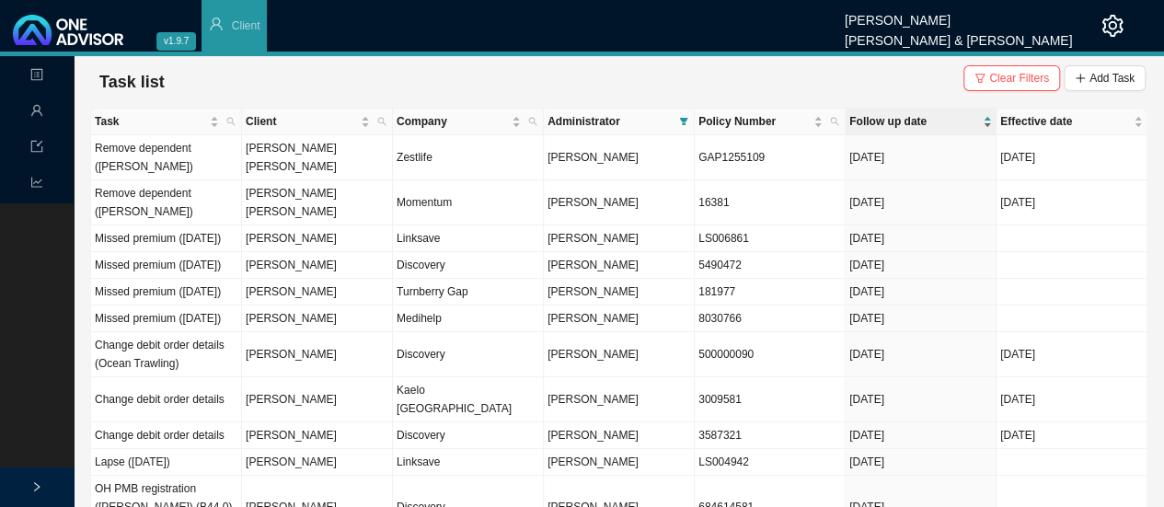
click at [881, 113] on span "Follow up date" at bounding box center [914, 121] width 130 height 18
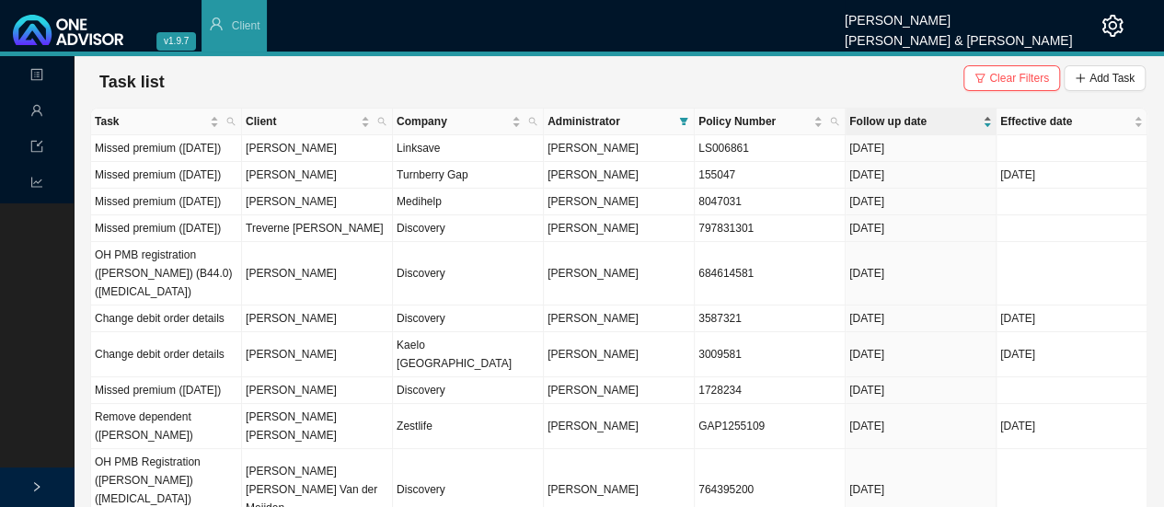
click at [880, 112] on div "Follow up date" at bounding box center [920, 121] width 143 height 18
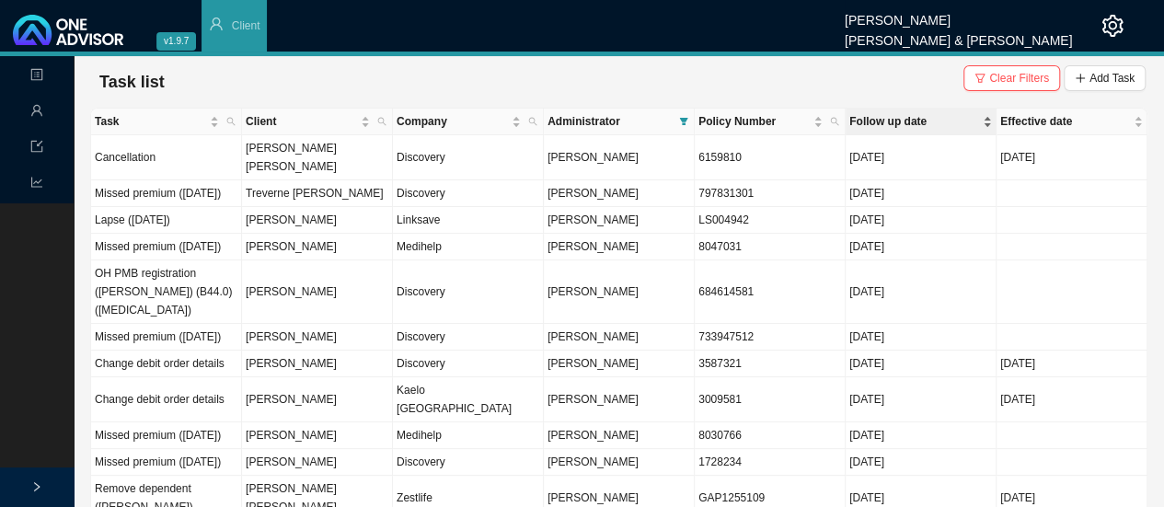
click at [869, 120] on span "Follow up date" at bounding box center [914, 121] width 130 height 18
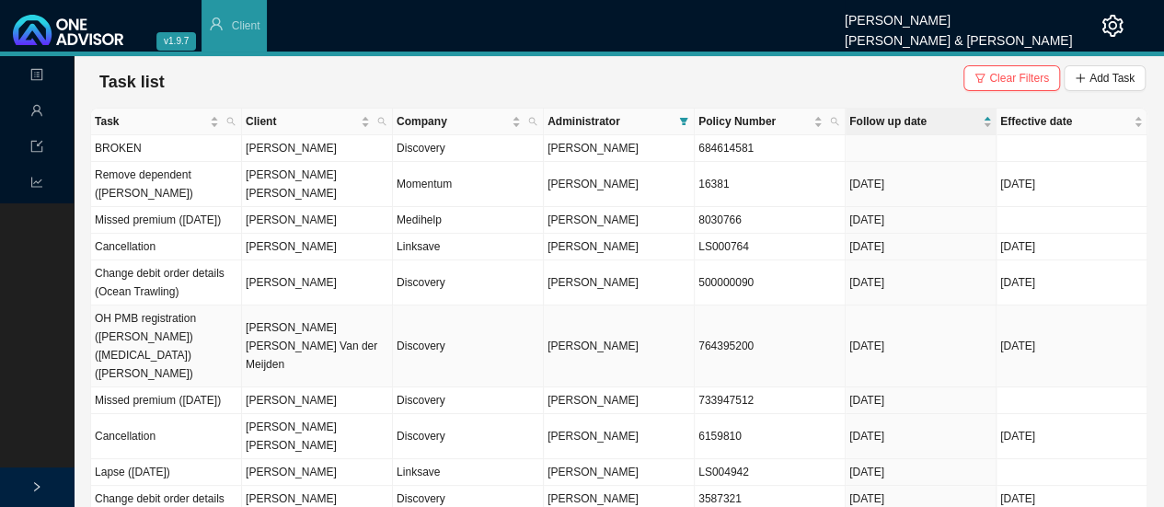
click at [345, 336] on td "[PERSON_NAME] [PERSON_NAME] Van der Meijden" at bounding box center [317, 346] width 151 height 82
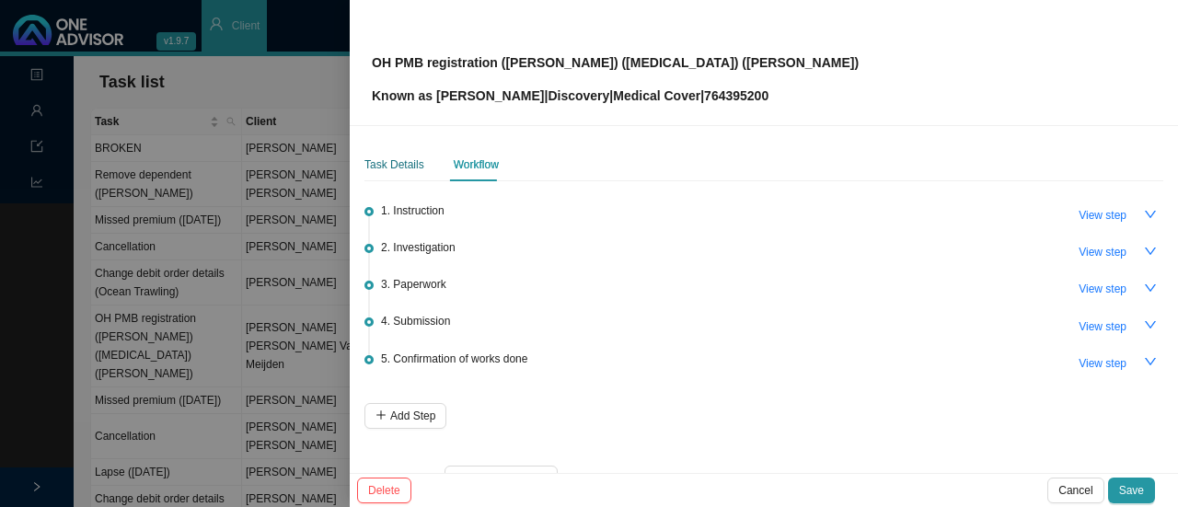
click at [398, 168] on div "Task Details" at bounding box center [394, 164] width 60 height 18
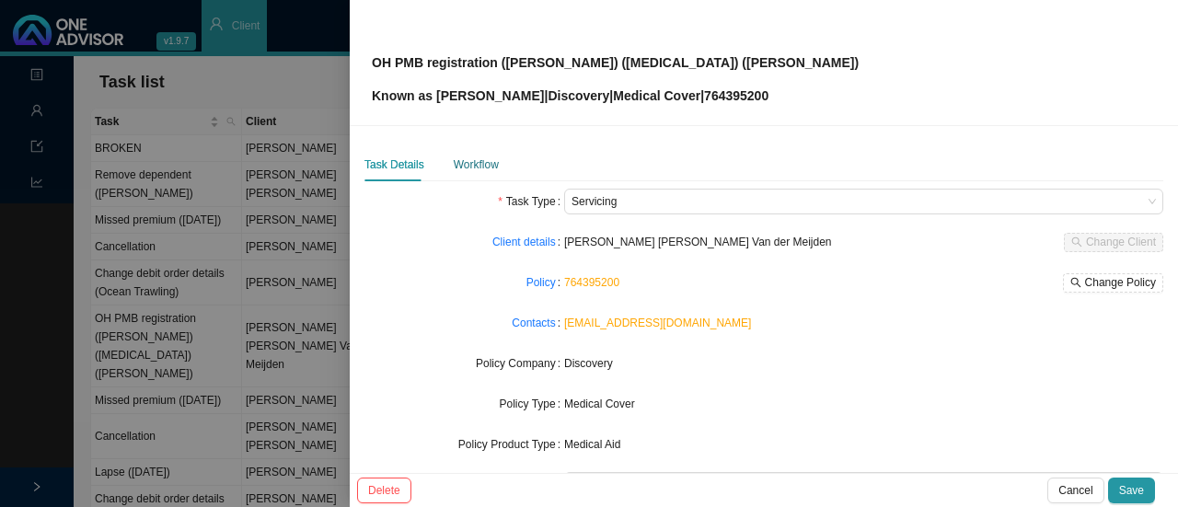
click at [488, 161] on div "Workflow" at bounding box center [476, 164] width 45 height 18
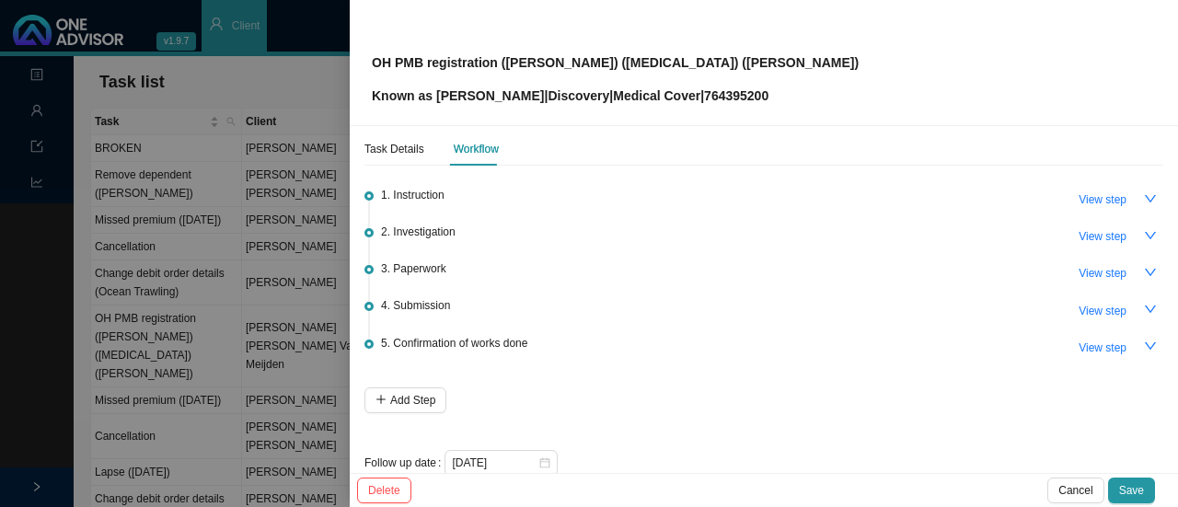
scroll to position [44, 0]
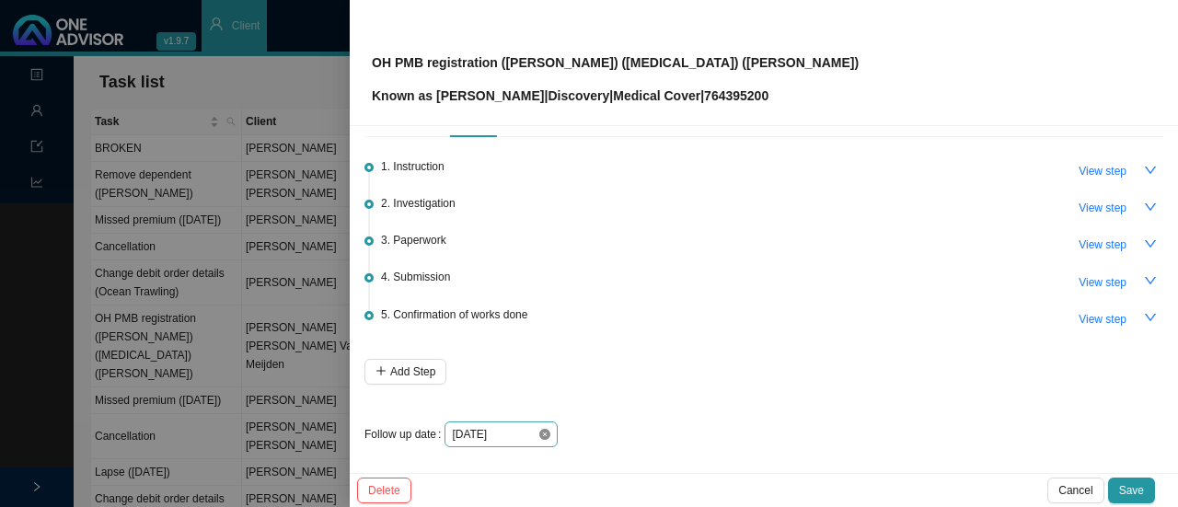
click at [539, 430] on icon "close-circle" at bounding box center [544, 434] width 11 height 11
click at [543, 428] on div at bounding box center [501, 434] width 98 height 18
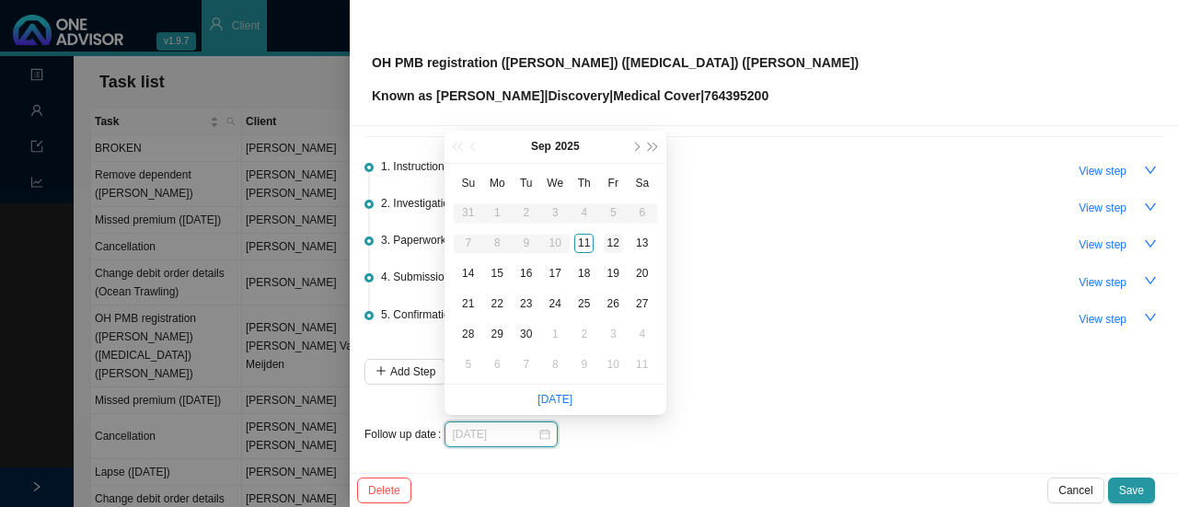
type input "[DATE]"
click at [617, 244] on div "12" at bounding box center [613, 243] width 19 height 19
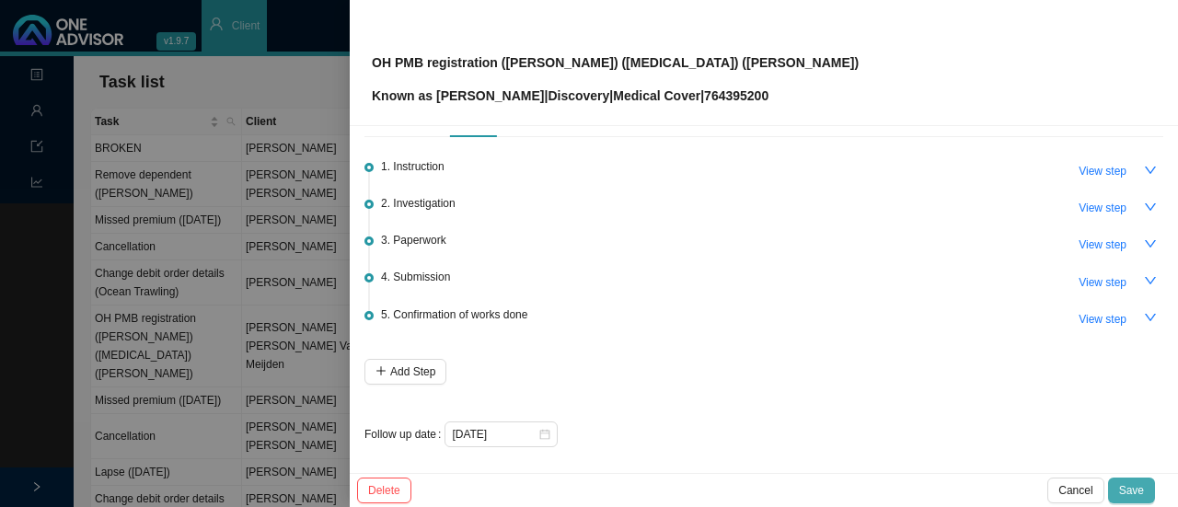
click at [1135, 489] on span "Save" at bounding box center [1131, 490] width 25 height 18
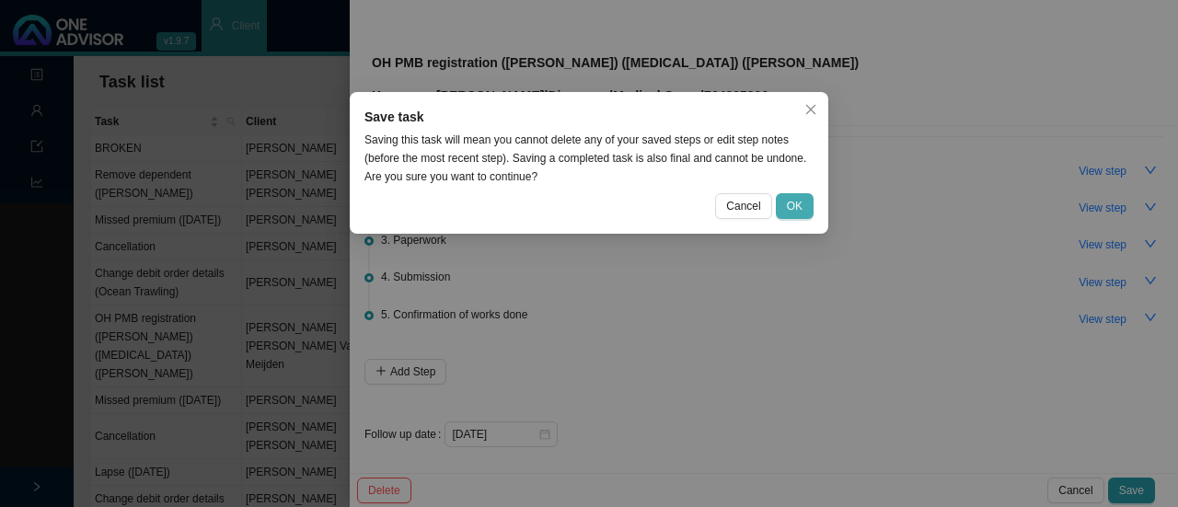
click at [812, 212] on button "OK" at bounding box center [795, 206] width 38 height 26
